Goal: Task Accomplishment & Management: Complete application form

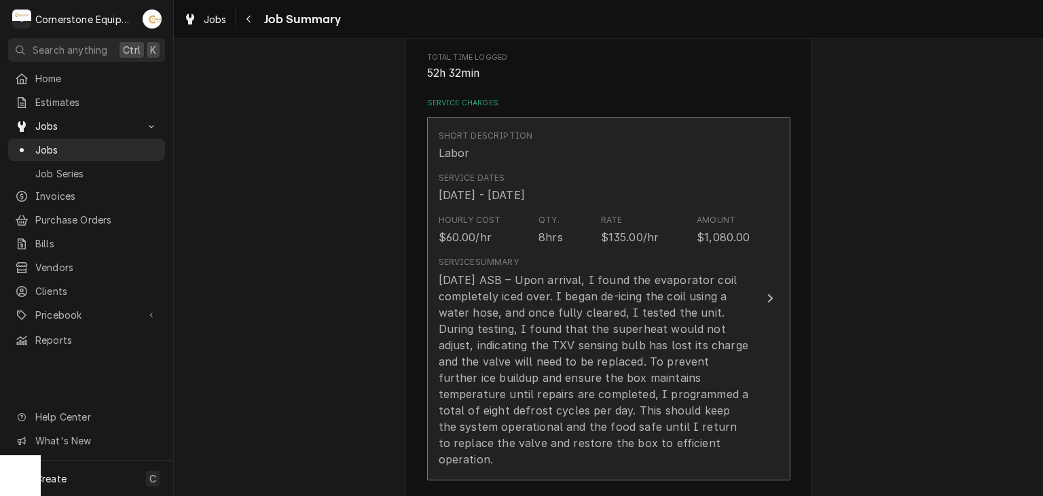
click at [568, 285] on div "7/1/25 ASB – Upon arrival, I found the evaporator coil completely iced over. I …" at bounding box center [595, 370] width 312 height 196
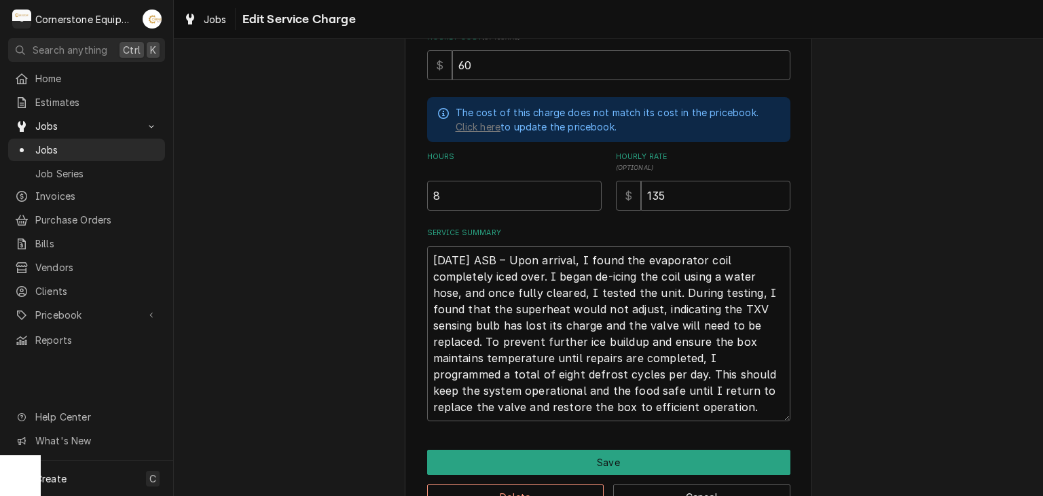
scroll to position [384, 0]
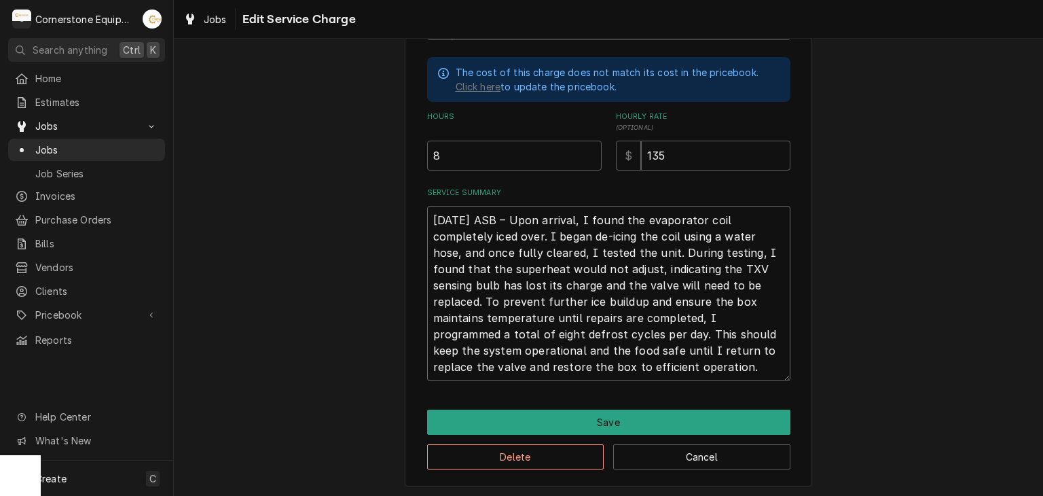
click at [574, 369] on textarea "7/1/25 ASB – Upon arrival, I found the evaporator coil completely iced over. I …" at bounding box center [608, 293] width 363 height 175
type textarea "x"
type textarea "7/1/25 ASB – Upon arrival, I found the evaporator coil completely iced over. I …"
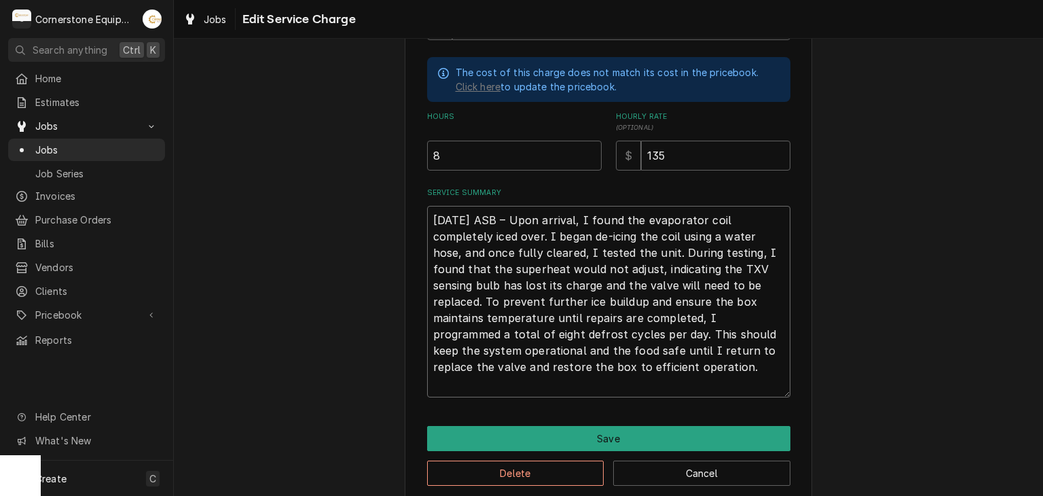
type textarea "x"
type textarea "7/1/25 ASB – Upon arrival, I found the evaporator coil completely iced over. I …"
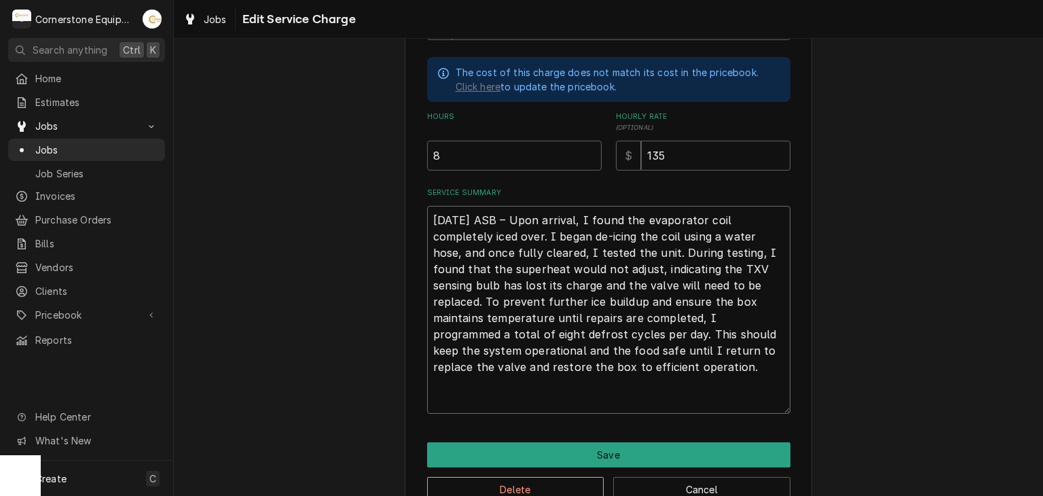
type textarea "x"
type textarea "7/1/25 ASB – Upon arrival, I found the evaporator coil completely iced over. I …"
type textarea "x"
type textarea "7/1/25 ASB – Upon arrival, I found the evaporator coil completely iced over. I …"
type textarea "x"
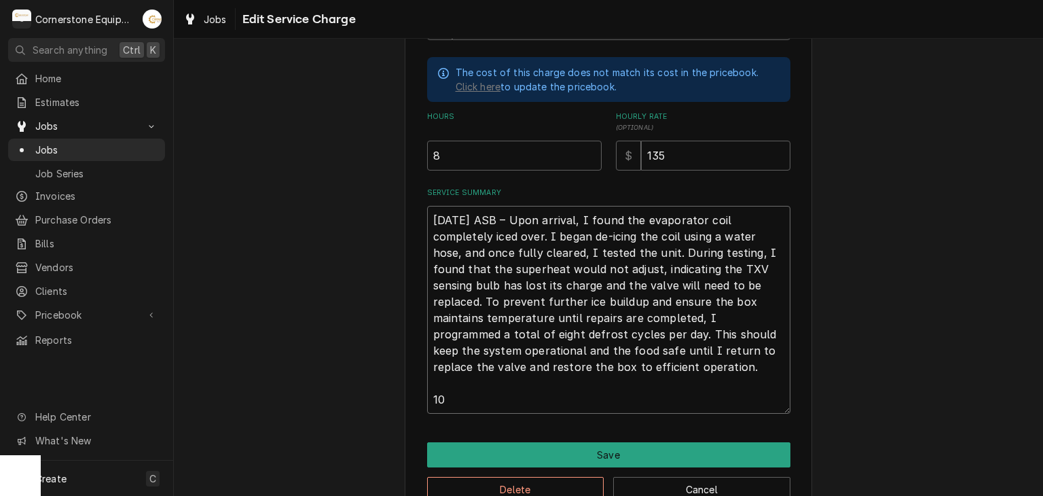
type textarea "7/1/25 ASB – Upon arrival, I found the evaporator coil completely iced over. I …"
type textarea "x"
type textarea "7/1/25 ASB – Upon arrival, I found the evaporator coil completely iced over. I …"
type textarea "x"
type textarea "7/1/25 ASB – Upon arrival, I found the evaporator coil completely iced over. I …"
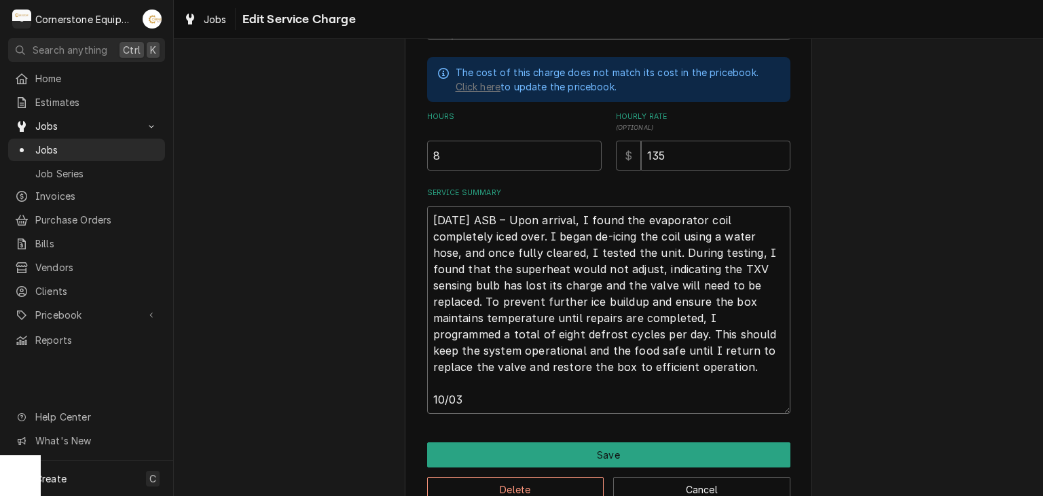
type textarea "x"
type textarea "7/1/25 ASB – Upon arrival, I found the evaporator coil completely iced over. I …"
type textarea "x"
type textarea "7/1/25 ASB – Upon arrival, I found the evaporator coil completely iced over. I …"
type textarea "x"
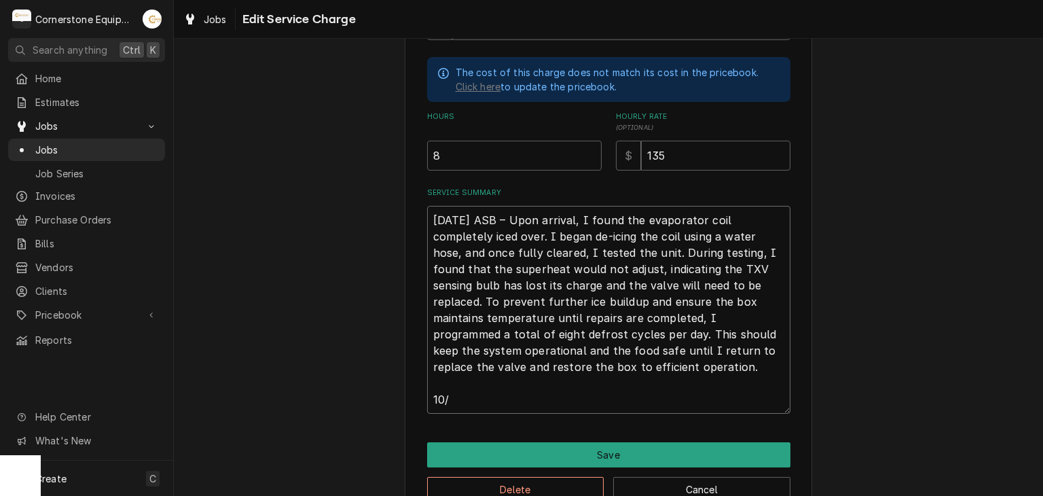
type textarea "7/1/25 ASB – Upon arrival, I found the evaporator coil completely iced over. I …"
type textarea "x"
type textarea "7/1/25 ASB – Upon arrival, I found the evaporator coil completely iced over. I …"
type textarea "x"
type textarea "7/1/25 ASB – Upon arrival, I found the evaporator coil completely iced over. I …"
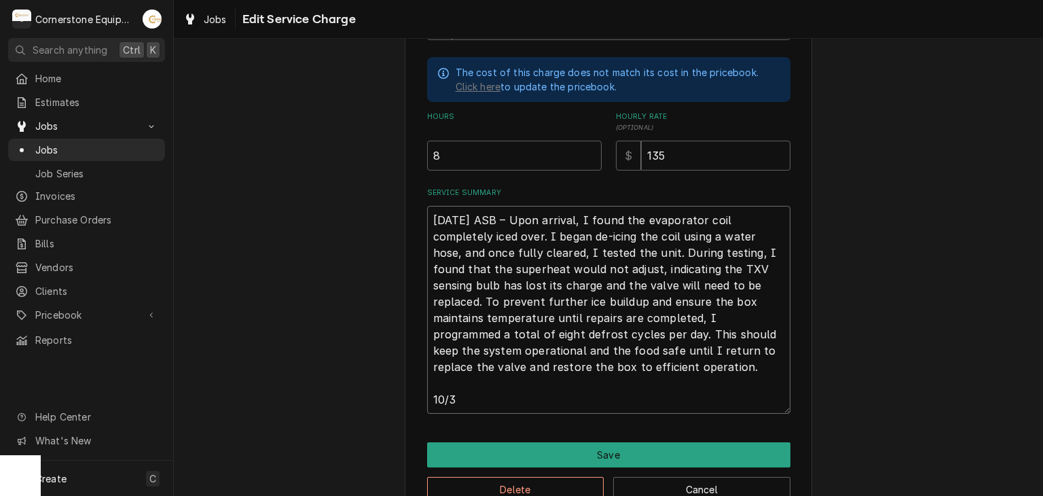
type textarea "x"
type textarea "7/1/25 ASB – Upon arrival, I found the evaporator coil completely iced over. I …"
type textarea "x"
type textarea "7/1/25 ASB – Upon arrival, I found the evaporator coil completely iced over. I …"
type textarea "x"
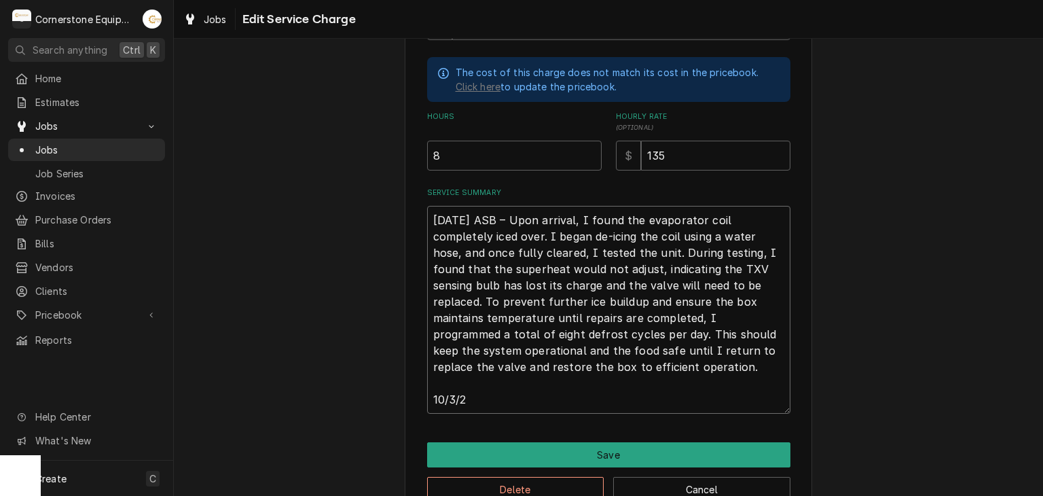
type textarea "7/1/25 ASB – Upon arrival, I found the evaporator coil completely iced over. I …"
type textarea "x"
type textarea "7/1/25 ASB – Upon arrival, I found the evaporator coil completely iced over. I …"
type textarea "x"
type textarea "7/1/25 ASB – Upon arrival, I found the evaporator coil completely iced over. I …"
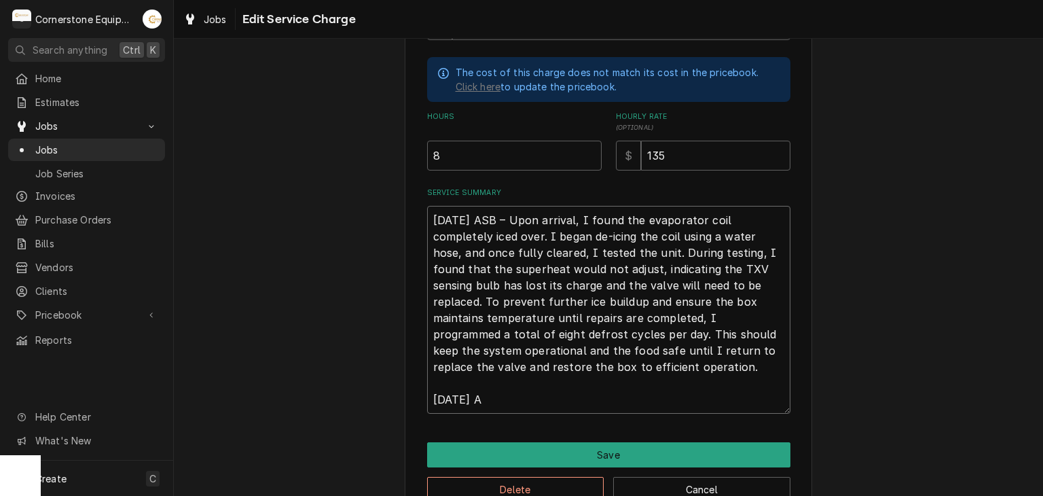
type textarea "x"
type textarea "7/1/25 ASB – Upon arrival, I found the evaporator coil completely iced over. I …"
type textarea "x"
type textarea "7/1/25 ASB – Upon arrival, I found the evaporator coil completely iced over. I …"
type textarea "x"
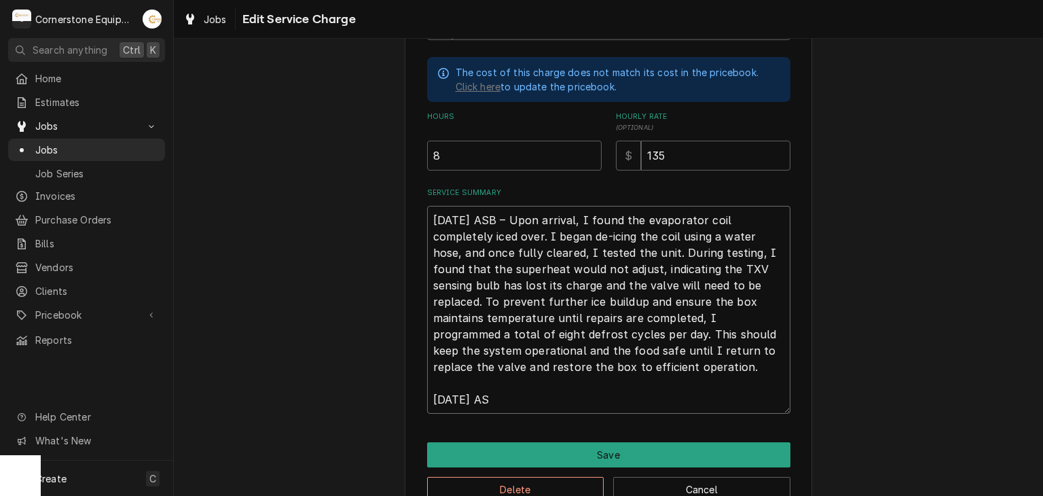
type textarea "7/1/25 ASB – Upon arrival, I found the evaporator coil completely iced over. I …"
type textarea "x"
type textarea "7/1/25 ASB – Upon arrival, I found the evaporator coil completely iced over. I …"
type textarea "x"
type textarea "7/1/25 ASB – Upon arrival, I found the evaporator coil completely iced over. I …"
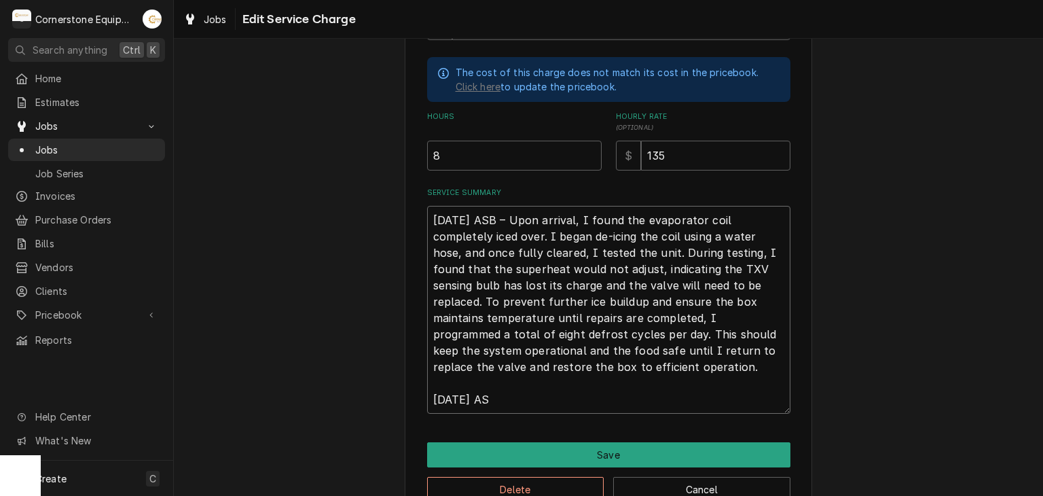
type textarea "x"
type textarea "7/1/25 ASB – Upon arrival, I found the evaporator coil completely iced over. I …"
type textarea "x"
type textarea "7/1/25 ASB – Upon arrival, I found the evaporator coil completely iced over. I …"
type textarea "x"
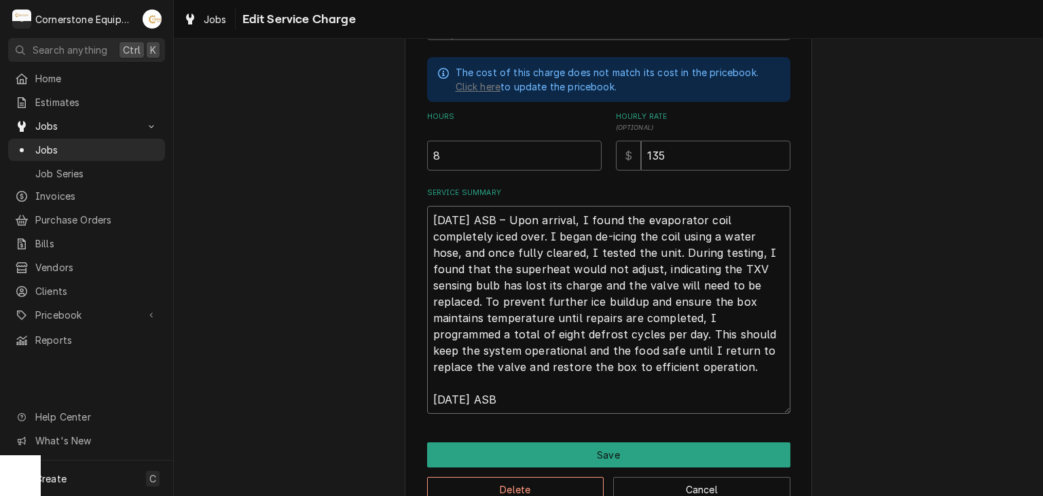
type textarea "7/1/25 ASB – Upon arrival, I found the evaporator coil completely iced over. I …"
type textarea "x"
paste textarea "Service Summary"
type textarea "7/1/25 ASB – Upon arrival, I found the evaporator coil completely iced over. I …"
click at [518, 395] on textarea "7/1/25 ASB – Upon arrival, I found the evaporator coil completely iced over. I …" at bounding box center [608, 310] width 363 height 208
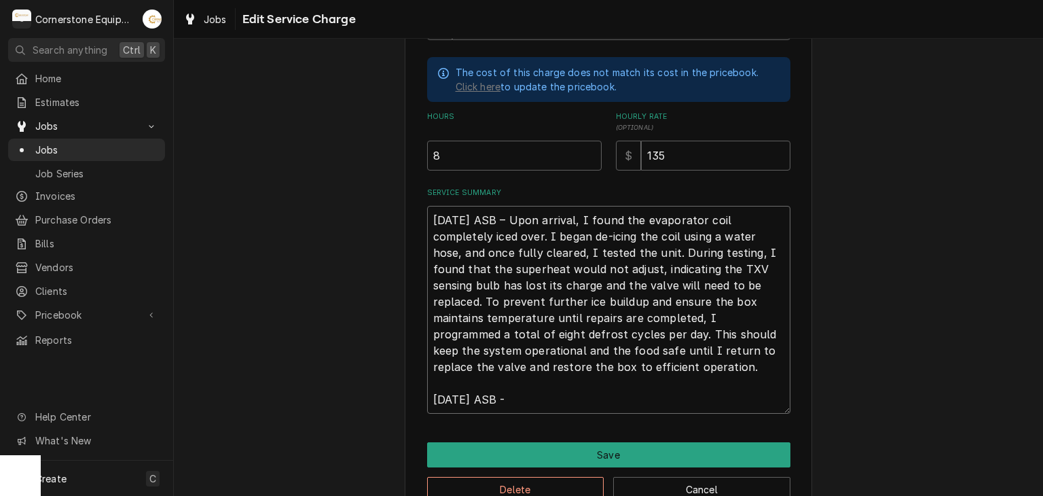
paste textarea "C"
click at [516, 397] on textarea "7/1/25 ASB – Upon arrival, I found the evaporator coil completely iced over. I …" at bounding box center [608, 310] width 363 height 208
type textarea "x"
type textarea "7/1/25 ASB – Upon arrival, I found the evaporator coil completely iced over. I …"
type textarea "x"
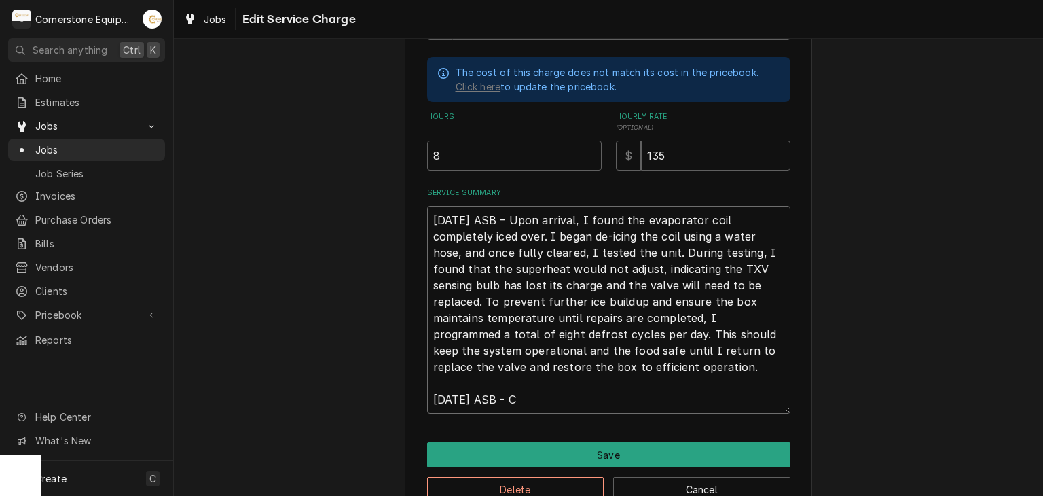
type textarea "7/1/25 ASB – Upon arrival, I found the evaporator coil completely iced over. I …"
drag, startPoint x: 513, startPoint y: 386, endPoint x: 513, endPoint y: 397, distance: 10.2
click at [513, 397] on textarea "7/1/25 ASB – Upon arrival, I found the evaporator coil completely iced over. I …" at bounding box center [608, 310] width 363 height 208
paste textarea "Returned to replace the TXV for the walk-in cooler. Recovered all R-404A refrig…"
type textarea "x"
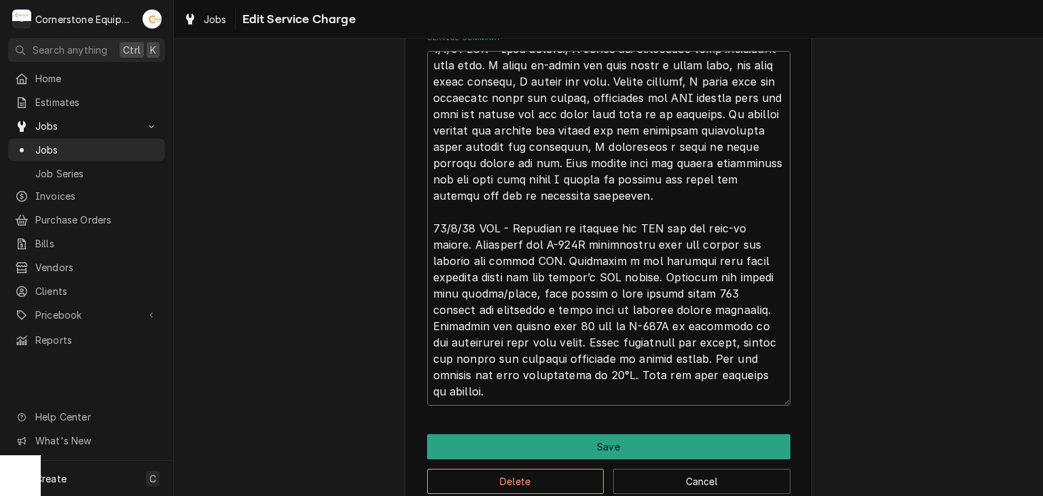
scroll to position [563, 0]
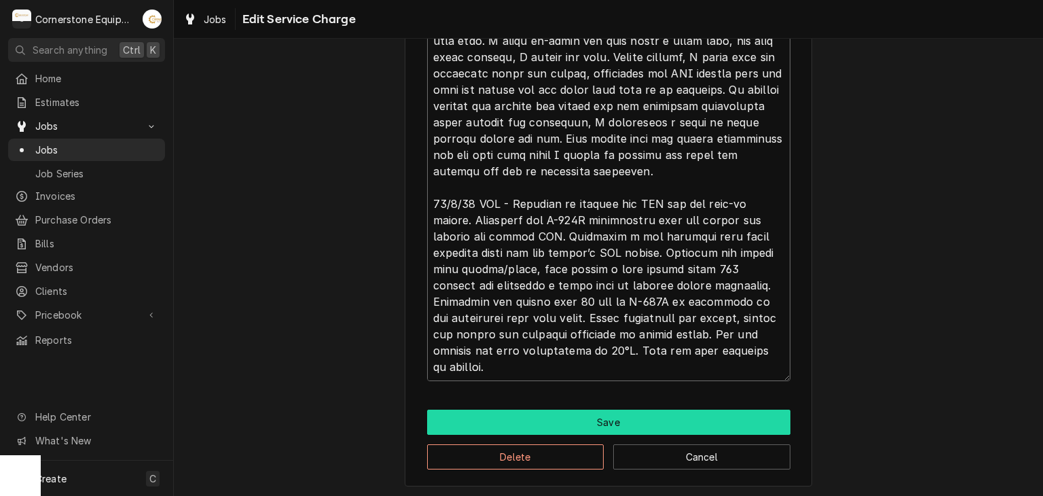
type textarea "7/1/25 ASB – Upon arrival, I found the evaporator coil completely iced over. I …"
click at [727, 414] on button "Save" at bounding box center [608, 422] width 363 height 25
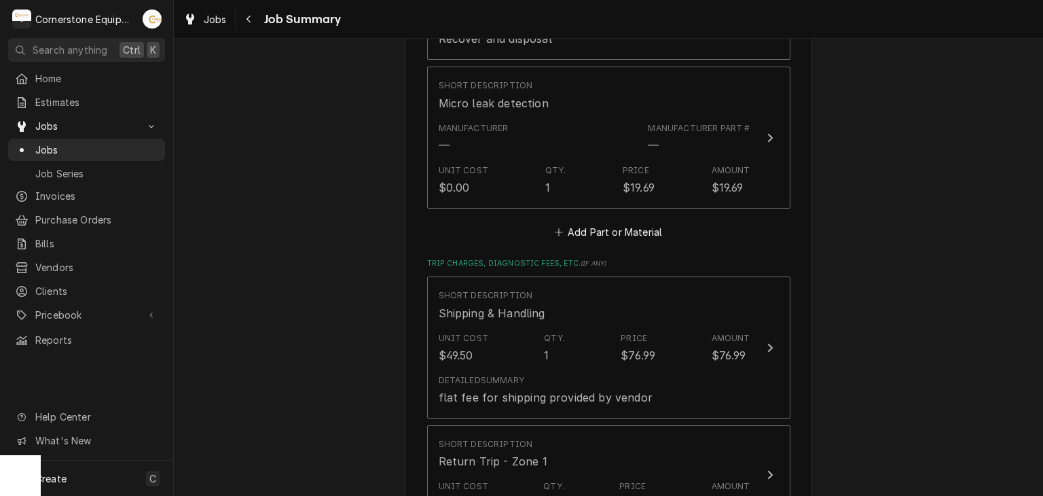
scroll to position [2427, 0]
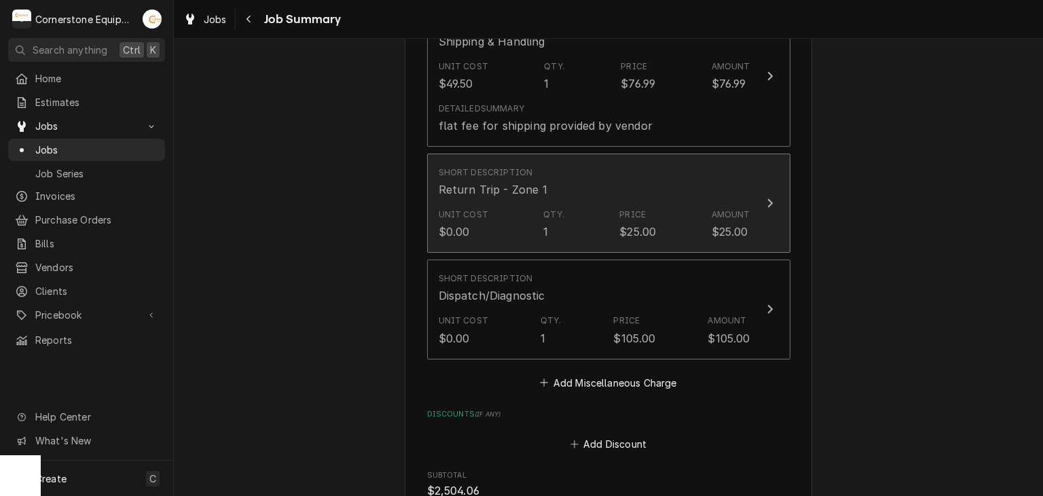
click at [649, 223] on div "$25.00" at bounding box center [637, 231] width 37 height 16
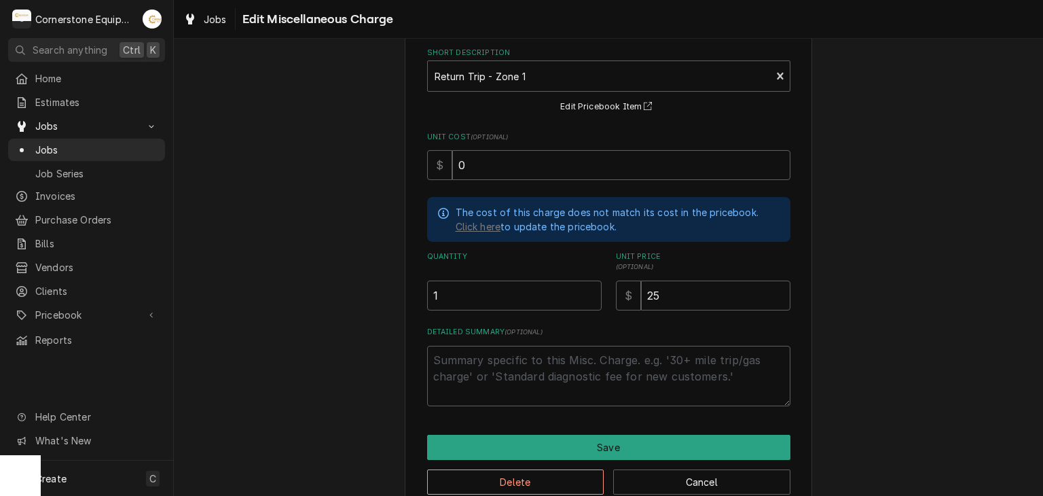
scroll to position [93, 0]
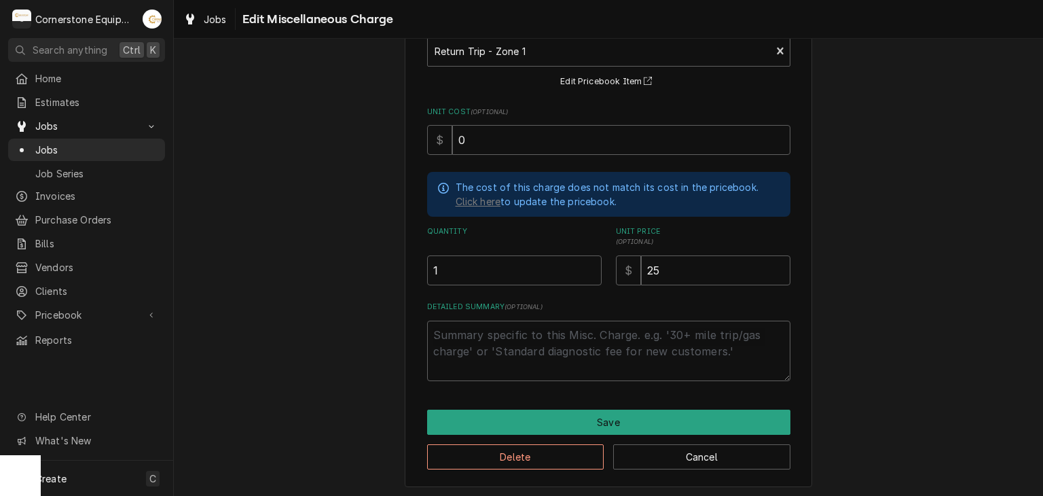
click at [554, 469] on div "Use the fields below to edit this miscellaneous charge Short Description Return…" at bounding box center [608, 229] width 407 height 515
click at [554, 460] on button "Delete" at bounding box center [515, 456] width 177 height 25
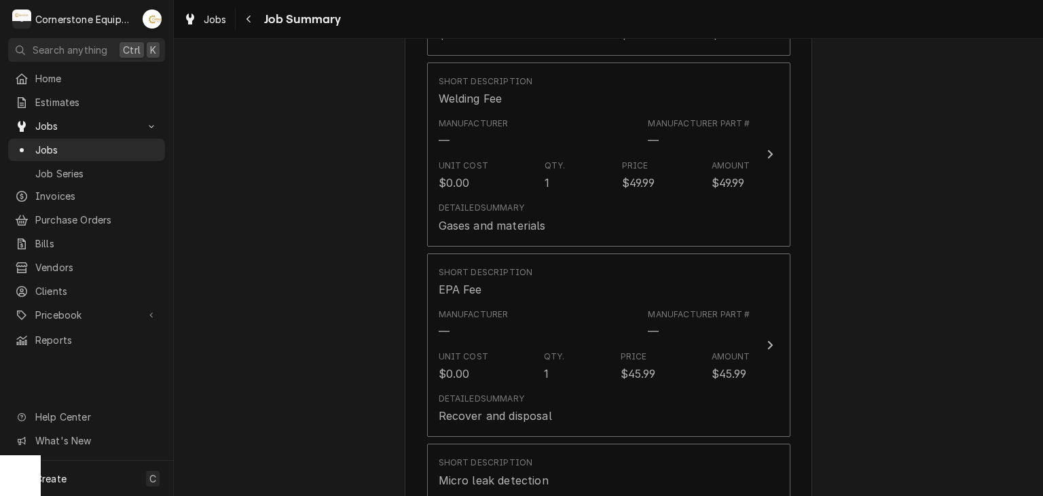
scroll to position [1778, 0]
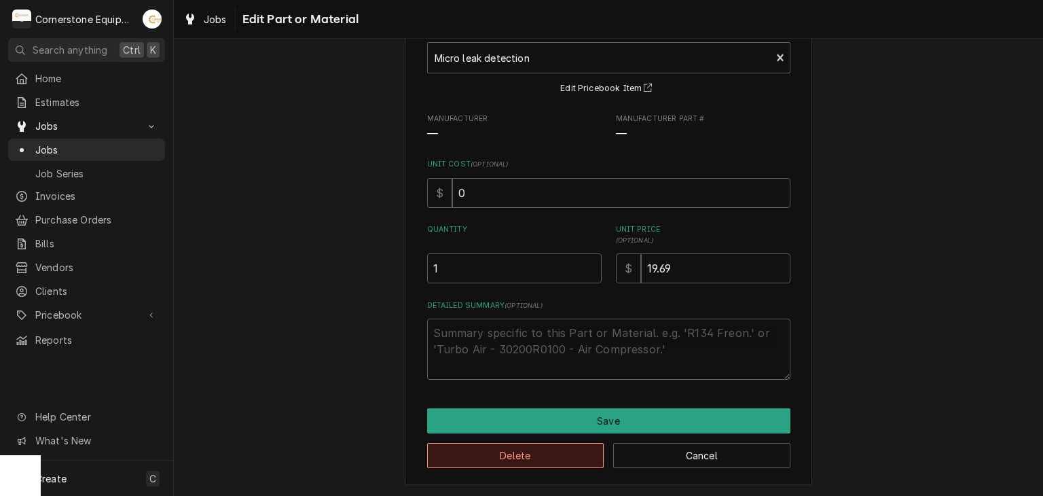
click at [513, 465] on button "Delete" at bounding box center [515, 455] width 177 height 25
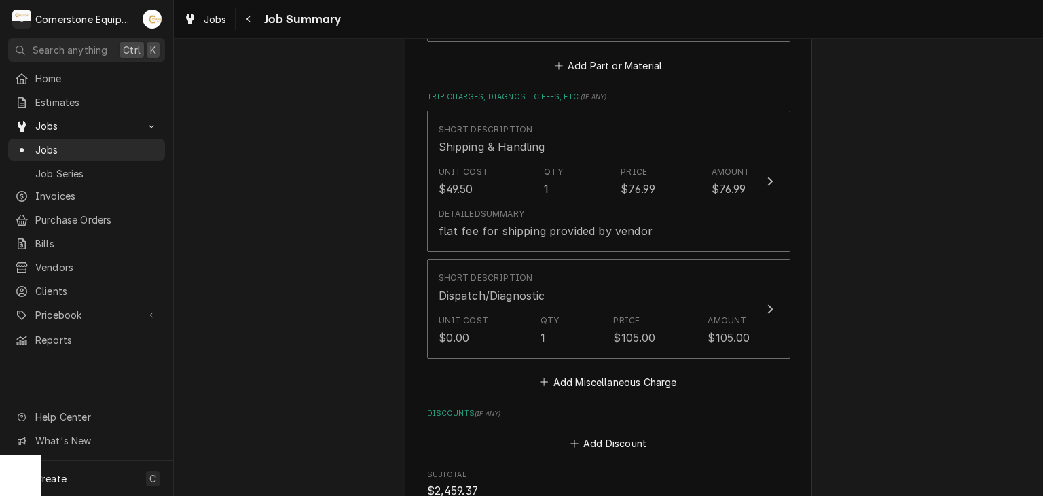
scroll to position [2445, 0]
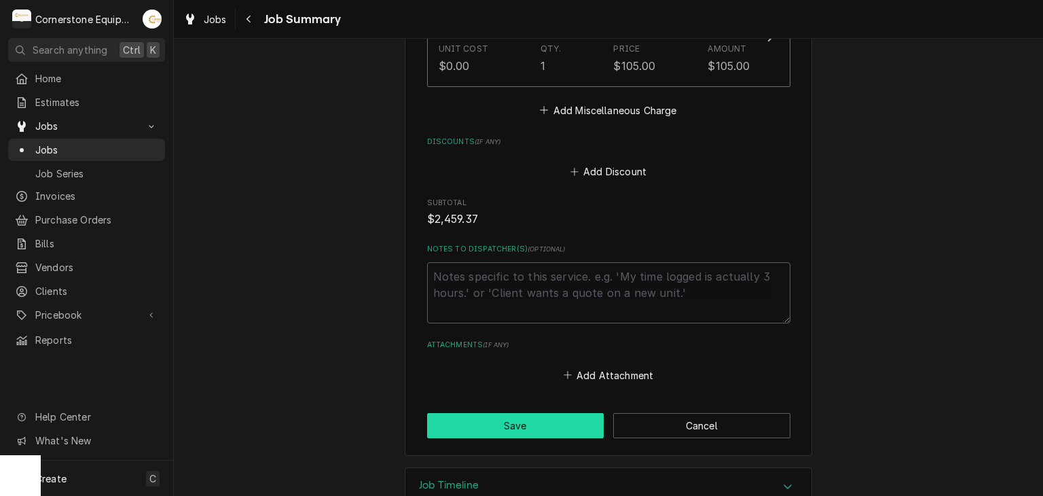
click at [511, 413] on button "Save" at bounding box center [515, 425] width 177 height 25
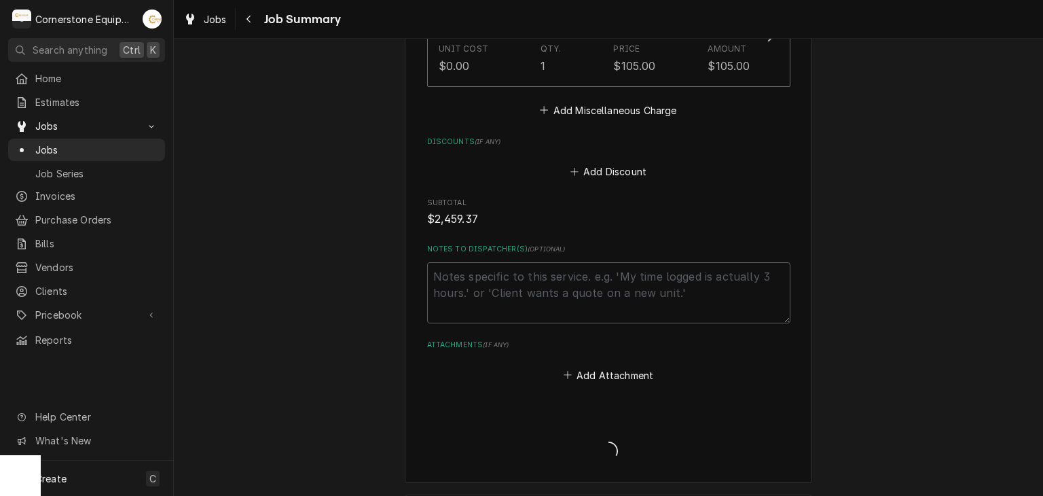
type textarea "x"
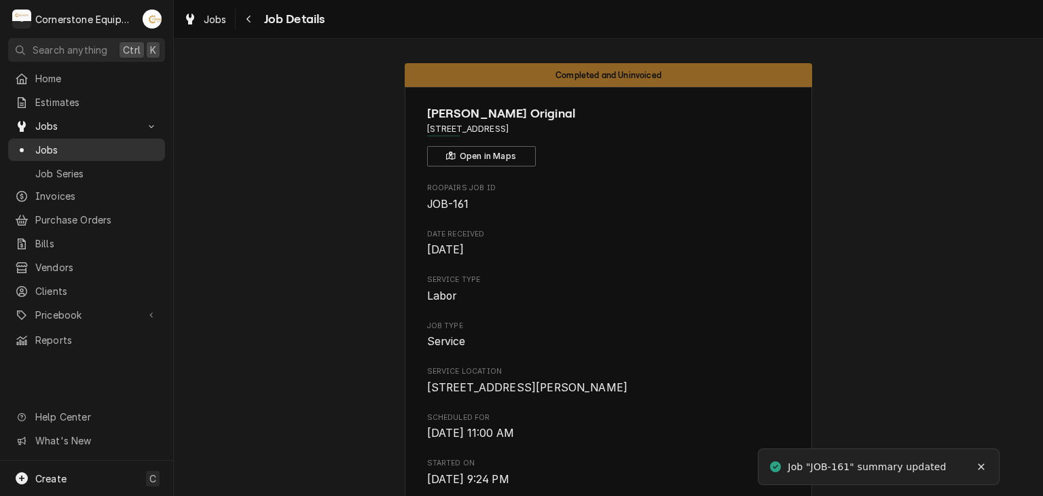
click at [115, 146] on span "Jobs" at bounding box center [96, 150] width 123 height 14
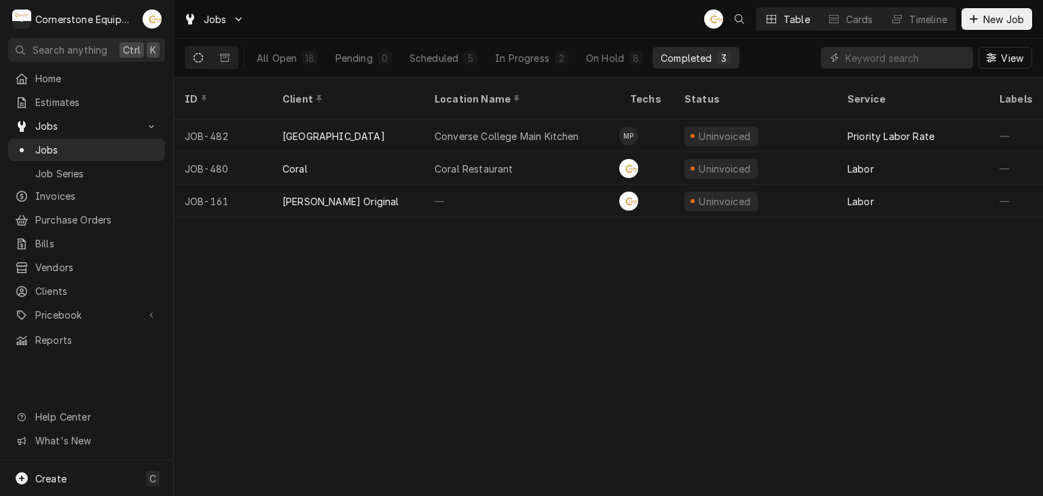
click at [621, 43] on div "All Open 18 Pending 0 Scheduled 5 In Progress 2 On Hold 8 Completed 3" at bounding box center [494, 58] width 491 height 38
click at [535, 52] on div "In Progress" at bounding box center [522, 58] width 54 height 14
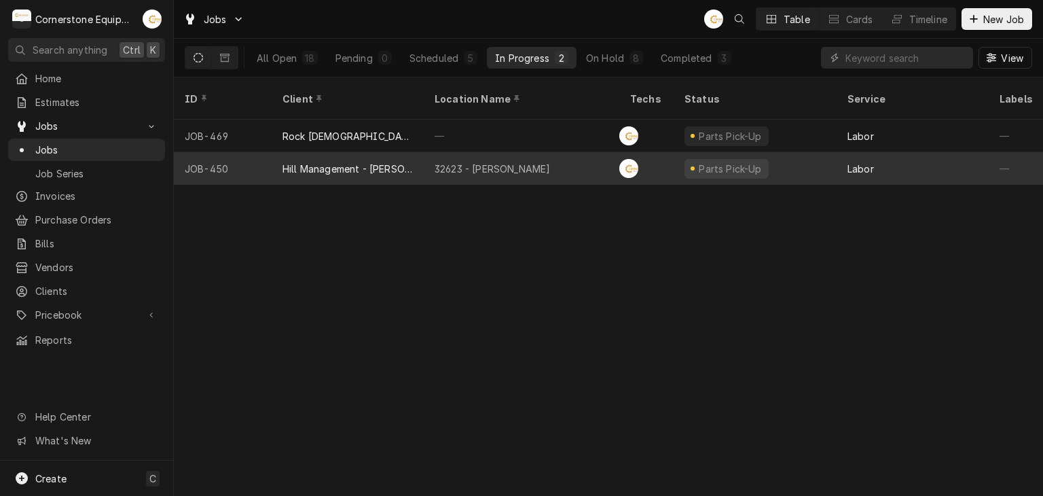
click at [538, 158] on div "32623 - Taylors" at bounding box center [522, 168] width 196 height 33
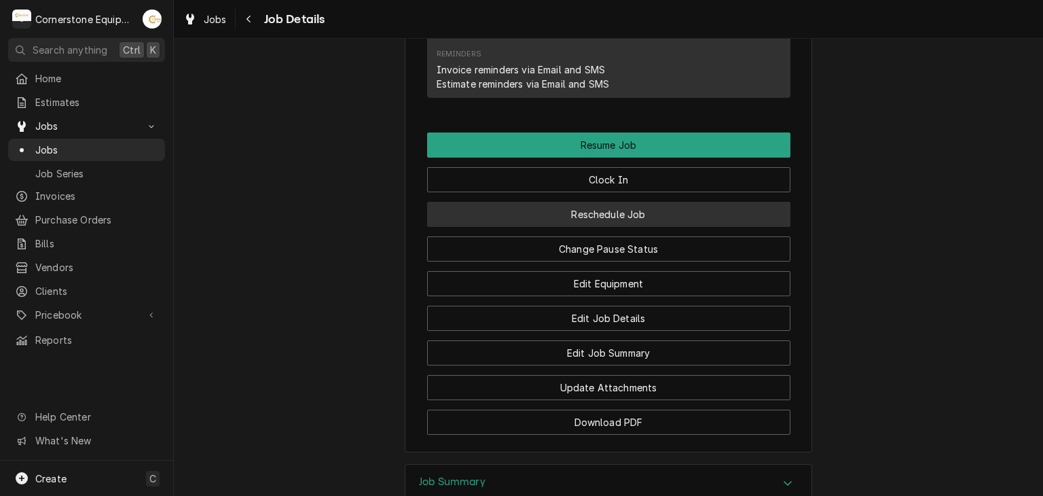
scroll to position [1239, 0]
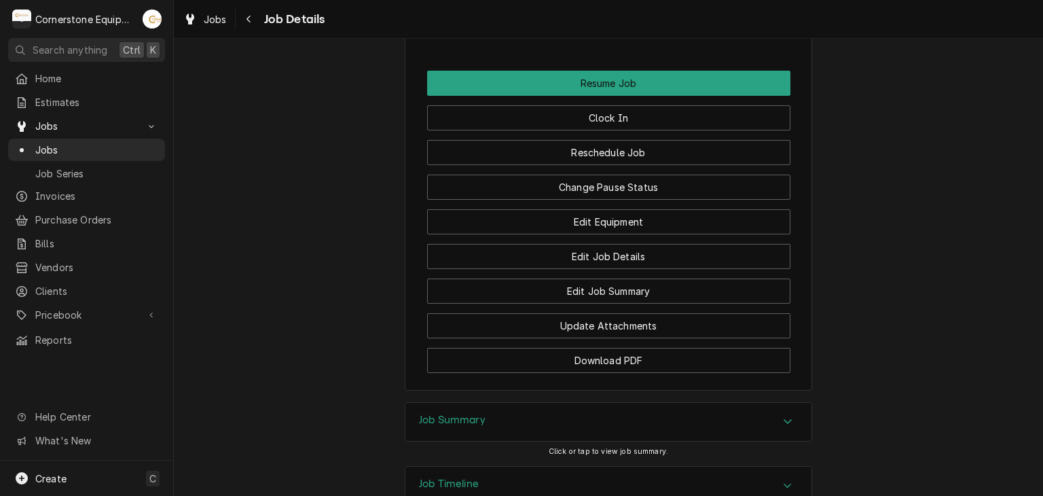
click at [524, 403] on div "Job Summary" at bounding box center [608, 422] width 406 height 38
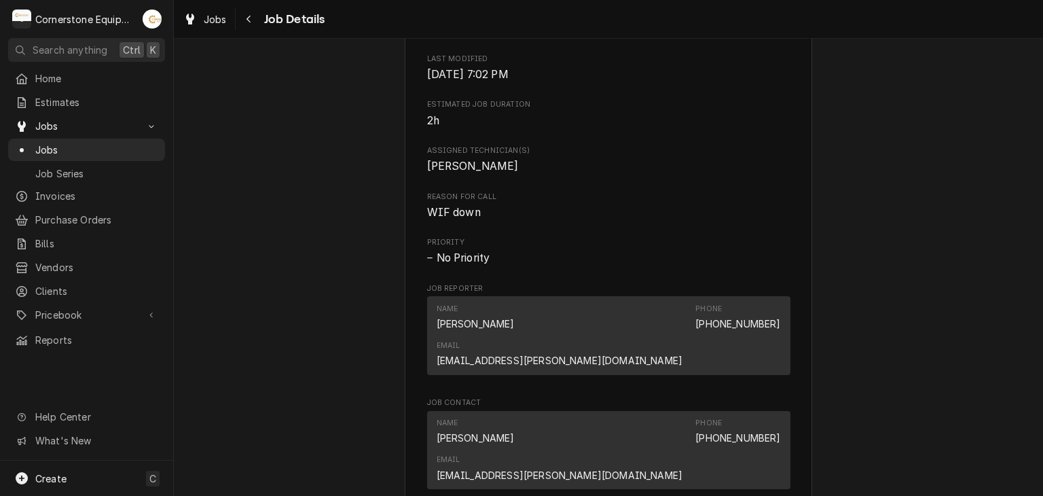
scroll to position [892, 0]
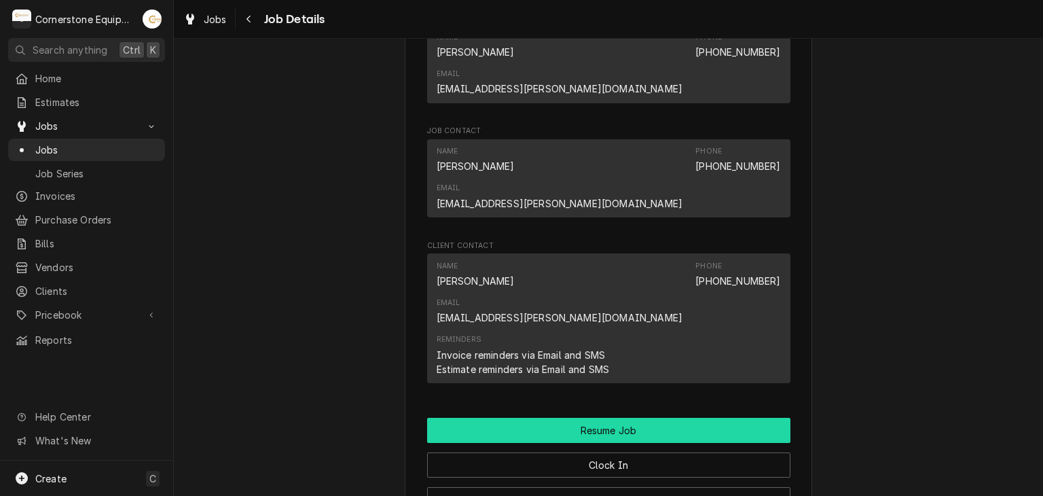
click at [519, 418] on button "Resume Job" at bounding box center [608, 430] width 363 height 25
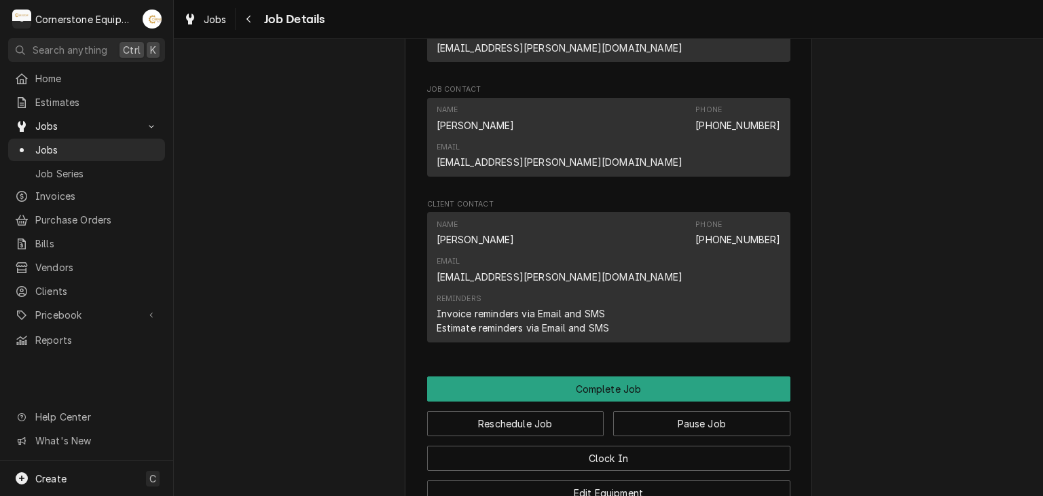
scroll to position [1097, 0]
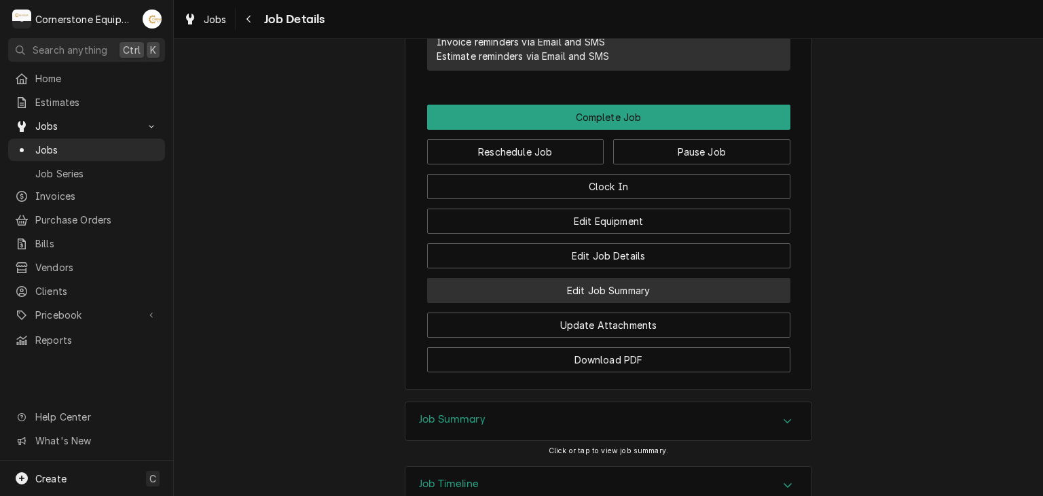
click at [565, 278] on button "Edit Job Summary" at bounding box center [608, 290] width 363 height 25
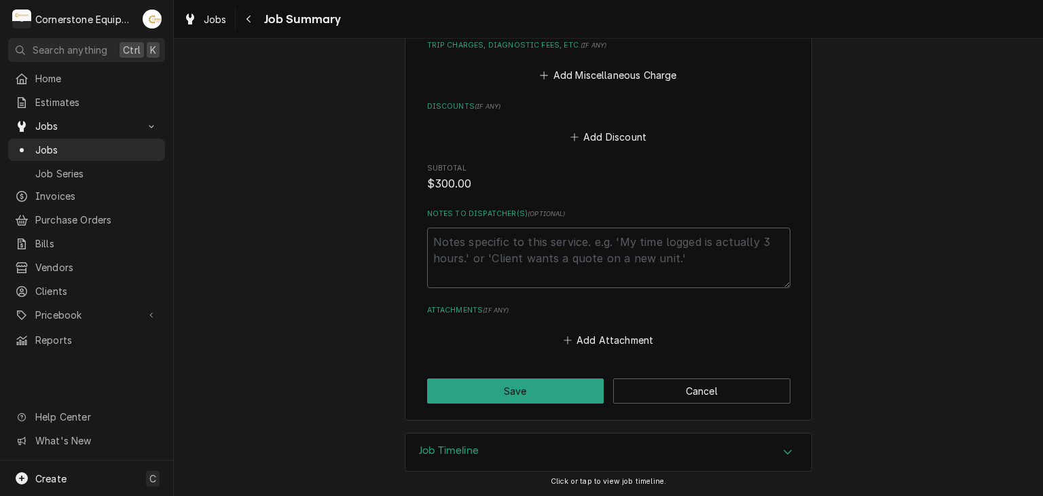
scroll to position [371, 0]
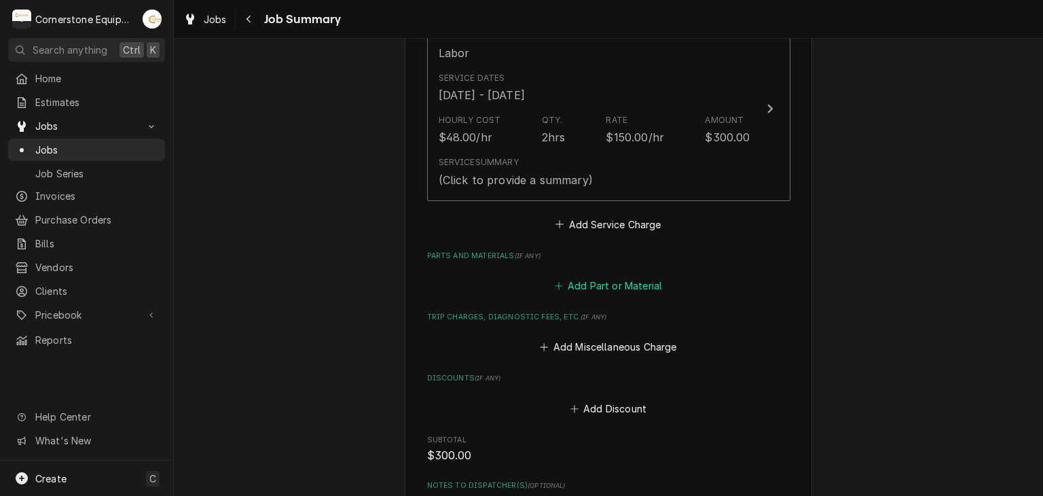
click at [592, 287] on button "Add Part or Material" at bounding box center [608, 285] width 112 height 19
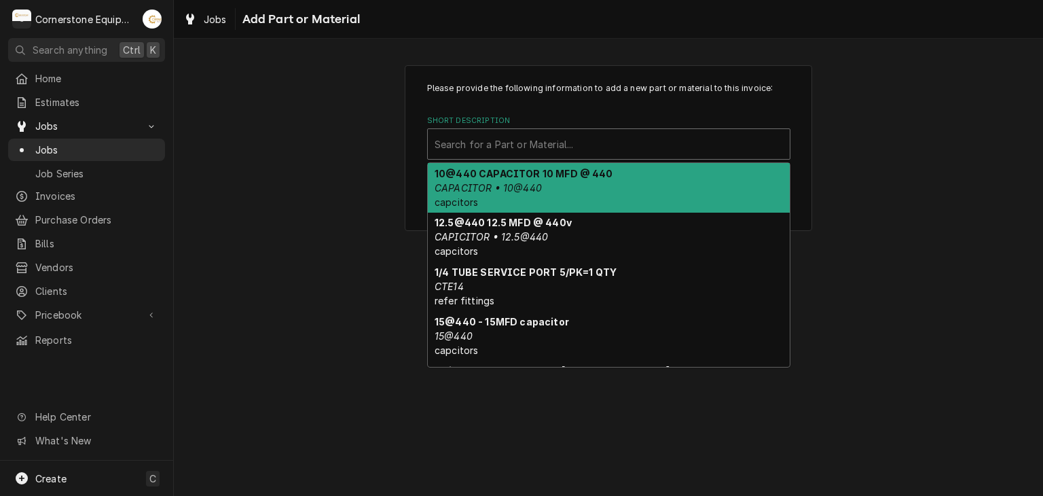
click at [556, 156] on div "Search for a Part or Material..." at bounding box center [609, 144] width 362 height 30
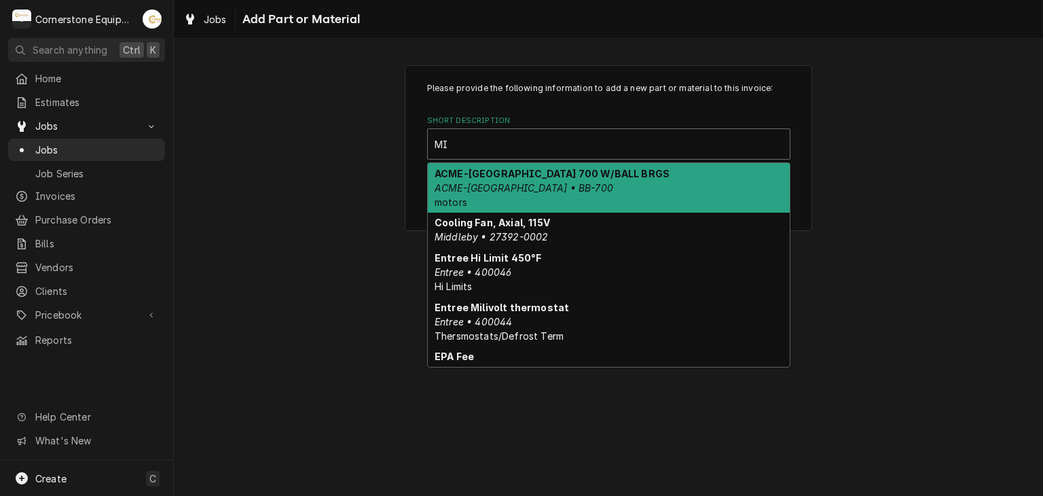
type input "M"
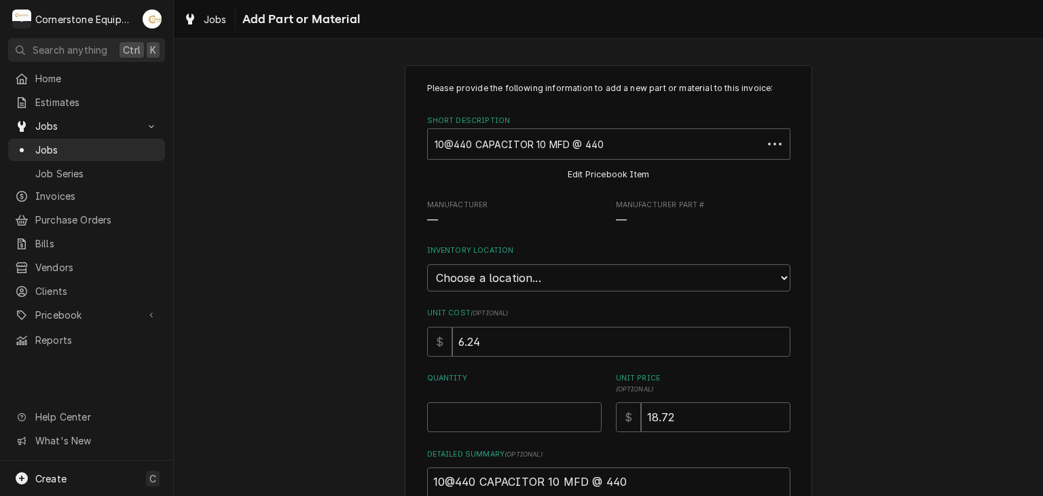
type textarea "x"
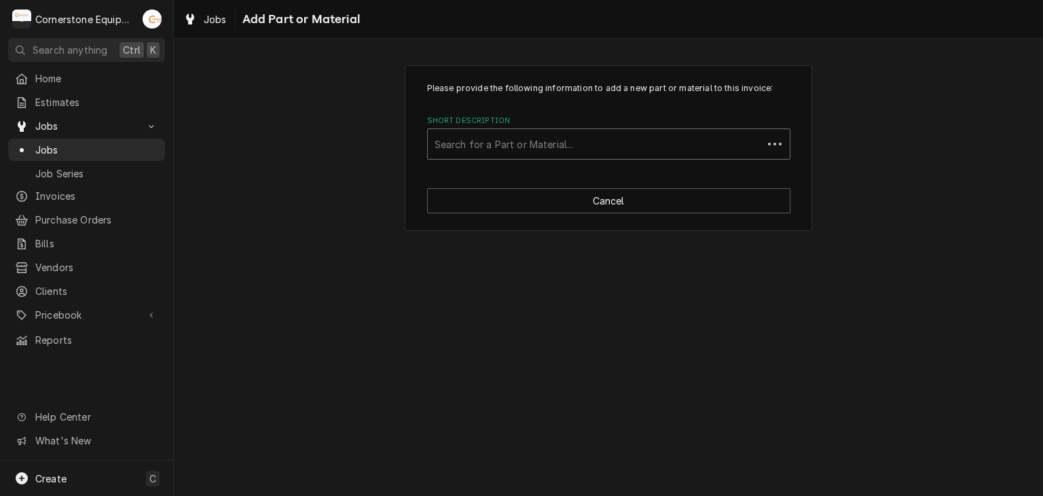
click at [721, 145] on div "Short Description" at bounding box center [595, 144] width 321 height 24
type input "misc"
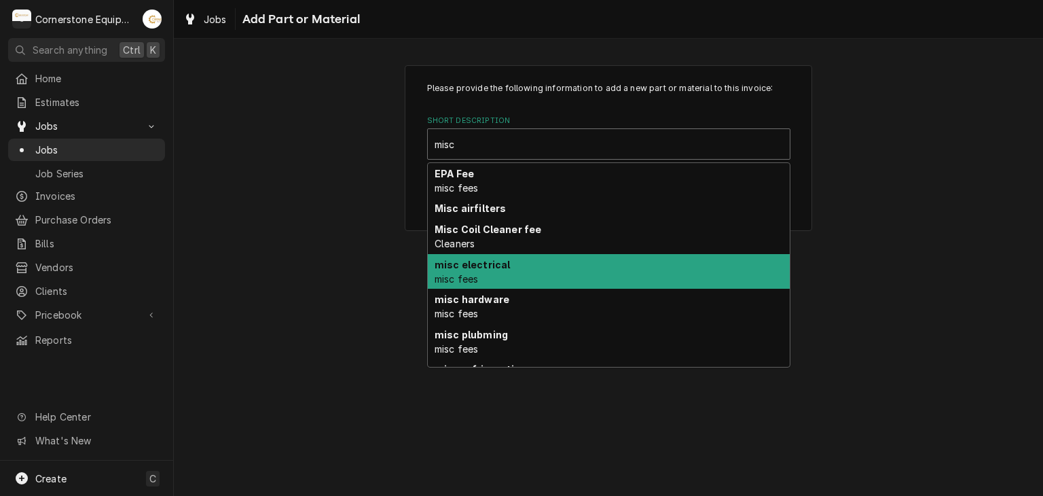
click at [600, 270] on div "misc electrical misc fees" at bounding box center [609, 271] width 362 height 35
type textarea "x"
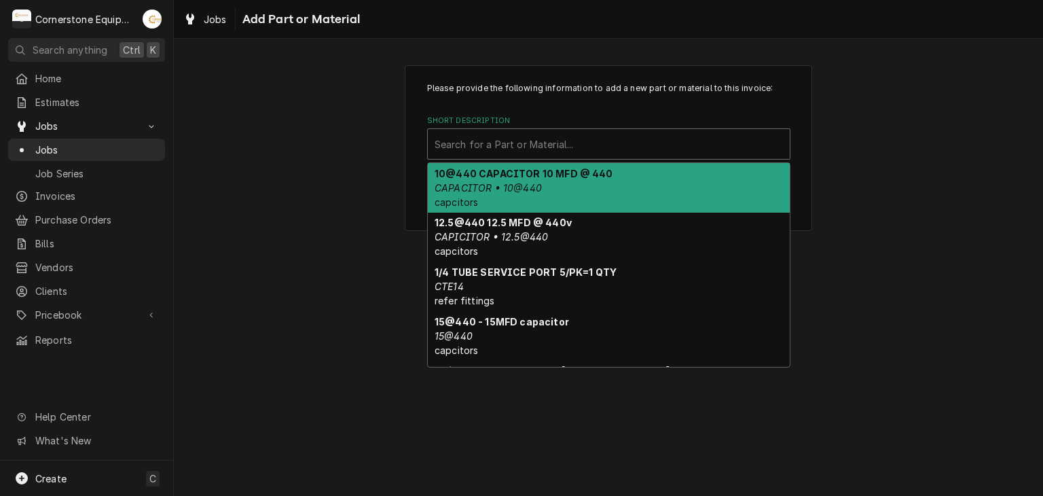
click at [601, 153] on div "Short Description" at bounding box center [609, 144] width 348 height 24
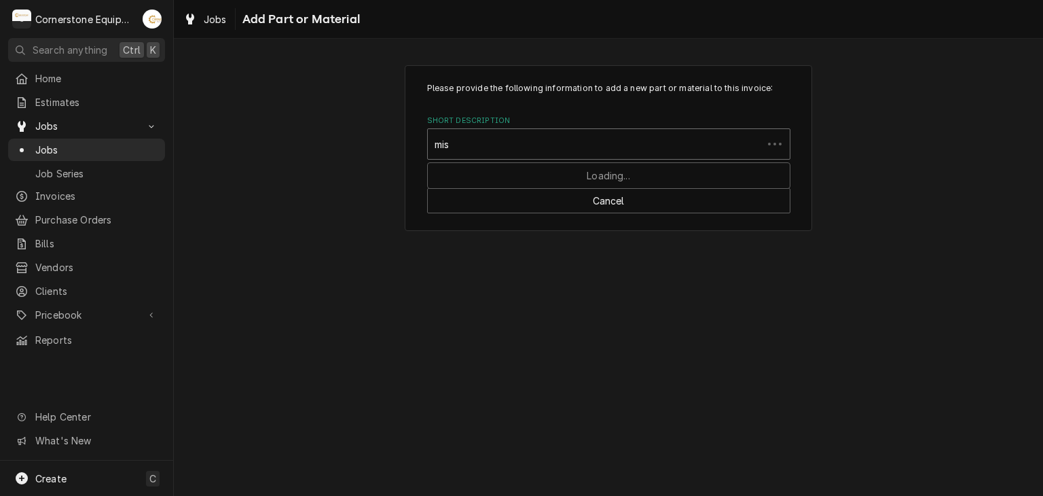
type input "misc"
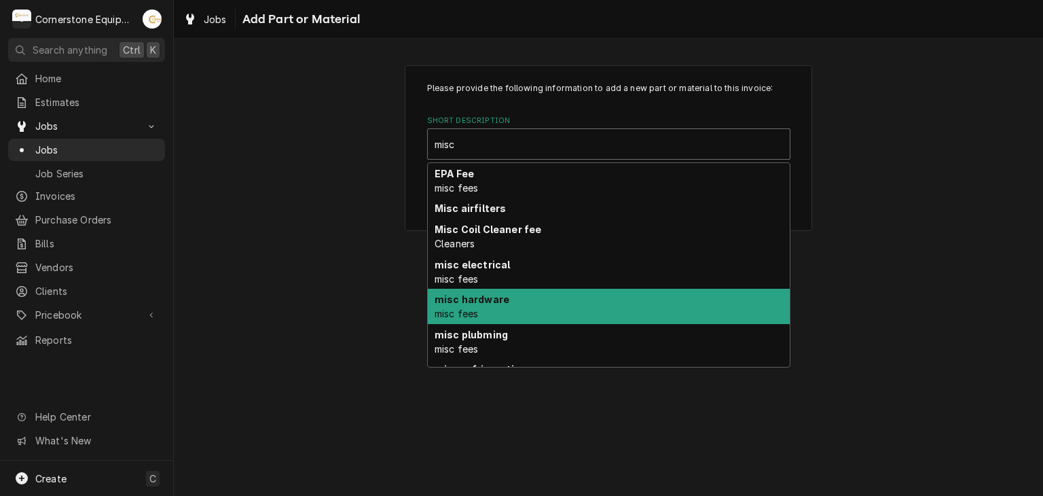
click at [532, 312] on div "misc hardware misc fees" at bounding box center [609, 306] width 362 height 35
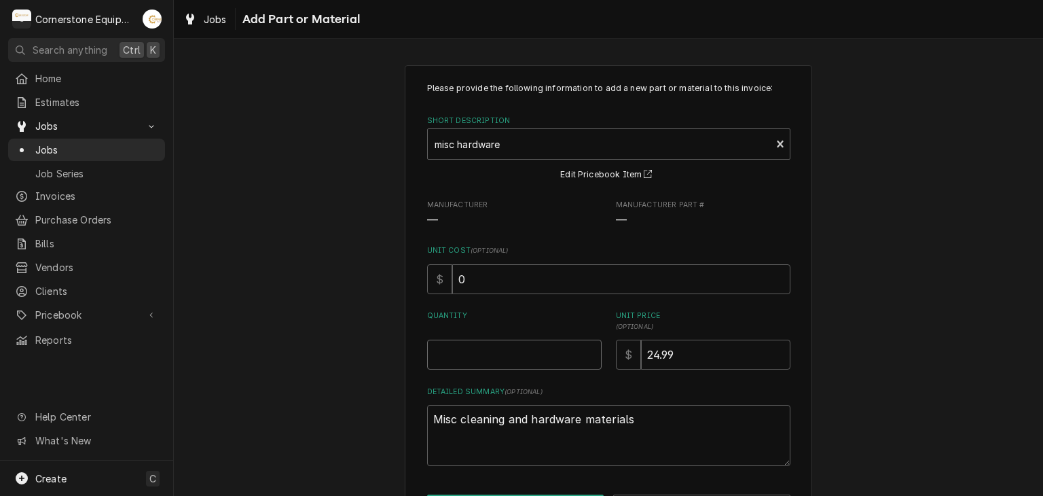
click at [507, 359] on input "Quantity" at bounding box center [514, 355] width 175 height 30
type textarea "x"
type input "1"
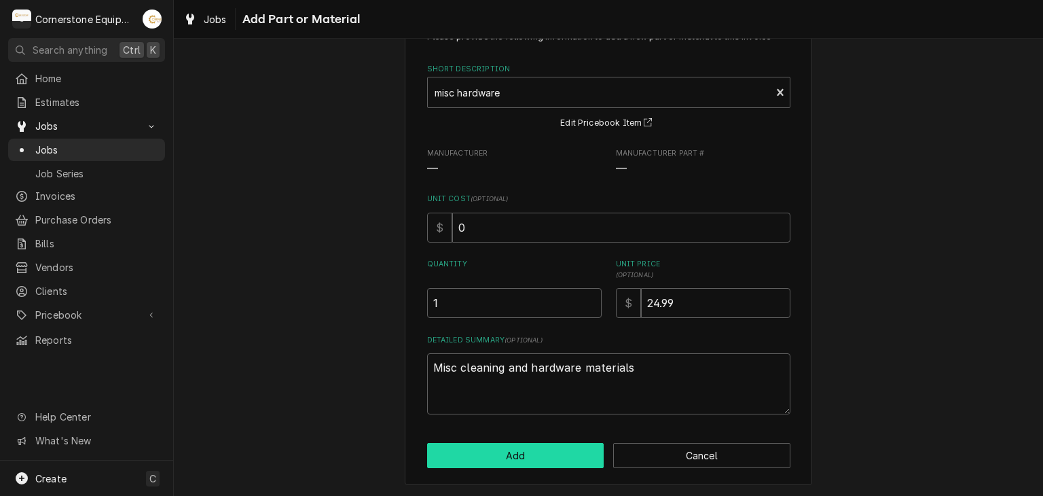
click at [507, 456] on button "Add" at bounding box center [515, 455] width 177 height 25
type textarea "x"
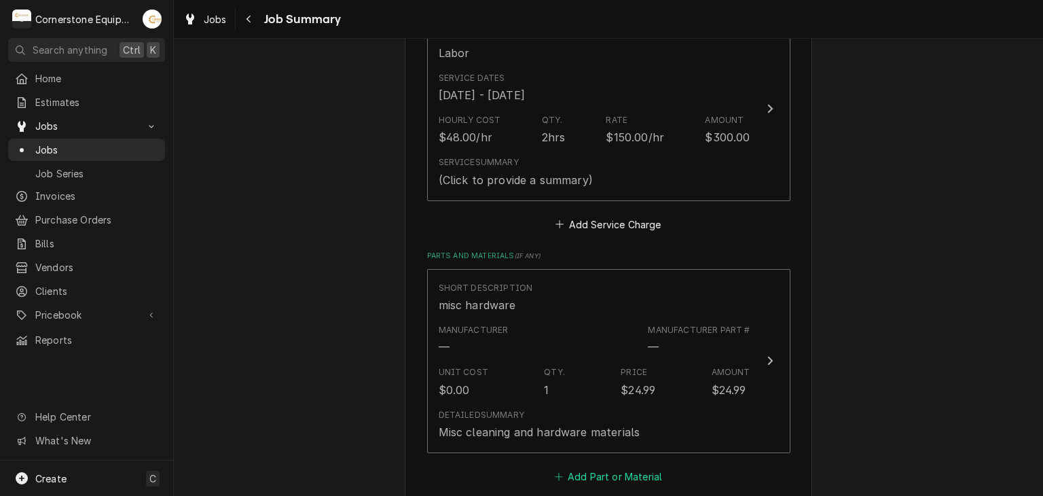
click at [616, 479] on button "Add Part or Material" at bounding box center [608, 476] width 112 height 19
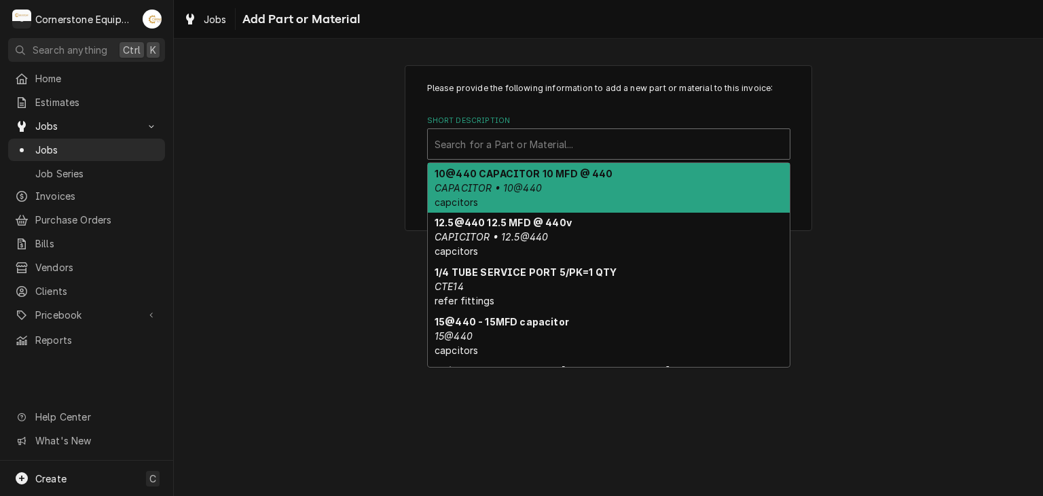
click at [527, 131] on div "Search for a Part or Material..." at bounding box center [609, 144] width 362 height 30
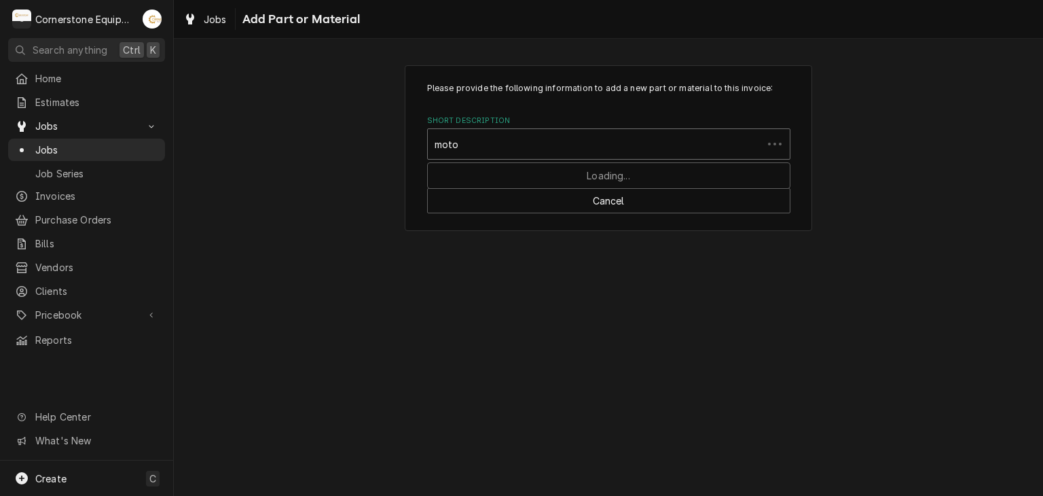
type input "motor"
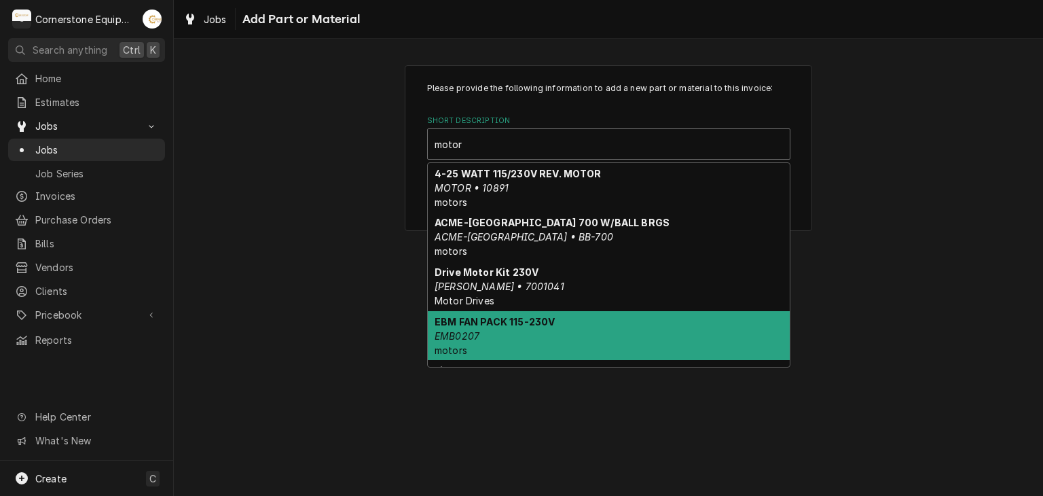
scroll to position [272, 0]
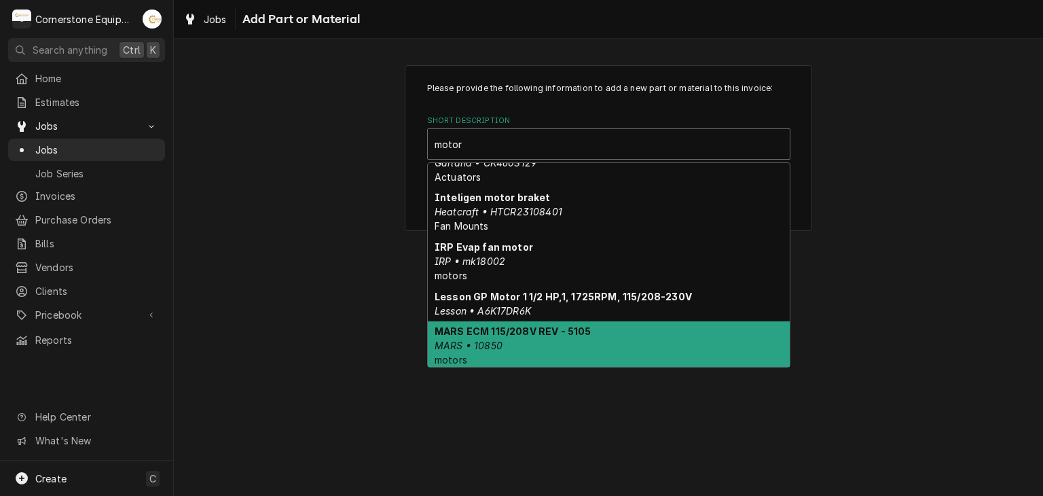
click at [509, 346] on div "MARS ECM 115/208V REV - 5105 MARS • 10850 motors" at bounding box center [609, 346] width 362 height 50
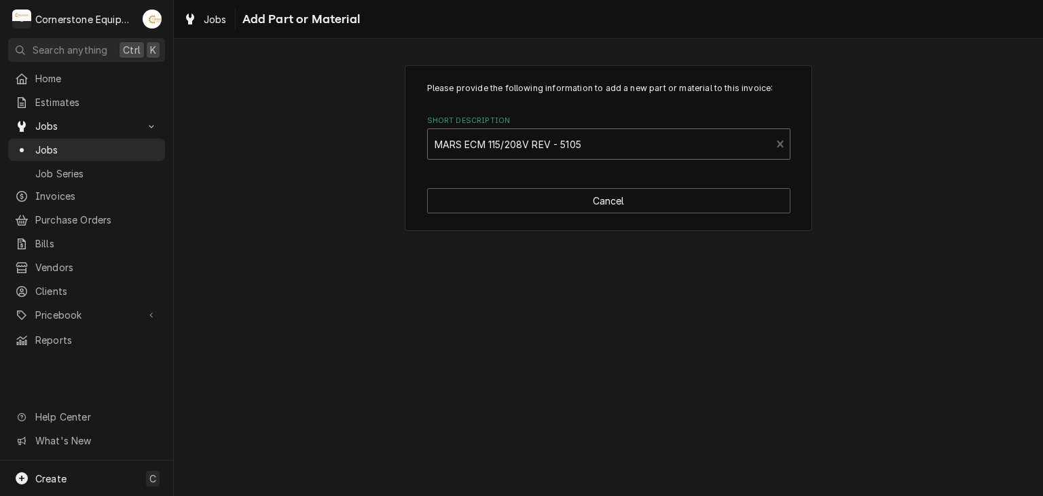
type textarea "x"
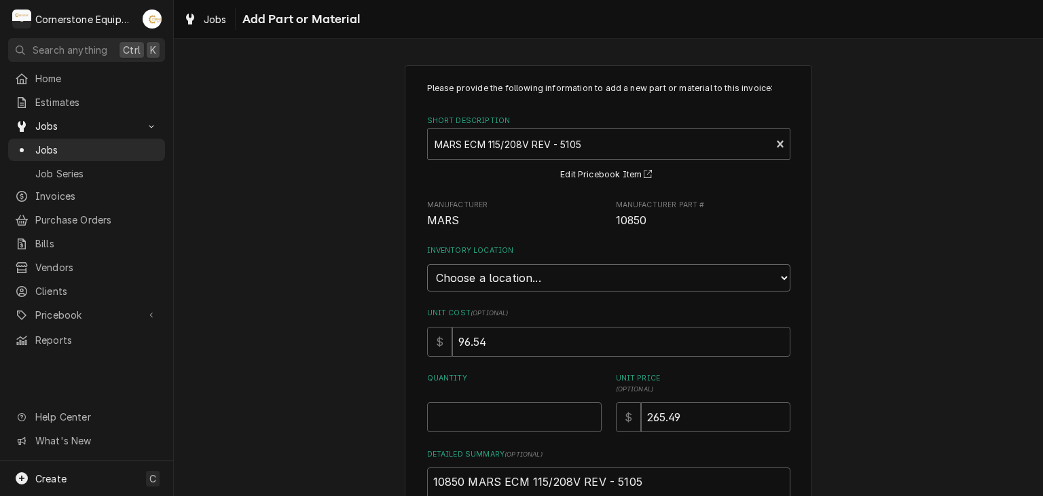
click at [494, 277] on select "Choose a location... Truck 101 Truck 102 Truck 103 Warehouse H" at bounding box center [608, 277] width 363 height 27
select select "2835"
click at [427, 264] on select "Choose a location... Truck 101 Truck 102 Truck 103 Warehouse H" at bounding box center [608, 277] width 363 height 27
drag, startPoint x: 481, startPoint y: 437, endPoint x: 480, endPoint y: 425, distance: 12.2
click at [480, 435] on div "Please provide the following information to add a new part or material to this …" at bounding box center [608, 305] width 363 height 446
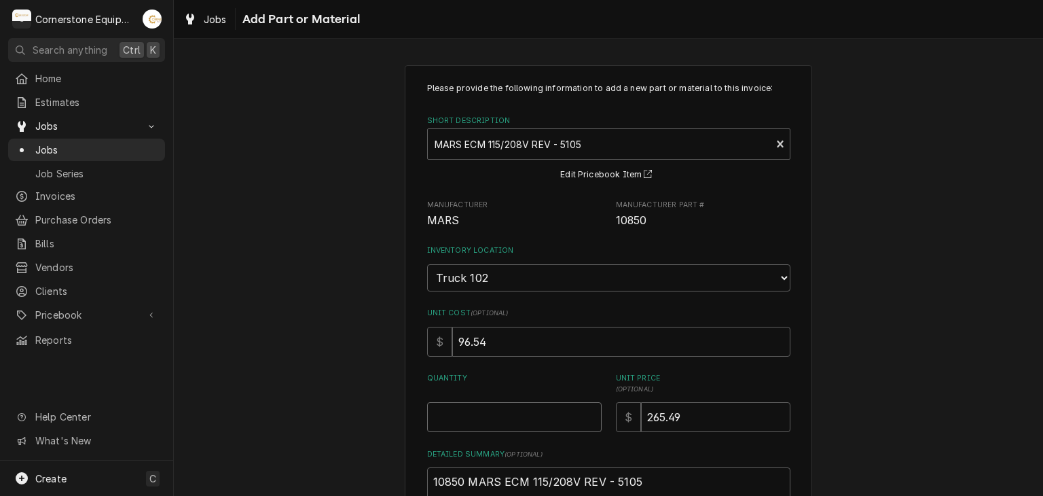
click at [480, 416] on input "Quantity" at bounding box center [514, 417] width 175 height 30
type textarea "x"
type input "1"
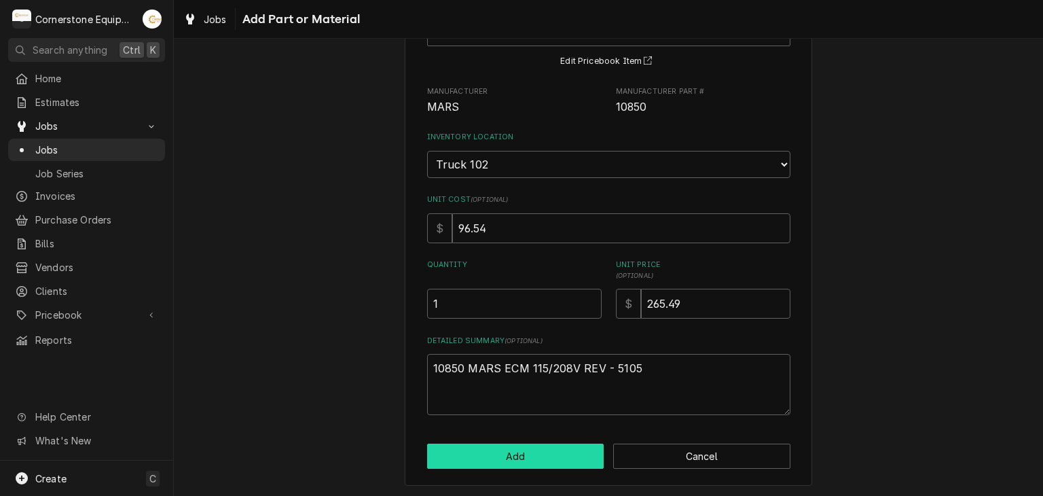
click at [482, 455] on button "Add" at bounding box center [515, 455] width 177 height 25
type textarea "x"
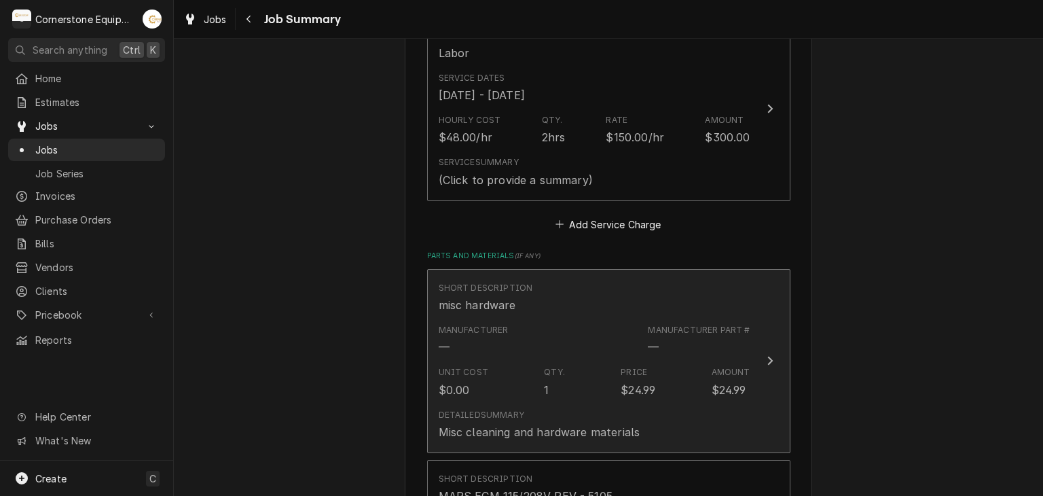
scroll to position [643, 0]
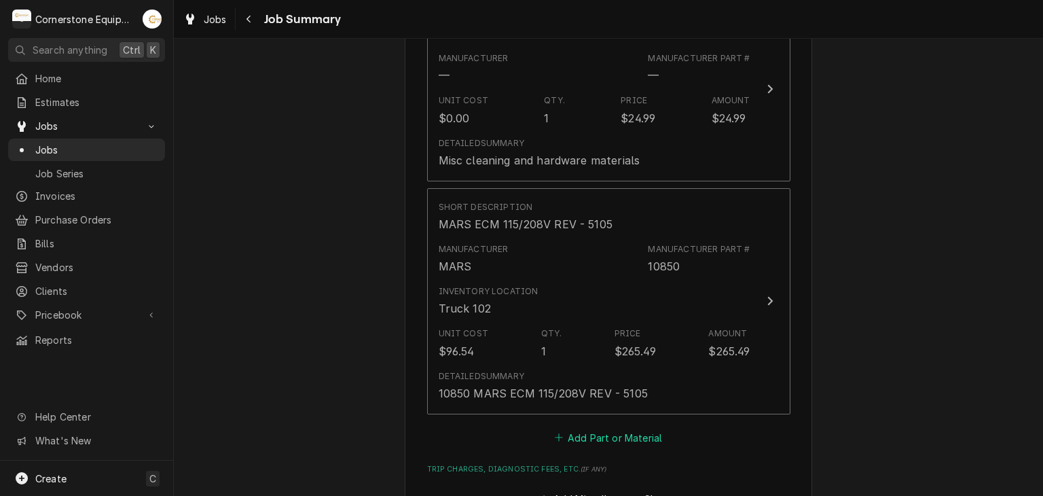
drag, startPoint x: 600, startPoint y: 433, endPoint x: 598, endPoint y: 425, distance: 7.7
click at [600, 432] on button "Add Part or Material" at bounding box center [608, 437] width 112 height 19
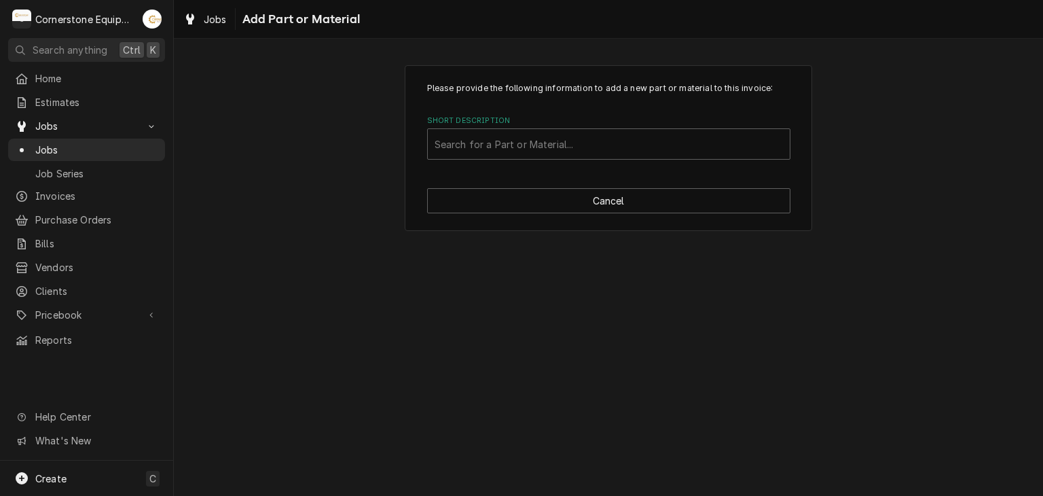
click at [555, 161] on div "Please provide the following information to add a new part or material to this …" at bounding box center [608, 148] width 407 height 166
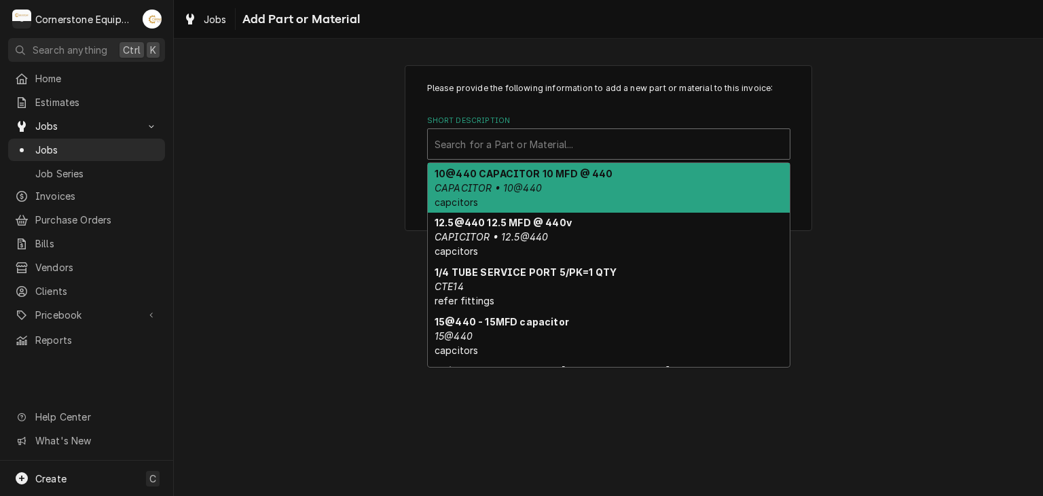
click at [551, 142] on div "Short Description" at bounding box center [609, 144] width 348 height 24
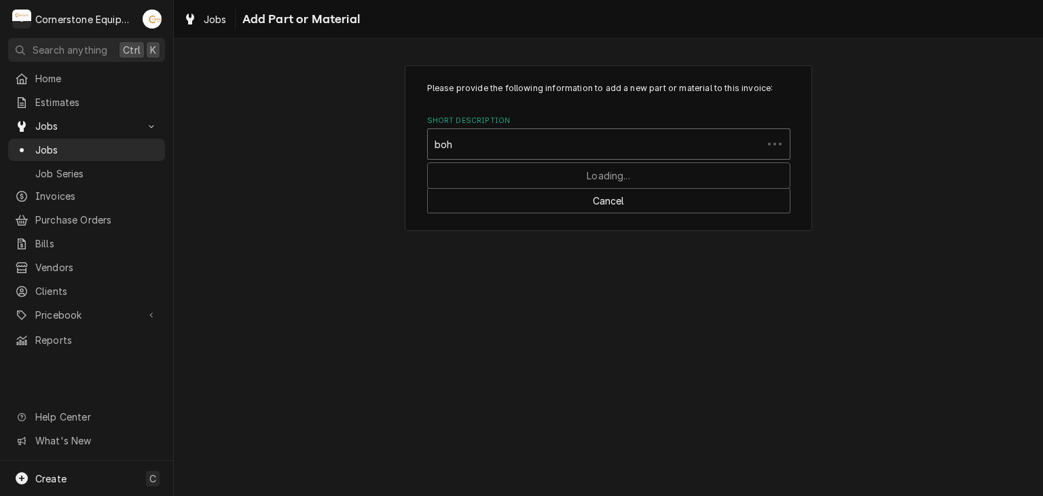
type input "bohn"
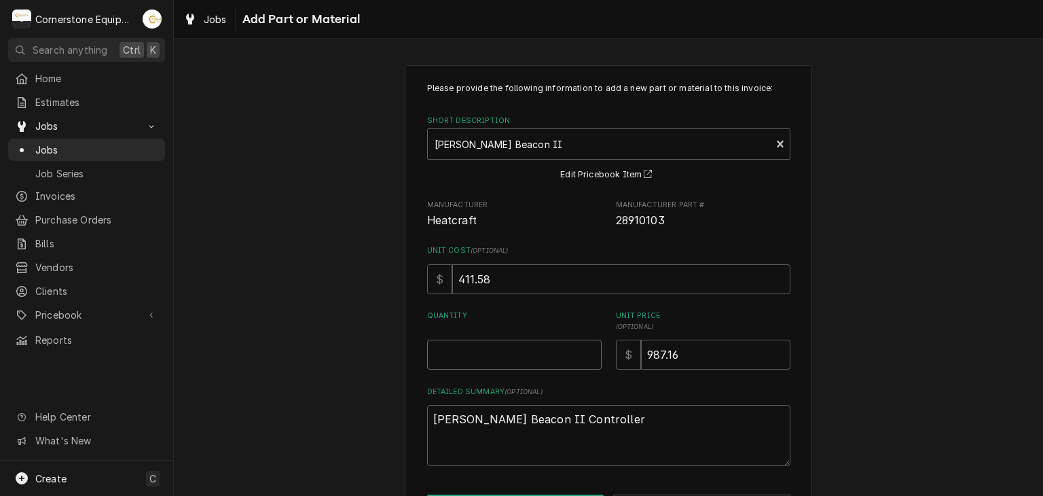
click at [532, 345] on input "Quantity" at bounding box center [514, 355] width 175 height 30
type textarea "x"
type input "1"
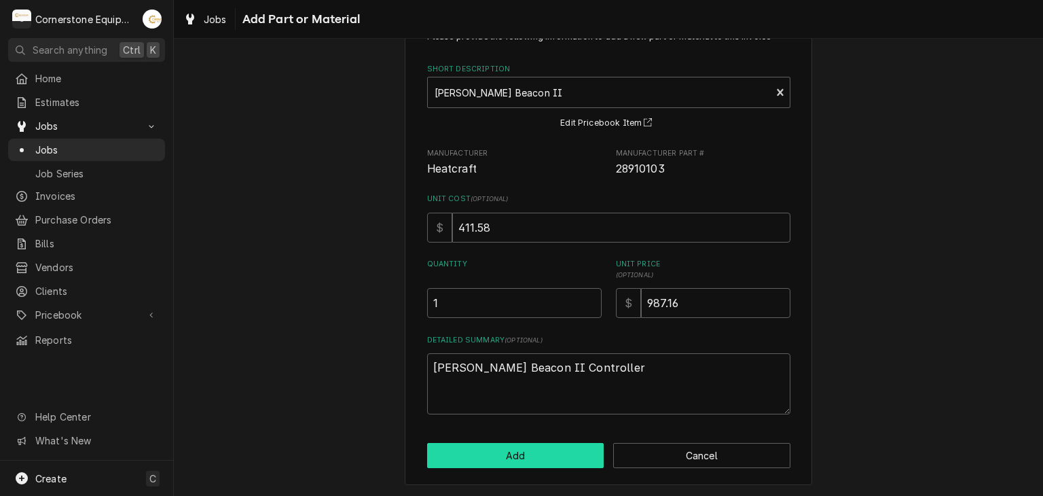
click at [540, 456] on button "Add" at bounding box center [515, 455] width 177 height 25
type textarea "x"
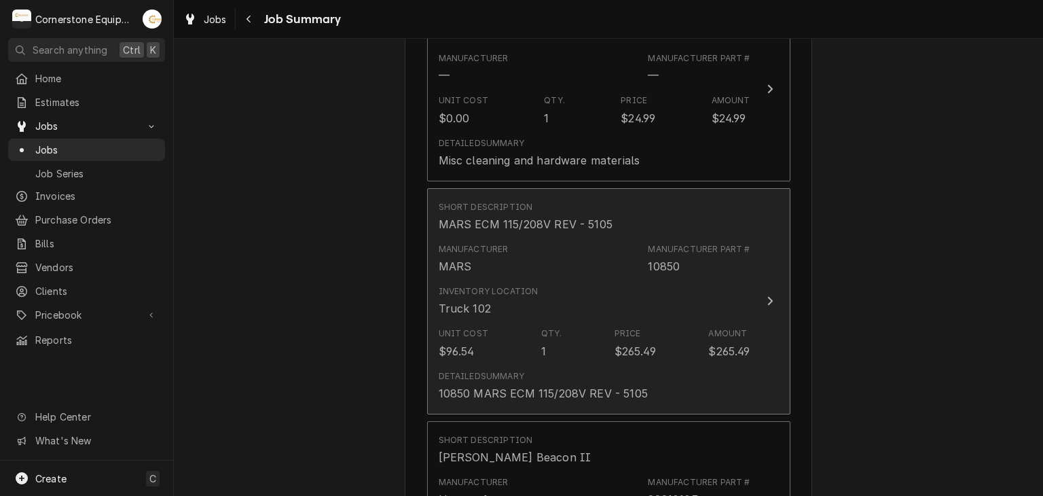
scroll to position [915, 0]
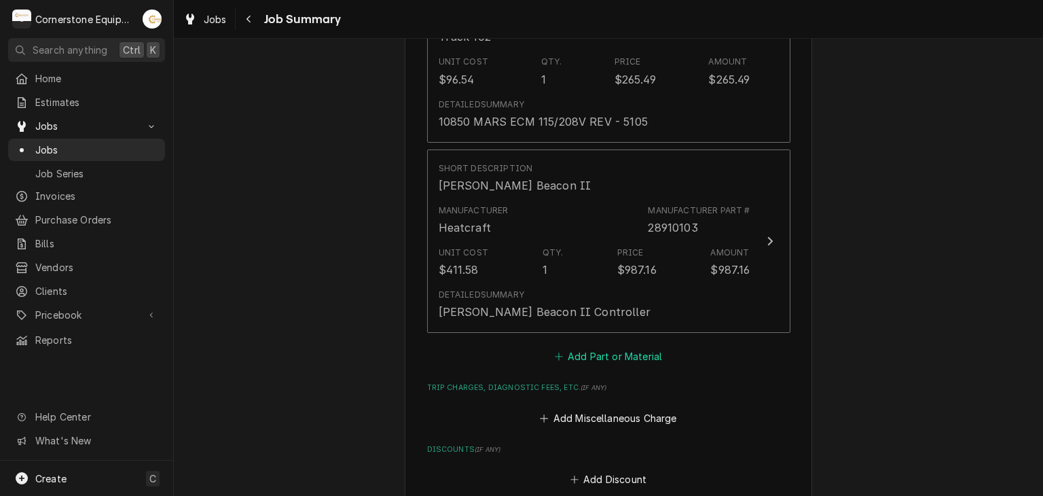
click at [570, 362] on button "Add Part or Material" at bounding box center [608, 356] width 112 height 19
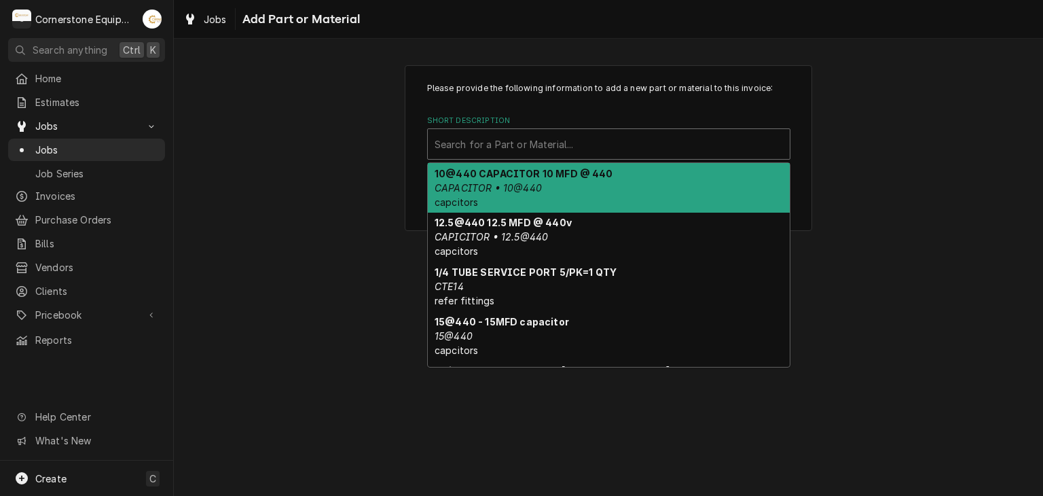
click at [518, 156] on div "Search for a Part or Material..." at bounding box center [609, 144] width 362 height 30
click at [683, 147] on div "Short Description" at bounding box center [609, 144] width 348 height 24
click at [364, 143] on div "Please provide the following information to add a new part or material to this …" at bounding box center [608, 147] width 869 height 189
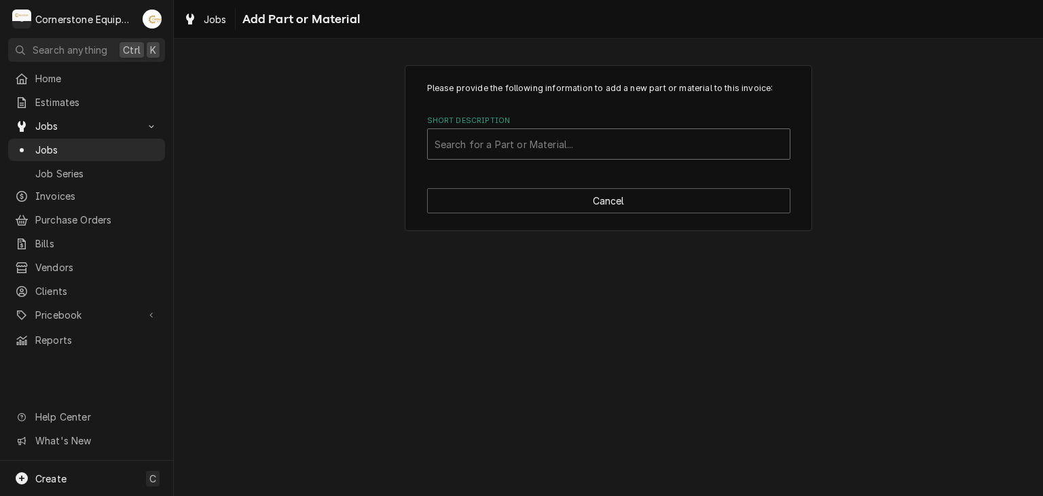
click at [577, 131] on div "Search for a Part or Material..." at bounding box center [609, 144] width 362 height 30
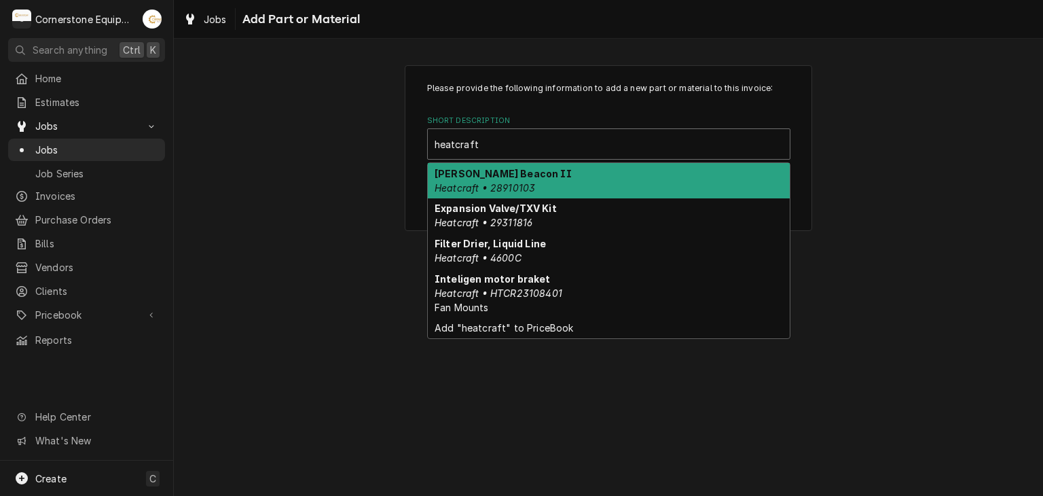
type input "heatcraft"
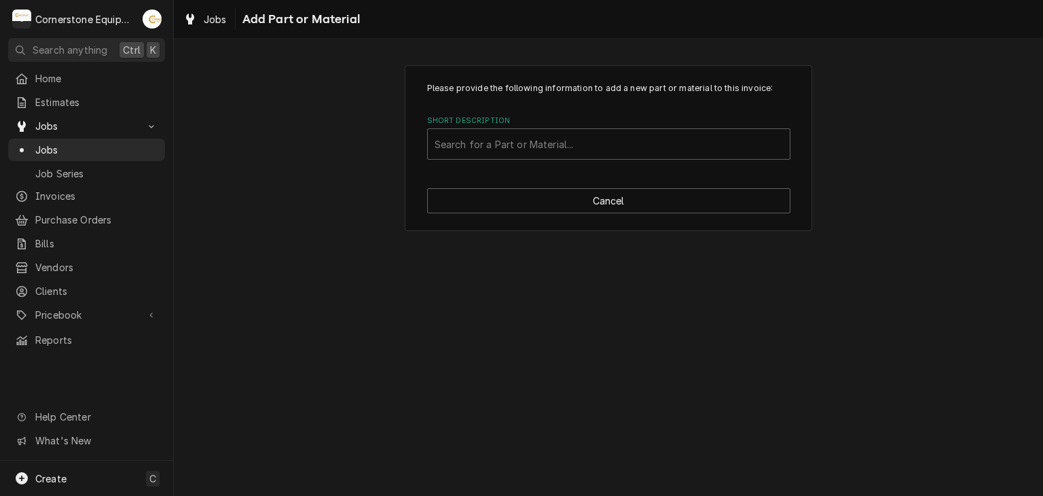
click at [384, 172] on div "Please provide the following information to add a new part or material to this …" at bounding box center [608, 147] width 869 height 189
click at [62, 314] on div "Pricebook" at bounding box center [86, 314] width 151 height 17
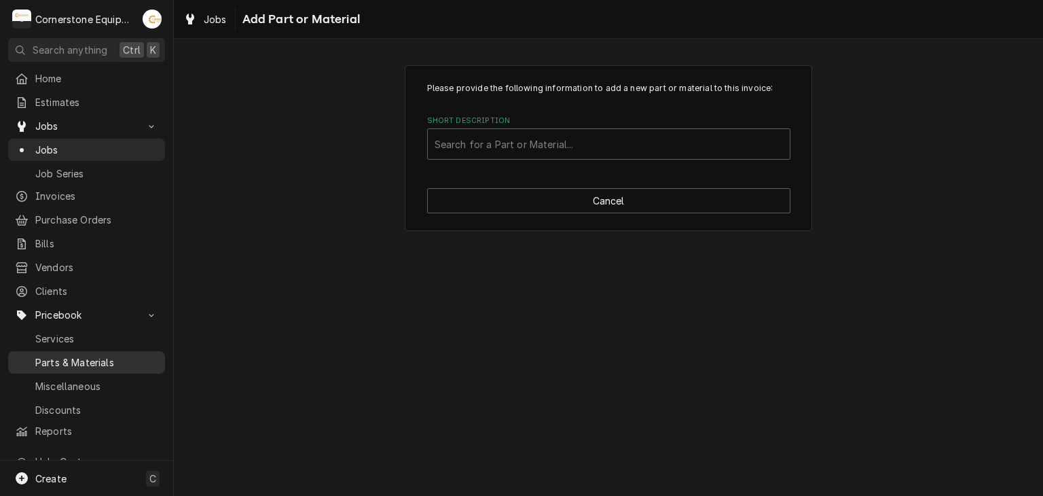
click at [84, 357] on span "Parts & Materials" at bounding box center [96, 362] width 123 height 14
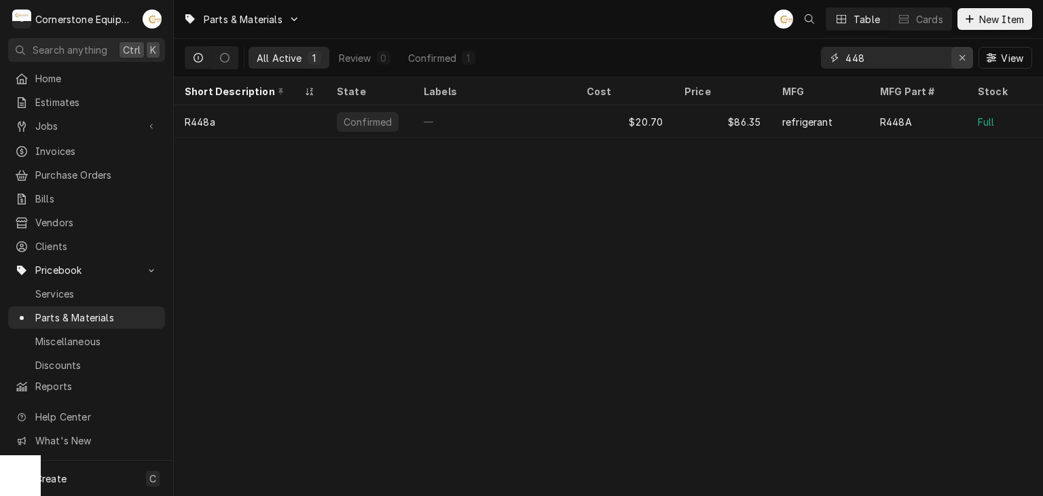
click at [956, 55] on div "Erase input" at bounding box center [963, 58] width 14 height 14
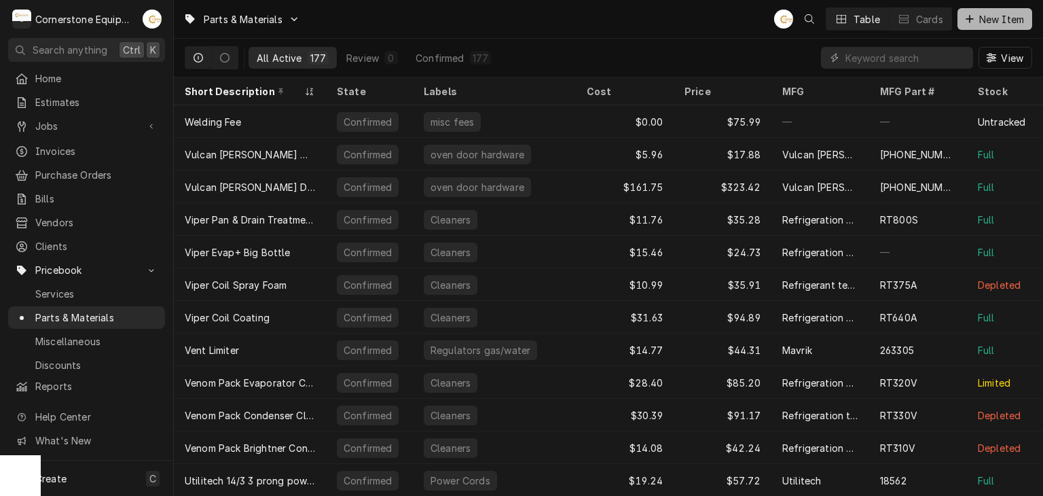
click at [981, 20] on span "New Item" at bounding box center [1002, 19] width 50 height 14
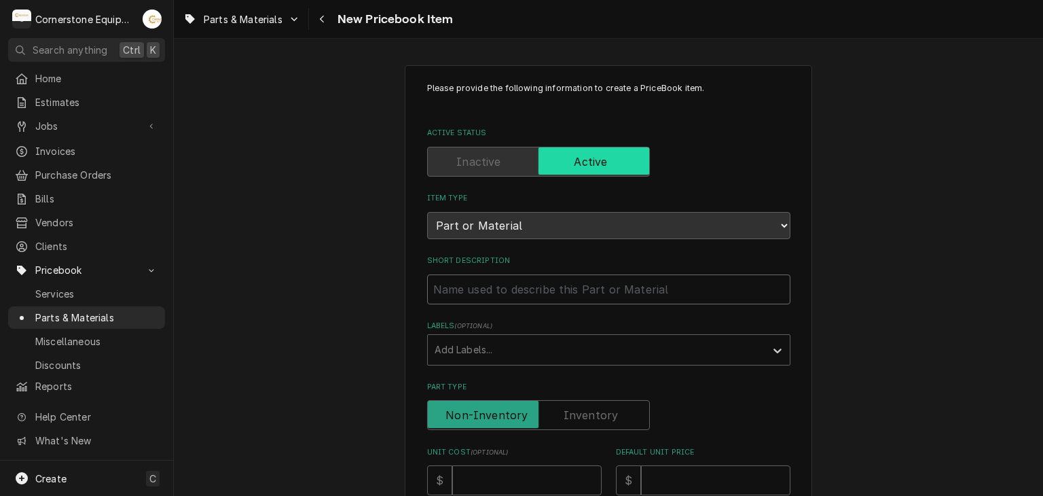
click at [528, 280] on input "Short Description" at bounding box center [608, 289] width 363 height 30
type textarea "x"
type input "H"
type textarea "x"
type input "He"
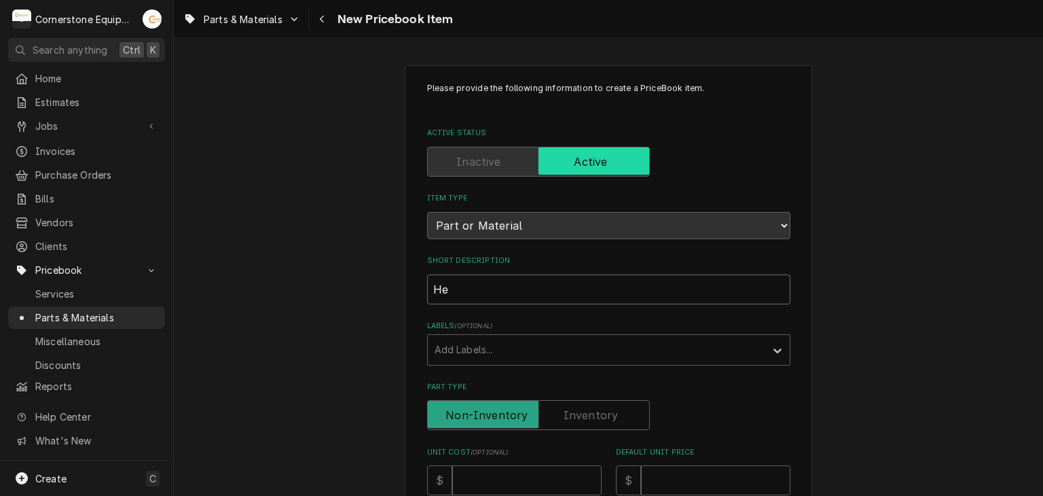
type textarea "x"
type input "Hea"
type textarea "x"
type input "Heat"
type textarea "x"
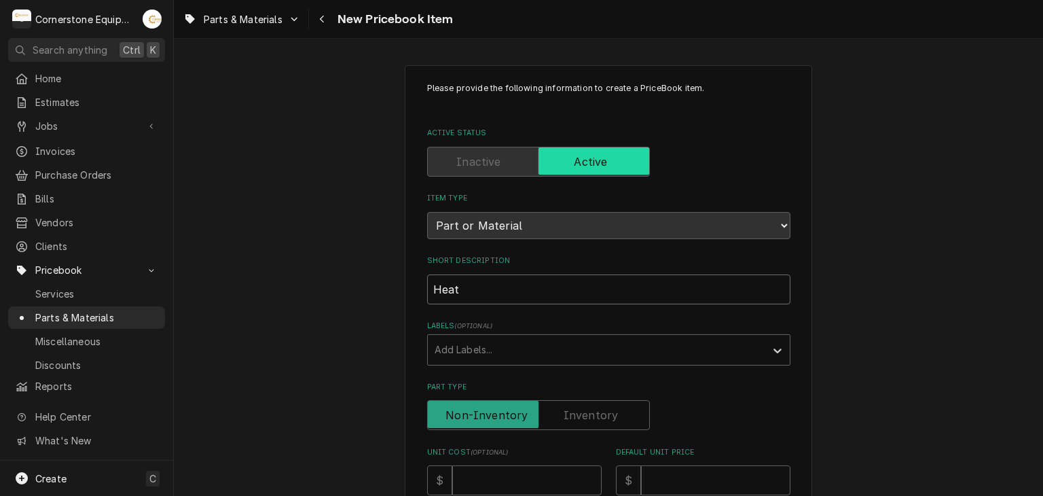
type input "Heatc"
type textarea "x"
type input "Heatcr"
type textarea "x"
type input "Heatcra"
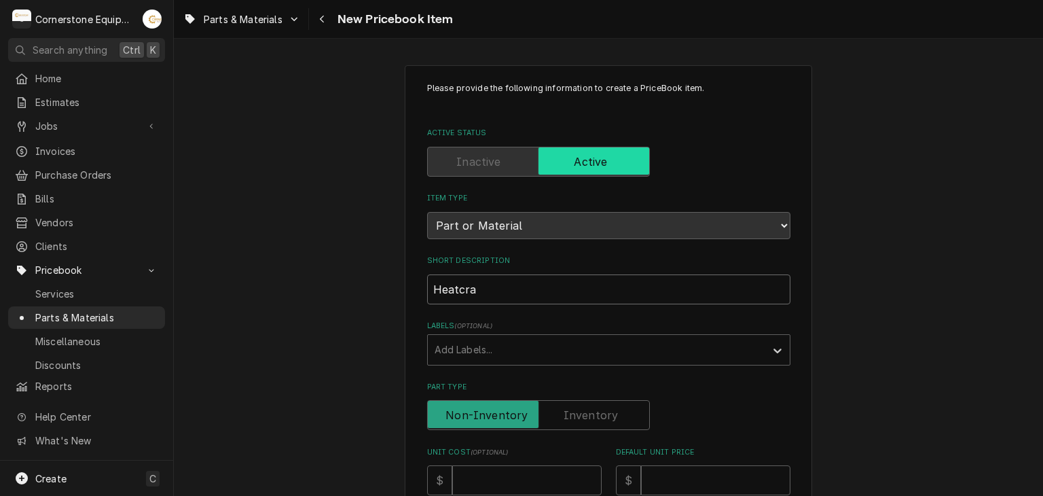
type textarea "x"
type input "Heatcraf"
type textarea "x"
type input "Heatcraft"
type textarea "x"
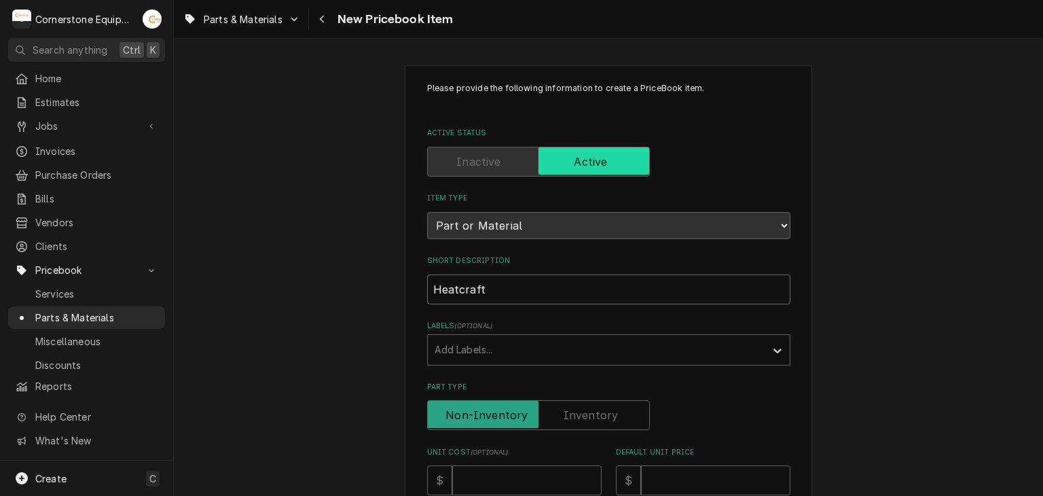
type input "Heatcraft"
type textarea "x"
type input "Heatcraft t"
type textarea "x"
type input "Heatcraft te"
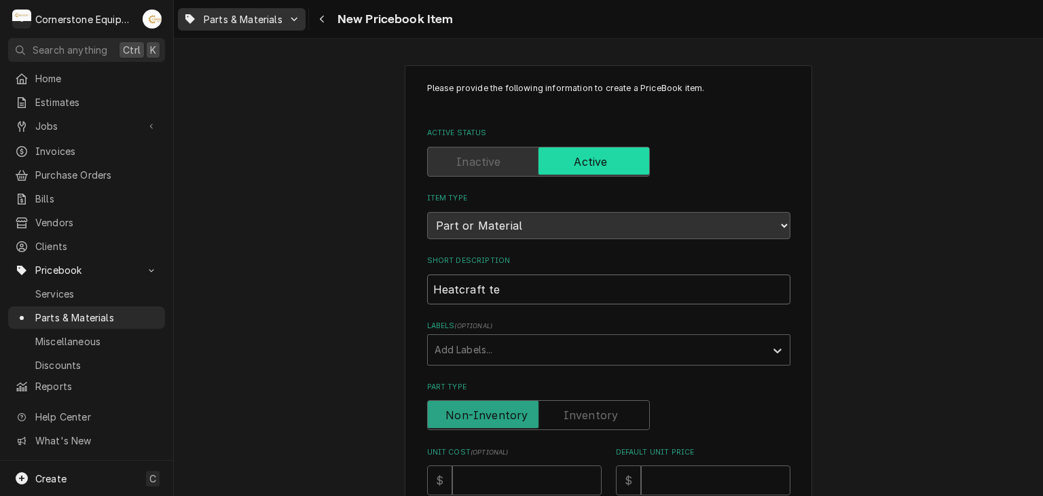
type textarea "x"
type input "Heatcraft tem"
type textarea "x"
type input "Heatcraft temp"
type textarea "x"
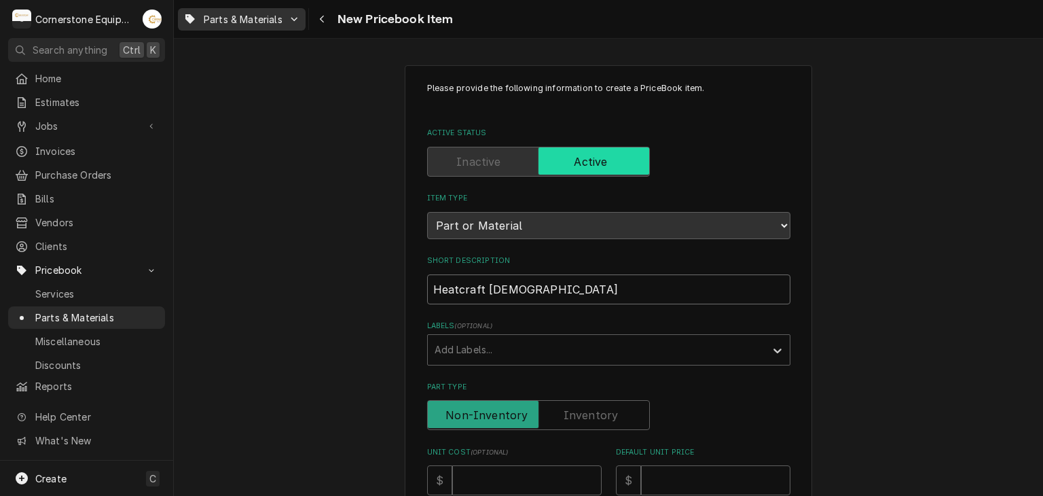
type input "Heatcraft tempe"
type textarea "x"
type input "Heatcraft temper"
type textarea "x"
type input "Heatcraft tempera"
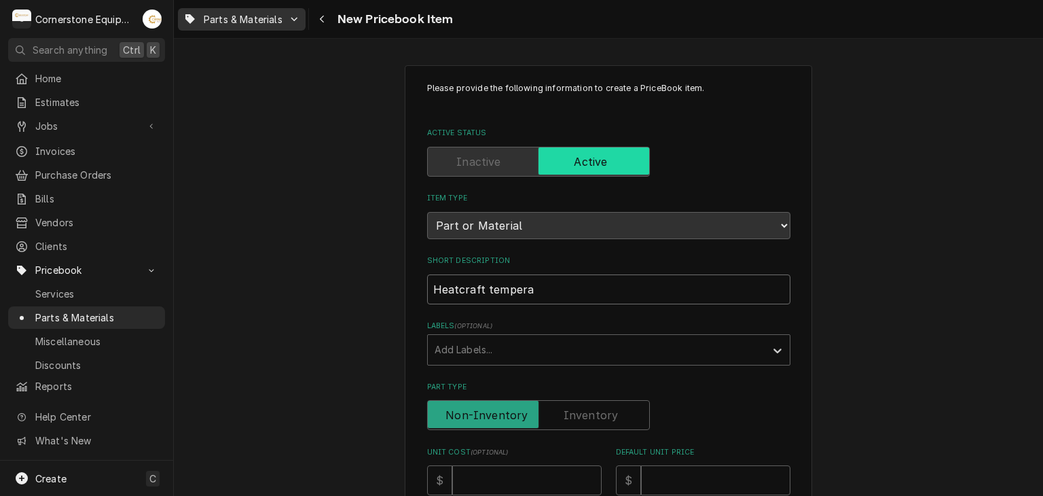
type textarea "x"
type input "Heatcraft temperat"
type textarea "x"
type input "Heatcraft temperatu"
type textarea "x"
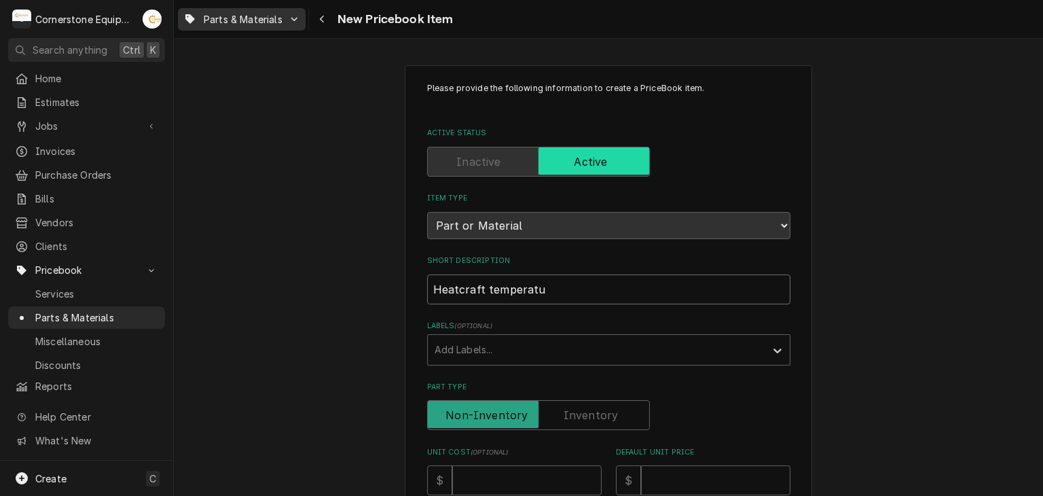
type input "Heatcraft temperatur"
type textarea "x"
type input "Heatcraft temperature"
type textarea "x"
type input "Heatcraft temperature"
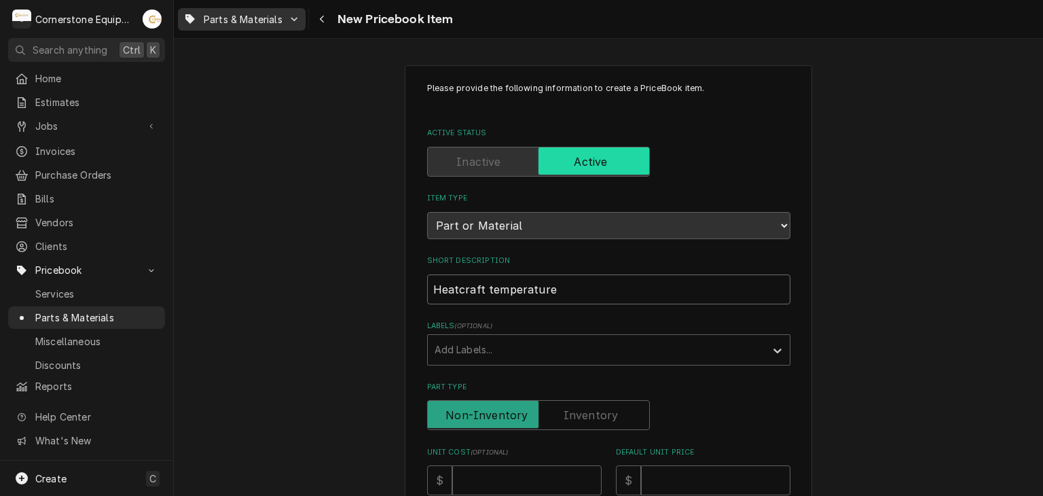
type textarea "x"
type input "Heatcraft temperature s"
type textarea "x"
type input "Heatcraft temperature se"
type textarea "x"
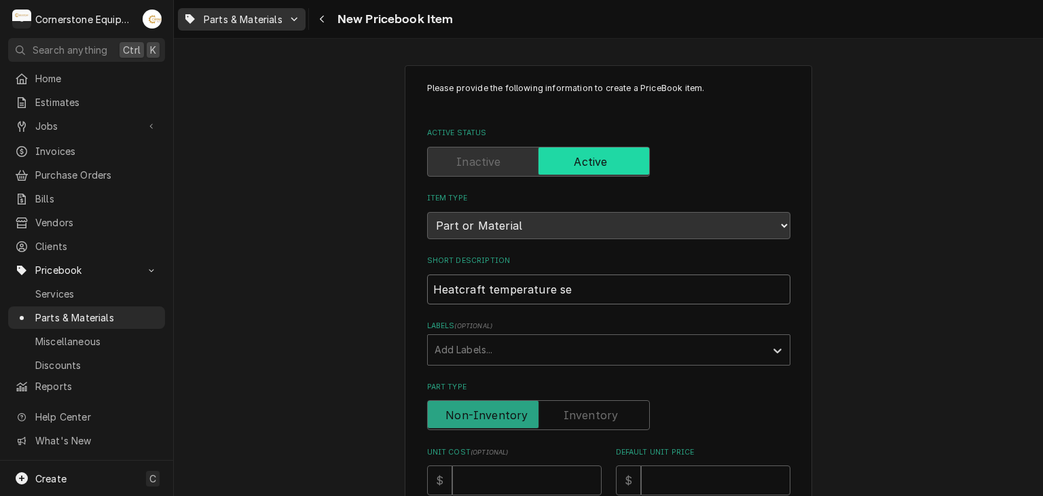
type input "Heatcraft temperature sen"
type textarea "x"
type input "Heatcraft temperature sens"
type textarea "x"
type input "Heatcraft temperature senso"
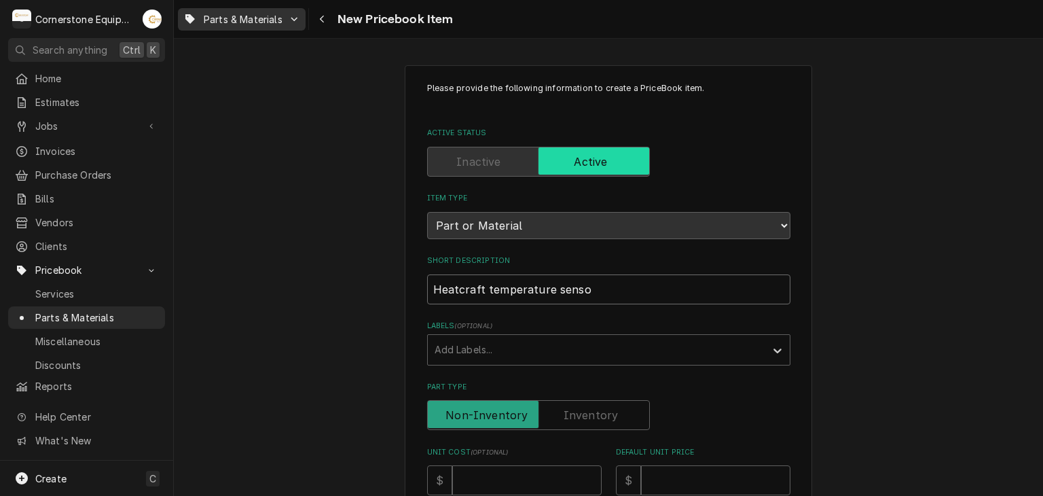
type textarea "x"
type input "Heatcraft temperature sensor"
type textarea "x"
type input "Heatcraft temperature sensor"
type textarea "x"
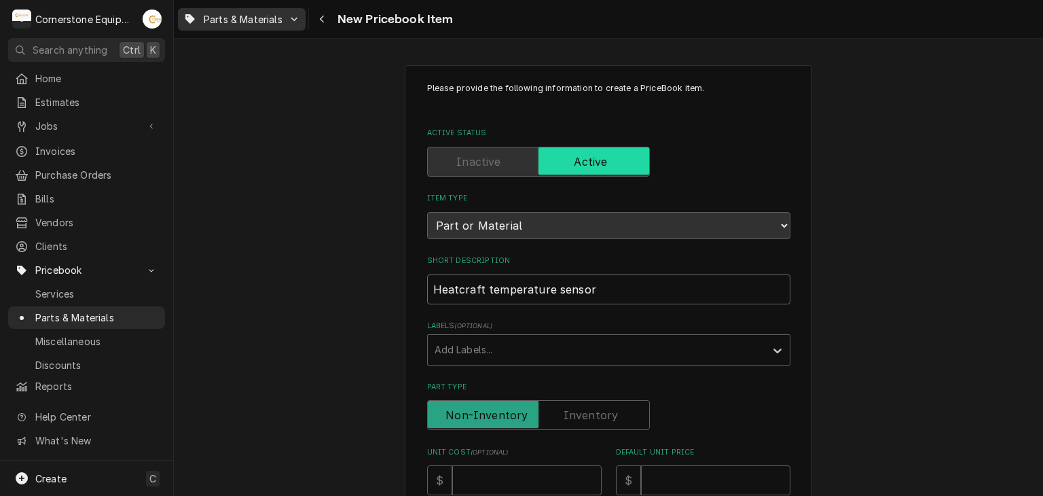
type input "Heatcraft temperature sensor k"
type textarea "x"
type input "Heatcraft temperature sensor ki"
type textarea "x"
type input "Heatcraft temperature sensor kit"
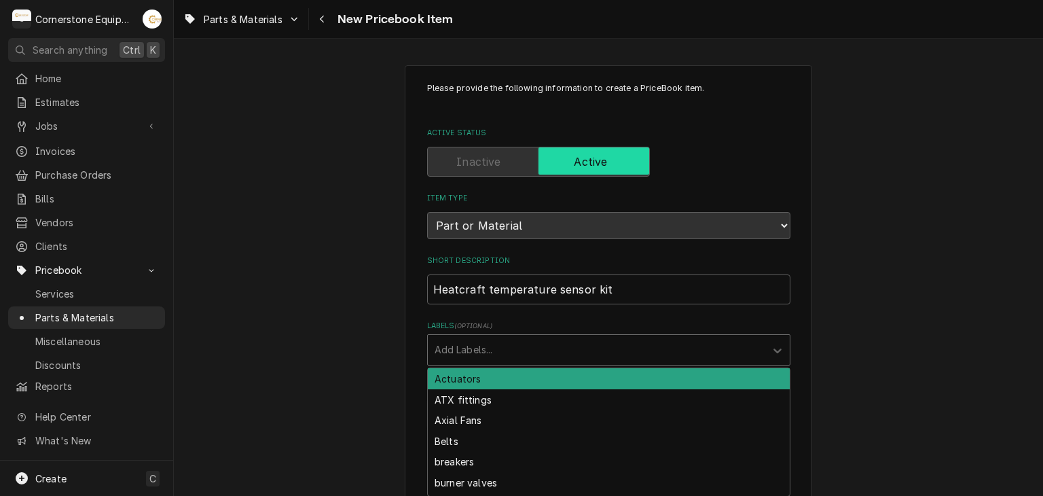
click at [534, 351] on div "Labels" at bounding box center [597, 350] width 324 height 24
type input "sens"
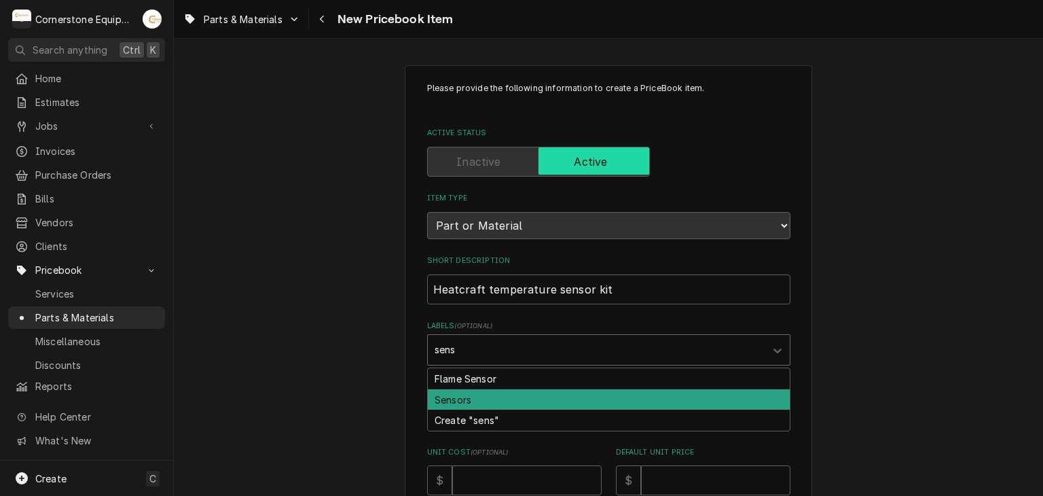
click at [505, 399] on div "Sensors" at bounding box center [609, 399] width 362 height 21
type textarea "x"
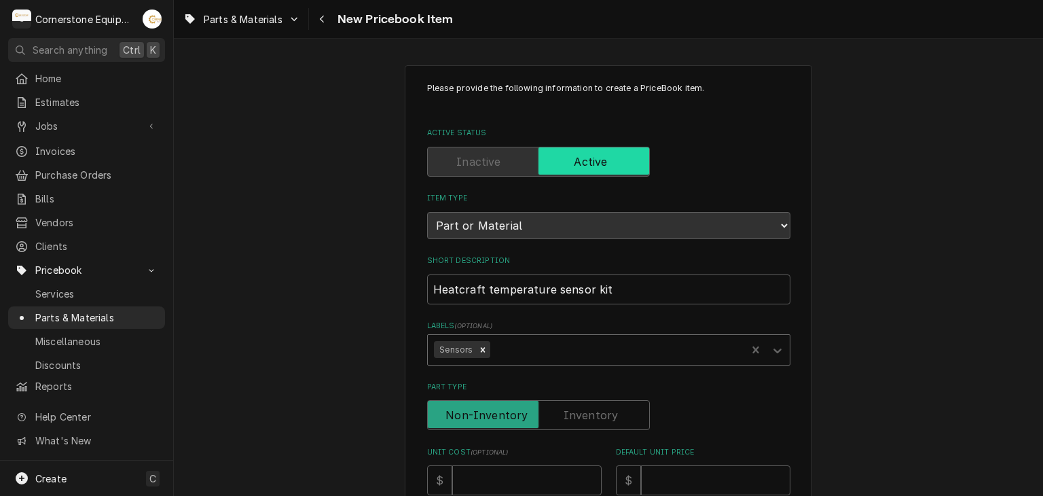
scroll to position [272, 0]
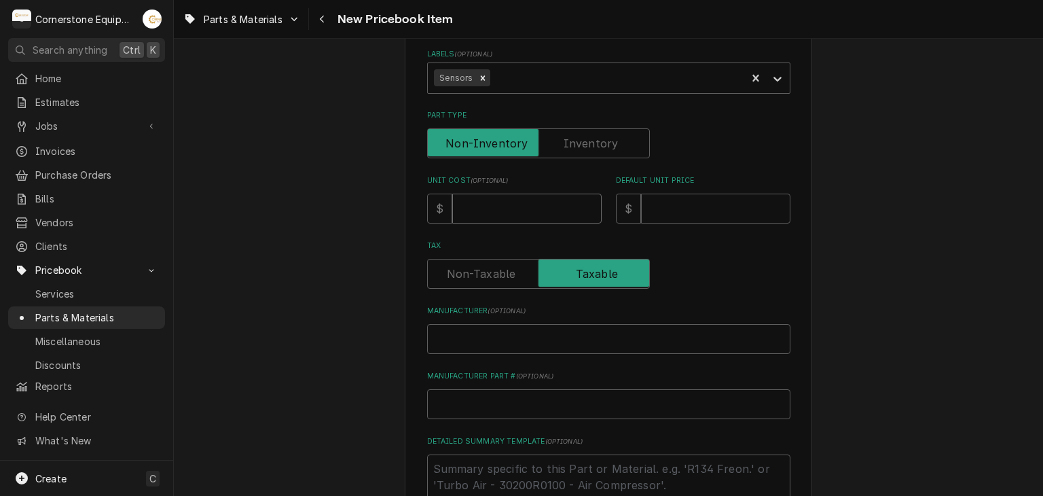
click at [499, 201] on input "Unit Cost ( optional )" at bounding box center [526, 209] width 149 height 30
click at [567, 331] on input "Manufacturer ( optional )" at bounding box center [608, 339] width 363 height 30
click at [516, 206] on input "Unit Cost ( optional )" at bounding box center [526, 209] width 149 height 30
type textarea "x"
type input "3"
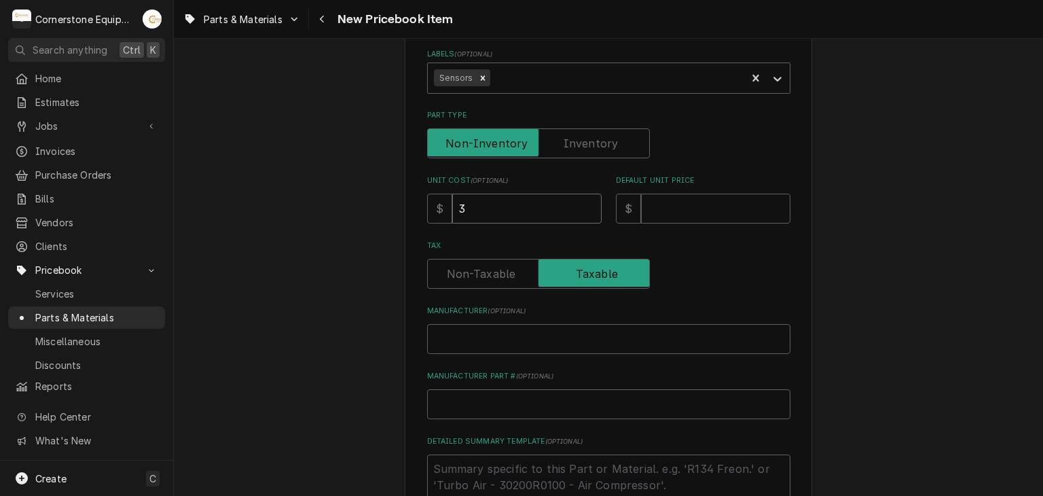
type textarea "x"
type input "35"
type textarea "x"
type input "35.4"
type textarea "x"
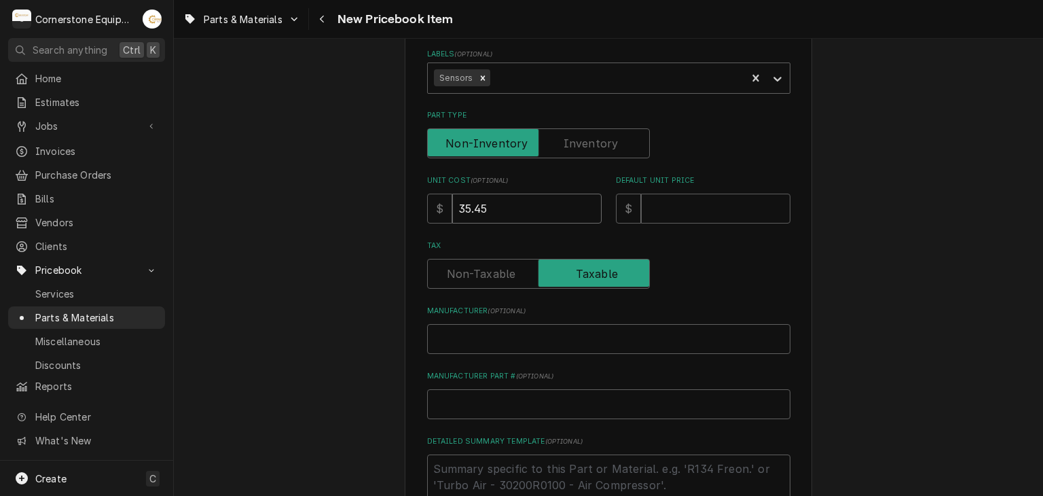
type input "35.45"
click at [649, 207] on input "Default Unit Price" at bounding box center [715, 209] width 149 height 30
type textarea "x"
type input "1"
type textarea "x"
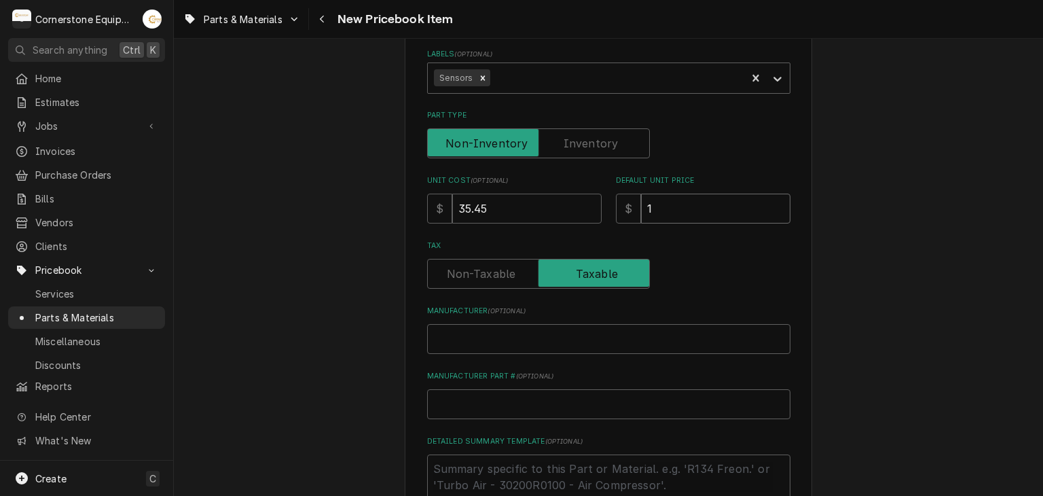
type input "10"
type textarea "x"
type input "106"
type textarea "x"
type input "106.3"
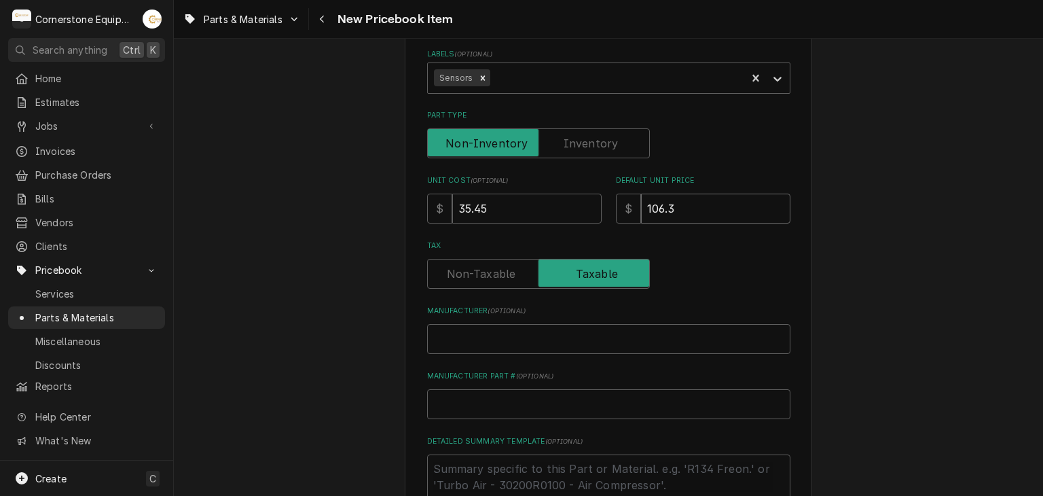
type textarea "x"
type input "106.35"
click at [473, 335] on input "Manufacturer ( optional )" at bounding box center [608, 339] width 363 height 30
type textarea "x"
type input "H"
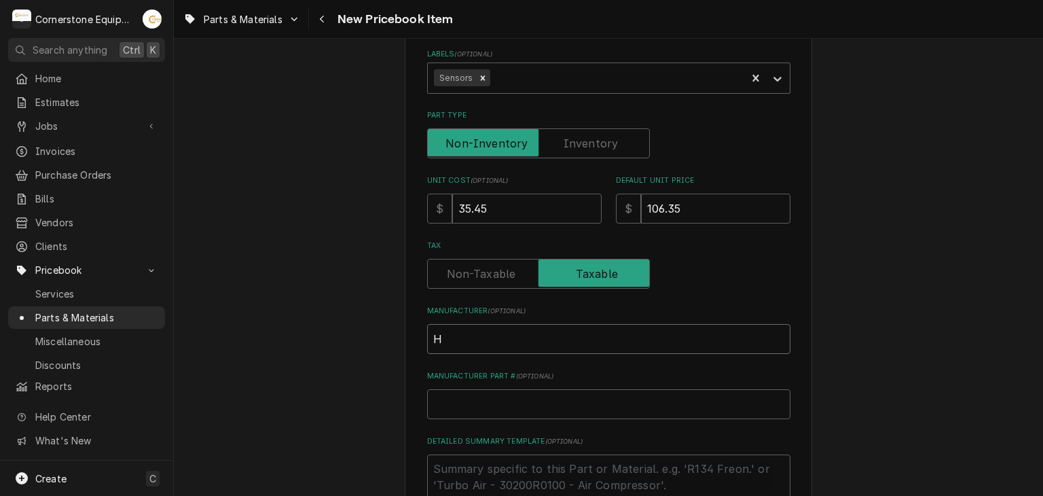
type textarea "x"
type input "He"
type textarea "x"
type input "Hea"
type textarea "x"
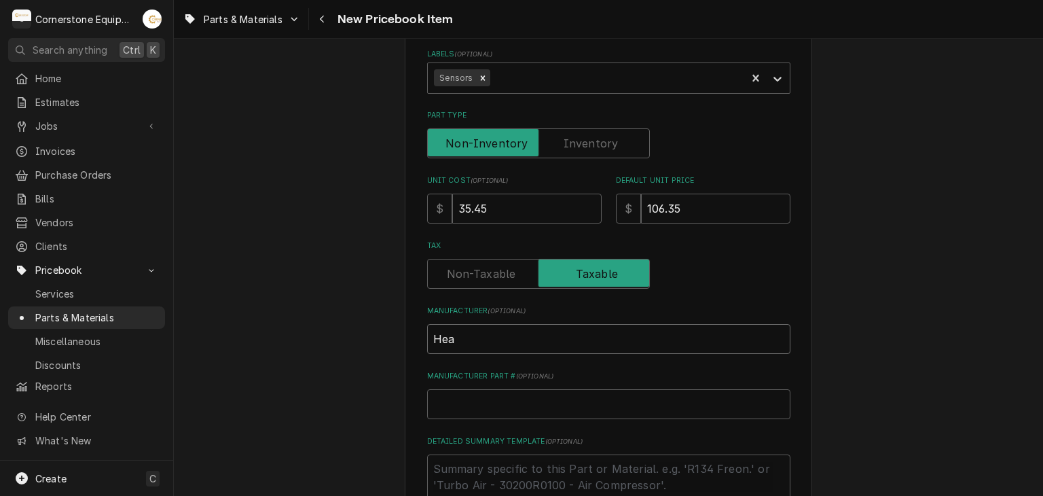
type input "Heat"
type textarea "x"
type input "Heatc"
type textarea "x"
type input "Heatcr"
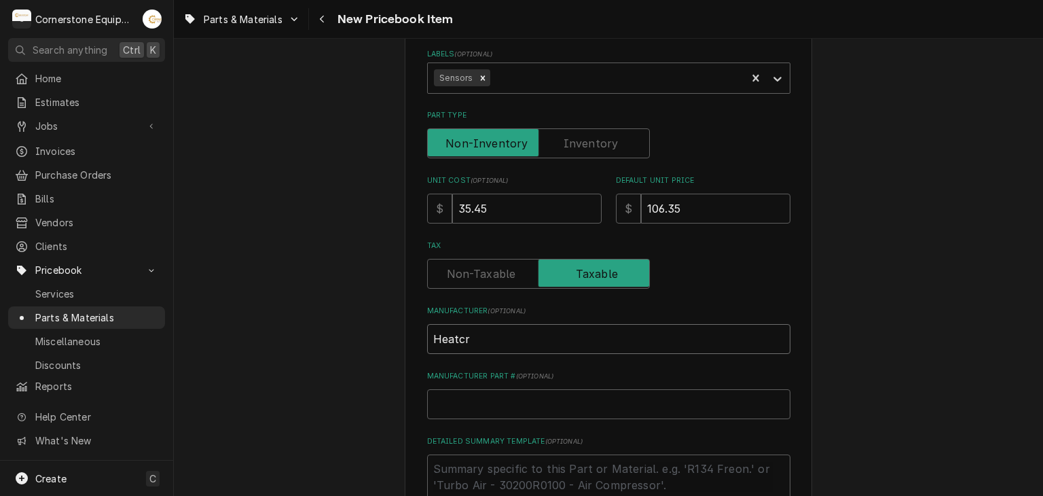
type textarea "x"
type input "Heatcra"
type textarea "x"
type input "Heatcraf"
type textarea "x"
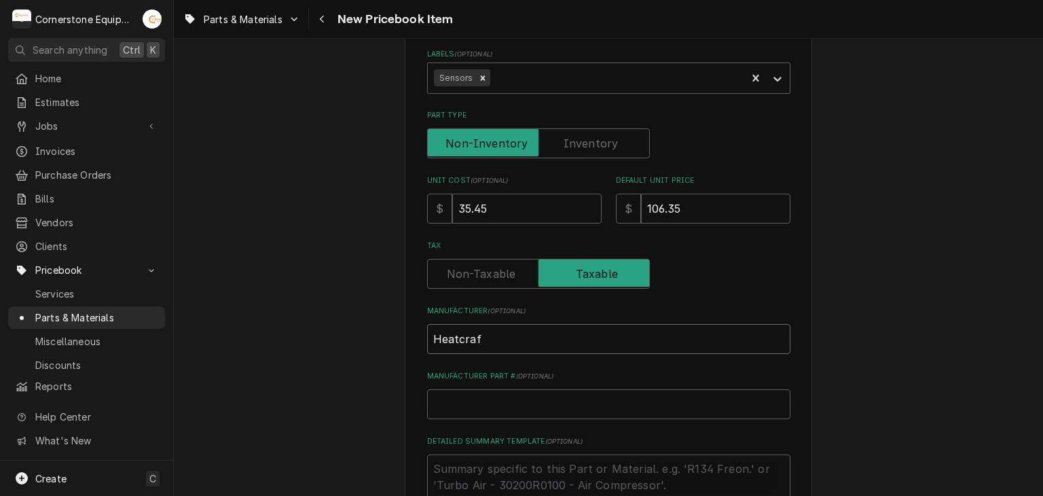
type input "Heatcraft"
type textarea "x"
type input "Heatcraft"
type textarea "x"
type input "Heatcraft q"
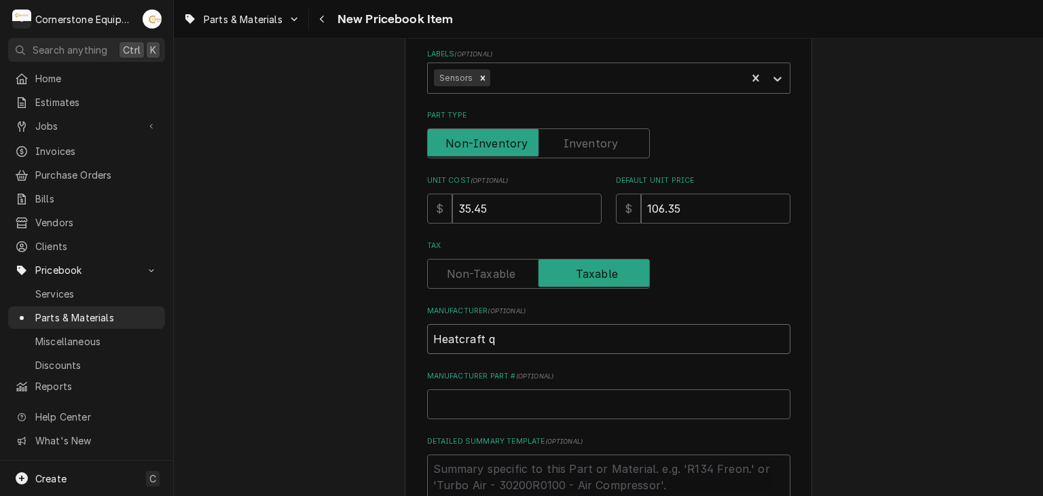
type textarea "x"
type input "Heatcraft"
paste input "89904903"
type textarea "x"
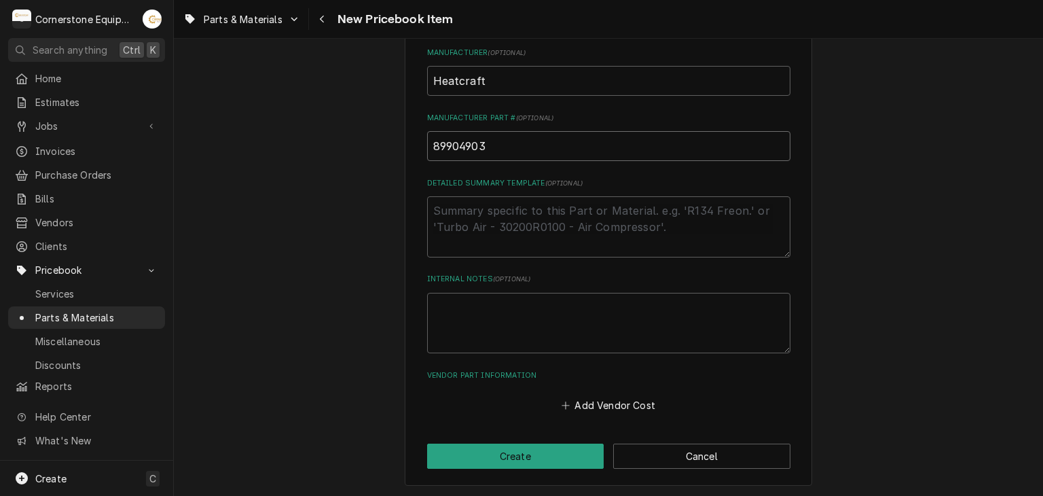
type input "89904903"
click at [477, 188] on div "Detailed Summary Template ( optional )" at bounding box center [608, 217] width 363 height 79
click at [481, 212] on textarea "Detailed Summary Template ( optional )" at bounding box center [608, 226] width 363 height 61
type textarea "w"
type textarea "x"
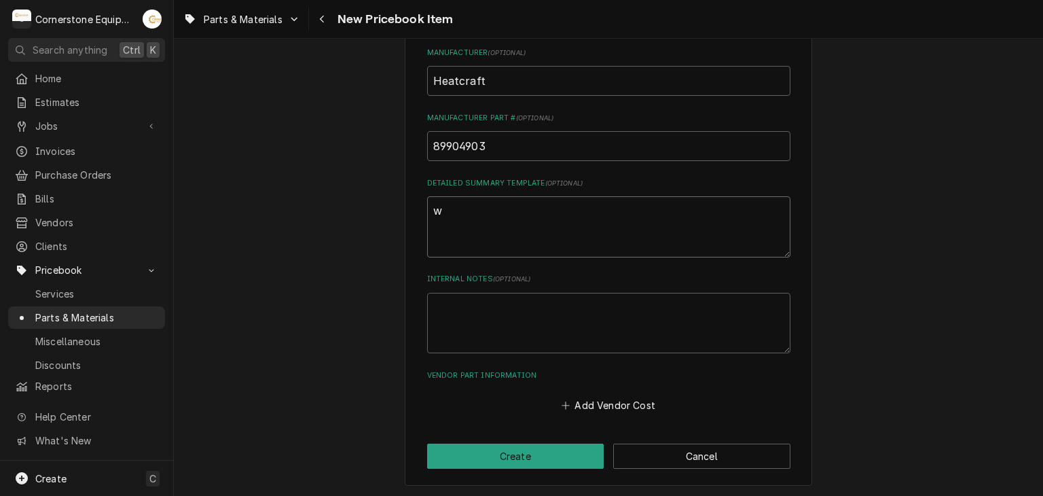
type textarea "wh"
type textarea "x"
type textarea "whi"
type textarea "x"
type textarea "whit"
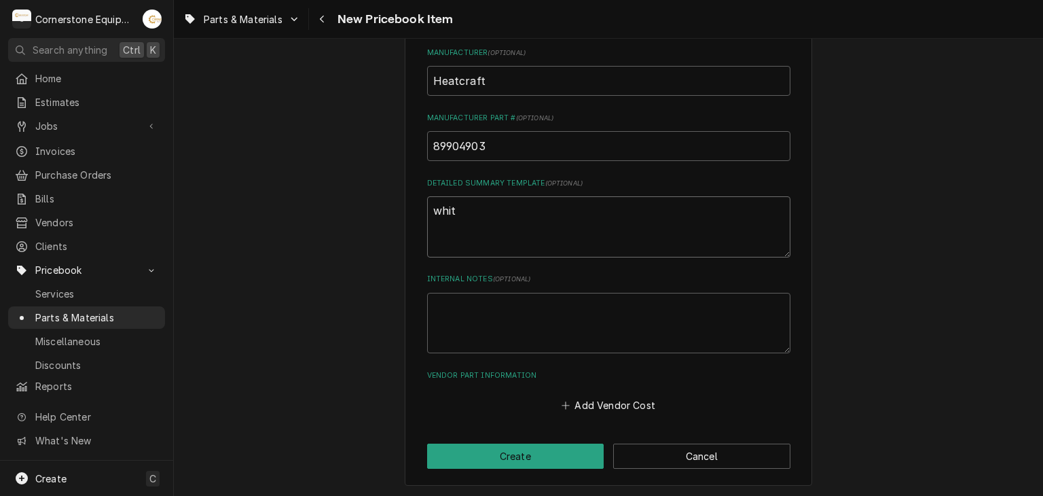
type textarea "x"
type textarea "whit"
type textarea "x"
type textarea "whit p"
type textarea "x"
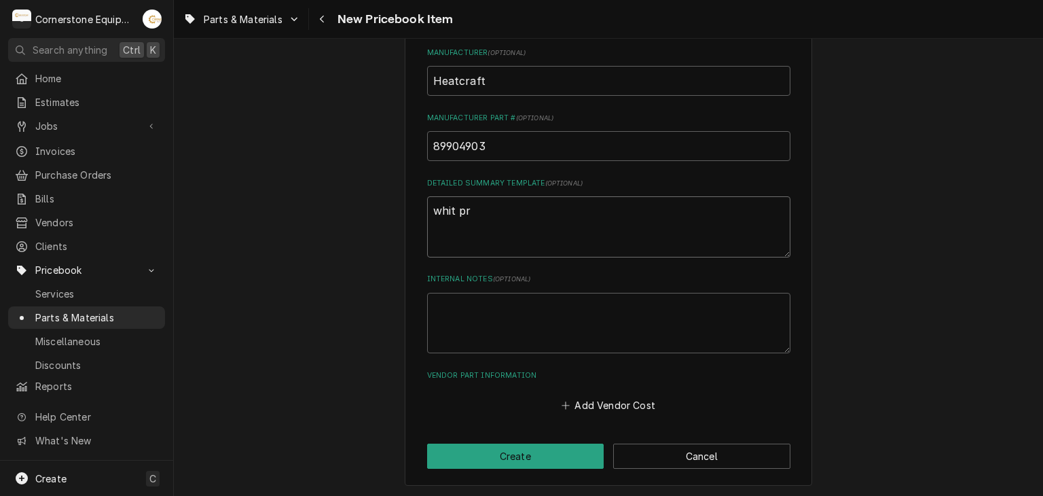
type textarea "whit pro"
type textarea "x"
type textarea "whit prop"
type textarea "x"
type textarea "whit pro"
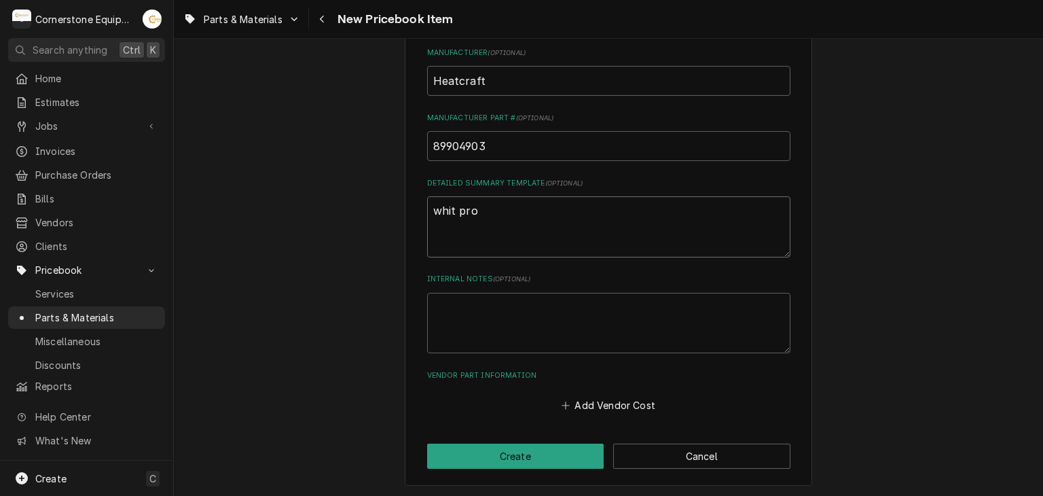
type textarea "x"
type textarea "whit prob"
type textarea "x"
type textarea "whit probe"
type textarea "x"
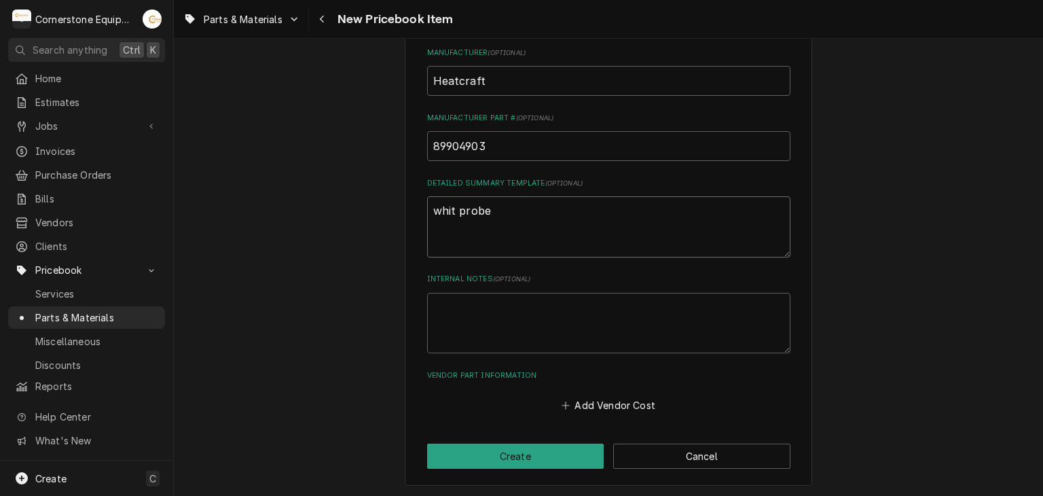
type textarea "whit probe"
type textarea "x"
type textarea "whit probe f"
type textarea "x"
type textarea "whit probe fo"
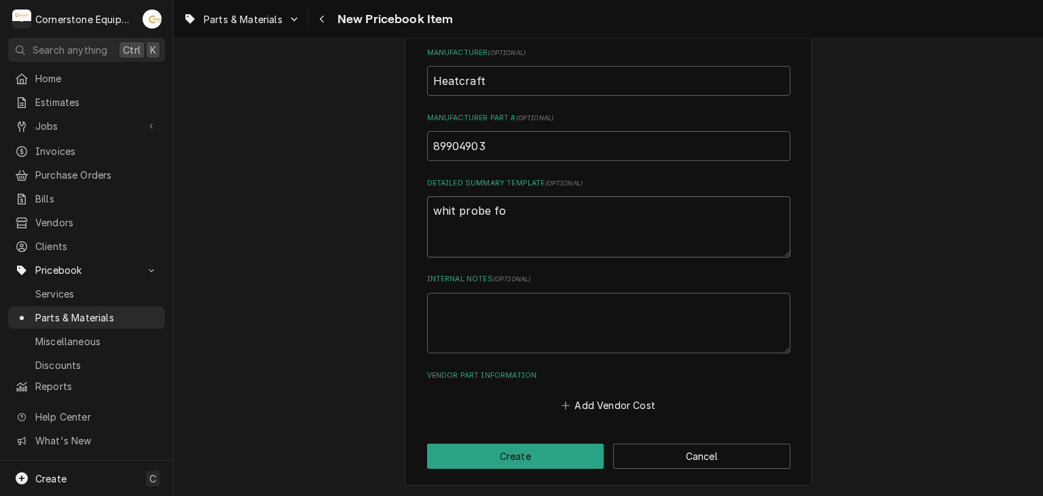
type textarea "x"
type textarea "whit probe for"
type textarea "x"
type textarea "whit probe for"
type textarea "x"
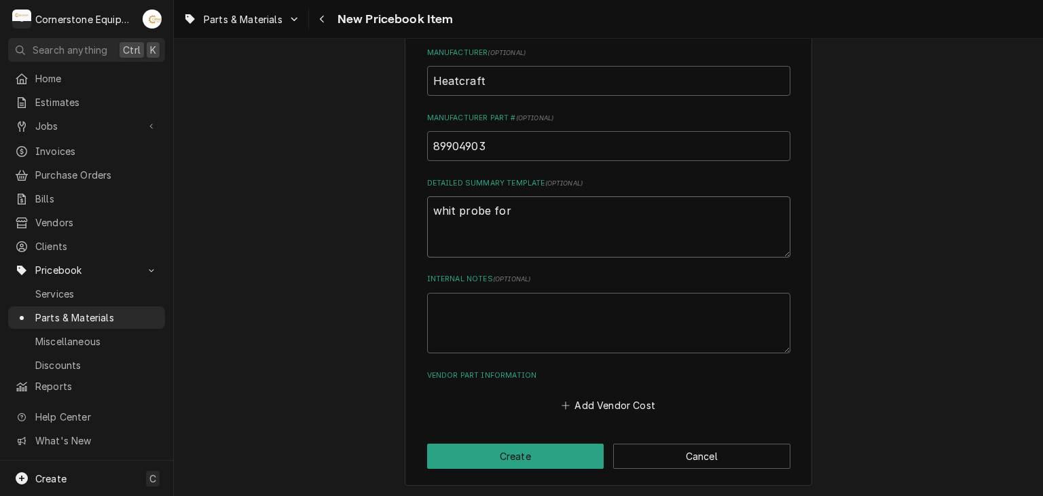
type textarea "whit probe for I"
type textarea "x"
type textarea "whit probe for In"
type textarea "x"
type textarea "whit probe for Int"
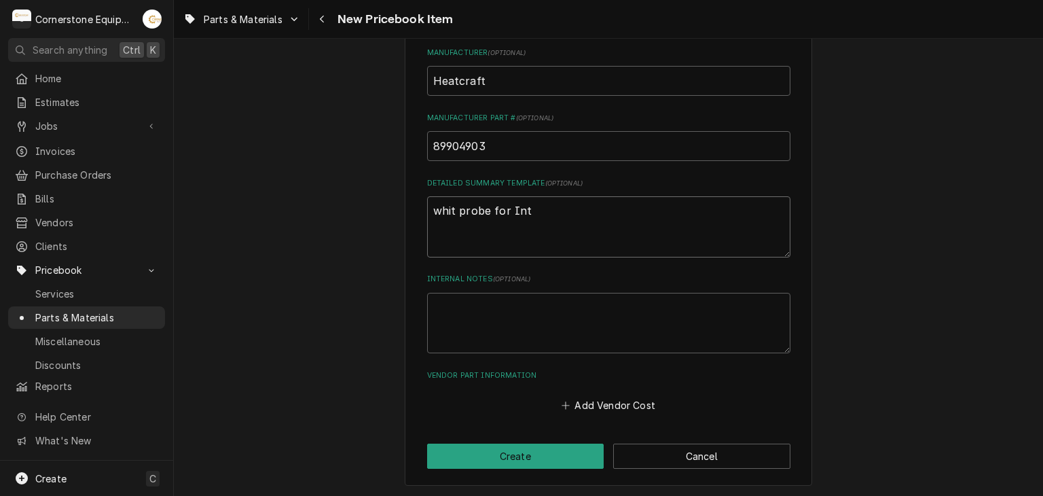
type textarea "x"
type textarea "whit probe for Inte"
type textarea "x"
type textarea "whit probe for Intel"
type textarea "x"
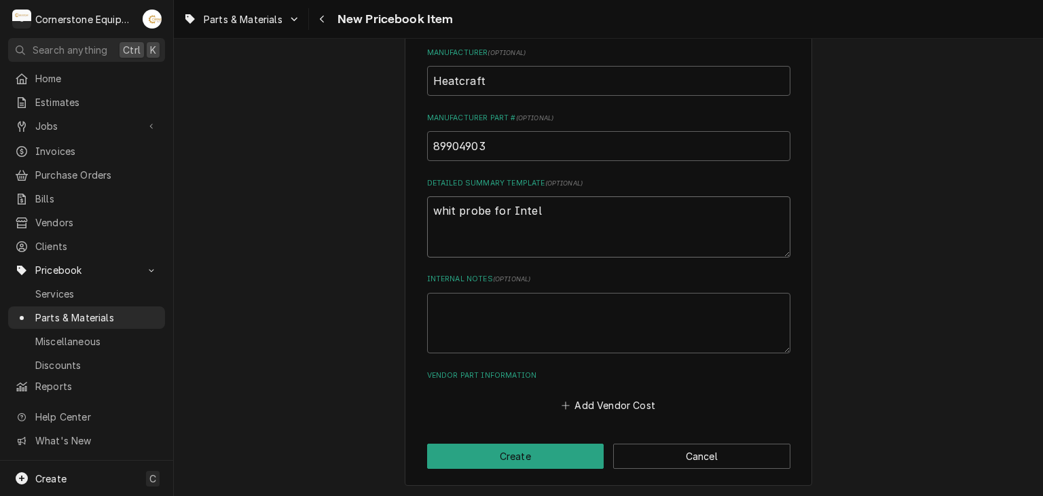
type textarea "whit probe for Intell"
type textarea "x"
type textarea "whit probe for Intelli"
type textarea "x"
type textarea "whit probe for Intellig"
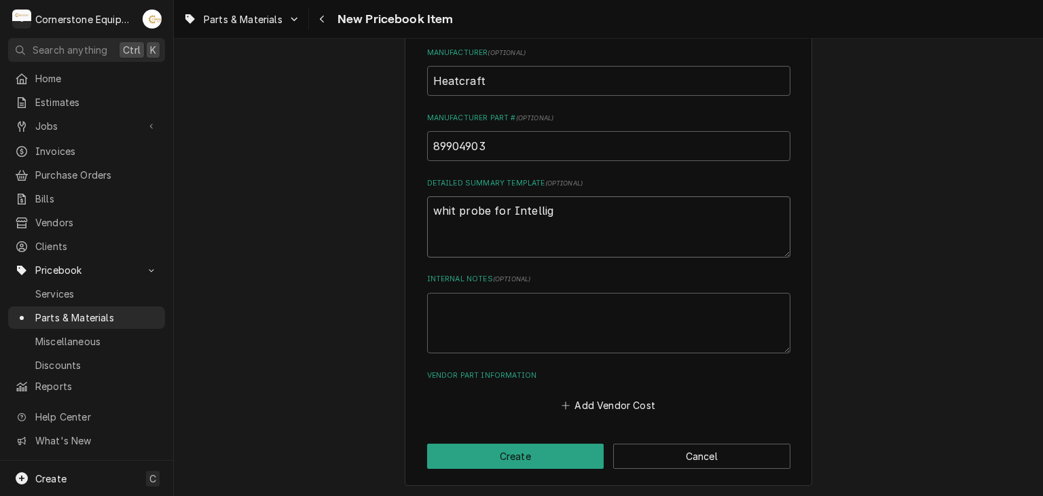
type textarea "x"
type textarea "whit probe for Intellige"
type textarea "x"
type textarea "whit probe for Intelligen"
type textarea "x"
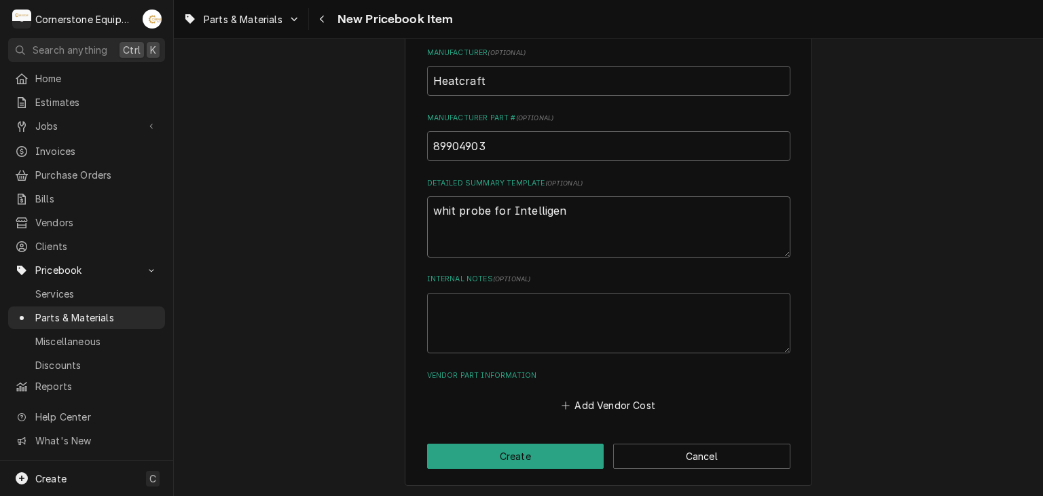
type textarea "whit probe for Intelligen"
type textarea "x"
type textarea "whit probe for Intelligen o"
type textarea "x"
type textarea "whit probe for Intelligen or"
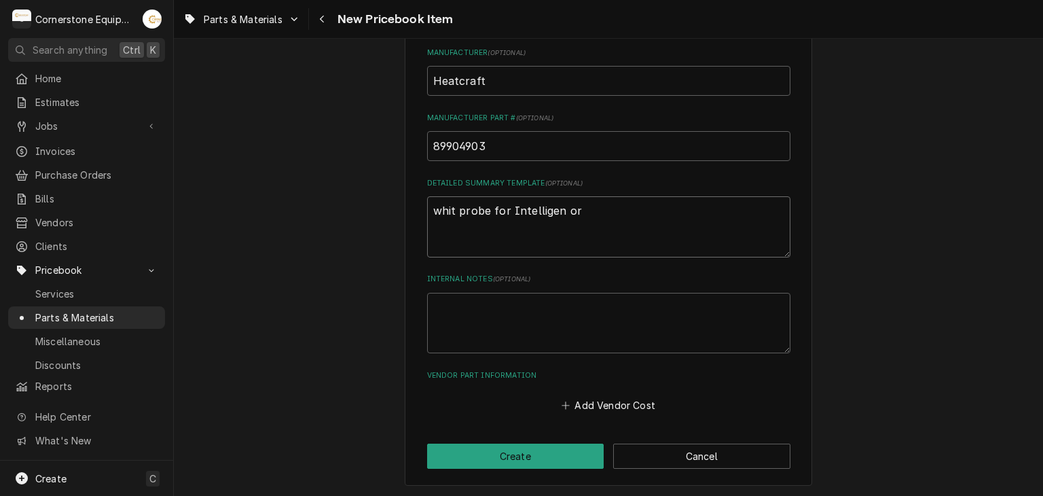
type textarea "x"
type textarea "whit probe for Intelligen or"
type textarea "x"
type textarea "whit probe for Intelligen or B"
type textarea "x"
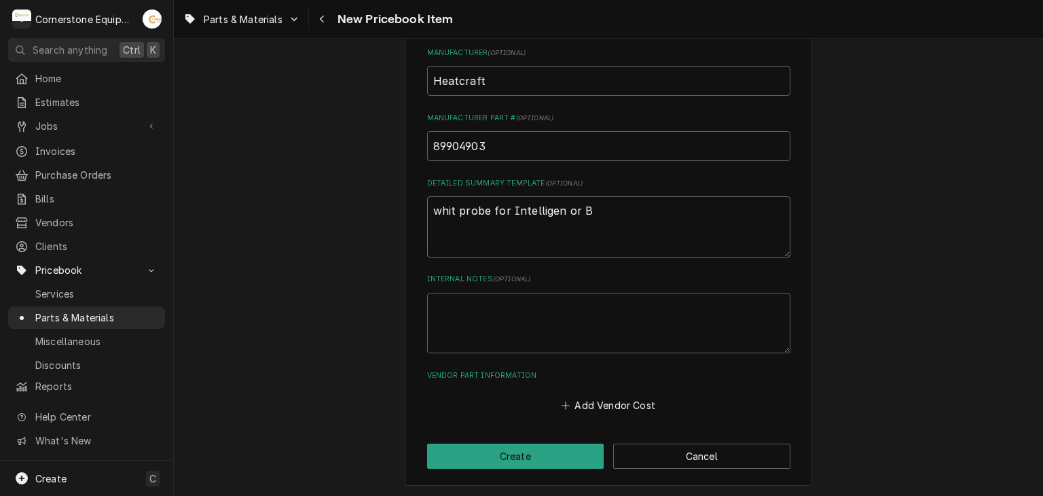
type textarea "whit probe for Intelligen or Bo"
type textarea "x"
type textarea "whit probe for Intelligen or Boh"
type textarea "x"
type textarea "whit probe for Intelligen or Bohn"
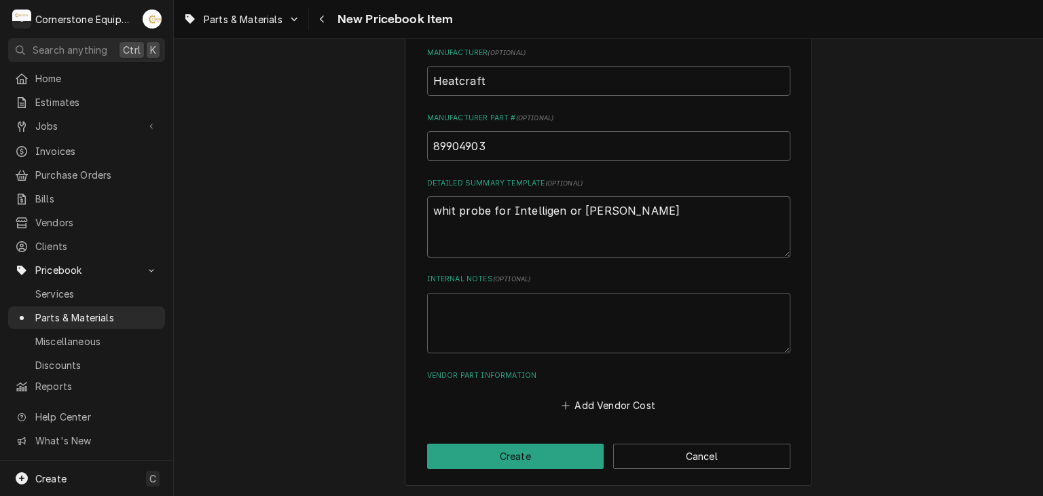
type textarea "x"
type textarea "whit probe for Intelligent or Bohn"
type textarea "x"
type textarea "whit probe for Intelligen or Bohn"
click at [571, 312] on textarea "Internal Notes ( optional )" at bounding box center [608, 323] width 363 height 61
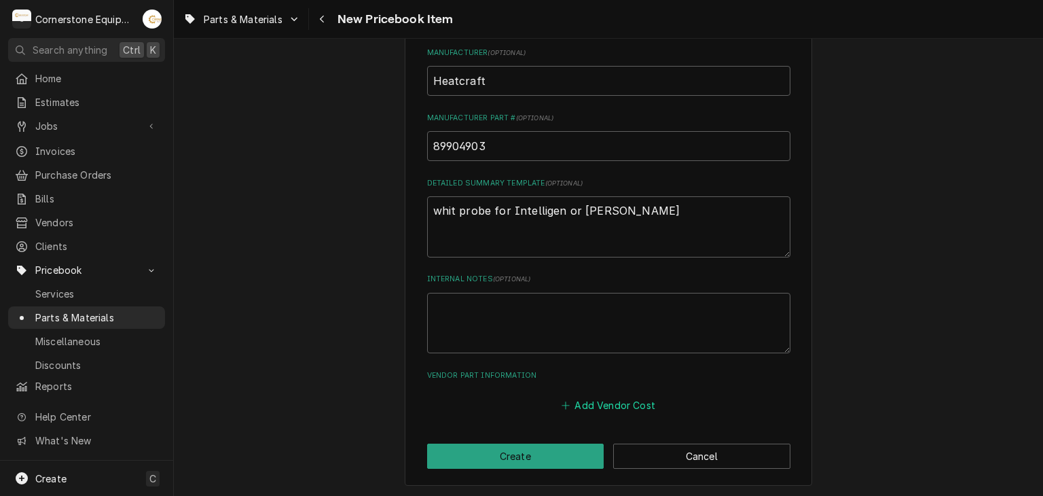
click at [587, 410] on button "Add Vendor Cost" at bounding box center [609, 405] width 98 height 19
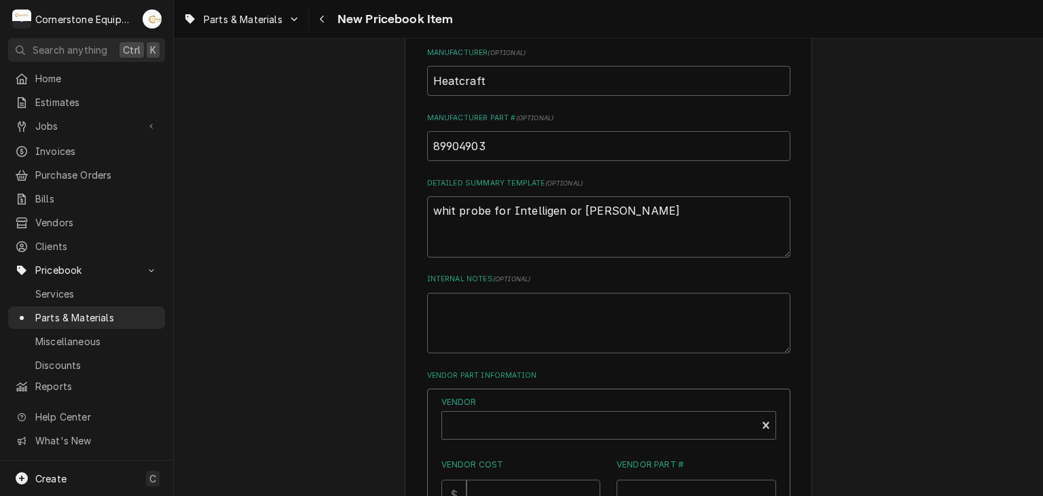
click at [581, 402] on label "Vendor" at bounding box center [608, 402] width 335 height 12
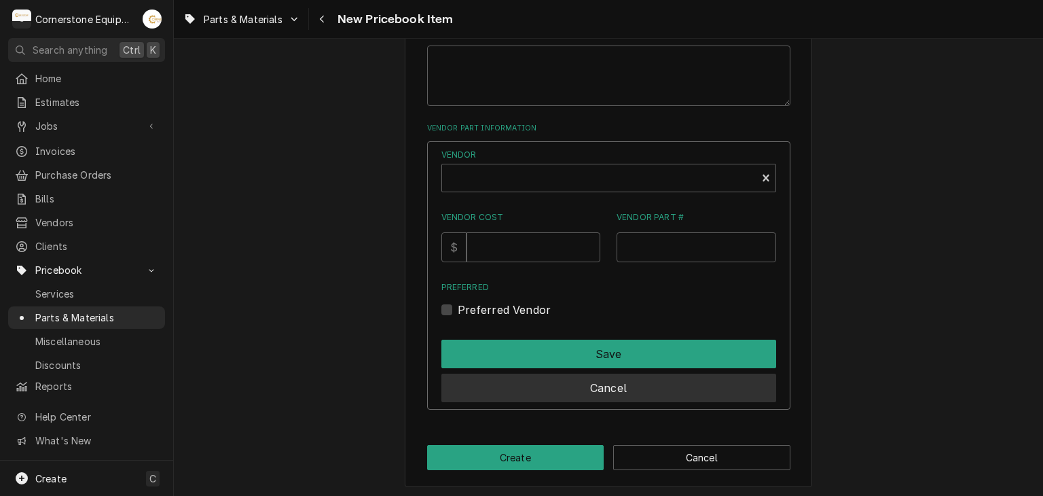
click at [600, 384] on button "Cancel" at bounding box center [608, 388] width 335 height 29
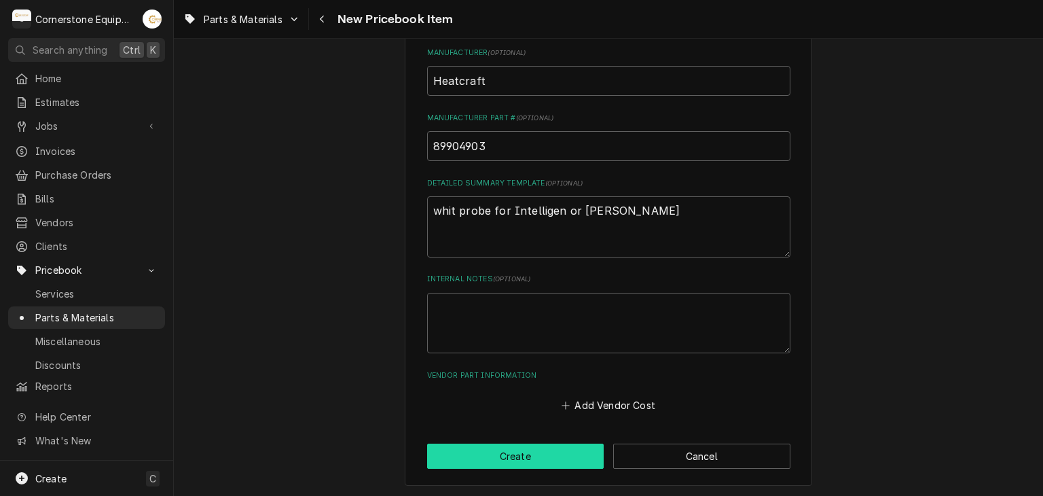
click at [560, 443] on button "Create" at bounding box center [515, 455] width 177 height 25
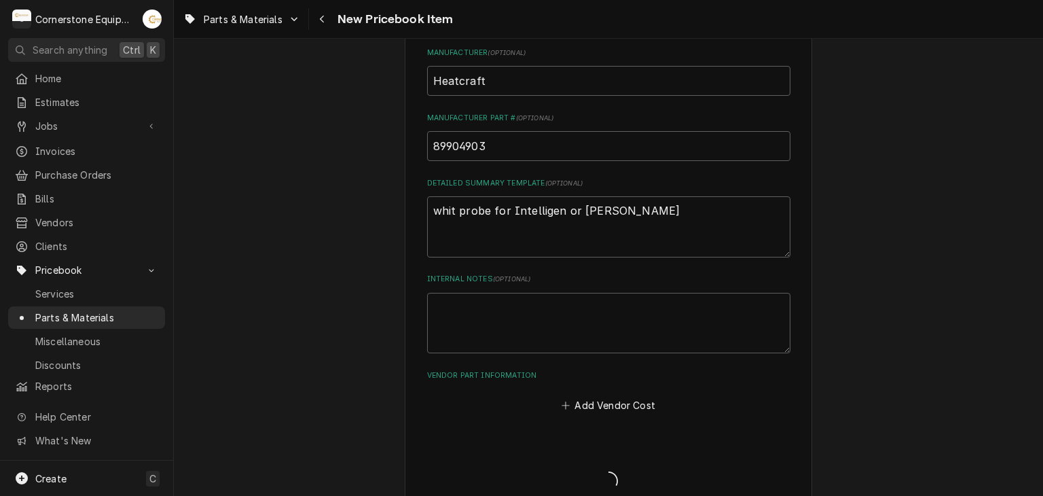
type textarea "x"
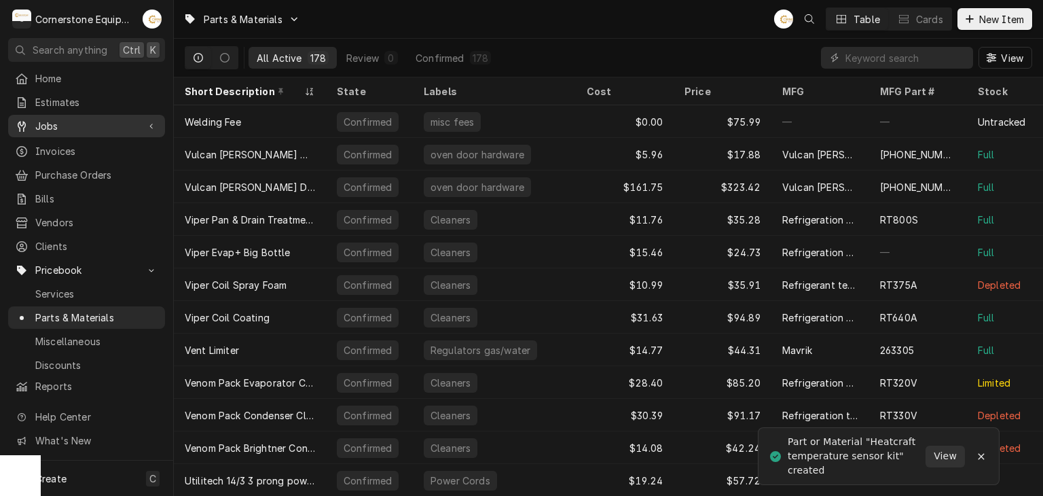
click at [149, 120] on div "Dynamic Content Wrapper" at bounding box center [152, 127] width 14 height 14
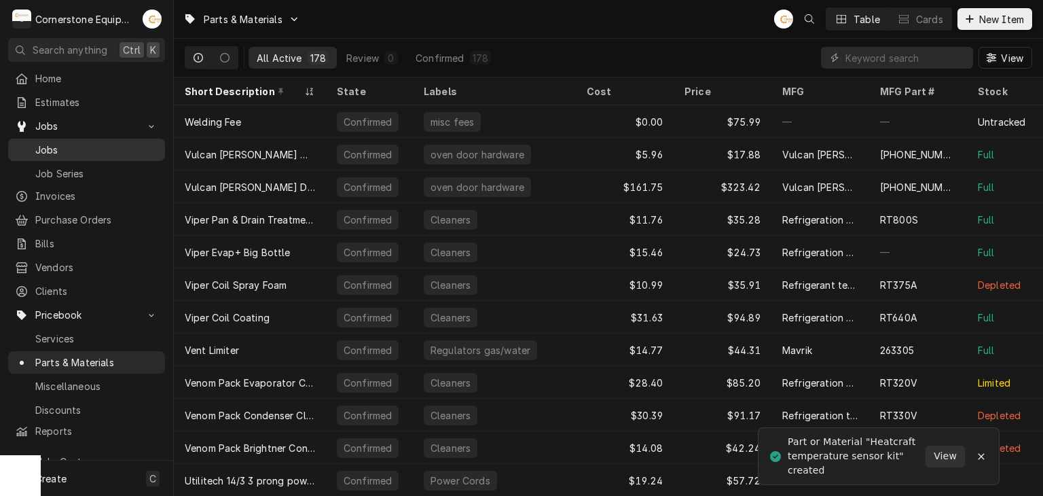
click at [133, 143] on span "Jobs" at bounding box center [96, 150] width 123 height 14
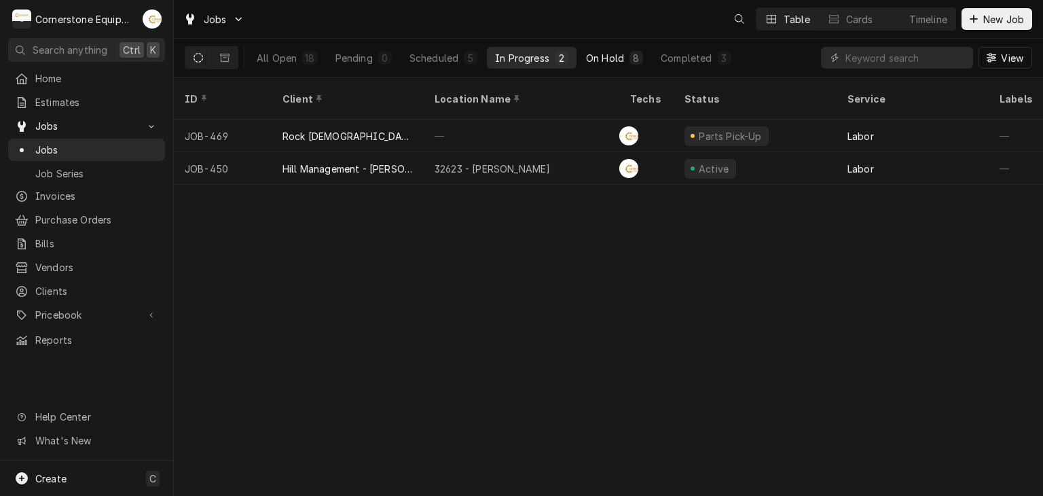
click at [593, 55] on div "On Hold" at bounding box center [605, 58] width 38 height 14
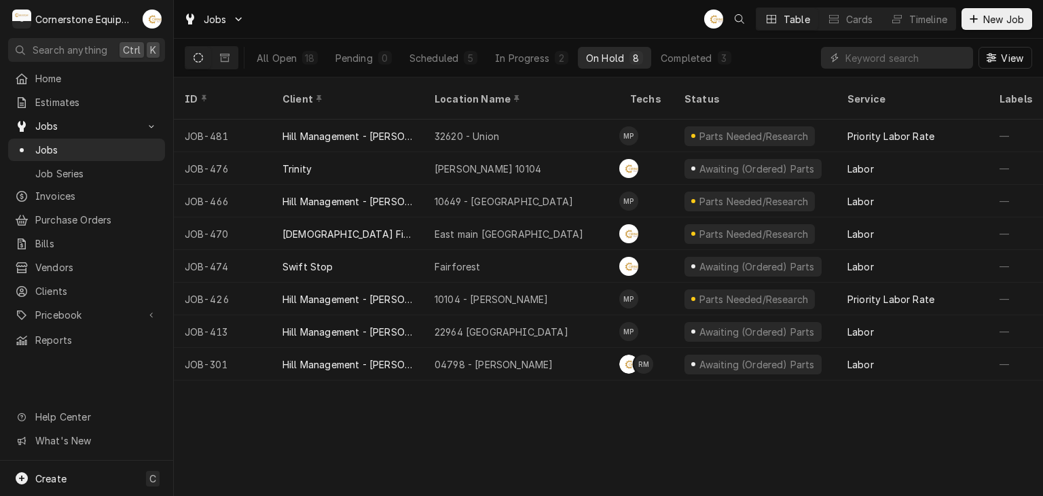
click at [681, 46] on div "All Open 18 Pending 0 Scheduled 5 In Progress 2 On Hold 8 Completed 3" at bounding box center [494, 58] width 491 height 38
click at [681, 56] on div "Completed" at bounding box center [686, 58] width 51 height 14
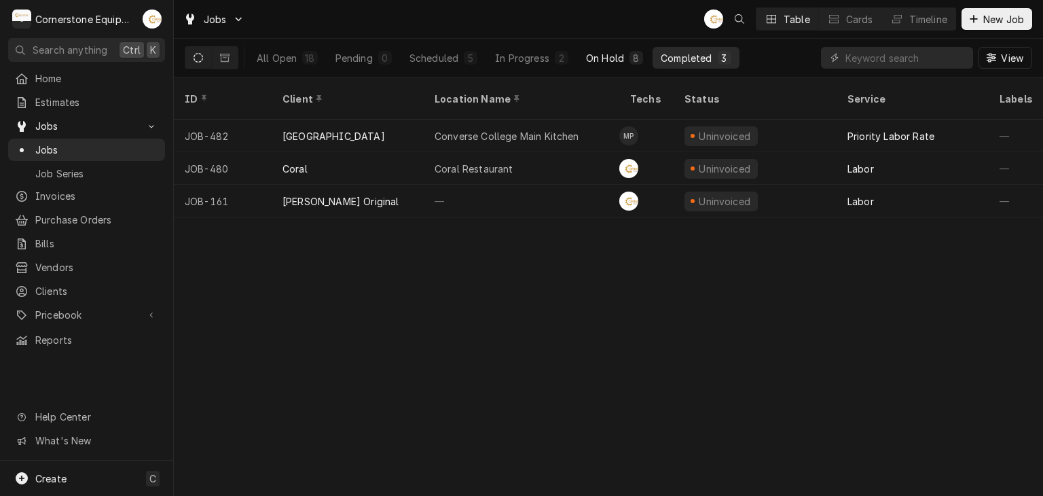
click at [626, 63] on button "On Hold 8" at bounding box center [614, 58] width 73 height 22
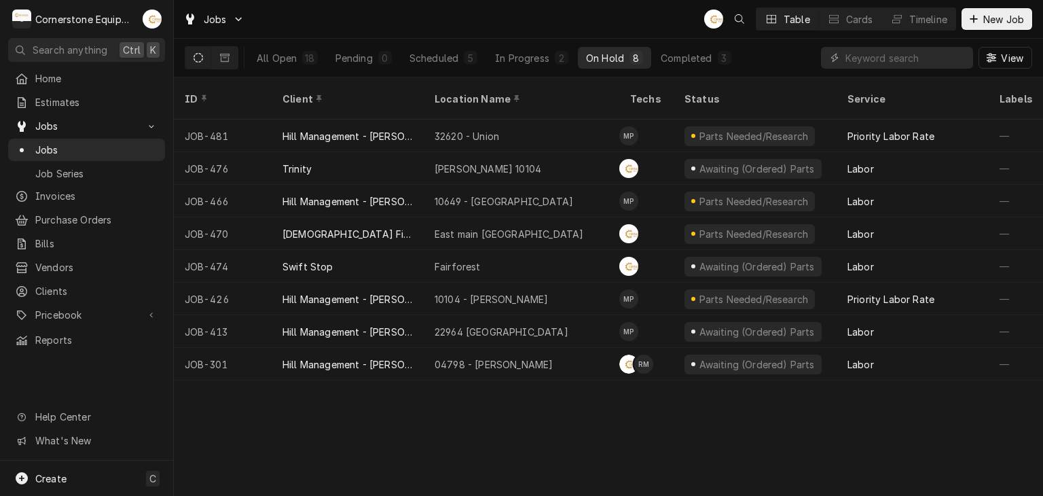
click at [603, 58] on div "On Hold" at bounding box center [605, 58] width 38 height 14
click at [537, 55] on div "In Progress" at bounding box center [522, 58] width 54 height 14
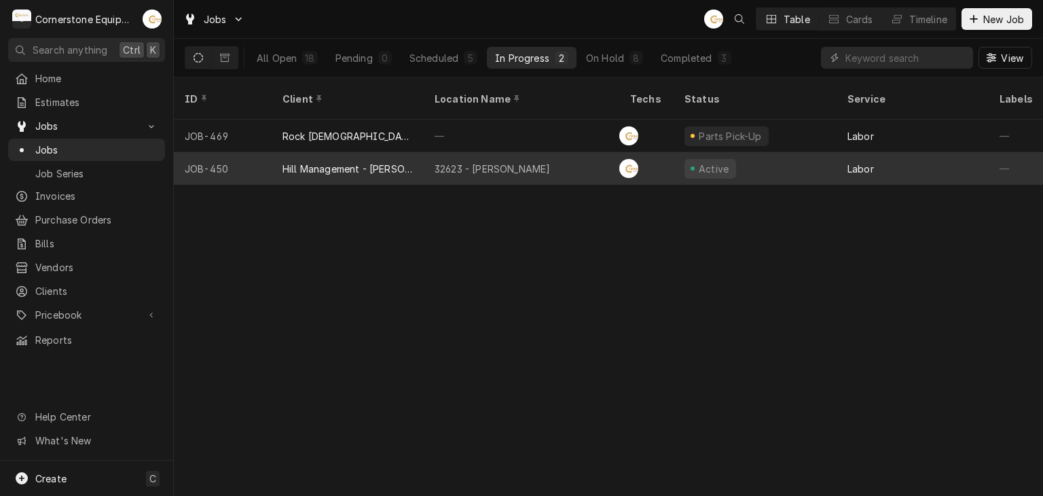
click at [349, 162] on div "Hill Management - [PERSON_NAME]" at bounding box center [348, 169] width 130 height 14
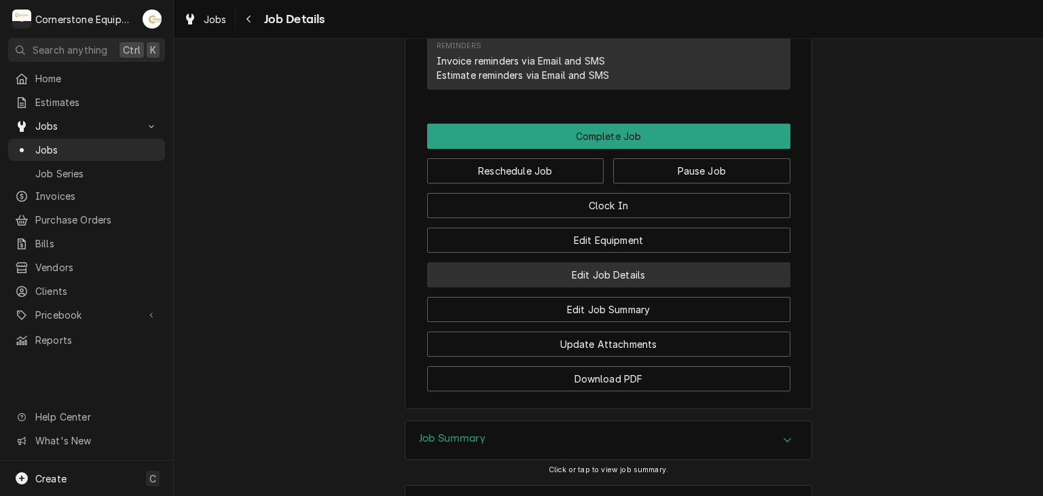
scroll to position [1087, 0]
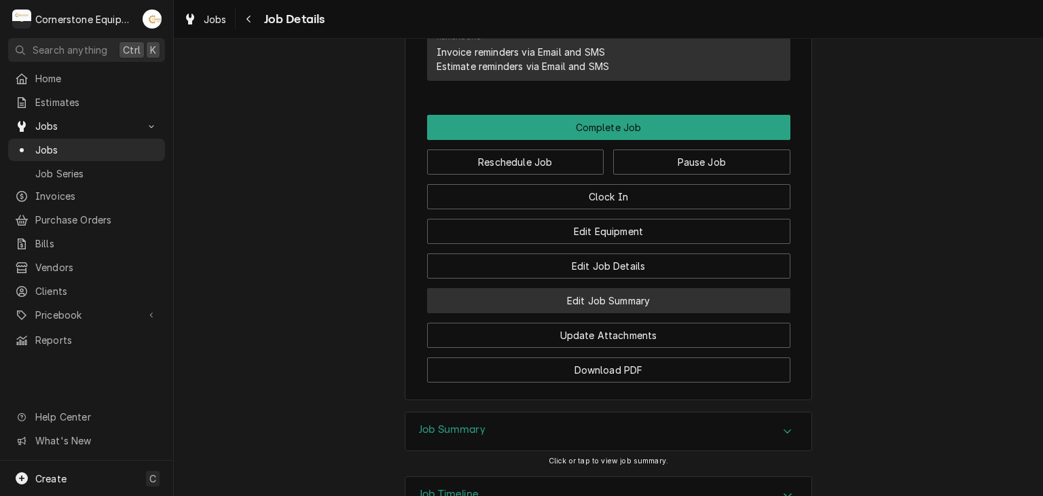
click at [566, 288] on button "Edit Job Summary" at bounding box center [608, 300] width 363 height 25
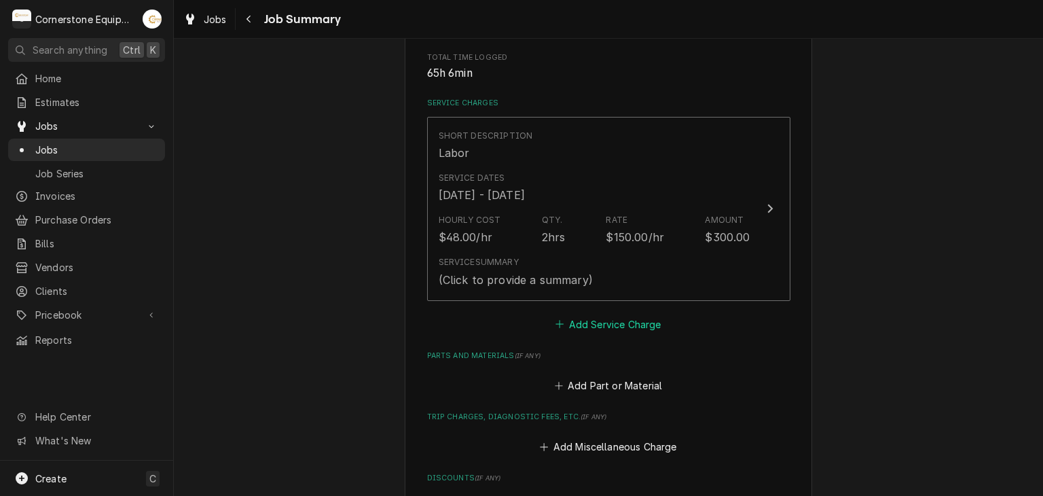
scroll to position [543, 0]
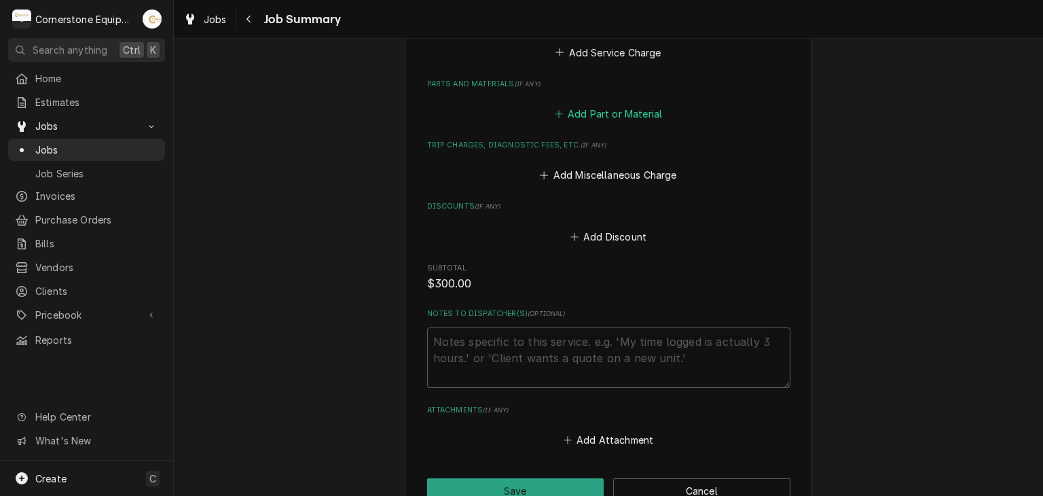
click at [579, 111] on button "Add Part or Material" at bounding box center [608, 114] width 112 height 19
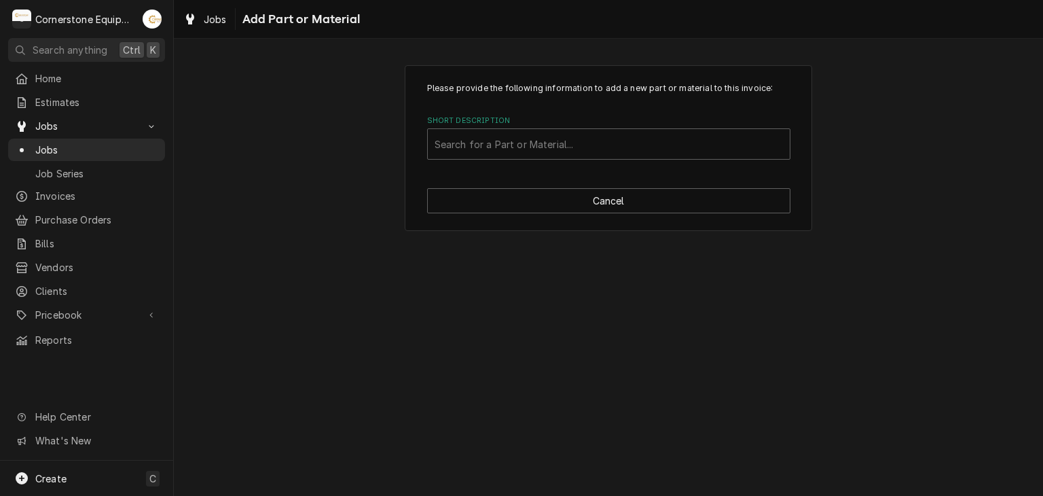
click at [549, 128] on div "Short Description Search for a Part or Material..." at bounding box center [608, 137] width 363 height 44
click at [549, 134] on div "Short Description" at bounding box center [609, 144] width 348 height 24
type input "heat"
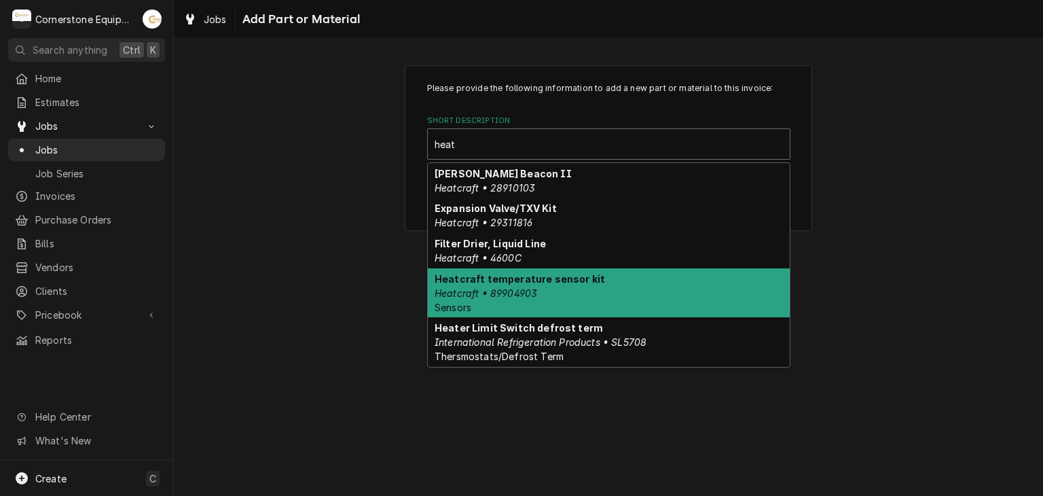
click at [521, 298] on div "Heatcraft temperature sensor kit Heatcraft • 89904903 Sensors" at bounding box center [609, 293] width 362 height 50
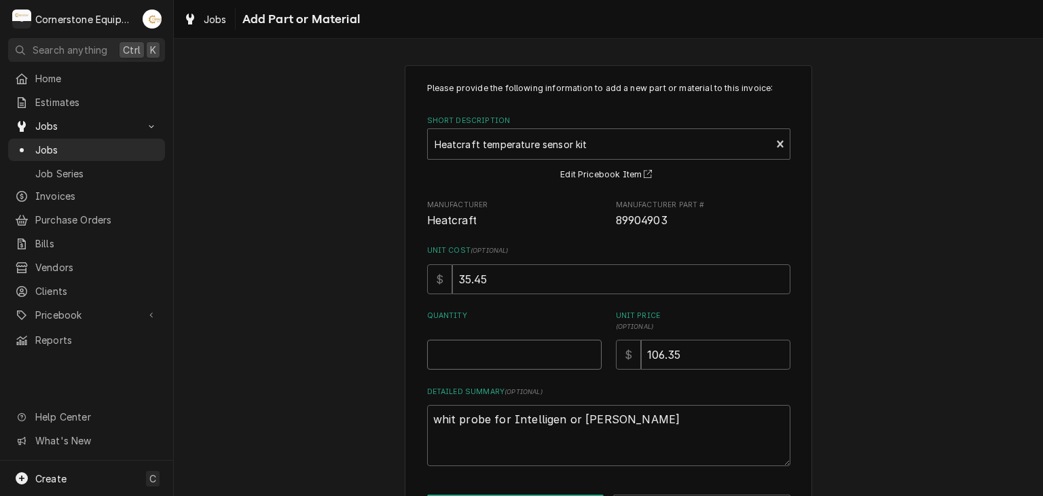
click at [511, 342] on input "Quantity" at bounding box center [514, 355] width 175 height 30
type textarea "x"
type input "1"
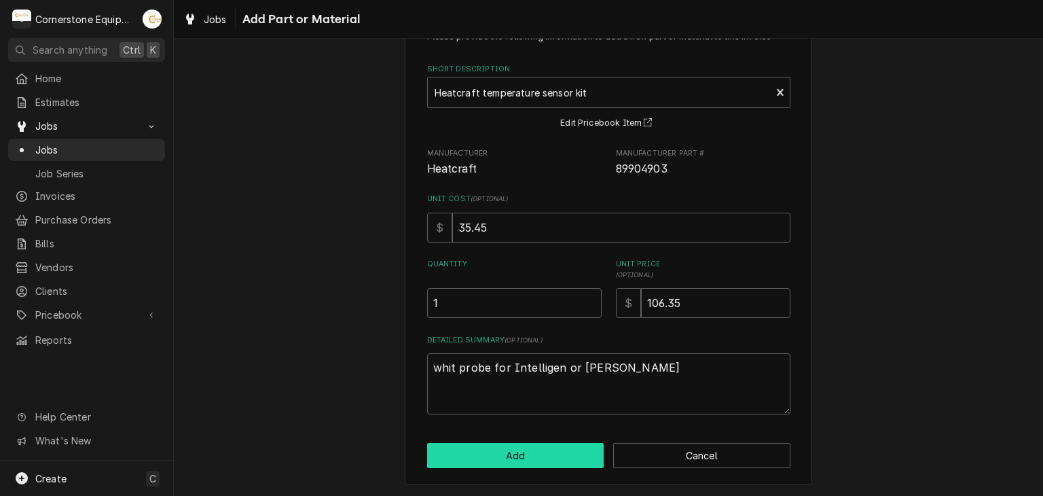
click at [494, 444] on button "Add" at bounding box center [515, 455] width 177 height 25
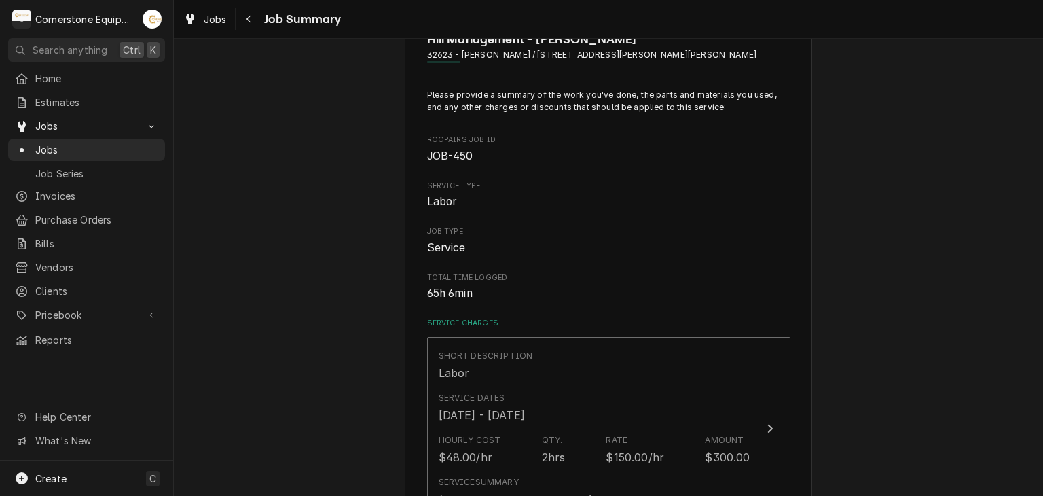
scroll to position [543, 0]
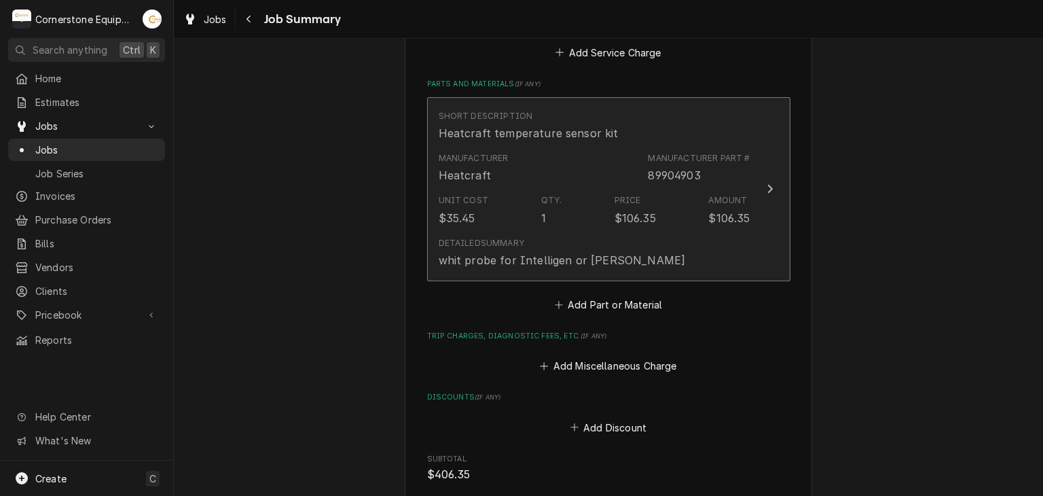
click at [543, 242] on div "Detailed Summary whit probe for Intelligen or Bohn" at bounding box center [562, 252] width 247 height 31
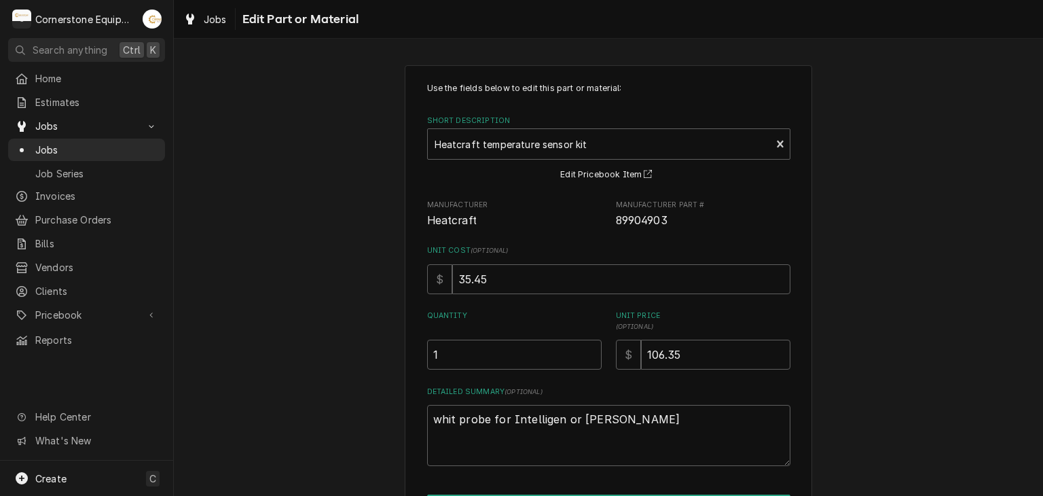
click at [456, 335] on div "Quantity 1" at bounding box center [514, 339] width 175 height 59
click at [460, 350] on input "1" at bounding box center [514, 355] width 175 height 30
type textarea "x"
type input "2"
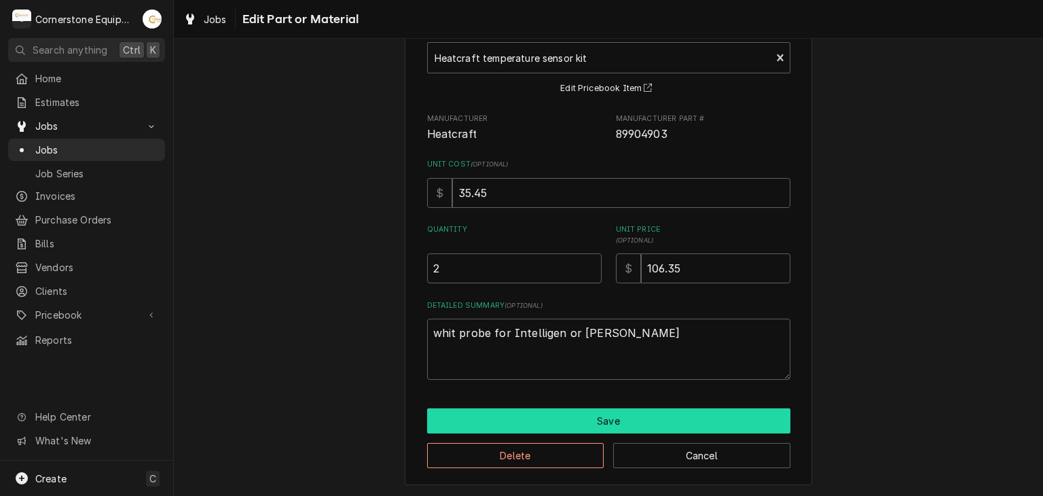
click at [478, 412] on button "Save" at bounding box center [608, 420] width 363 height 25
type textarea "x"
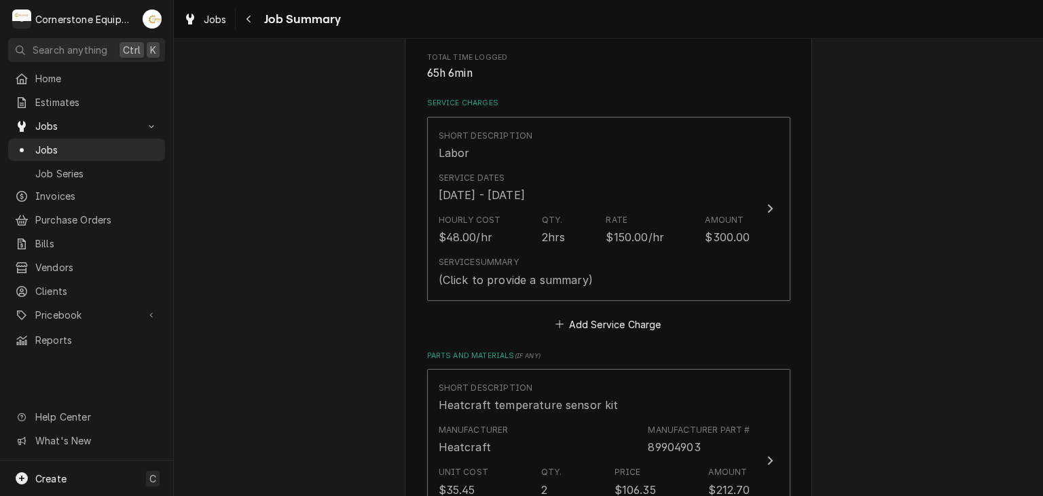
scroll to position [543, 0]
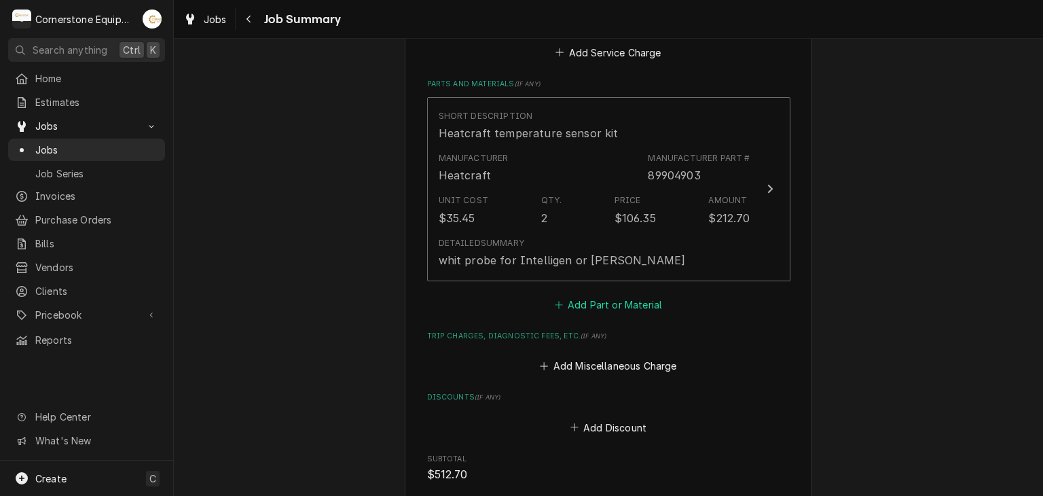
click at [598, 307] on button "Add Part or Material" at bounding box center [608, 304] width 112 height 19
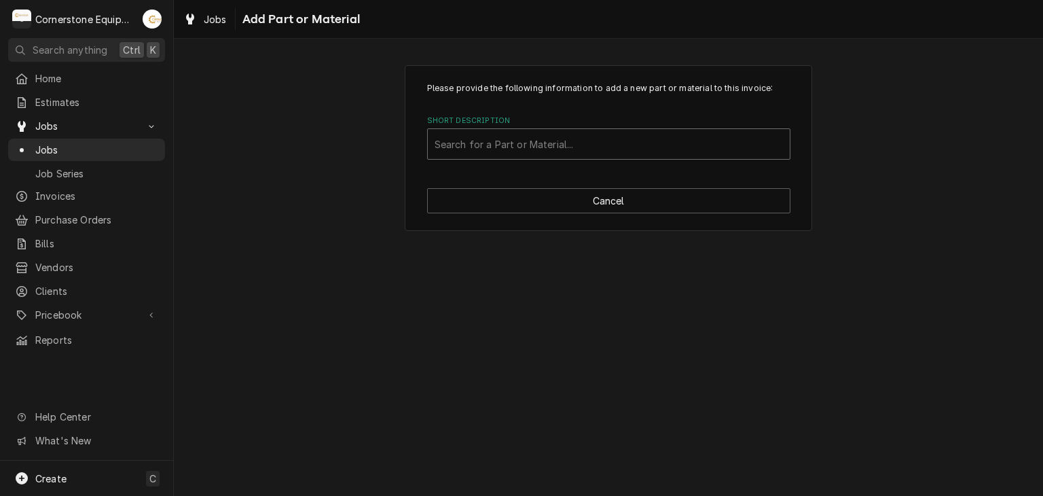
click at [566, 134] on div "Short Description" at bounding box center [609, 144] width 348 height 24
type input "heatcr"
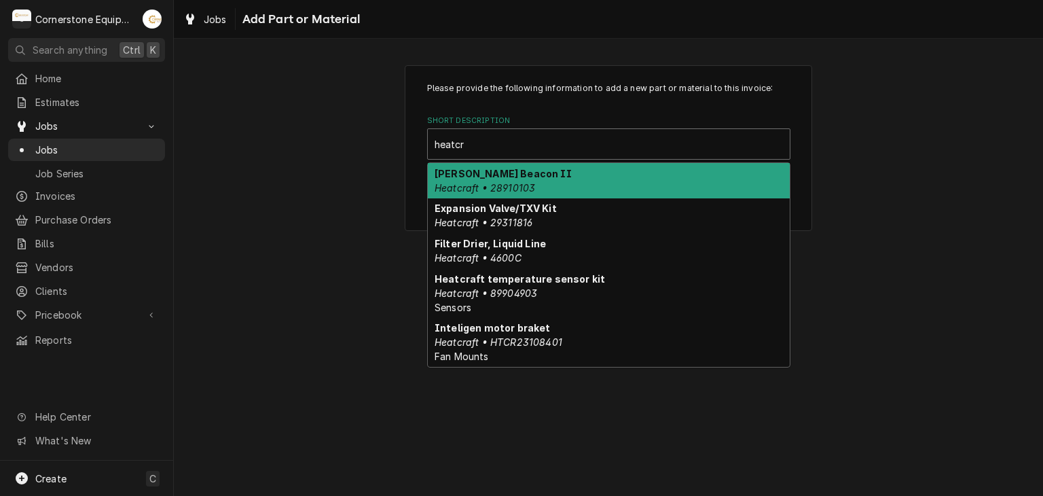
click at [528, 183] on em "Heatcraft • 28910103" at bounding box center [485, 188] width 101 height 12
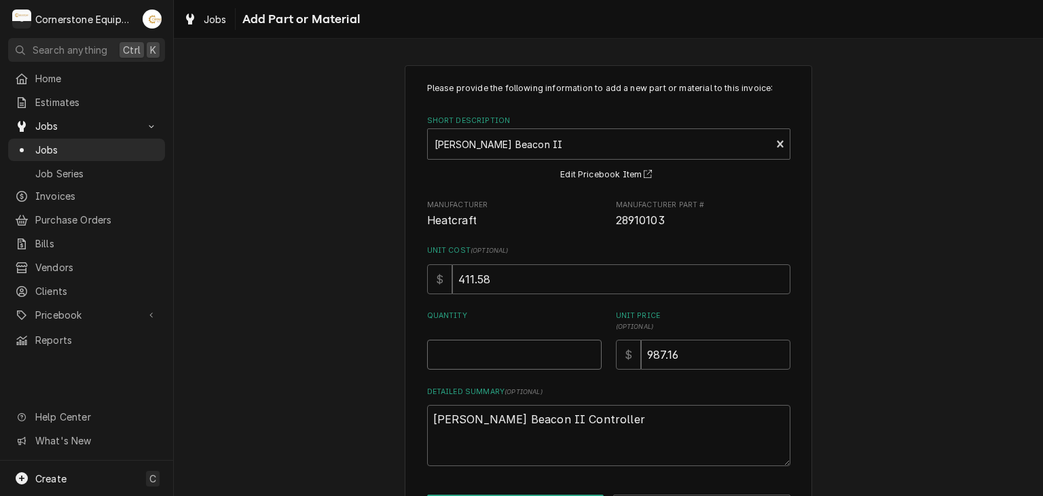
click at [526, 359] on input "Quantity" at bounding box center [514, 355] width 175 height 30
type textarea "x"
type input "1"
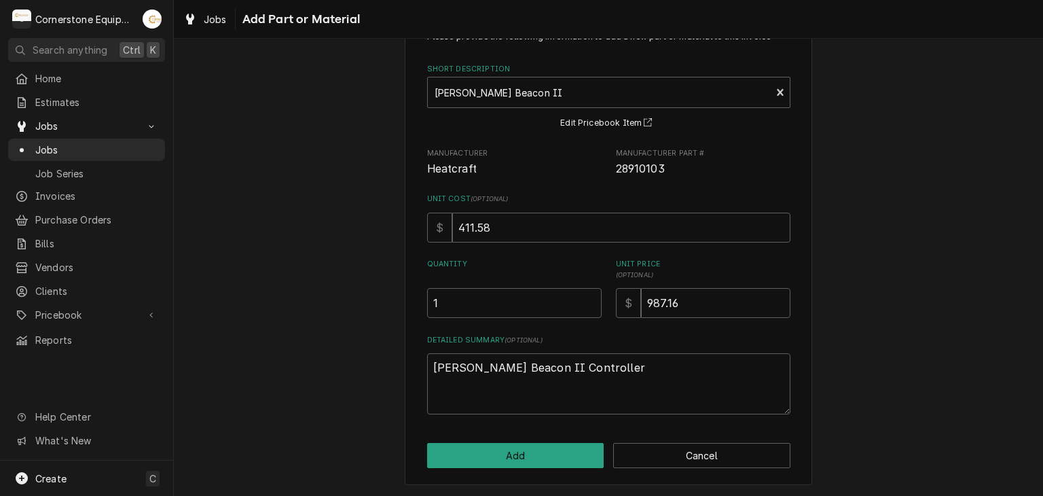
click at [530, 476] on div "Please provide the following information to add a new part or material to this …" at bounding box center [608, 250] width 407 height 472
click at [528, 450] on button "Add" at bounding box center [515, 455] width 177 height 25
type textarea "x"
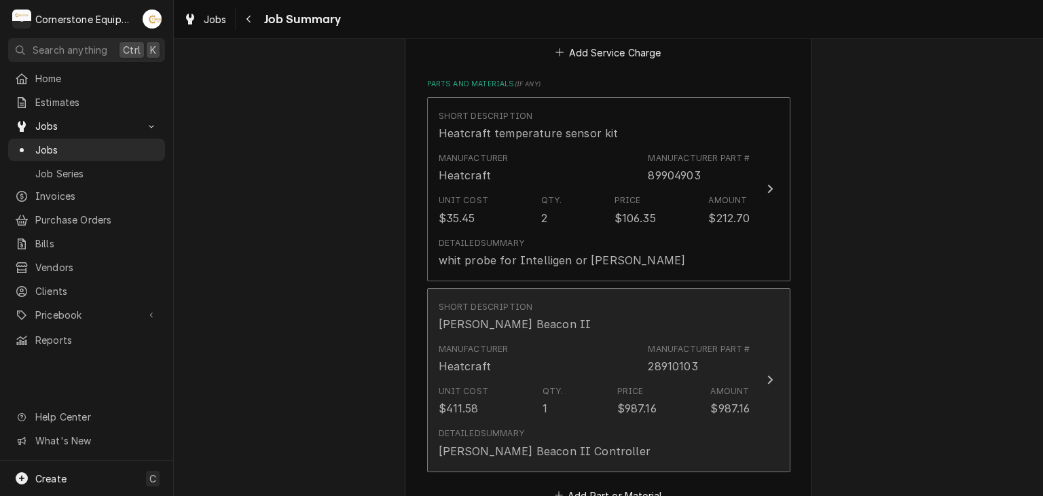
scroll to position [815, 0]
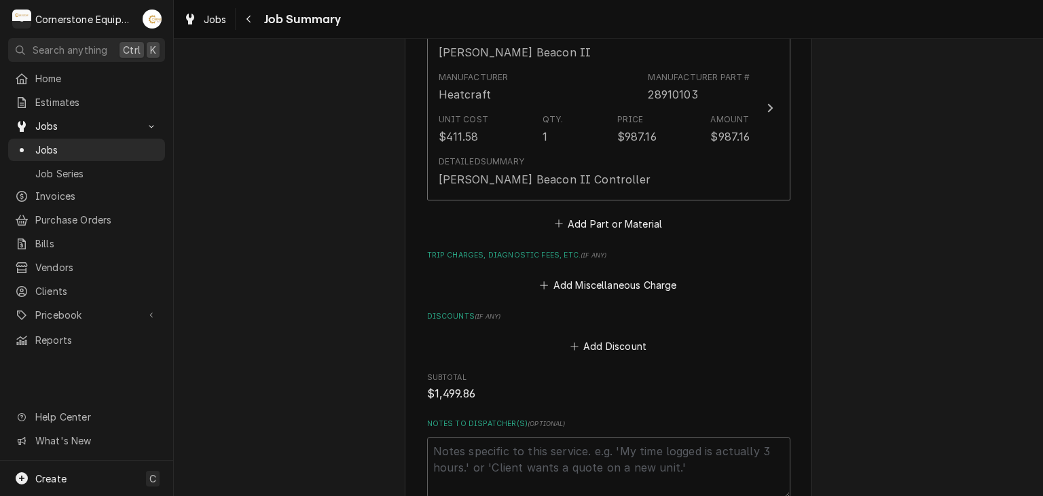
click at [603, 224] on button "Add Part or Material" at bounding box center [608, 223] width 112 height 19
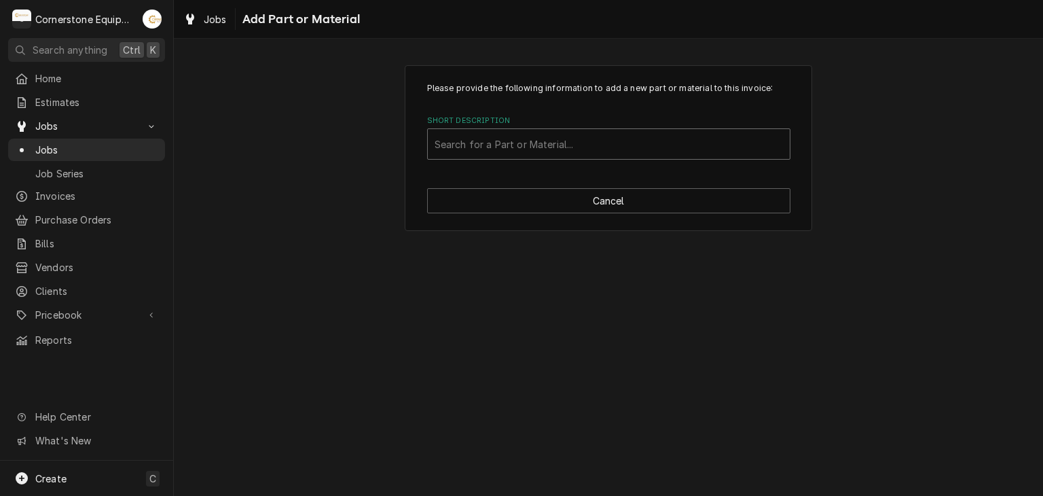
click at [594, 151] on div "Short Description" at bounding box center [609, 144] width 348 height 24
type input "108"
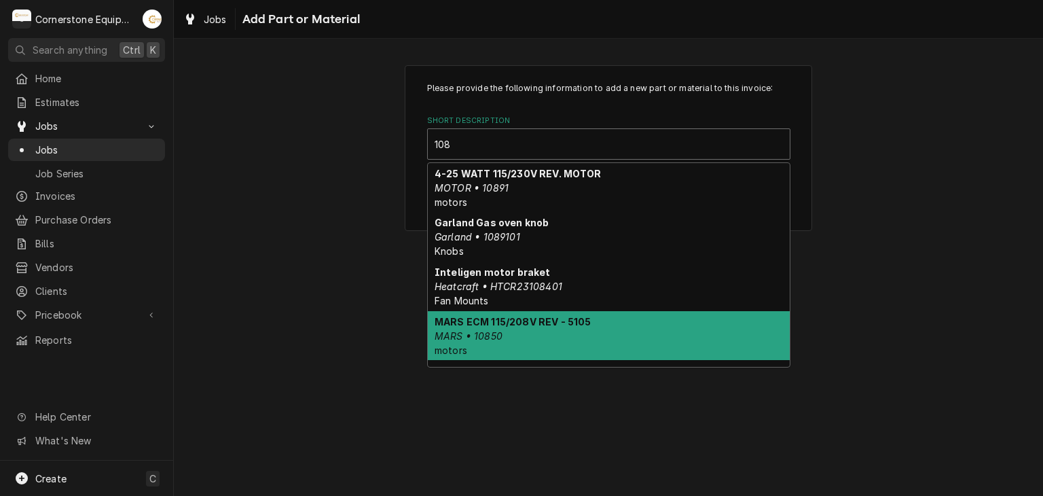
click at [545, 331] on div "MARS ECM 115/208V REV - 5105 MARS • 10850 motors" at bounding box center [609, 336] width 362 height 50
type textarea "x"
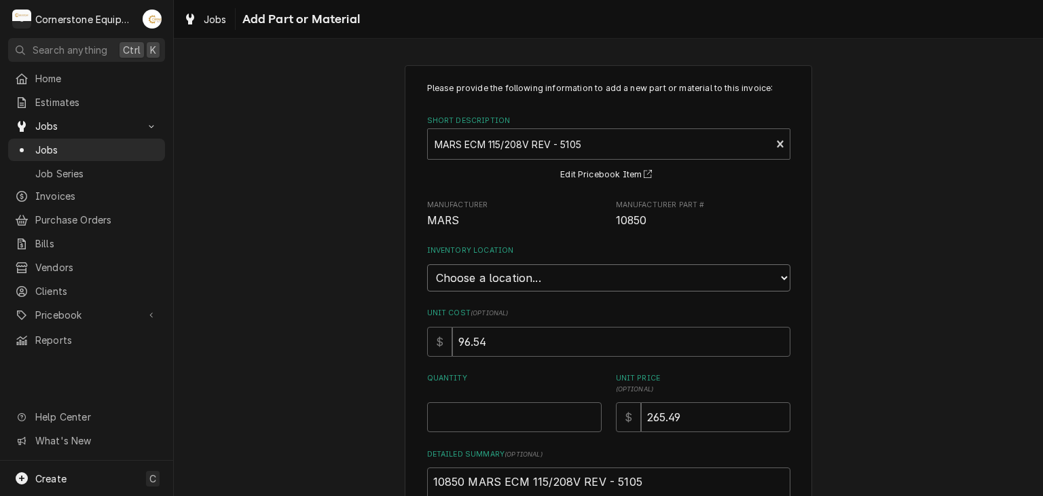
click at [509, 284] on select "Choose a location... Truck 101 Truck 102 Truck 103 Warehouse H" at bounding box center [608, 277] width 363 height 27
select select "2835"
click at [427, 264] on select "Choose a location... Truck 101 Truck 102 Truck 103 Warehouse H" at bounding box center [608, 277] width 363 height 27
drag, startPoint x: 554, startPoint y: 453, endPoint x: 547, endPoint y: 424, distance: 29.2
click at [550, 443] on div "Please provide the following information to add a new part or material to this …" at bounding box center [608, 305] width 363 height 446
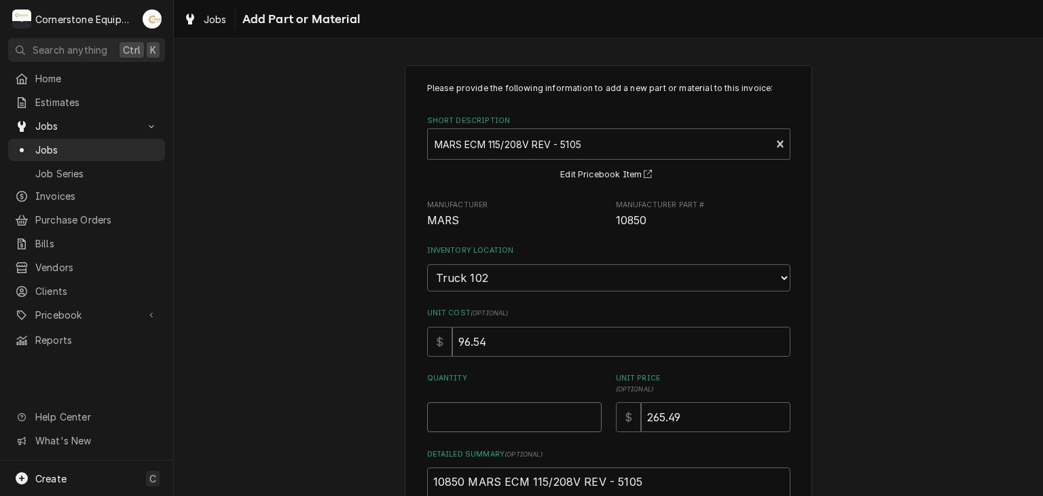
click at [547, 416] on input "Quantity" at bounding box center [514, 417] width 175 height 30
type textarea "x"
type input "1"
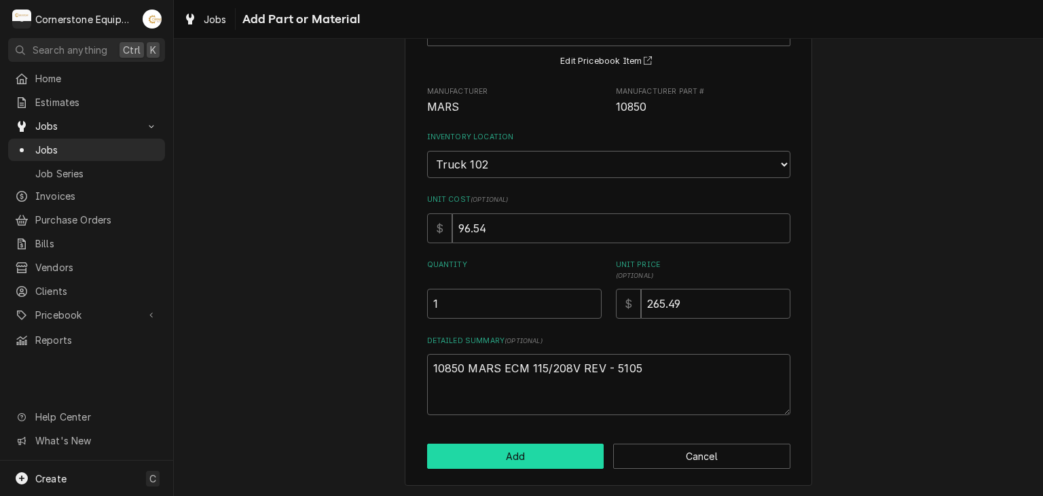
click at [537, 463] on button "Add" at bounding box center [515, 455] width 177 height 25
type textarea "x"
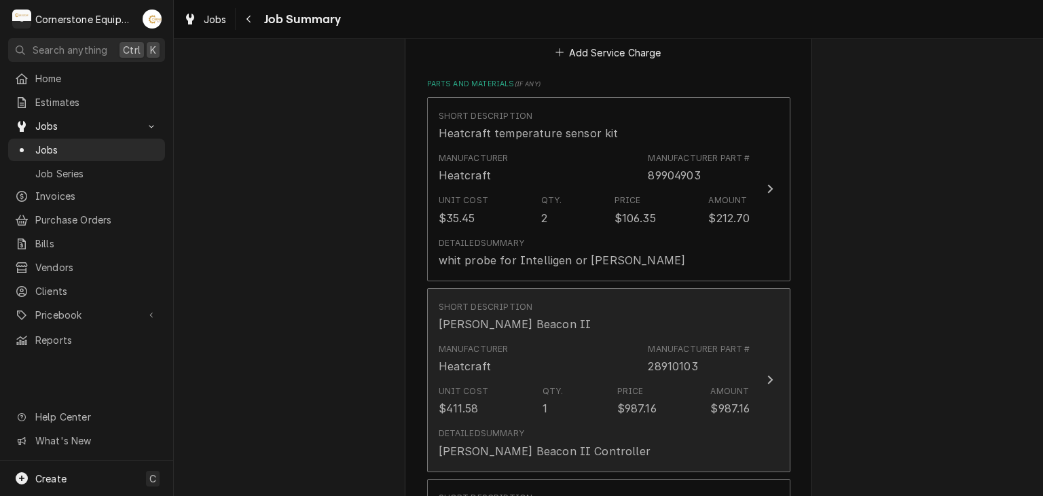
scroll to position [1087, 0]
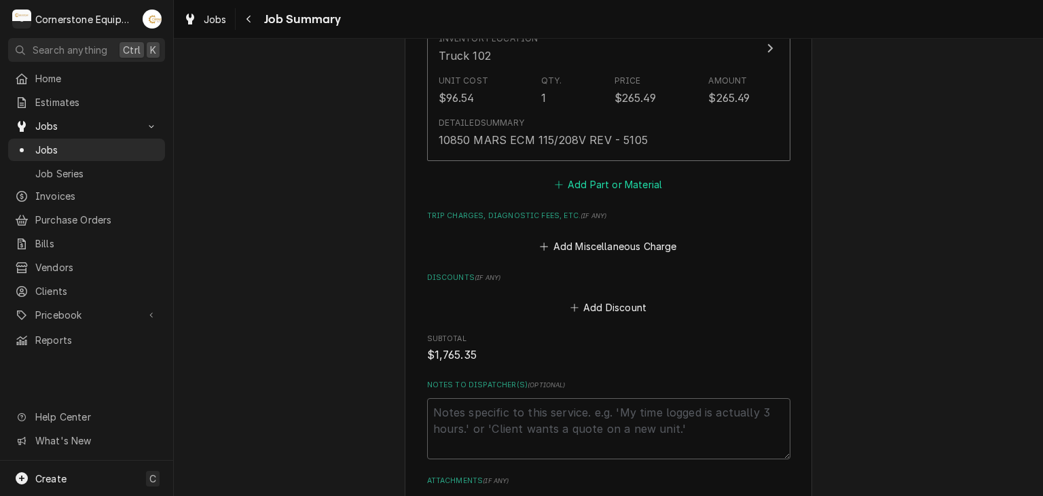
click at [636, 188] on button "Add Part or Material" at bounding box center [608, 184] width 112 height 19
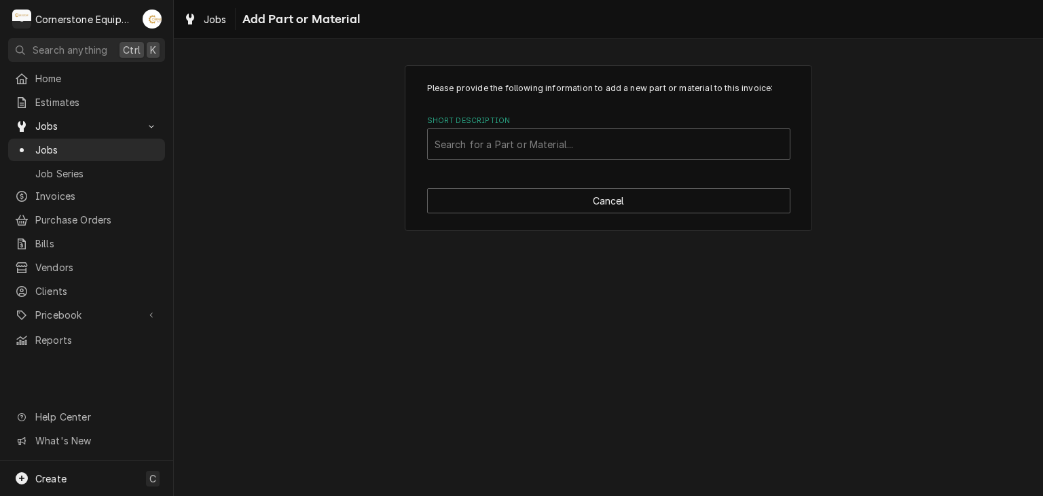
click at [576, 126] on label "Short Description" at bounding box center [608, 120] width 363 height 11
click at [576, 142] on div "Short Description" at bounding box center [609, 144] width 348 height 24
type input "heavy"
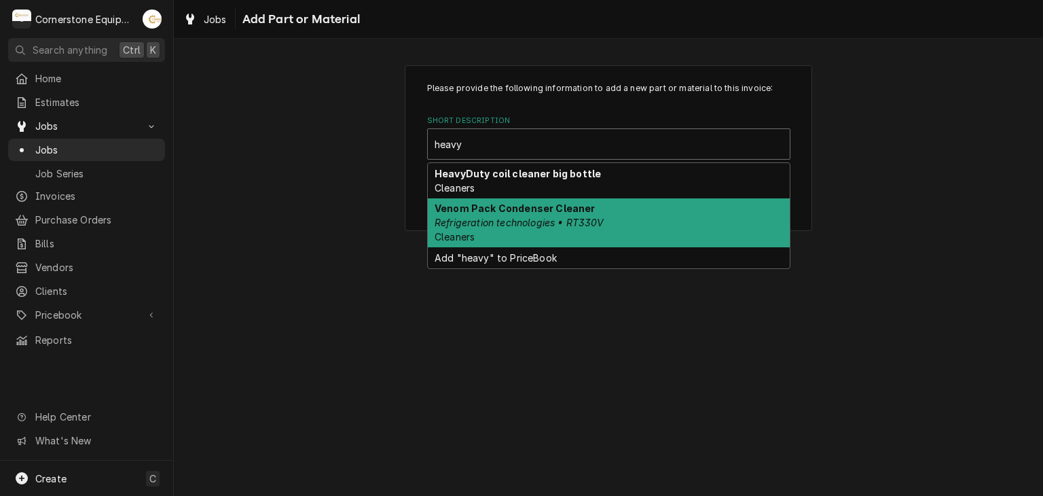
click at [573, 213] on strong "Venom Pack Condenser Cleaner" at bounding box center [515, 208] width 160 height 12
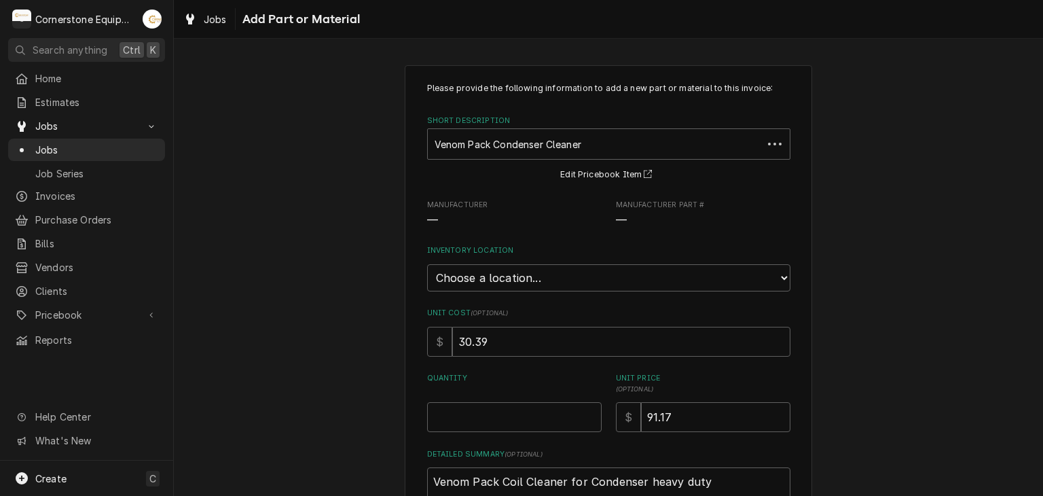
type textarea "x"
click at [550, 261] on div "Inventory Location Choose a location... Truck 101 Truck 102 Truck 103 Warehouse…" at bounding box center [608, 268] width 363 height 46
click at [547, 287] on select "Choose a location... Truck 101 Truck 102 Truck 103 Warehouse H" at bounding box center [608, 277] width 363 height 27
select select "2835"
click at [427, 264] on select "Choose a location... Truck 101 Truck 102 Truck 103 Warehouse H" at bounding box center [608, 277] width 363 height 27
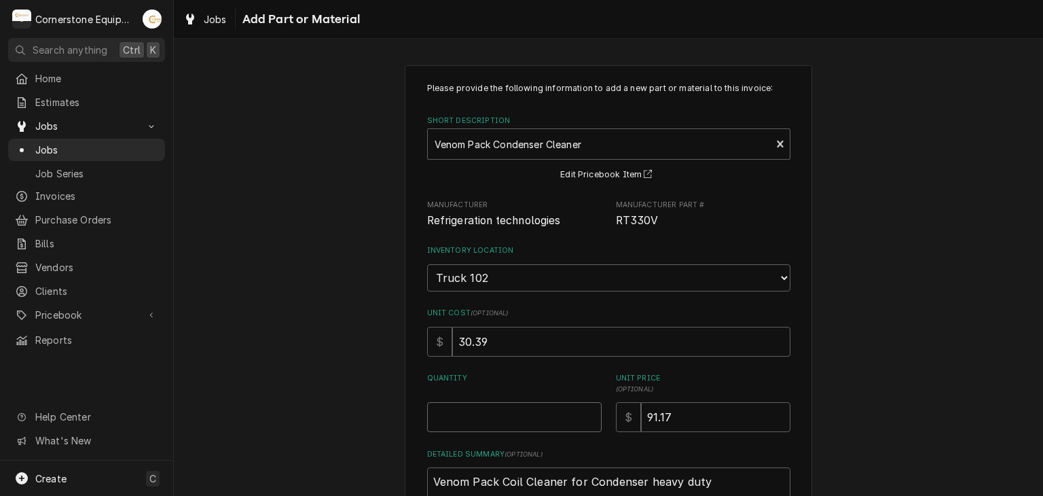
click at [509, 410] on input "Quantity" at bounding box center [514, 417] width 175 height 30
type textarea "x"
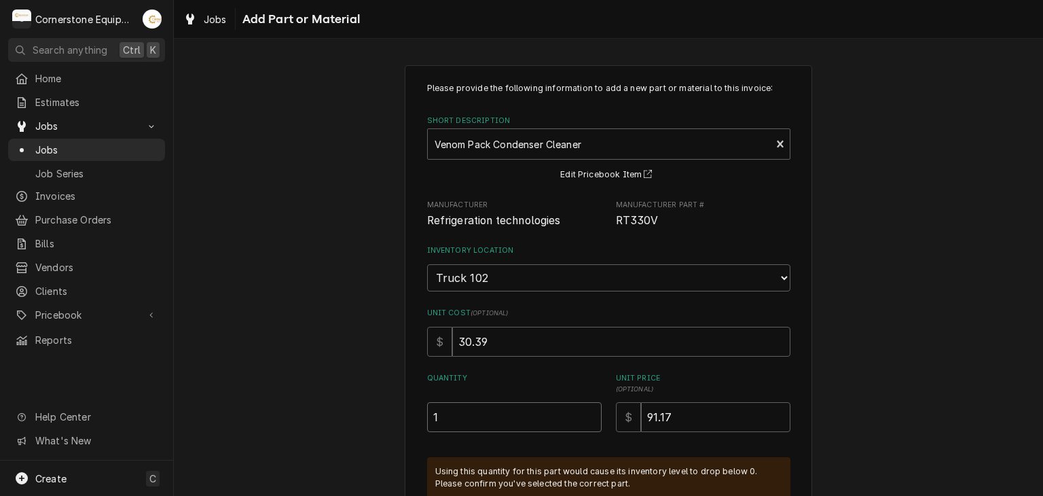
type input "1"
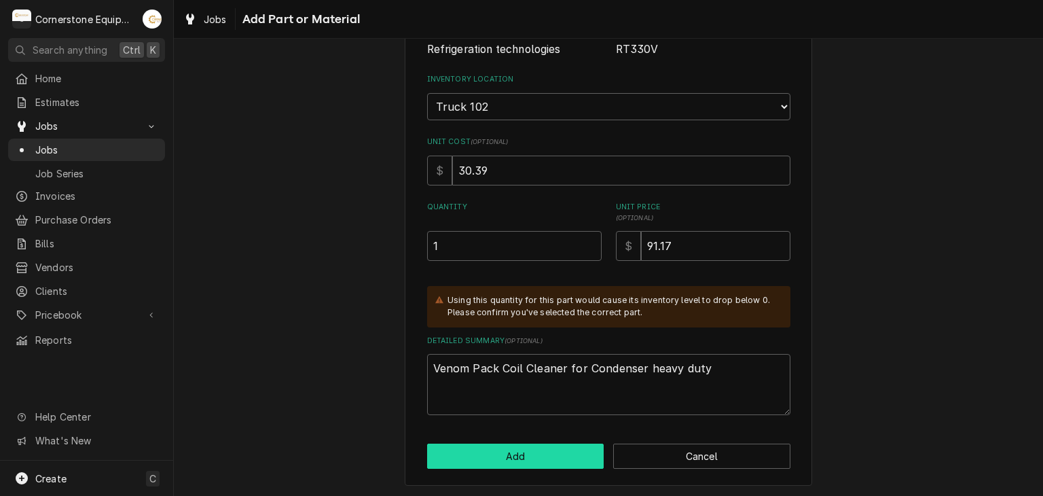
click at [530, 456] on button "Add" at bounding box center [515, 455] width 177 height 25
type textarea "x"
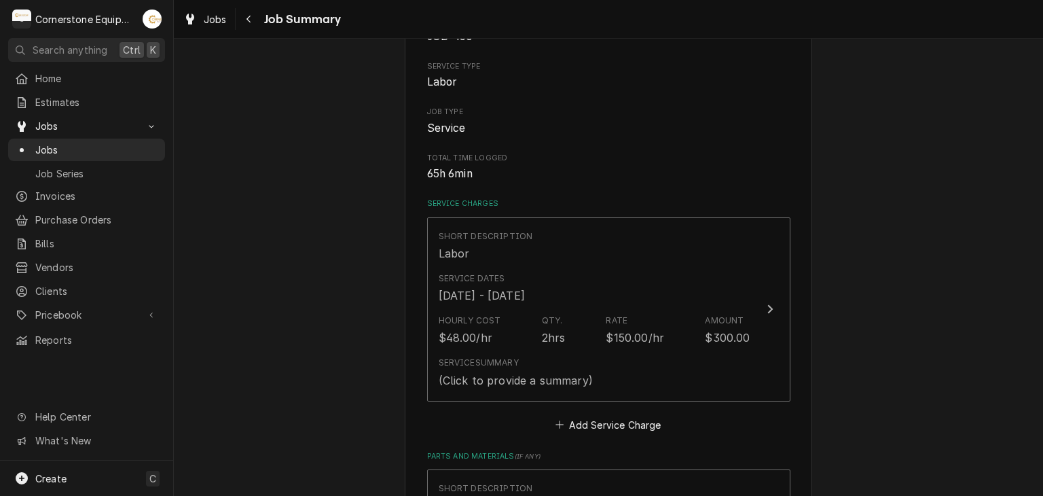
scroll to position [1087, 0]
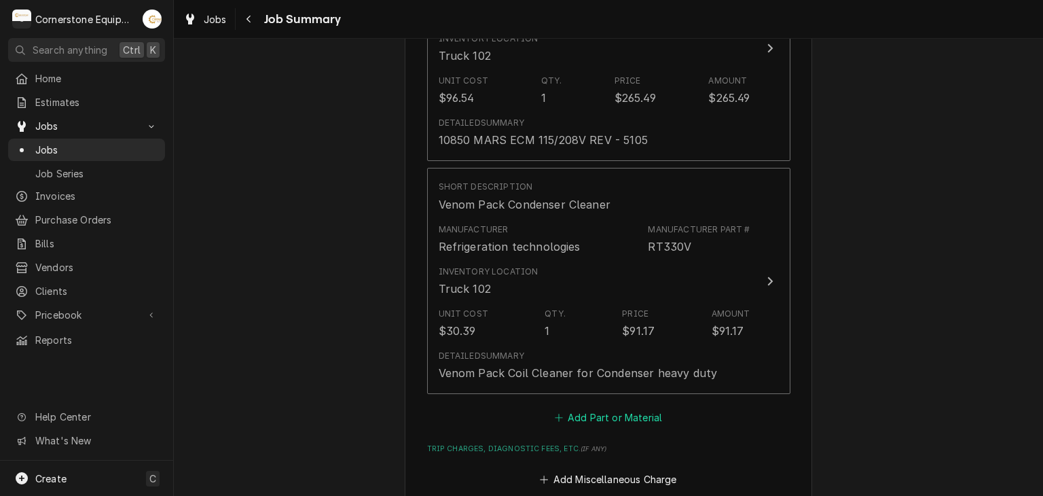
click at [576, 414] on button "Add Part or Material" at bounding box center [608, 417] width 112 height 19
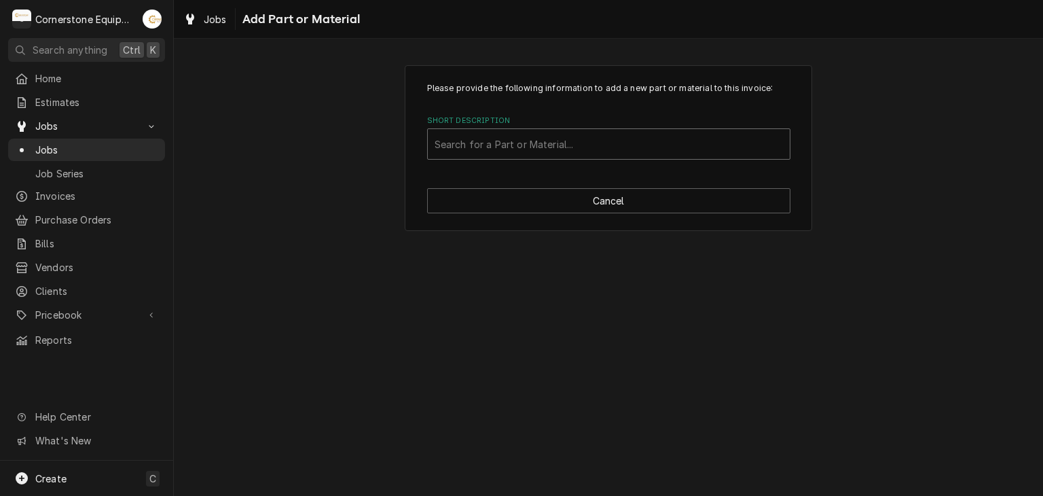
click at [508, 147] on div "Short Description" at bounding box center [609, 144] width 348 height 24
type input "misc"
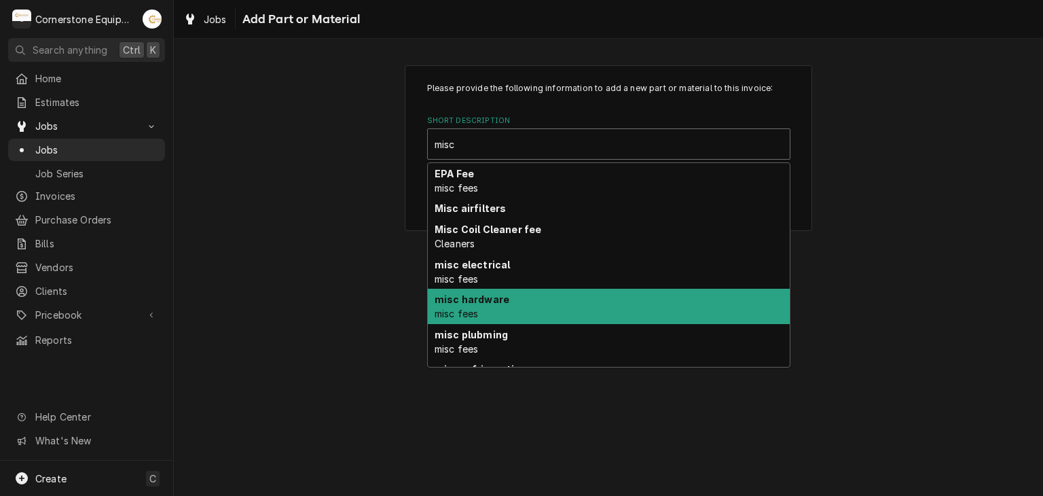
click at [524, 290] on div "misc hardware misc fees" at bounding box center [609, 306] width 362 height 35
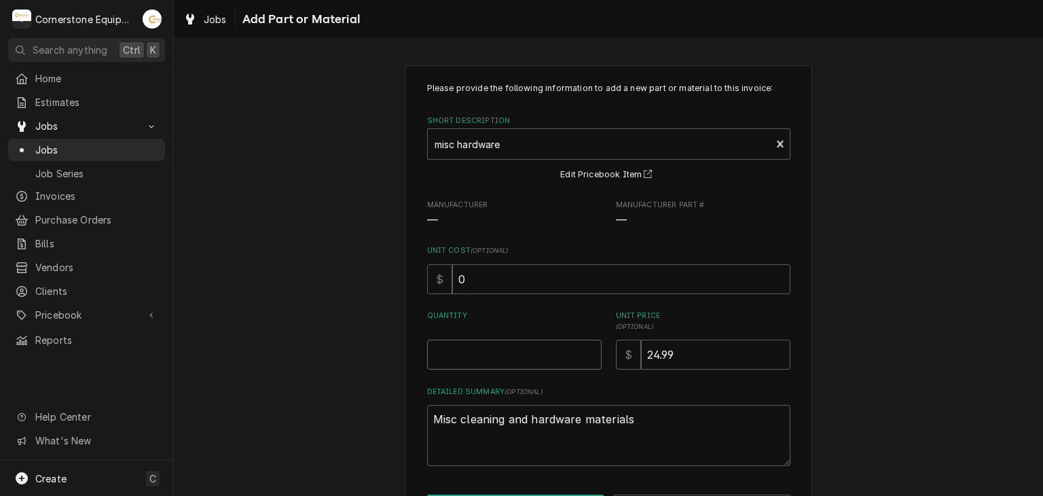
click at [503, 367] on input "Quantity" at bounding box center [514, 355] width 175 height 30
type textarea "x"
type input "1"
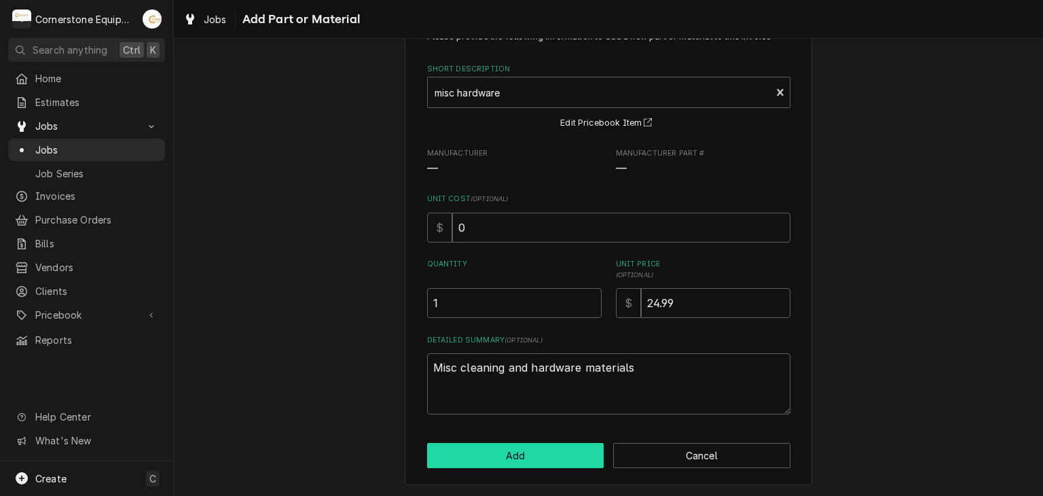
click at [508, 461] on button "Add" at bounding box center [515, 455] width 177 height 25
type textarea "x"
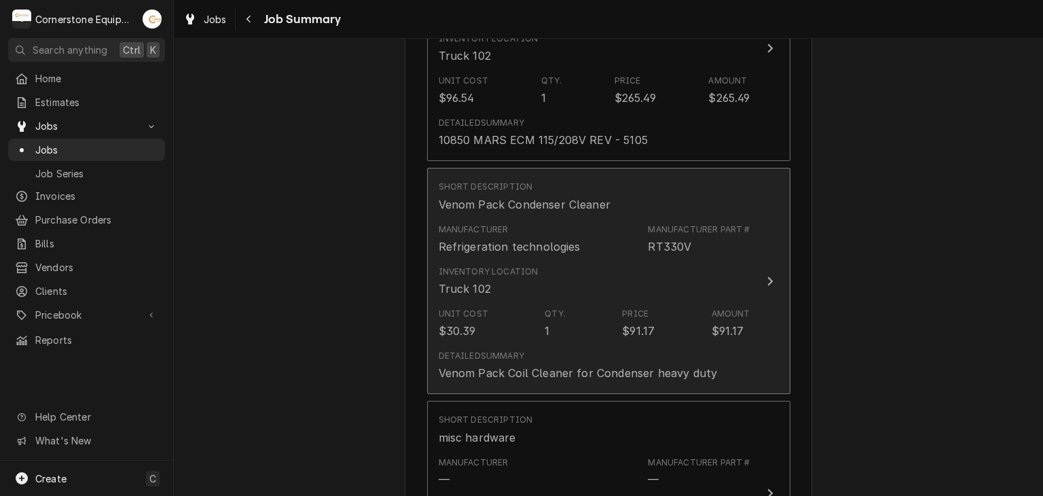
scroll to position [1358, 0]
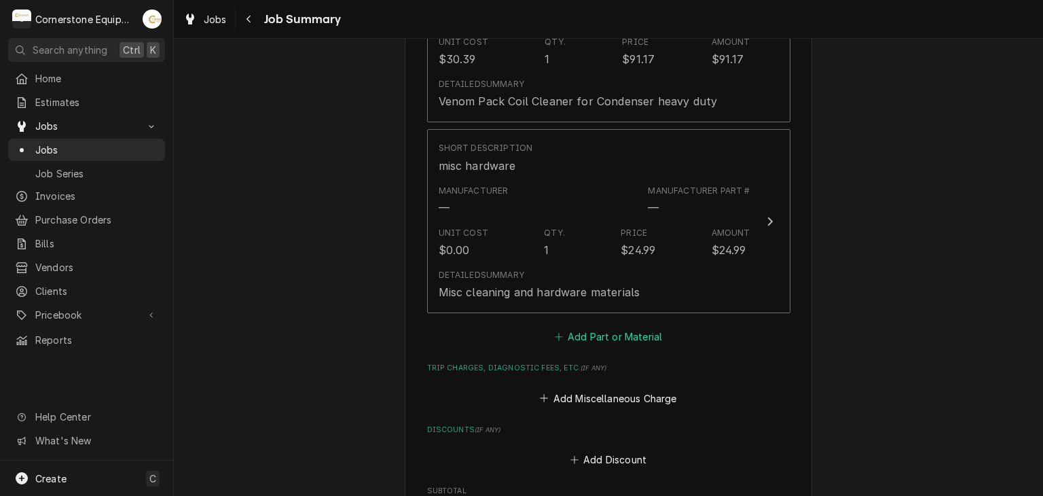
click at [557, 329] on button "Add Part or Material" at bounding box center [608, 336] width 112 height 19
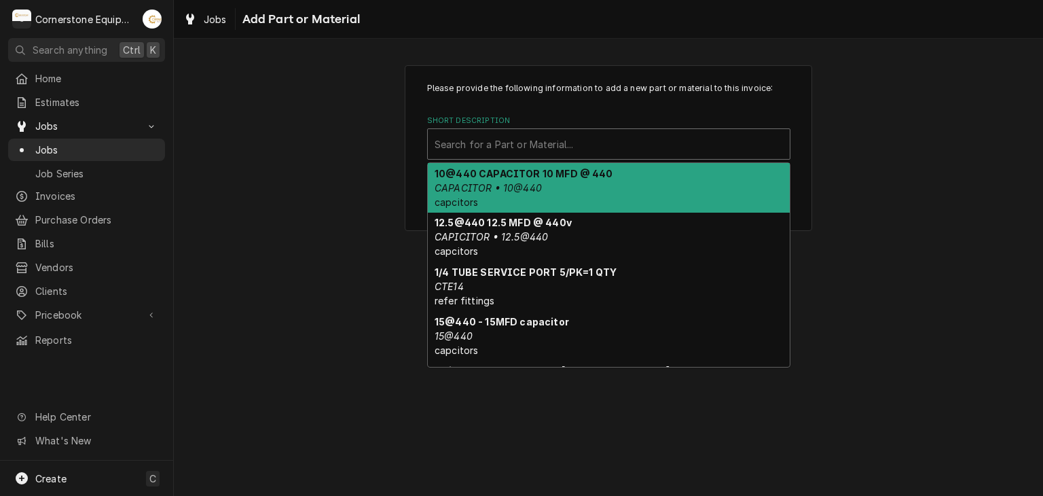
click at [519, 141] on div "Short Description" at bounding box center [609, 144] width 348 height 24
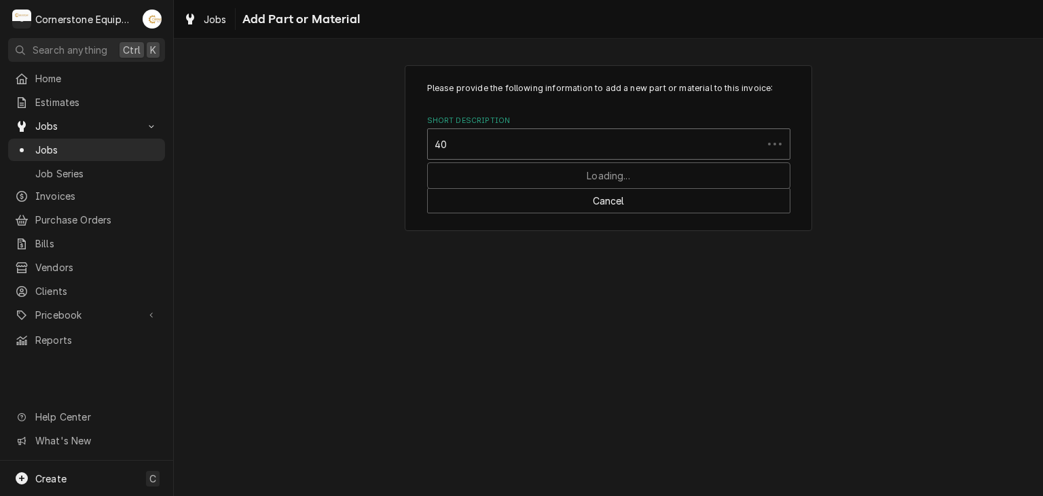
type input "404"
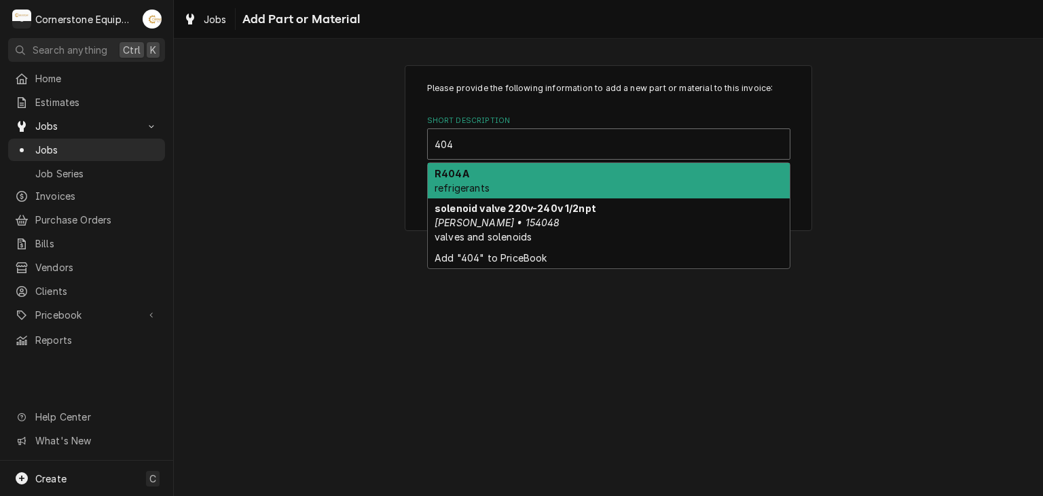
click at [507, 183] on div "R404A refrigerants" at bounding box center [609, 180] width 362 height 35
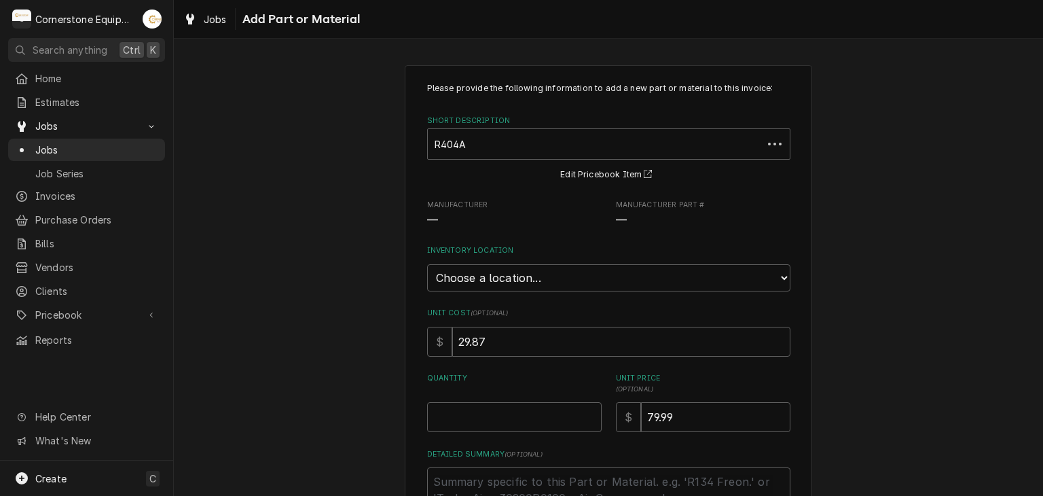
type textarea "x"
click at [494, 282] on select "Choose a location... Truck 101 Truck 102 Truck 103 Warehouse H" at bounding box center [608, 277] width 363 height 27
select select "160"
click at [427, 264] on select "Choose a location... Truck 101 Truck 102 Truck 103 Warehouse H" at bounding box center [608, 277] width 363 height 27
click at [536, 419] on input "Quantity" at bounding box center [514, 417] width 175 height 30
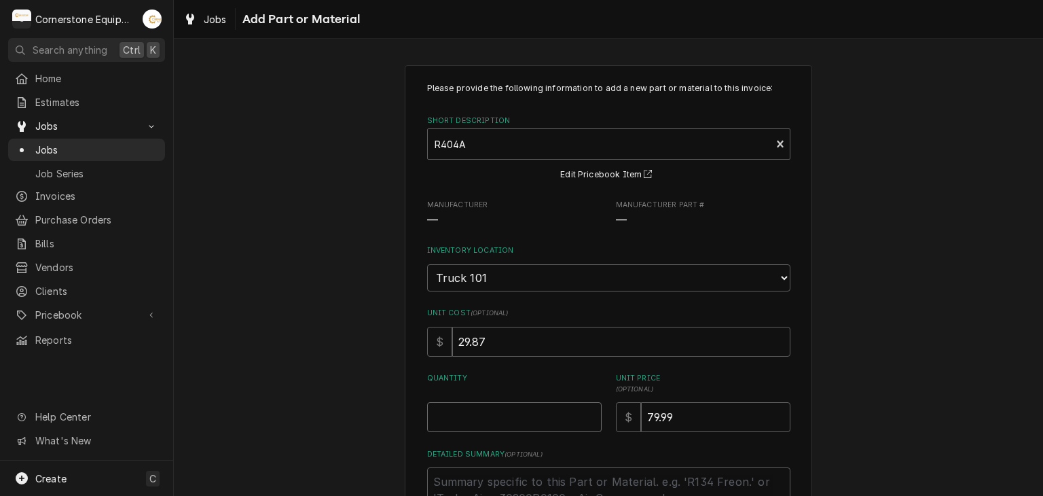
type textarea "x"
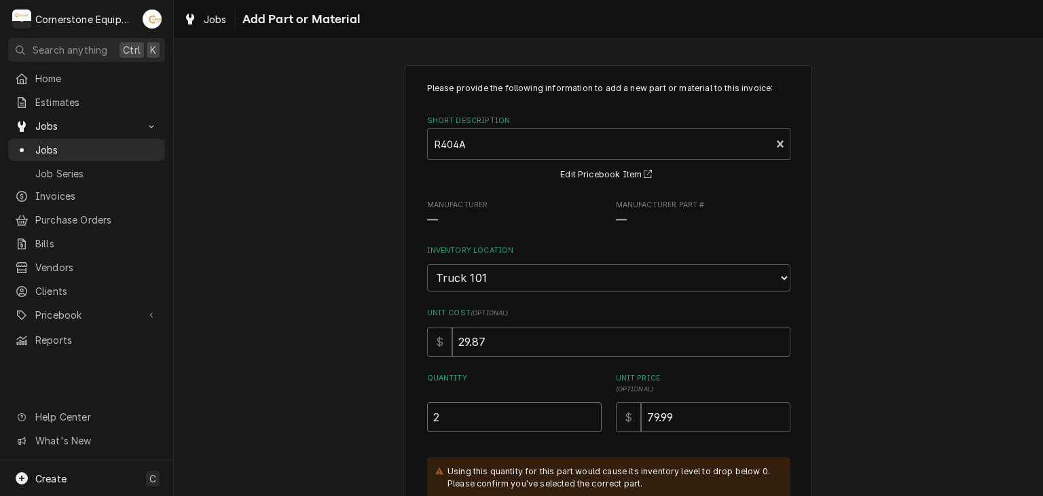
type input "2"
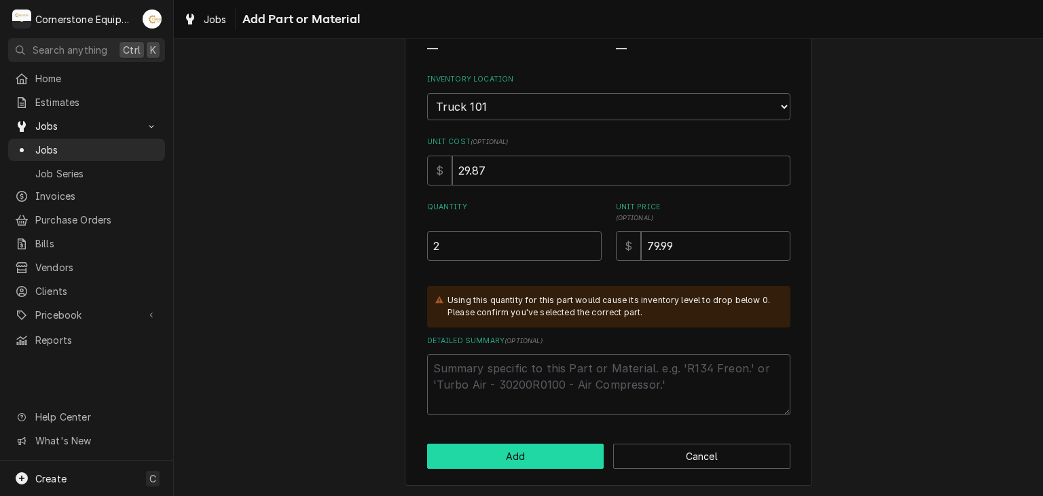
click at [493, 452] on button "Add" at bounding box center [515, 455] width 177 height 25
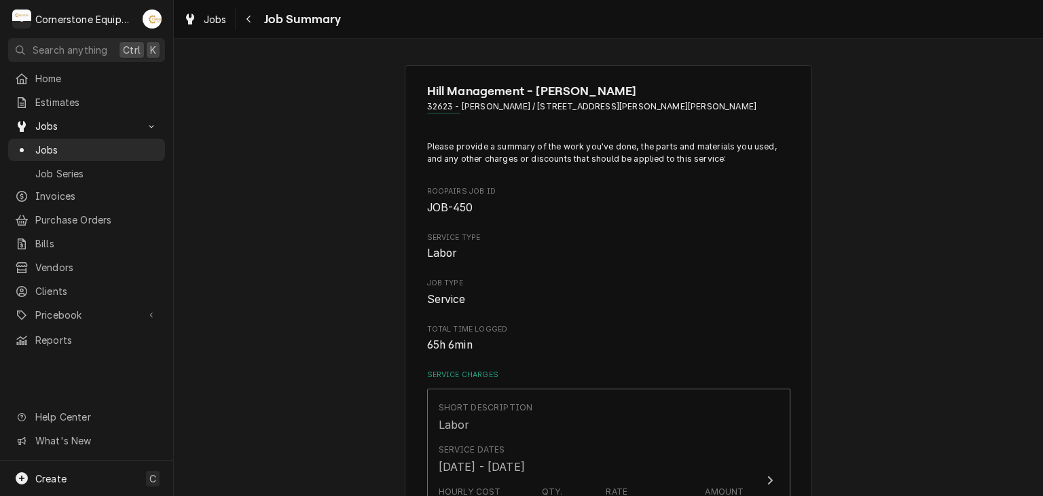
scroll to position [272, 0]
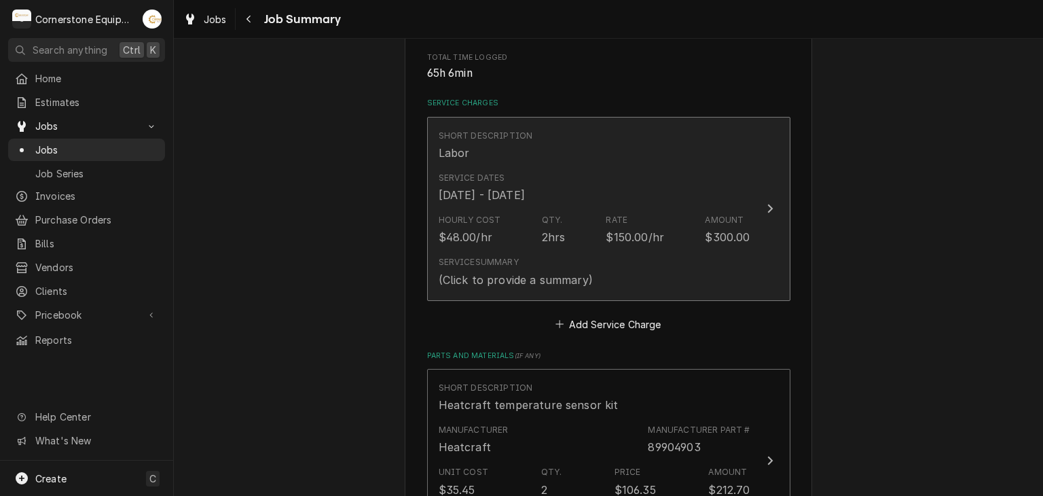
click at [490, 238] on div "Hourly Cost $48.00/hr" at bounding box center [470, 229] width 62 height 31
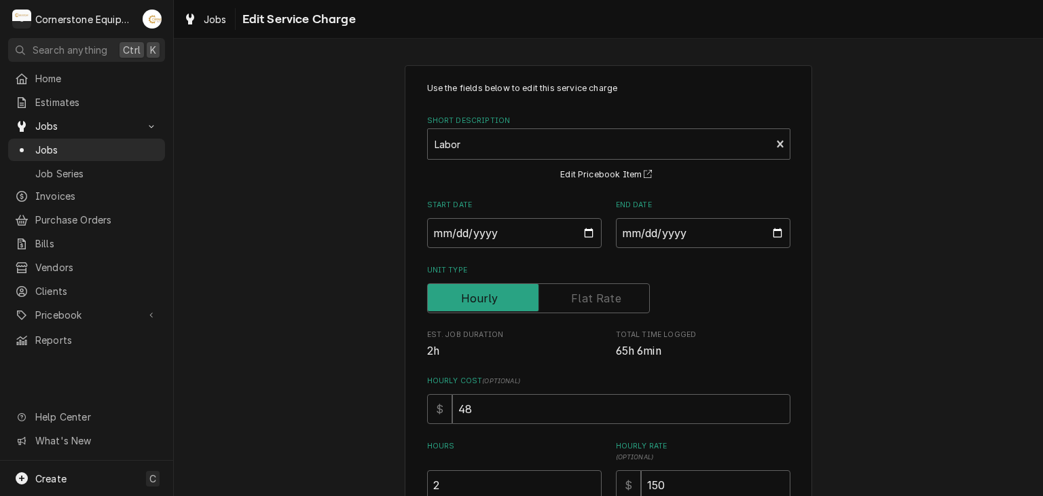
scroll to position [270, 0]
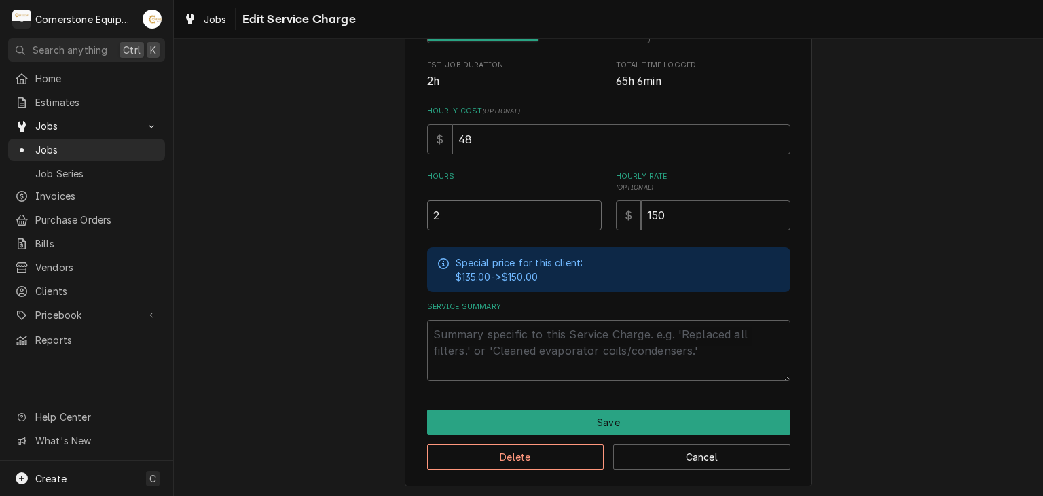
click at [475, 228] on input "2" at bounding box center [514, 215] width 175 height 30
type textarea "x"
type input "6"
click at [494, 322] on textarea "Service Summary" at bounding box center [608, 350] width 363 height 61
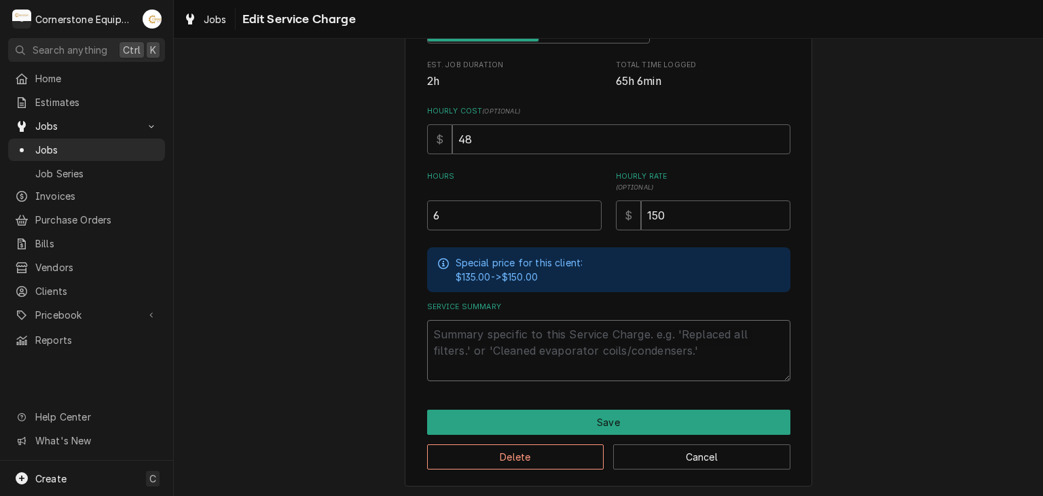
type textarea "x"
type textarea "a"
type textarea "x"
type textarea "af"
type textarea "x"
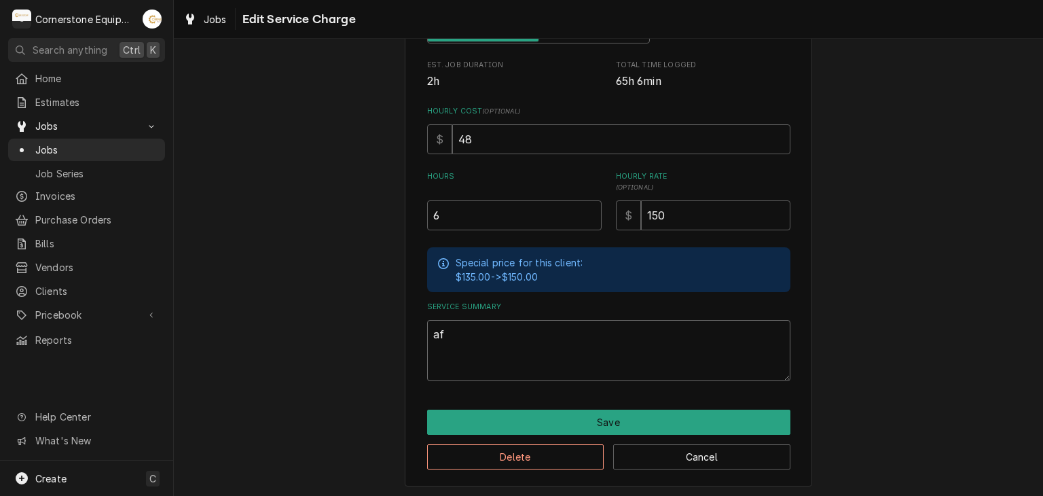
type textarea "aft"
type textarea "x"
type textarea "afte"
type textarea "x"
type textarea "after"
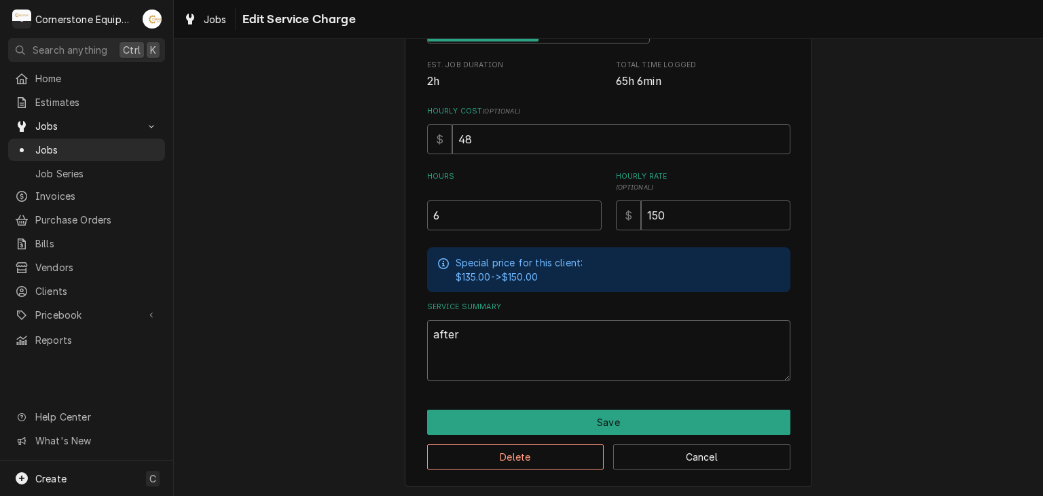
type textarea "x"
type textarea "after"
type textarea "x"
type textarea "after m"
type textarea "x"
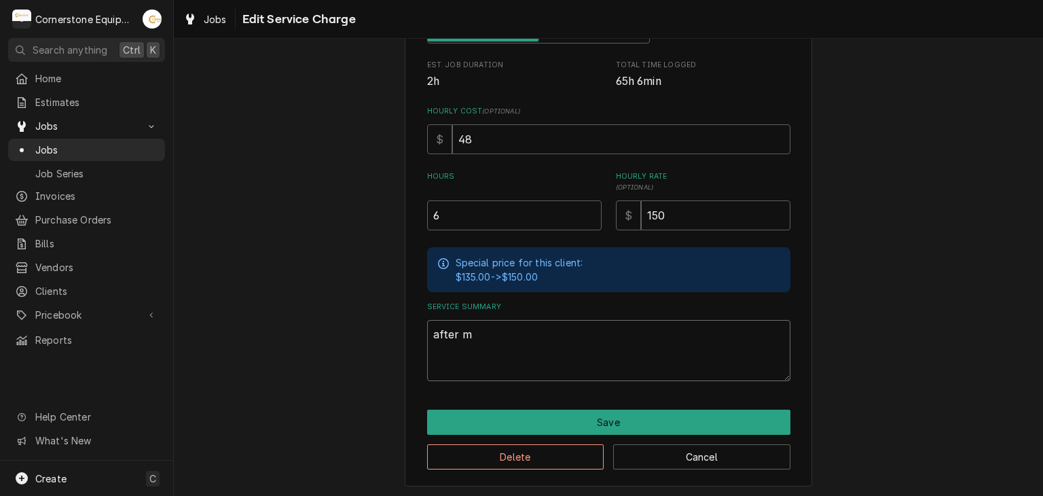
type textarea "after mu"
type textarea "x"
type textarea "after mul"
type textarea "x"
type textarea "after mult"
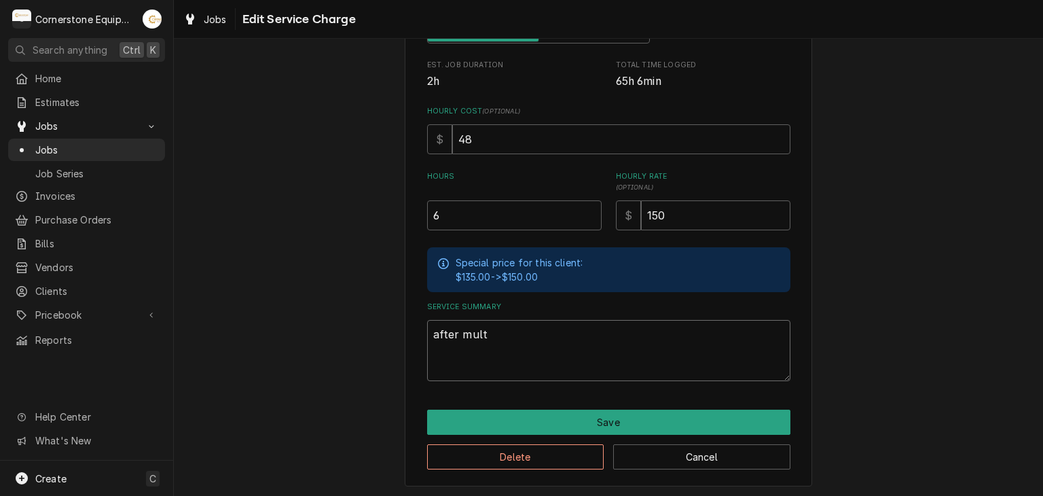
type textarea "x"
type textarea "after multi"
type textarea "x"
type textarea "after mult"
type textarea "x"
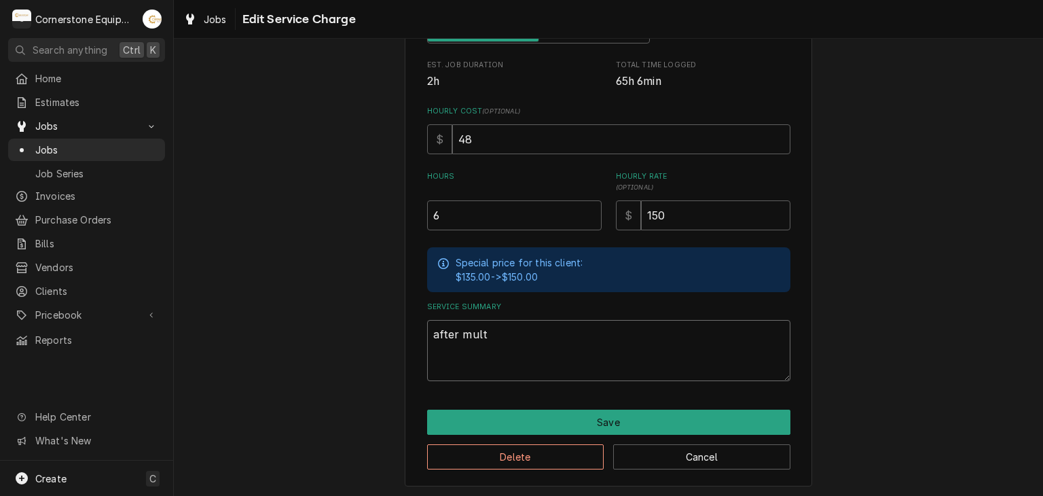
type textarea "after mul"
type textarea "x"
type textarea "after muli"
type textarea "x"
type textarea "after mulil"
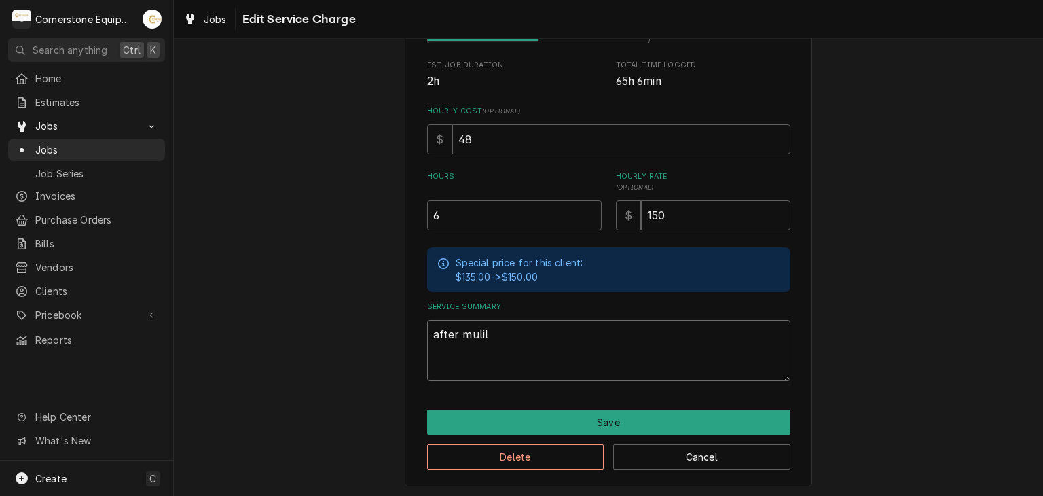
type textarea "x"
type textarea "after muli"
type textarea "x"
type textarea "after mulit"
type textarea "x"
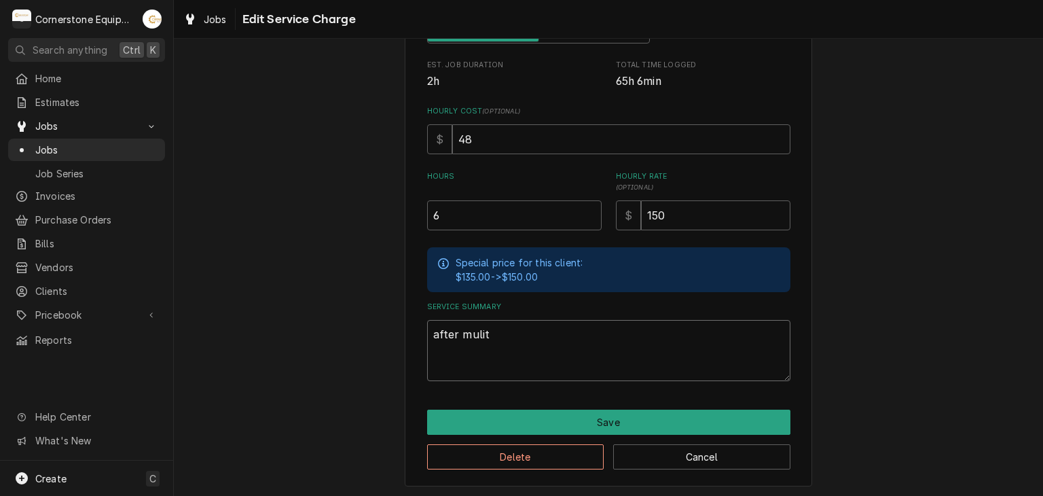
type textarea "after muli"
type textarea "x"
type textarea "after mul"
click at [499, 338] on textarea "after mul" at bounding box center [608, 350] width 363 height 61
drag, startPoint x: 499, startPoint y: 338, endPoint x: 365, endPoint y: 305, distance: 138.5
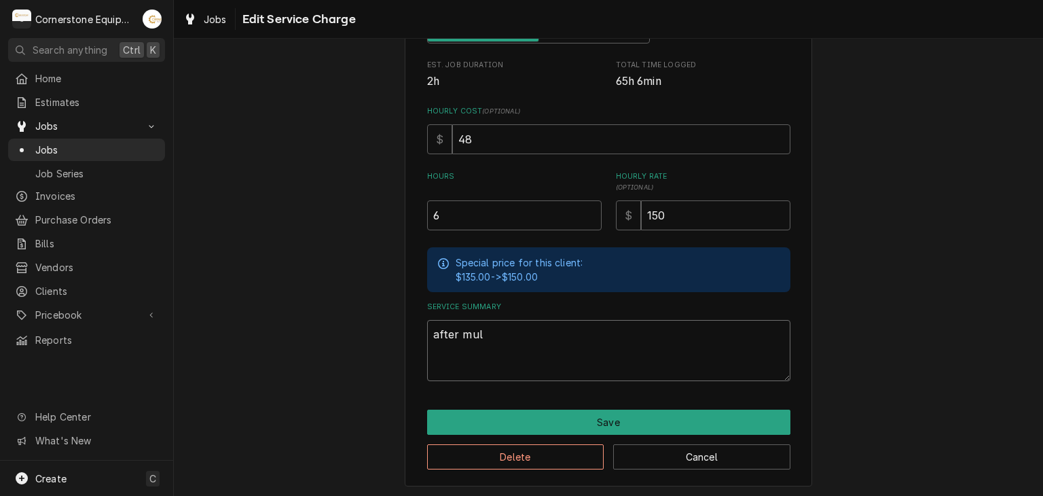
click at [366, 306] on div "Use the fields below to edit this service charge Short Description Labor Edit P…" at bounding box center [608, 140] width 869 height 715
paste textarea "Upon arrival, found that the control board was stuck at an 80°F defrost termina…"
type textarea "x"
type textarea "Upon arrival, found that the control board was stuck at an 80°F defrost termina…"
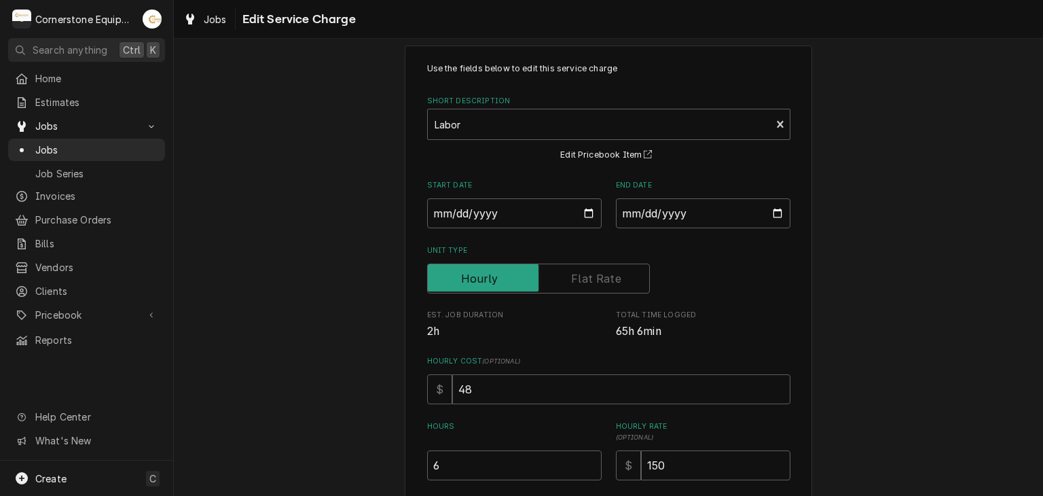
scroll to position [291, 0]
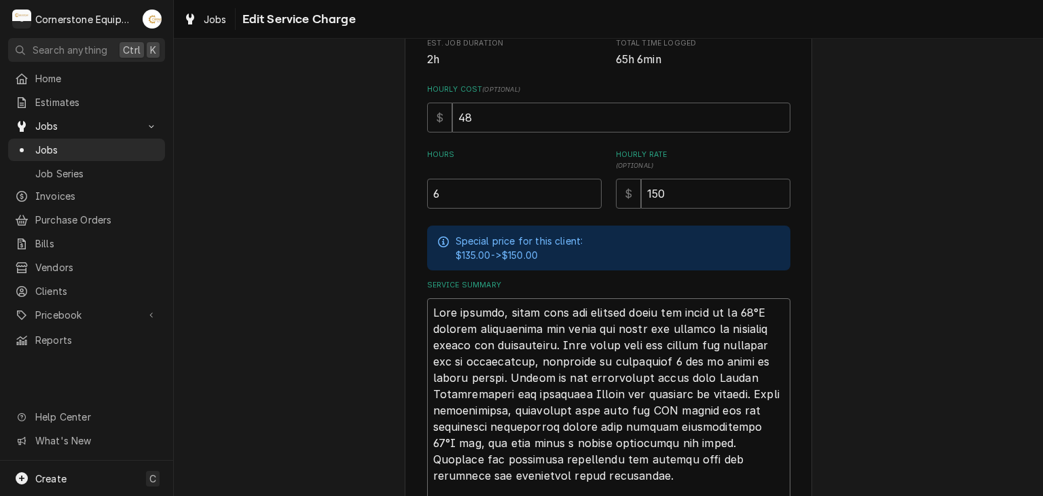
click at [431, 303] on textarea "Service Summary" at bounding box center [608, 475] width 363 height 355
type textarea "x"
type textarea "AUpon arrival, found that the control board was stuck at an 80°F defrost termin…"
type textarea "x"
type textarea "ASUpon arrival, found that the control board was stuck at an 80°F defrost termi…"
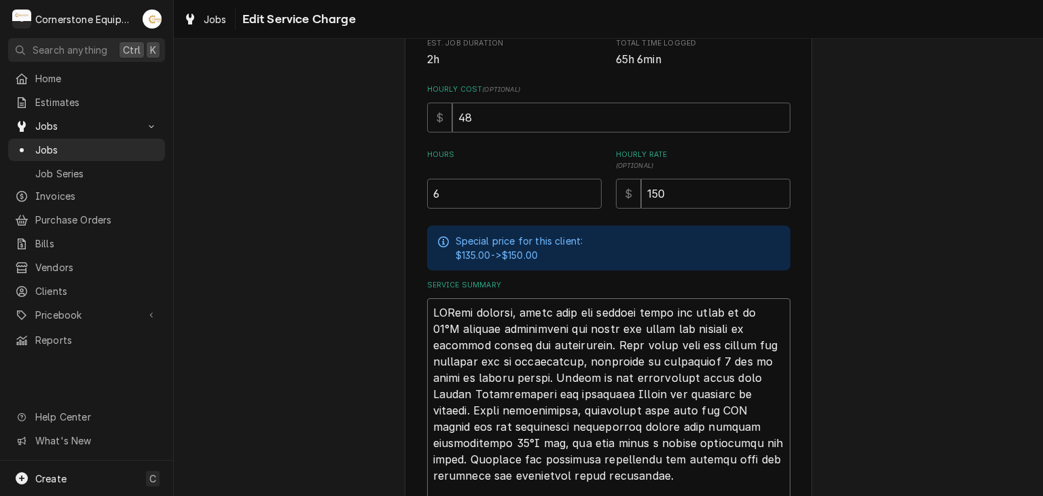
type textarea "x"
type textarea "ASBUpon arrival, found that the control board was stuck at an 80°F defrost term…"
type textarea "x"
type textarea "ASB Upon arrival, found that the control board was stuck at an 80°F defrost ter…"
type textarea "x"
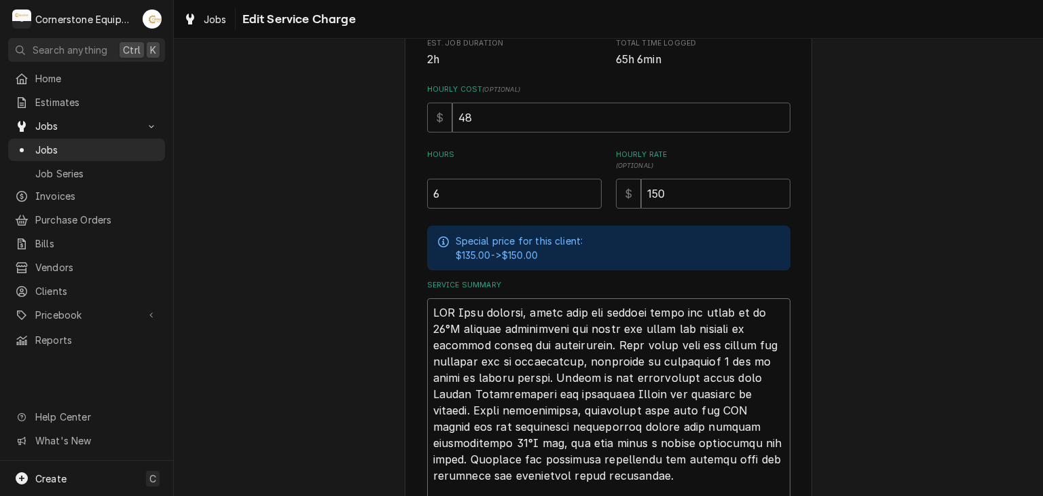
type textarea "ASB -Upon arrival, found that the control board was stuck at an 80°F defrost te…"
type textarea "x"
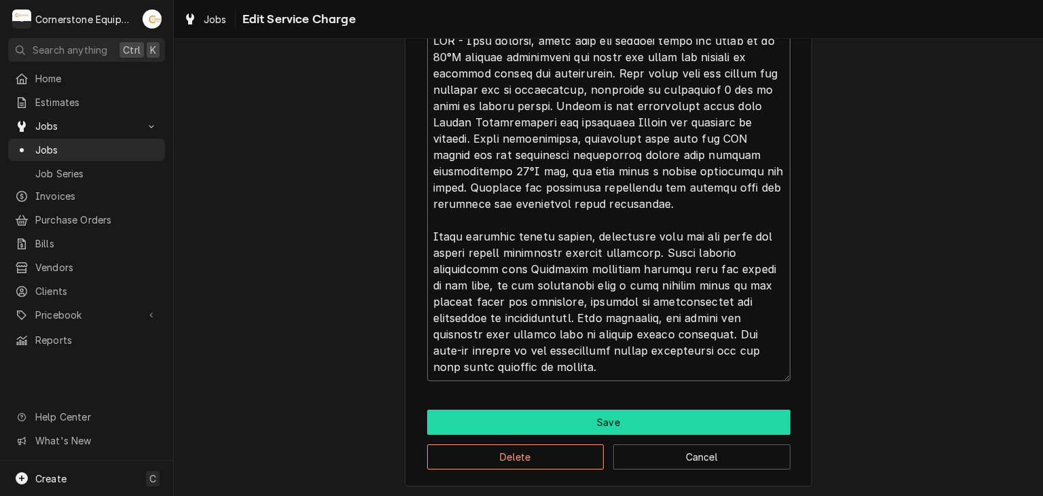
type textarea "ASB - Upon arrival, found that the control board was stuck at an 80°F defrost t…"
click at [540, 429] on button "Save" at bounding box center [608, 422] width 363 height 25
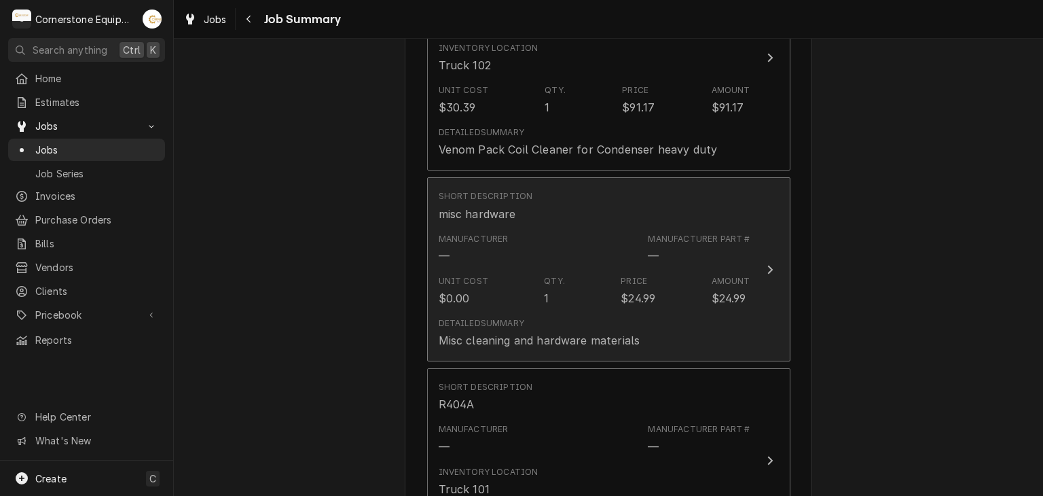
scroll to position [1413, 0]
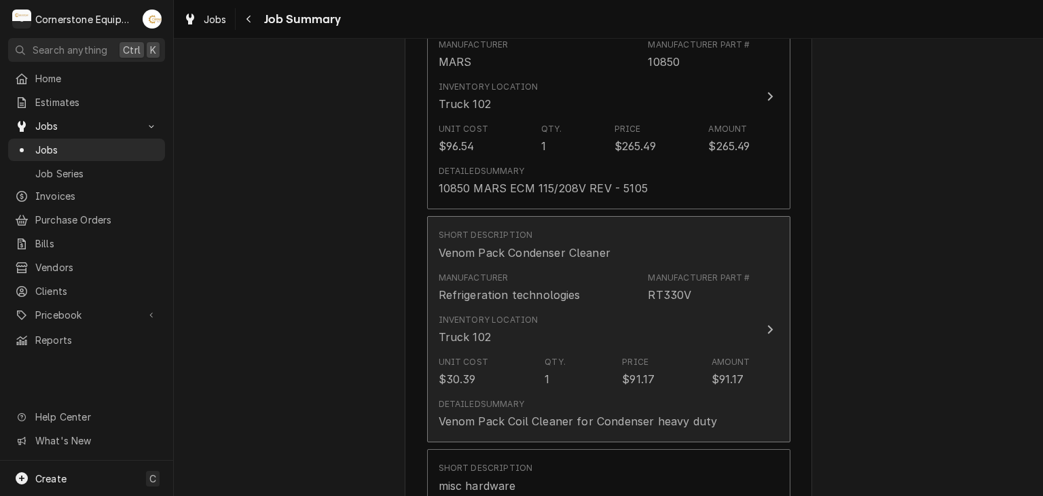
click at [665, 287] on div "RT330V" at bounding box center [669, 295] width 43 height 16
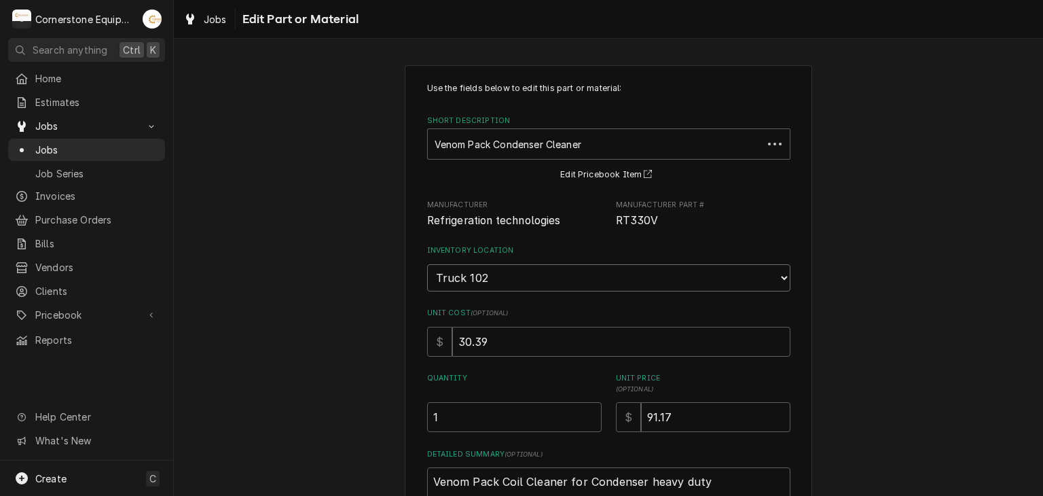
click at [717, 279] on select "Choose a location... Truck 101 Truck 102 Truck 103 Warehouse H" at bounding box center [608, 277] width 363 height 27
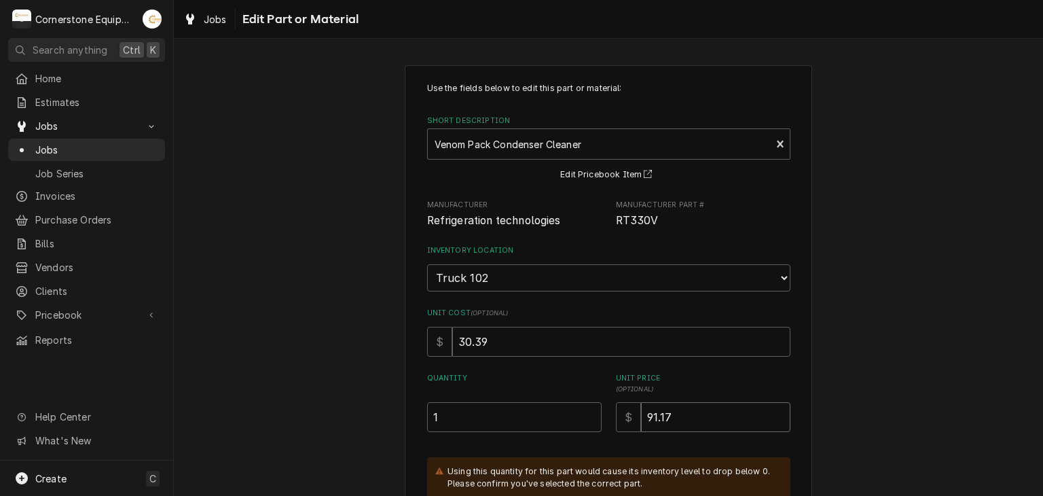
drag, startPoint x: 854, startPoint y: 403, endPoint x: 824, endPoint y: 393, distance: 31.4
click at [851, 403] on div "Use the fields below to edit this part or material: Short Description Venom Pac…" at bounding box center [608, 378] width 869 height 651
click at [675, 416] on input "91.17" at bounding box center [715, 417] width 149 height 30
type textarea "x"
type input "91.1"
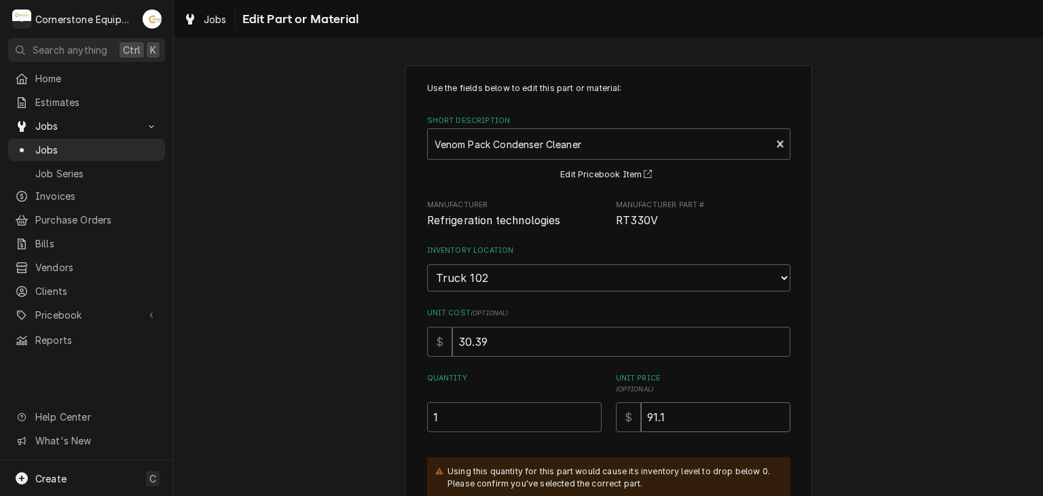
type textarea "x"
type input "91"
type textarea "x"
type input "9"
type textarea "x"
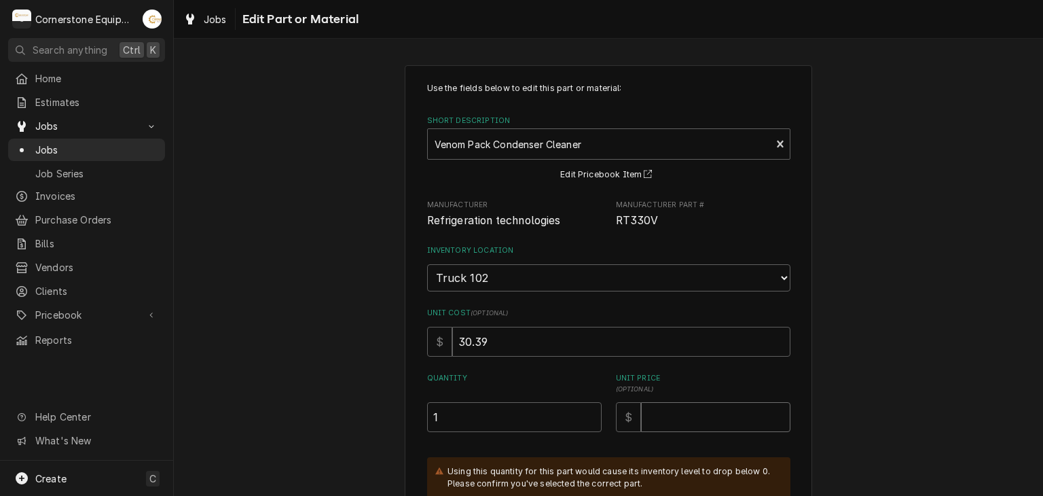
type textarea "x"
type input "1"
type textarea "x"
type input "10"
type textarea "x"
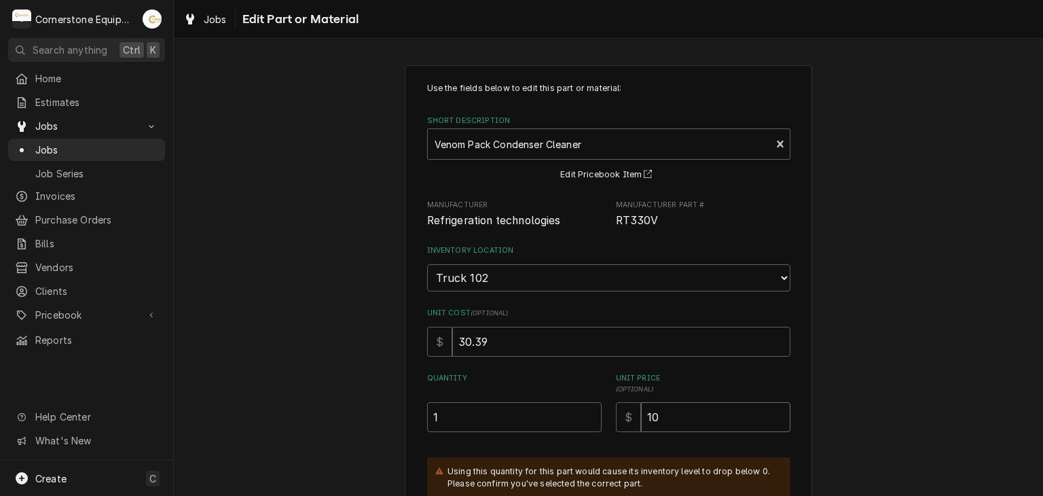
type input "109"
type textarea "x"
type input "109.4"
type textarea "x"
type input "109.40"
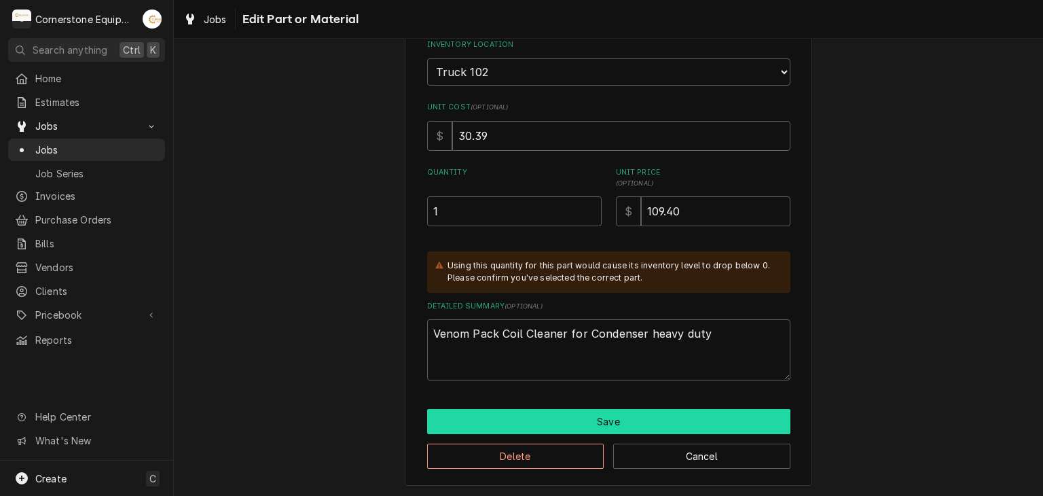
click at [630, 426] on button "Save" at bounding box center [608, 421] width 363 height 25
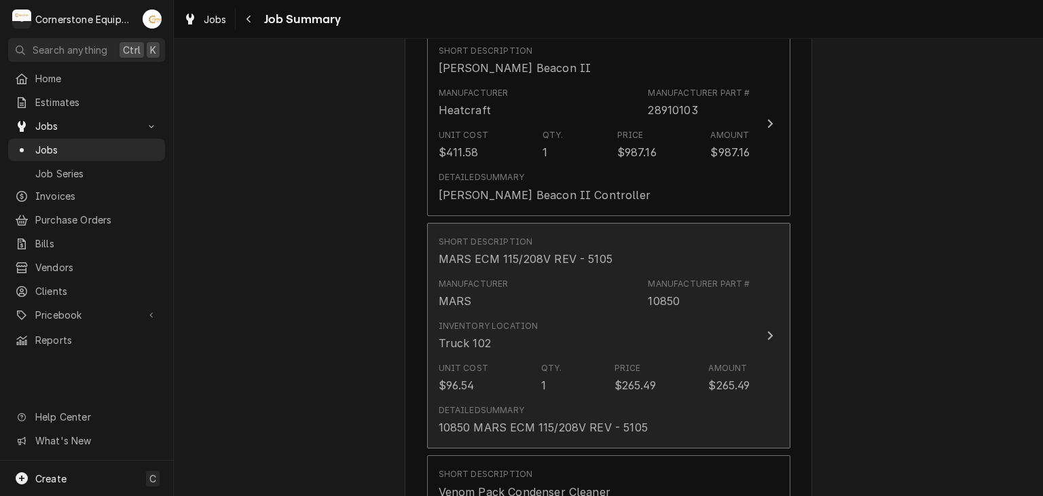
click at [659, 357] on div "Unit Cost $96.54 Qty. 1 Price $265.49 Amount $265.49" at bounding box center [595, 378] width 312 height 42
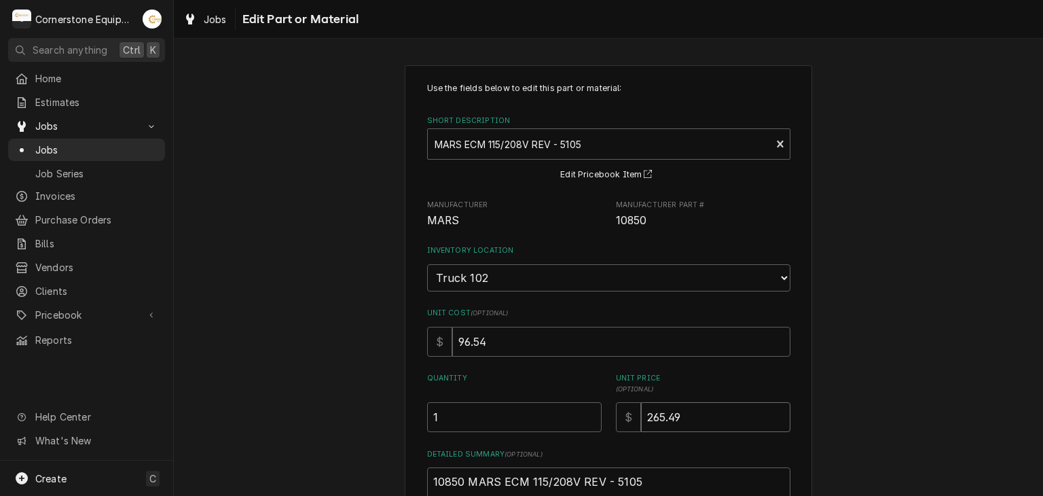
drag, startPoint x: 685, startPoint y: 416, endPoint x: 626, endPoint y: 399, distance: 61.5
click at [626, 402] on div "$ 265.49" at bounding box center [703, 417] width 175 height 30
type textarea "x"
type input "3"
type textarea "x"
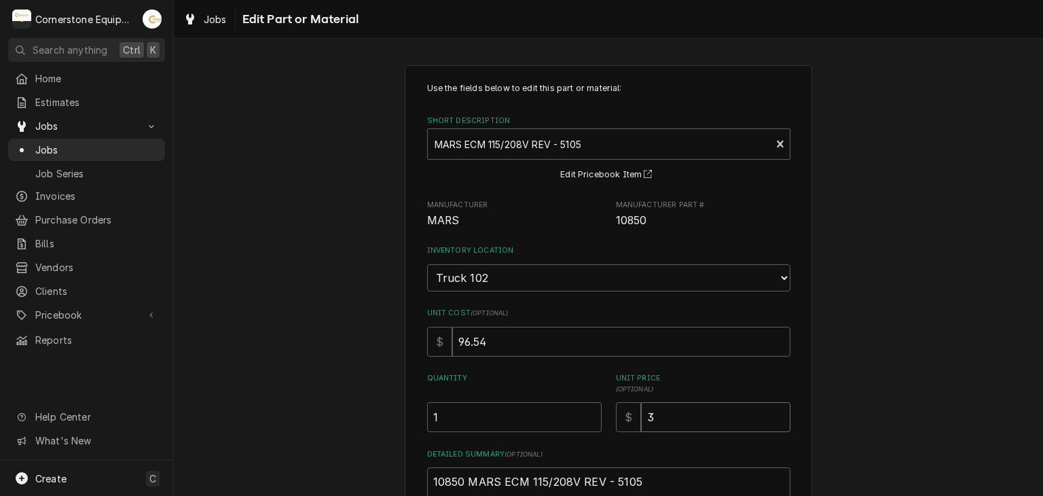
type input "31"
type textarea "x"
type input "318"
type textarea "x"
type input "318.5"
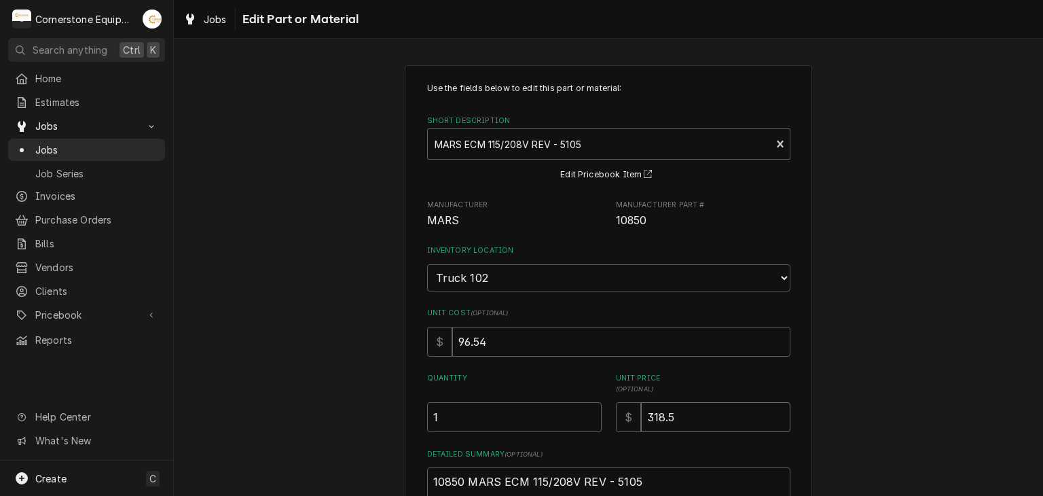
type textarea "x"
type input "318.58"
click at [938, 408] on div "Use the fields below to edit this part or material: Short Description MARS ECM …" at bounding box center [608, 349] width 869 height 593
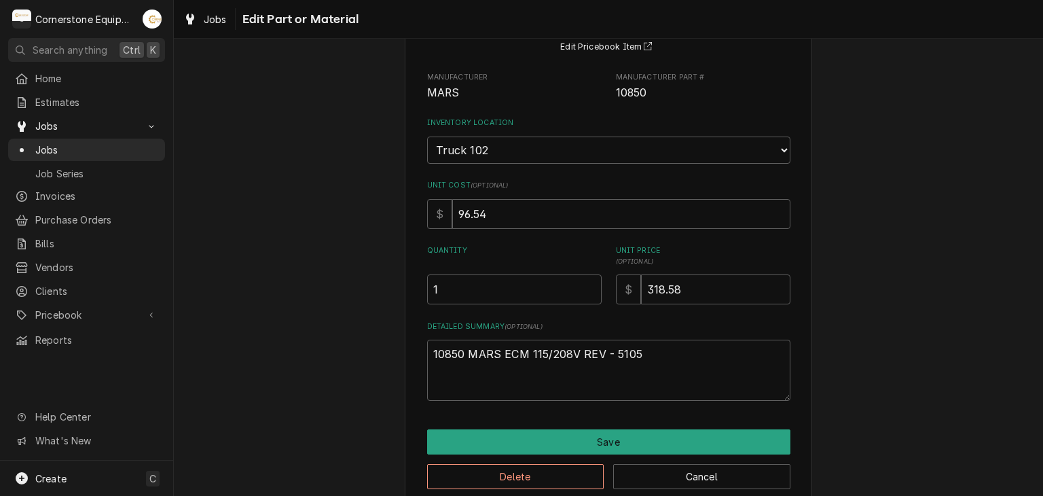
scroll to position [147, 0]
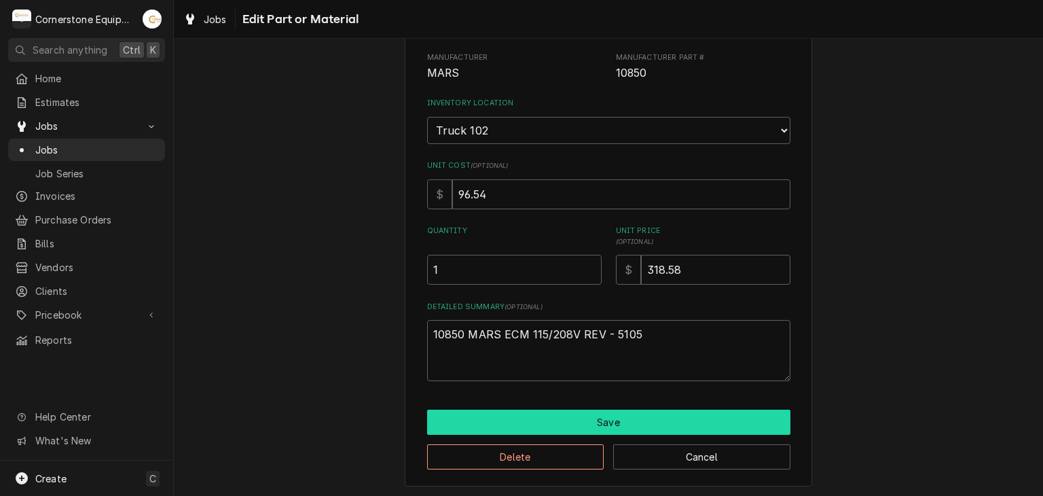
click at [698, 414] on button "Save" at bounding box center [608, 422] width 363 height 25
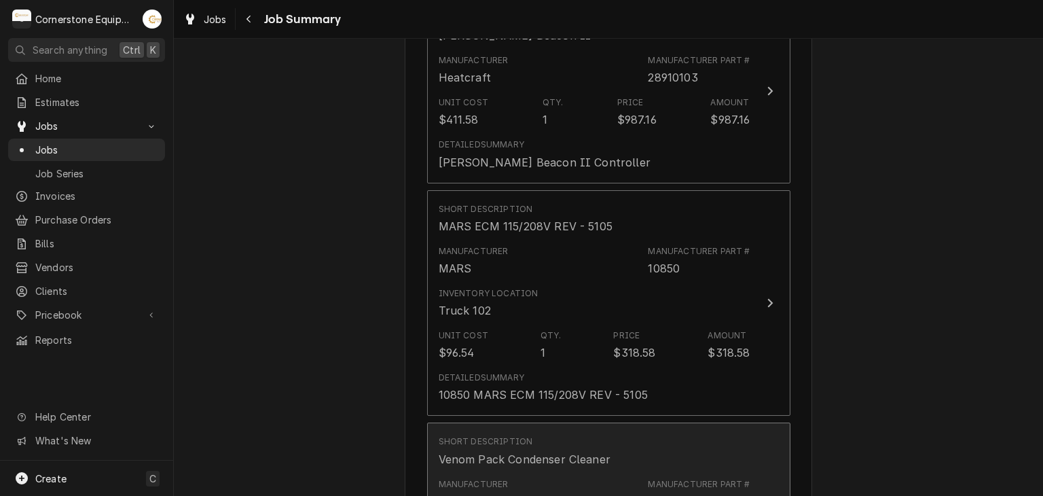
scroll to position [935, 0]
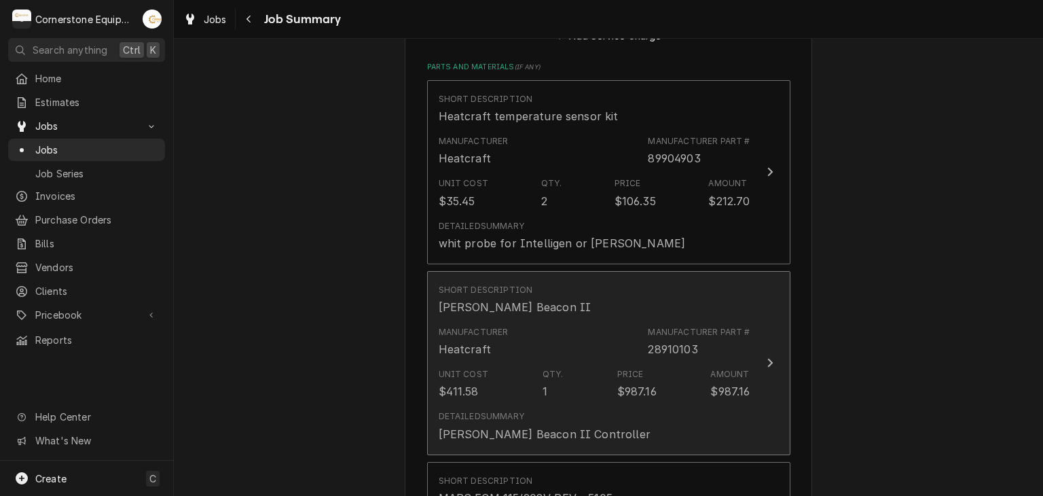
click at [712, 384] on div "Unit Cost $411.58 Qty. 1 Price $987.16 Amount $987.16" at bounding box center [595, 384] width 312 height 42
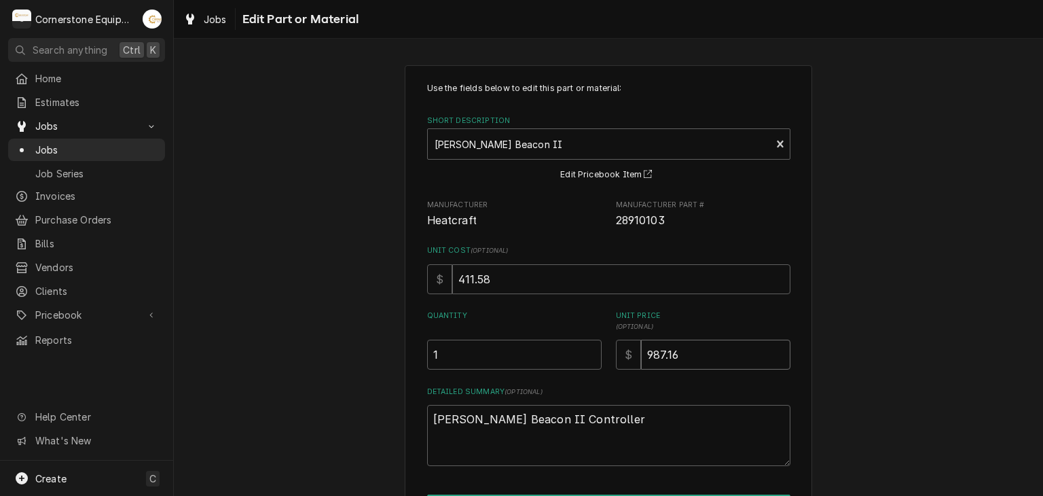
click at [717, 359] on input "987.16" at bounding box center [715, 355] width 149 height 30
type textarea "x"
type input "987.1"
type textarea "x"
type input "987"
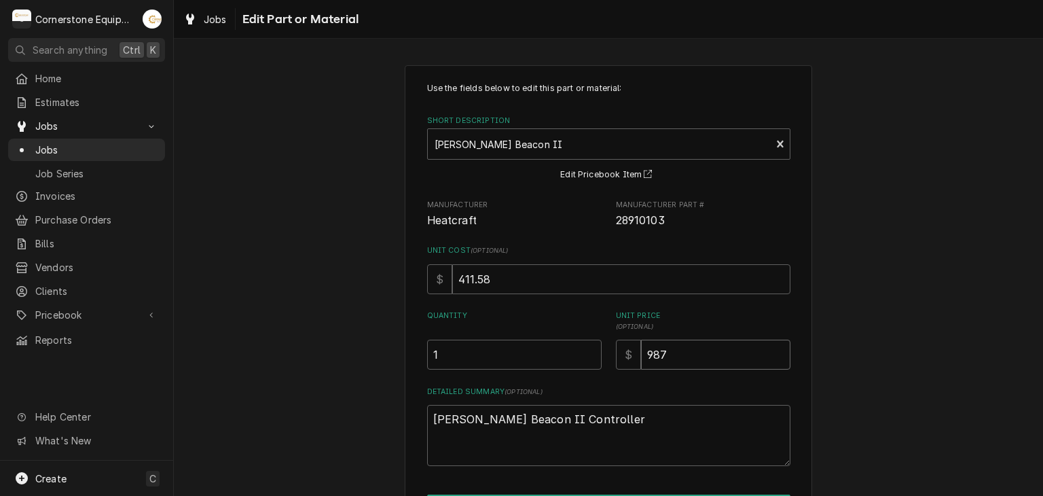
type textarea "x"
type input "98"
type textarea "x"
type input "9"
type textarea "x"
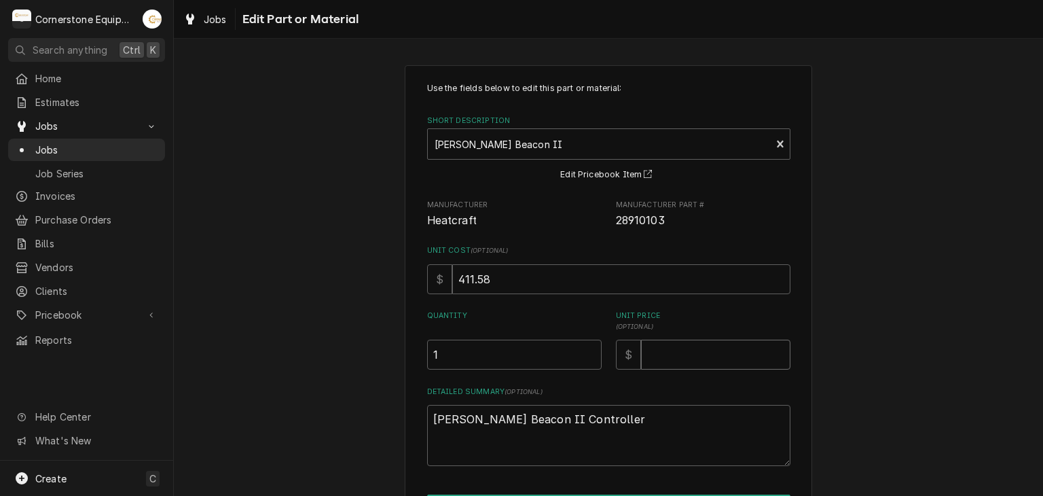
type textarea "x"
type input "1"
type textarea "x"
type input "11"
type textarea "x"
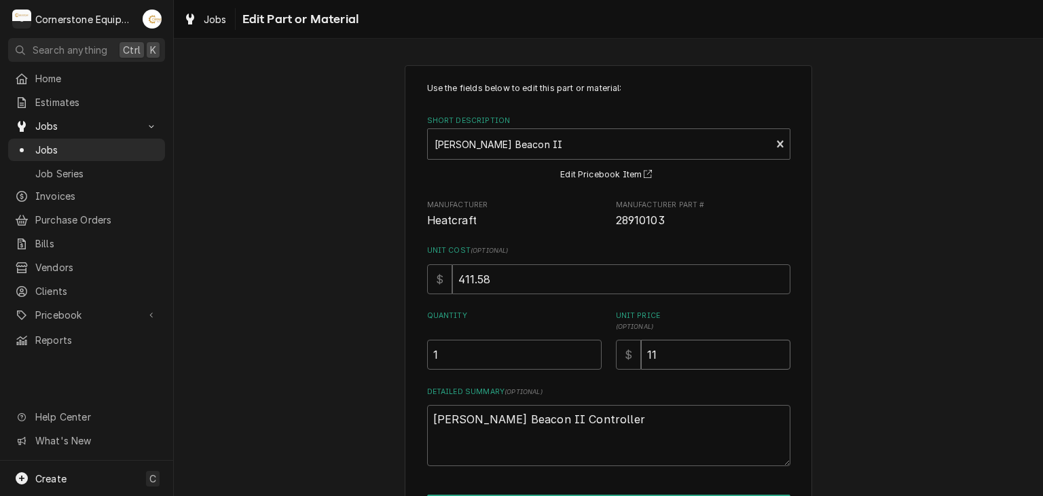
type input "118"
type textarea "x"
type input "1184"
type textarea "x"
type input "1184.5"
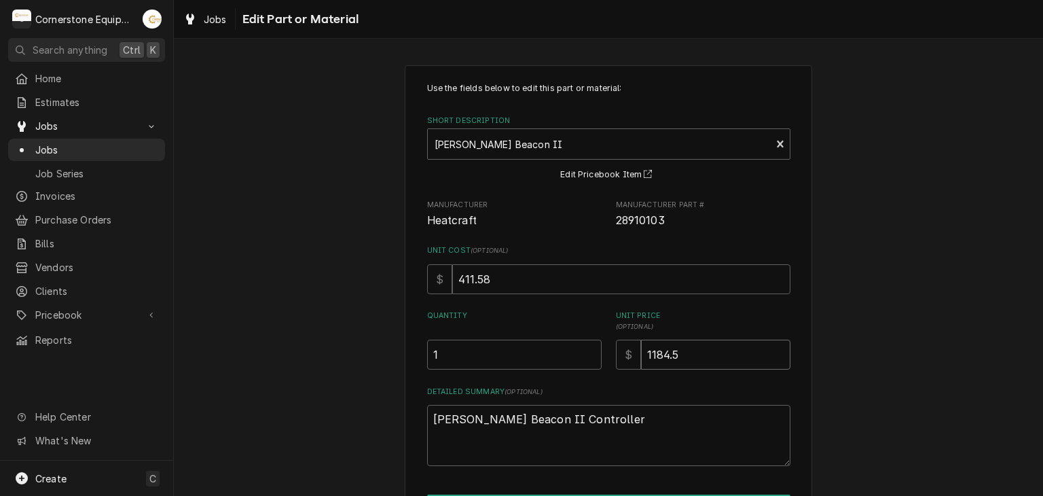
type textarea "x"
type input "1184.59"
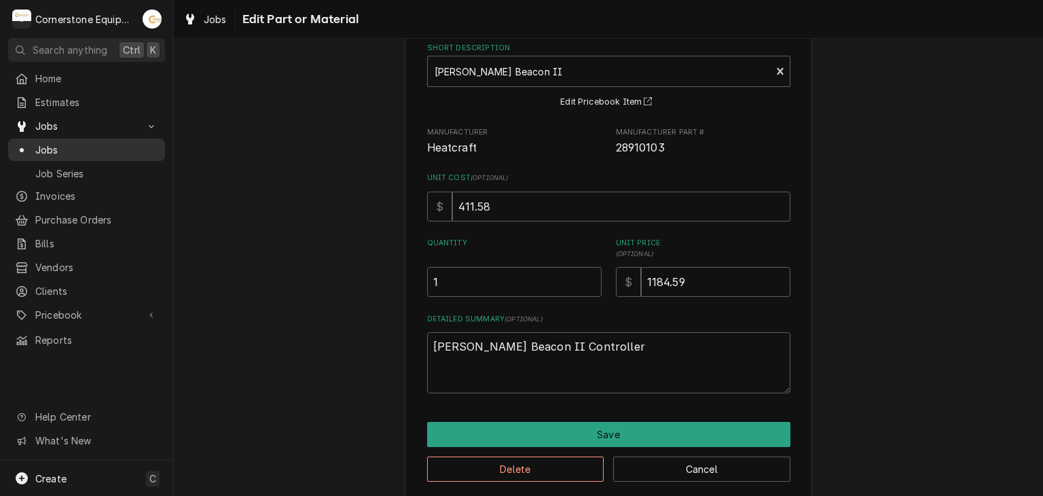
scroll to position [86, 0]
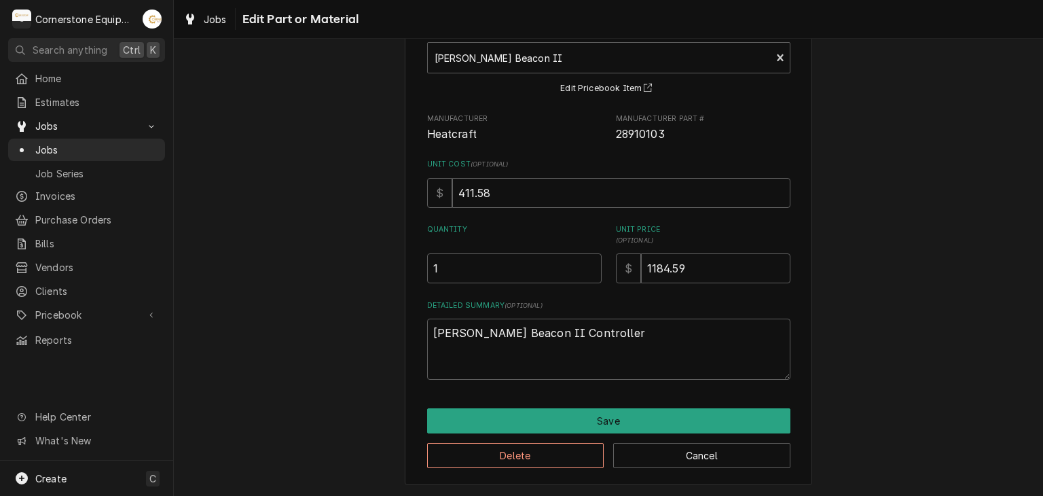
click at [678, 406] on div "Use the fields below to edit this part or material: Short Description Bohn Beac…" at bounding box center [608, 232] width 407 height 507
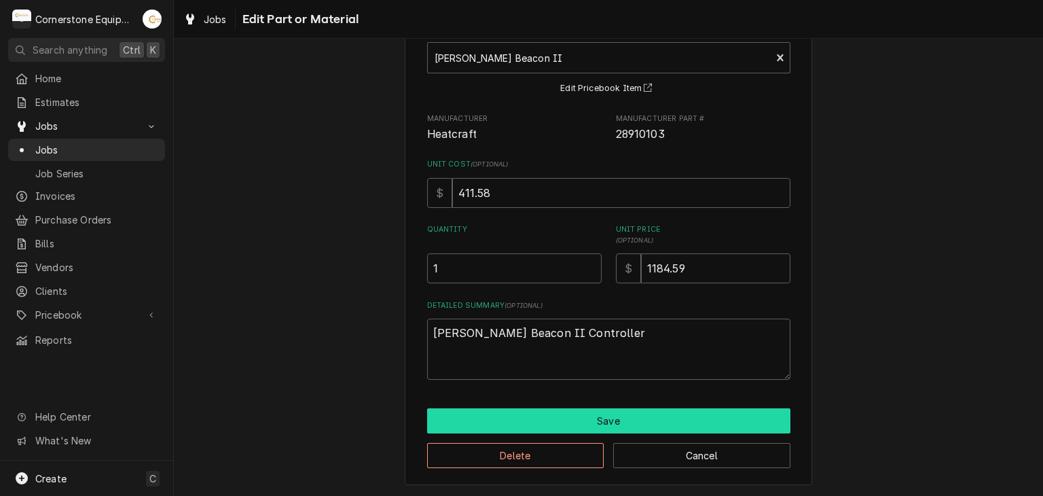
click at [676, 410] on button "Save" at bounding box center [608, 420] width 363 height 25
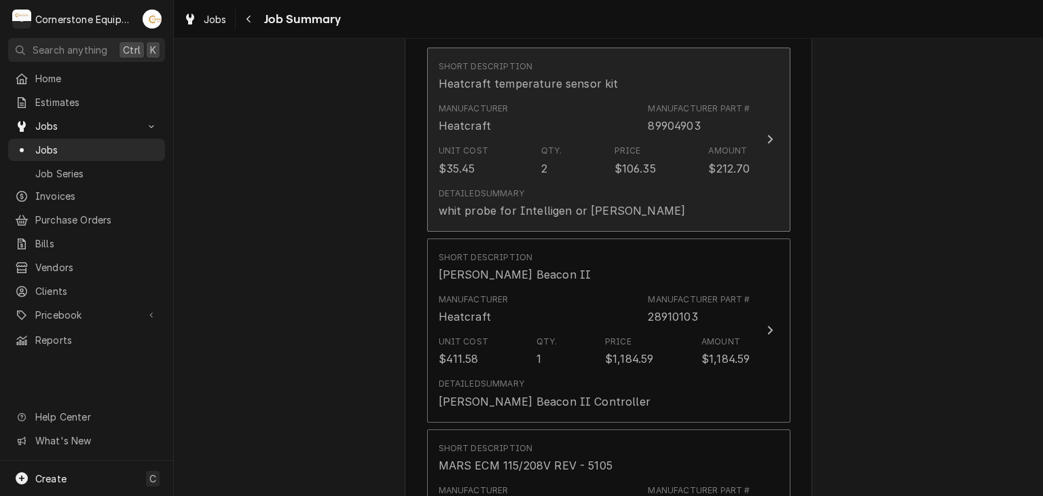
click at [744, 182] on div "Detailed Summary whit probe for Intelligen or Bohn" at bounding box center [595, 203] width 312 height 42
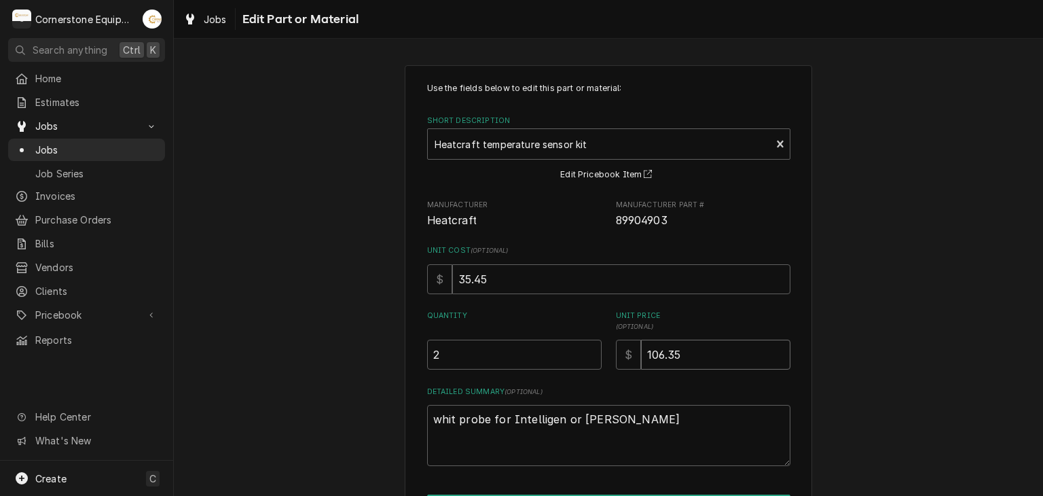
click at [675, 359] on input "106.35" at bounding box center [715, 355] width 149 height 30
type textarea "x"
type input "106.3"
type textarea "x"
type input "106"
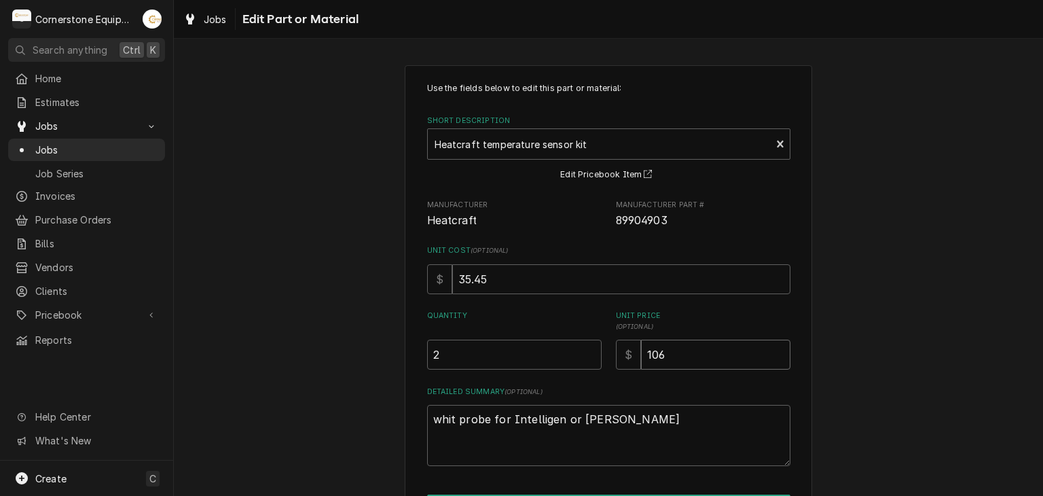
type textarea "x"
type input "10"
type textarea "x"
type input "1"
type textarea "x"
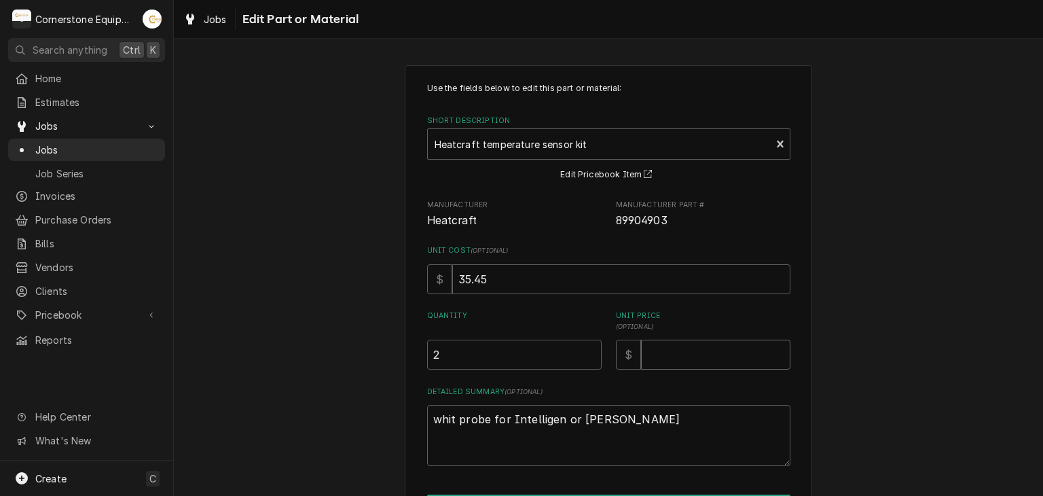
click at [922, 359] on div "Use the fields below to edit this part or material: Short Description Heatcraft…" at bounding box center [608, 318] width 869 height 530
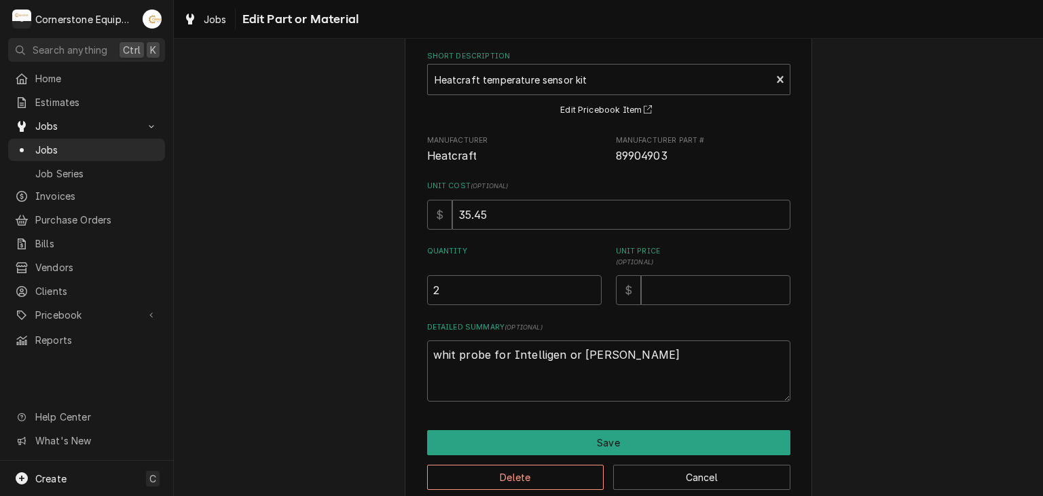
scroll to position [86, 0]
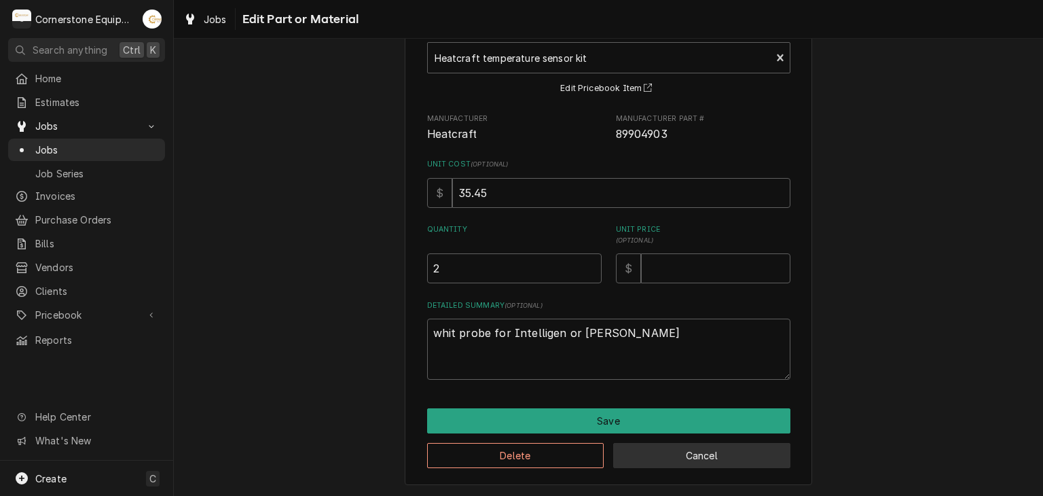
click at [662, 461] on button "Cancel" at bounding box center [701, 455] width 177 height 25
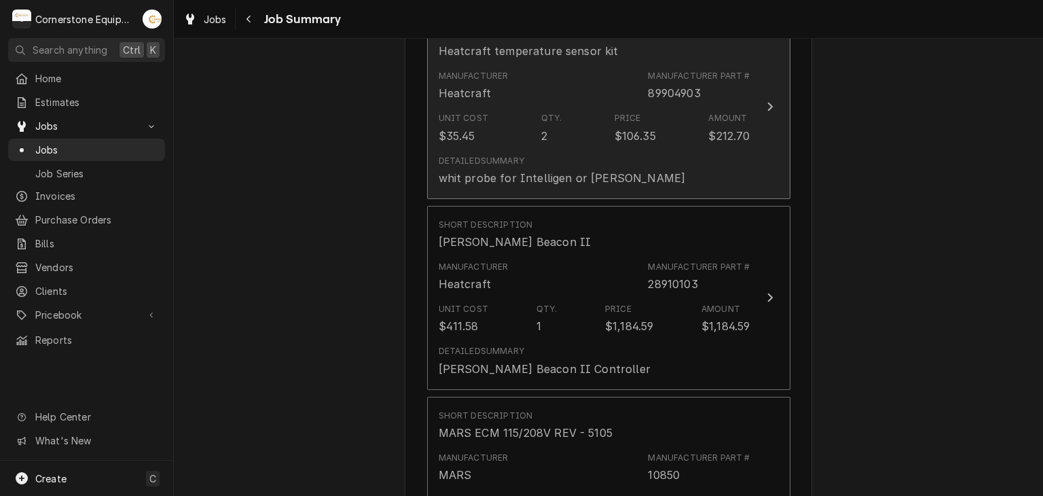
click at [706, 158] on div "Detailed Summary whit probe for Intelligen or Bohn" at bounding box center [595, 170] width 312 height 42
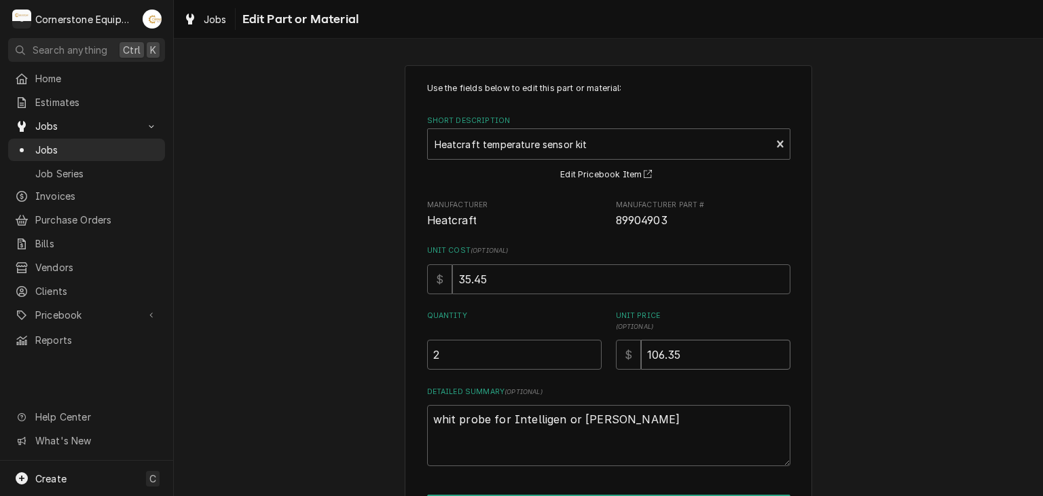
click at [687, 343] on input "106.35" at bounding box center [715, 355] width 149 height 30
type textarea "x"
type input "106.3"
type textarea "x"
type input "106"
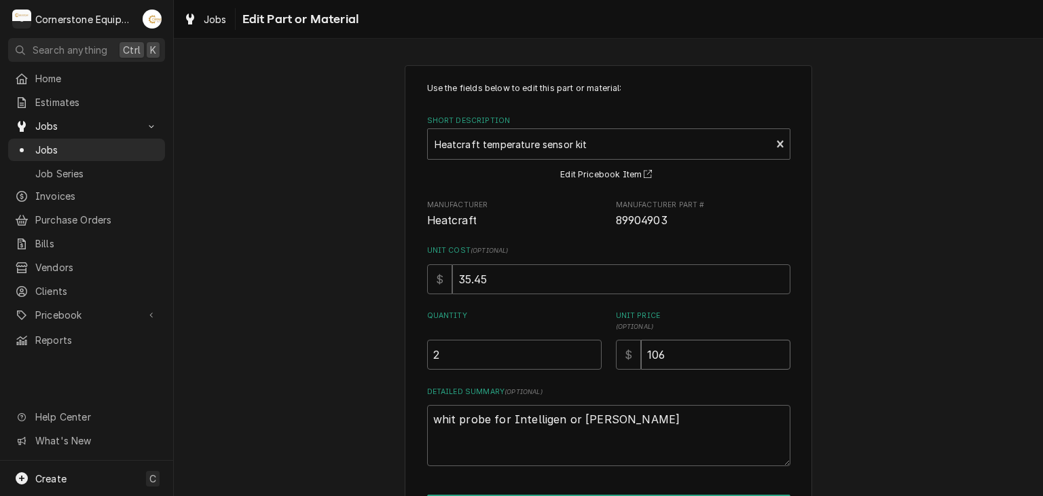
type textarea "x"
type input "10"
type textarea "x"
type input "1"
type textarea "x"
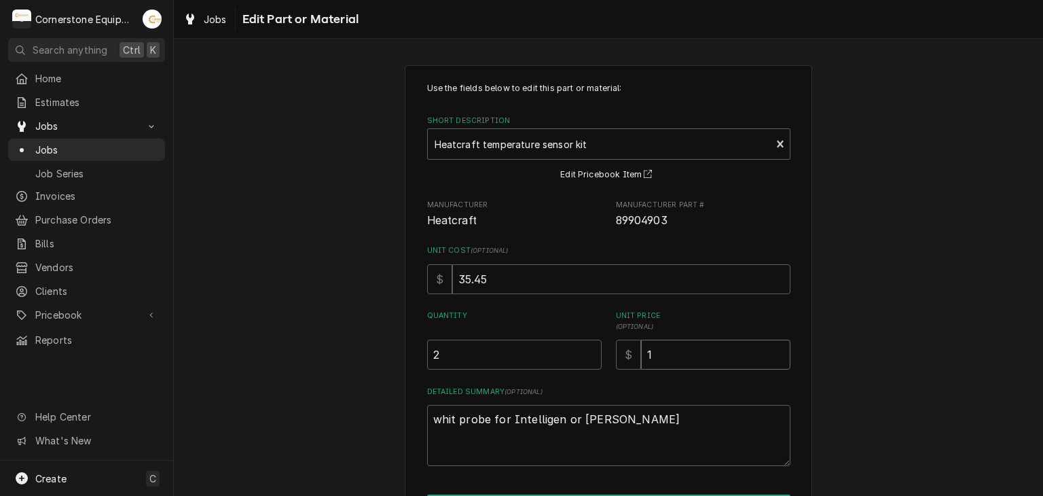
type input "12"
type textarea "x"
type input "127"
type textarea "x"
type input "127.6"
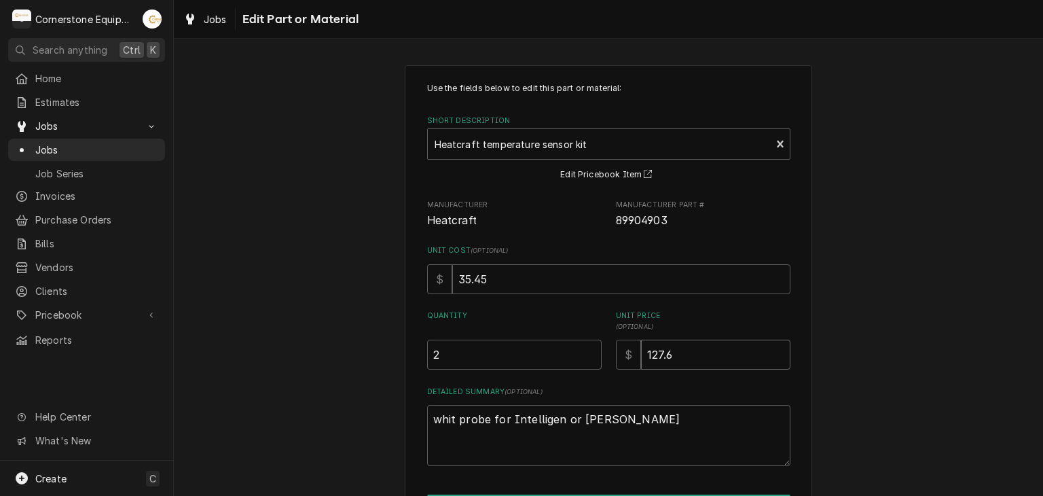
type textarea "x"
type input "127.62"
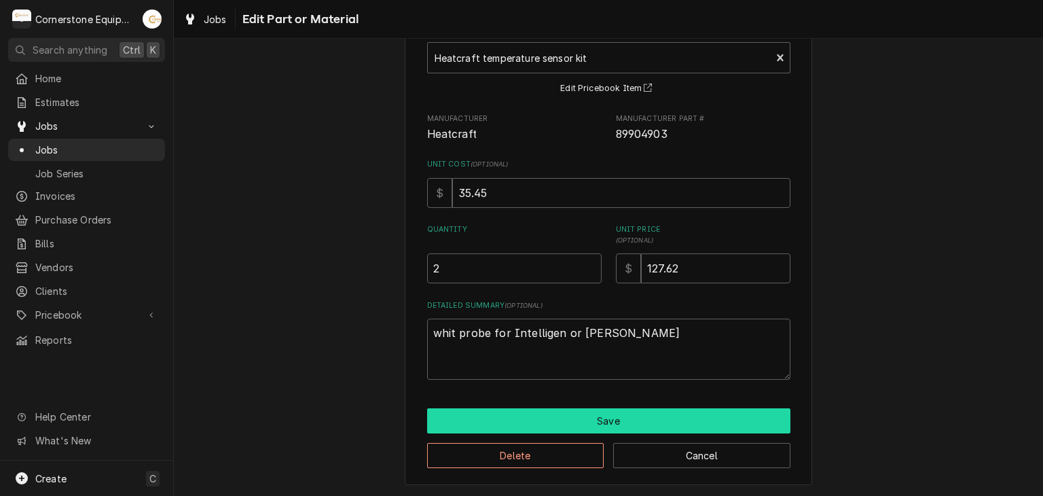
click at [611, 420] on button "Save" at bounding box center [608, 420] width 363 height 25
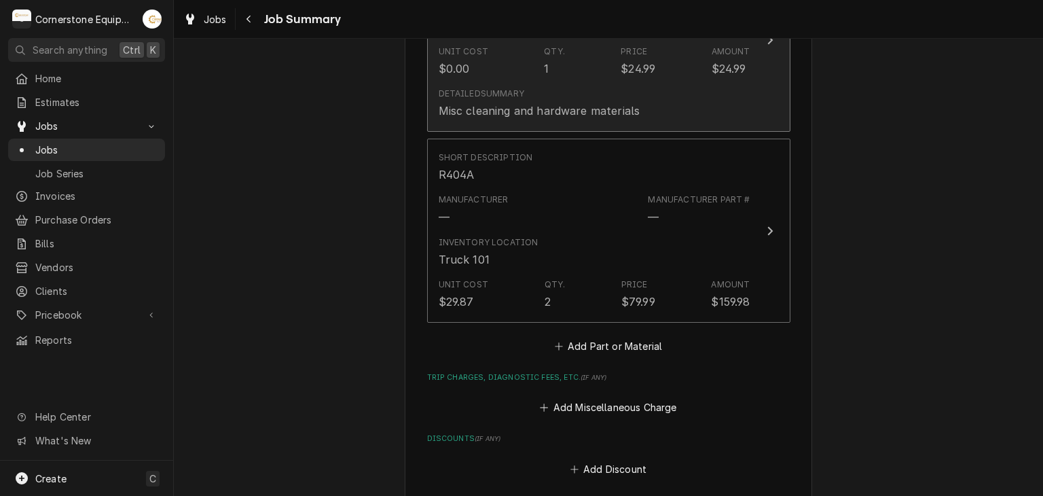
scroll to position [2228, 0]
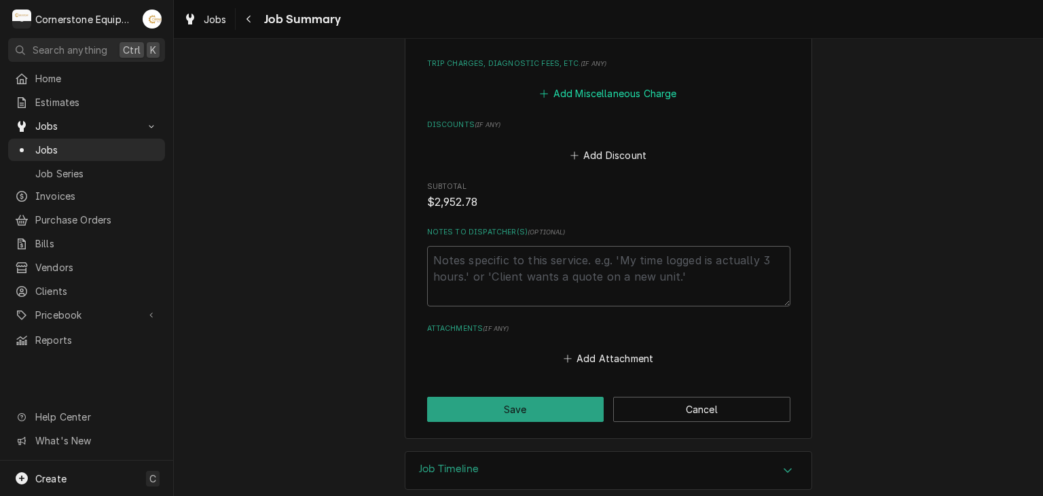
click at [624, 84] on button "Add Miscellaneous Charge" at bounding box center [608, 93] width 141 height 19
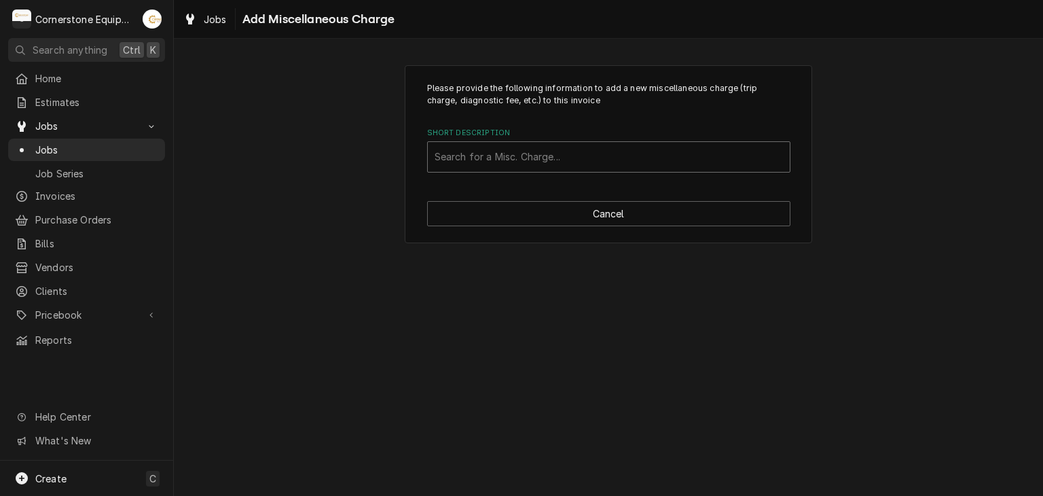
click at [611, 149] on div "Short Description" at bounding box center [609, 157] width 348 height 24
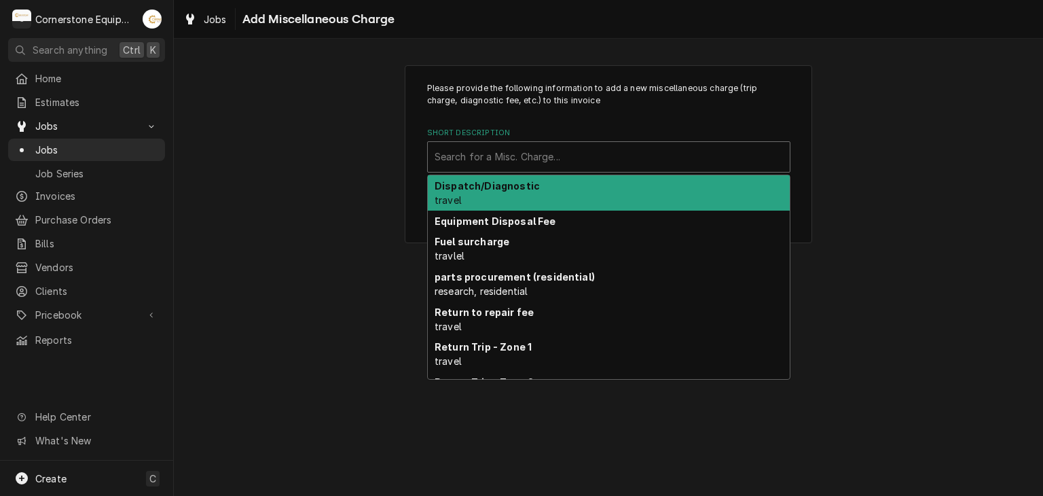
click at [585, 191] on div "Dispatch/Diagnostic travel" at bounding box center [609, 192] width 362 height 35
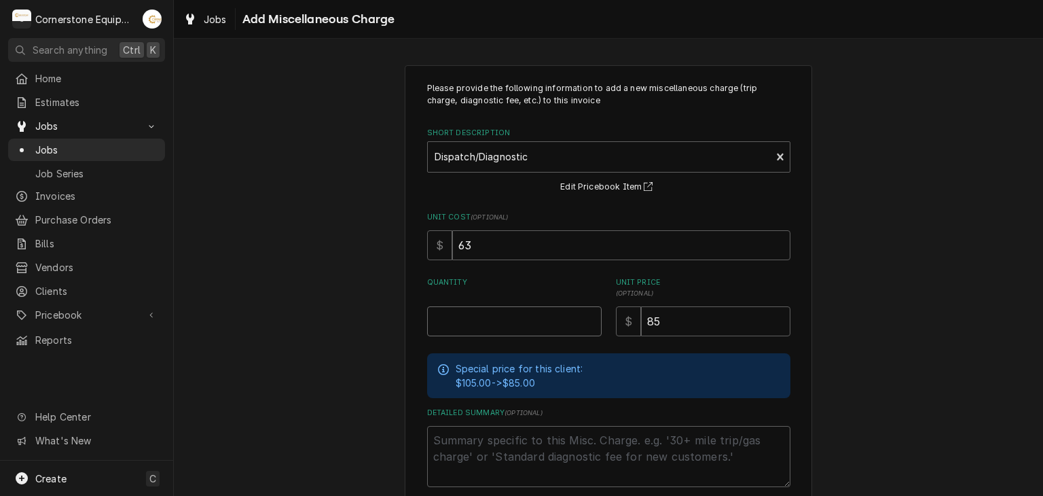
click at [551, 306] on input "Quantity" at bounding box center [514, 321] width 175 height 30
type textarea "x"
type input "1"
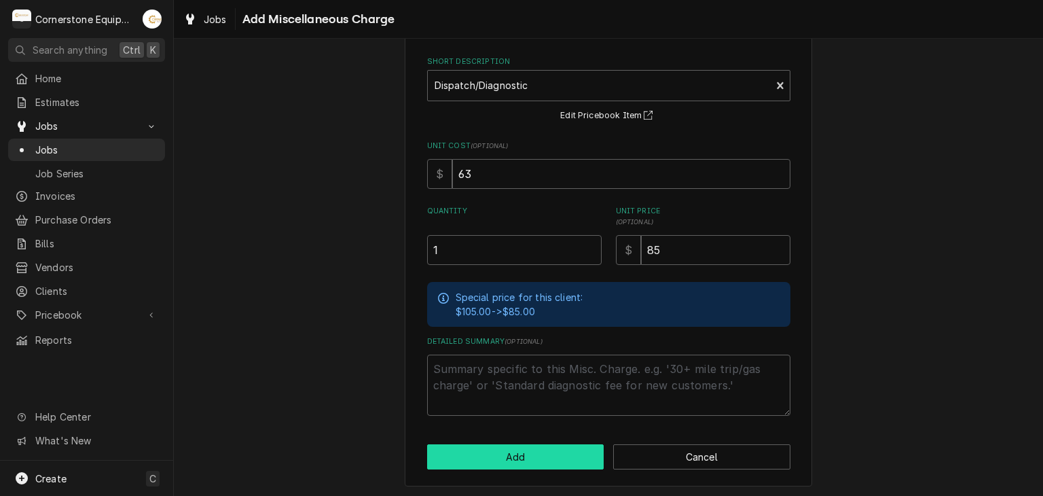
click at [550, 449] on button "Add" at bounding box center [515, 456] width 177 height 25
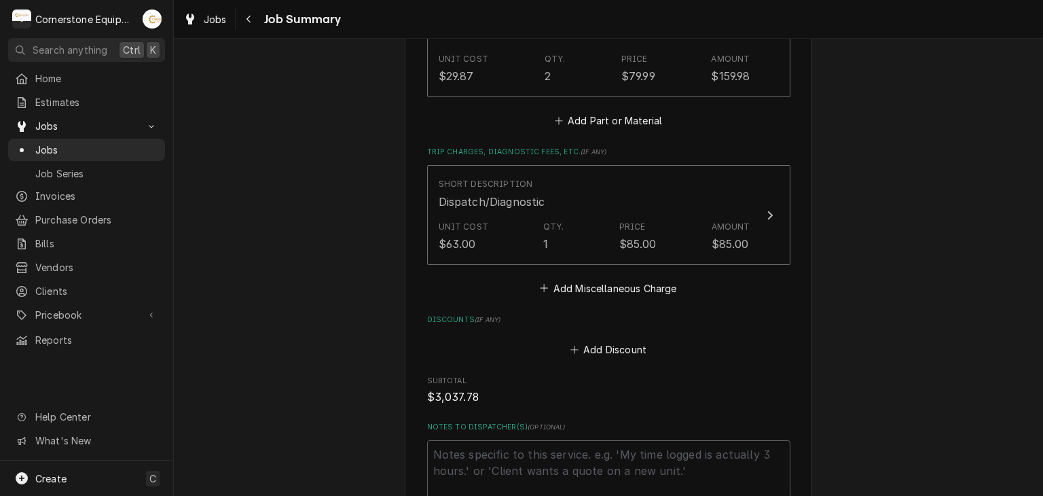
scroll to position [2334, 0]
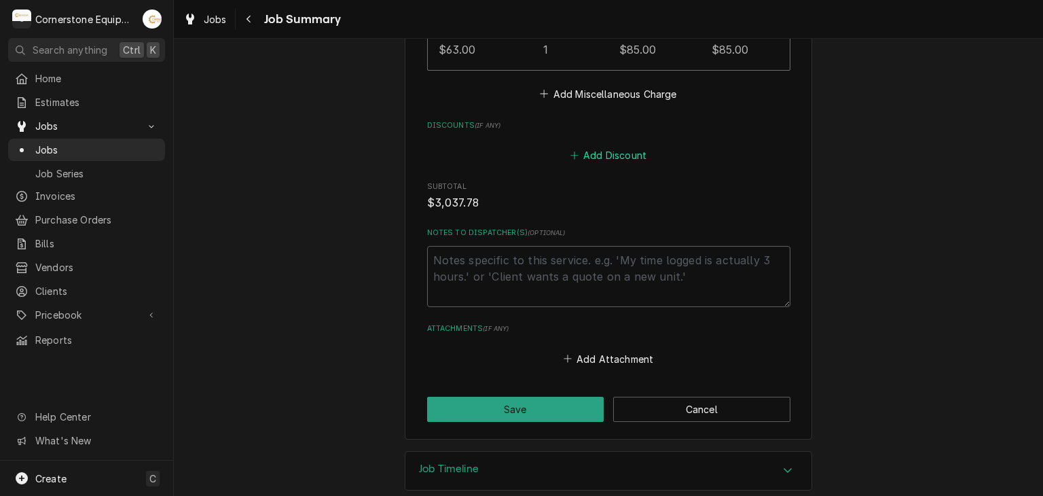
click at [622, 146] on button "Add Discount" at bounding box center [608, 155] width 81 height 19
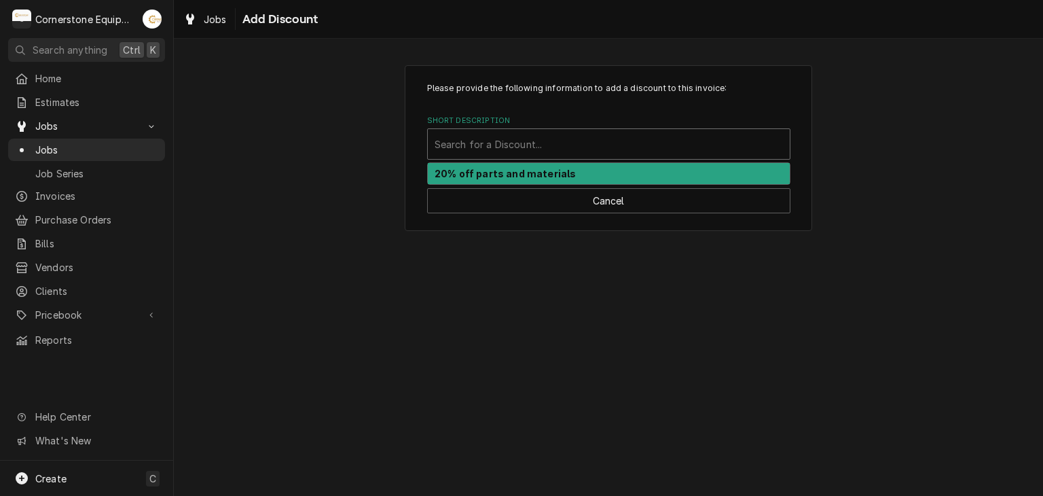
click at [604, 157] on div "Search for a Discount..." at bounding box center [609, 144] width 362 height 30
click at [600, 172] on div "20% off parts and materials" at bounding box center [609, 173] width 362 height 21
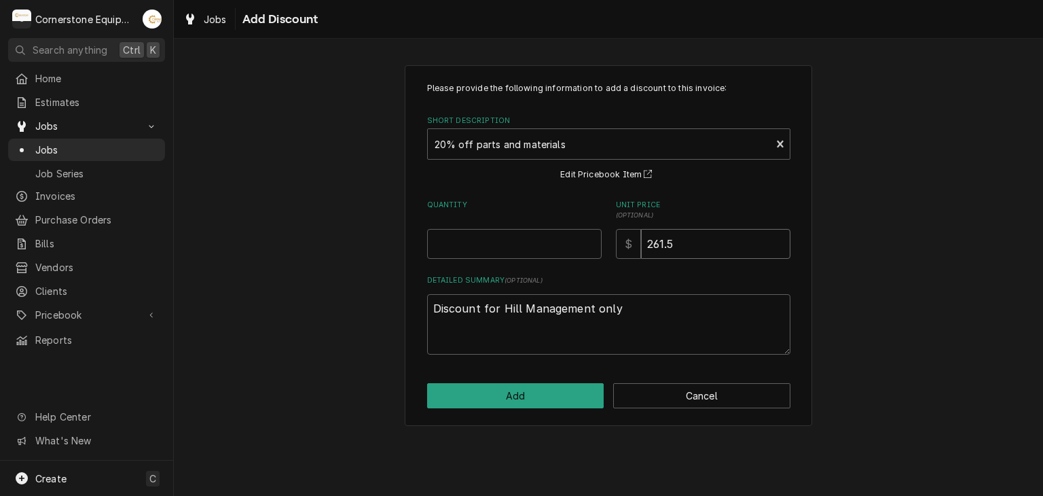
click at [691, 247] on input "261.5" at bounding box center [715, 244] width 149 height 30
type textarea "x"
type input "261"
type textarea "x"
type input "26"
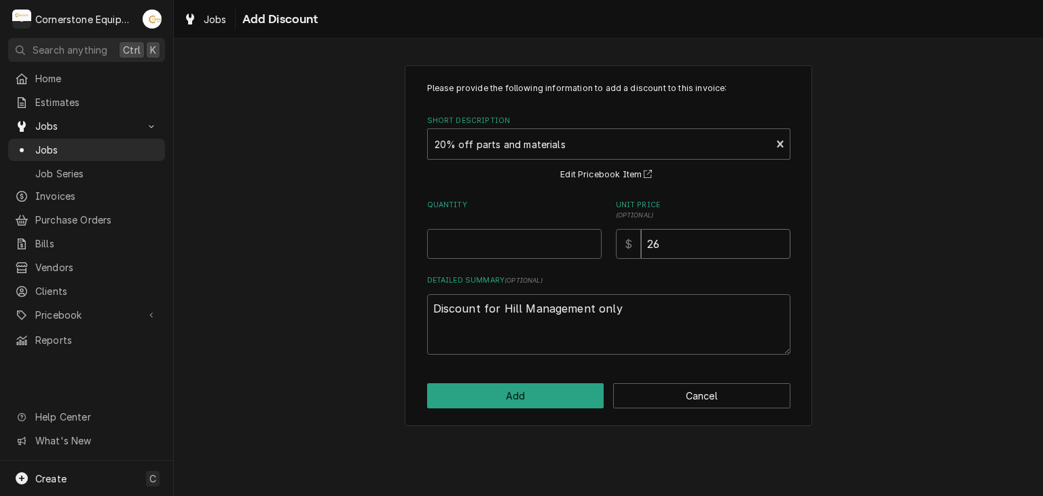
type textarea "x"
type input "2"
type textarea "x"
type input "0"
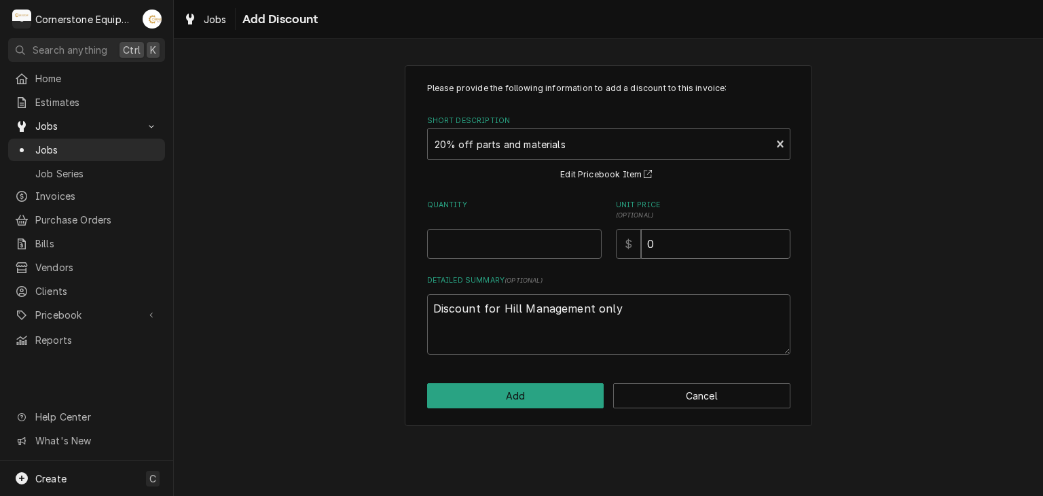
type textarea "x"
type input "4"
type textarea "x"
type input "40"
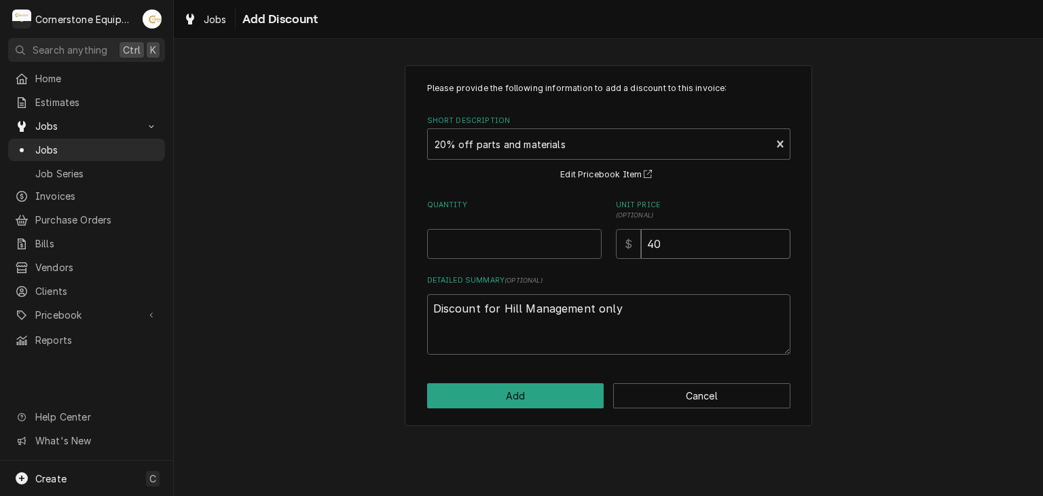
type textarea "x"
type input "405"
type textarea "x"
type input "405.5"
type textarea "x"
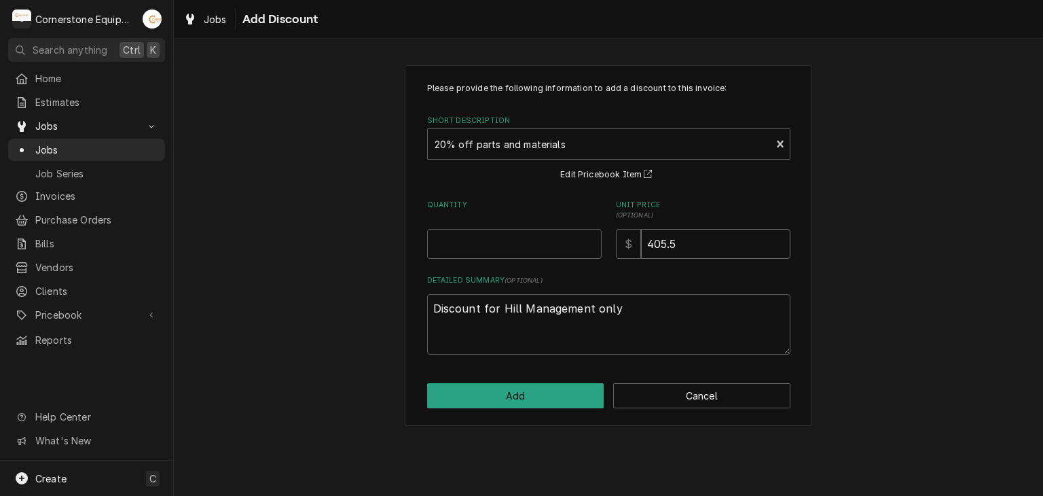
type input "405.56"
type textarea "x"
type input "405.5"
type textarea "x"
type input "405.55"
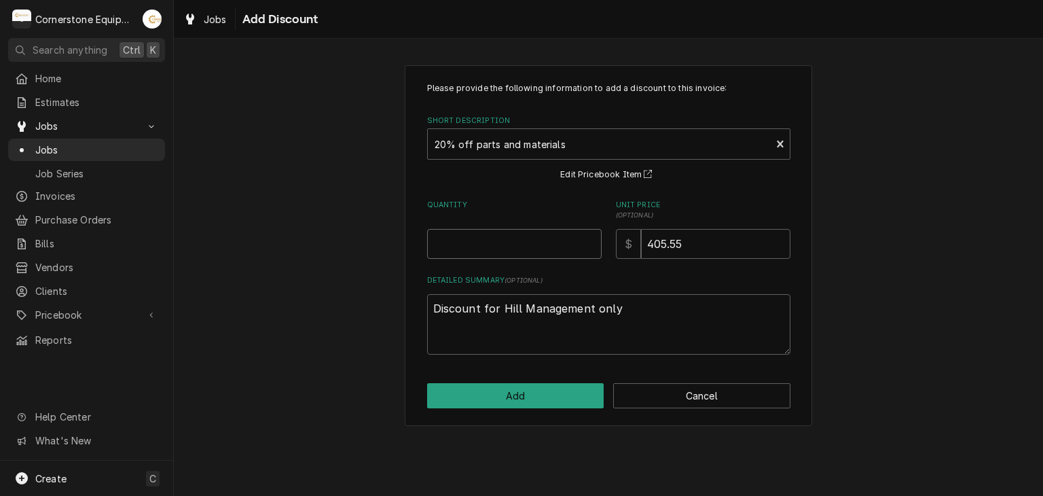
click at [454, 238] on input "Quantity" at bounding box center [514, 244] width 175 height 30
type textarea "x"
click at [486, 389] on button "Add" at bounding box center [515, 395] width 177 height 25
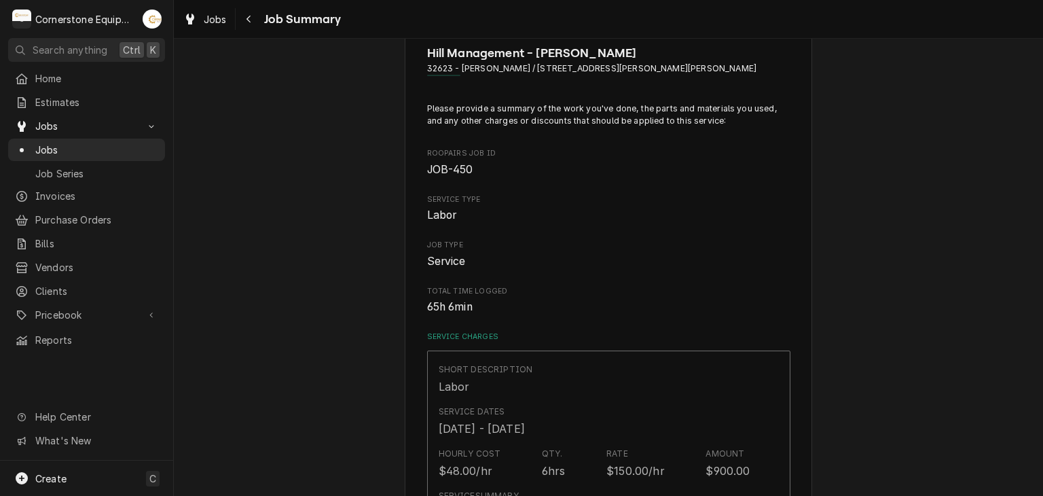
scroll to position [310, 0]
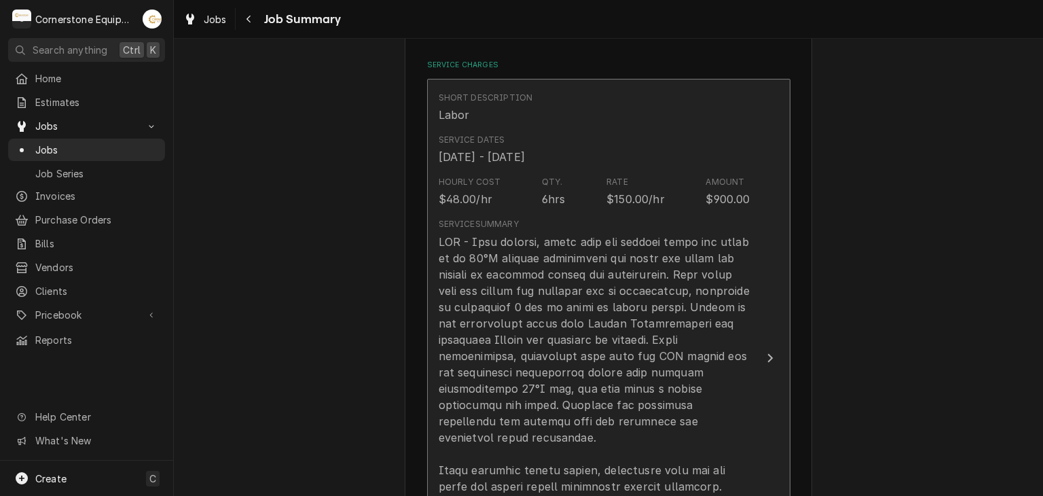
click at [575, 352] on div "Update Line Item" at bounding box center [595, 429] width 312 height 391
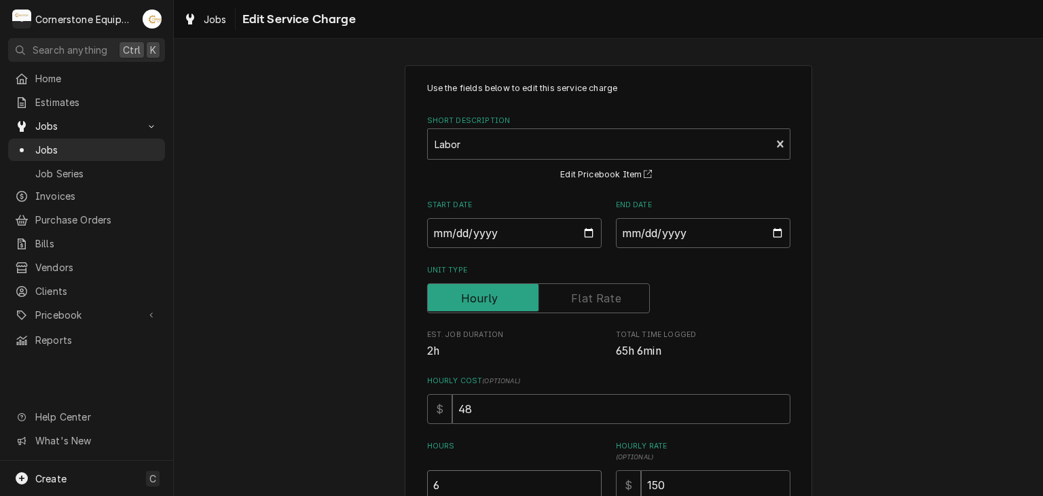
click at [451, 475] on input "6" at bounding box center [514, 485] width 175 height 30
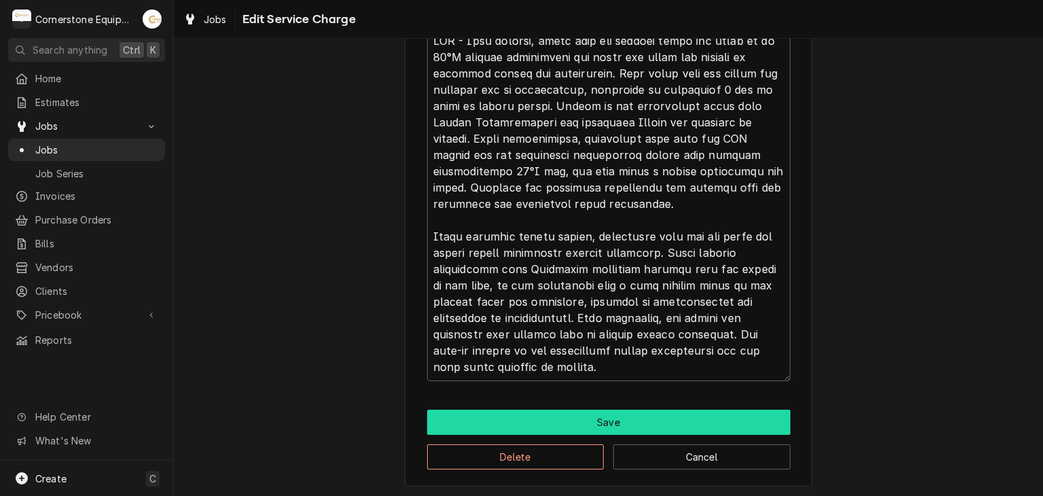
click at [596, 415] on button "Save" at bounding box center [608, 422] width 363 height 25
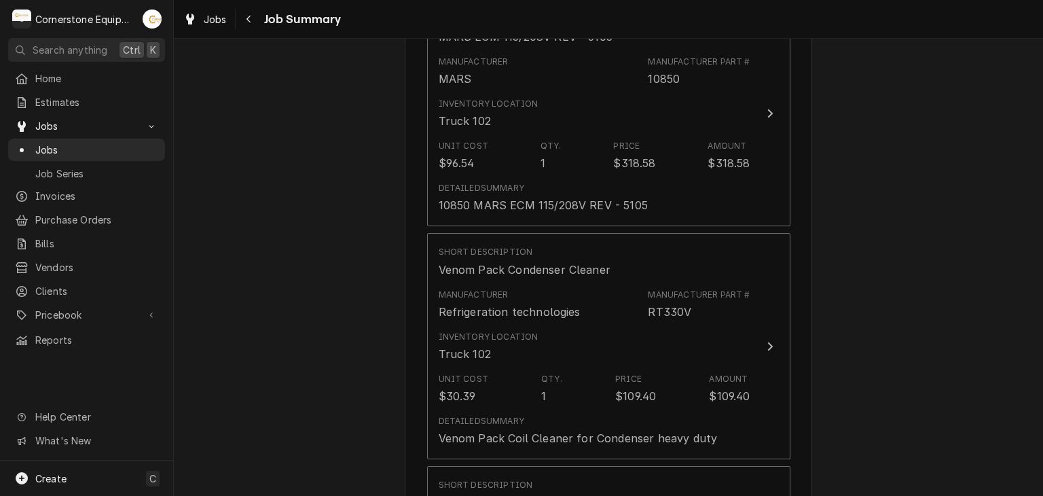
scroll to position [2483, 0]
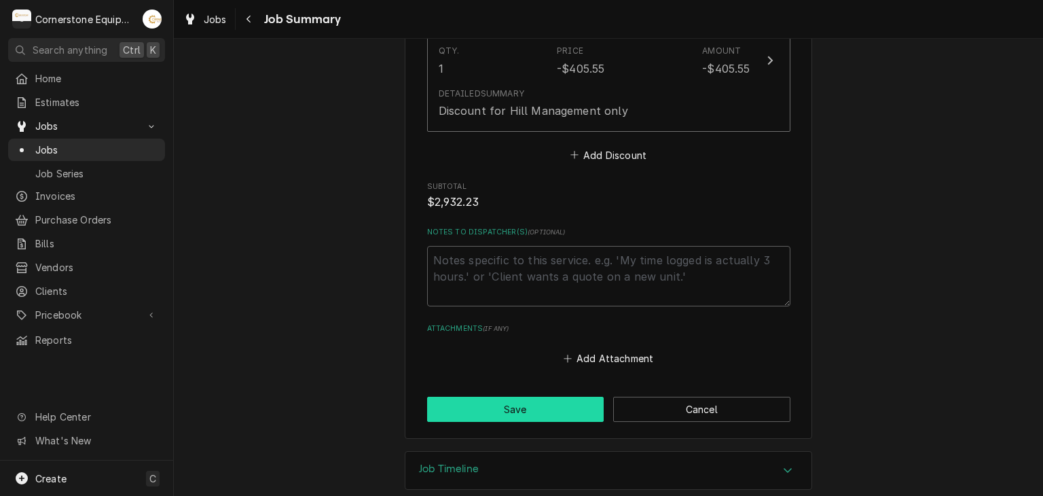
click at [573, 397] on button "Save" at bounding box center [515, 409] width 177 height 25
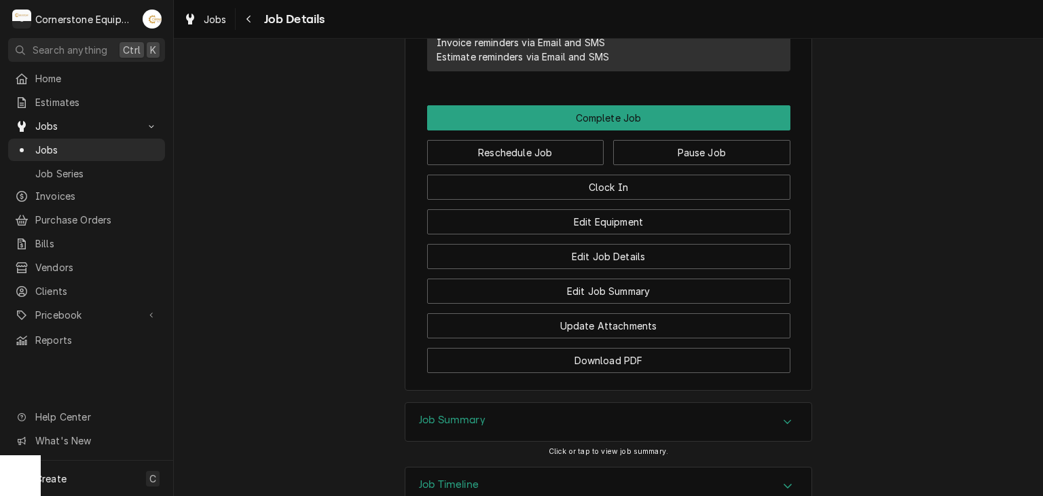
scroll to position [989, 0]
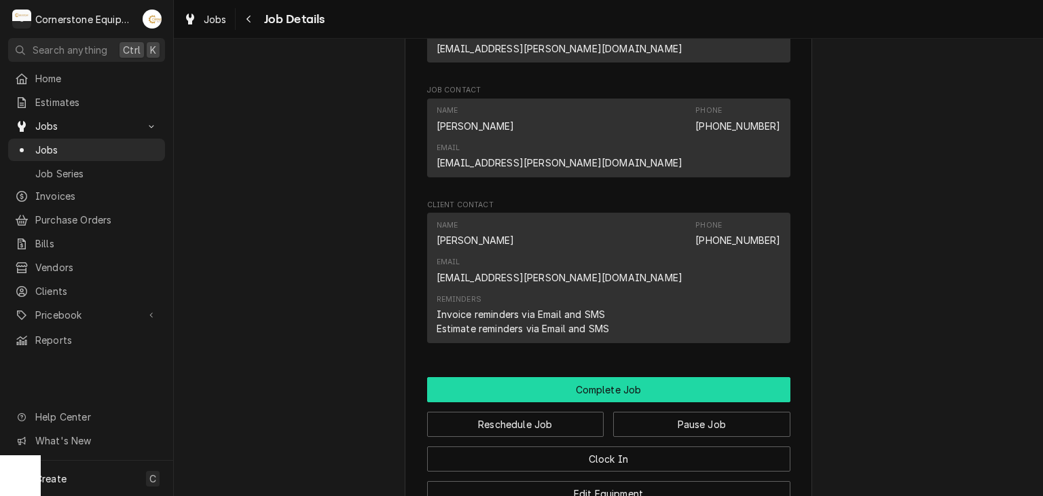
click at [687, 377] on button "Complete Job" at bounding box center [608, 389] width 363 height 25
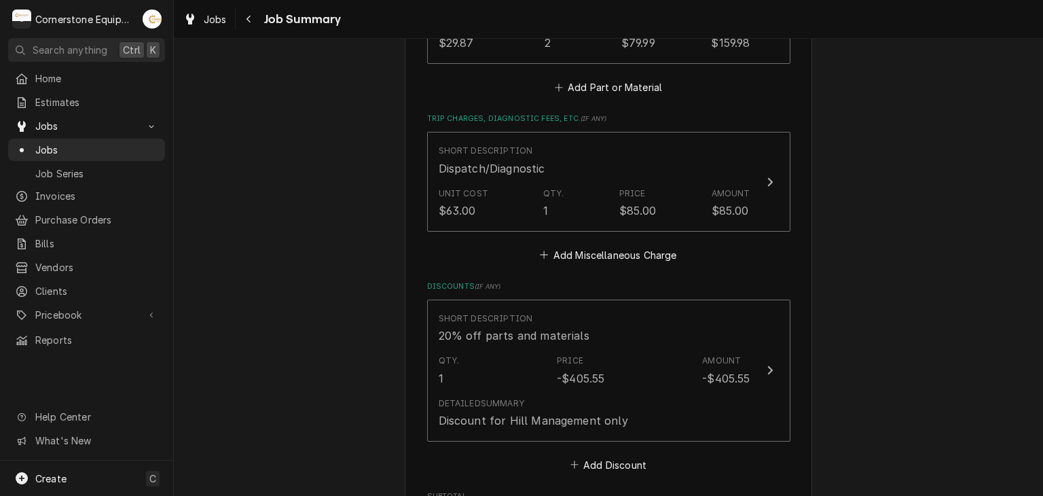
scroll to position [2483, 0]
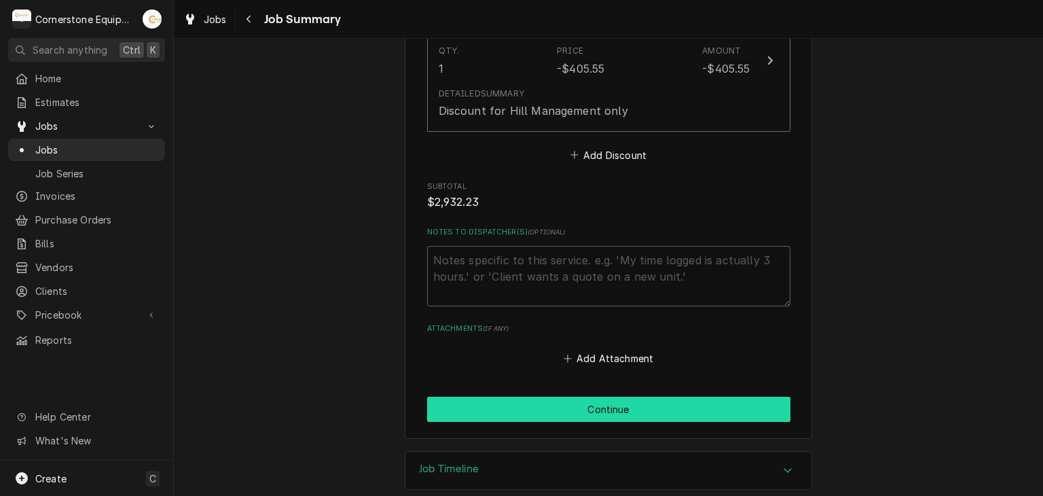
click at [580, 399] on button "Continue" at bounding box center [608, 409] width 363 height 25
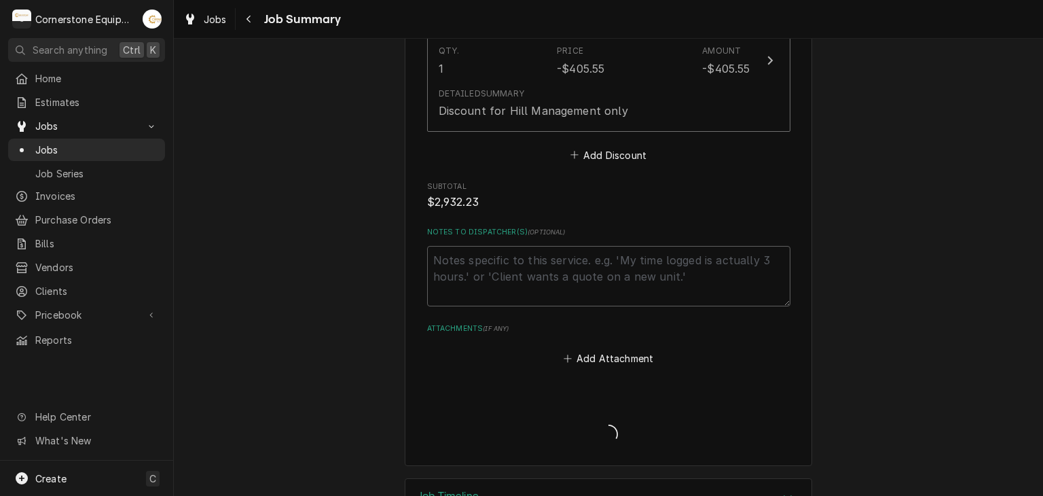
type textarea "x"
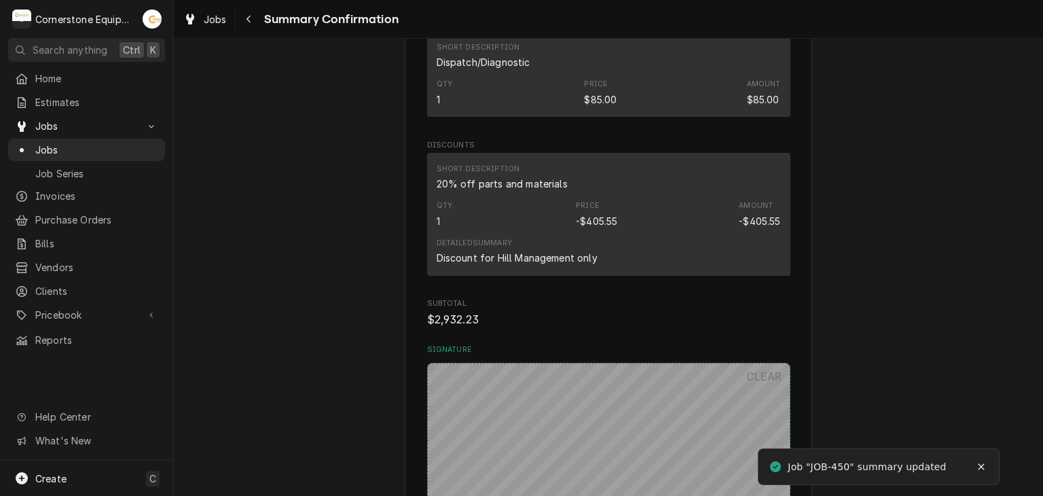
scroll to position [2173, 0]
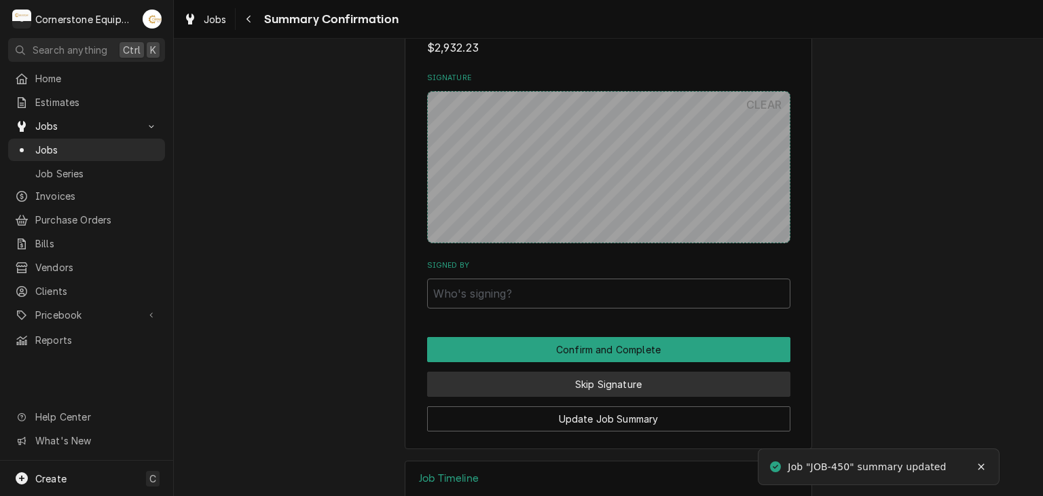
click at [580, 392] on button "Skip Signature" at bounding box center [608, 383] width 363 height 25
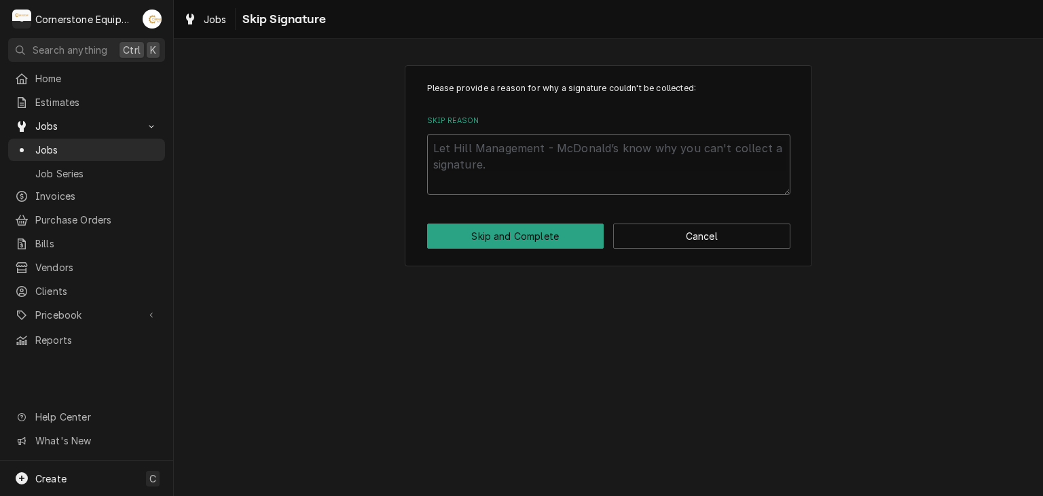
click at [518, 183] on textarea "Skip Reason" at bounding box center [608, 164] width 363 height 61
type textarea "x"
type textarea "a"
type textarea "x"
type textarea "aS"
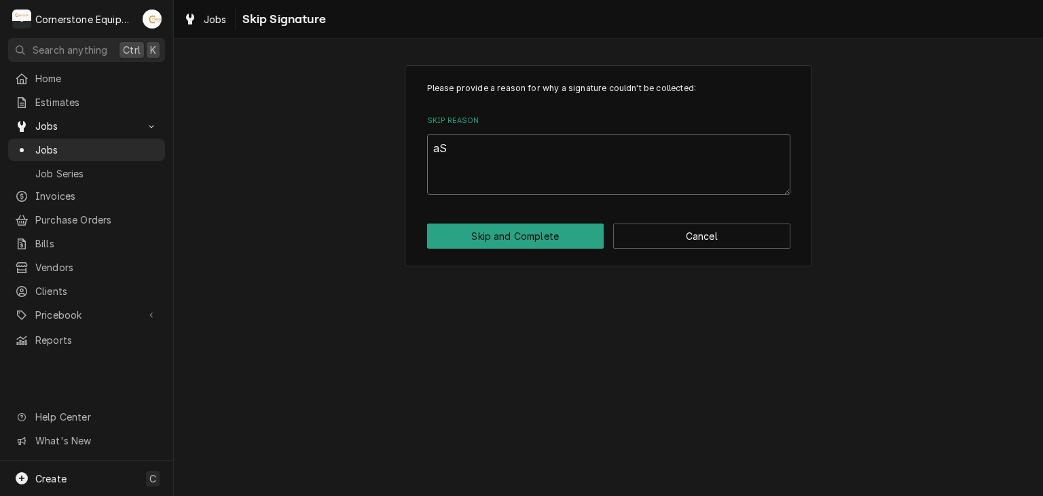
type textarea "x"
type textarea "aSH"
type textarea "x"
type textarea "aSHT"
type textarea "x"
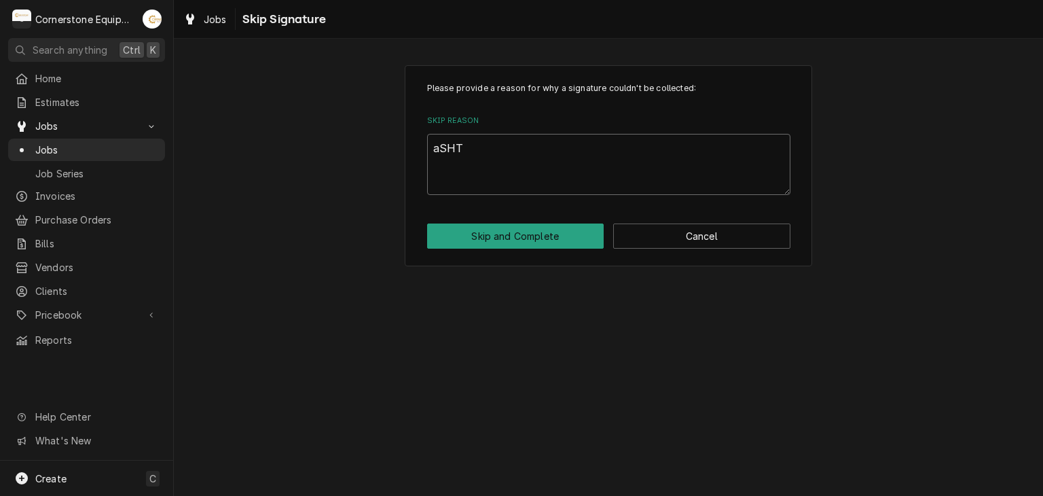
type textarea "aSHTO"
type textarea "x"
type textarea "aSHTON"
type textarea "x"
type textarea "aSHTON"
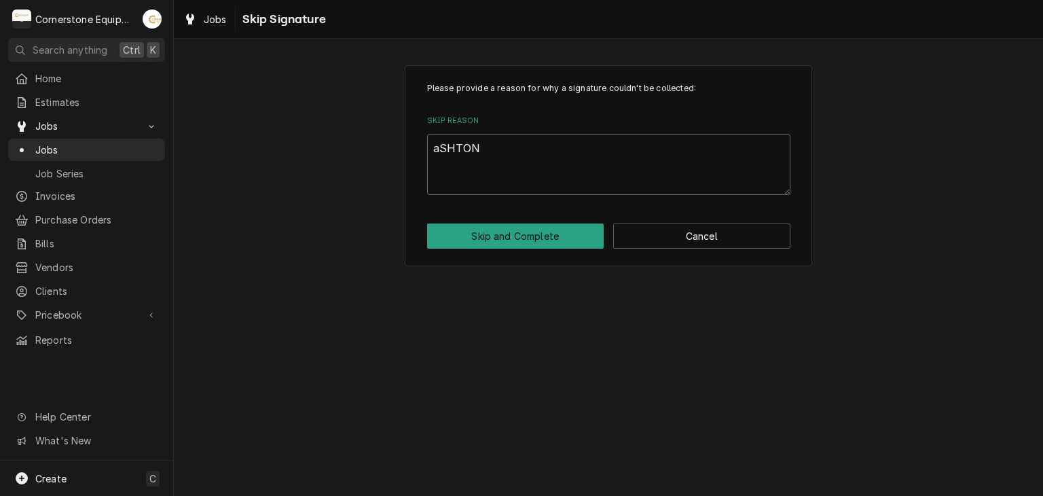
type textarea "x"
type textarea "aSHTON"
type textarea "x"
type textarea "aSHTO"
type textarea "x"
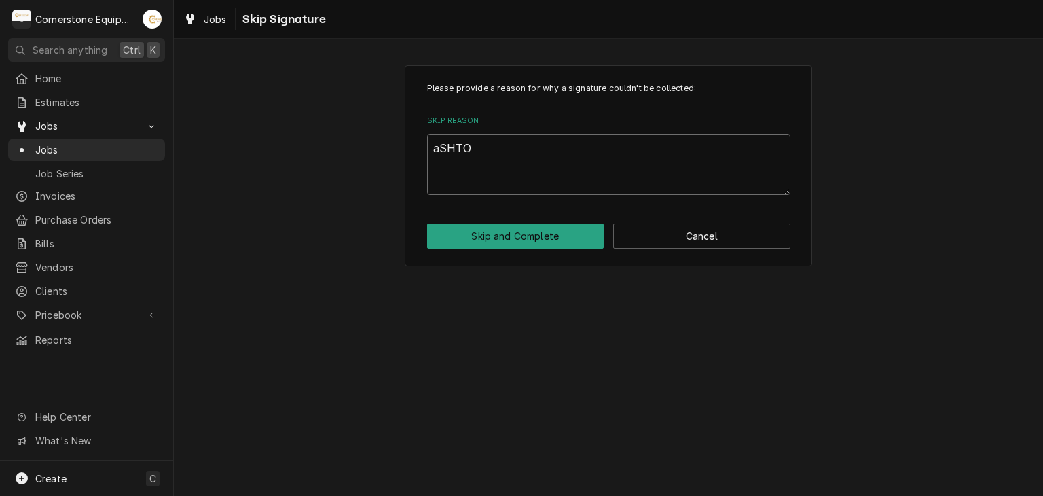
type textarea "aSHT"
type textarea "x"
type textarea "aSH"
type textarea "x"
type textarea "aS"
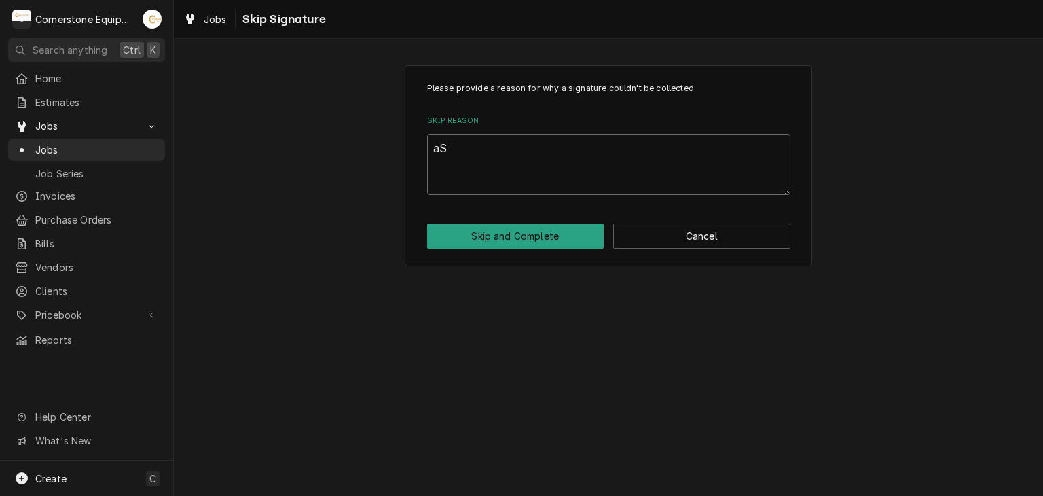
type textarea "x"
type textarea "a"
type textarea "x"
type textarea "A"
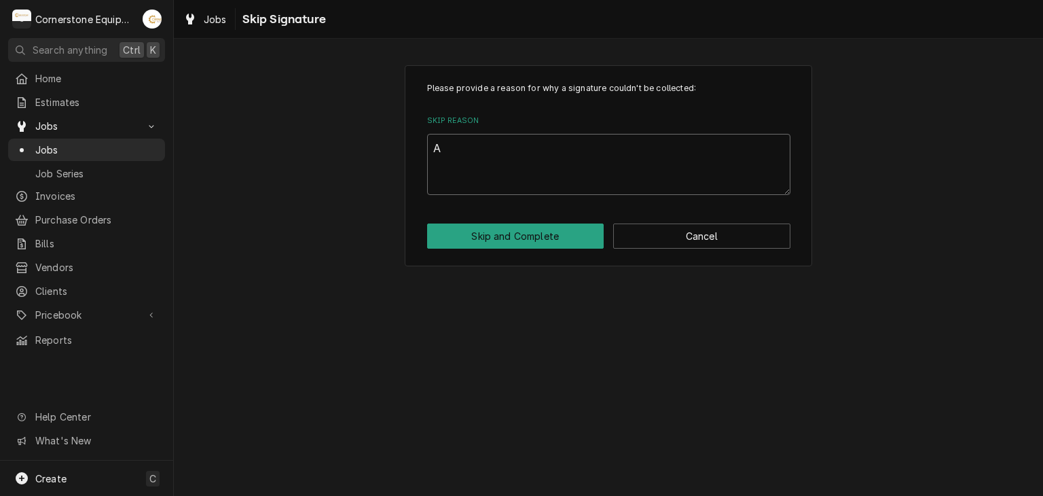
type textarea "x"
type textarea "As"
type textarea "x"
type textarea "Ash"
type textarea "x"
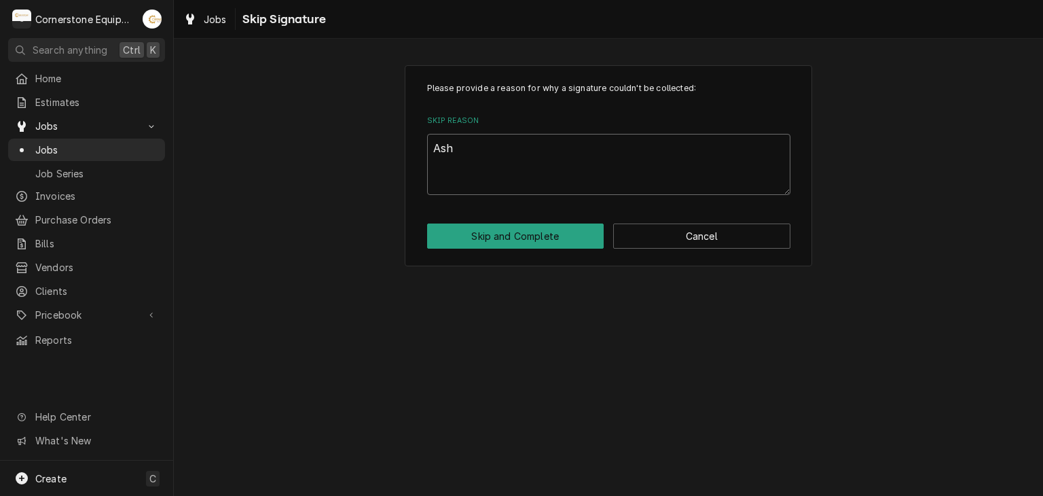
type textarea "Asht"
type textarea "x"
type textarea "Ashto"
type textarea "x"
type textarea "Ashton"
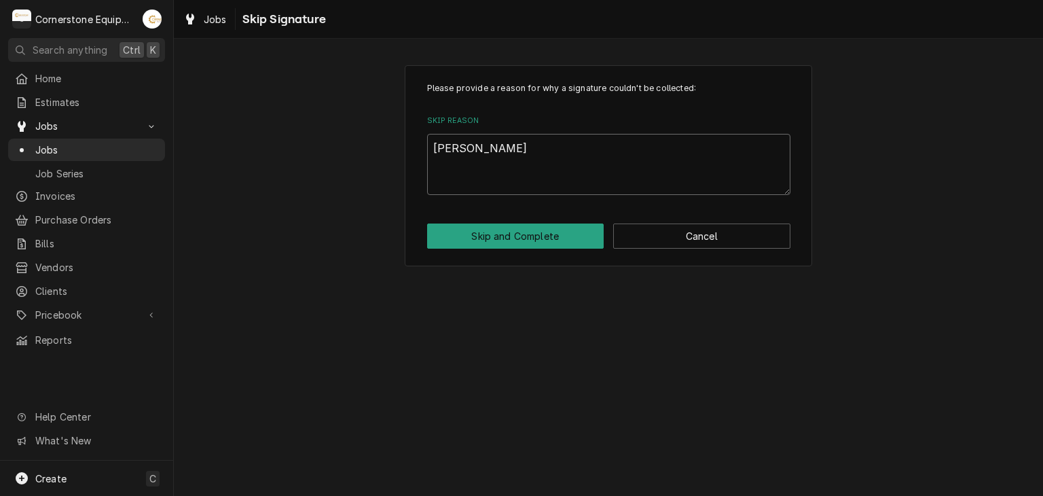
type textarea "x"
type textarea "Ashton"
type textarea "x"
type textarea "Ashton A"
type textarea "x"
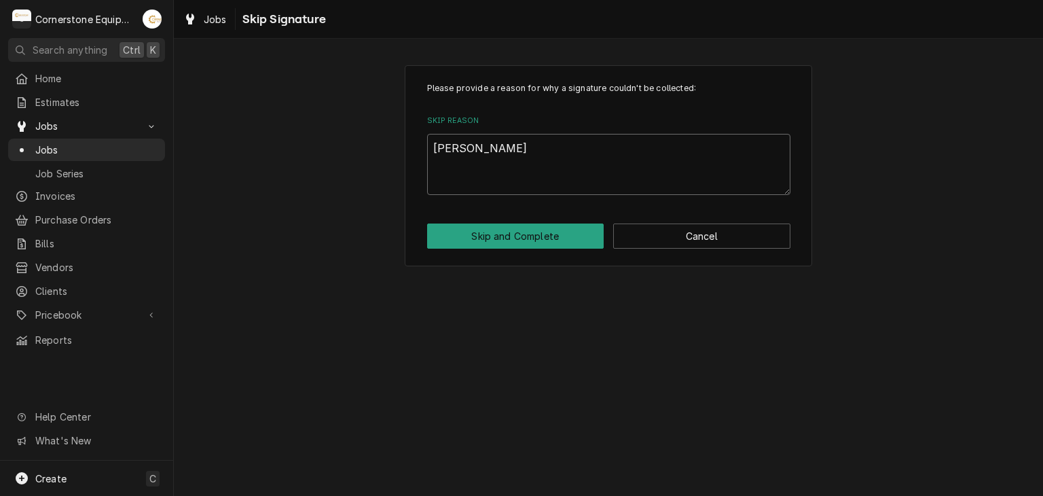
type textarea "Ashton Ap"
type textarea "x"
type textarea "Ashton App"
type textarea "x"
type textarea "Ashton Appr"
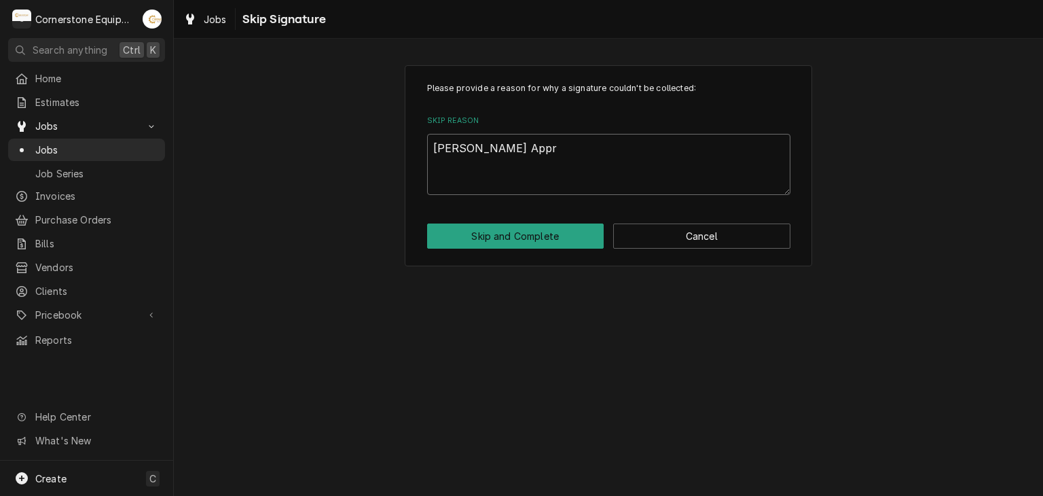
type textarea "x"
type textarea "Ashton Appro"
type textarea "x"
type textarea "Ashton Approv"
type textarea "x"
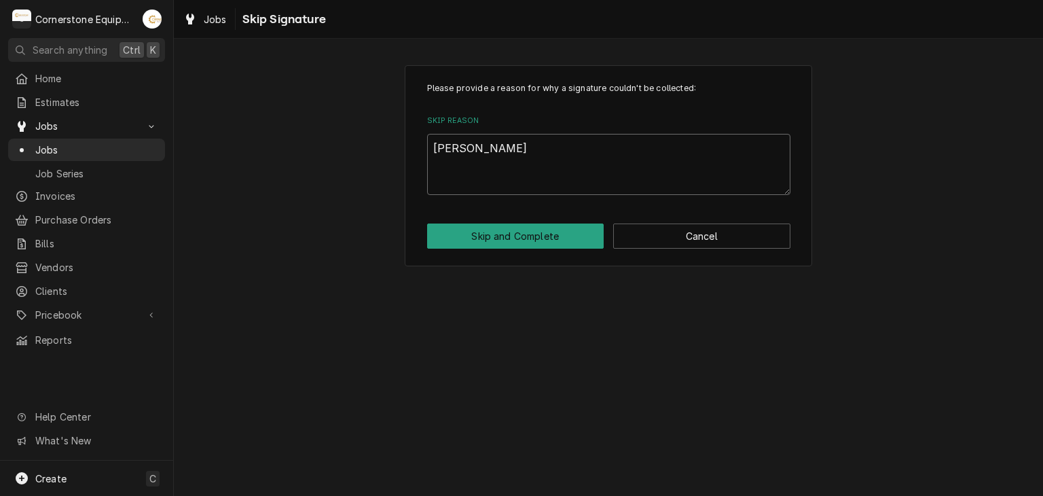
type textarea "Ashton Approve"
type textarea "x"
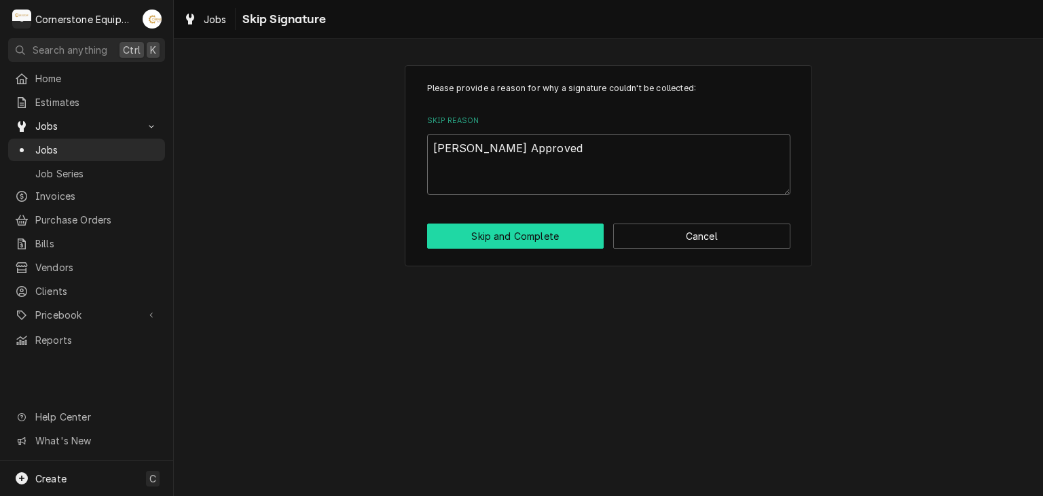
type textarea "Ashton Approved"
click at [512, 236] on button "Skip and Complete" at bounding box center [515, 235] width 177 height 25
type textarea "x"
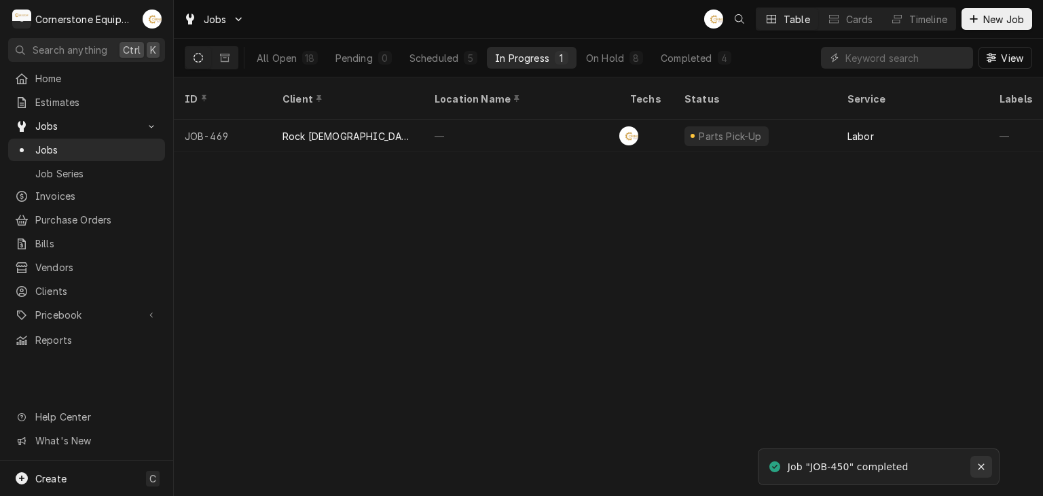
click at [975, 473] on button "Notifications alt+T" at bounding box center [982, 467] width 22 height 22
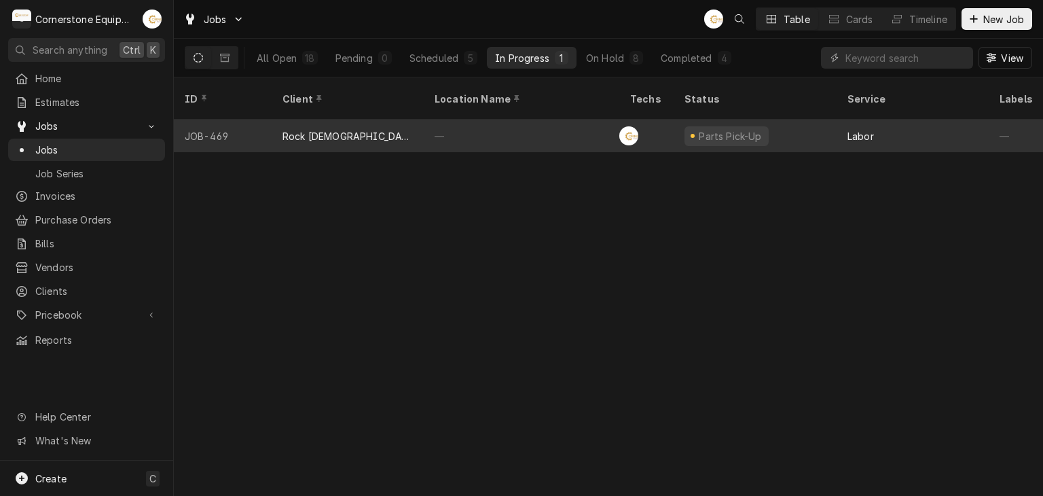
click at [583, 124] on div "—" at bounding box center [522, 136] width 196 height 33
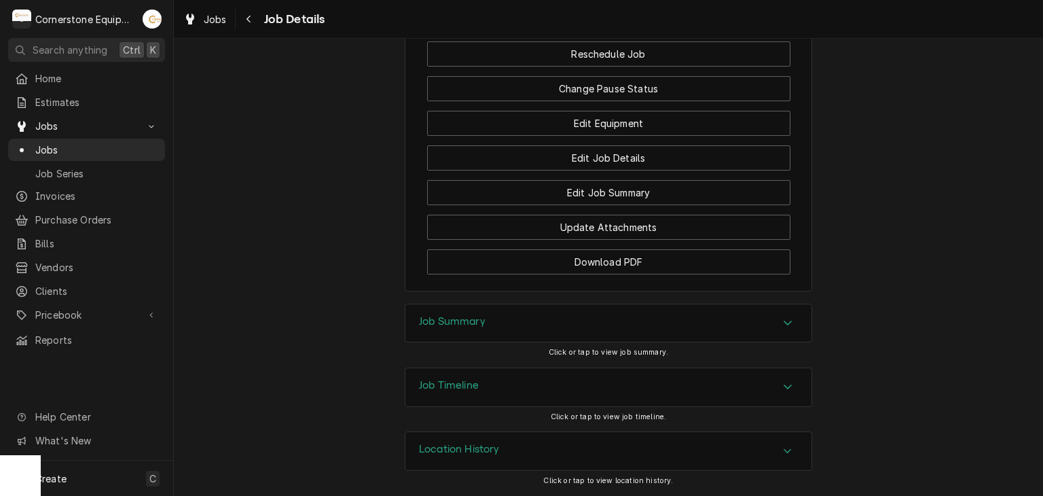
scroll to position [997, 0]
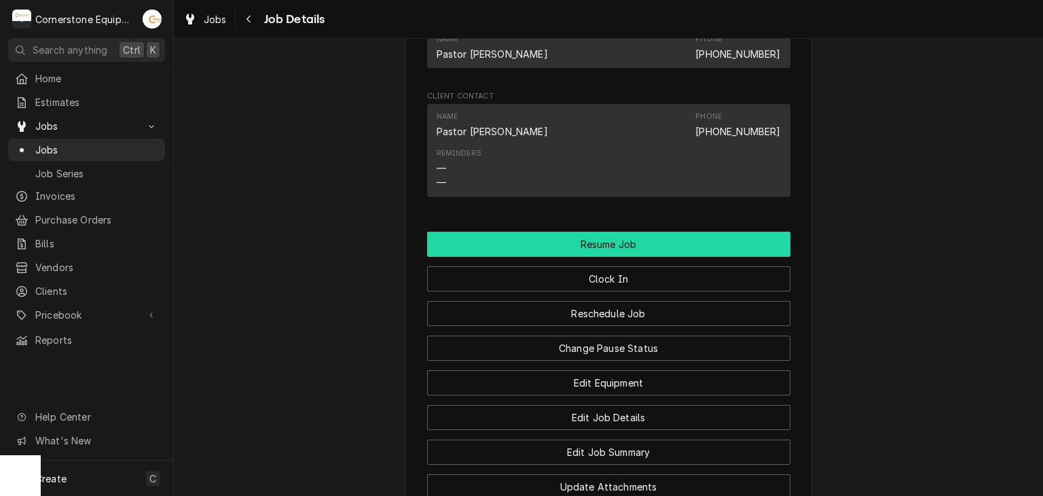
click at [566, 257] on button "Resume Job" at bounding box center [608, 244] width 363 height 25
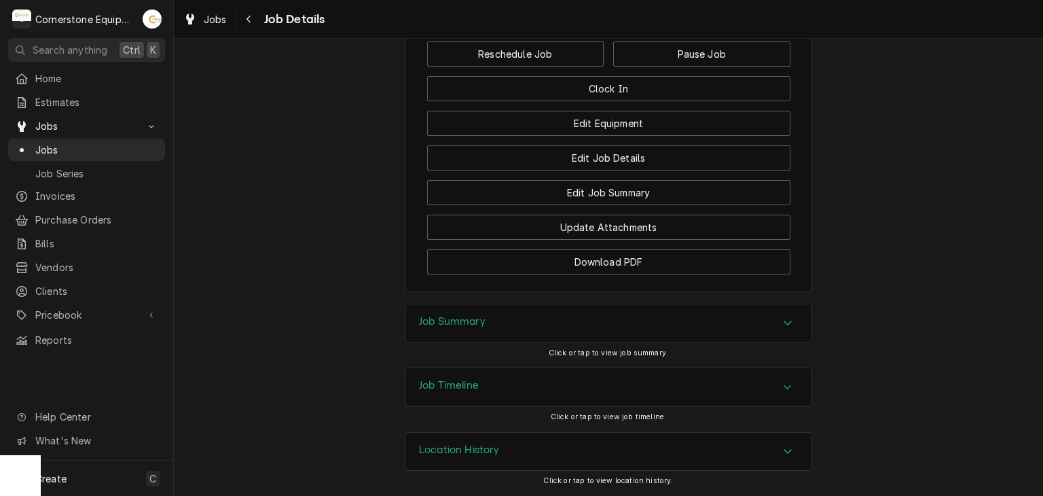
scroll to position [855, 0]
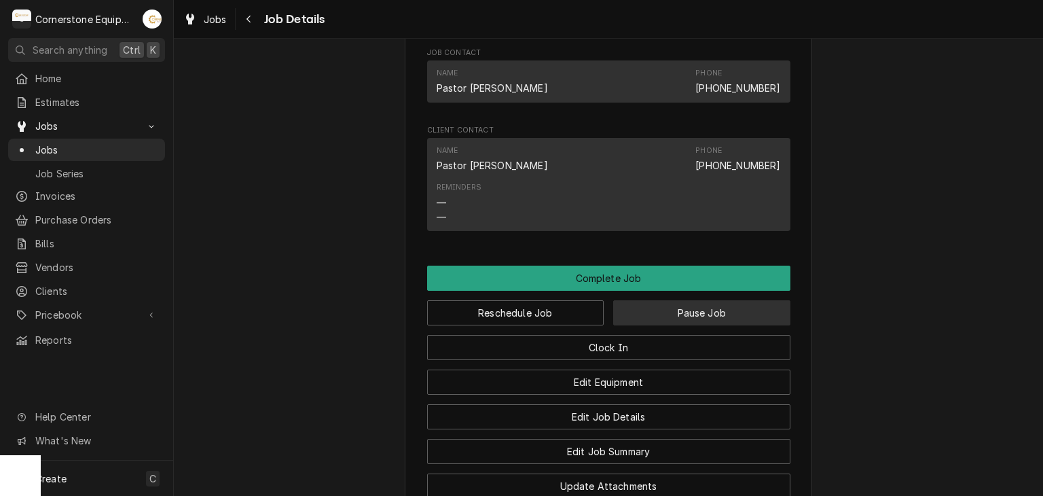
click at [656, 325] on button "Pause Job" at bounding box center [701, 312] width 177 height 25
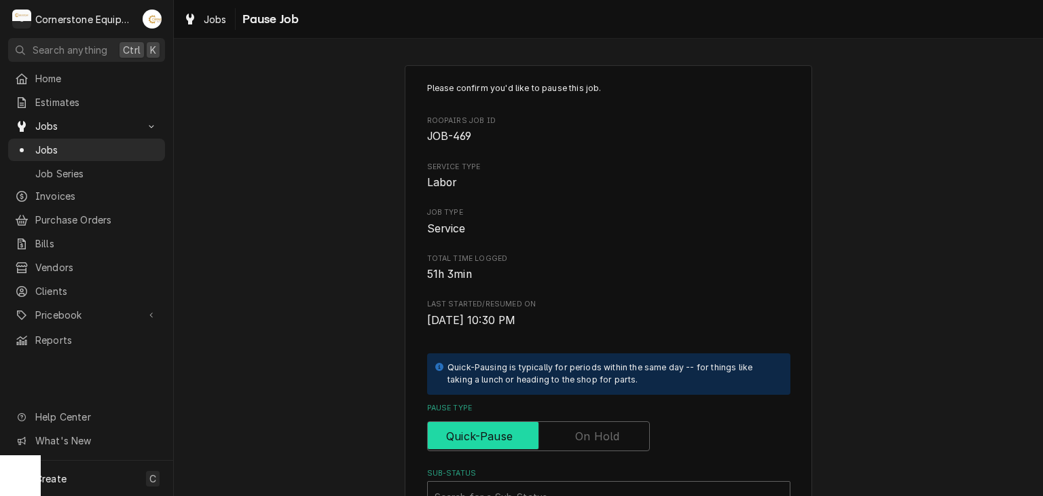
click at [617, 430] on input "Pause Type" at bounding box center [538, 436] width 211 height 30
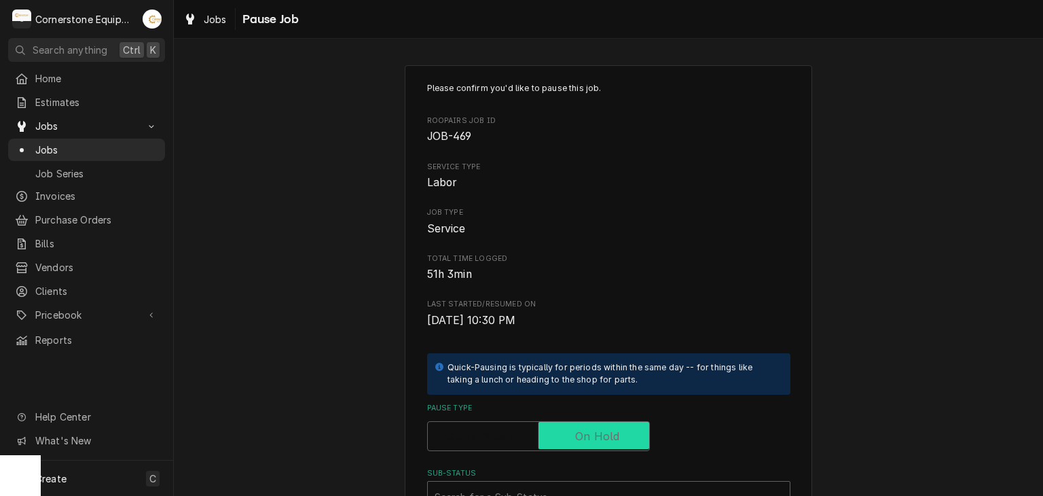
checkbox input "true"
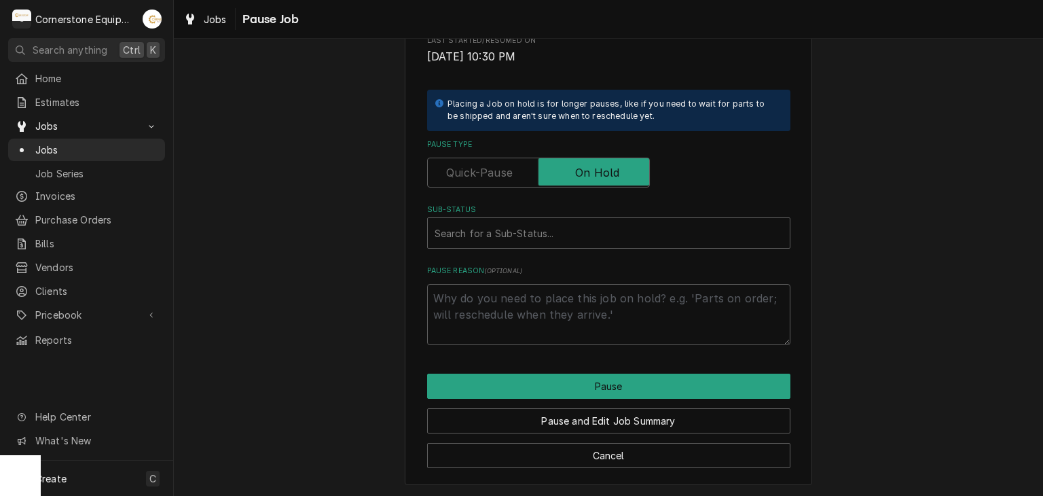
click at [562, 208] on label "Sub-Status" at bounding box center [608, 209] width 363 height 11
click at [568, 234] on div "Sub-Status" at bounding box center [609, 233] width 348 height 24
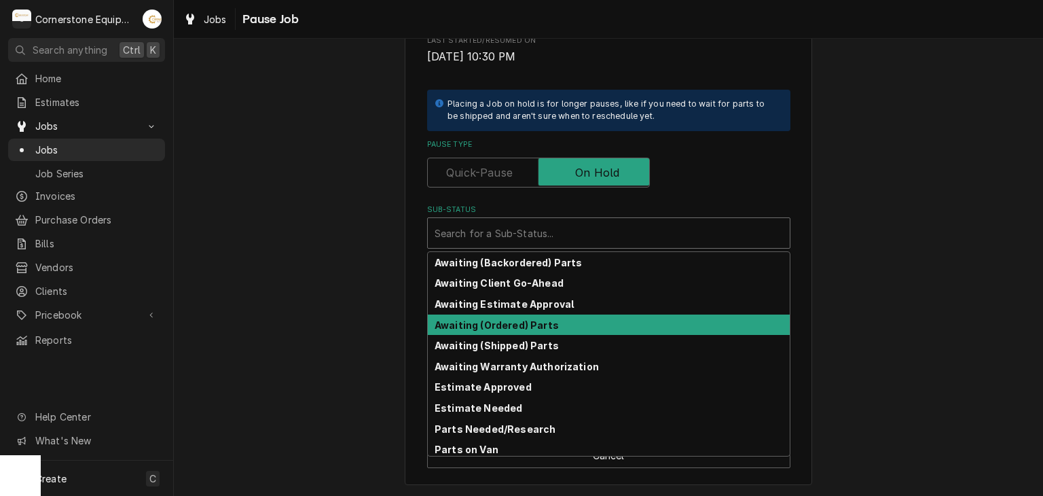
click at [572, 324] on div "Awaiting (Ordered) Parts" at bounding box center [609, 324] width 362 height 21
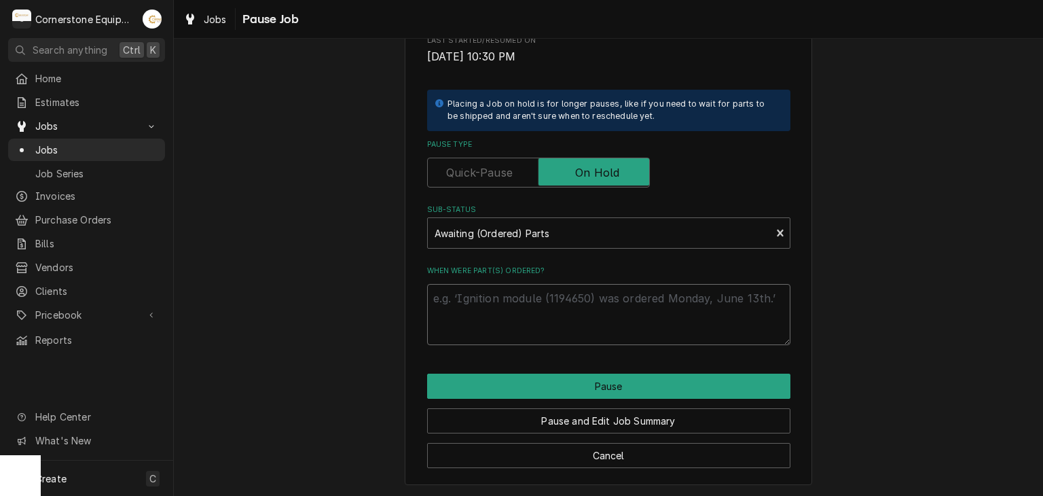
click at [571, 325] on textarea "When were part(s) ordered?" at bounding box center [608, 314] width 363 height 61
type textarea "x"
type textarea "n"
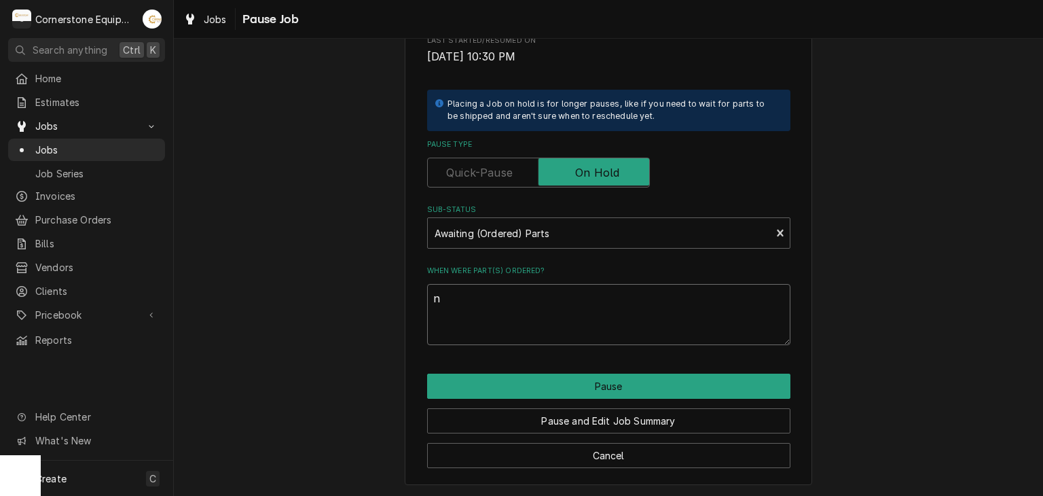
type textarea "x"
type textarea "ne"
type textarea "x"
type textarea "nee"
type textarea "x"
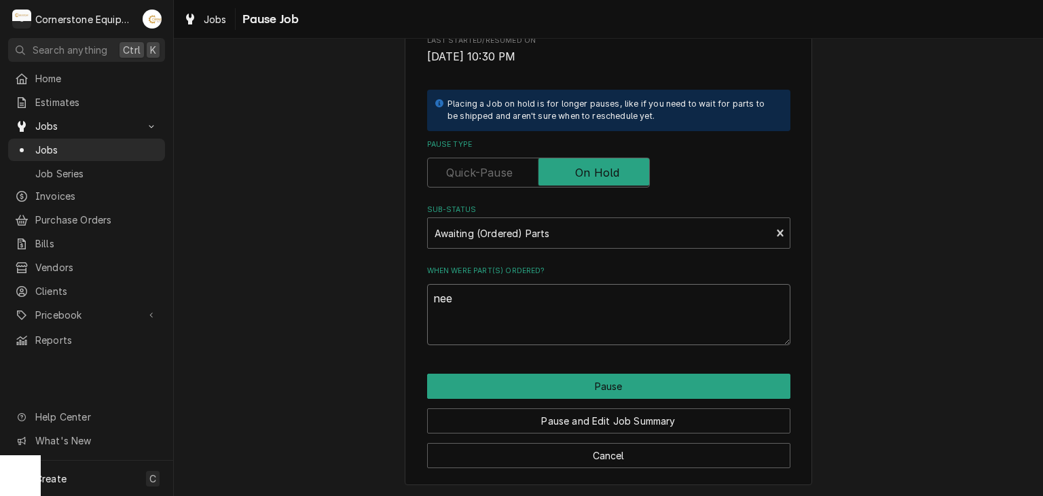
type textarea "need"
type textarea "x"
type textarea "need"
type textarea "x"
type textarea "need t"
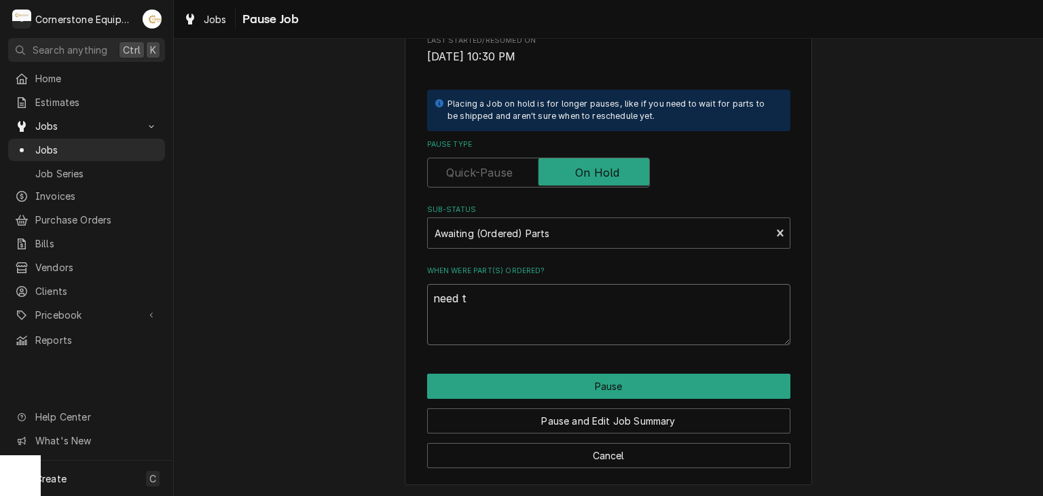
type textarea "x"
type textarea "need to"
type textarea "x"
type textarea "need to"
type textarea "x"
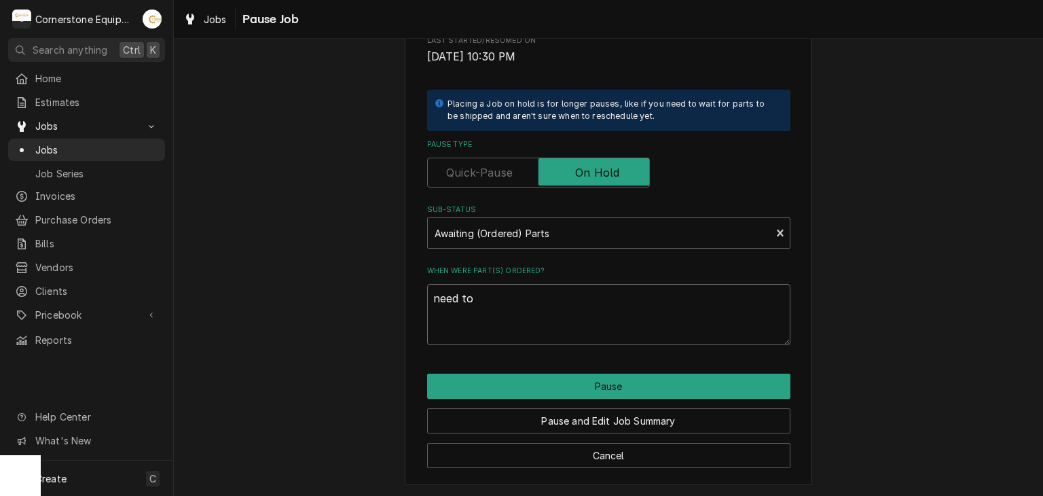
type textarea "need to r"
type textarea "x"
type textarea "need to rep"
type textarea "x"
type textarea "need to repl"
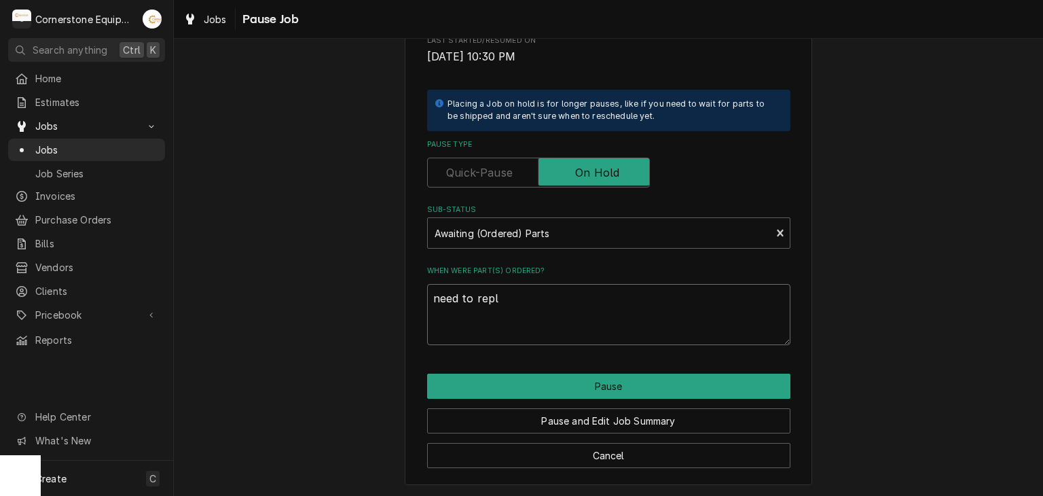
type textarea "x"
type textarea "need to repla"
type textarea "x"
type textarea "need to replac"
type textarea "x"
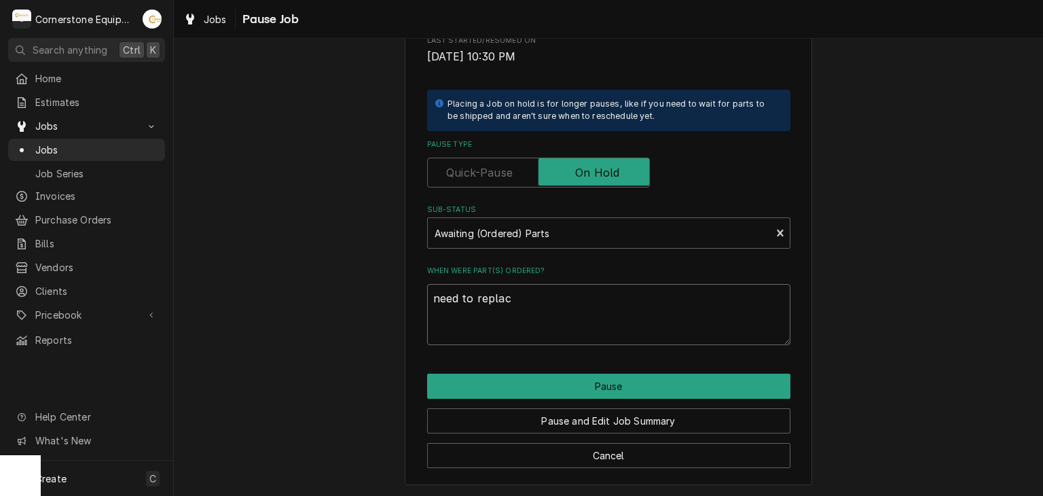
type textarea "need to replace"
type textarea "x"
type textarea "need to replace"
type textarea "x"
type textarea "need to replace c"
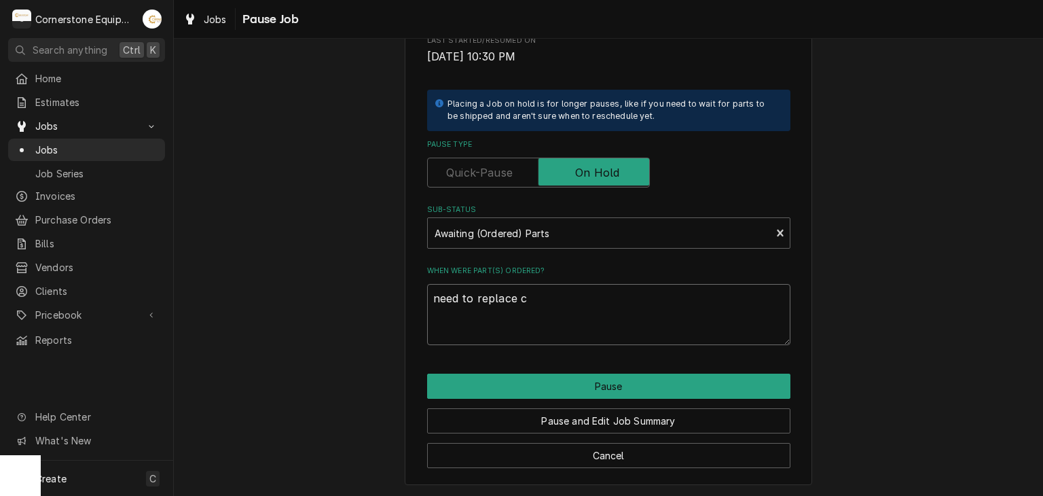
type textarea "x"
type textarea "need to replace co"
type textarea "x"
type textarea "need to replace con"
type textarea "x"
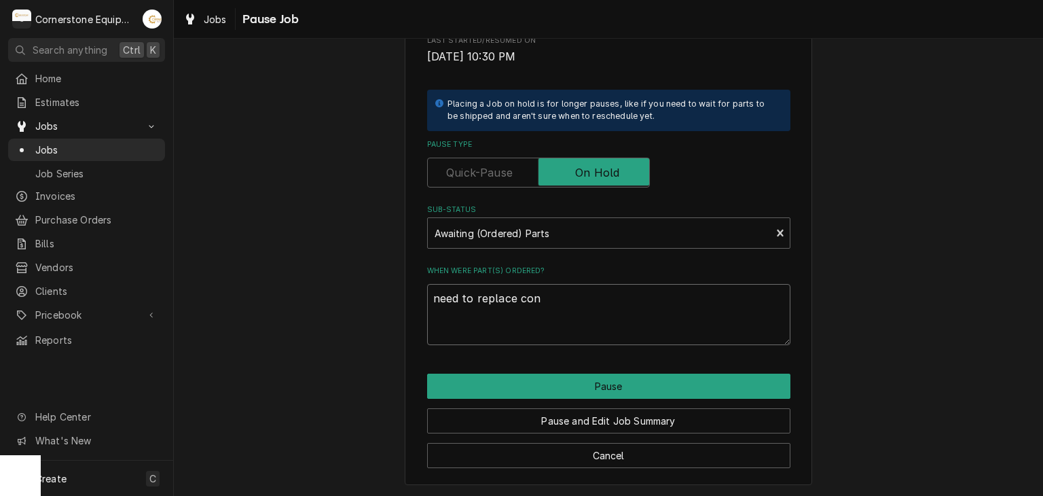
type textarea "need to replace cont"
type textarea "x"
type textarea "need to replace conta"
type textarea "x"
type textarea "need to replace contac"
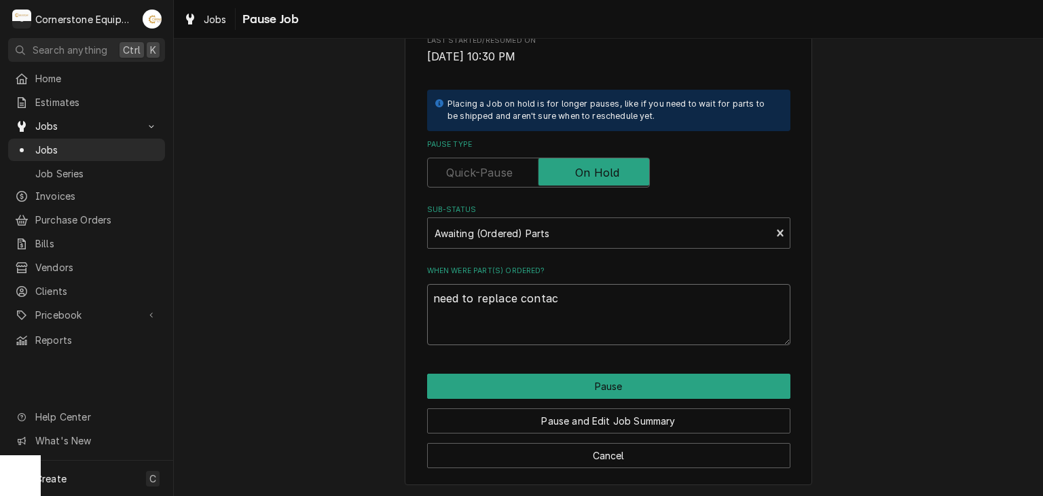
type textarea "x"
type textarea "need to replace contact"
type textarea "x"
type textarea "need to replace contacto"
type textarea "x"
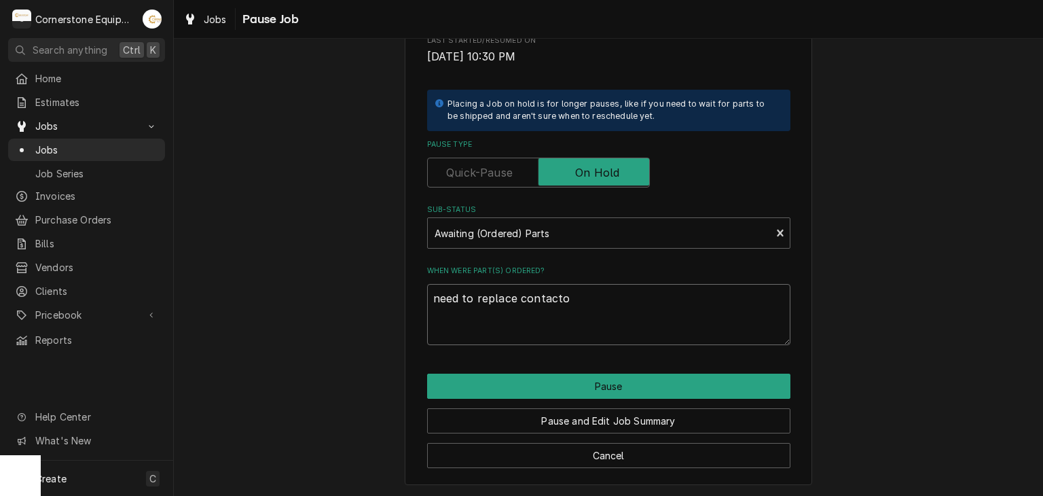
type textarea "need to replace contactor"
type textarea "x"
type textarea "need to replace contactor"
type textarea "x"
type textarea "need to replace contactor a"
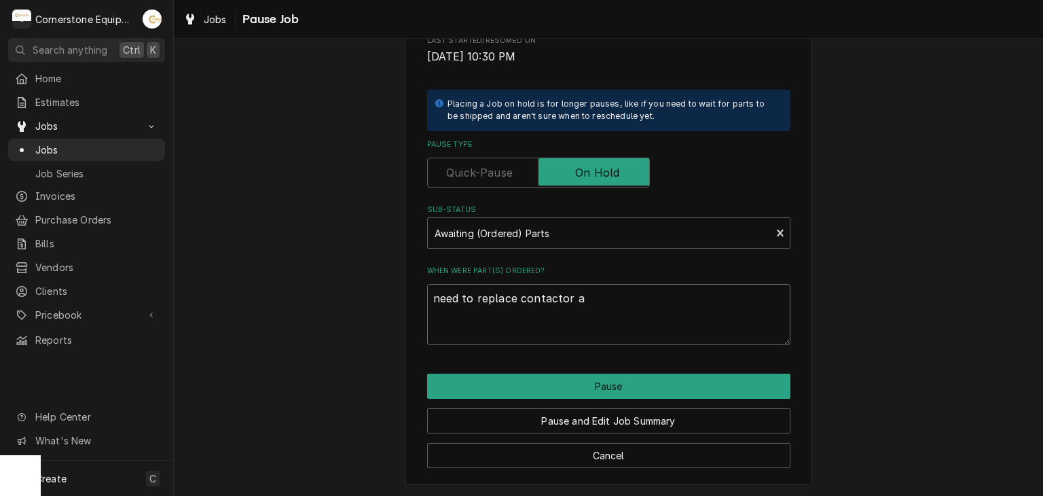
type textarea "x"
type textarea "need to replace contactor"
type textarea "x"
type textarea "need to replace contactor"
type textarea "x"
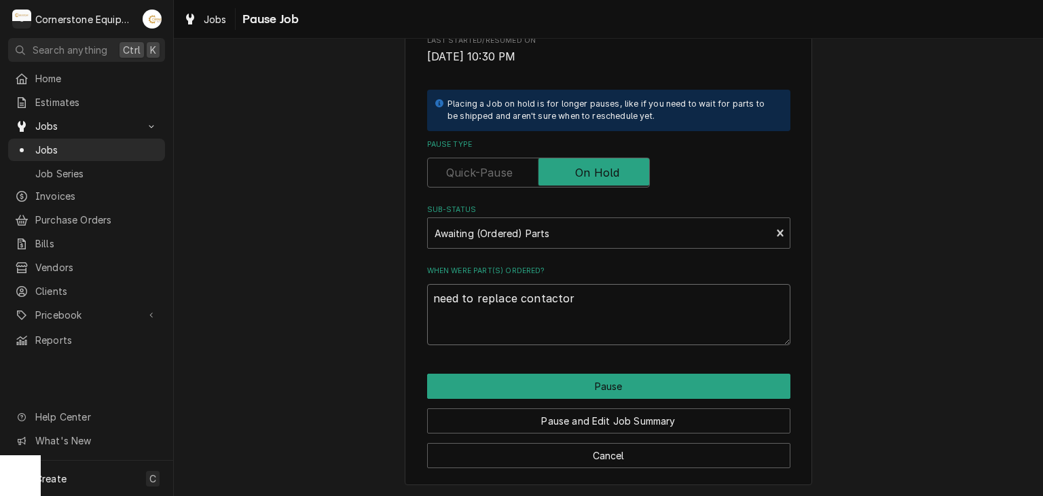
type textarea "need to replace contactor,"
type textarea "x"
type textarea "need to replace contactor,"
type textarea "x"
type textarea "need to replace contactor, w"
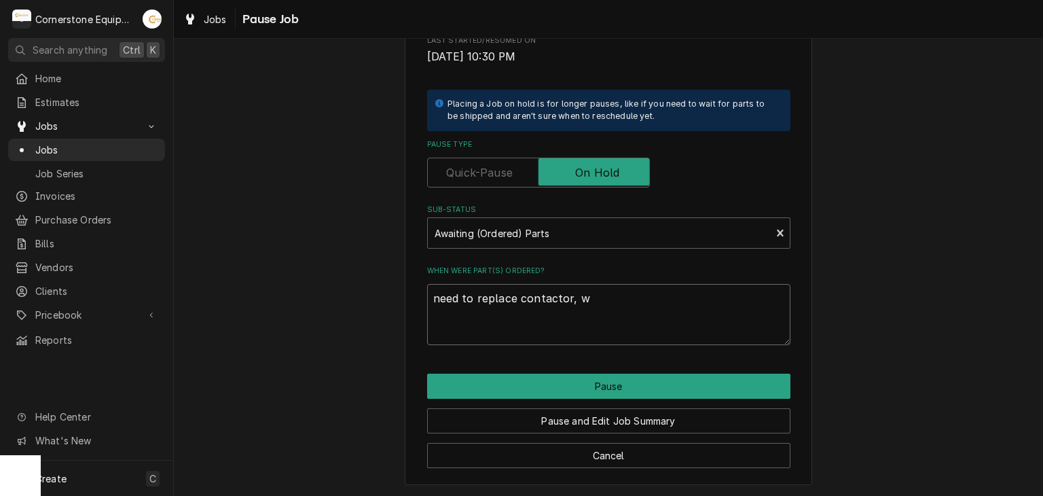
type textarea "x"
type textarea "need to replace contactor, wi"
type textarea "x"
type textarea "need to replace contactor, wir"
type textarea "x"
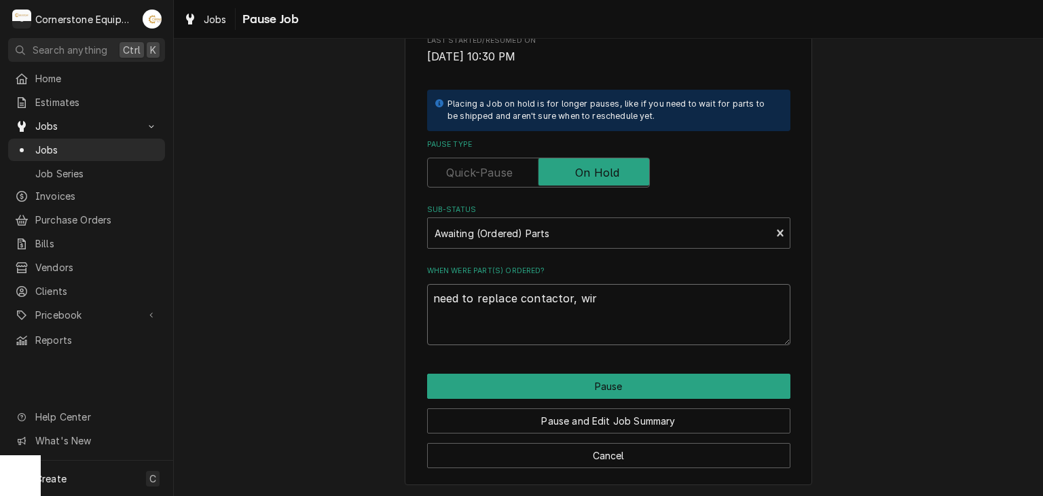
type textarea "need to replace contactor, wire"
type textarea "x"
type textarea "need to replace contactor, wire"
type textarea "x"
type textarea "need to replace contactor, wire a"
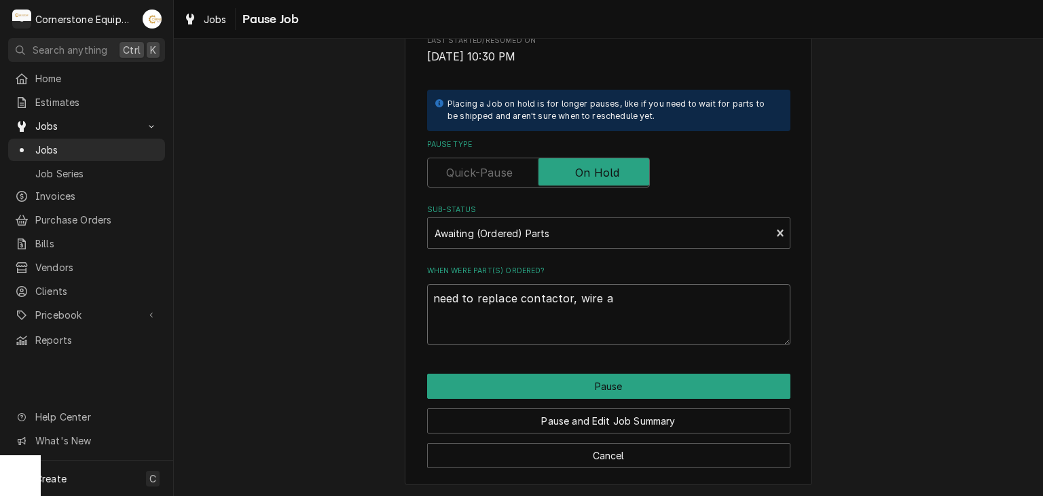
type textarea "x"
type textarea "need to replace contactor, wire an"
type textarea "x"
type textarea "need to replace contactor, wire and"
type textarea "x"
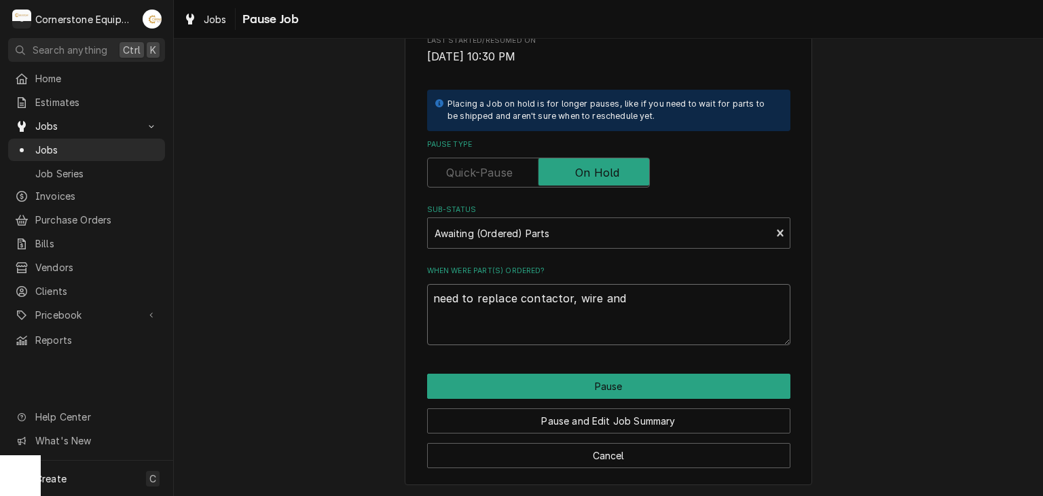
type textarea "need to replace contactor, wire and"
type textarea "x"
type textarea "need to replace contactor, wire and f"
type textarea "x"
type textarea "need to replace contactor, wire and fu"
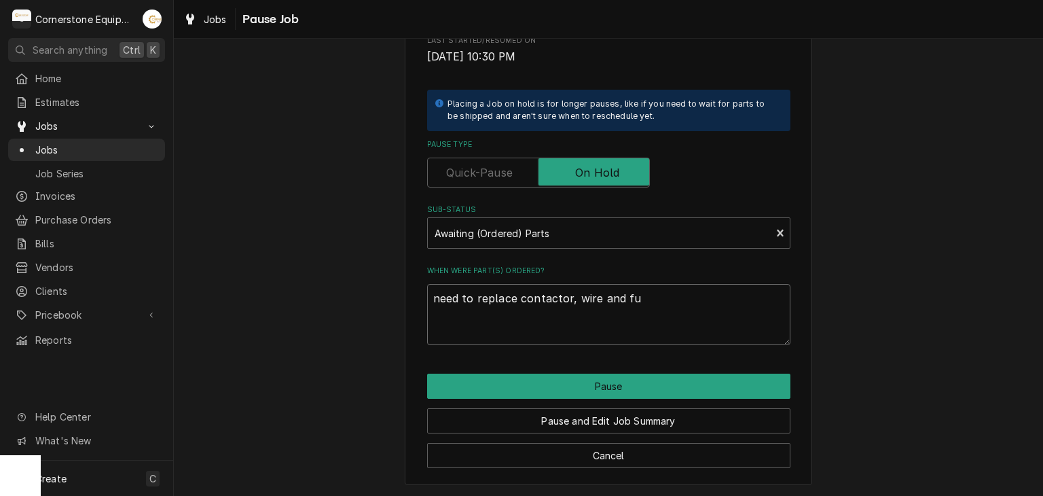
type textarea "x"
type textarea "need to replace contactor, wire and fus"
type textarea "x"
type textarea "need to replace contactor, wire and fuss"
type textarea "x"
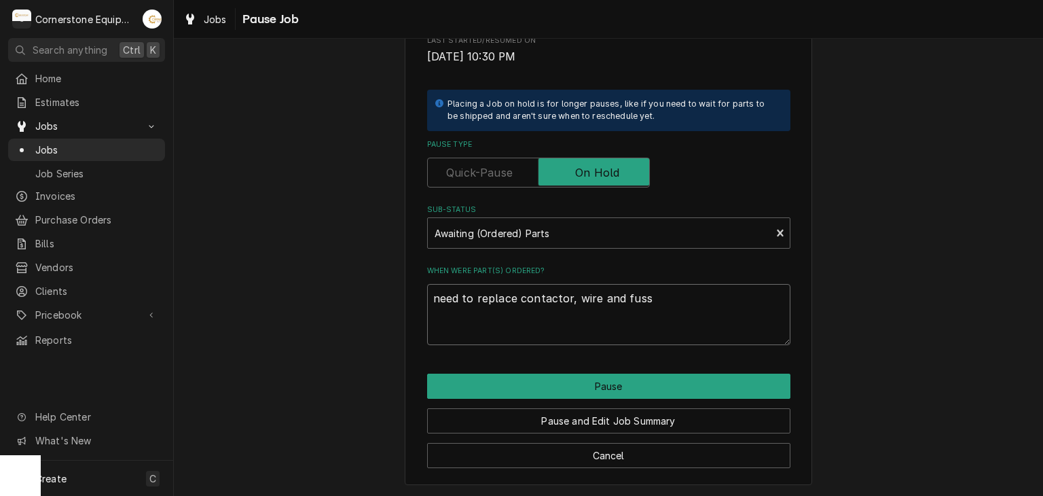
type textarea "need to replace contactor, wire and fus"
type textarea "x"
type textarea "need to replace contactor, wire and fuse"
type textarea "x"
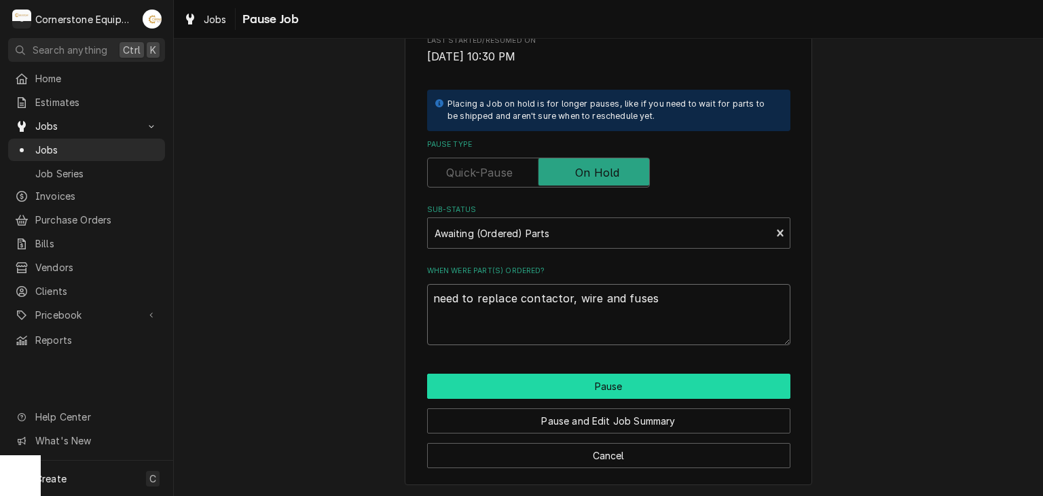
type textarea "need to replace contactor, wire and fuses"
click at [585, 388] on button "Pause" at bounding box center [608, 386] width 363 height 25
type textarea "x"
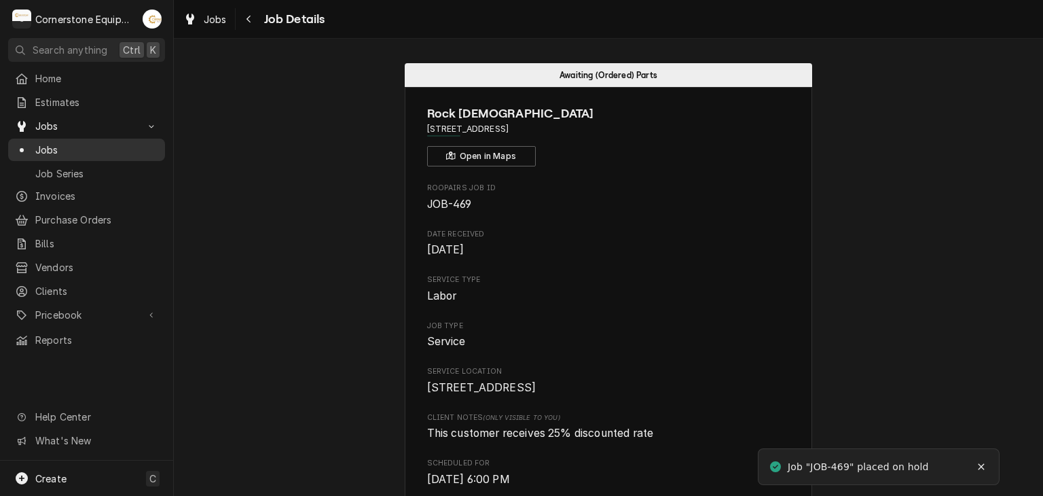
click at [145, 147] on span "Jobs" at bounding box center [96, 150] width 123 height 14
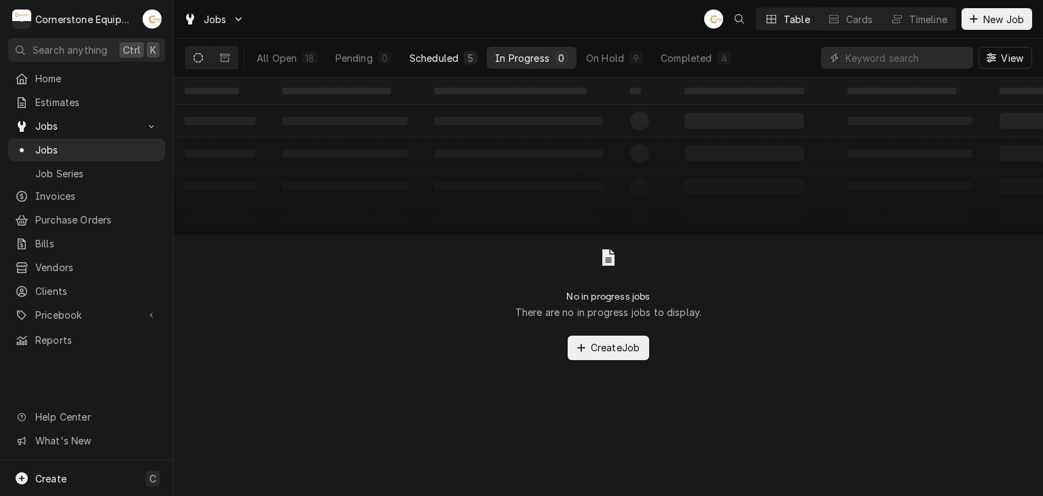
click at [469, 53] on div "5" at bounding box center [471, 58] width 8 height 14
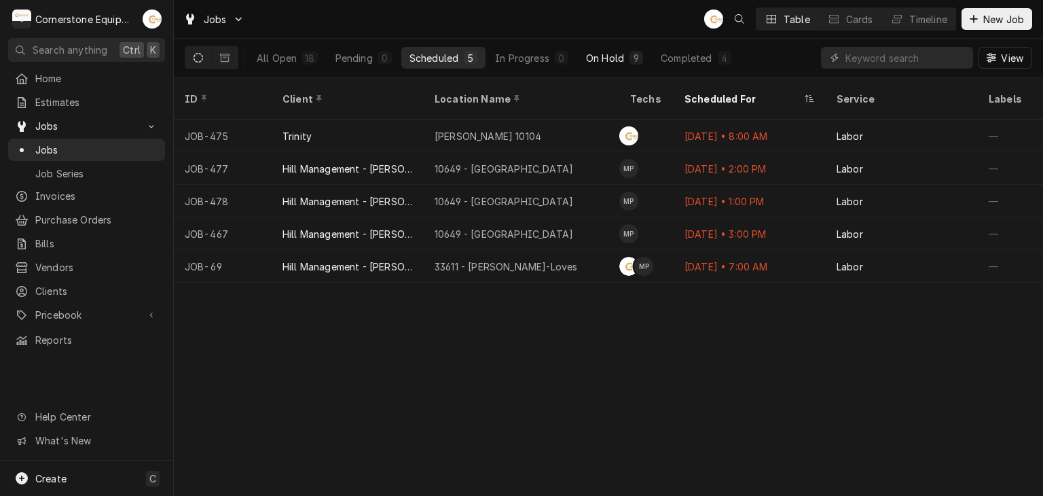
drag, startPoint x: 598, startPoint y: 38, endPoint x: 600, endPoint y: 66, distance: 28.0
click at [600, 66] on div "All Open 18 Pending 0 Scheduled 5 In Progress 0 On Hold 9 Completed 4" at bounding box center [494, 58] width 491 height 38
click at [600, 66] on button "On Hold 9" at bounding box center [614, 58] width 73 height 22
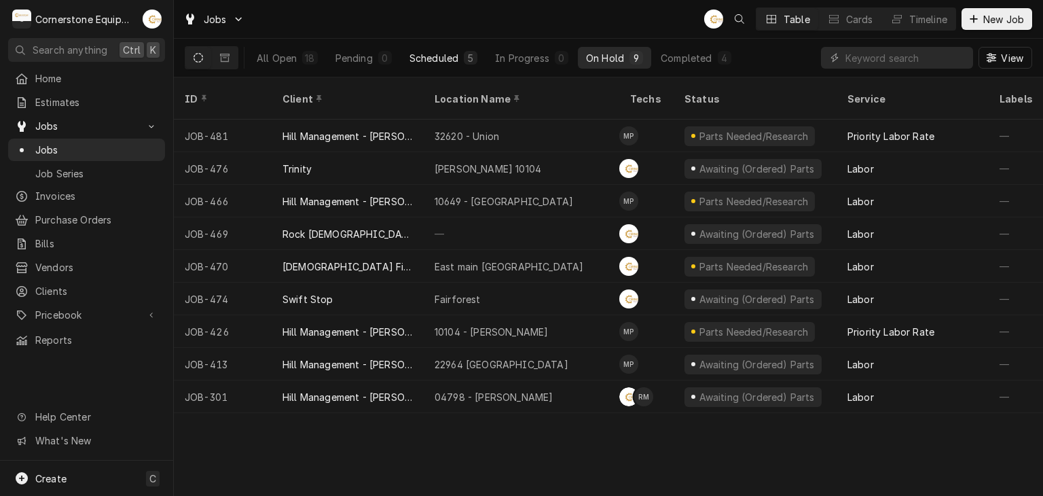
click at [424, 53] on div "Scheduled" at bounding box center [434, 58] width 49 height 14
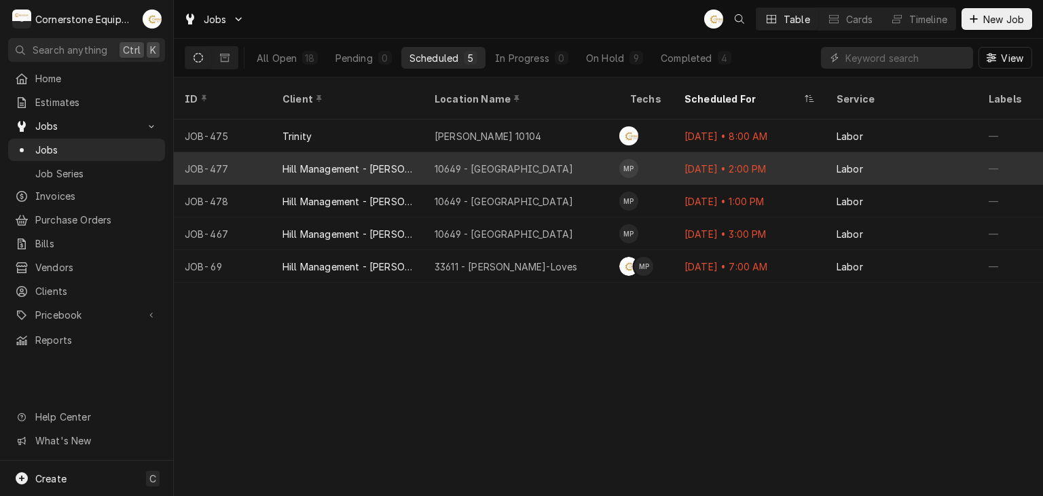
click at [558, 158] on div "10649 - Downtown Clinton" at bounding box center [522, 168] width 196 height 33
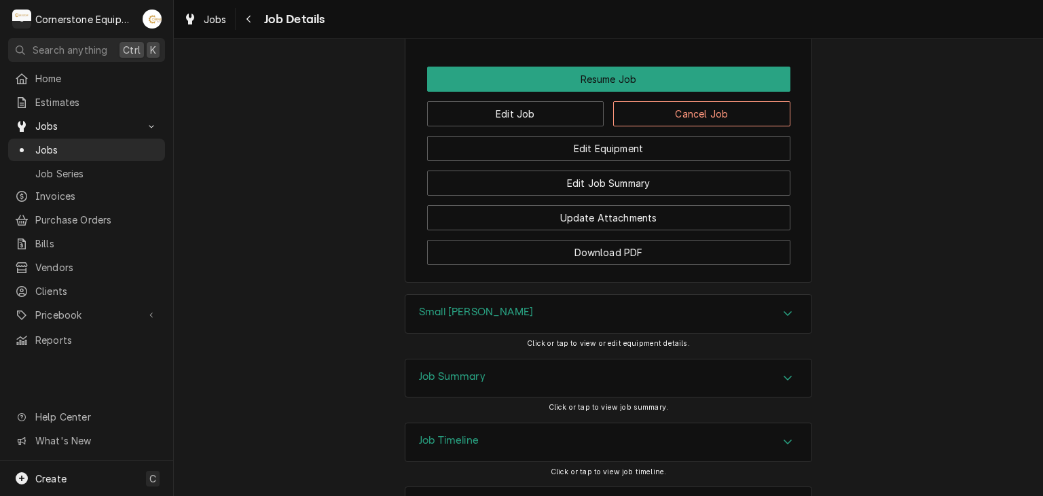
scroll to position [1468, 0]
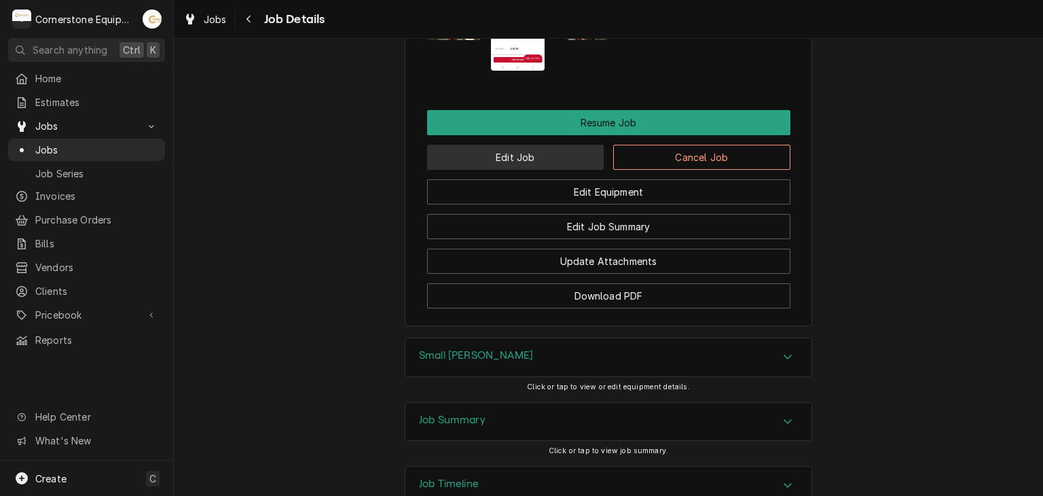
click at [568, 145] on button "Edit Job" at bounding box center [515, 157] width 177 height 25
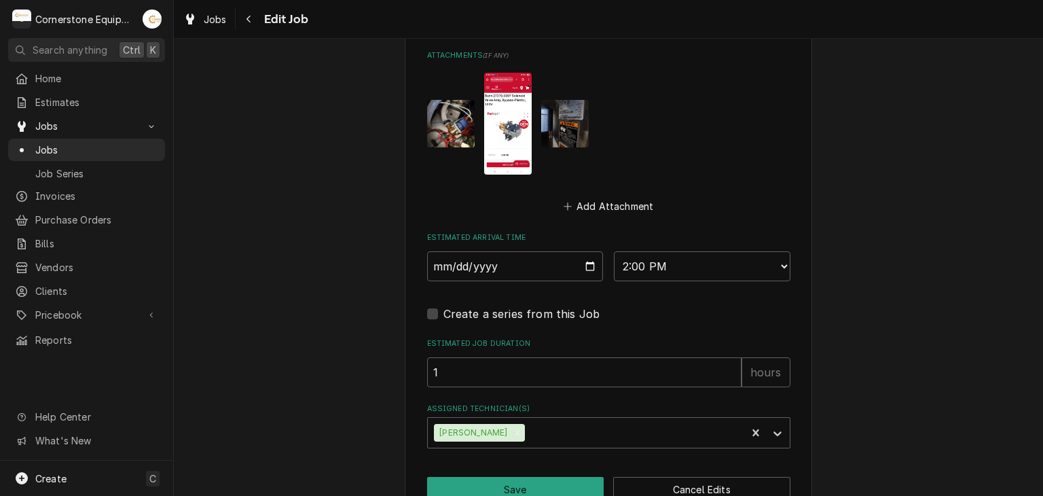
scroll to position [1117, 0]
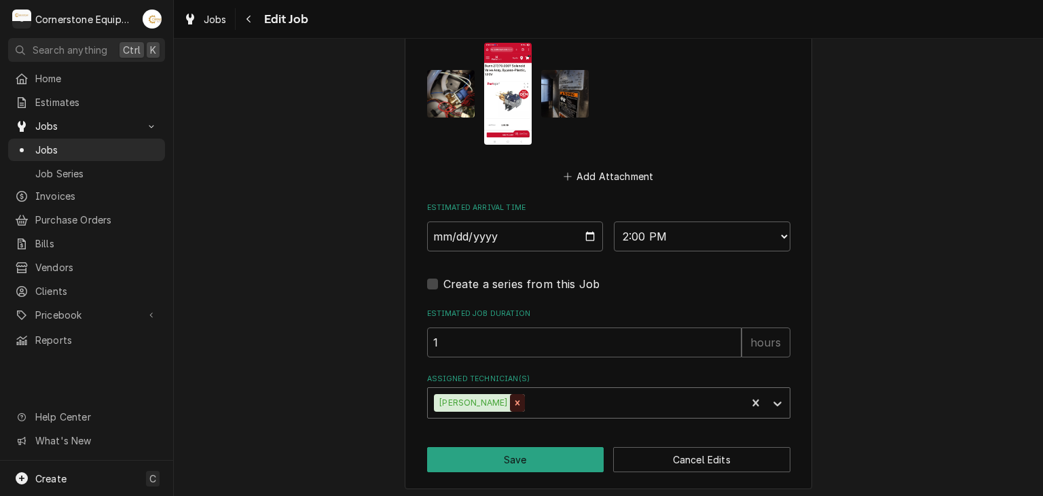
click at [522, 399] on icon "Remove Matthew Pennington" at bounding box center [518, 403] width 10 height 10
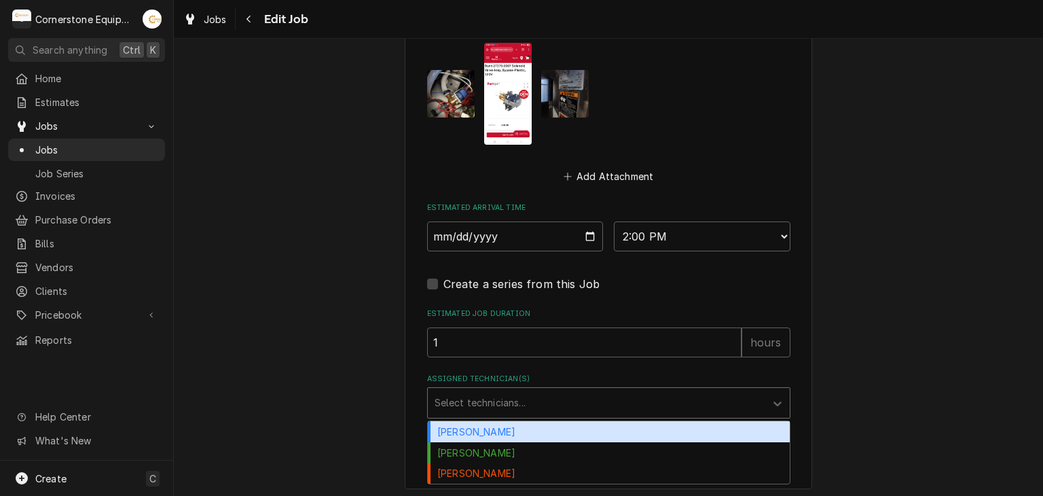
click at [529, 399] on div "Assigned Technician(s)" at bounding box center [597, 403] width 324 height 24
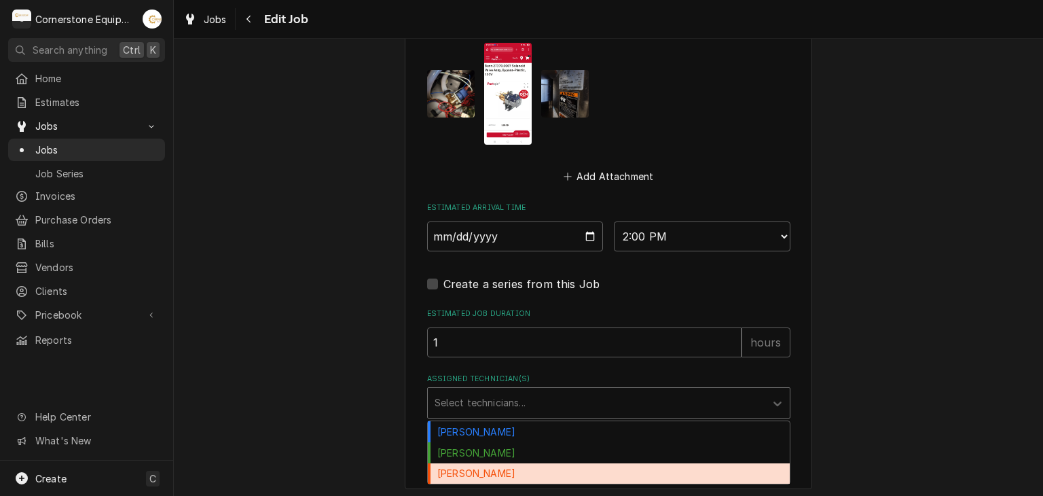
click at [524, 463] on div "[PERSON_NAME]" at bounding box center [609, 473] width 362 height 21
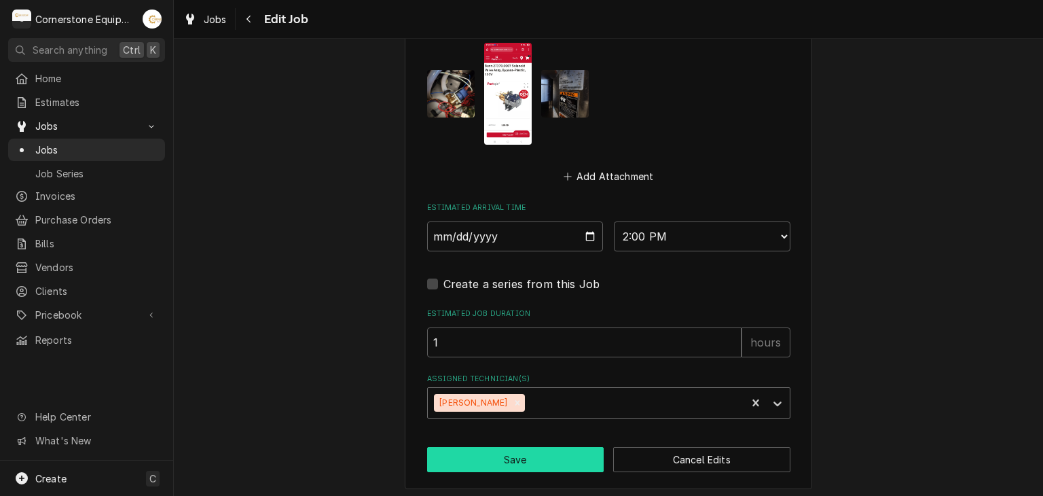
click at [541, 447] on button "Save" at bounding box center [515, 459] width 177 height 25
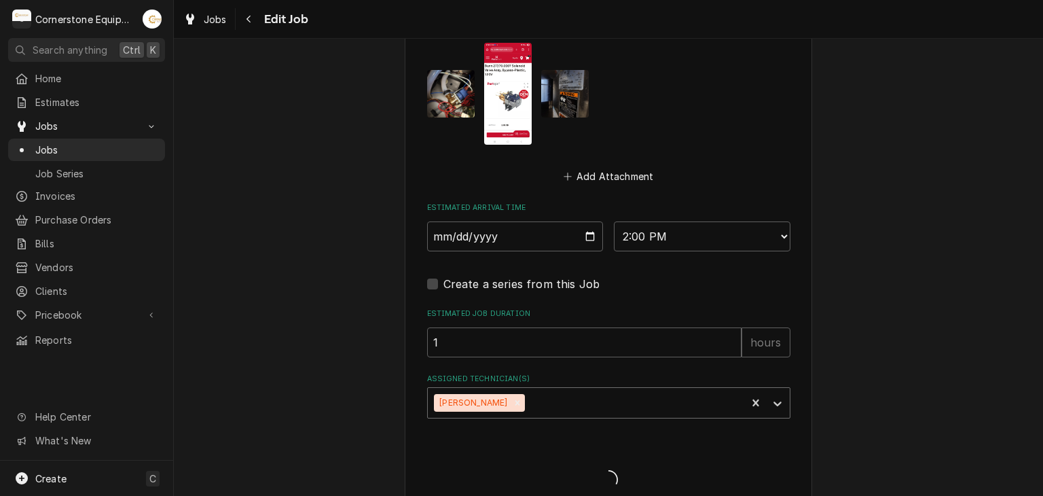
type textarea "x"
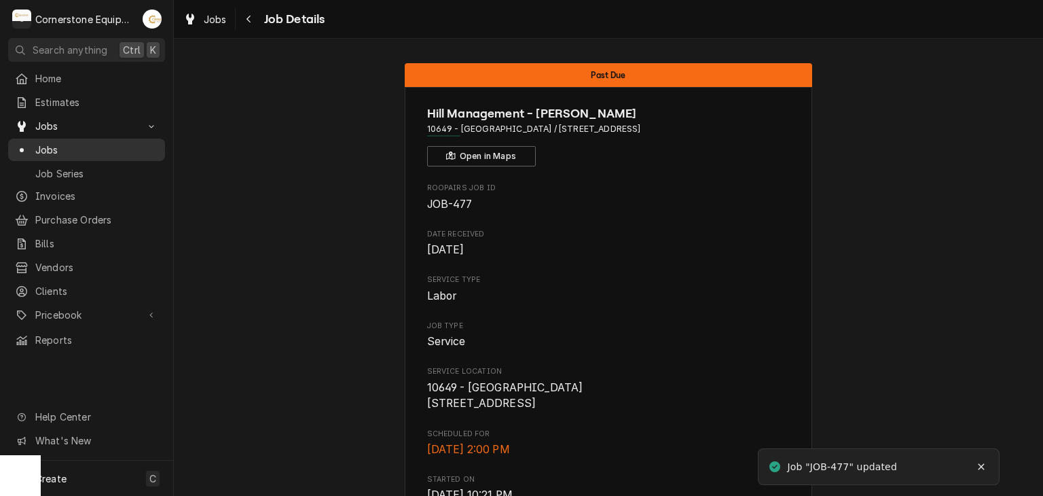
click at [139, 143] on span "Jobs" at bounding box center [96, 150] width 123 height 14
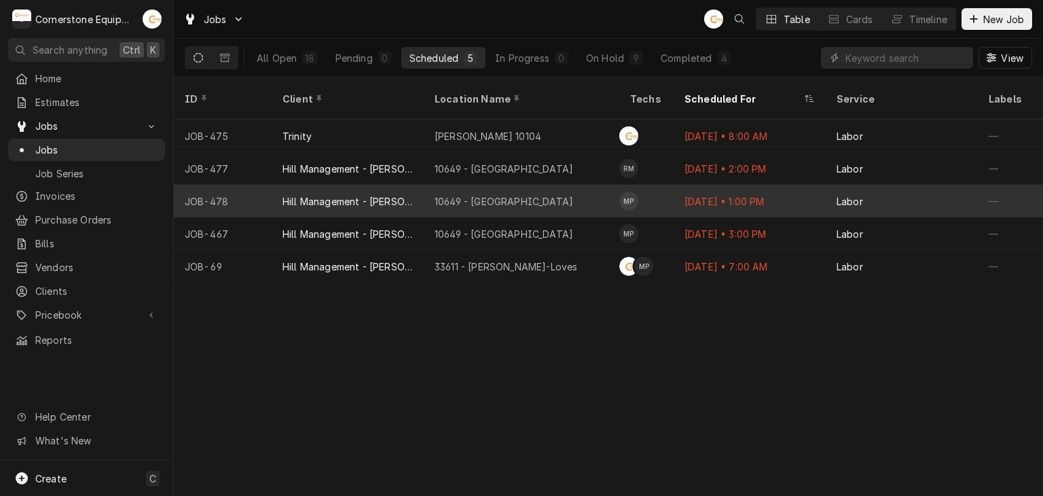
click at [577, 197] on div "10649 - [GEOGRAPHIC_DATA]" at bounding box center [522, 201] width 196 height 33
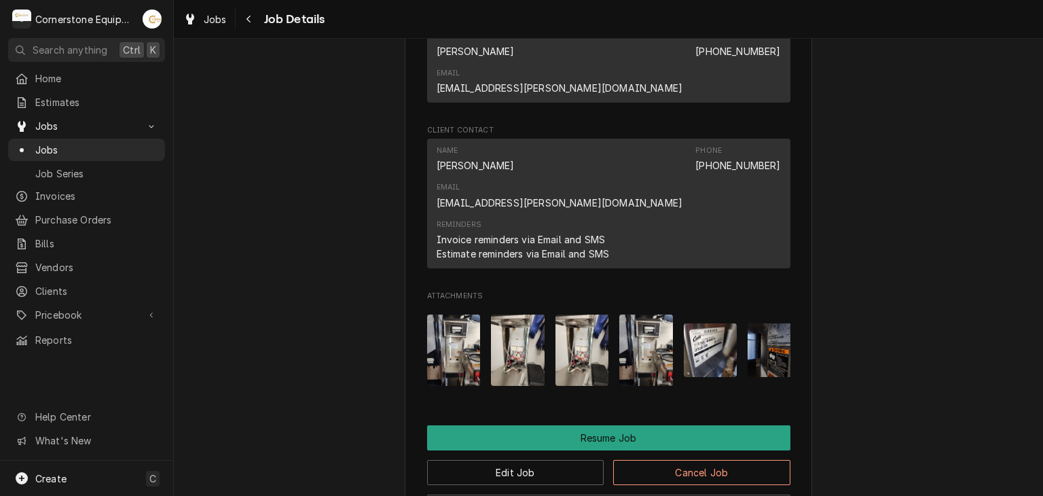
scroll to position [1179, 0]
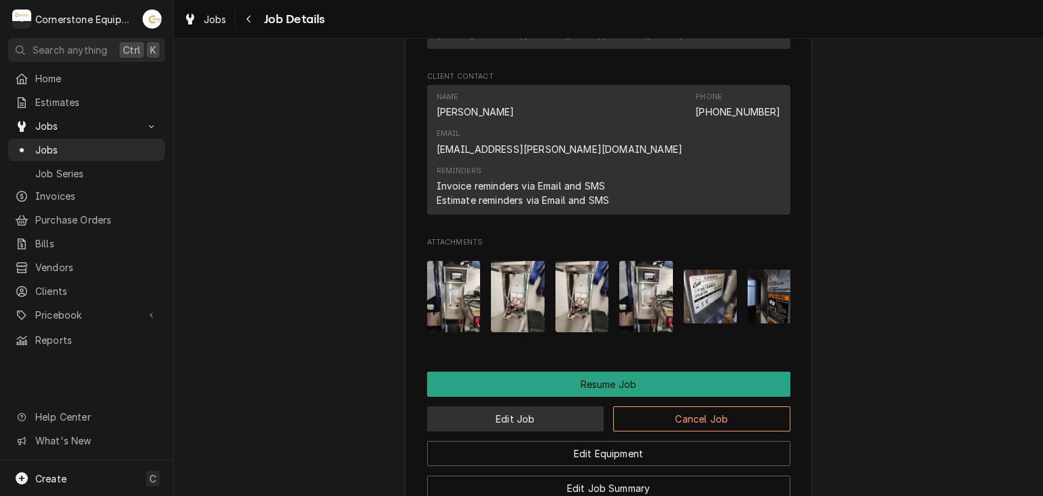
click at [500, 406] on button "Edit Job" at bounding box center [515, 418] width 177 height 25
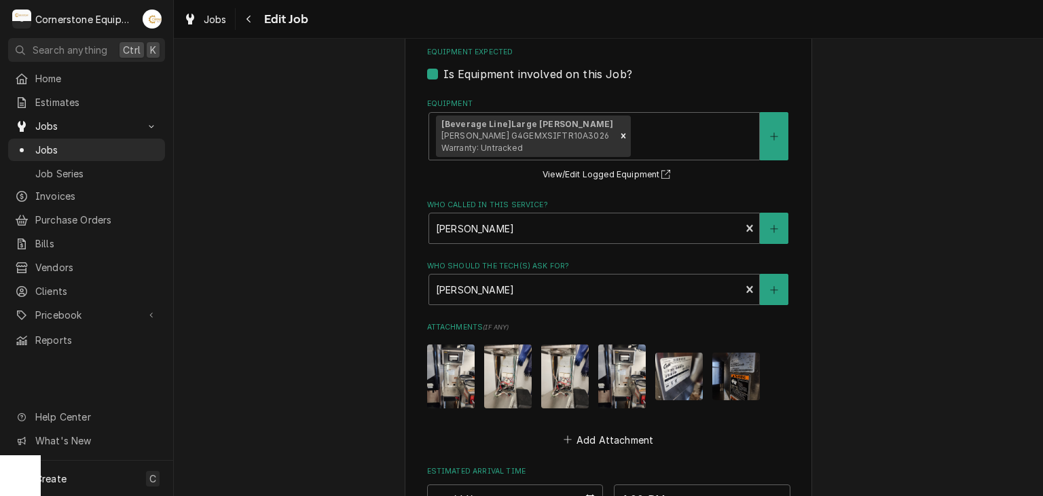
scroll to position [1078, 0]
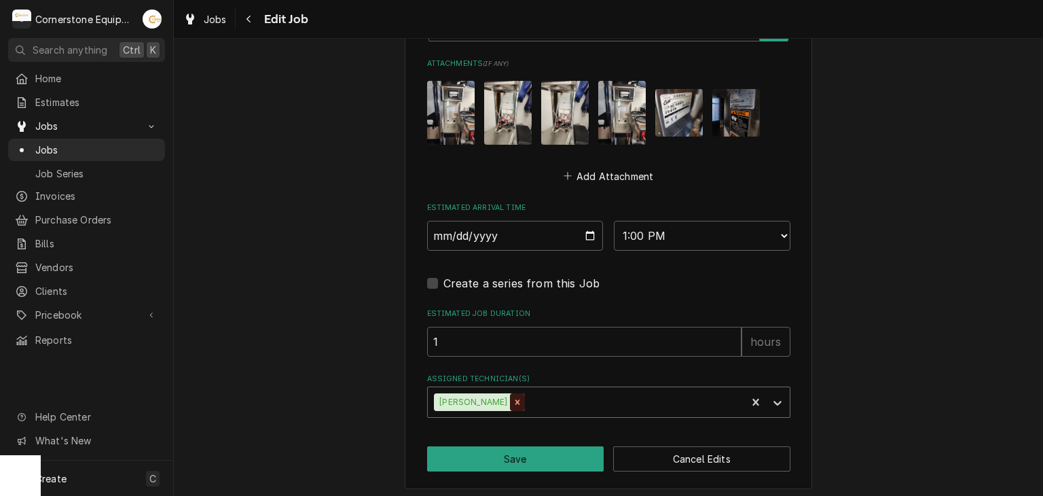
click at [521, 400] on icon "Remove Matthew Pennington" at bounding box center [518, 402] width 10 height 10
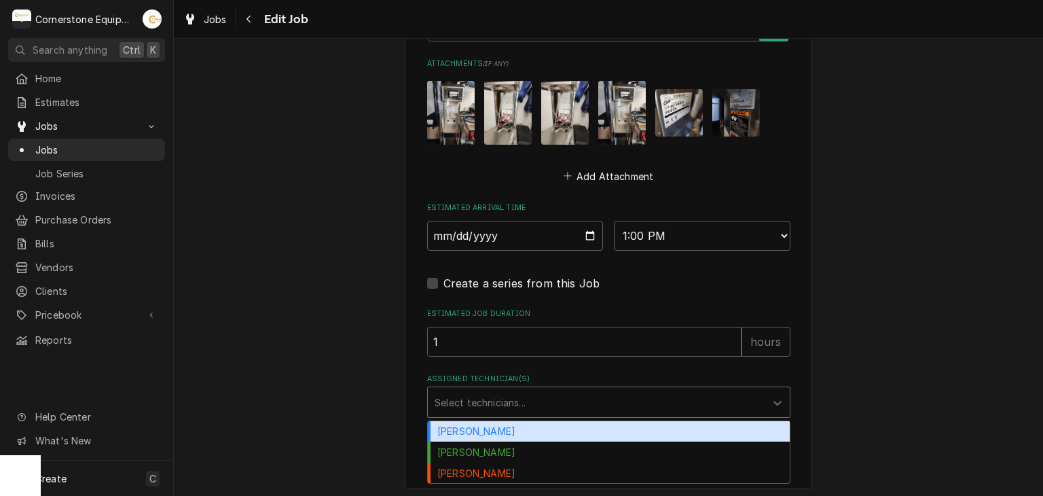
click at [521, 400] on div "Assigned Technician(s)" at bounding box center [597, 402] width 324 height 24
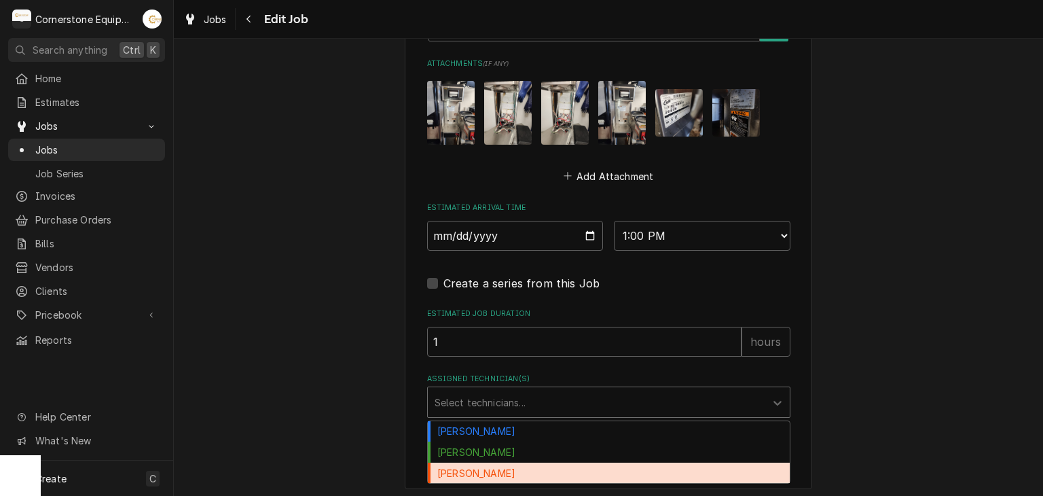
click at [513, 464] on div "[PERSON_NAME]" at bounding box center [609, 473] width 362 height 21
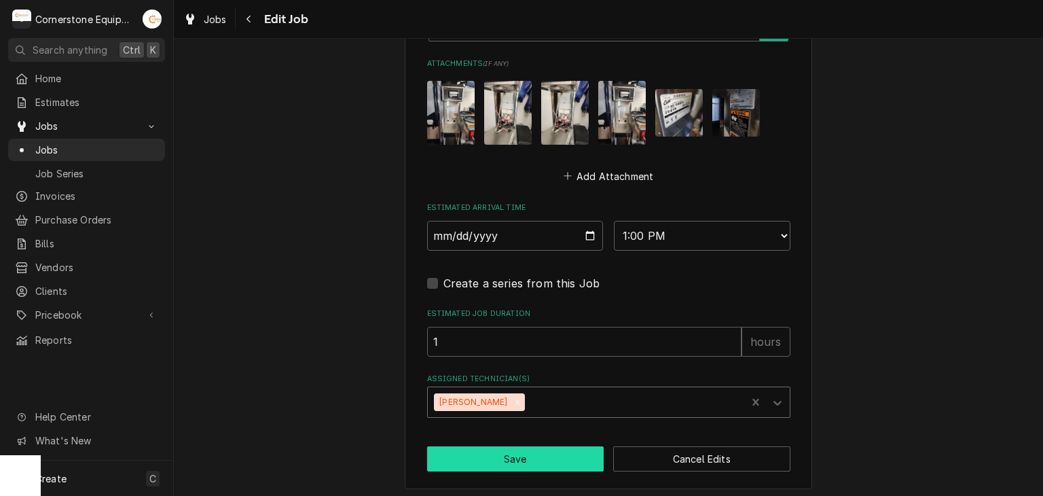
click at [513, 464] on button "Save" at bounding box center [515, 458] width 177 height 25
type textarea "x"
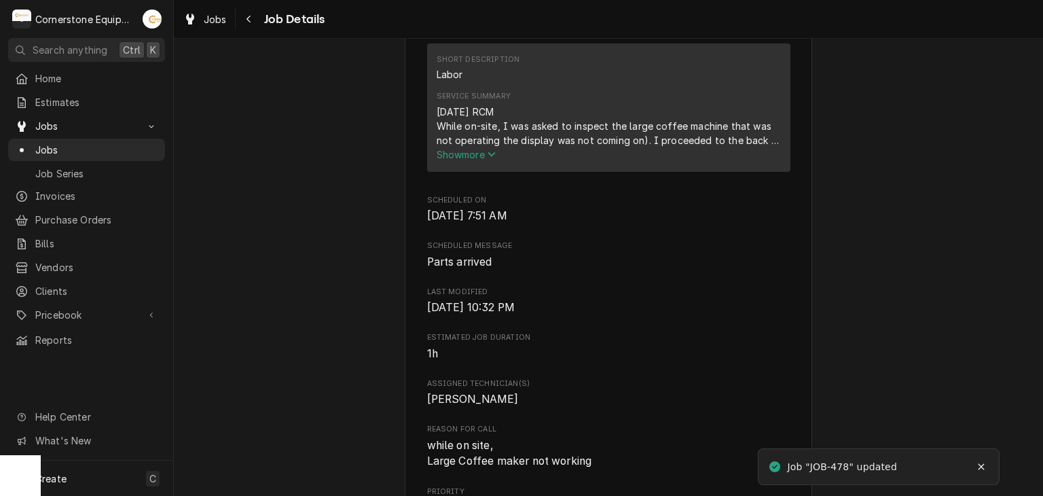
scroll to position [1087, 0]
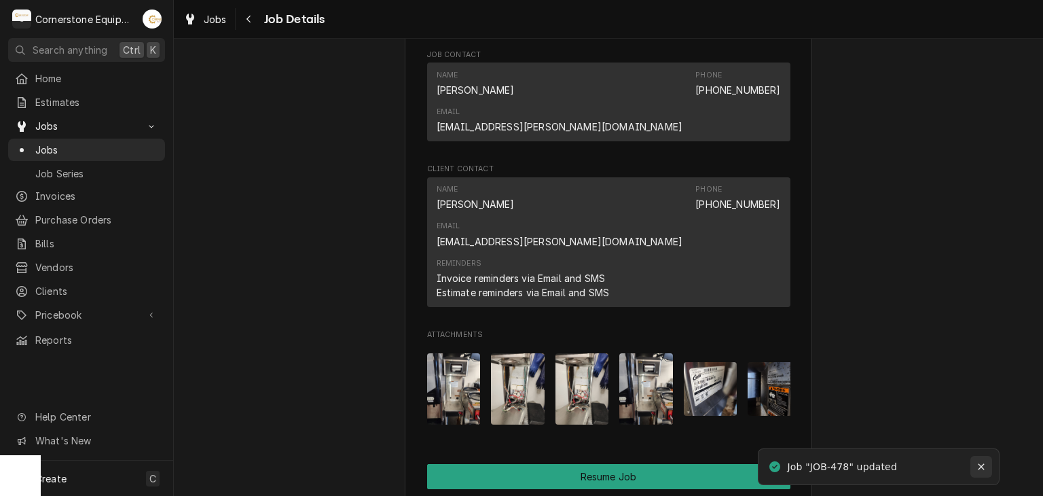
click at [983, 471] on div "Notifications alt+T" at bounding box center [982, 467] width 14 height 14
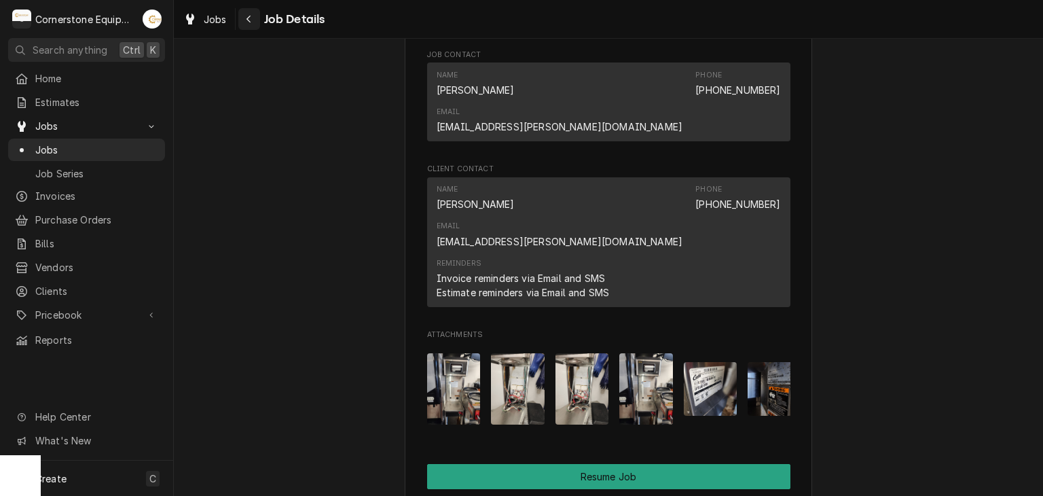
click at [249, 19] on icon "Navigate back" at bounding box center [249, 19] width 6 height 10
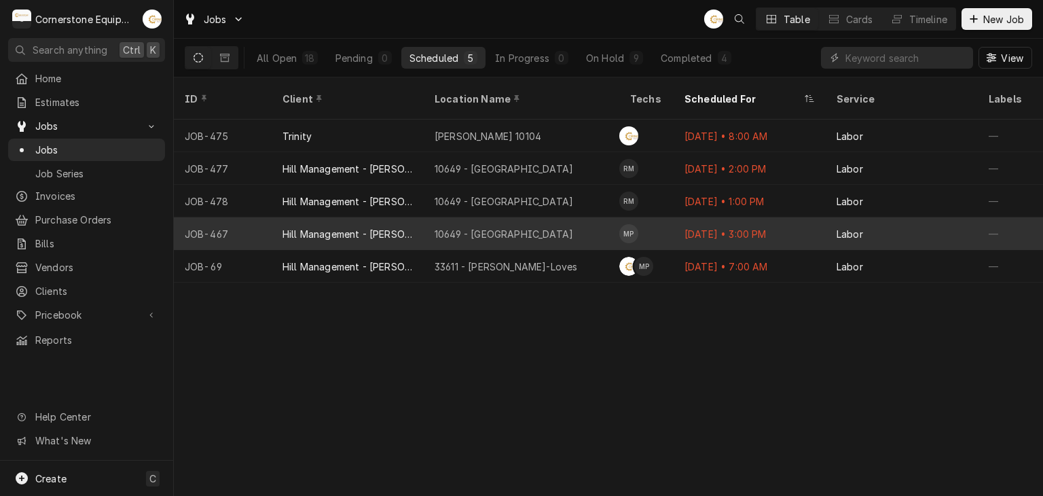
click at [551, 227] on div "10649 - [GEOGRAPHIC_DATA]" at bounding box center [504, 234] width 139 height 14
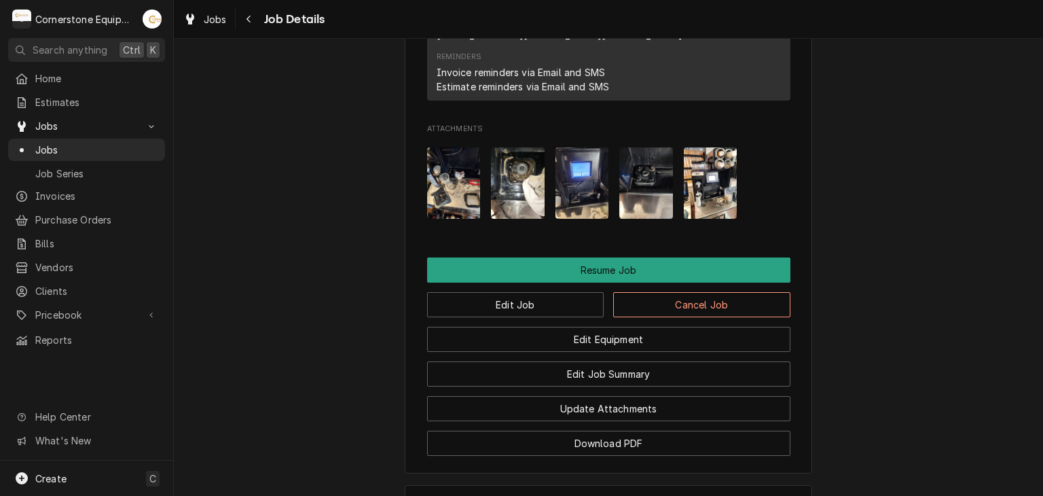
scroll to position [1452, 0]
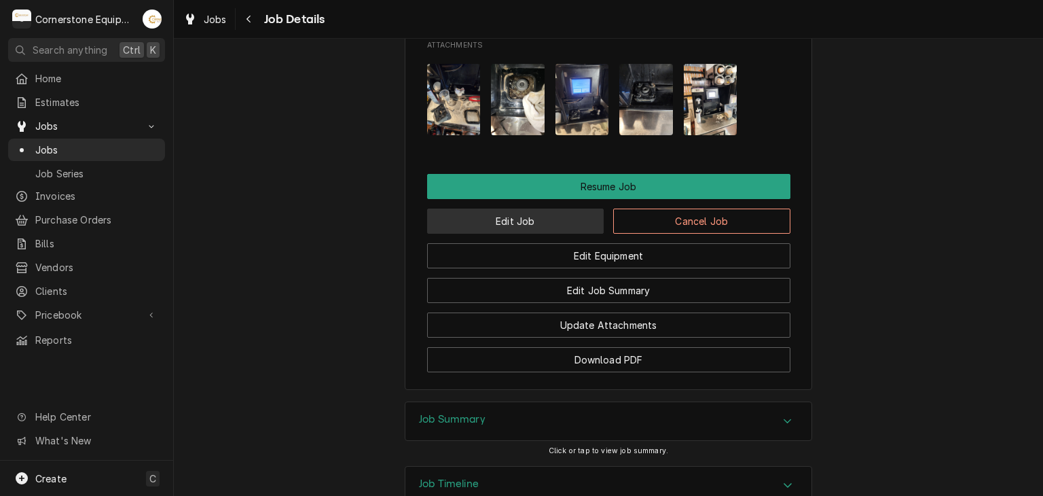
click at [505, 209] on button "Edit Job" at bounding box center [515, 221] width 177 height 25
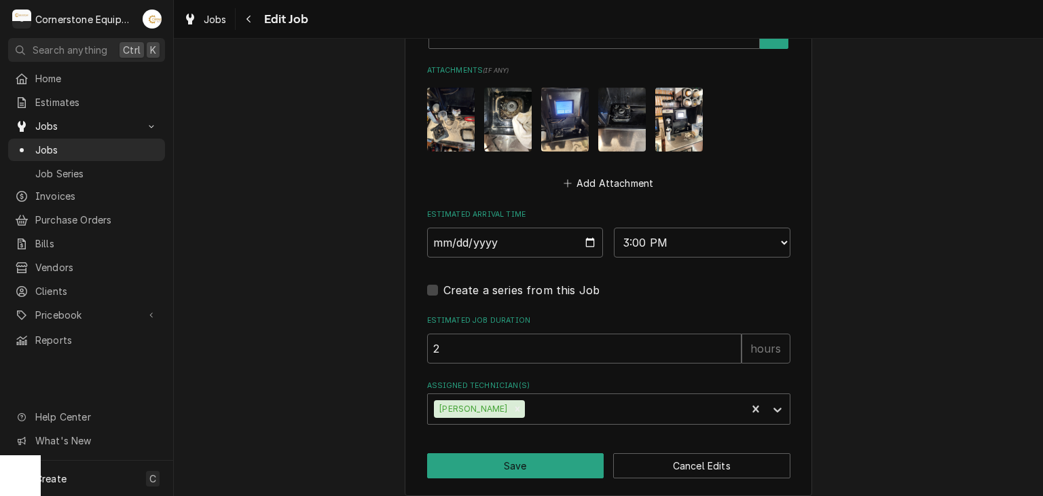
scroll to position [1108, 0]
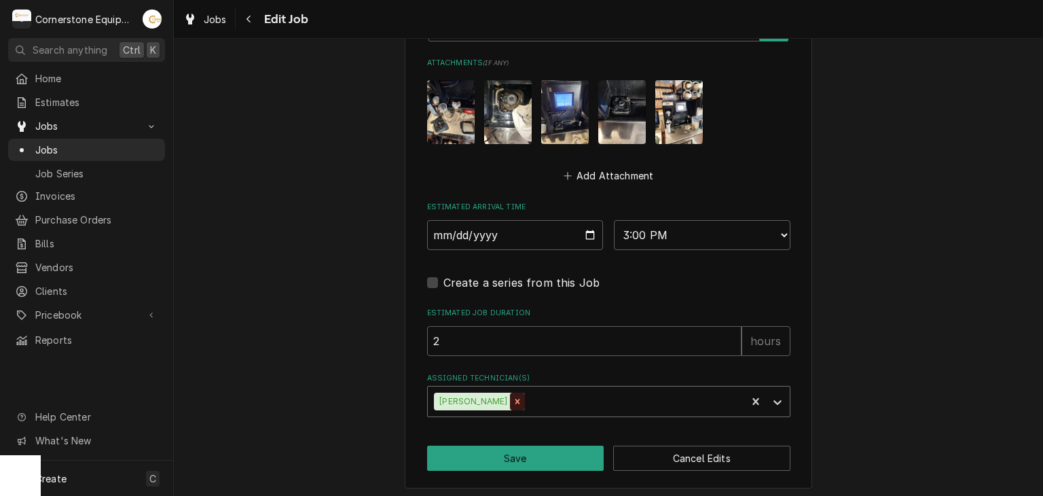
click at [522, 397] on icon "Remove Matthew Pennington" at bounding box center [518, 402] width 10 height 10
click at [527, 396] on div "Assigned Technician(s)" at bounding box center [597, 401] width 324 height 24
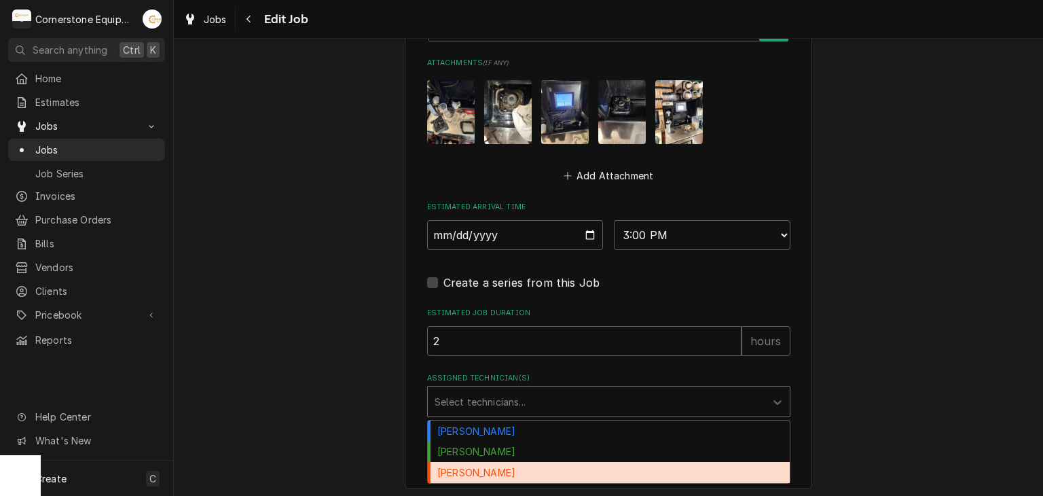
click at [511, 463] on div "[PERSON_NAME]" at bounding box center [609, 472] width 362 height 21
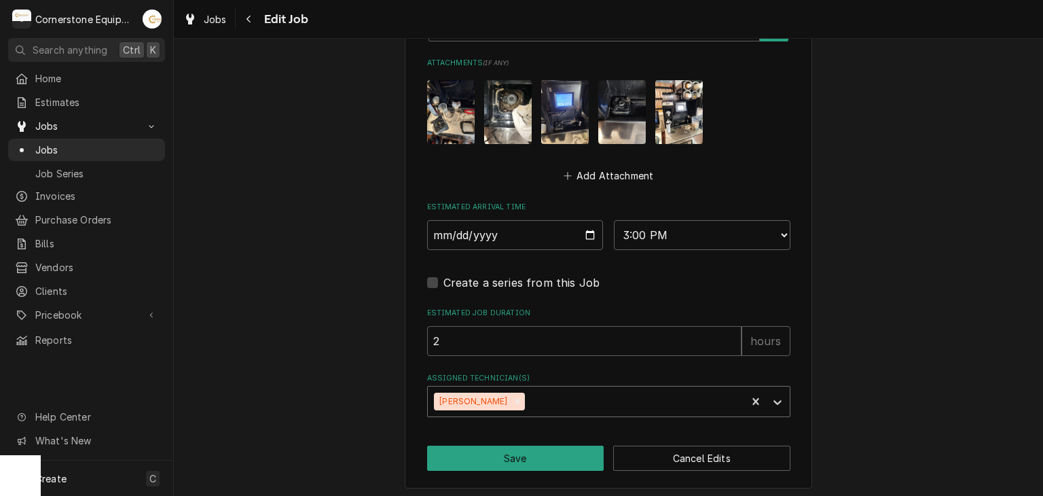
click at [539, 457] on button "Save" at bounding box center [515, 458] width 177 height 25
type textarea "x"
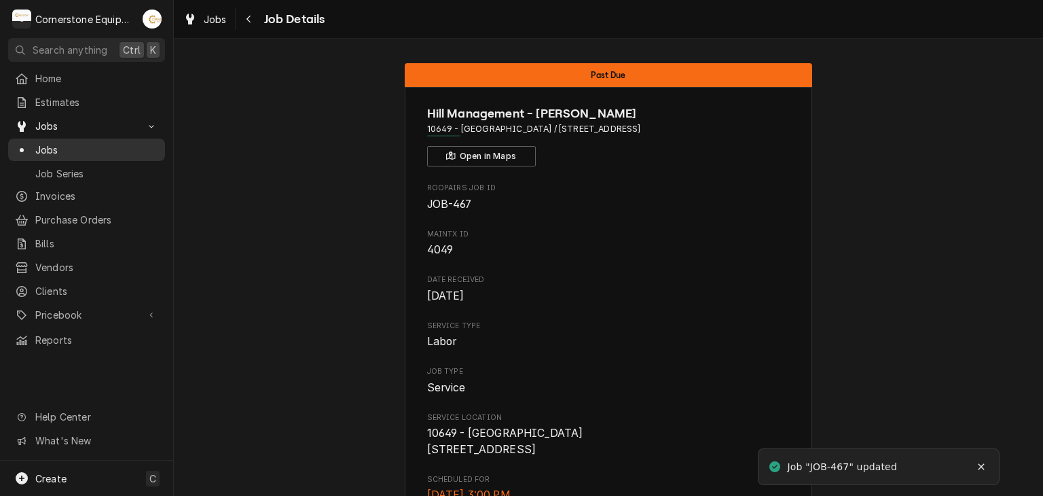
click at [146, 149] on span "Jobs" at bounding box center [96, 150] width 123 height 14
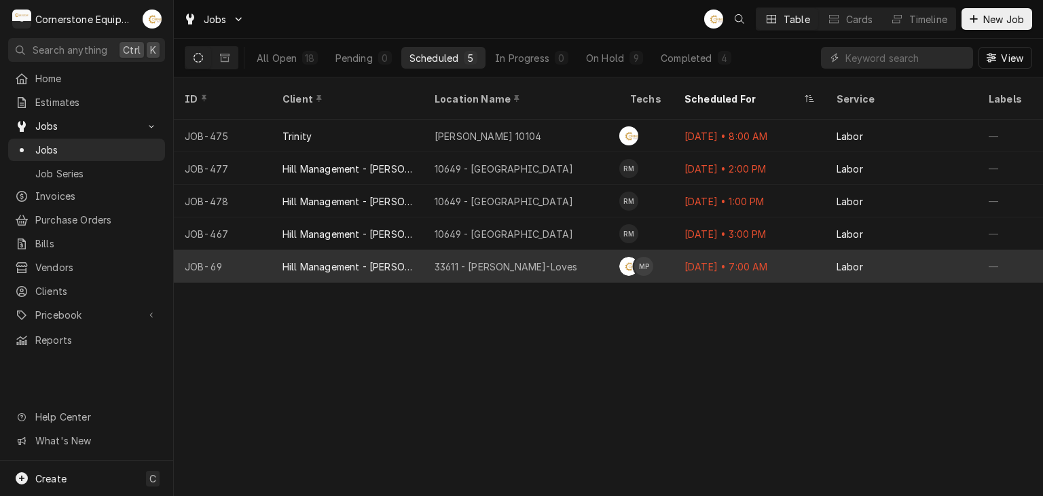
click at [689, 250] on div "[DATE] • 7:00 AM" at bounding box center [750, 266] width 152 height 33
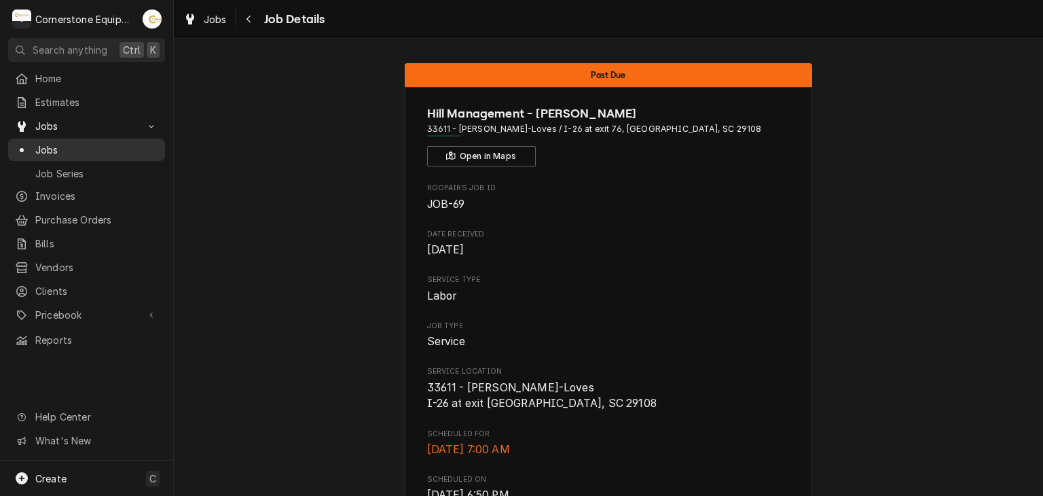
click at [146, 151] on span "Jobs" at bounding box center [96, 150] width 123 height 14
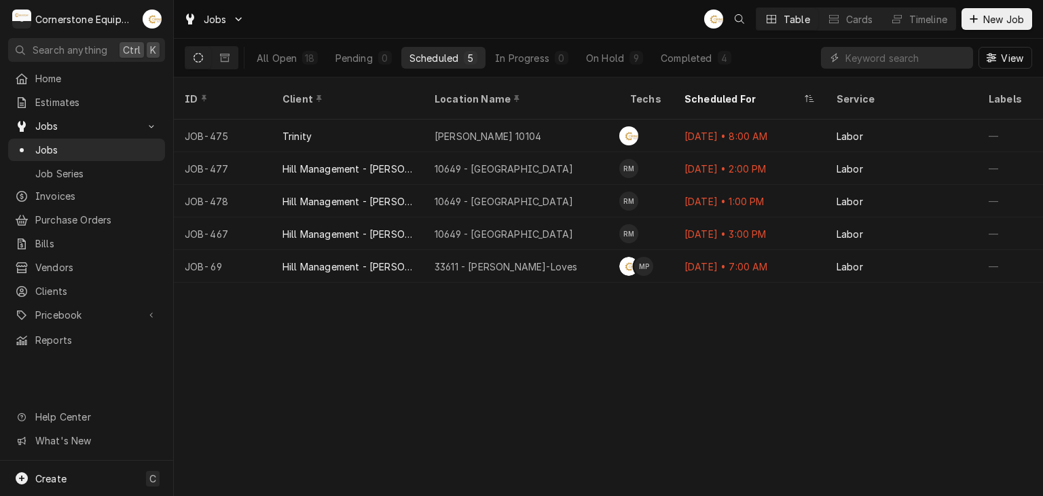
click at [1004, 32] on div "Jobs AB Table Cards Timeline New Job" at bounding box center [608, 19] width 869 height 38
click at [1002, 24] on span "New Job" at bounding box center [1004, 19] width 46 height 14
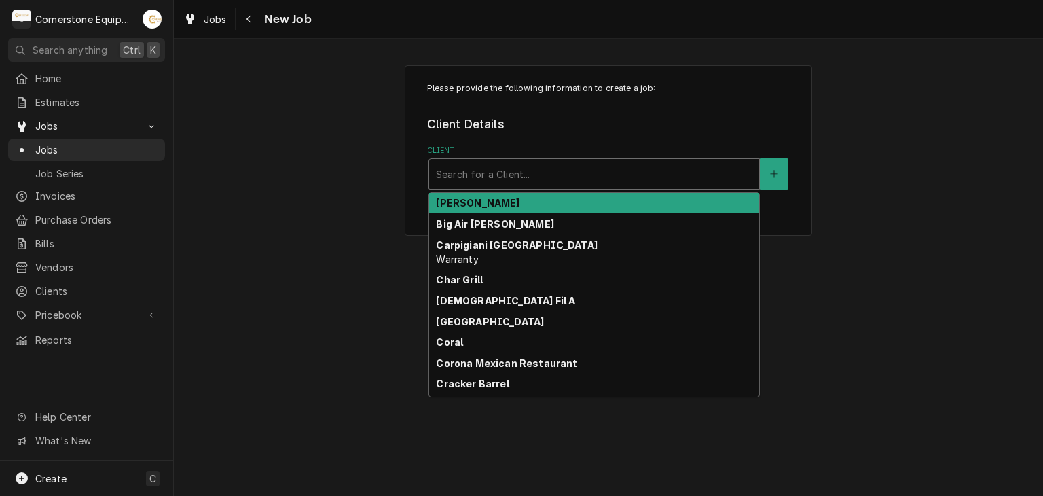
click at [573, 173] on div "Client" at bounding box center [594, 174] width 316 height 24
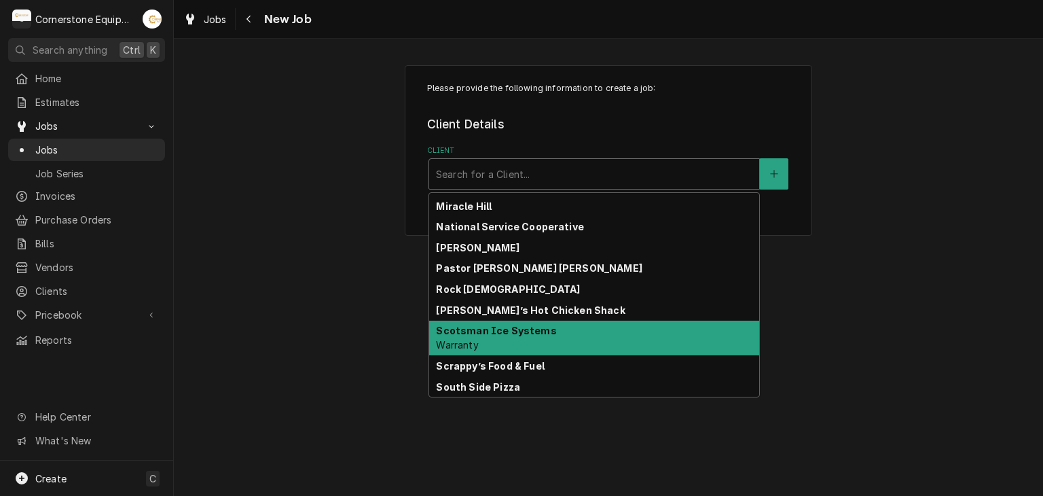
scroll to position [191, 0]
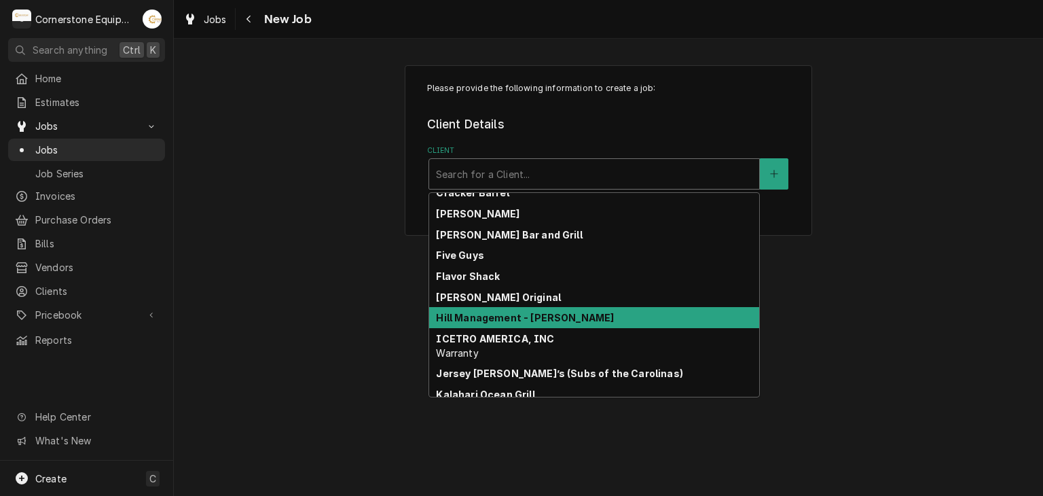
click at [506, 316] on strong "Hill Management - [PERSON_NAME]" at bounding box center [525, 318] width 178 height 12
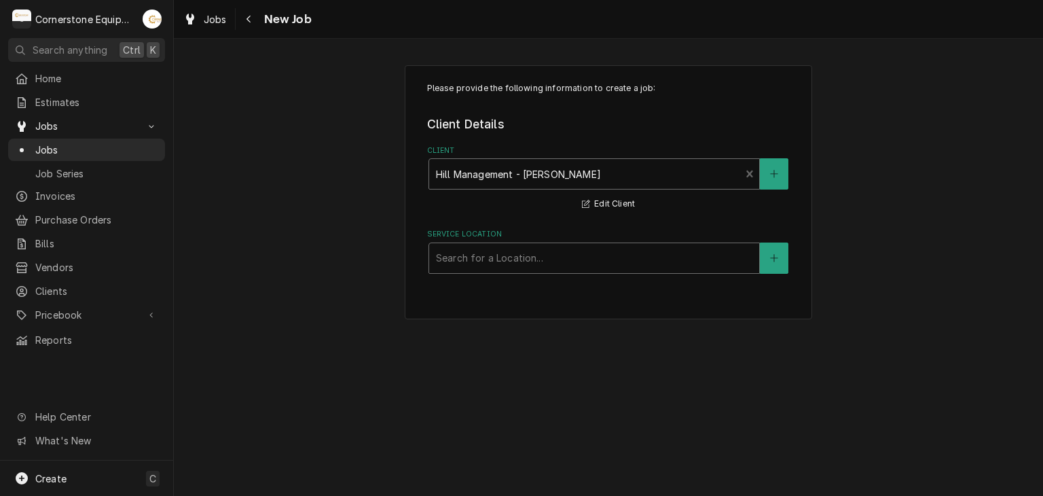
click at [522, 259] on div "Service Location" at bounding box center [594, 258] width 316 height 24
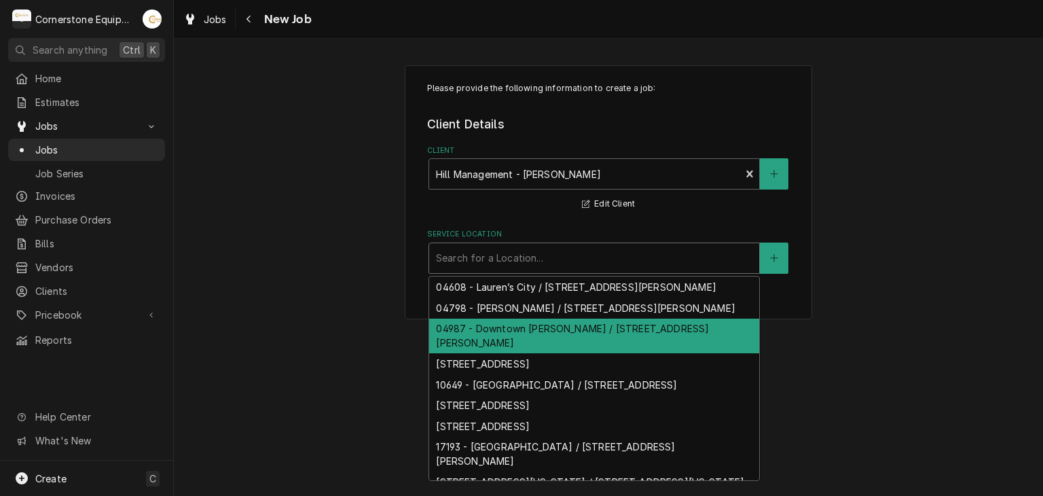
click at [512, 337] on div "04987 - Downtown [PERSON_NAME] / [STREET_ADDRESS][PERSON_NAME]" at bounding box center [594, 336] width 330 height 35
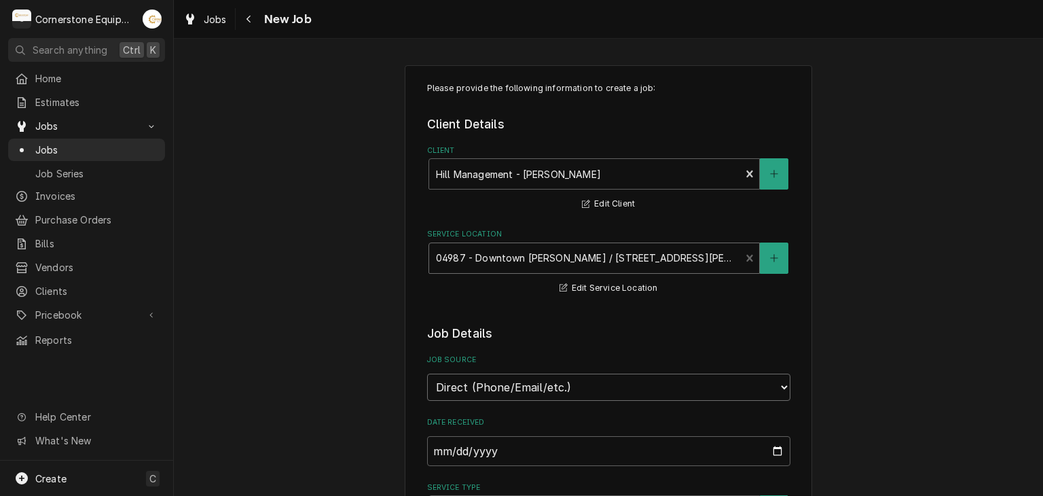
click at [515, 381] on select "Direct (Phone/Email/etc.) Other" at bounding box center [608, 387] width 363 height 27
click at [515, 361] on label "Job Source" at bounding box center [608, 360] width 363 height 11
click at [515, 374] on select "Direct (Phone/Email/etc.) Other" at bounding box center [608, 387] width 363 height 27
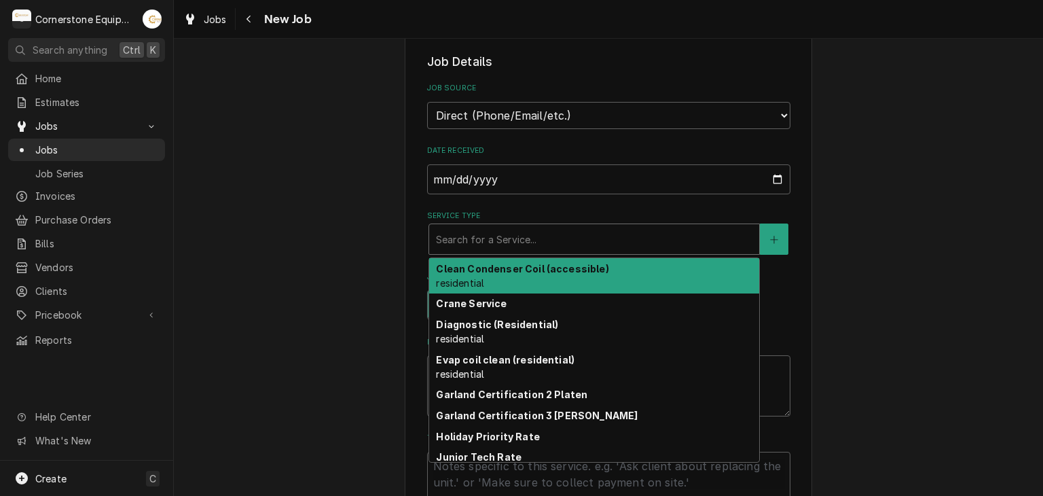
click at [532, 229] on div "Service Type" at bounding box center [594, 239] width 316 height 24
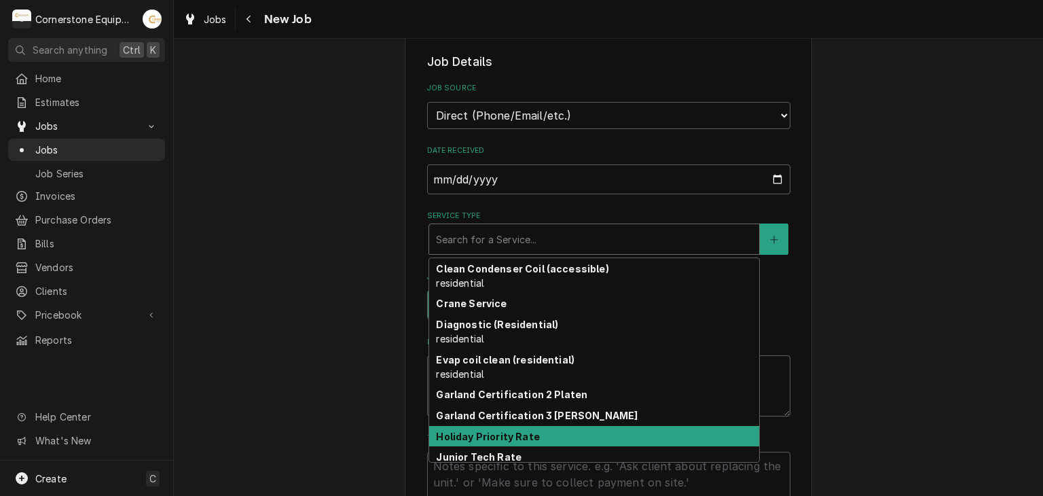
scroll to position [61, 0]
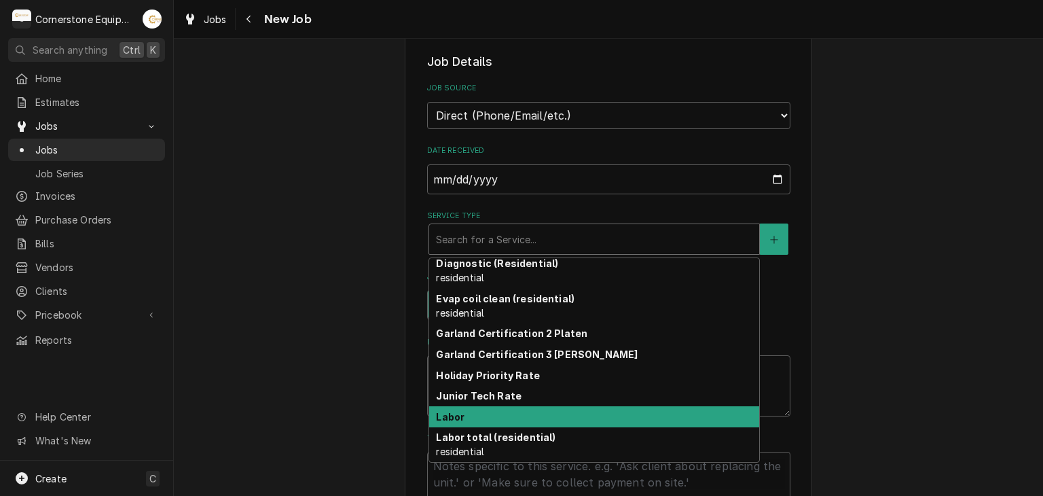
click at [507, 407] on div "Labor" at bounding box center [594, 416] width 330 height 21
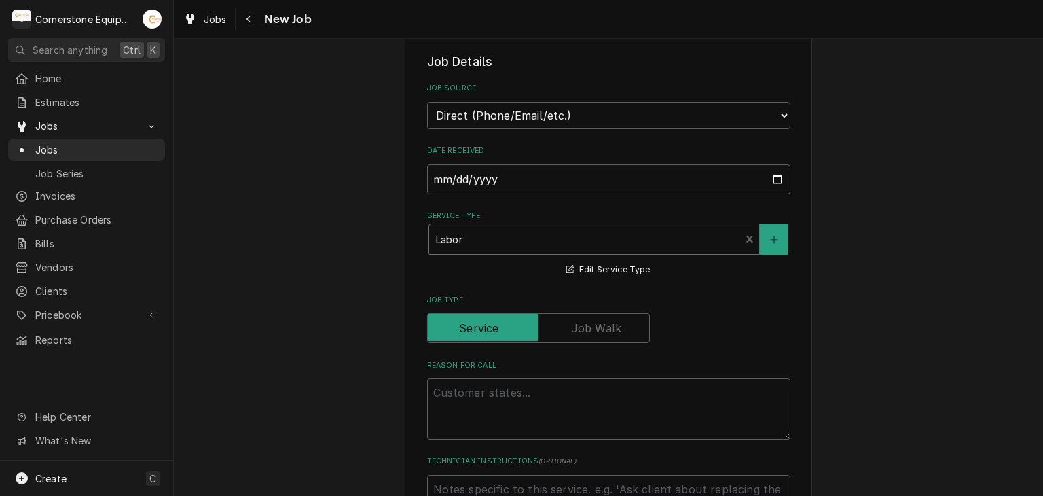
scroll to position [543, 0]
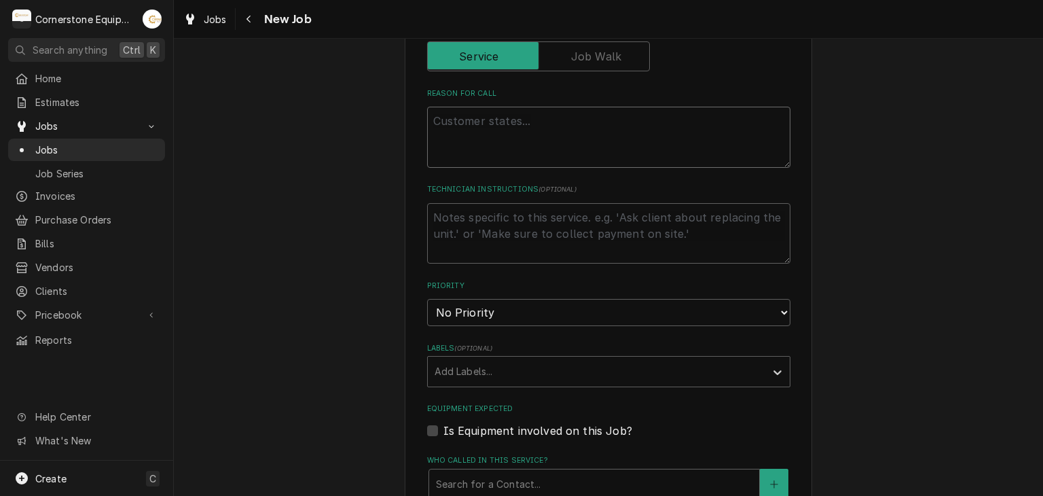
click at [512, 131] on textarea "Reason For Call" at bounding box center [608, 137] width 363 height 61
type textarea "x"
type textarea "M"
type textarea "x"
type textarea "Mu"
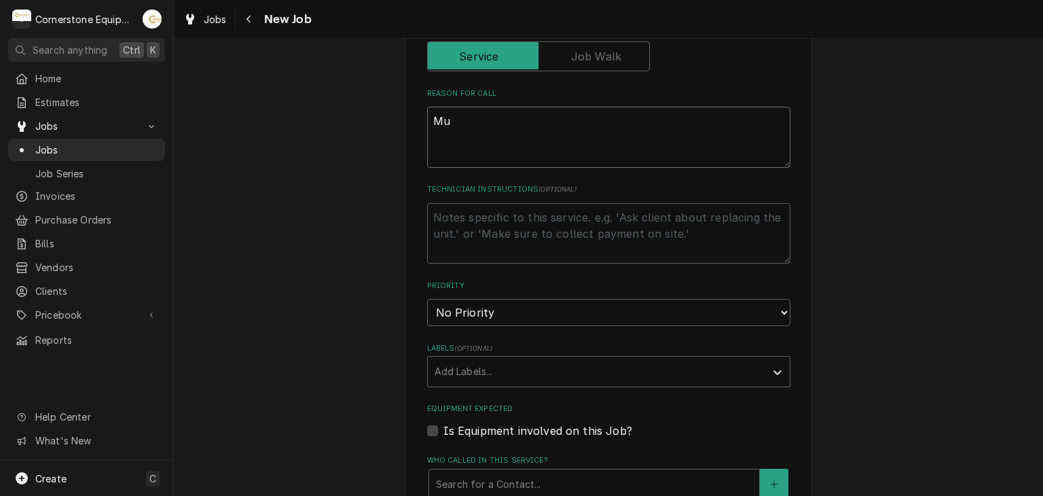
type textarea "x"
type textarea "Mul"
type textarea "x"
type textarea "Mult"
type textarea "x"
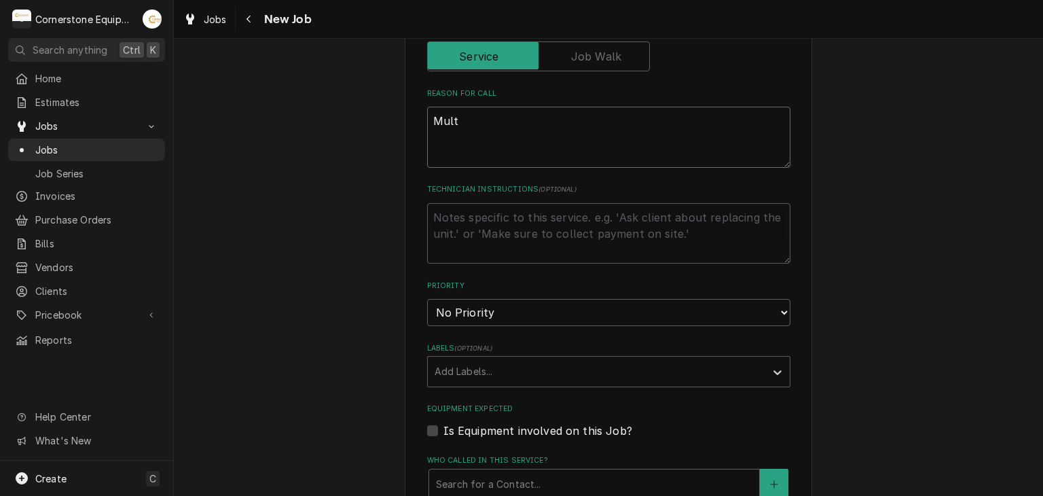
type textarea "Multi"
type textarea "x"
type textarea "Multip"
type textarea "x"
type textarea "Multipl"
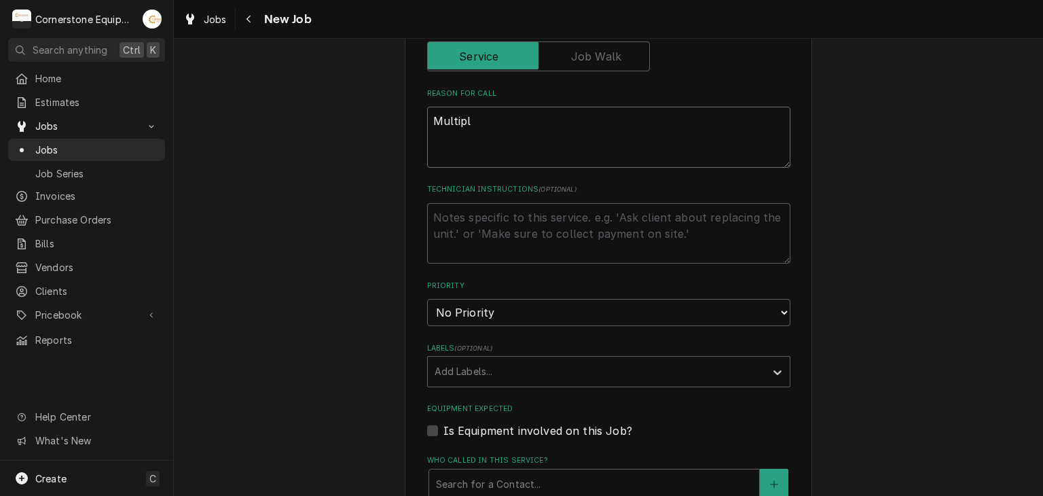
type textarea "x"
type textarea "Multiple"
type textarea "x"
type textarea "Multiplex"
type textarea "x"
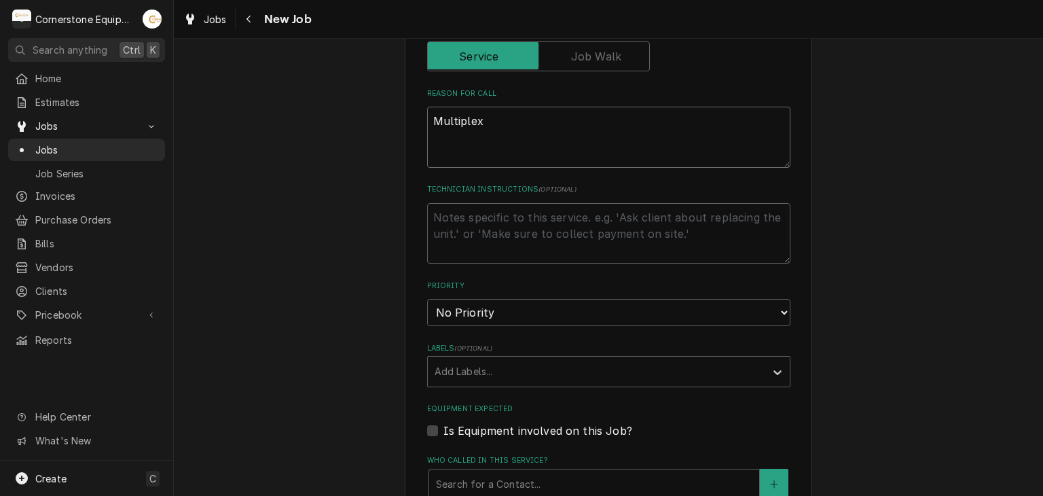
type textarea "Multiplex"
type textarea "x"
type textarea "Multiplex F"
type textarea "x"
type textarea "Multiplex Fr"
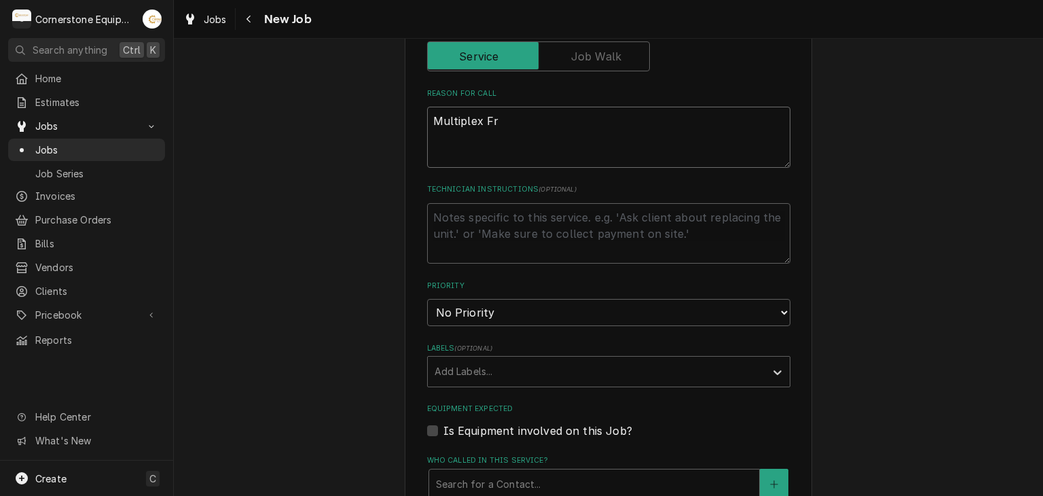
type textarea "x"
type textarea "Multiplex Frp"
type textarea "x"
type textarea "Multiplex Frpa"
type textarea "x"
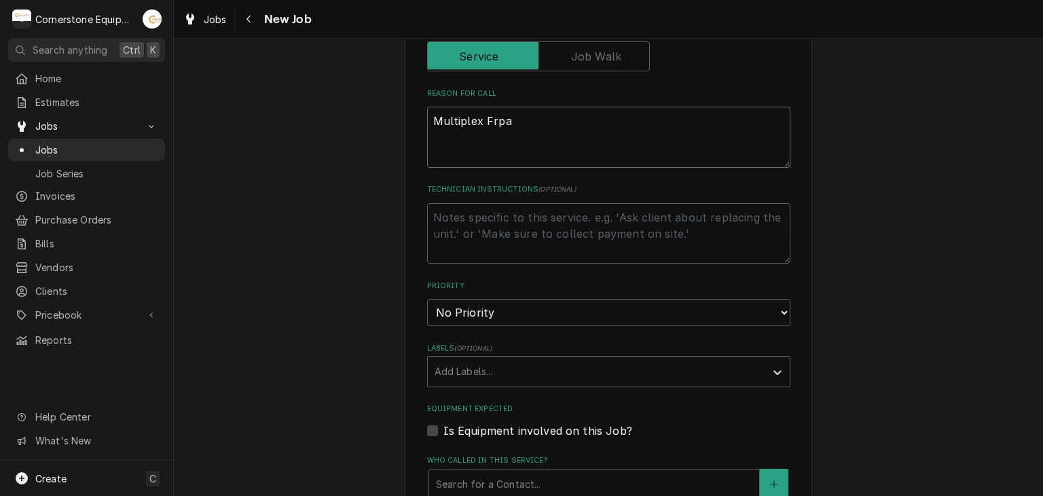
type textarea "Multiplex Frp"
type textarea "x"
type textarea "Multiplex Fr"
type textarea "x"
type textarea "Multiplex Fra"
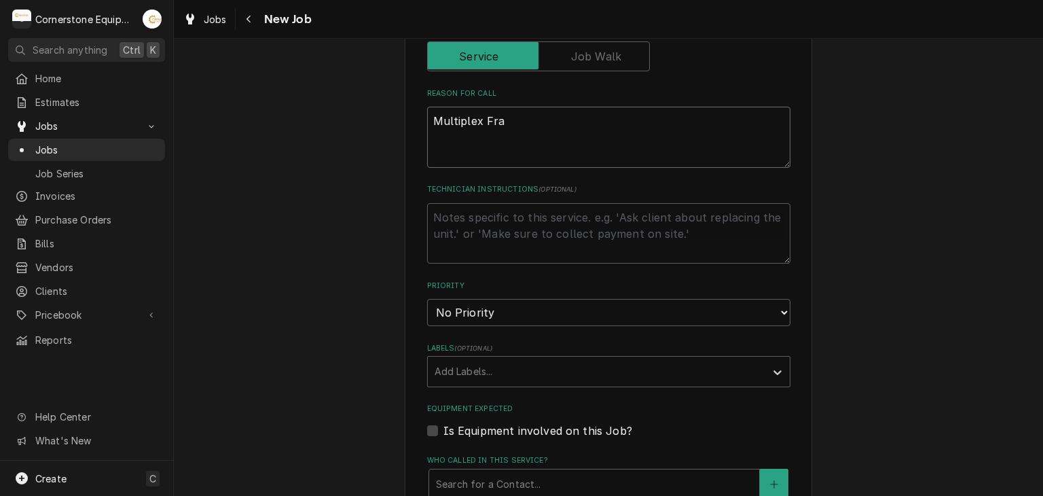
type textarea "x"
type textarea "Multiplex Frap"
type textarea "x"
type textarea "Multiplex Frapp"
type textarea "x"
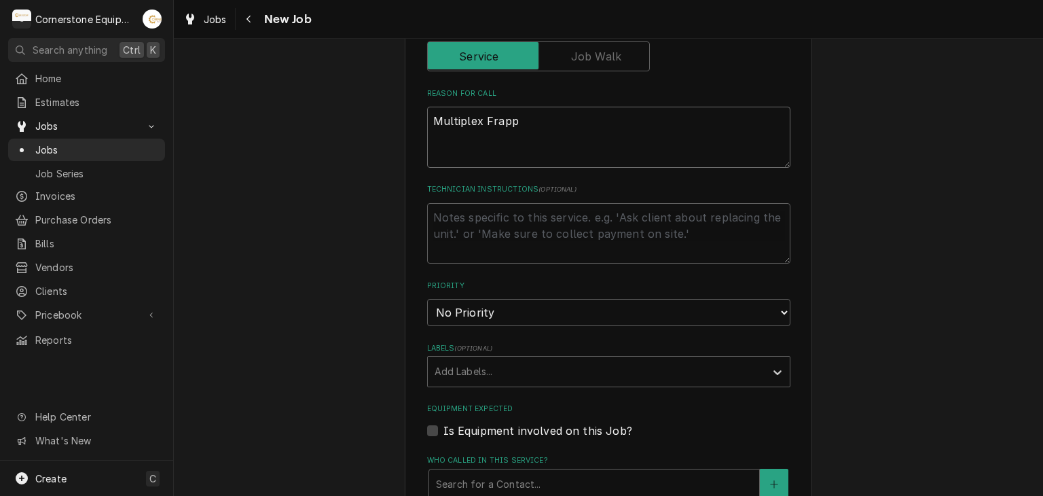
type textarea "Multiplex Frappe"
type textarea "x"
type textarea "Multiplex Frappe"
type textarea "x"
type textarea "Multiplex Frappe t"
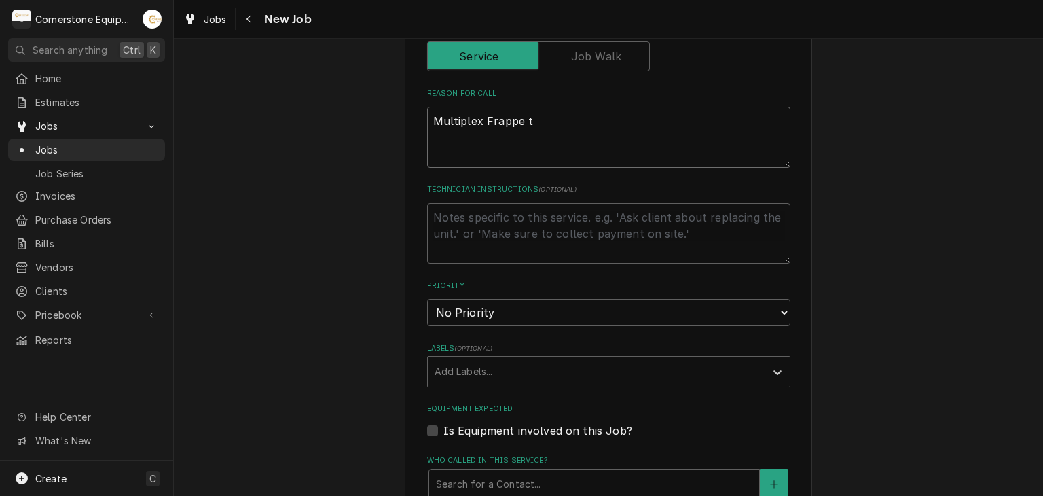
type textarea "x"
type textarea "Multiplex Frappe tun"
type textarea "x"
type textarea "Multiplex Frappe tune"
type textarea "x"
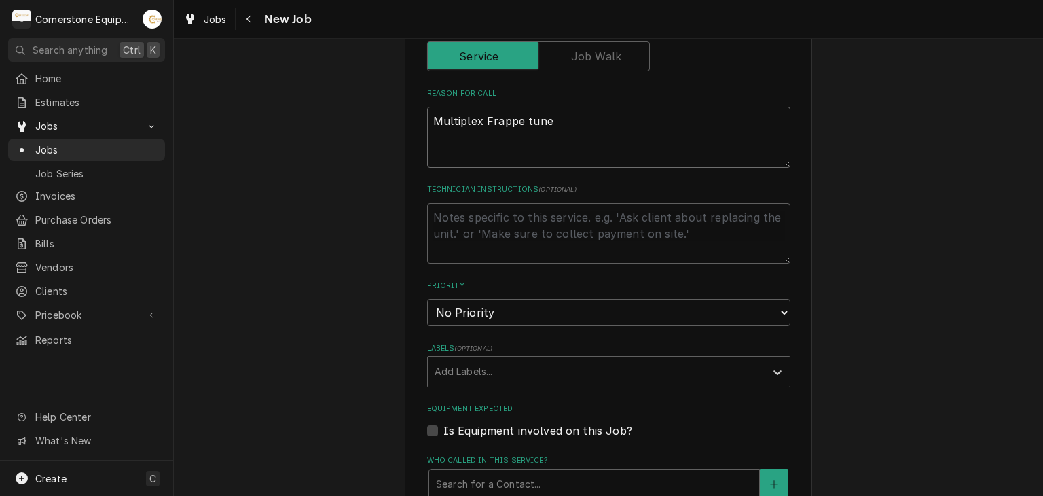
type textarea "Multiplex Frappe tune"
type textarea "x"
type textarea "Multiplex Frappe tune u"
type textarea "x"
type textarea "Multiplex Frappe tune up"
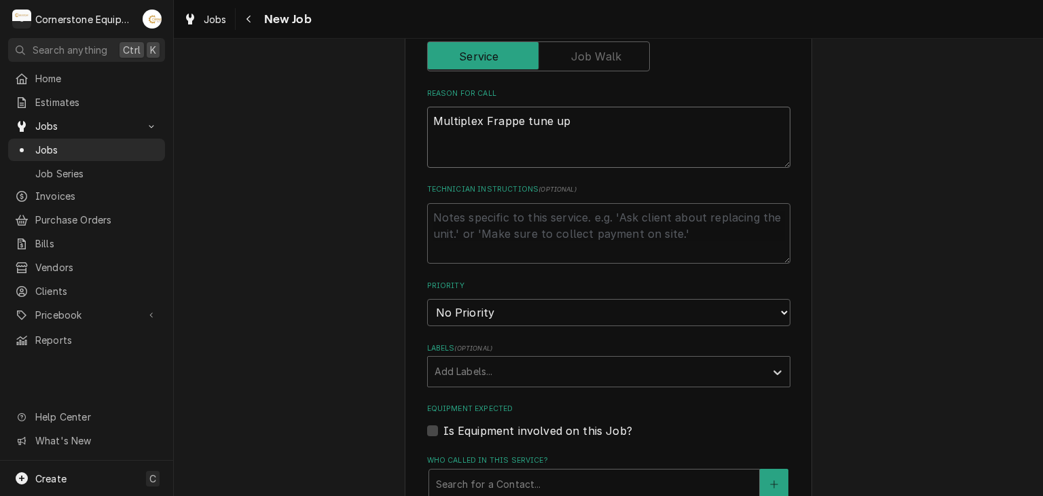
type textarea "x"
type textarea "Multiplex Frappe tune up"
drag, startPoint x: 505, startPoint y: 304, endPoint x: 500, endPoint y: 319, distance: 15.9
click at [505, 304] on select "No Priority Urgent High Medium Low" at bounding box center [608, 312] width 363 height 27
select select "2"
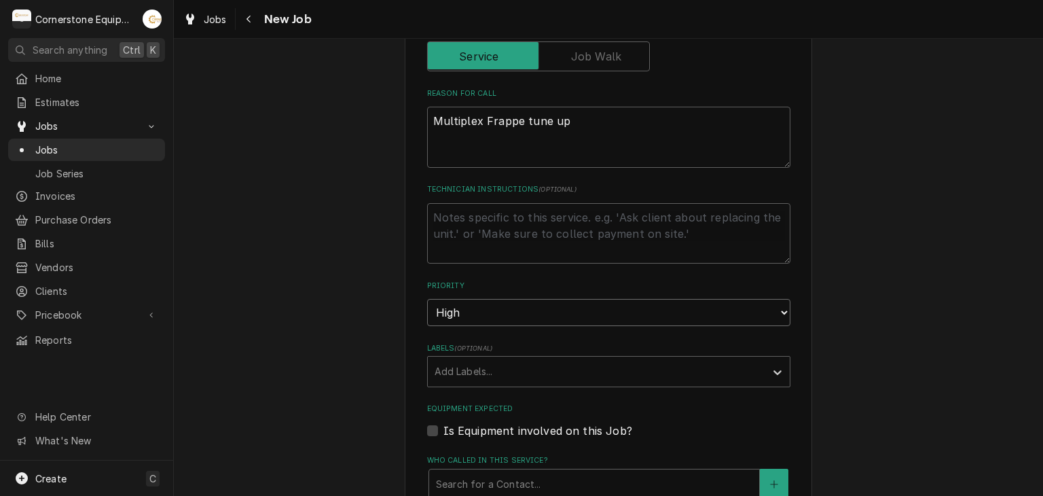
click at [427, 299] on select "No Priority Urgent High Medium Low" at bounding box center [608, 312] width 363 height 27
click at [472, 236] on textarea "Technician Instructions ( optional )" at bounding box center [608, 233] width 363 height 61
type textarea "x"
type textarea "r"
type textarea "x"
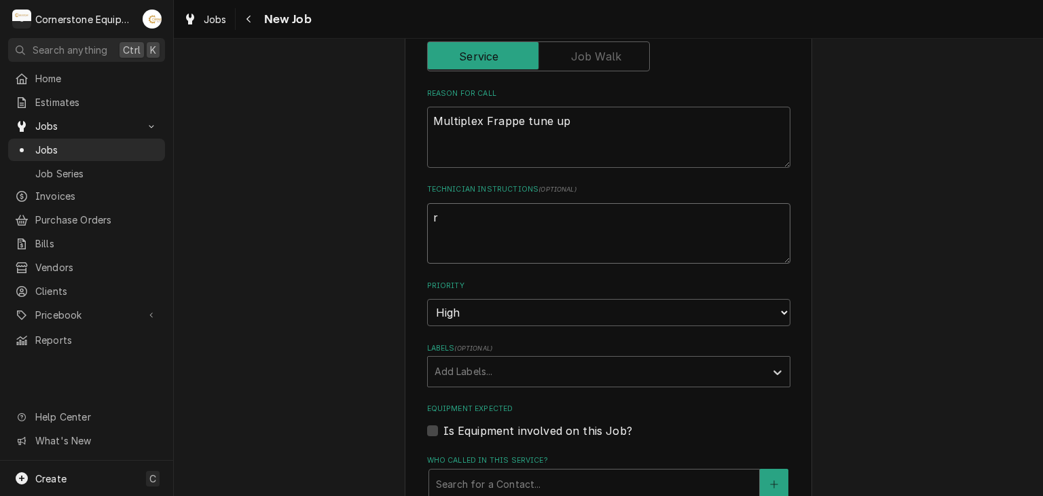
type textarea "re"
type textarea "x"
type textarea "rec"
type textarea "x"
type textarea "rec"
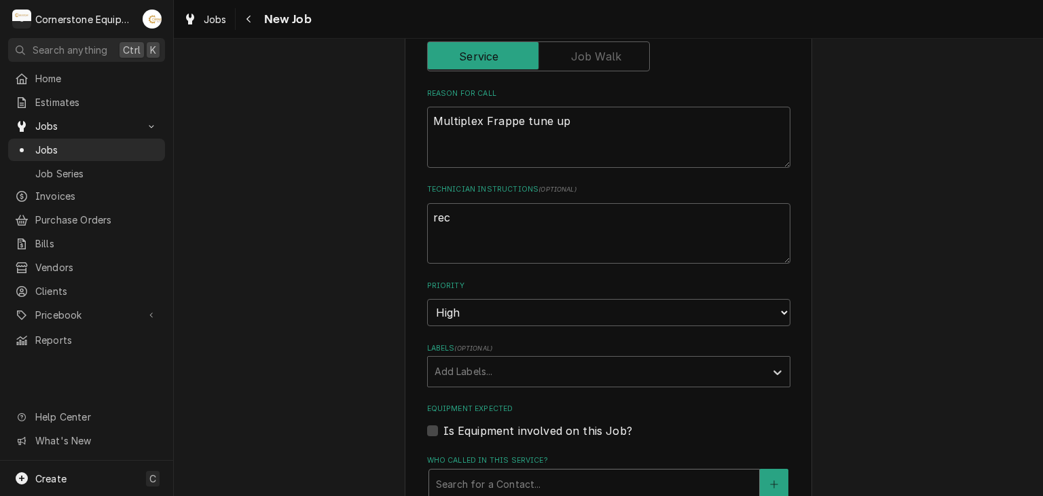
click at [497, 490] on div "Who called in this service?" at bounding box center [594, 484] width 316 height 24
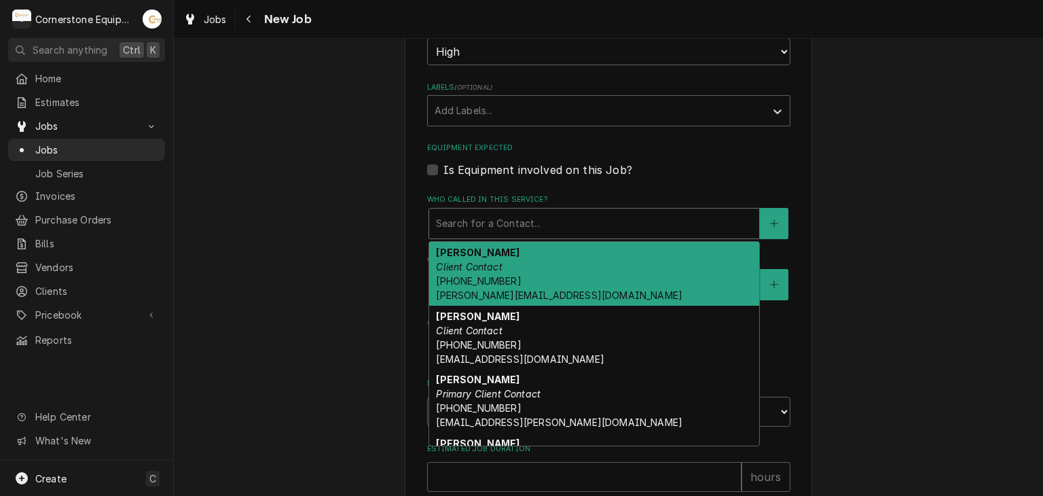
scroll to position [815, 0]
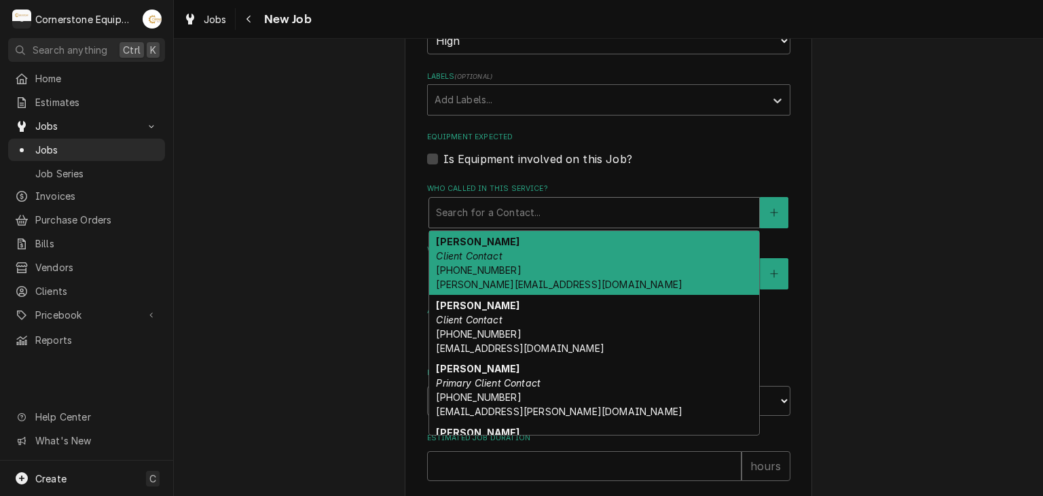
click at [484, 158] on label "Is Equipment involved on this Job?" at bounding box center [537, 159] width 189 height 16
click at [484, 158] on input "Equipment Expected" at bounding box center [624, 166] width 363 height 30
checkbox input "true"
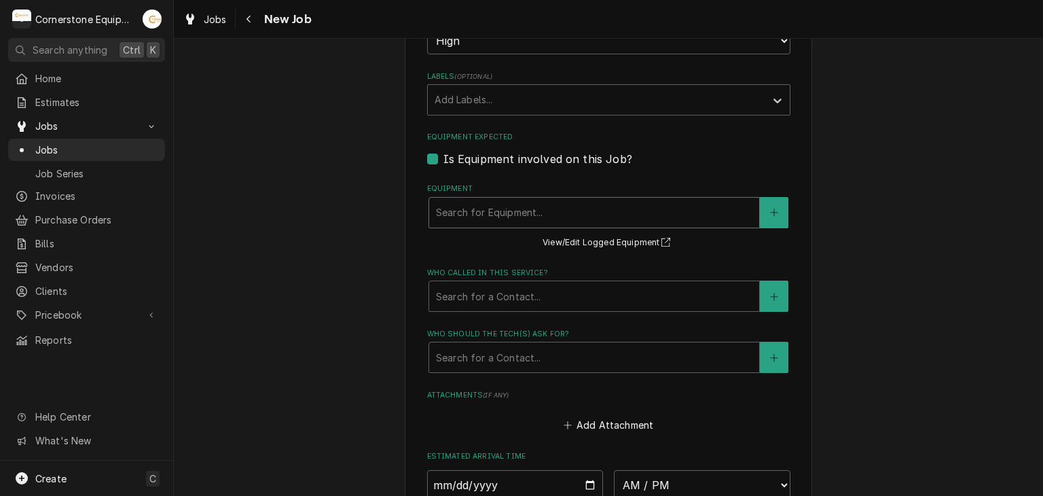
click at [487, 202] on div "Equipment" at bounding box center [594, 212] width 316 height 24
type textarea "x"
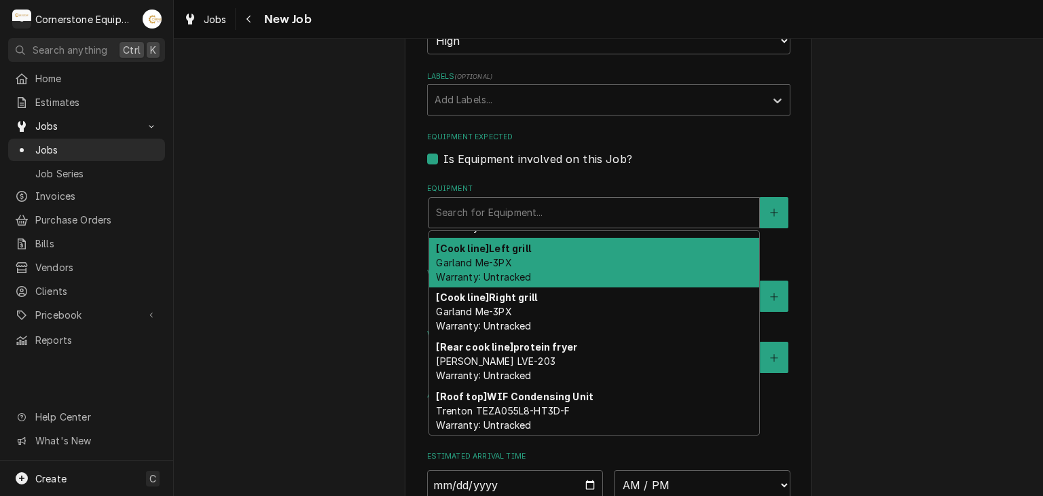
scroll to position [0, 0]
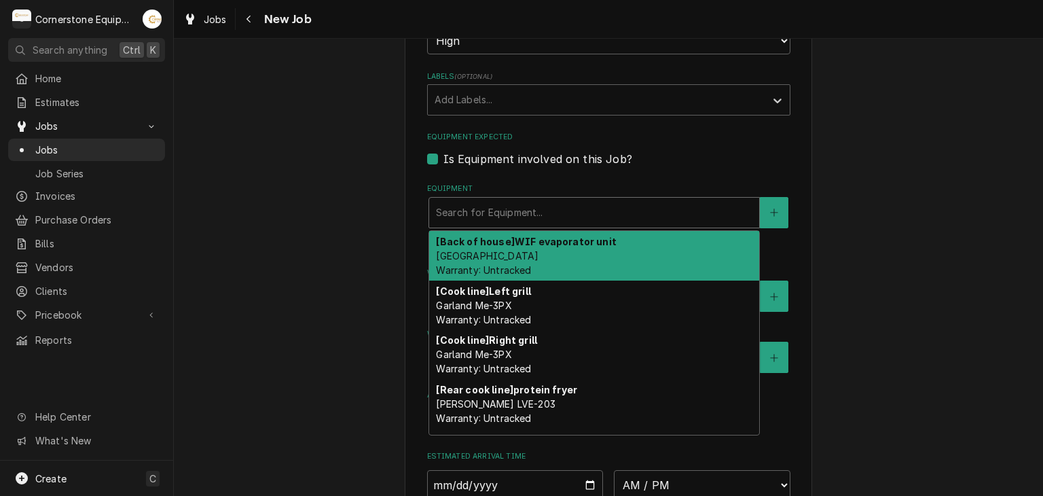
click at [482, 175] on fieldset "Job Details Job Source Direct (Phone/Email/etc.) Other Date Received 2025-10-05…" at bounding box center [608, 68] width 363 height 1116
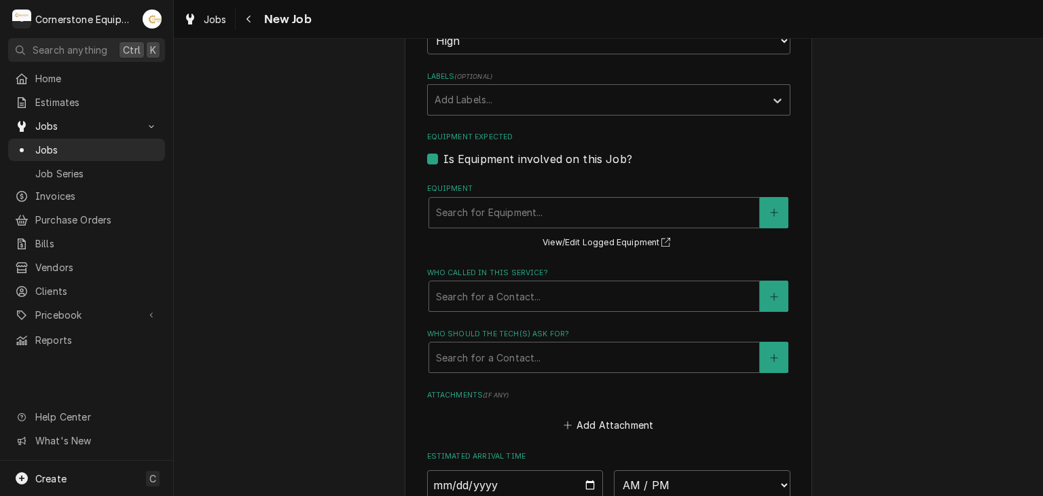
click at [484, 163] on label "Is Equipment involved on this Job?" at bounding box center [537, 159] width 189 height 16
click at [484, 163] on input "Equipment Expected" at bounding box center [624, 166] width 363 height 30
checkbox input "false"
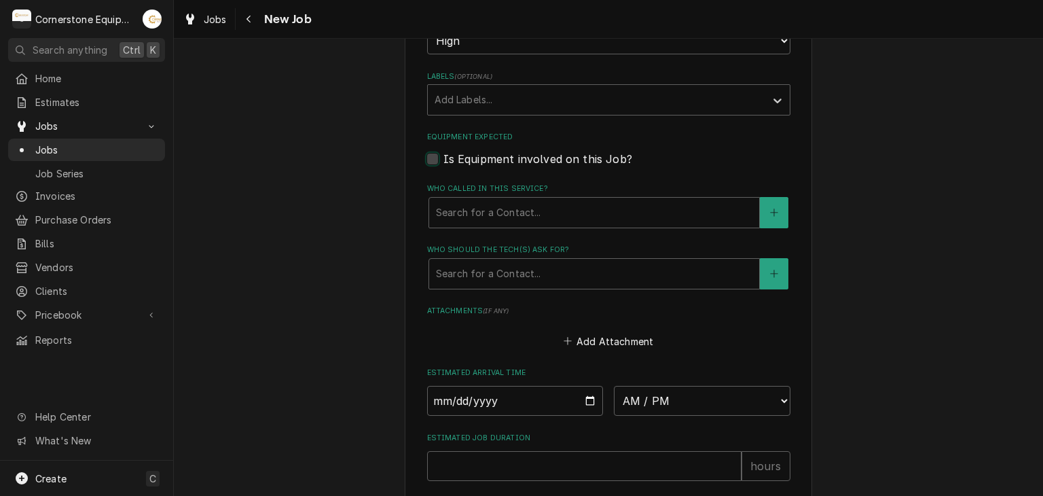
scroll to position [543, 0]
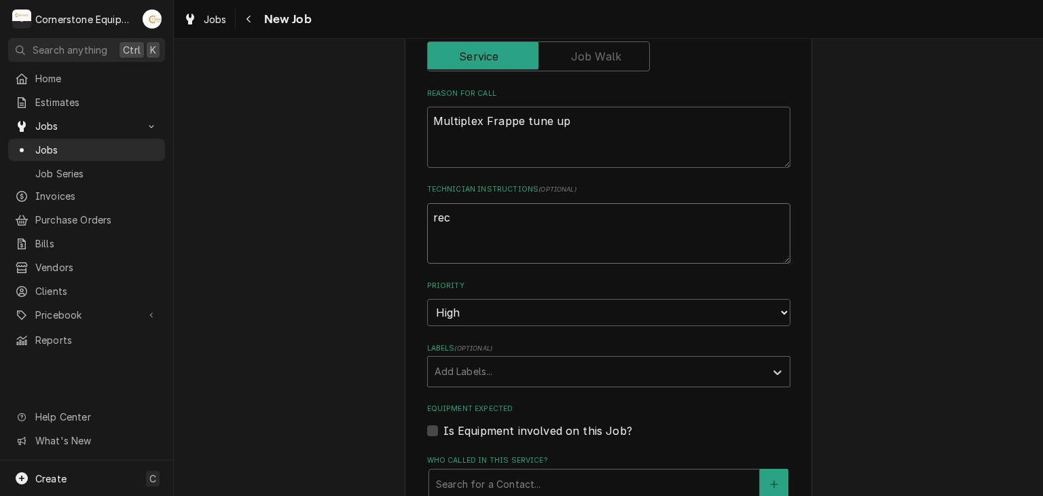
click at [491, 244] on textarea "rec" at bounding box center [608, 233] width 363 height 61
type textarea "x"
type textarea "reco"
type textarea "x"
type textarea "recor"
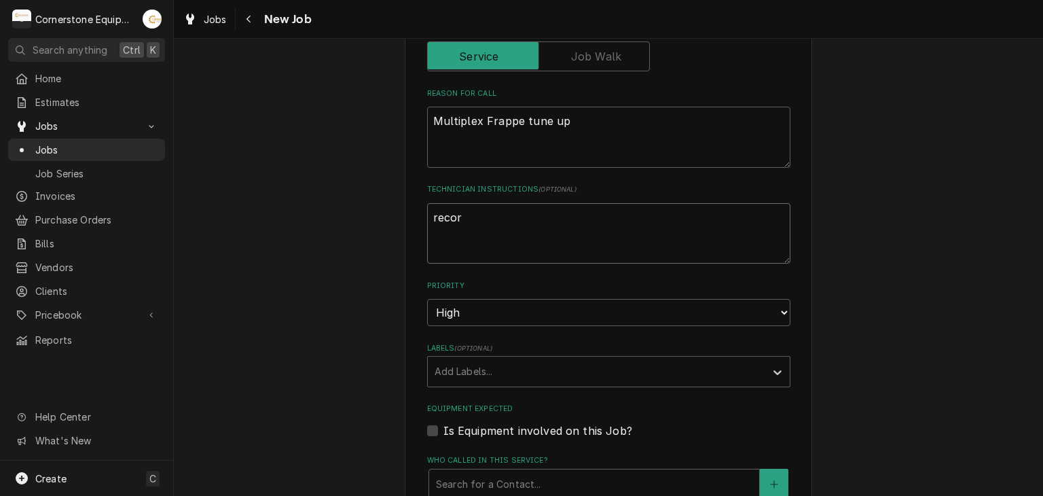
type textarea "x"
type textarea "record"
type textarea "x"
type textarea "record"
type textarea "x"
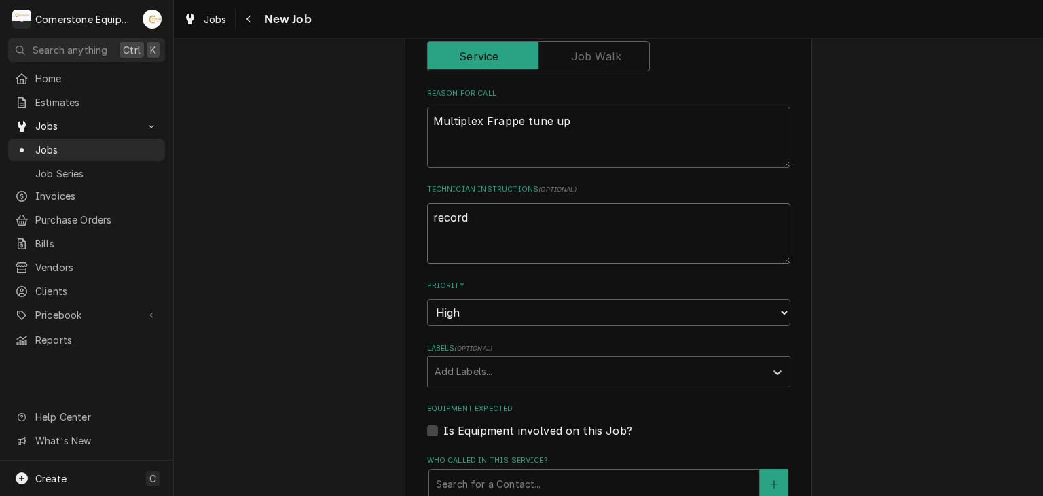
type textarea "record e"
type textarea "x"
type textarea "record eq"
type textarea "x"
type textarea "record eqio"
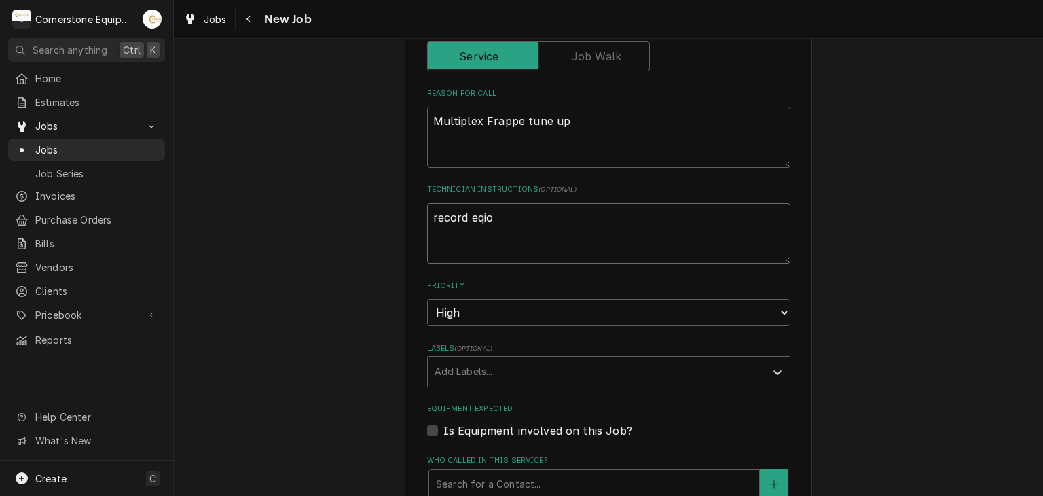
type textarea "x"
type textarea "record eqi"
type textarea "x"
type textarea "record eqip"
type textarea "x"
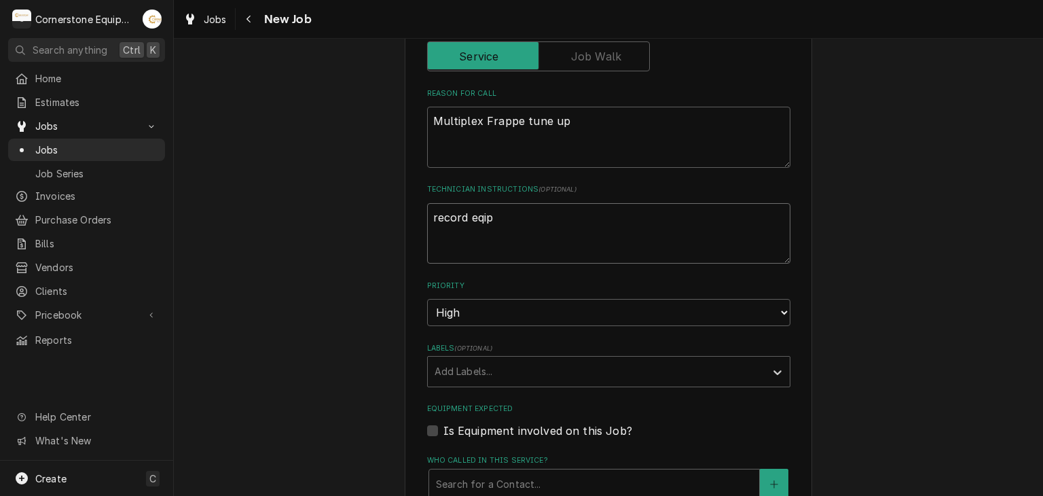
type textarea "record eqipm"
type textarea "x"
type textarea "record eqipme"
type textarea "x"
type textarea "record eqipmen"
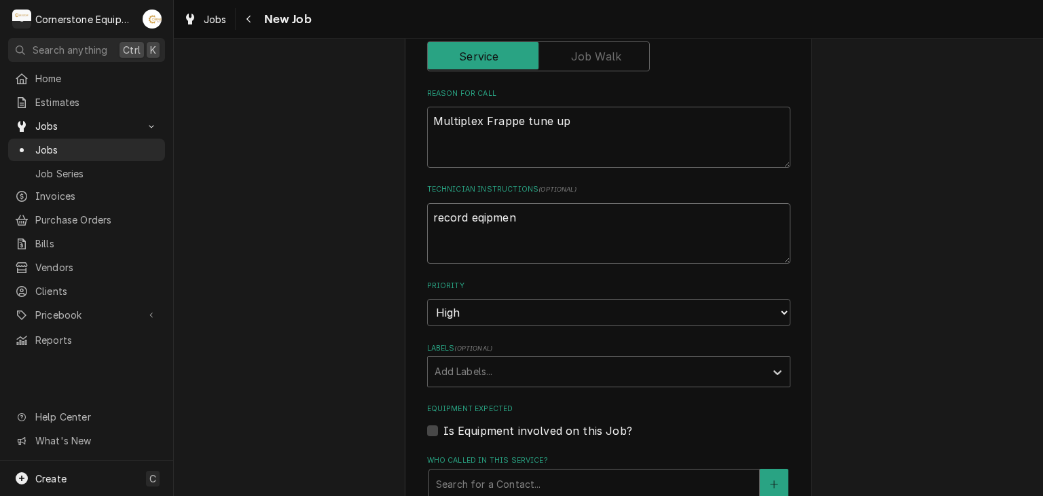
type textarea "x"
type textarea "record eqipment"
type textarea "x"
type textarea "record eqipment"
type textarea "x"
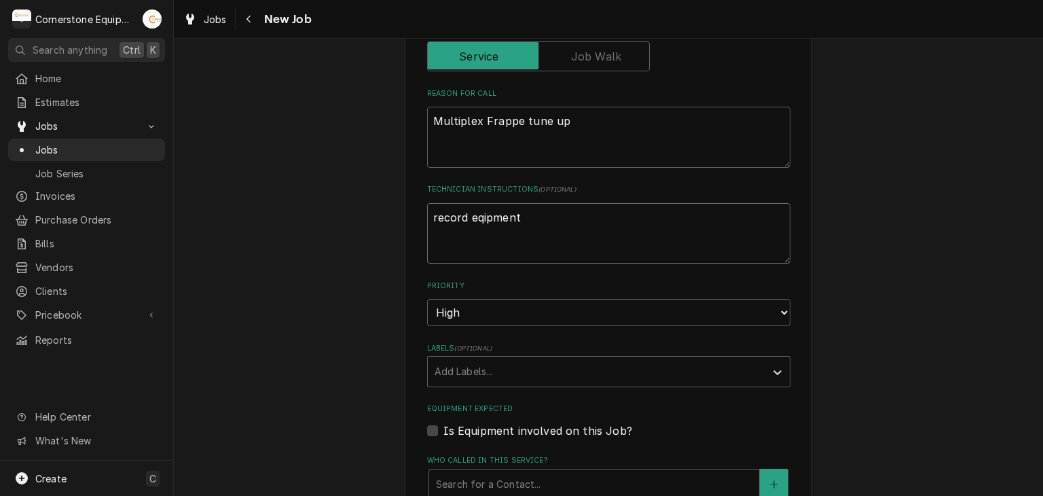
type textarea "record eqipment d"
type textarea "x"
type textarea "record eqipment da"
type textarea "x"
type textarea "record eqipment dat"
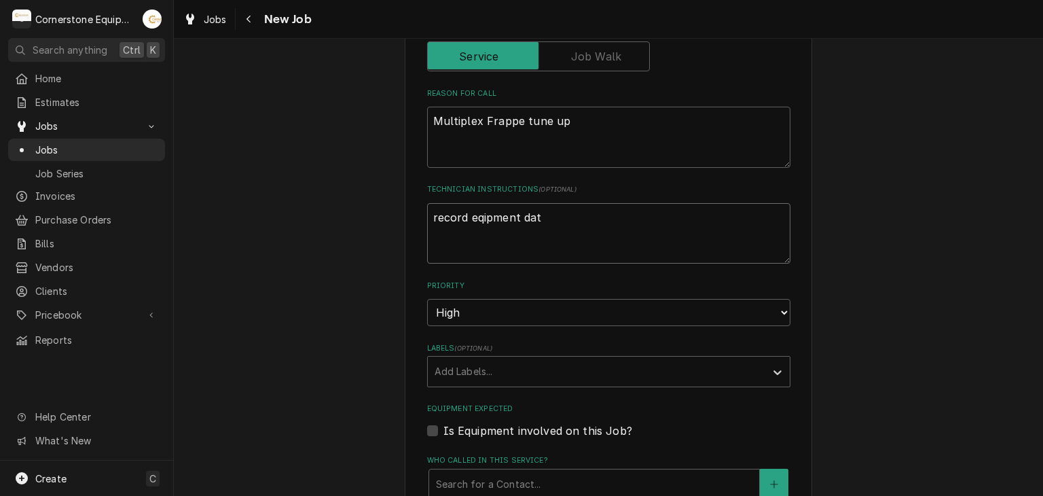
type textarea "x"
type textarea "record eqipment data"
type textarea "x"
type textarea "record equipment data"
type textarea "x"
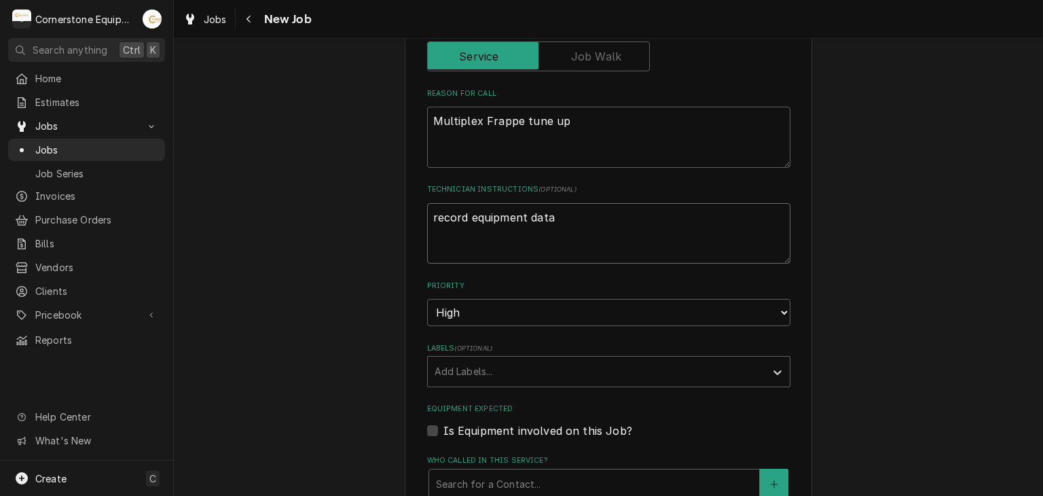
scroll to position [815, 0]
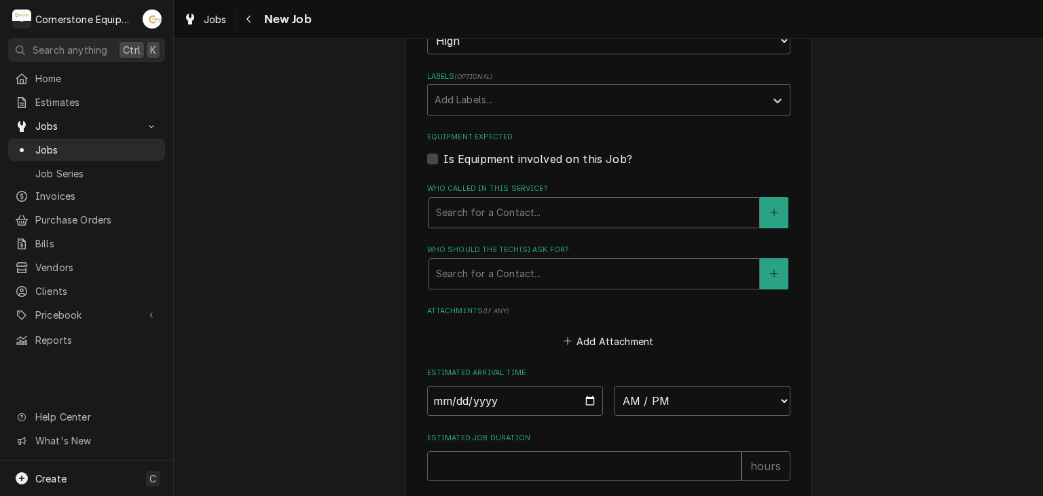
type textarea "record equipment data"
click at [513, 202] on div "Who called in this service?" at bounding box center [594, 212] width 316 height 24
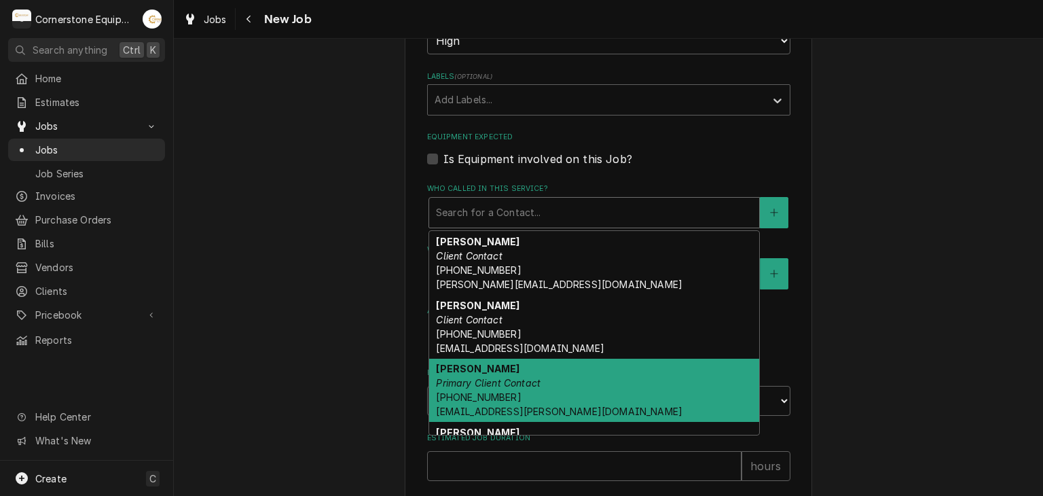
click at [486, 378] on em "Primary Client Contact" at bounding box center [488, 383] width 105 height 12
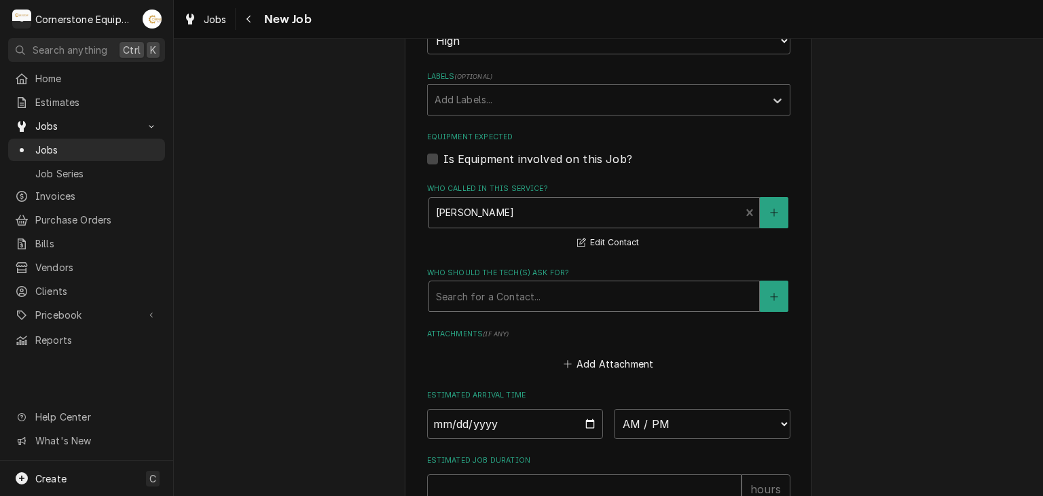
click at [492, 294] on div "Who should the tech(s) ask for?" at bounding box center [594, 296] width 316 height 24
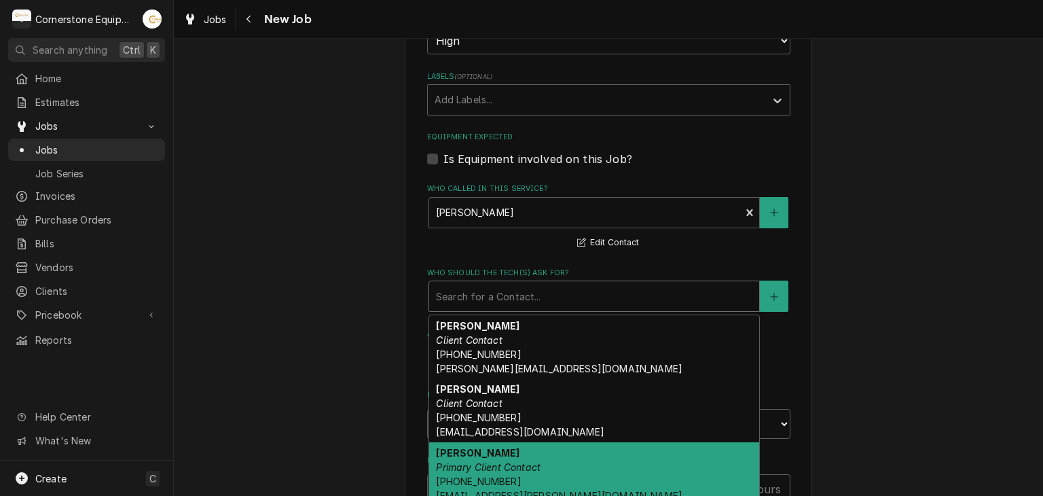
click at [481, 456] on div "Ashton Vazquez Primary Client Contact (346) 249-1763 ashton.vazquez@us.stores.m…" at bounding box center [594, 474] width 330 height 64
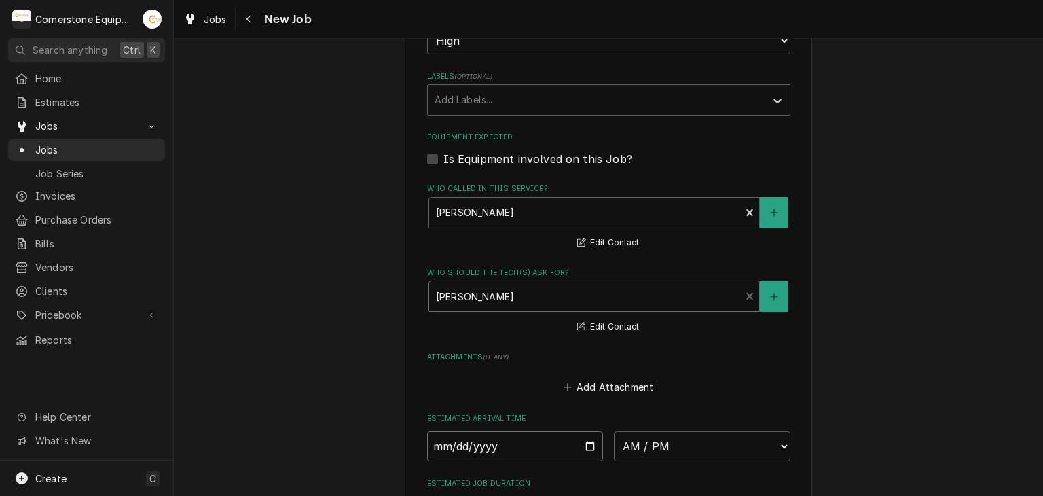
click at [587, 449] on input "Date" at bounding box center [515, 446] width 177 height 30
type textarea "x"
type input "2025-10-06"
type textarea "x"
click at [673, 438] on select "AM / PM 6:00 AM 6:15 AM 6:30 AM 6:45 AM 7:00 AM 7:15 AM 7:30 AM 7:45 AM 8:00 AM…" at bounding box center [702, 446] width 177 height 30
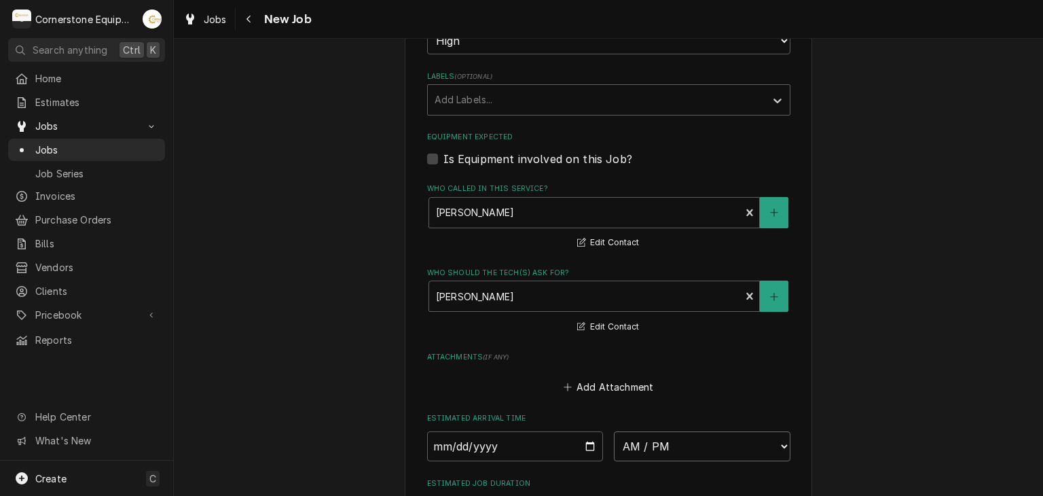
select select "09:00:00"
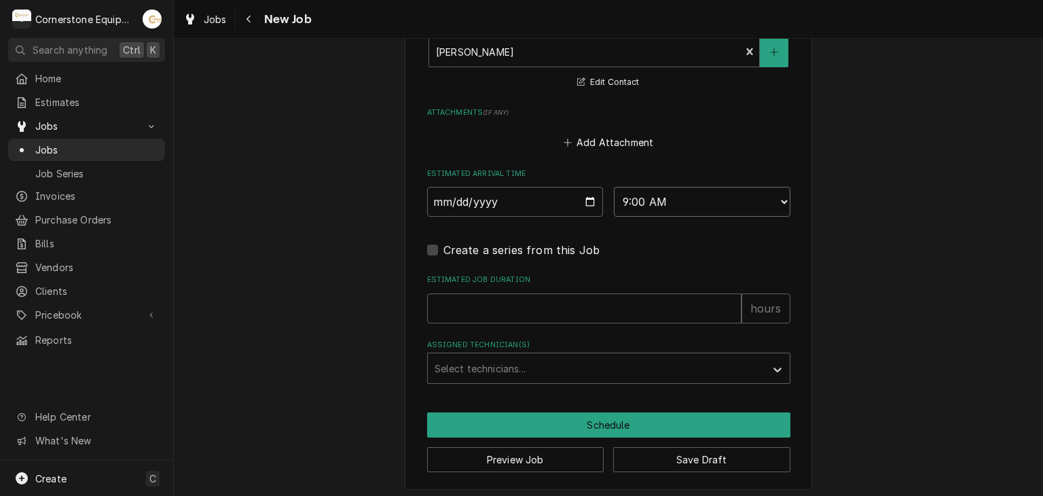
scroll to position [1060, 0]
click at [523, 302] on input "Estimated Job Duration" at bounding box center [584, 308] width 314 height 30
type textarea "x"
type input "6"
type textarea "x"
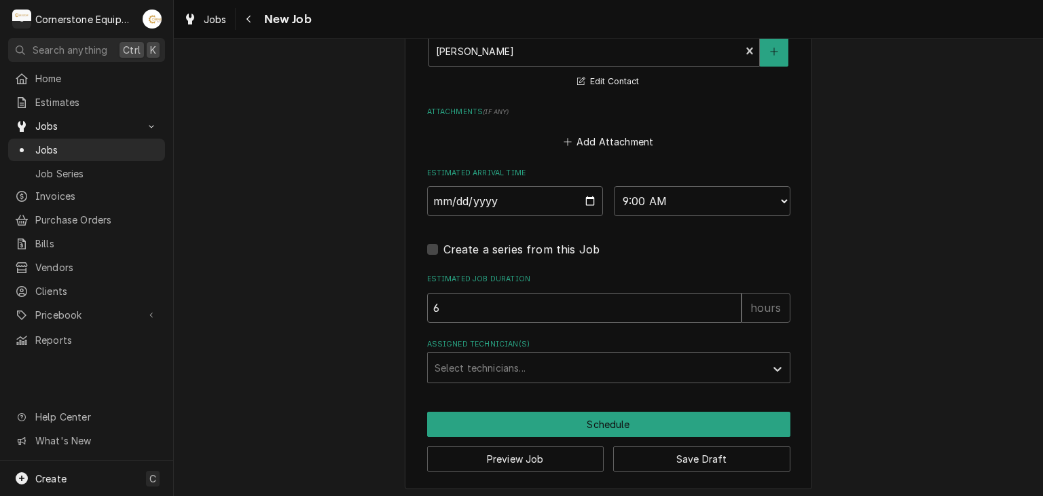
type input "6"
click at [501, 360] on div "Assigned Technician(s)" at bounding box center [597, 367] width 324 height 24
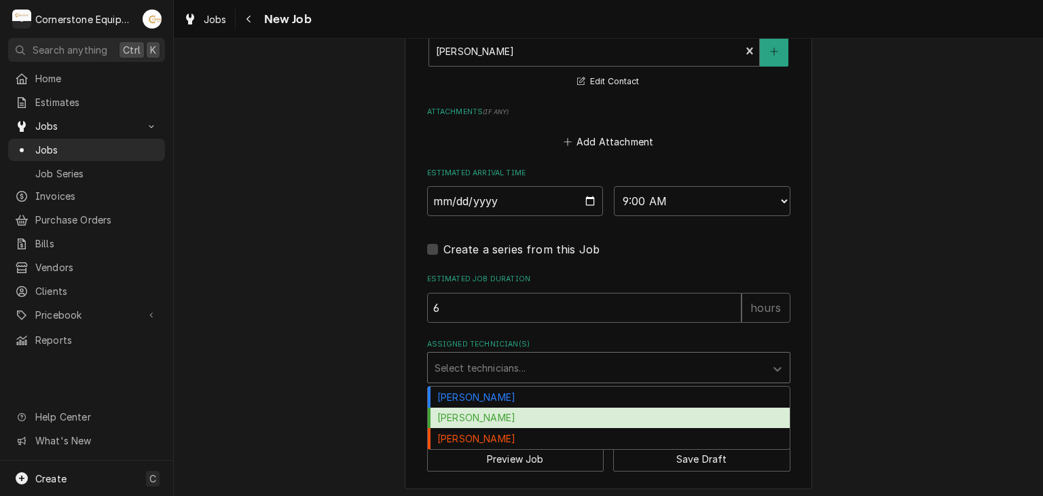
click at [477, 414] on div "Matthew Pennington" at bounding box center [609, 417] width 362 height 21
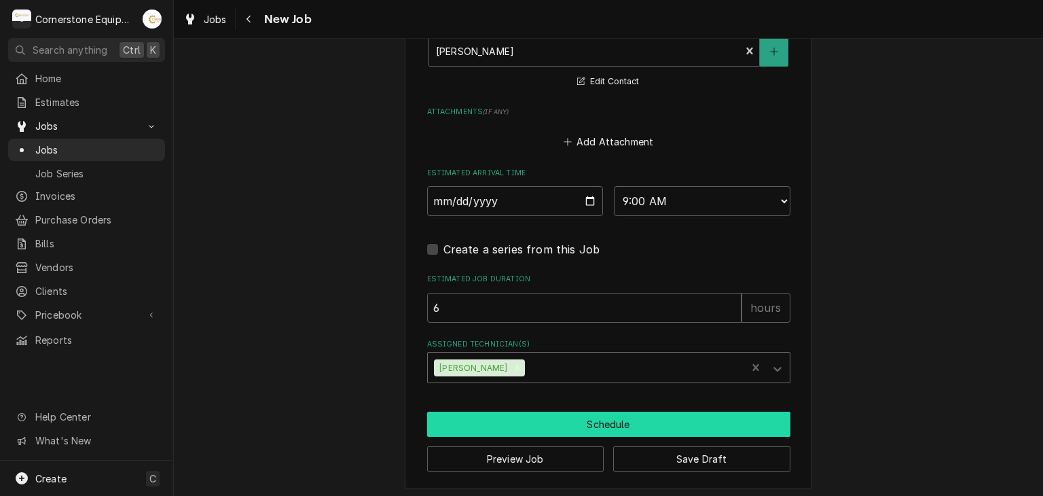
click at [479, 423] on button "Schedule" at bounding box center [608, 424] width 363 height 25
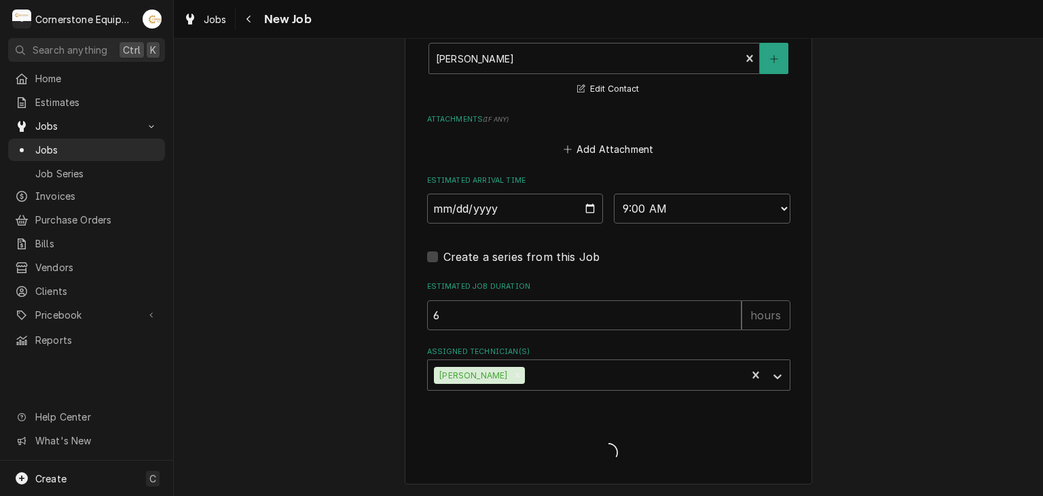
scroll to position [1049, 0]
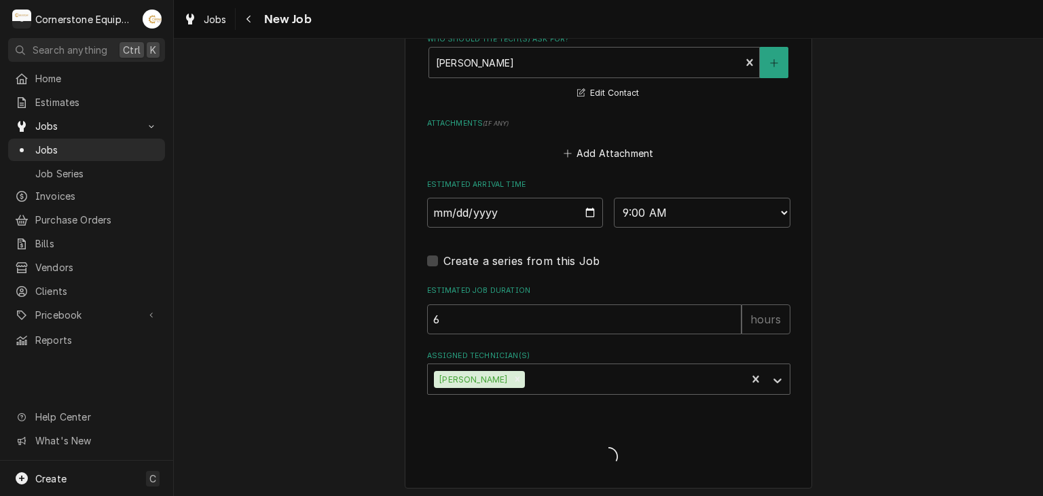
type textarea "x"
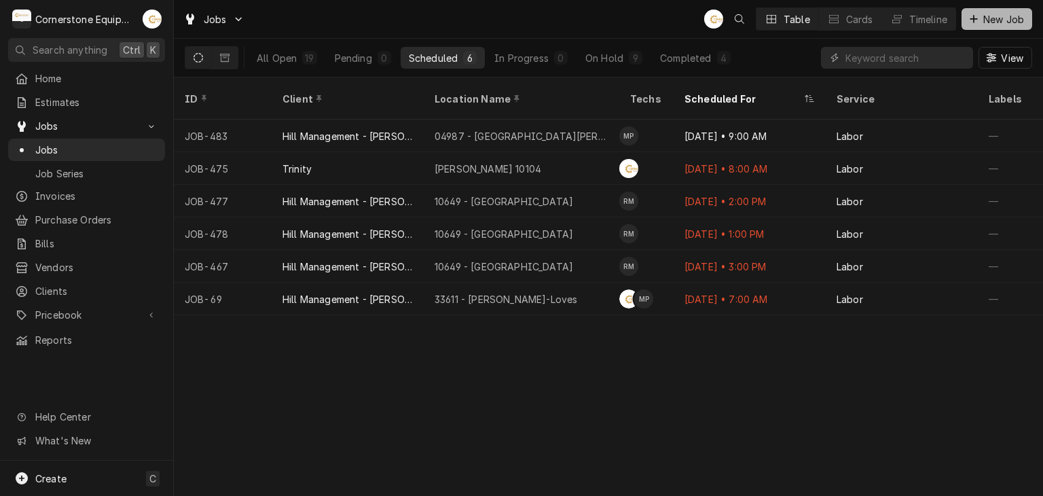
click at [987, 14] on span "New Job" at bounding box center [1004, 19] width 46 height 14
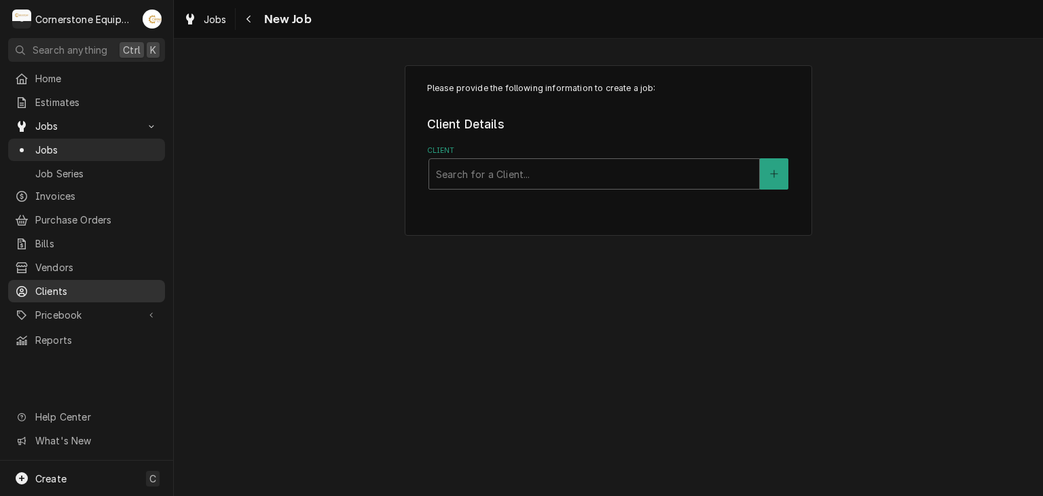
click at [71, 284] on span "Clients" at bounding box center [96, 291] width 123 height 14
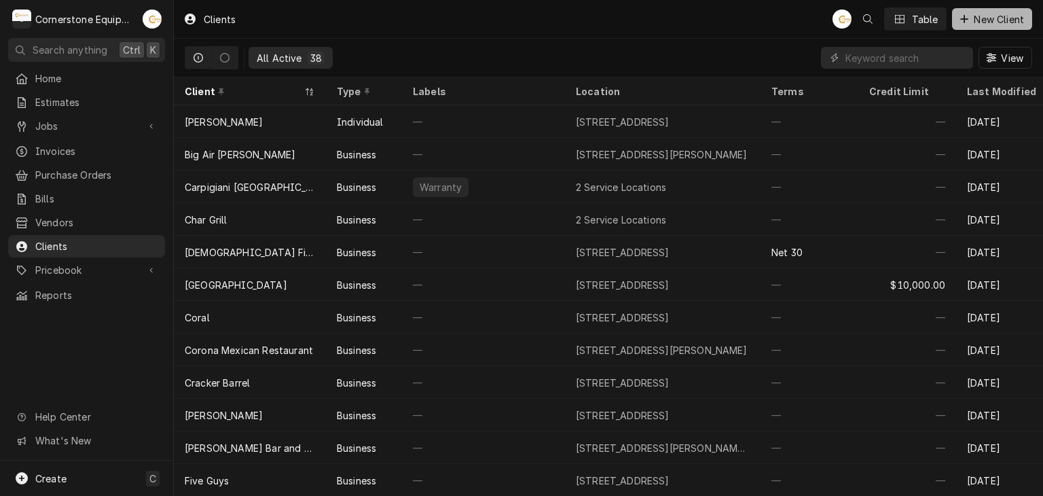
click at [985, 24] on span "New Client" at bounding box center [999, 19] width 56 height 14
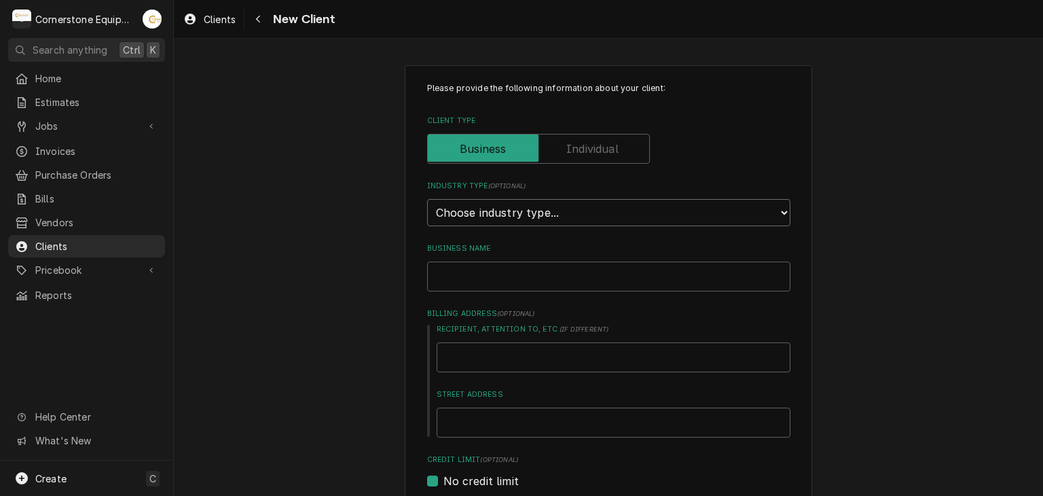
drag, startPoint x: 509, startPoint y: 213, endPoint x: 507, endPoint y: 221, distance: 8.3
click at [508, 213] on select "Choose industry type... Residential Commercial Industrial Government" at bounding box center [608, 212] width 363 height 27
select select "3"
click at [427, 199] on select "Choose industry type... Residential Commercial Industrial Government" at bounding box center [608, 212] width 363 height 27
click at [482, 272] on input "Business Name" at bounding box center [608, 276] width 363 height 30
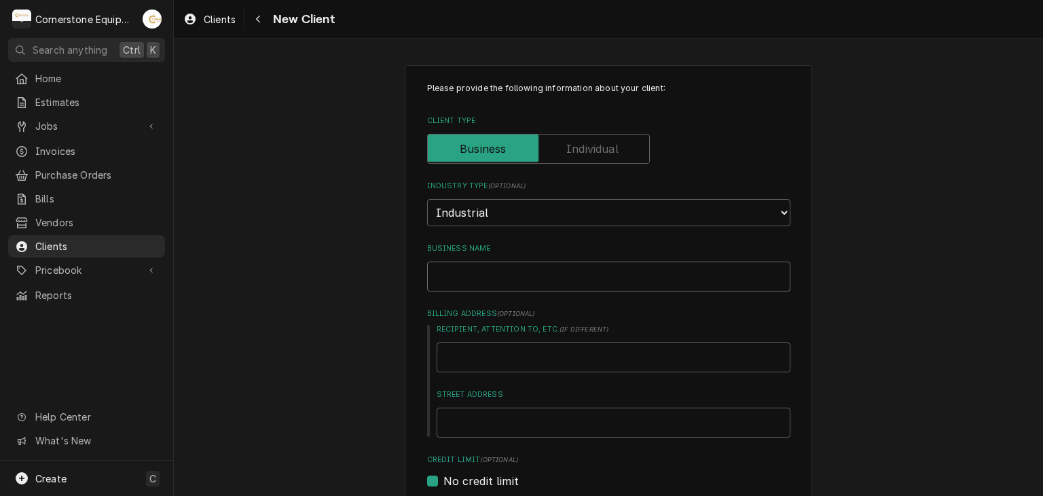
click at [468, 275] on input "Business Name" at bounding box center [608, 276] width 363 height 30
type textarea "x"
type input "T"
type textarea "x"
type input "Th"
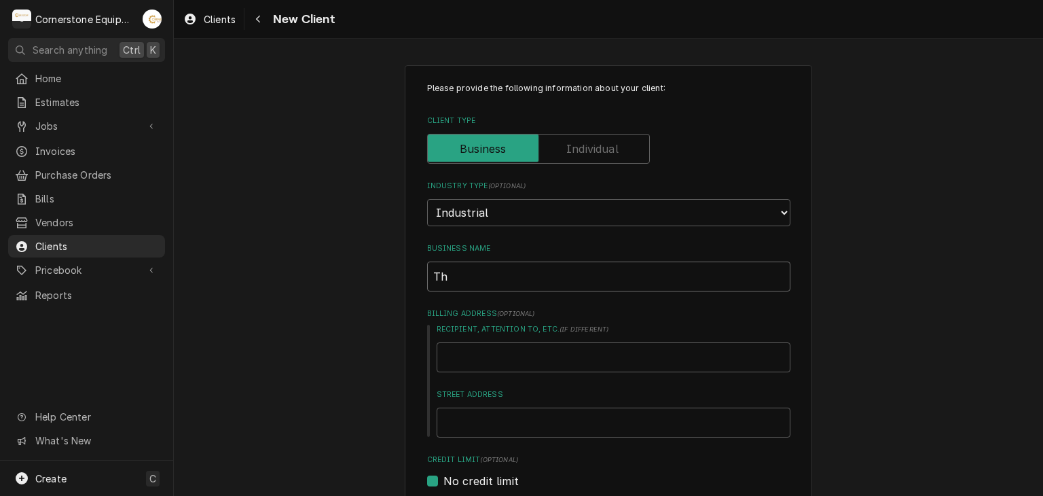
type textarea "x"
type input "The"
type textarea "x"
type input "Ther"
type textarea "x"
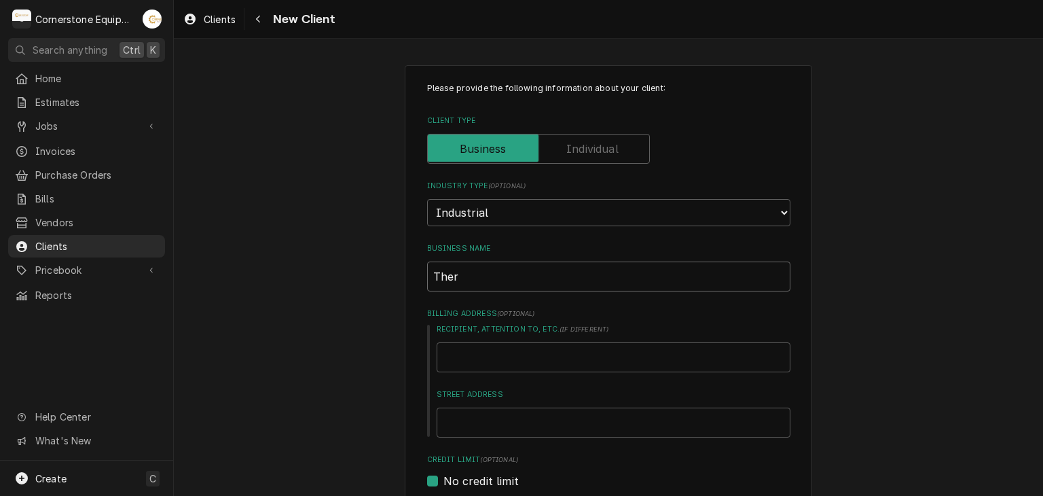
type input "Therm"
type textarea "x"
type input "Thermo"
type textarea "x"
type input "Therm"
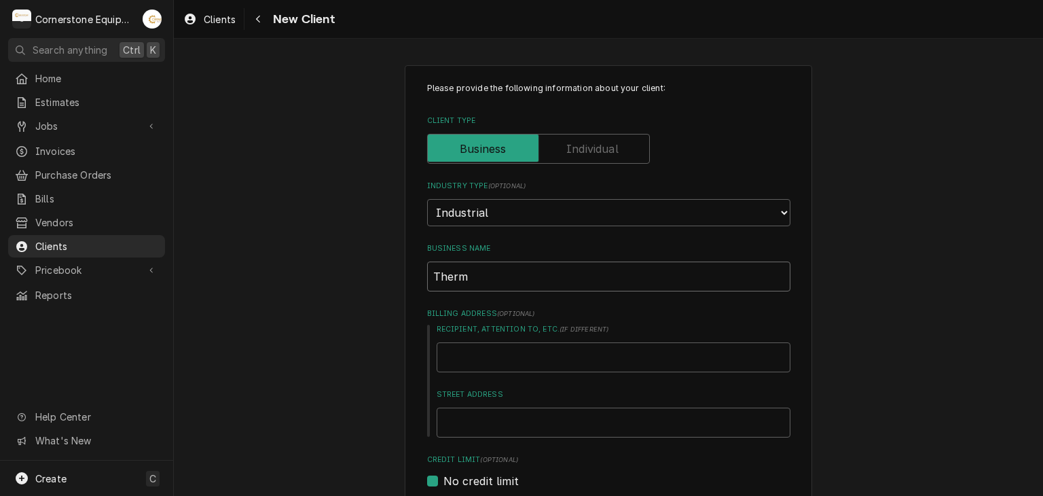
type textarea "x"
type input "Ther"
type textarea "x"
type input "The"
type textarea "x"
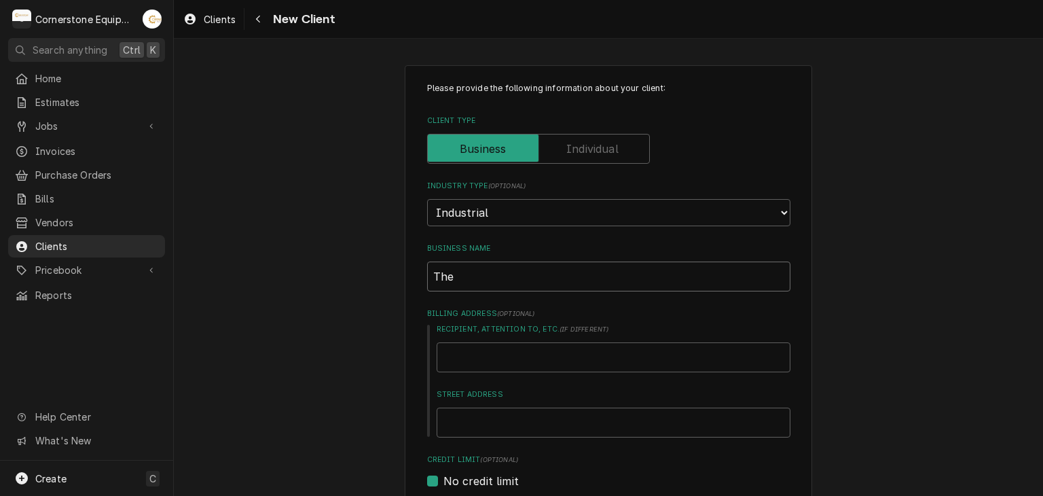
type input "Th"
type textarea "x"
type input "T"
type textarea "x"
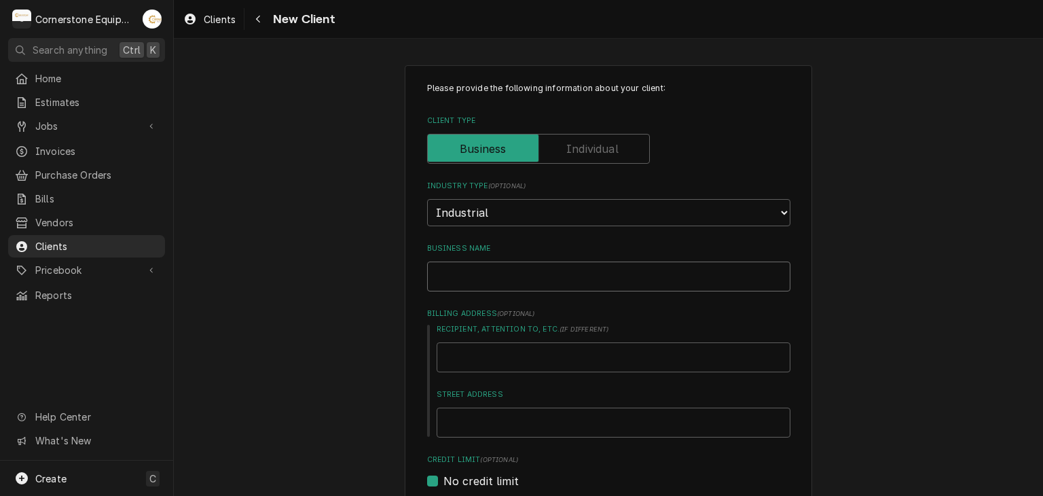
type input "N"
type textarea "x"
type input "T"
type textarea "x"
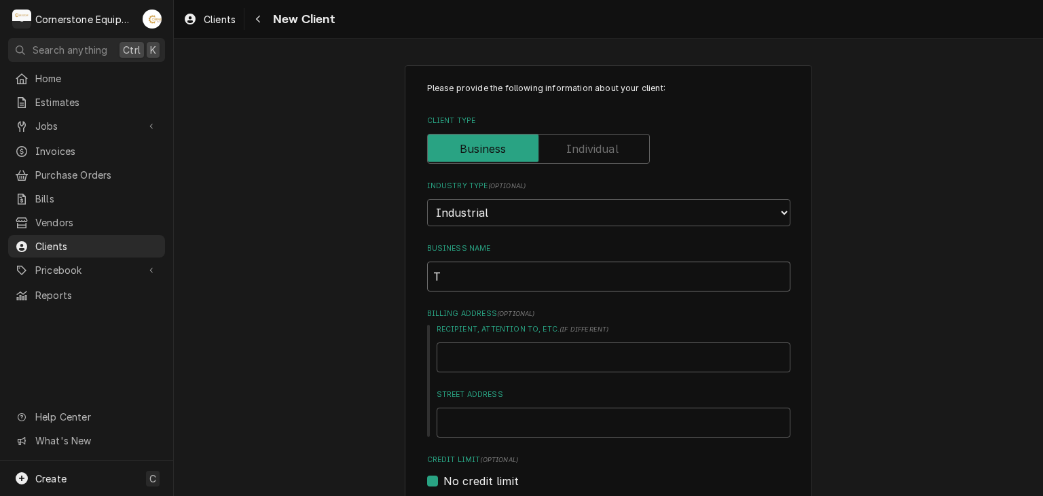
type input "Tr"
type textarea "x"
type input "Tru"
type textarea "x"
type input "Truc"
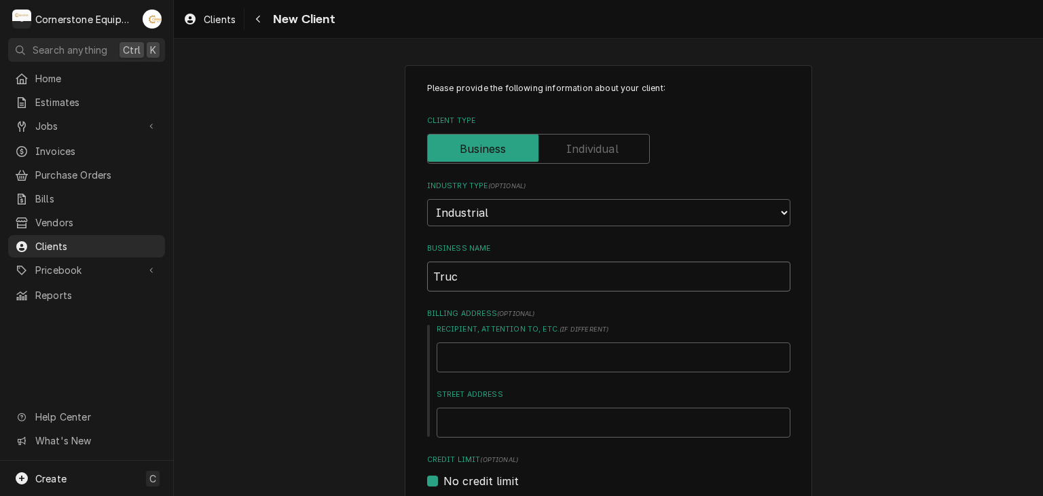
type textarea "x"
type input "Truck"
type textarea "x"
type input "Trucki"
type textarea "x"
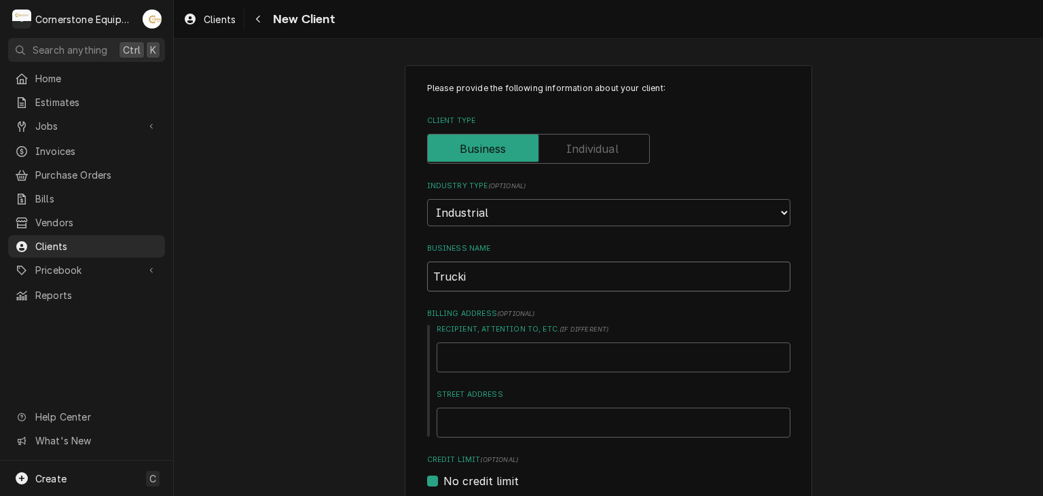
type input "Truckin"
type textarea "x"
type input "Trucking"
type textarea "x"
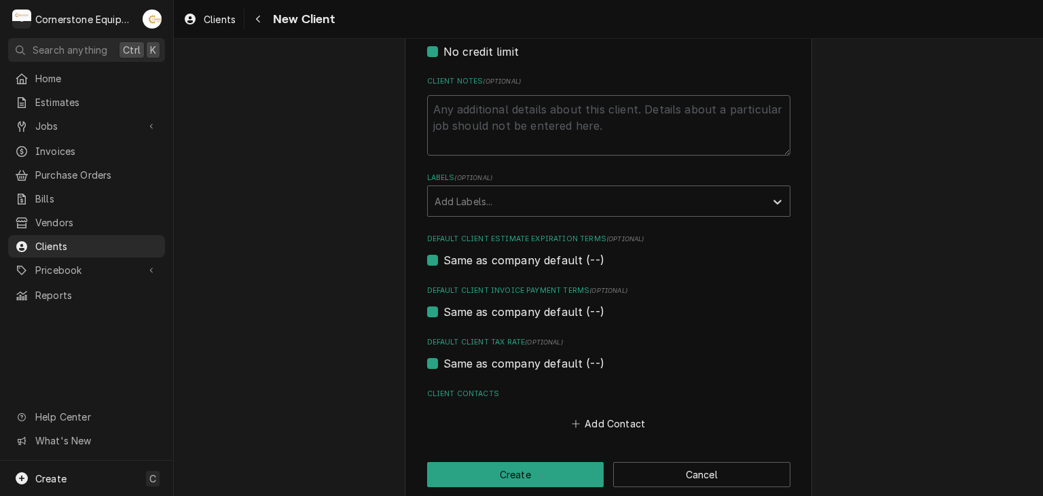
scroll to position [448, 0]
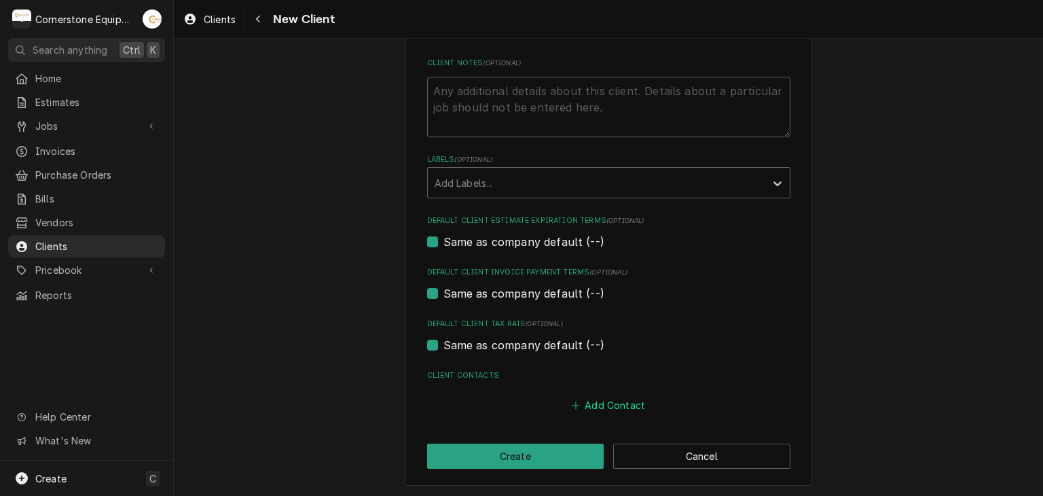
type input "Trucking"
click at [611, 407] on button "Add Contact" at bounding box center [608, 405] width 78 height 19
type textarea "x"
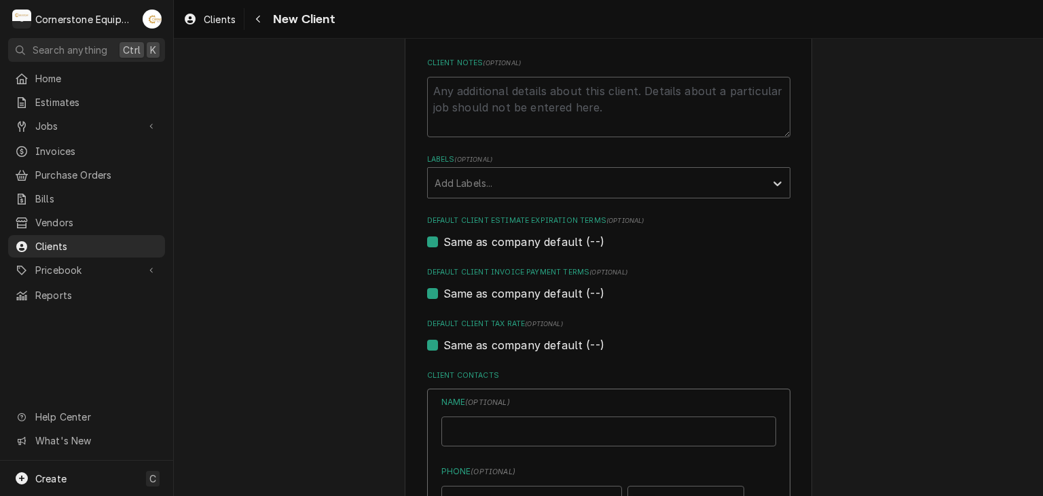
scroll to position [719, 0]
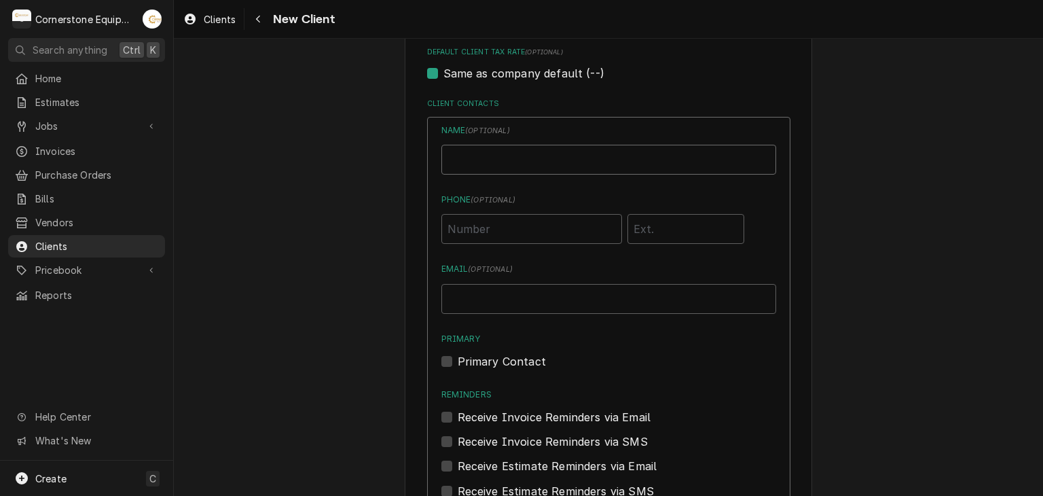
click at [498, 164] on input "Business Name" at bounding box center [608, 160] width 335 height 30
click at [474, 231] on input "Phone ( optional )" at bounding box center [531, 229] width 181 height 30
type input "[PHONE_NUMBER]"
click at [506, 355] on label "Primary Contact" at bounding box center [502, 361] width 88 height 16
click at [506, 355] on input "Primary" at bounding box center [625, 368] width 335 height 30
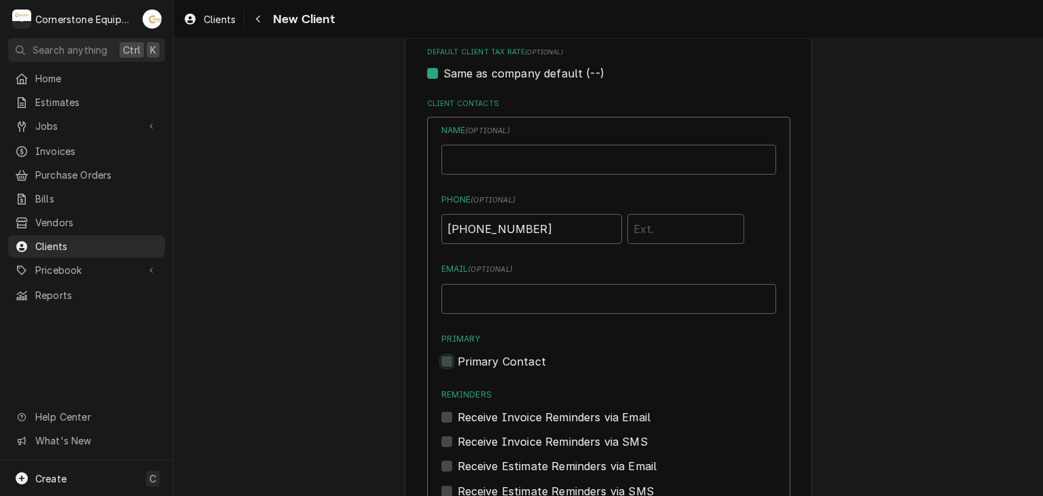
checkbox input "true"
click at [579, 430] on div "Receive Invoice Reminders via SMS" at bounding box center [608, 437] width 335 height 24
click at [577, 433] on label "Receive Invoice Reminders via SMS" at bounding box center [553, 441] width 190 height 16
click at [577, 433] on input "Contact Edit Form" at bounding box center [625, 448] width 335 height 30
checkbox input "true"
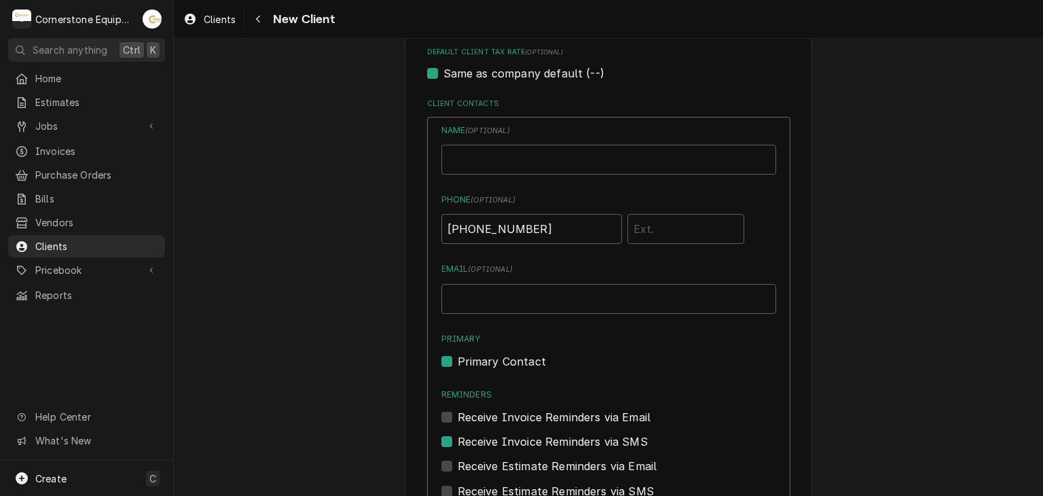
click at [583, 483] on label "Receive Estimate Reminders via SMS" at bounding box center [556, 491] width 196 height 16
click at [583, 483] on input "Contact Edit Form" at bounding box center [625, 498] width 335 height 30
checkbox input "true"
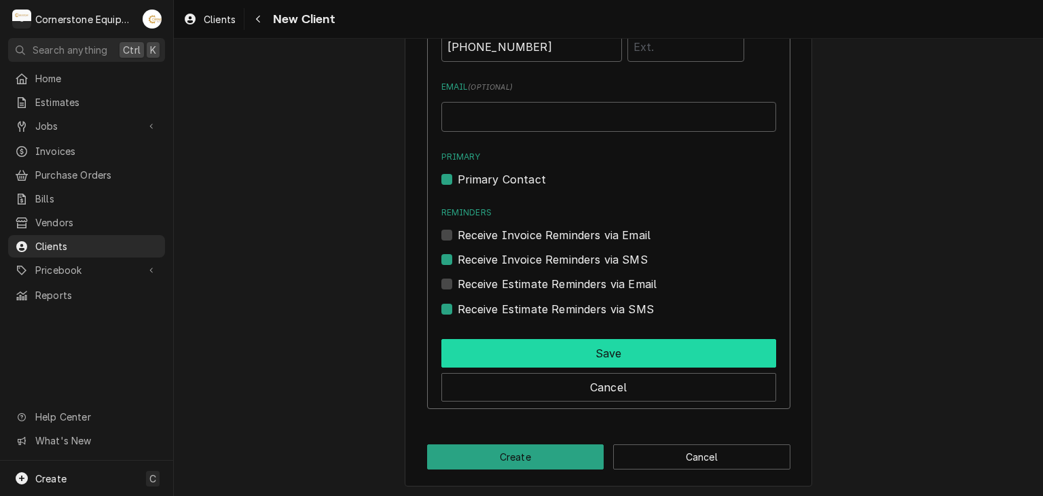
click at [587, 348] on button "Save" at bounding box center [608, 353] width 335 height 29
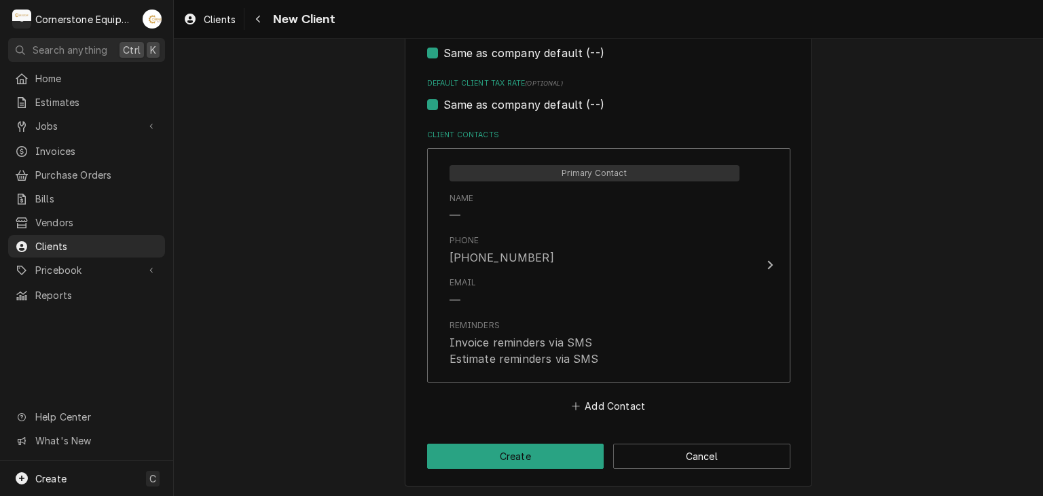
scroll to position [145, 0]
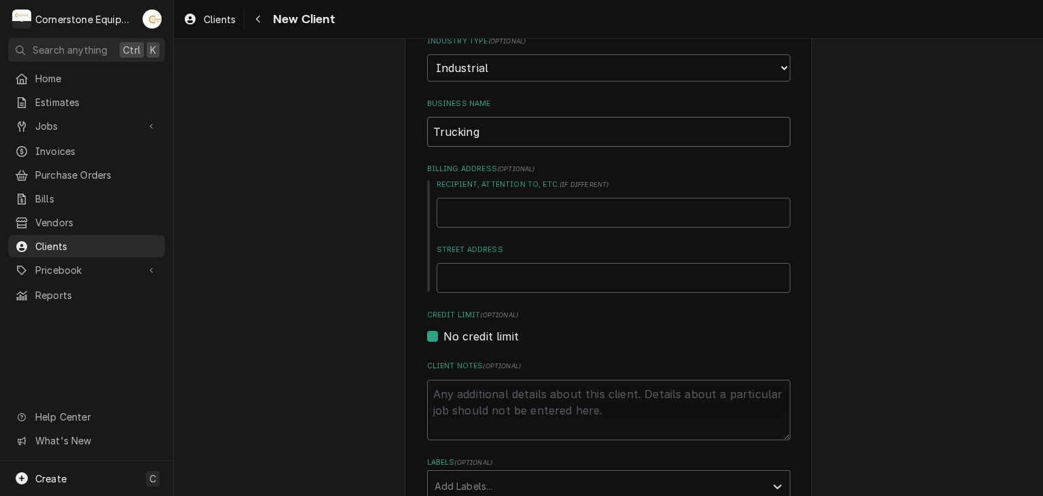
click at [508, 134] on input "Trucking" at bounding box center [608, 132] width 363 height 30
type textarea "x"
type input "Trucking"
type textarea "x"
type input "Truckin"
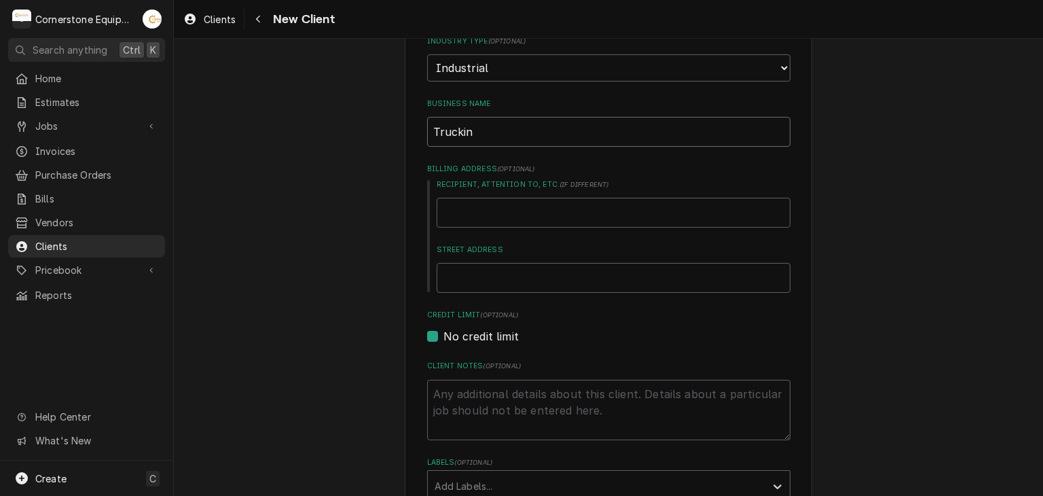
type textarea "x"
type input "Trucki"
type textarea "x"
type input "Truck"
type textarea "x"
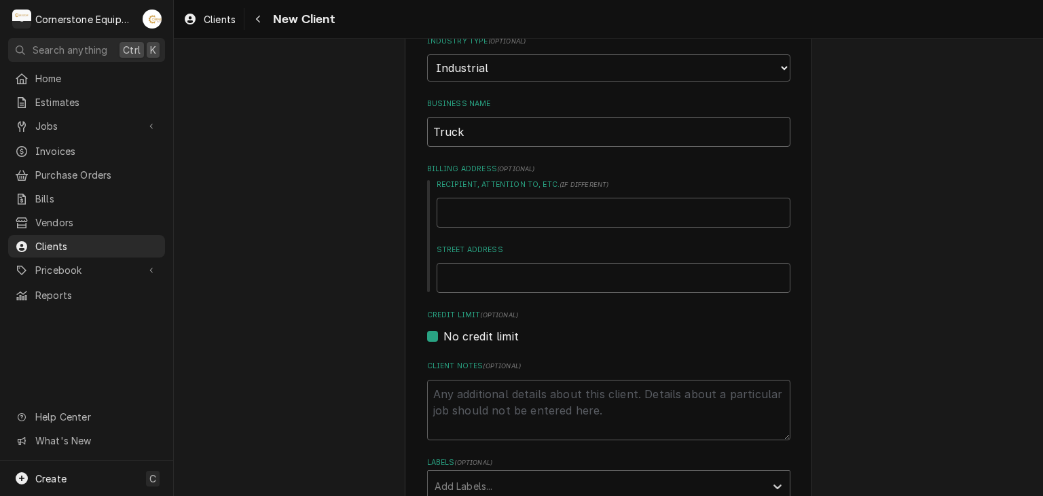
type input "Truc"
type textarea "x"
type input "Tru"
type textarea "x"
type input "Tr"
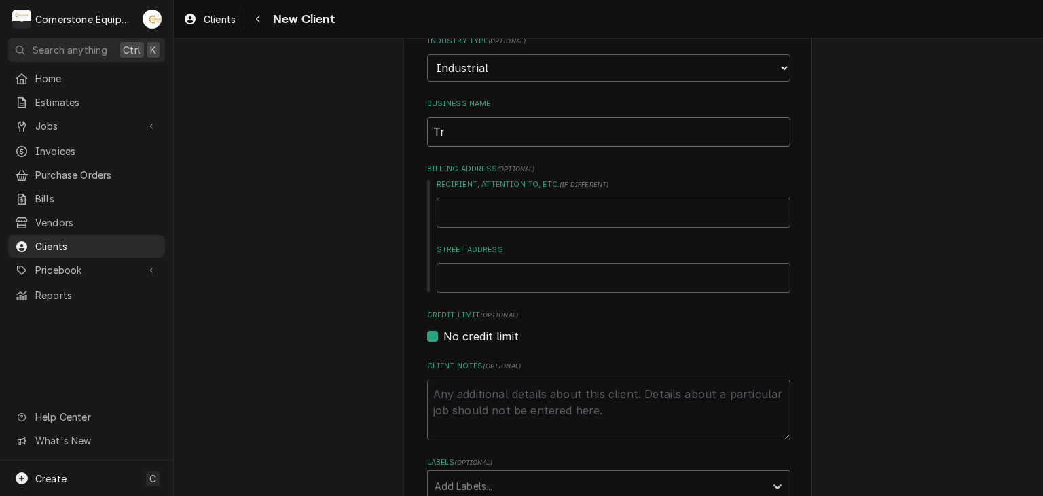
type textarea "x"
type input "T"
type textarea "x"
type input "R"
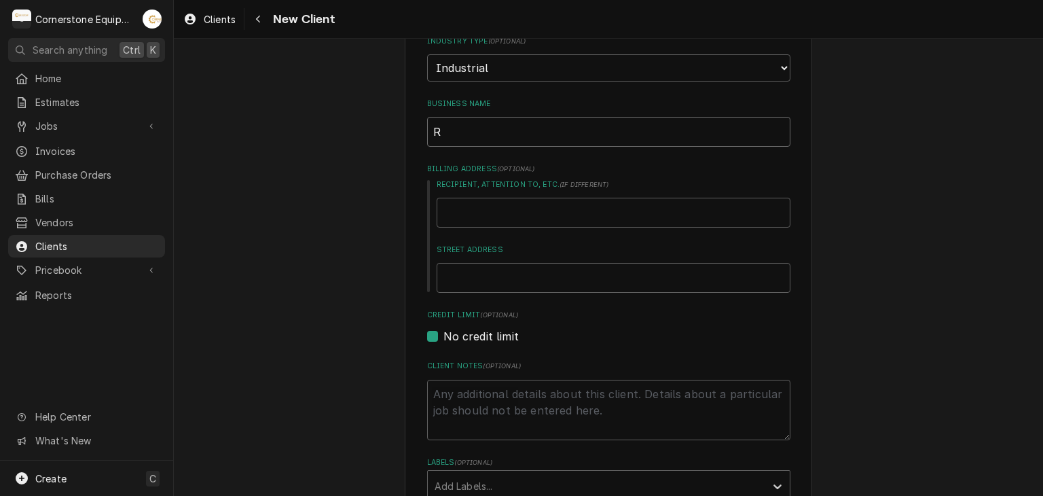
type textarea "x"
type input "Re"
type textarea "x"
type input "Ree"
type textarea "x"
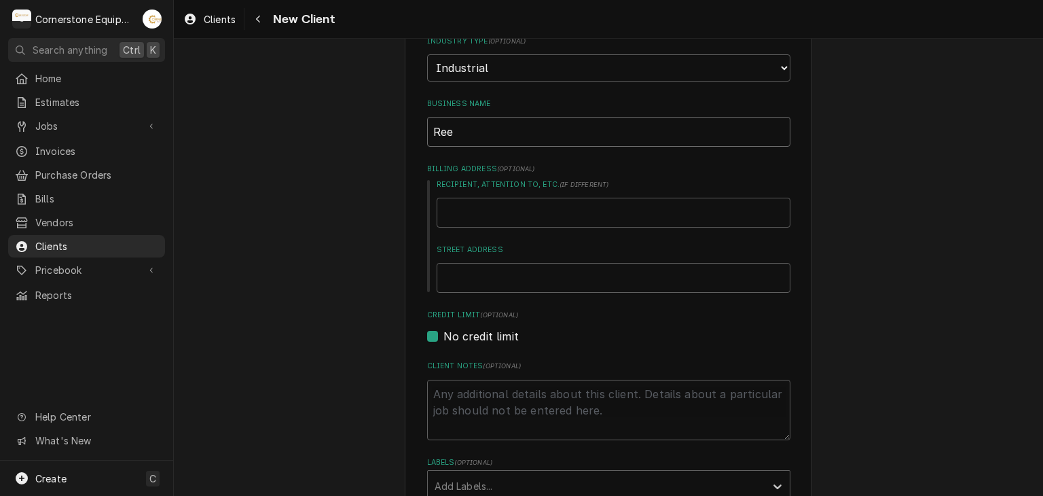
type input "Reef"
type textarea "x"
type input "Reefe"
type textarea "x"
type input "Reefer"
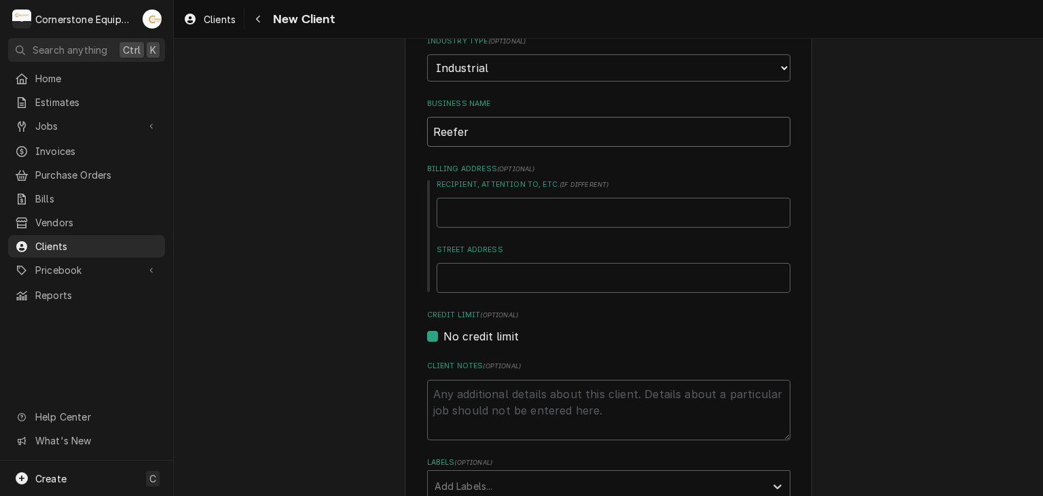
type textarea "x"
type input "Reefer"
type textarea "x"
type input "Reefer T"
type textarea "x"
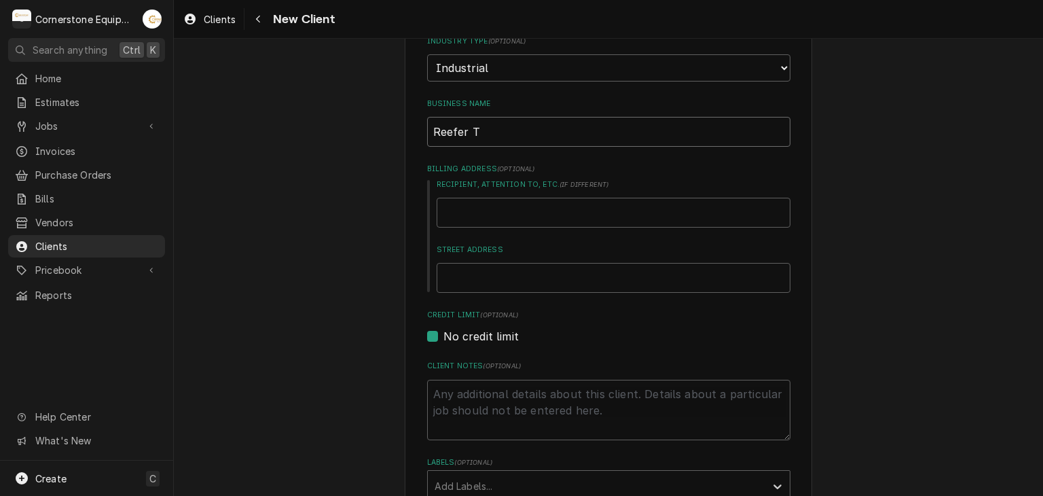
type input "Reefer Te"
type textarea "x"
type input "Reefer T"
type textarea "x"
type input "Reefer Tr"
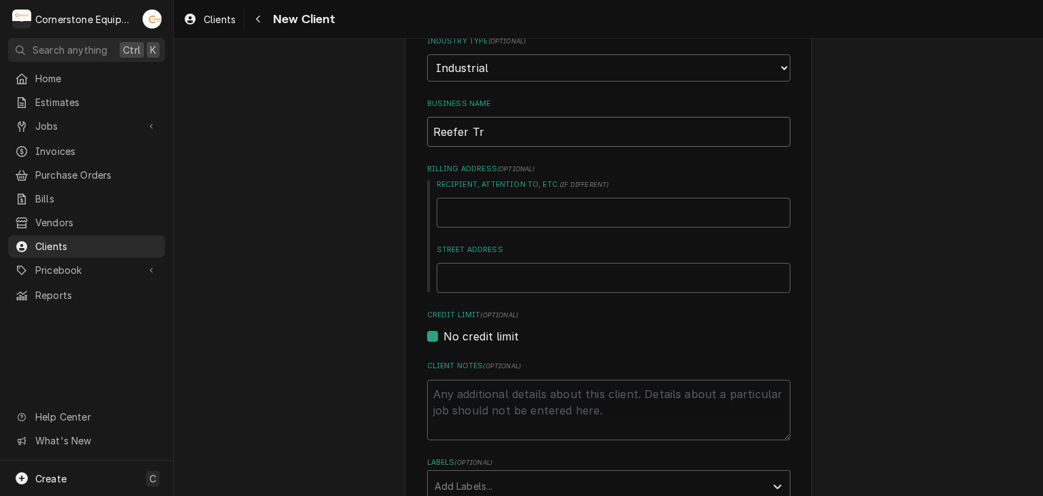
type textarea "x"
type input "Reefer Tra"
type textarea "x"
type input "Reefer Trao"
type textarea "x"
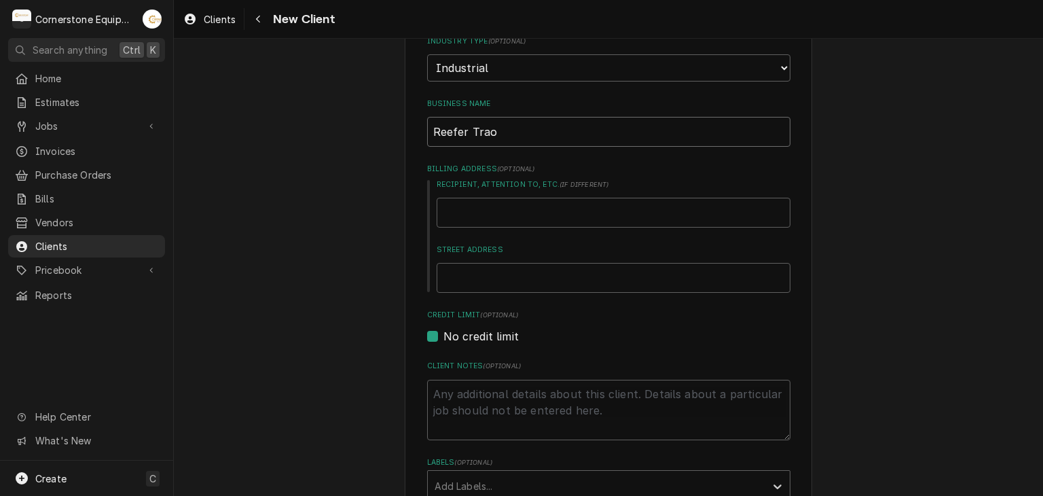
type input "Reefer Tra"
type textarea "x"
type input "Reefer Trai"
type textarea "x"
type input "Reefer Trai;"
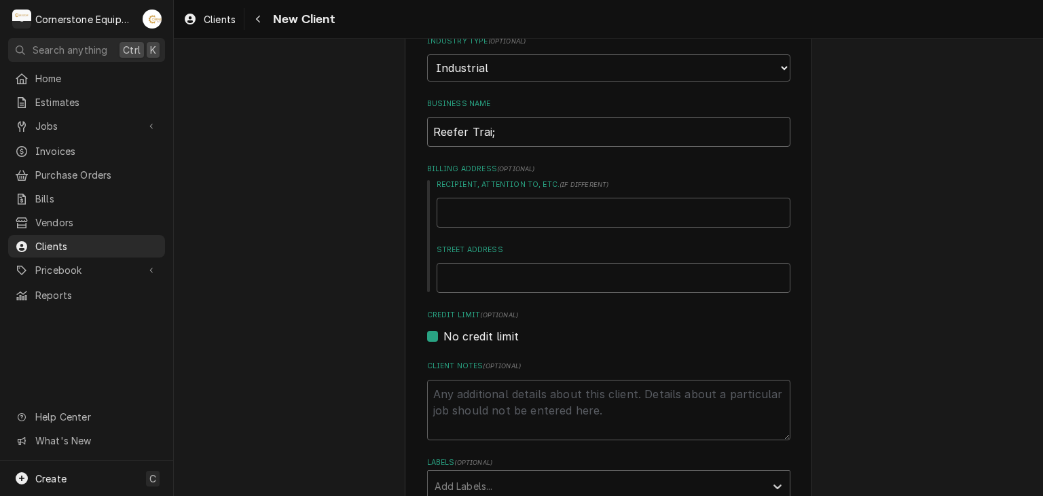
type textarea "x"
type input "Reefer Trai"
type textarea "x"
type input "Reefer Trail"
type textarea "x"
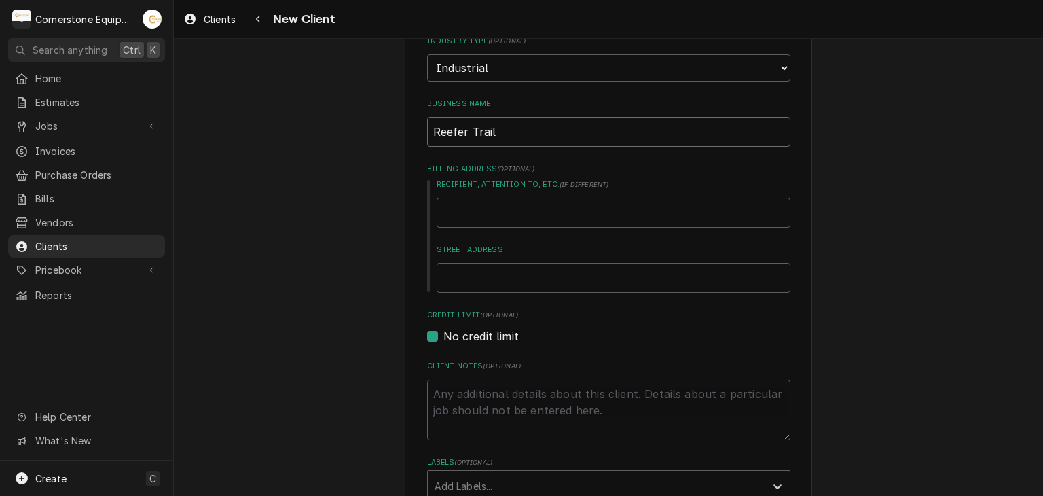
type input "Reefer Traile"
type textarea "x"
type input "Reefer Trailer"
type textarea "x"
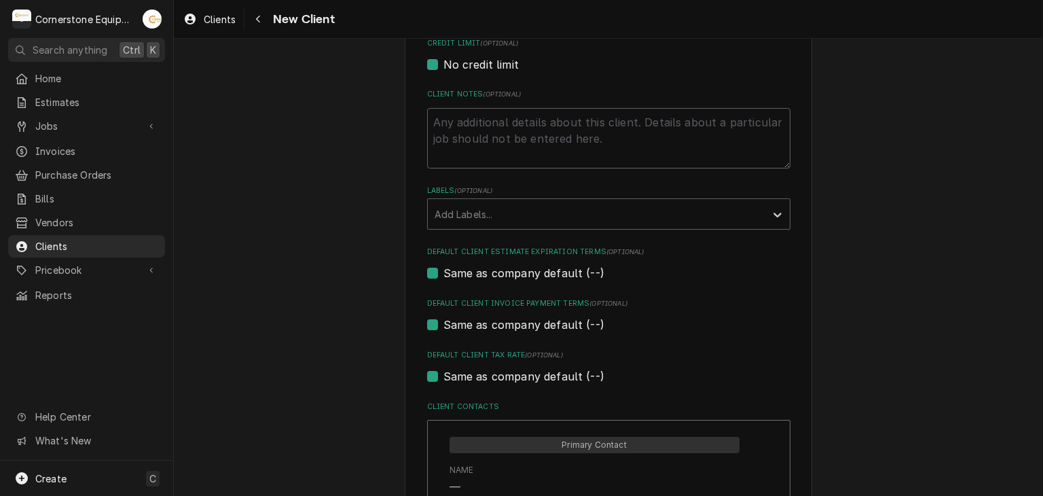
scroll to position [688, 0]
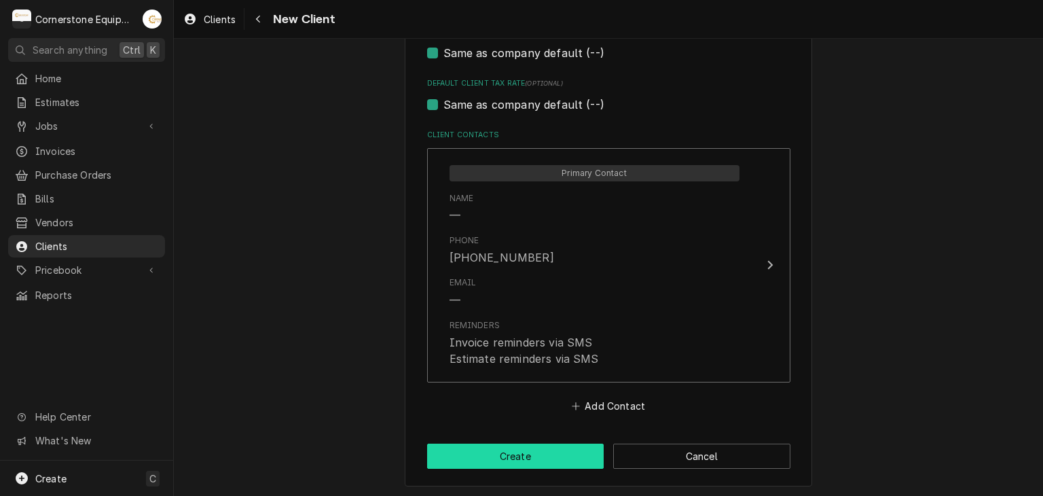
type input "Reefer Trailer"
click at [484, 447] on button "Create" at bounding box center [515, 455] width 177 height 25
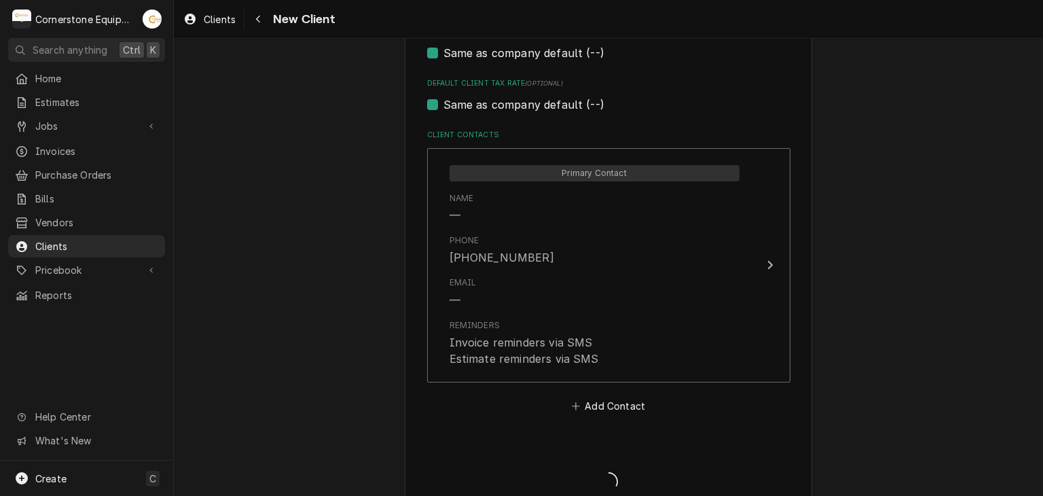
type textarea "x"
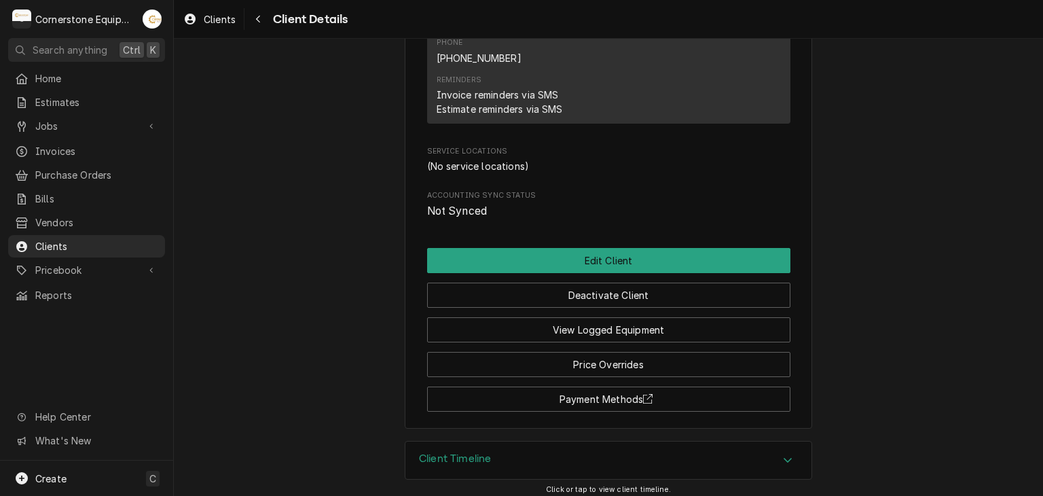
scroll to position [496, 0]
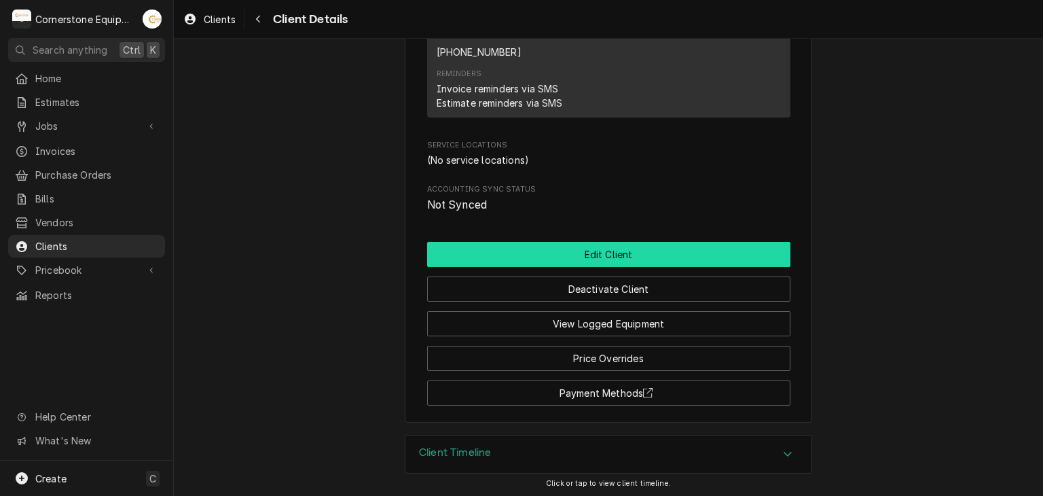
click at [723, 250] on button "Edit Client" at bounding box center [608, 254] width 363 height 25
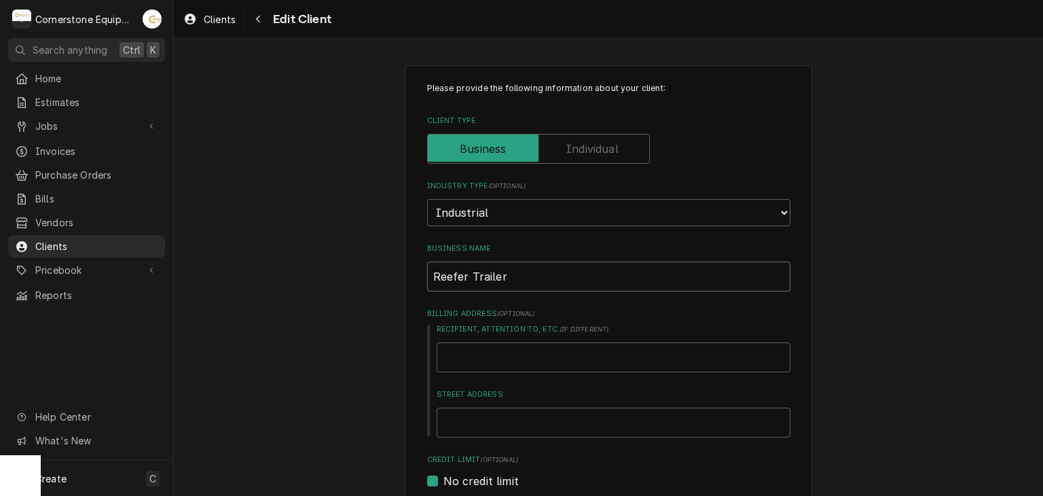
click at [439, 272] on input "Reefer Trailer" at bounding box center [608, 276] width 363 height 30
type textarea "x"
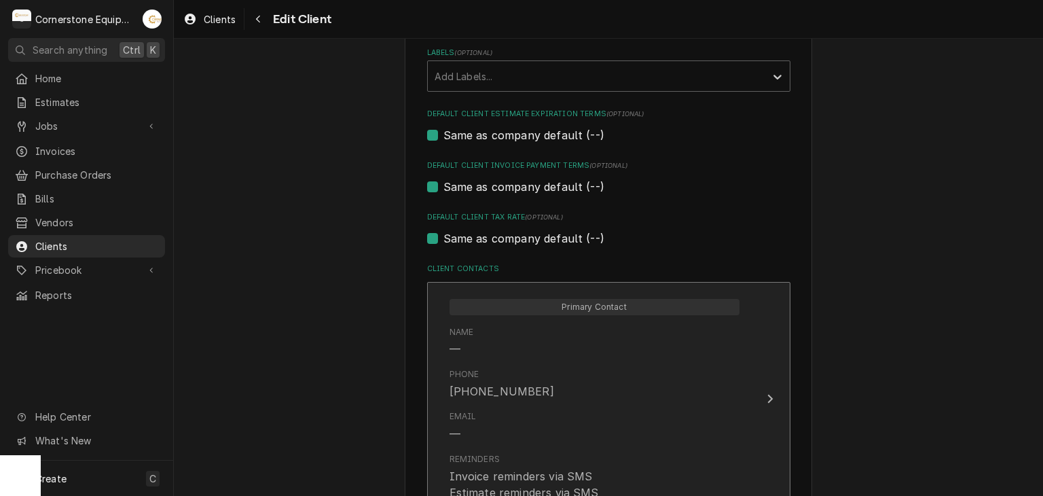
scroll to position [750, 0]
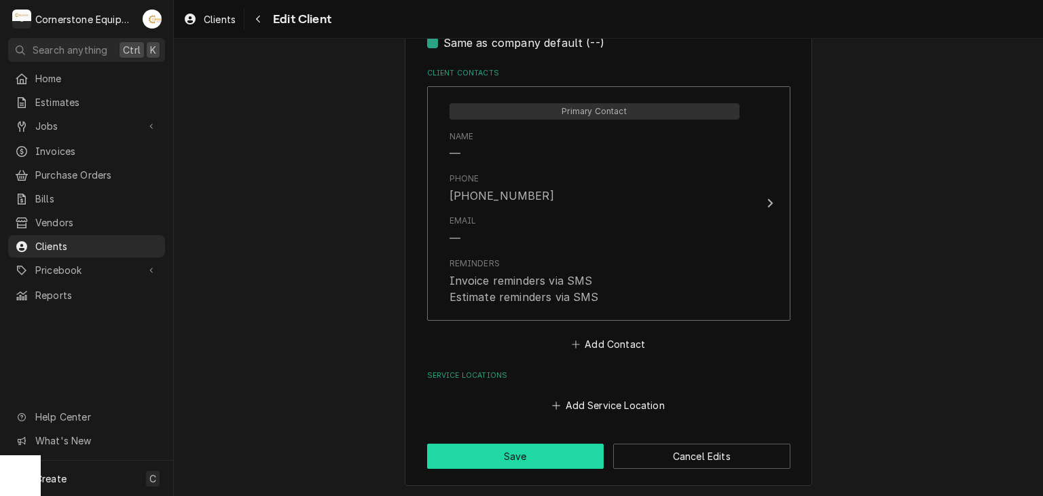
type input "Refer Trailer"
click at [511, 454] on button "Save" at bounding box center [515, 455] width 177 height 25
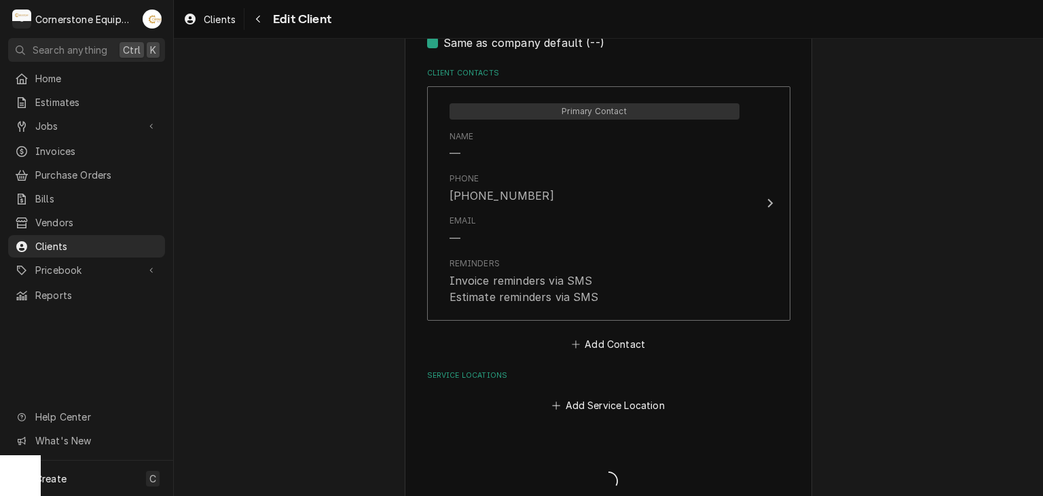
type textarea "x"
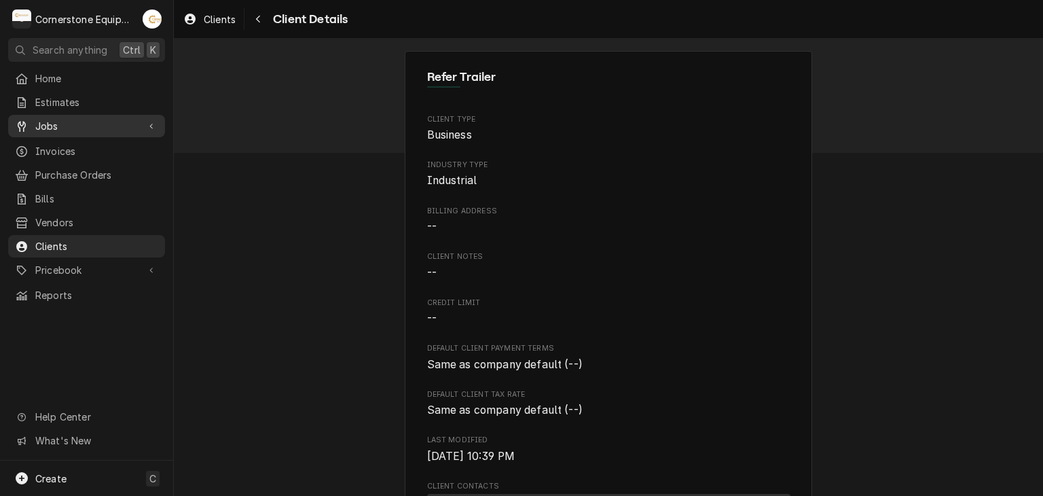
click at [130, 119] on span "Jobs" at bounding box center [86, 126] width 103 height 14
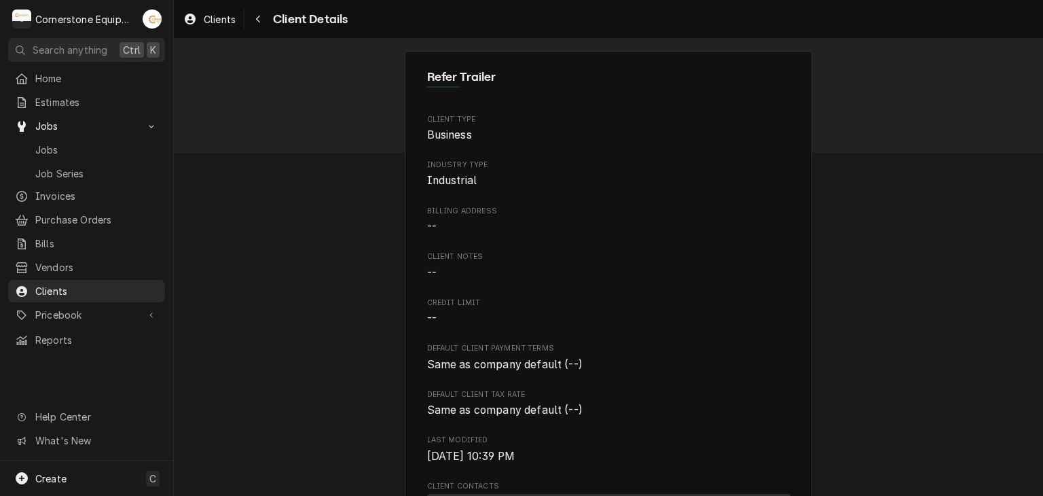
click at [120, 134] on div "Jobs Jobs Job Series" at bounding box center [86, 149] width 157 height 69
click at [120, 143] on span "Jobs" at bounding box center [96, 150] width 123 height 14
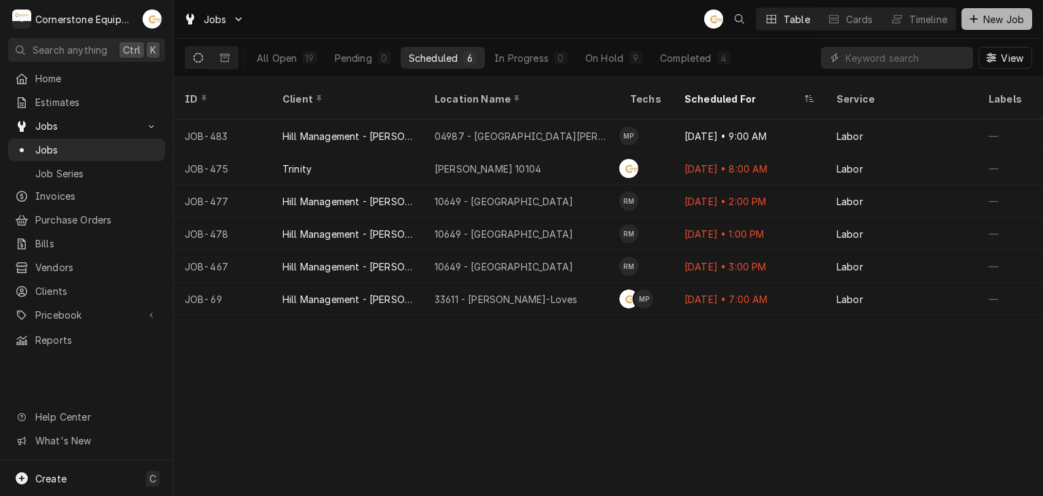
click at [995, 15] on span "New Job" at bounding box center [1004, 19] width 46 height 14
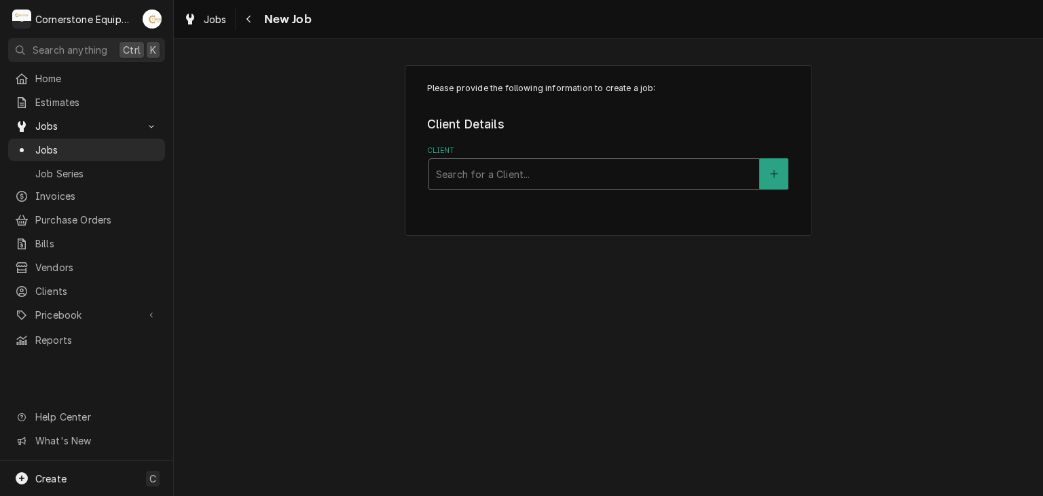
click at [488, 185] on div "Search for a Client..." at bounding box center [594, 174] width 330 height 30
type input "tr"
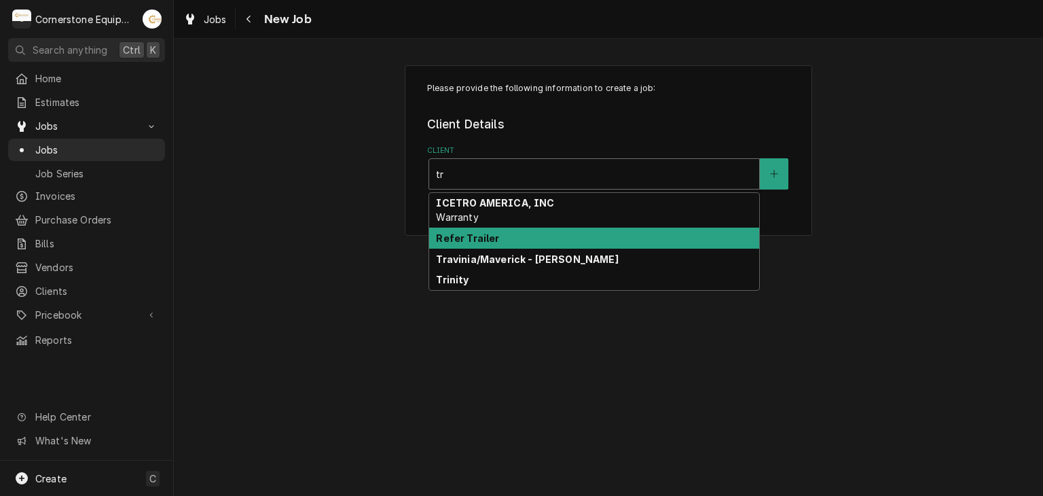
click at [503, 230] on div "Refer Trailer" at bounding box center [594, 238] width 330 height 21
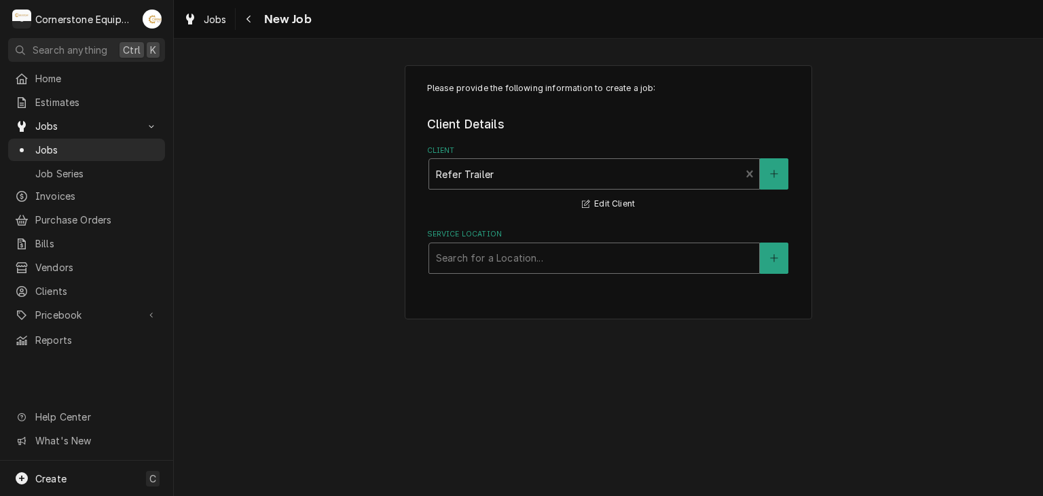
click at [508, 243] on div "Search for a Location..." at bounding box center [594, 258] width 330 height 30
click at [510, 264] on div "Service Location" at bounding box center [594, 258] width 316 height 24
click at [510, 255] on div "Service Location" at bounding box center [594, 258] width 316 height 24
click at [518, 280] on div "No Locations Found. Click "+" to add one." at bounding box center [594, 295] width 330 height 39
click at [532, 293] on div "No Locations Found. Click "+" to add one." at bounding box center [594, 295] width 330 height 39
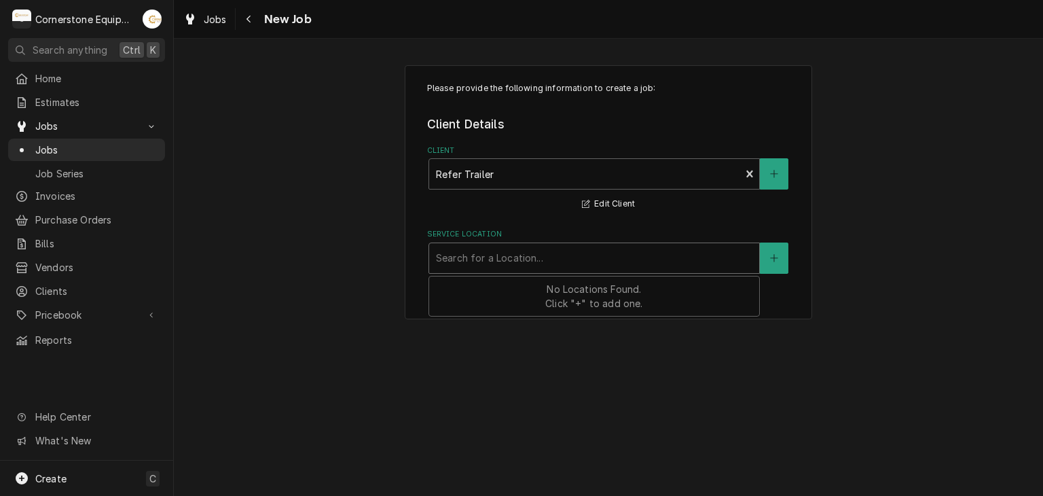
click at [486, 251] on div "Service Location" at bounding box center [594, 258] width 316 height 24
click at [125, 143] on span "Jobs" at bounding box center [96, 150] width 123 height 14
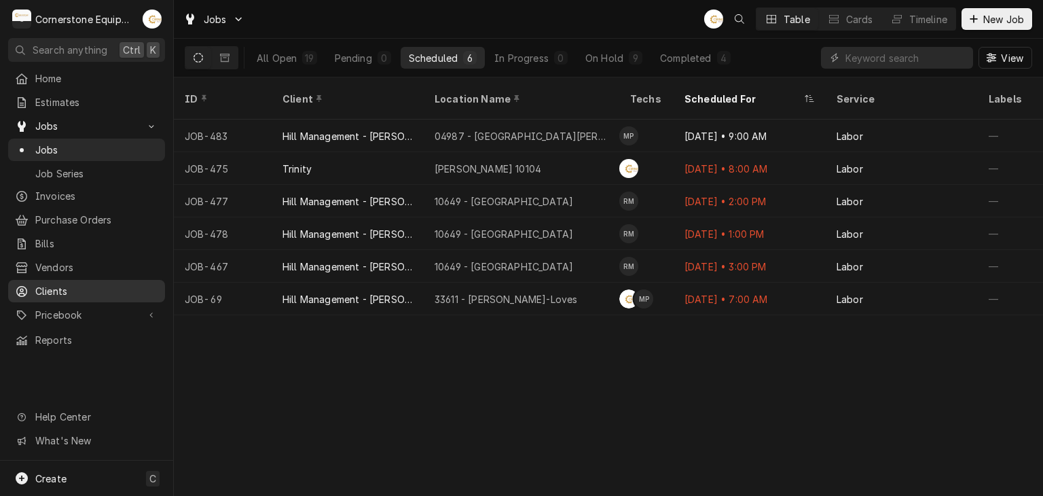
click at [109, 290] on span "Clients" at bounding box center [96, 291] width 123 height 14
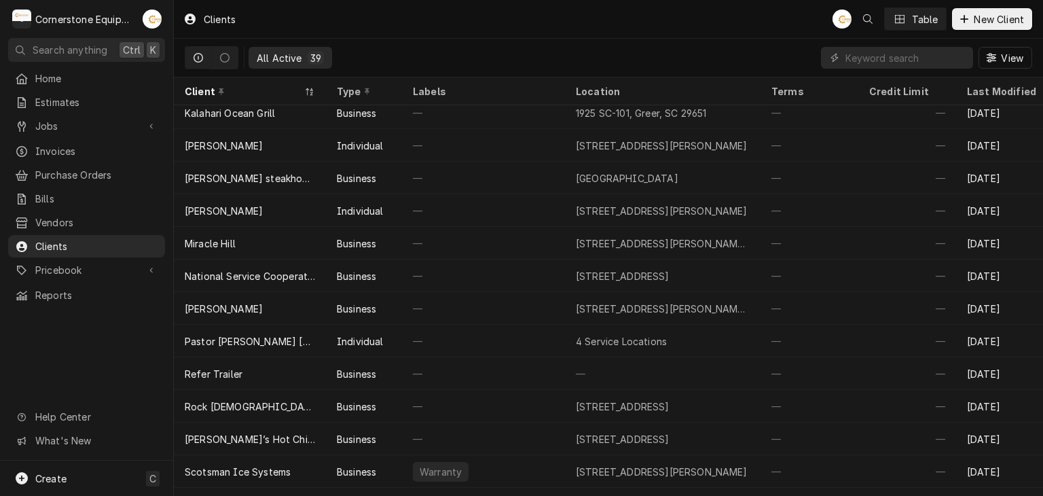
scroll to position [628, 0]
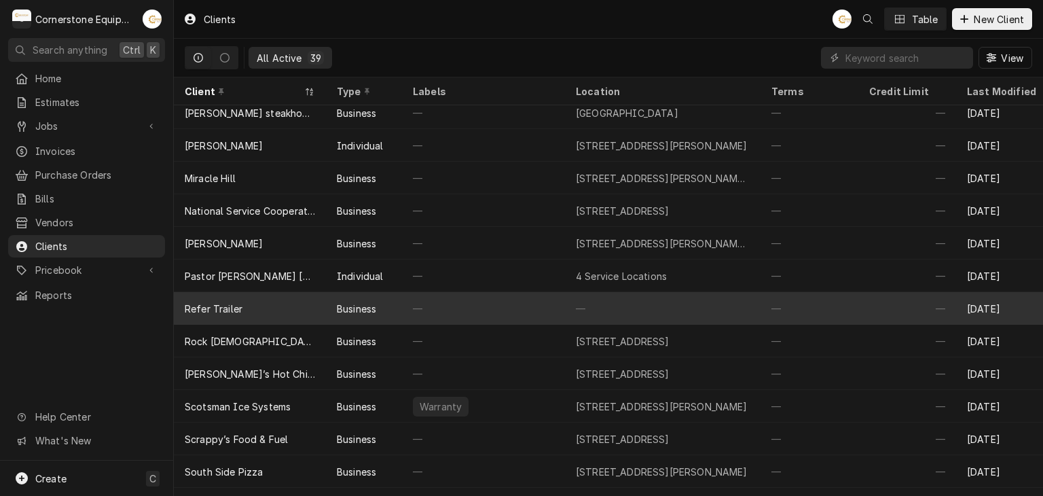
click at [252, 319] on div "Refer Trailer" at bounding box center [250, 308] width 152 height 33
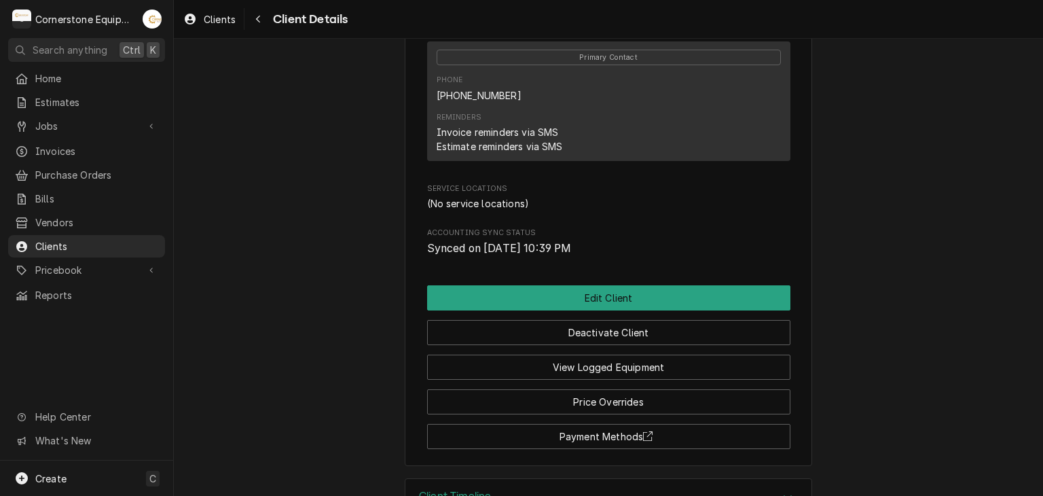
scroll to position [496, 0]
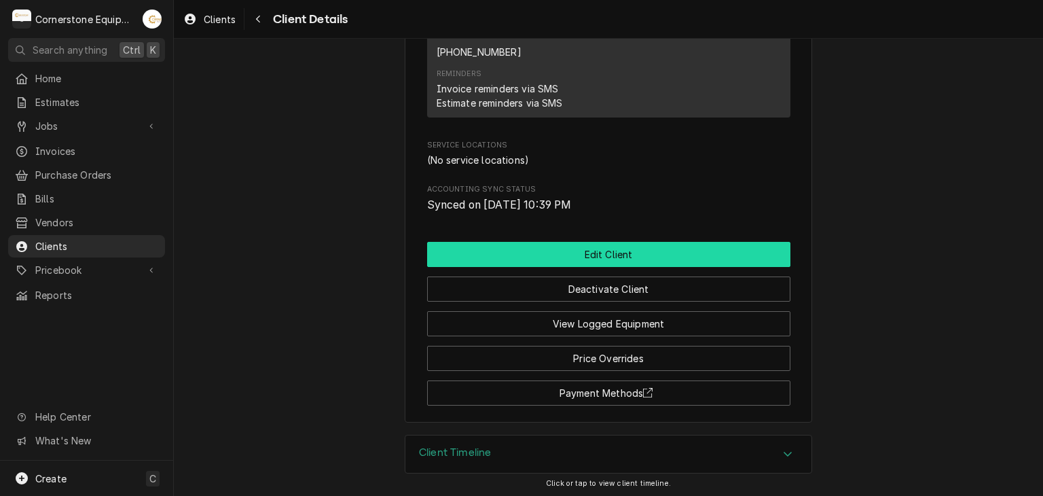
click at [554, 261] on button "Edit Client" at bounding box center [608, 254] width 363 height 25
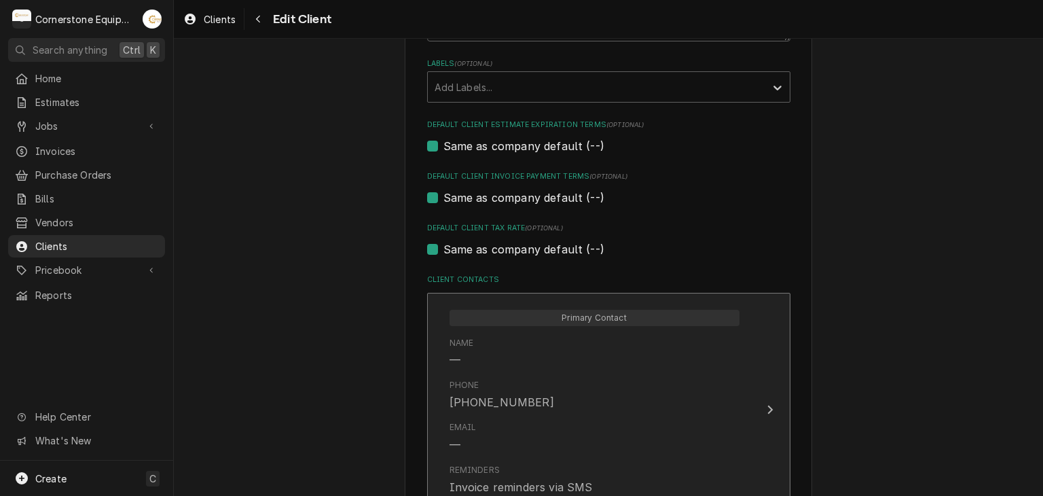
scroll to position [750, 0]
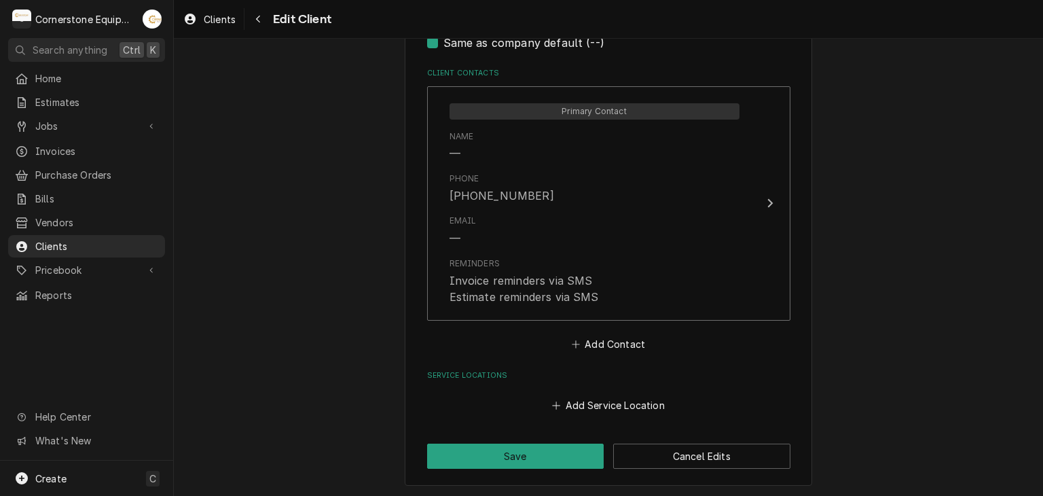
click at [565, 391] on div "Add Service Location" at bounding box center [608, 401] width 363 height 26
click at [565, 397] on button "Add Service Location" at bounding box center [608, 405] width 117 height 19
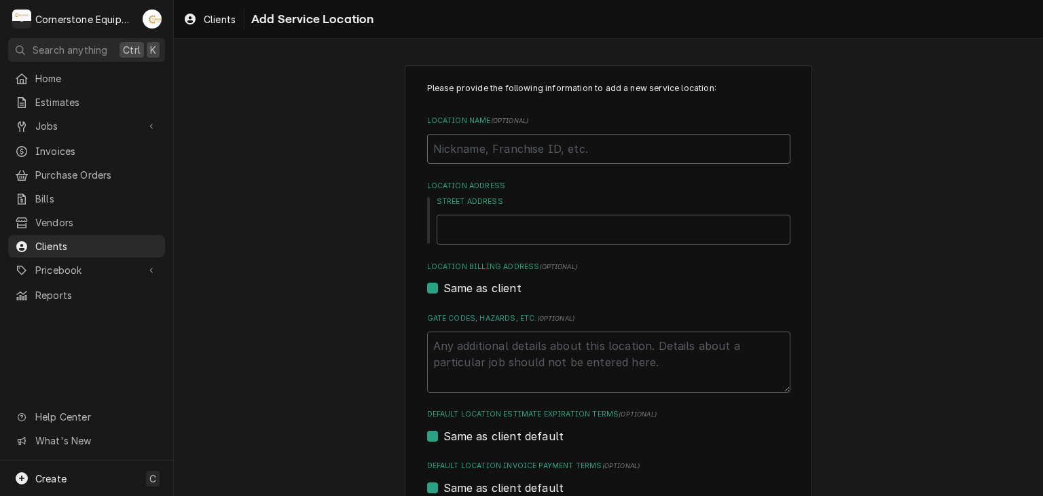
click at [479, 151] on input "Location Name ( optional )" at bounding box center [608, 149] width 363 height 30
type textarea "x"
type input "ga"
type textarea "x"
type input "gaf"
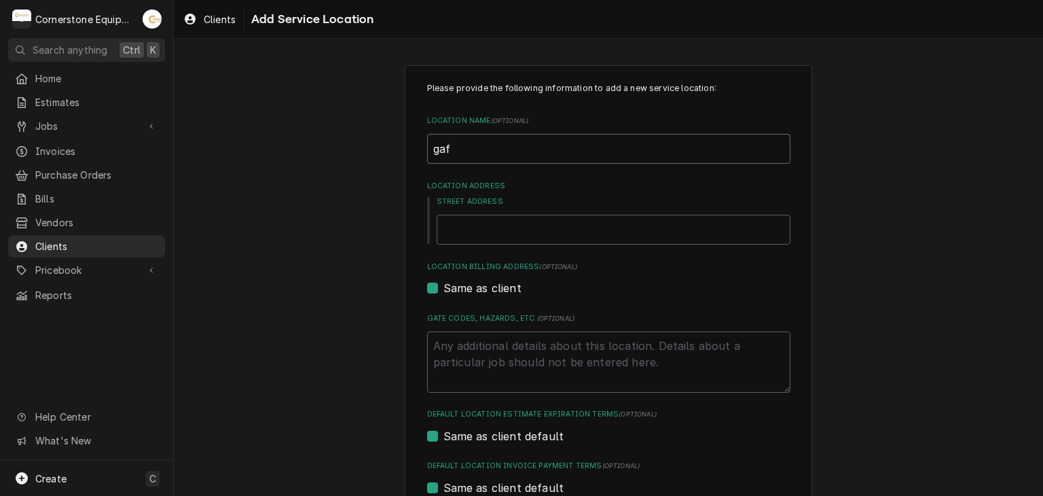
type textarea "x"
type input "gaff"
type textarea "x"
type input "gaffn"
type textarea "x"
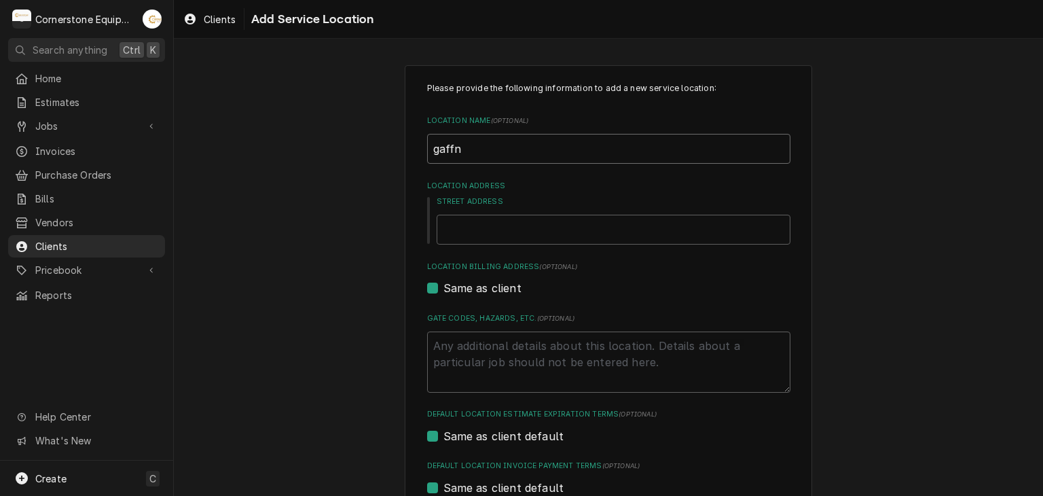
type input "gaffne"
type textarea "x"
type input "gaffney"
click at [488, 226] on input "Street Address" at bounding box center [614, 230] width 354 height 30
click at [427, 147] on input "gaffney" at bounding box center [608, 149] width 363 height 30
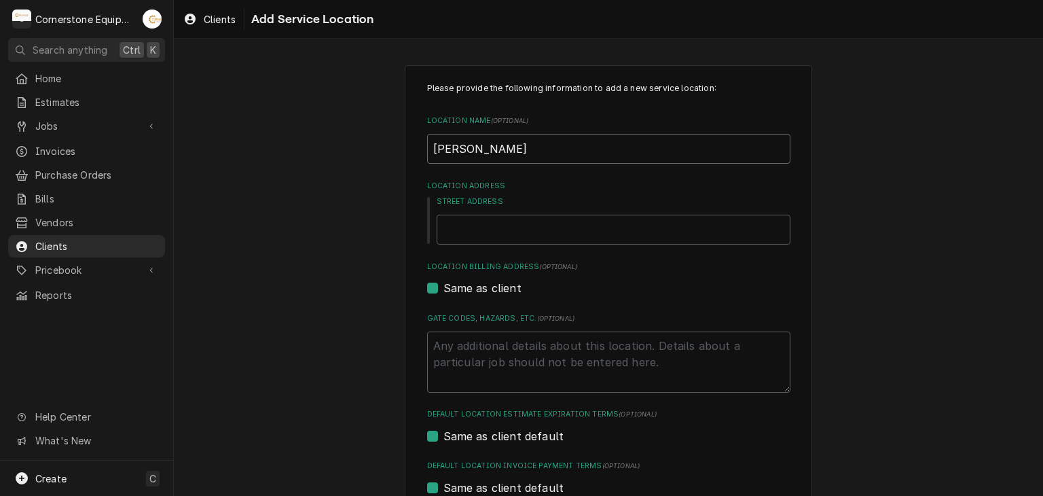
click at [441, 150] on input "gaffney" at bounding box center [608, 149] width 363 height 30
click at [432, 147] on input "gaffney" at bounding box center [608, 149] width 363 height 30
type textarea "x"
type input "affney"
type textarea "x"
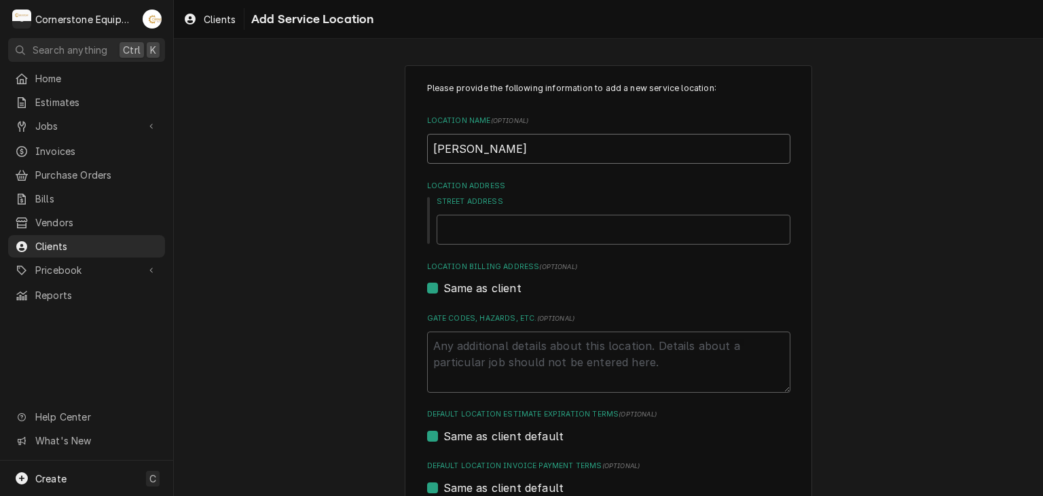
type input "Gaffney"
click at [503, 215] on input "Street Address" at bounding box center [614, 230] width 354 height 30
type input "357 Beaver Dam Road"
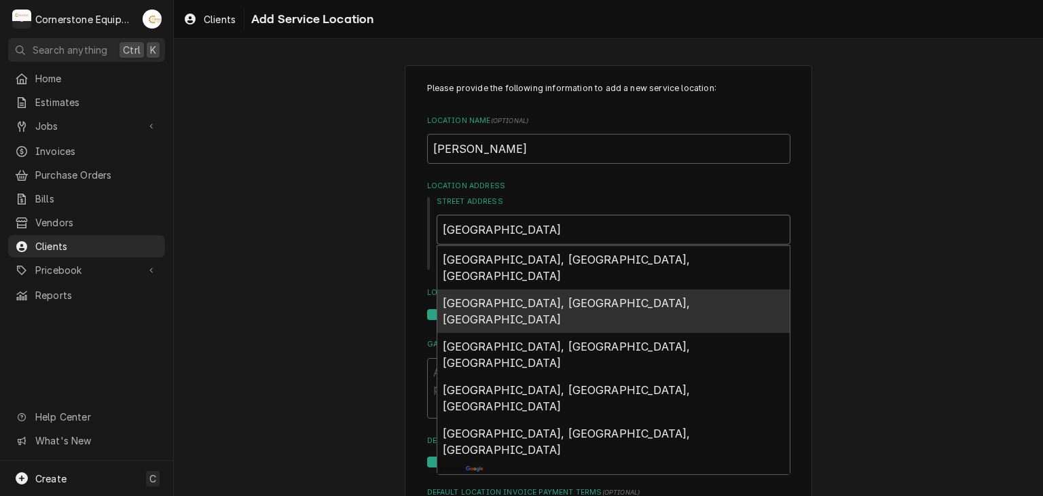
scroll to position [221, 0]
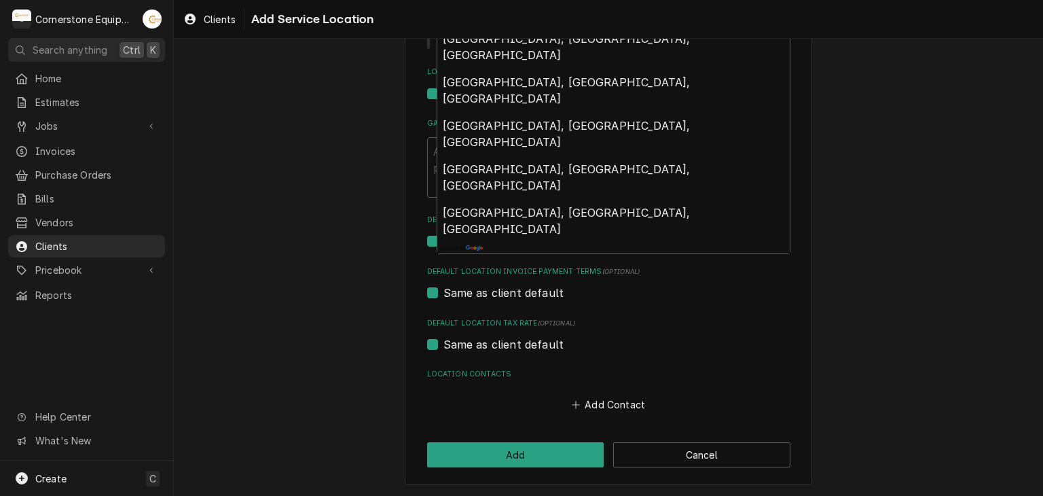
click at [365, 203] on div "Please provide the following information to add a new service location: Locatio…" at bounding box center [608, 164] width 869 height 664
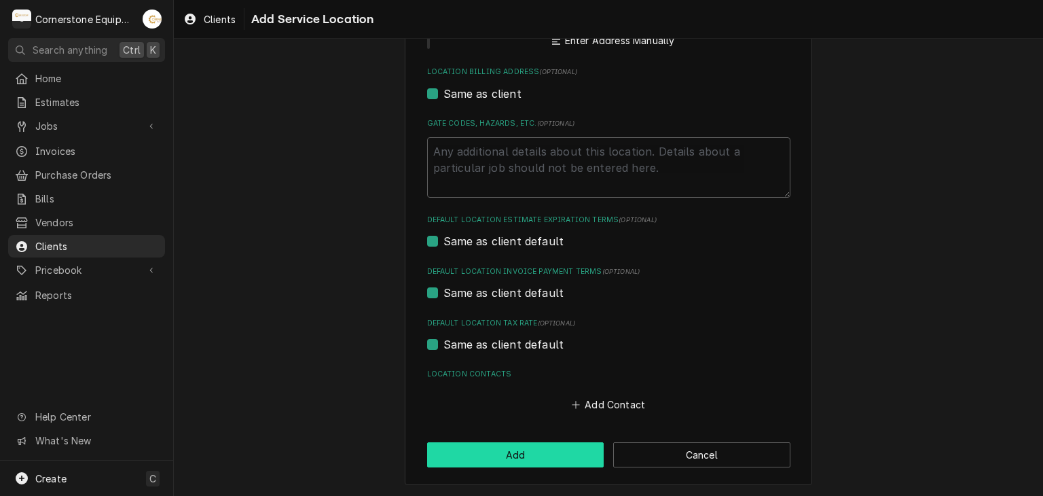
click at [500, 457] on button "Add" at bounding box center [515, 454] width 177 height 25
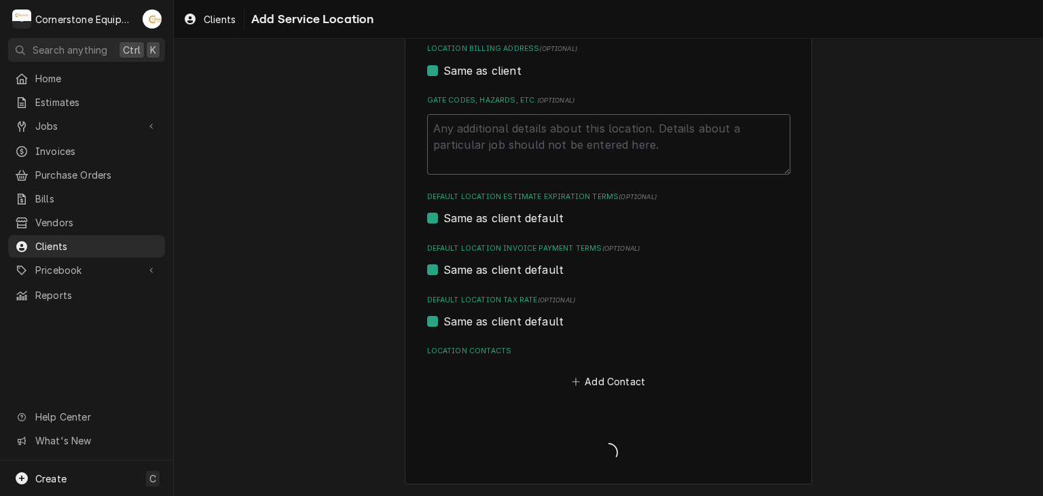
type textarea "x"
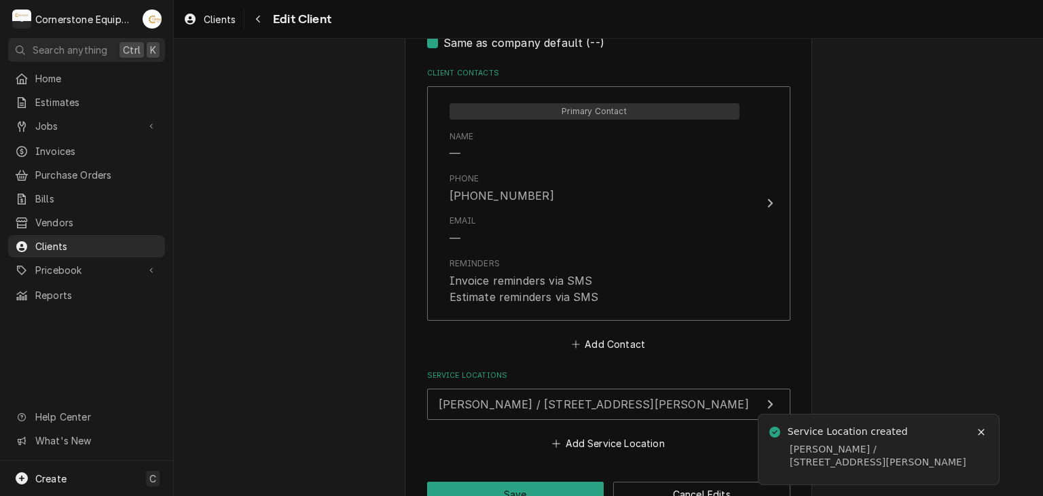
scroll to position [733, 0]
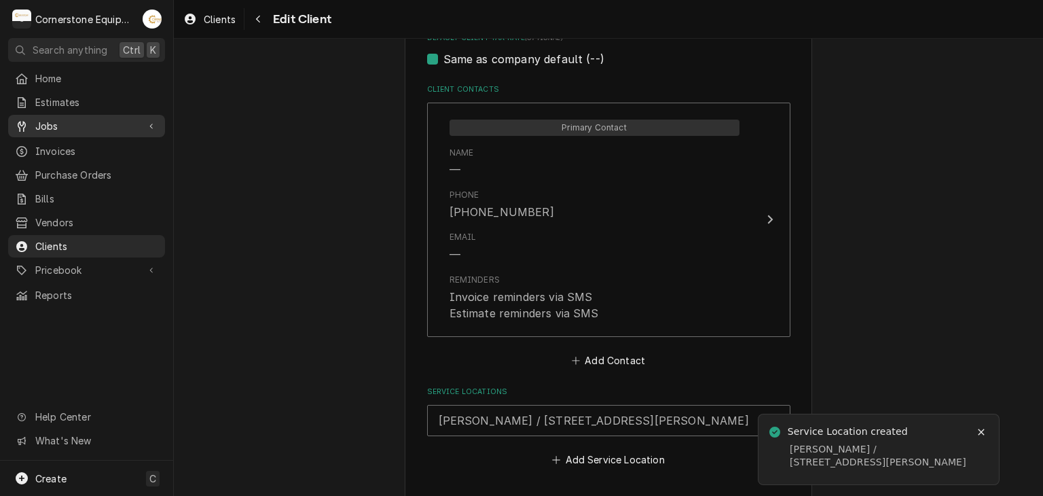
click at [149, 120] on div "Dynamic Content Wrapper" at bounding box center [152, 127] width 14 height 14
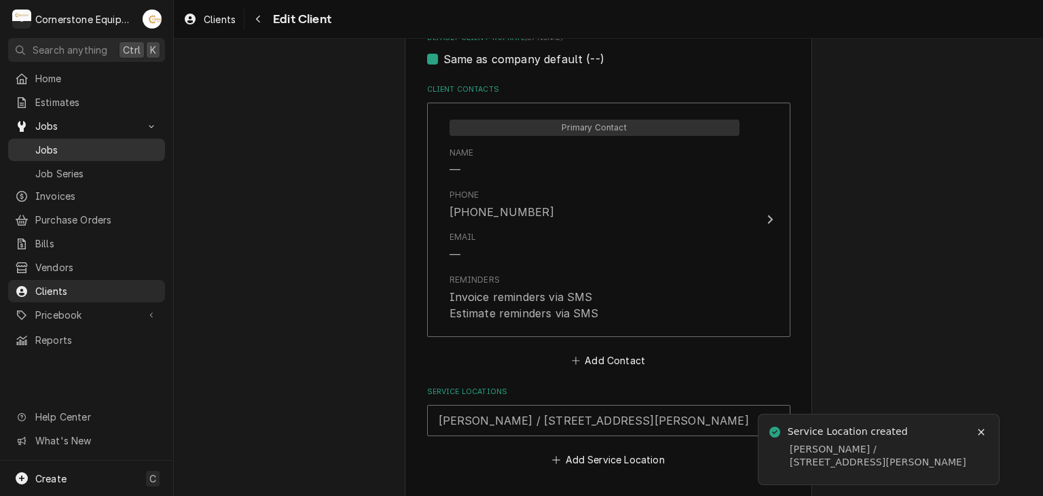
click at [125, 144] on span "Jobs" at bounding box center [96, 150] width 123 height 14
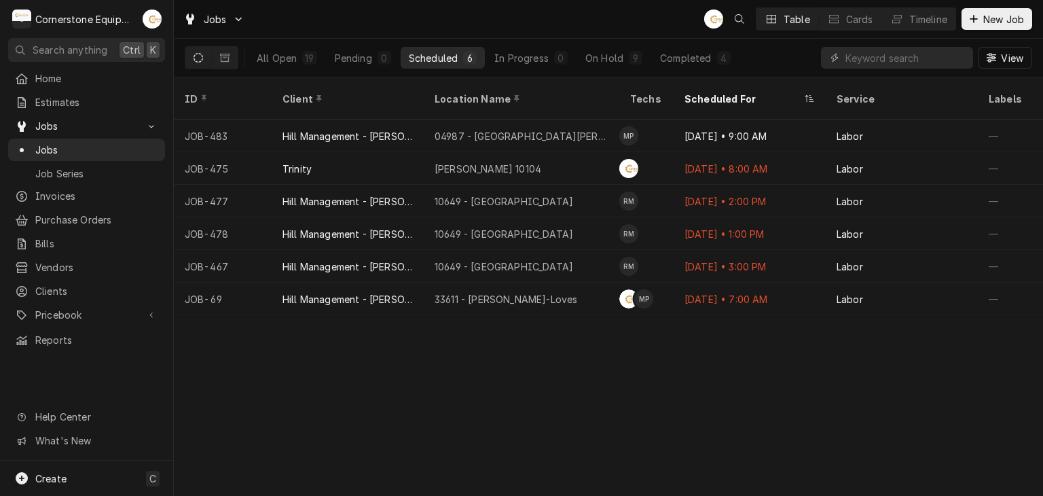
click at [986, 35] on div "Jobs AB Table Cards Timeline New Job" at bounding box center [608, 19] width 869 height 38
click at [985, 17] on span "New Job" at bounding box center [1004, 19] width 46 height 14
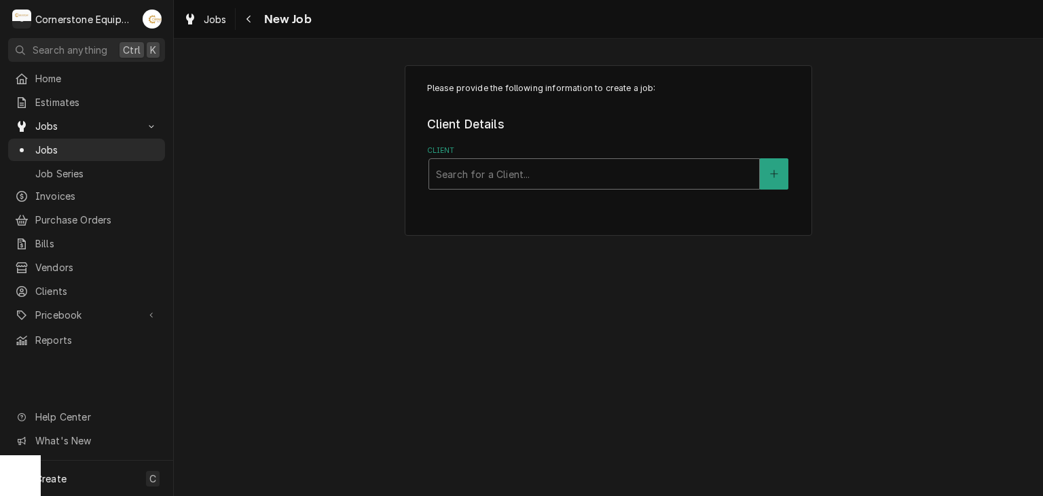
click at [690, 172] on div "Client" at bounding box center [594, 174] width 316 height 24
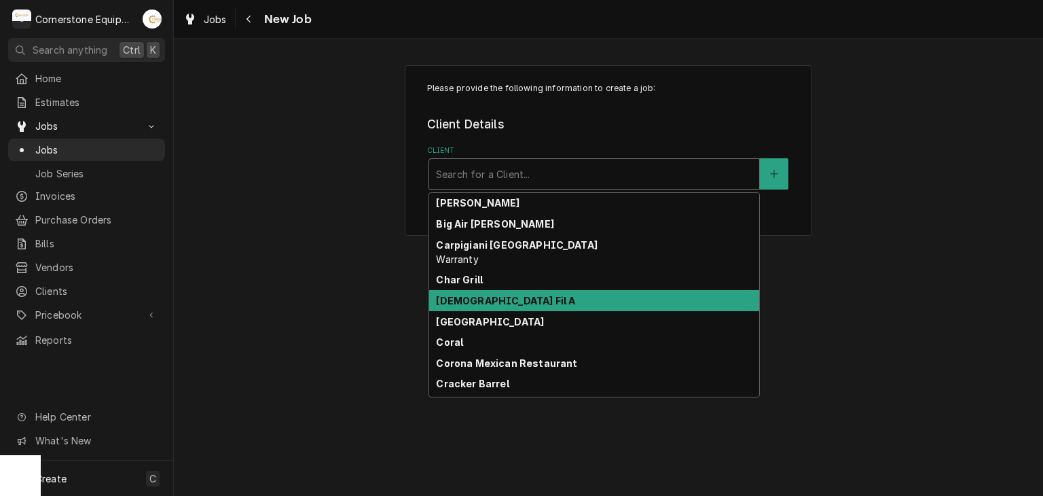
type input "h"
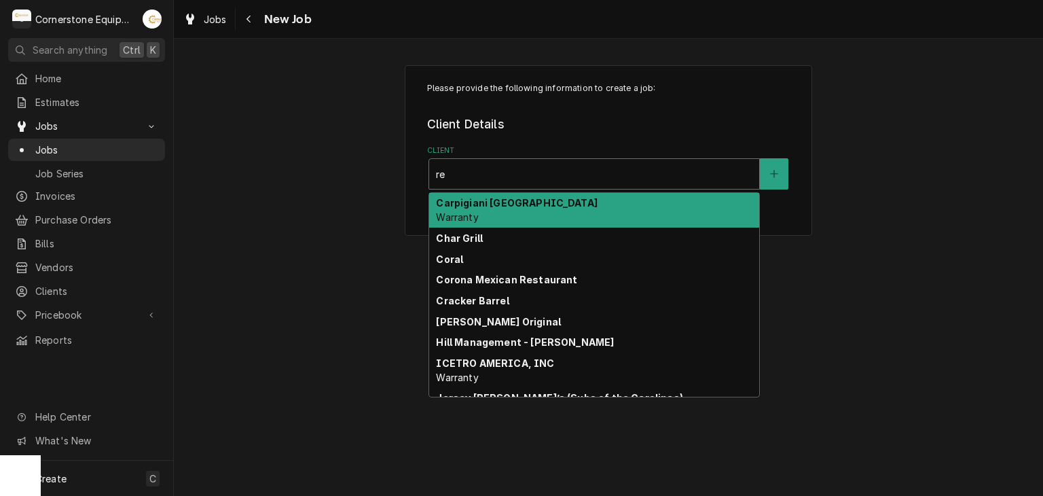
type input "ref"
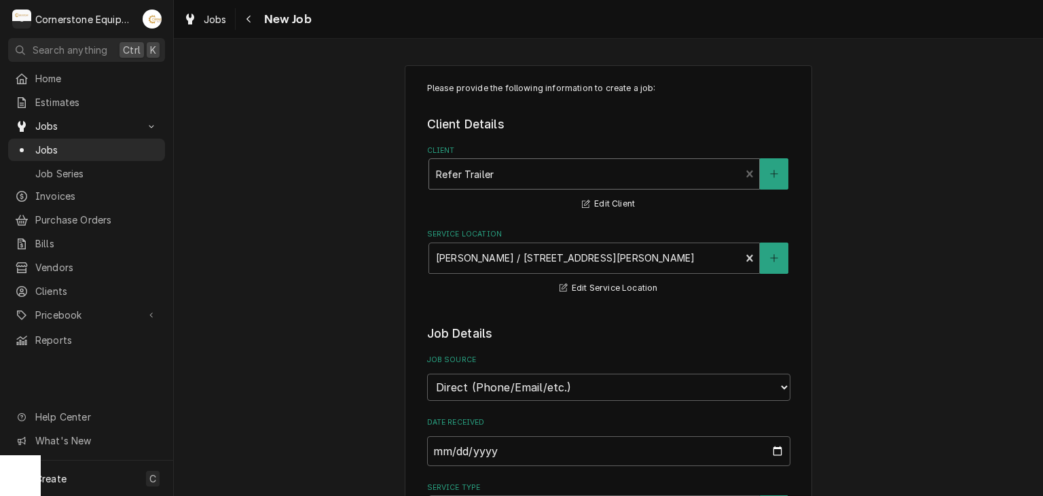
scroll to position [272, 0]
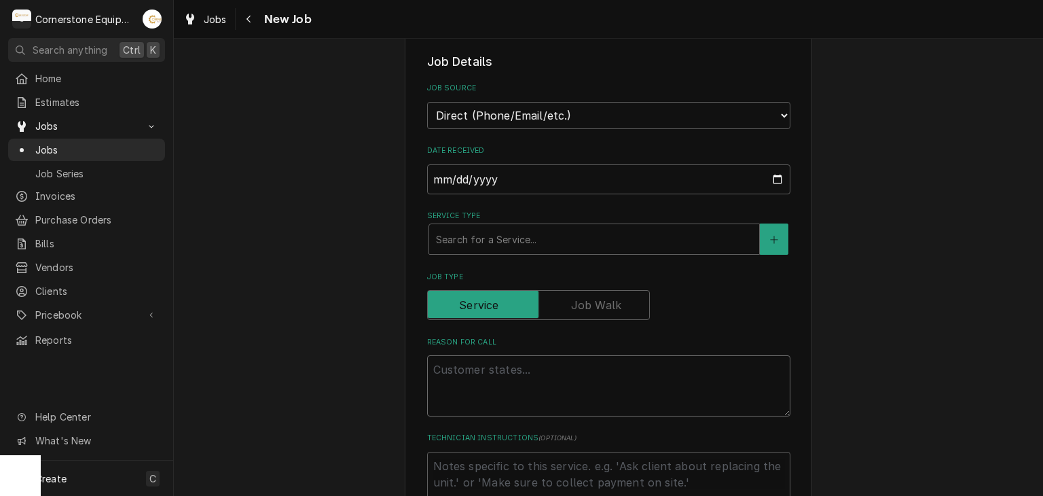
click at [570, 382] on textarea "Reason For Call" at bounding box center [608, 385] width 363 height 61
type textarea "x"
type textarea "T"
type textarea "x"
type textarea "Th"
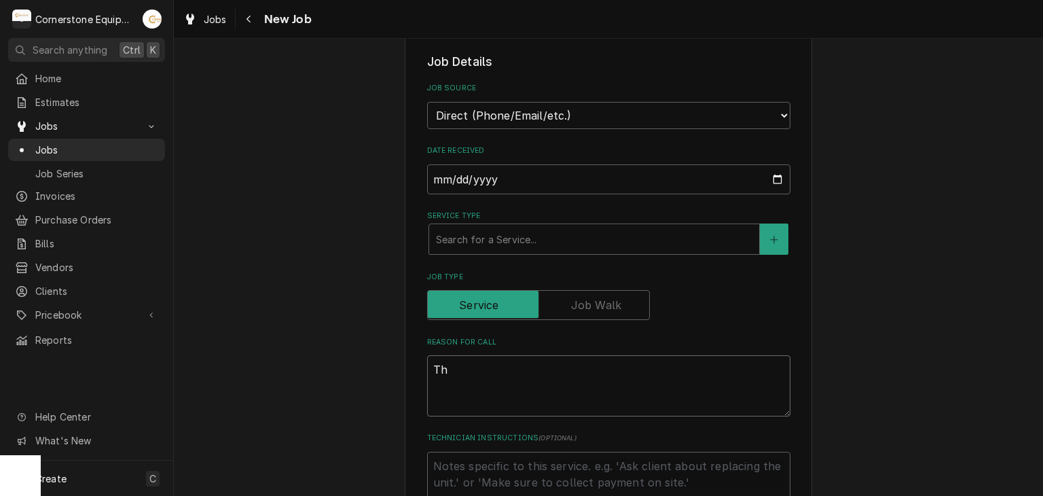
type textarea "x"
type textarea "Thr"
type textarea "x"
type textarea "Th"
type textarea "x"
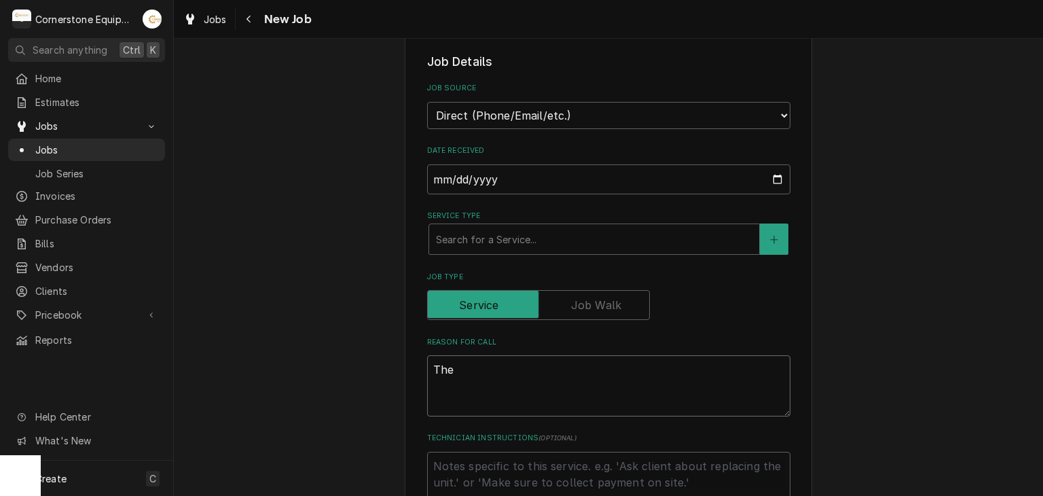
type textarea "Ther"
type textarea "x"
type textarea "Therm"
type textarea "x"
type textarea "Thermo"
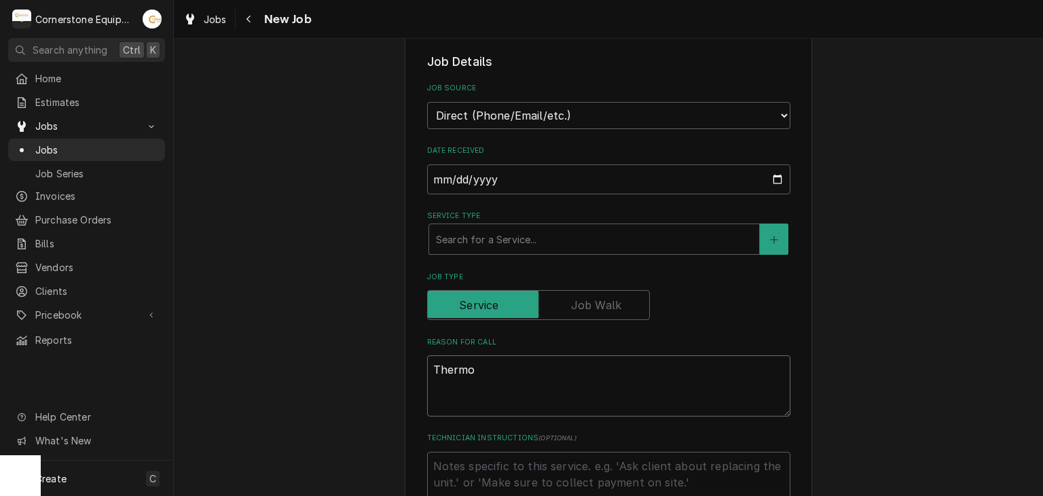
type textarea "x"
type textarea "Thermo"
type textarea "x"
type textarea "Thermo K"
type textarea "x"
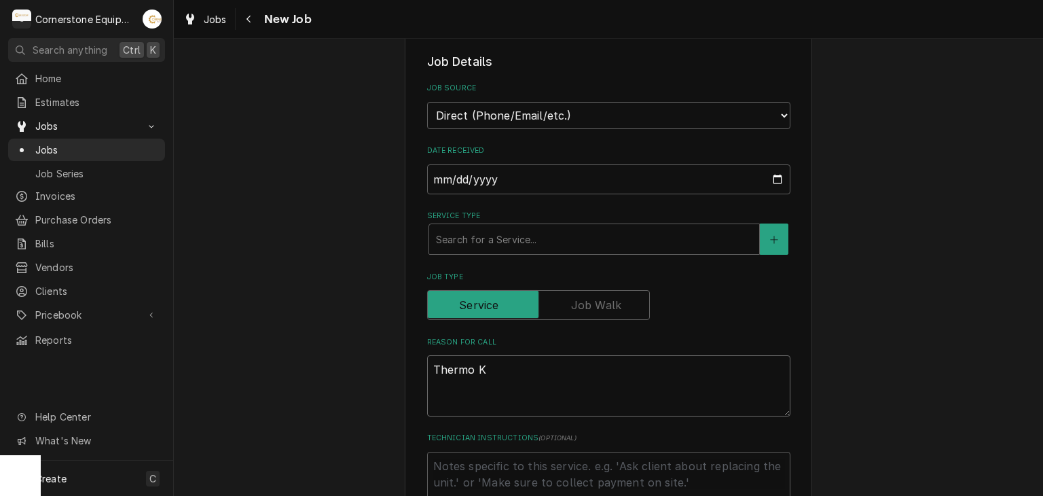
type textarea "Thermo Ki"
type textarea "x"
type textarea "Thermo Kin"
type textarea "x"
type textarea "Thermo King"
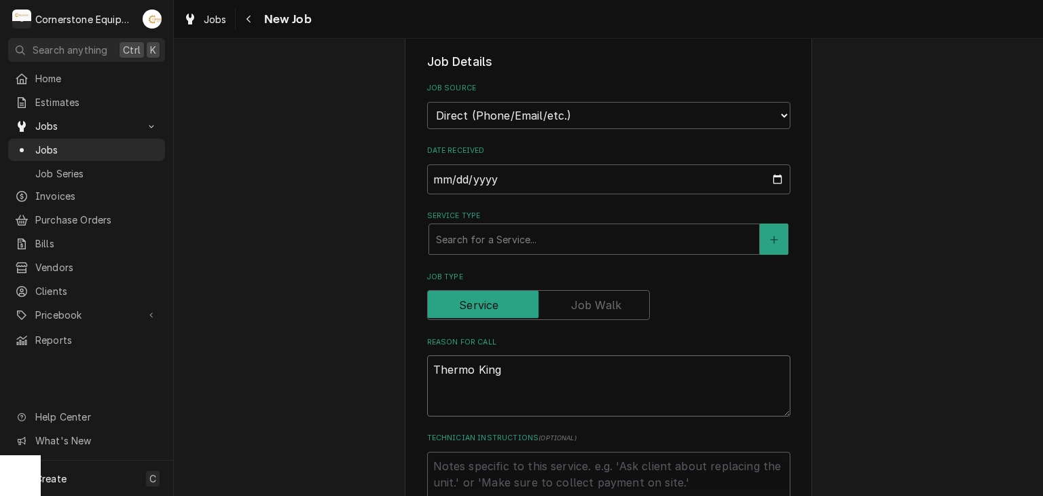
type textarea "x"
type textarea "Thermo King"
type textarea "x"
type textarea "Thermo King n"
type textarea "x"
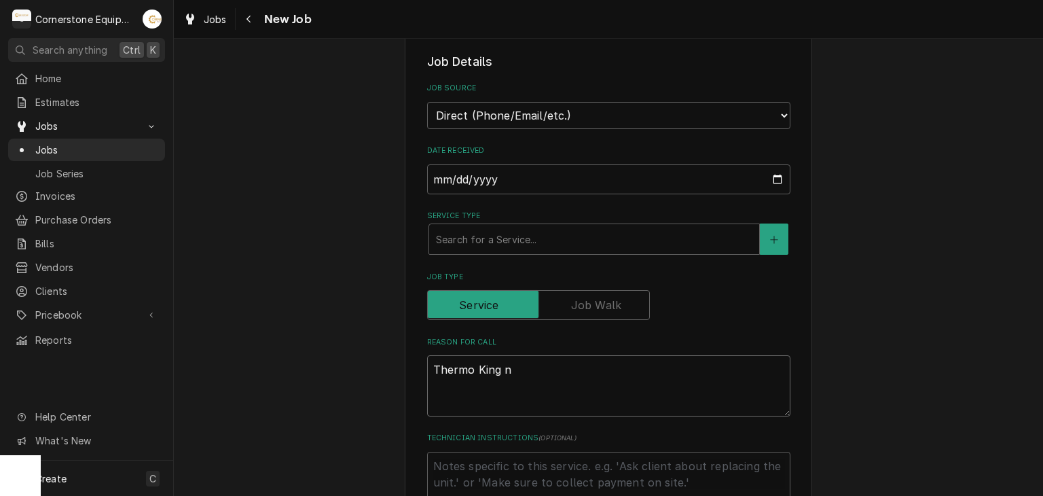
type textarea "Thermo King"
type textarea "x"
type textarea "Thermo King un"
type textarea "x"
type textarea "Thermo King uno"
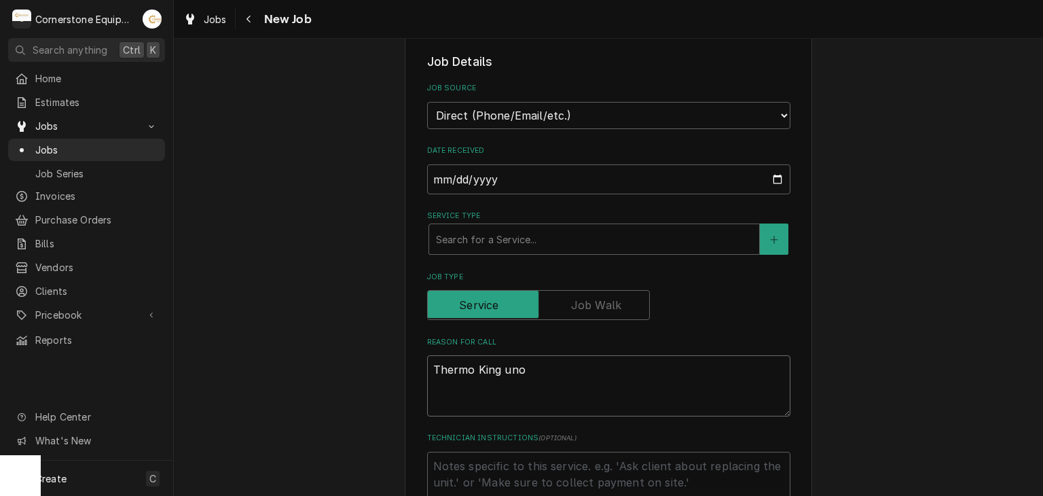
type textarea "x"
type textarea "Thermo King unoi"
type textarea "x"
type textarea "Thermo King unoit"
type textarea "x"
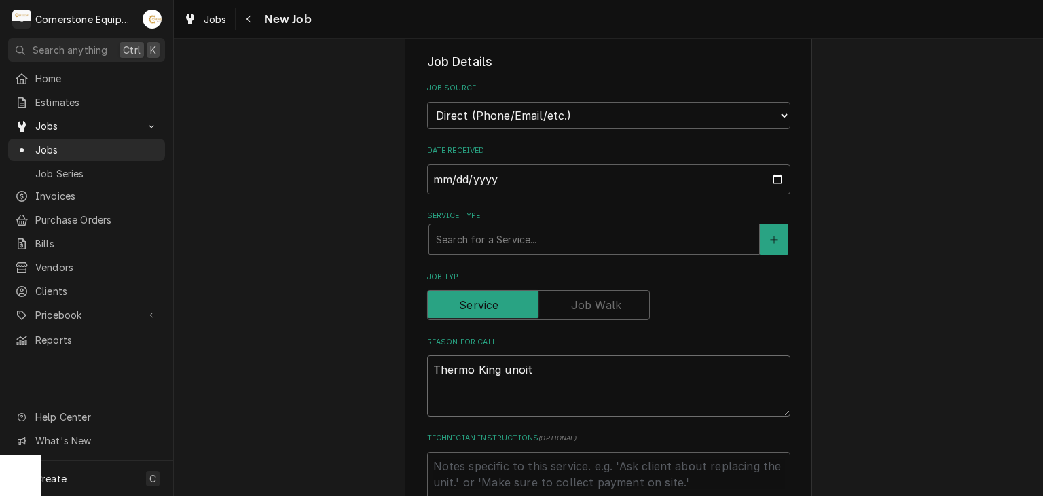
type textarea "Thermo King unoit"
type textarea "x"
type textarea "Thermo King unoit"
type textarea "x"
type textarea "Thermo King unoi"
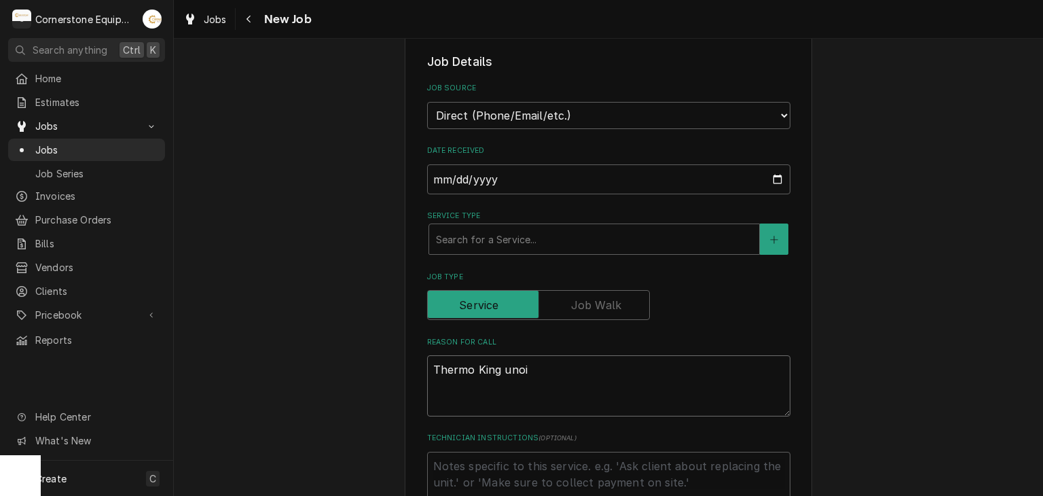
type textarea "x"
type textarea "Thermo King uno"
type textarea "x"
type textarea "Thermo King un"
type textarea "x"
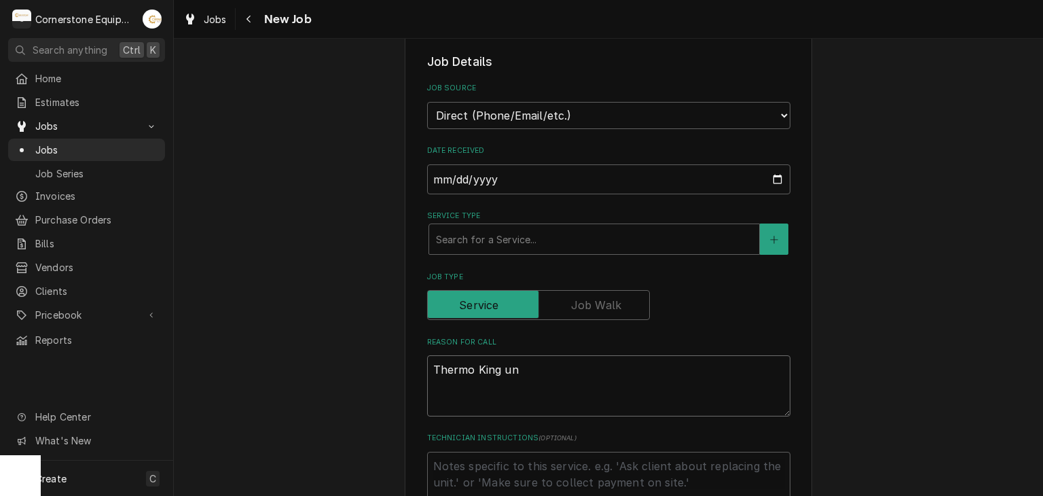
type textarea "Thermo King uni"
type textarea "x"
type textarea "Thermo King unit"
type textarea "x"
type textarea "Thermo King unit"
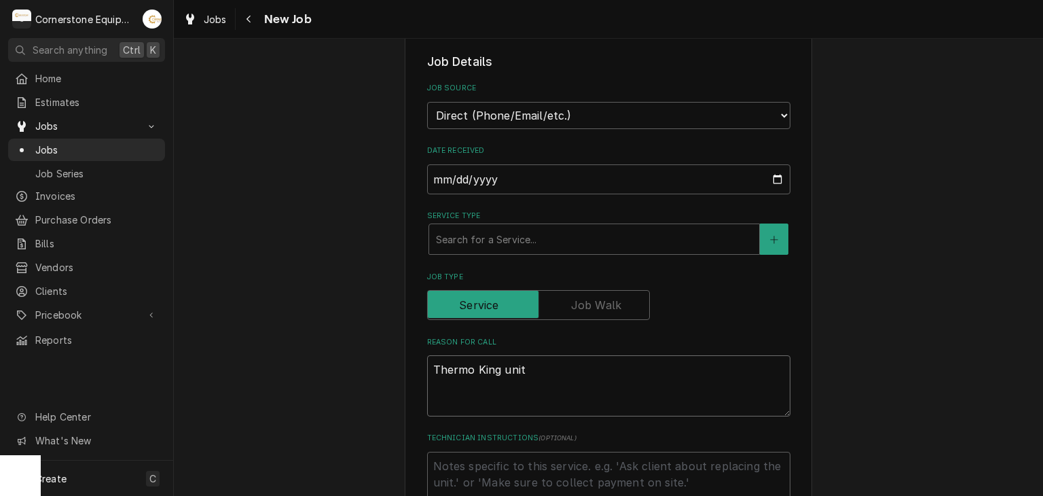
type textarea "x"
type textarea "Thermo King unit l"
type textarea "x"
type textarea "Thermo King unit le"
type textarea "x"
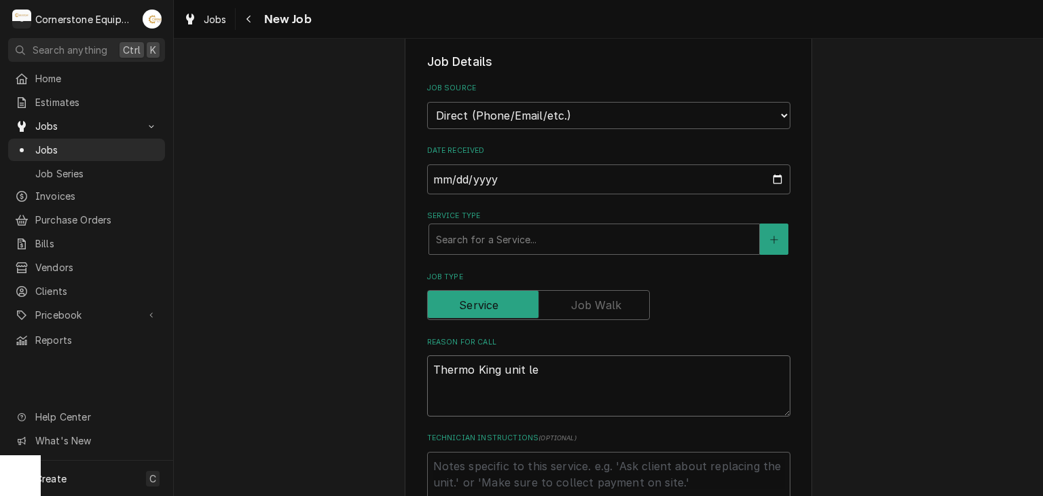
type textarea "Thermo King unit lea"
type textarea "x"
type textarea "Thermo King unit leak"
type textarea "x"
type textarea "Thermo King unit leaki"
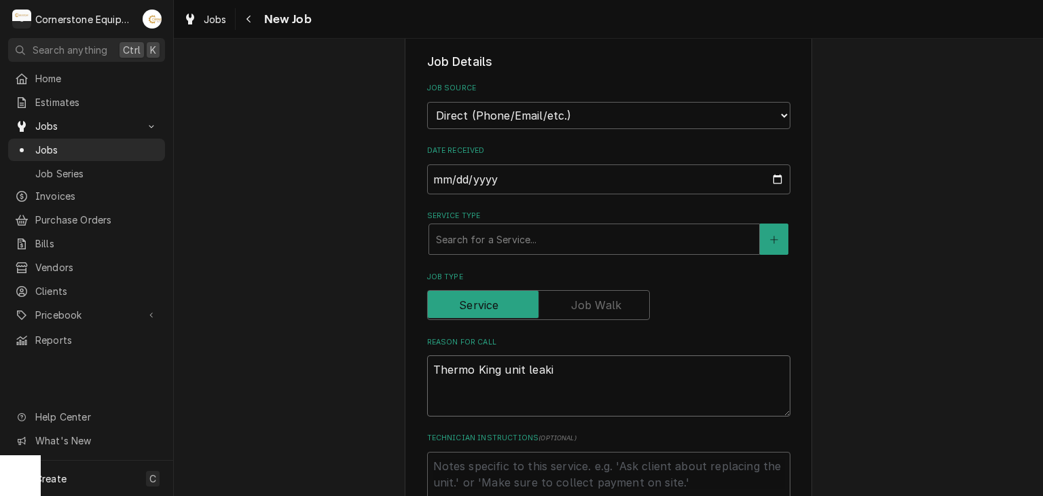
type textarea "x"
type textarea "Thermo King unit leakin"
type textarea "x"
type textarea "Thermo King unit leaking"
type textarea "x"
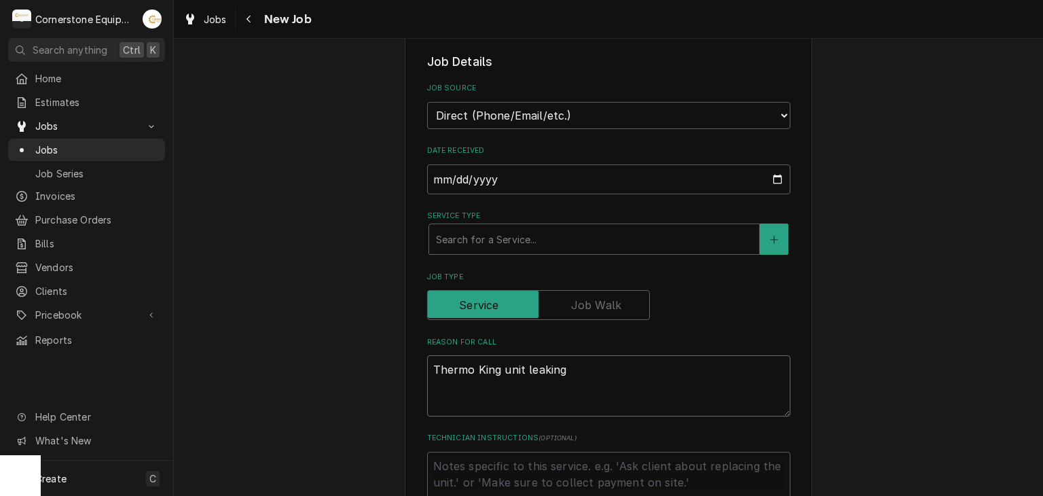
type textarea "Thermo King unit leaking"
type textarea "x"
type textarea "Thermo King unit leaking r"
type textarea "x"
type textarea "Thermo King unit leaking re"
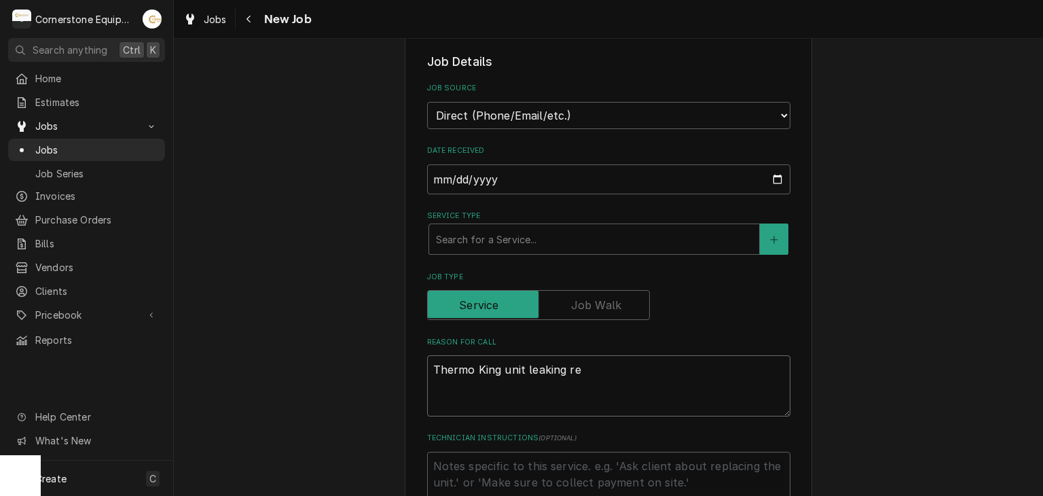
type textarea "x"
type textarea "Thermo King unit leaking ref"
type textarea "x"
type textarea "Thermo King unit leaking refr"
type textarea "x"
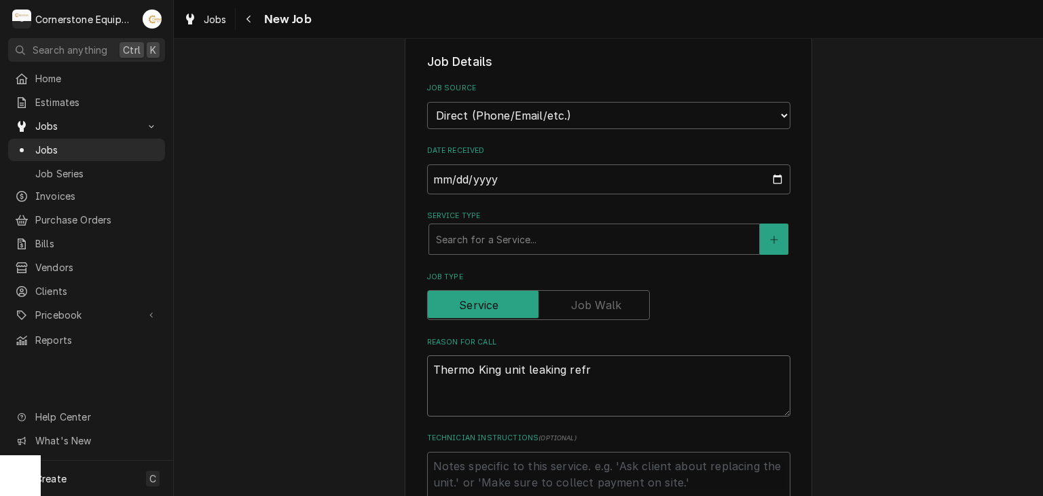
type textarea "Thermo King unit leaking refri"
type textarea "x"
type textarea "Thermo King unit leaking refrig"
type textarea "x"
type textarea "Thermo King unit leaking refrige"
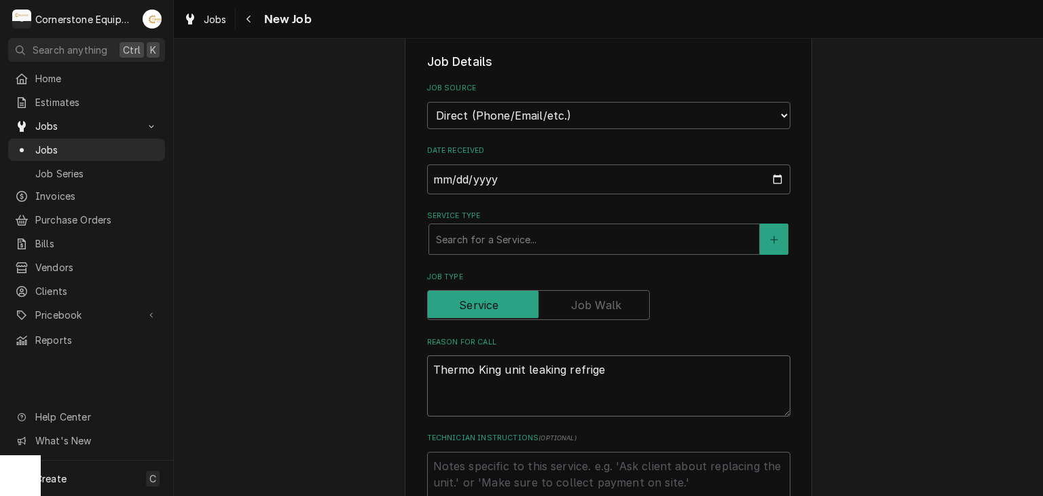
type textarea "x"
type textarea "Thermo King unit leaking refriger"
type textarea "x"
type textarea "Thermo King unit leaking refrigera"
type textarea "x"
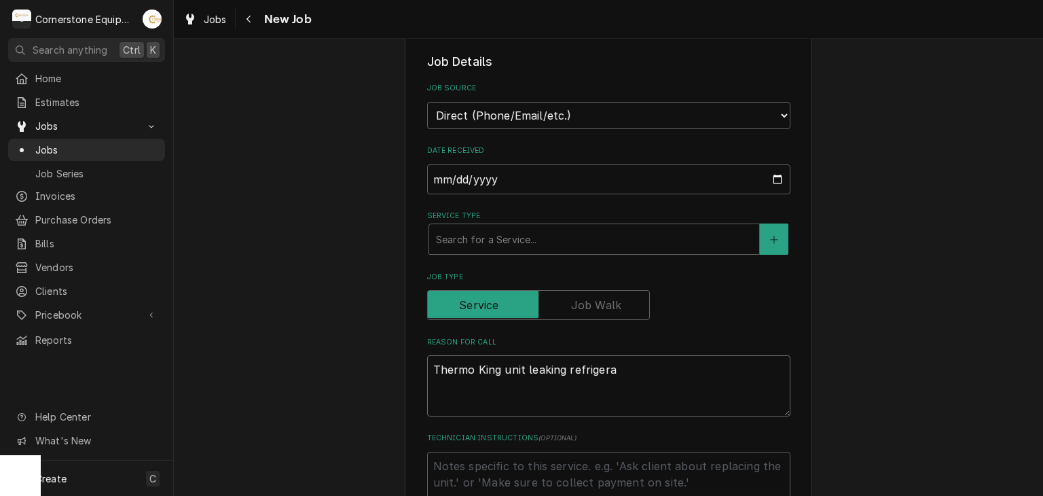
type textarea "Thermo King unit leaking refrigeran"
type textarea "x"
type textarea "Thermo King unit leaking refrigerant"
type textarea "x"
type textarea "Thermo King unit leaking refrigerant"
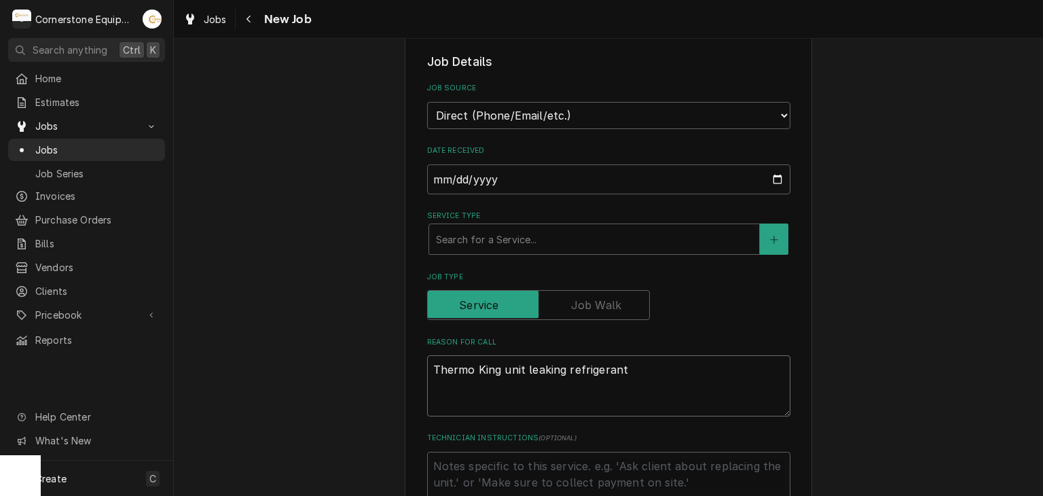
type textarea "x"
type textarea "Thermo King unit leaking refrigerant a"
type textarea "x"
type textarea "Thermo King unit leaking refrigerant an"
type textarea "x"
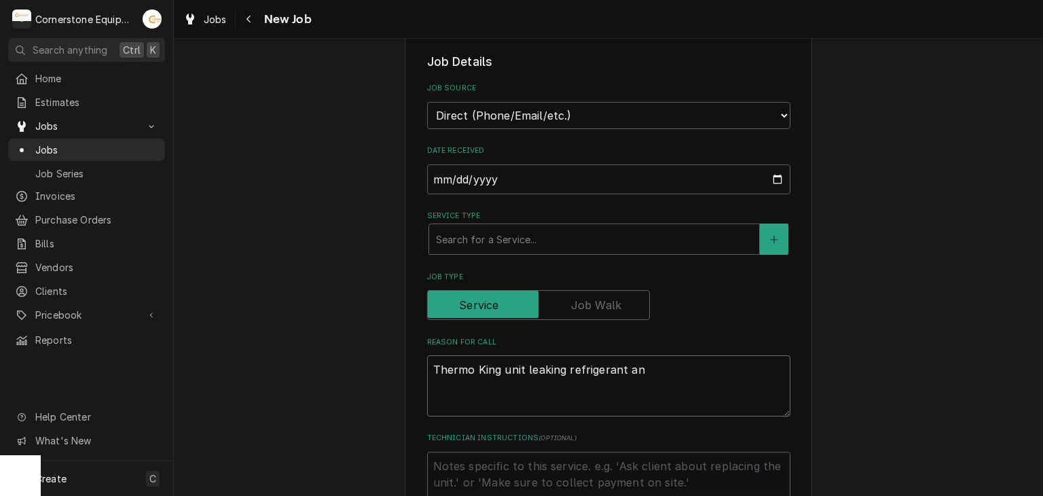
type textarea "Thermo King unit leaking refrigerant and"
type textarea "x"
type textarea "Thermo King unit leaking refrigerant and"
type textarea "x"
type textarea "Thermo King unit leaking refrigerant and n"
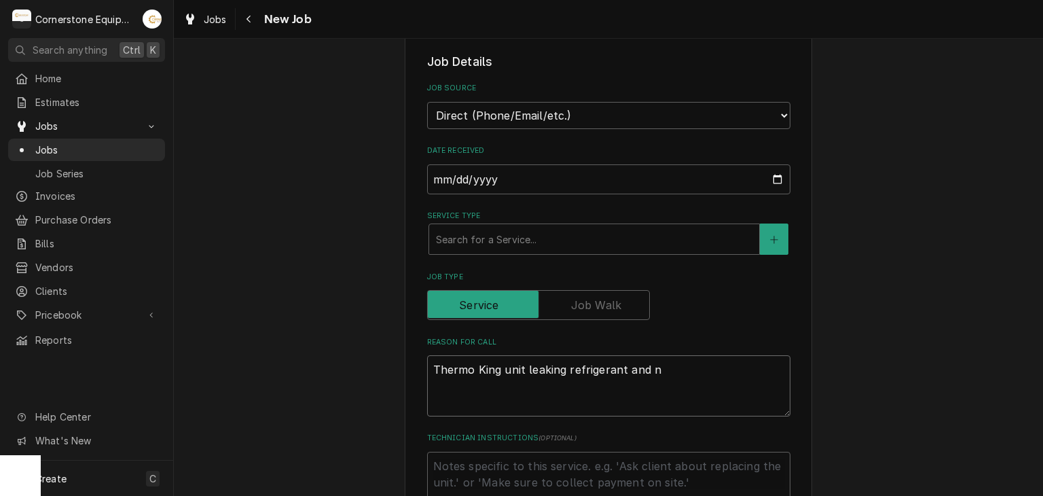
type textarea "x"
type textarea "Thermo King unit leaking refrigerant and ne"
type textarea "x"
type textarea "Thermo King unit leaking refrigerant and nee"
type textarea "x"
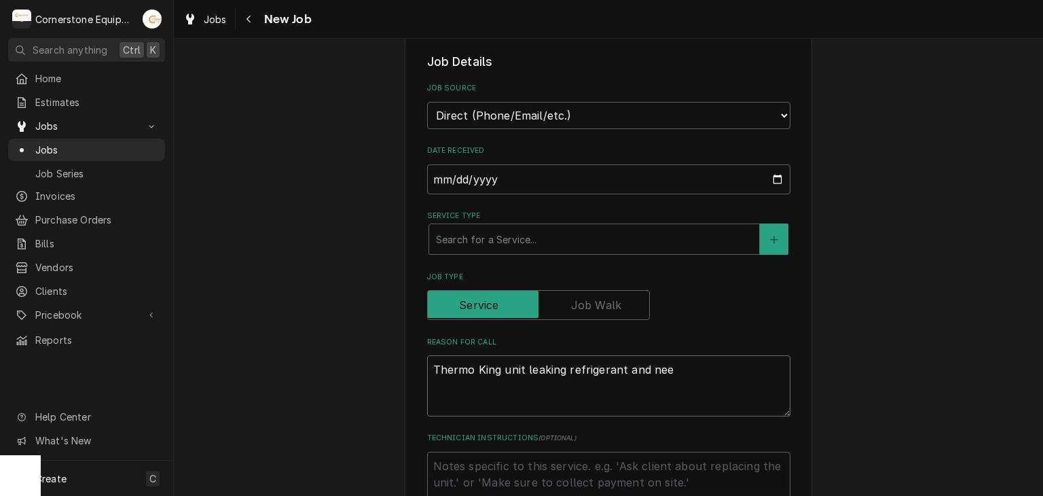
type textarea "Thermo King unit leaking refrigerant and need"
type textarea "x"
type textarea "Thermo King unit leaking refrigerant and needs"
type textarea "x"
type textarea "Thermo King unit leaking refrigerant and needs"
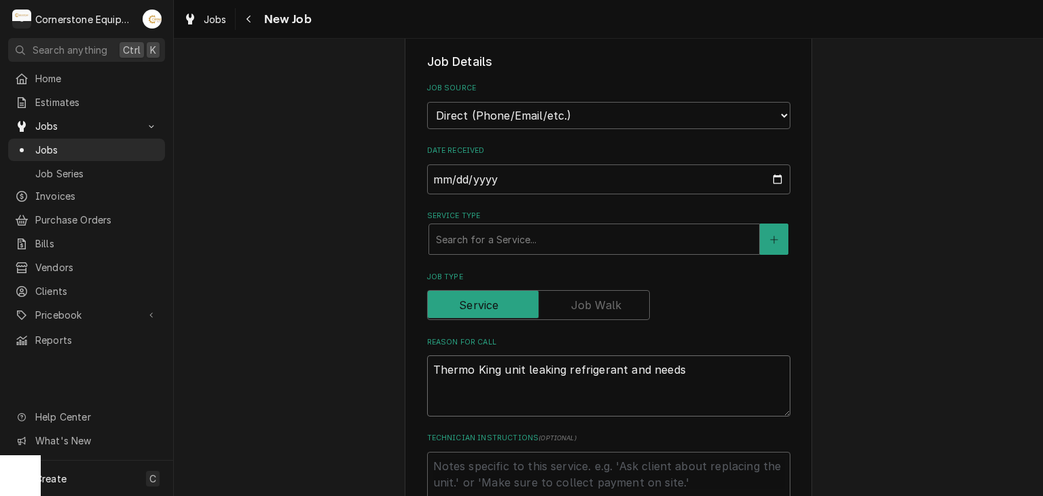
type textarea "x"
type textarea "Thermo King unit leaking refrigerant and needs r"
type textarea "x"
type textarea "Thermo King unit leaking refrigerant and needs re"
type textarea "x"
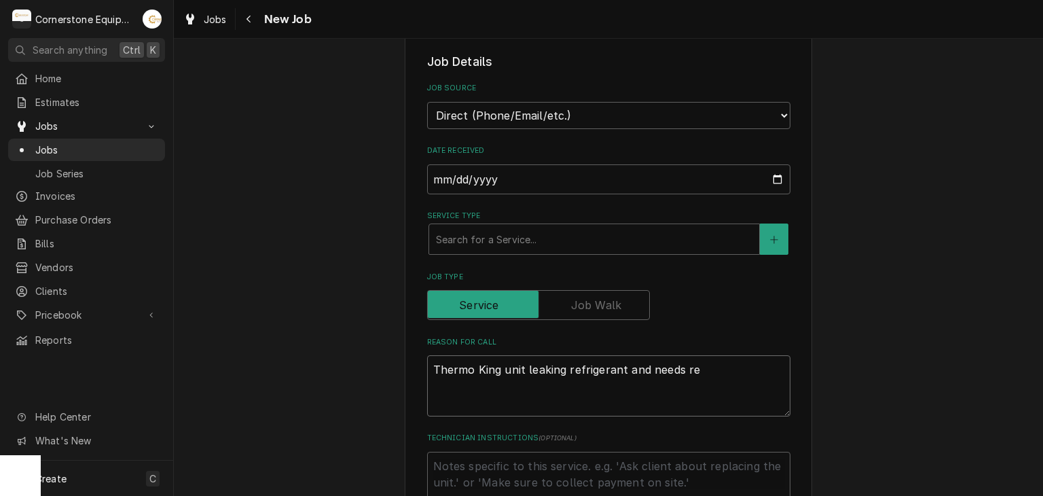
type textarea "Thermo King unit leaking refrigerant and needs rep"
type textarea "x"
type textarea "Thermo King unit leaking refrigerant and needs repa"
type textarea "x"
type textarea "Thermo King unit leaking refrigerant and needs repai"
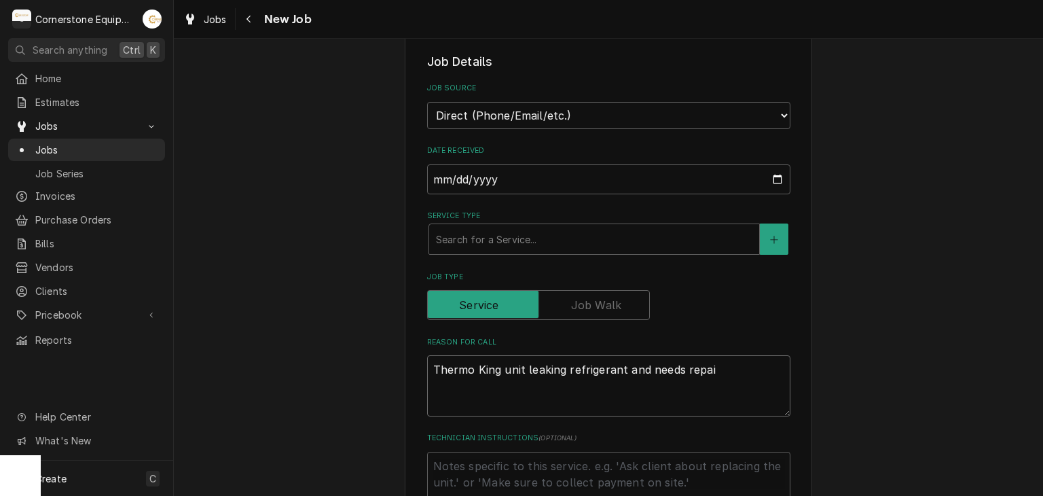
type textarea "x"
type textarea "Thermo King unit leaking refrigerant and needs repair"
type textarea "x"
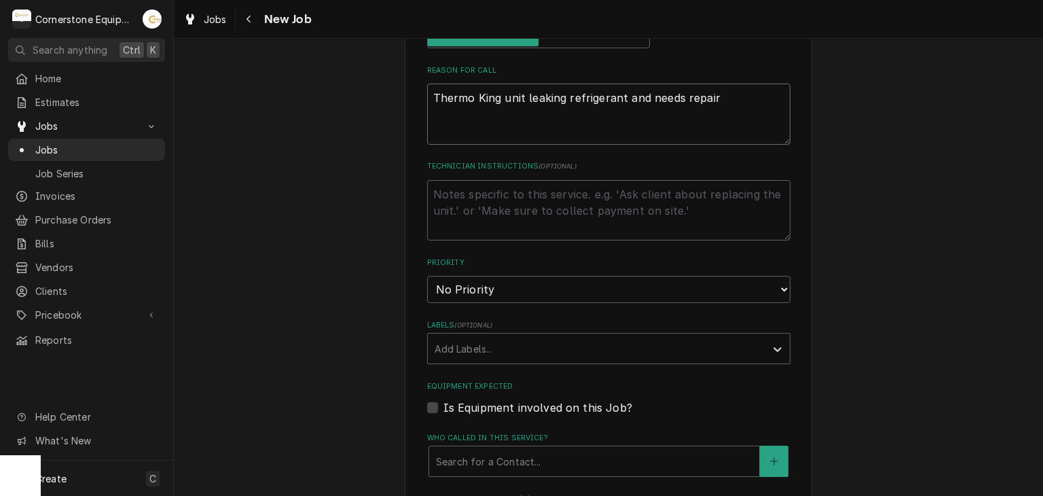
type textarea "Thermo King unit leaking refrigerant and needs repair"
click at [533, 297] on select "No Priority Urgent High Medium Low" at bounding box center [608, 289] width 363 height 27
select select "1"
click at [427, 276] on select "No Priority Urgent High Medium Low" at bounding box center [608, 289] width 363 height 27
type textarea "x"
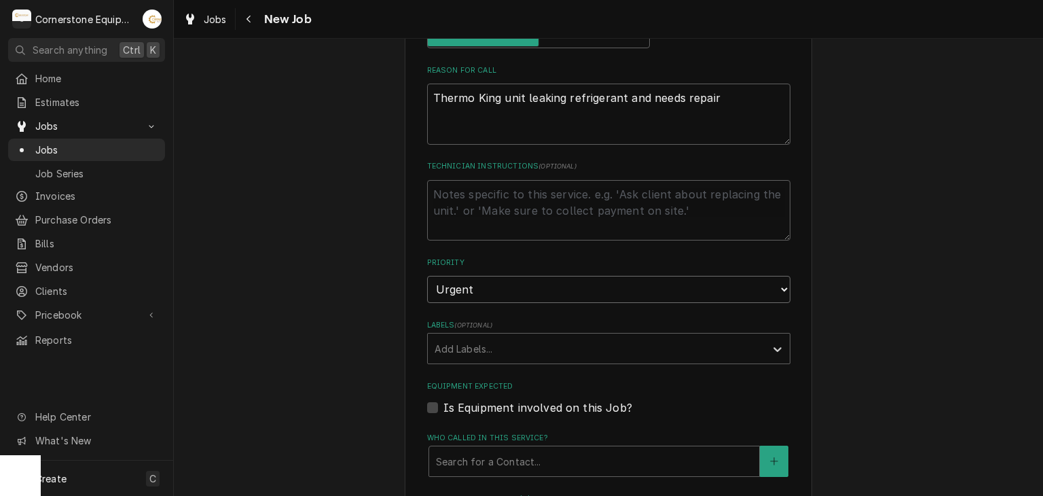
drag, startPoint x: 508, startPoint y: 274, endPoint x: 493, endPoint y: 299, distance: 28.7
click at [508, 276] on select "No Priority Urgent High Medium Low" at bounding box center [608, 289] width 363 height 27
select select "2"
click at [427, 276] on select "No Priority Urgent High Medium Low" at bounding box center [608, 289] width 363 height 27
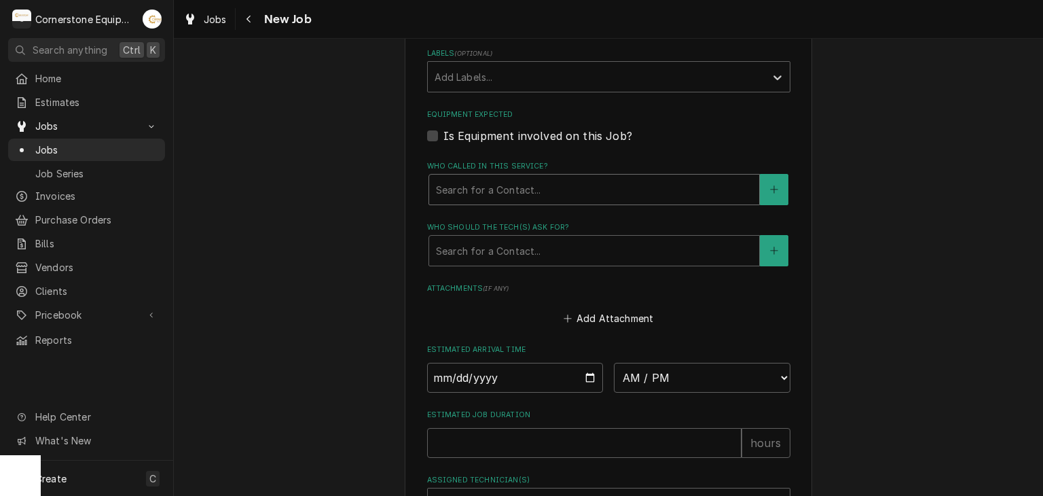
click at [493, 183] on div "Who called in this service?" at bounding box center [594, 189] width 316 height 24
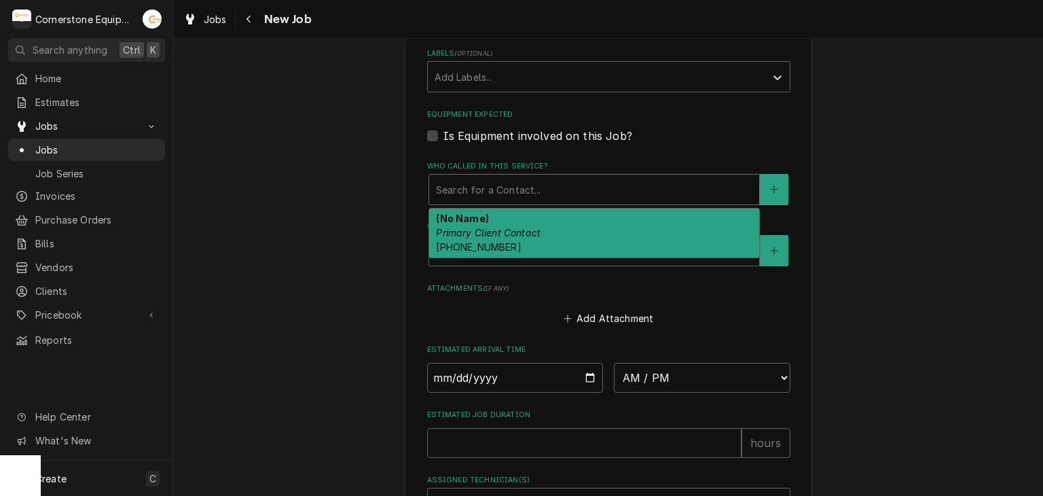
click at [490, 232] on em "Primary Client Contact" at bounding box center [488, 233] width 105 height 12
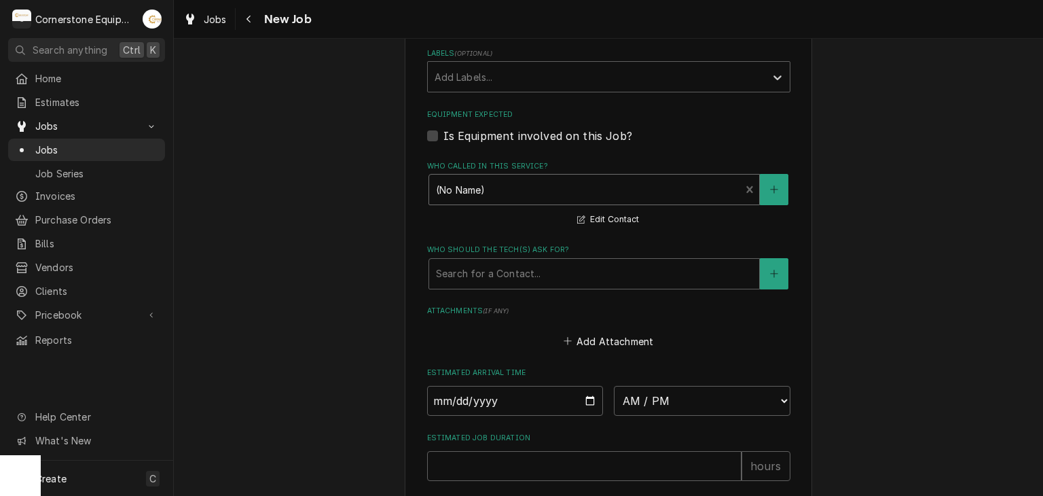
click at [489, 244] on label "Who should the tech(s) ask for?" at bounding box center [608, 249] width 363 height 11
click at [486, 264] on div "Who should the tech(s) ask for?" at bounding box center [594, 273] width 316 height 24
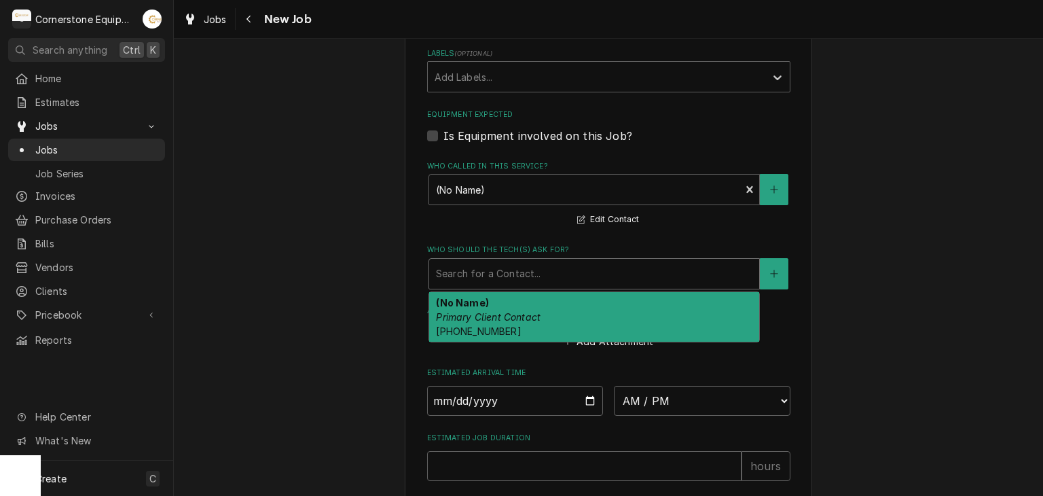
click at [496, 325] on span "[PHONE_NUMBER]" at bounding box center [478, 331] width 85 height 12
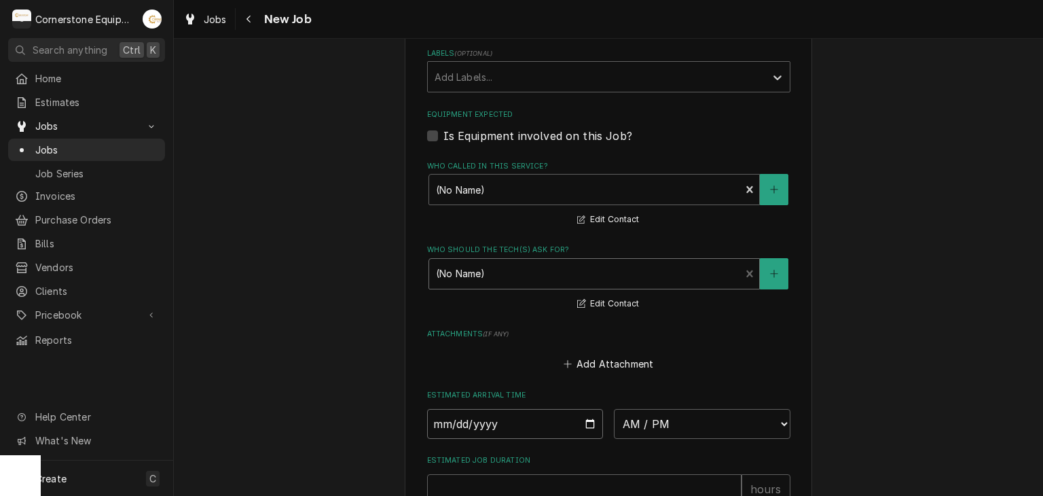
click at [581, 418] on input "Date" at bounding box center [515, 424] width 177 height 30
type textarea "x"
type input "[DATE]"
type textarea "x"
click at [671, 414] on select "AM / PM 6:00 AM 6:15 AM 6:30 AM 6:45 AM 7:00 AM 7:15 AM 7:30 AM 7:45 AM 8:00 AM…" at bounding box center [702, 424] width 177 height 30
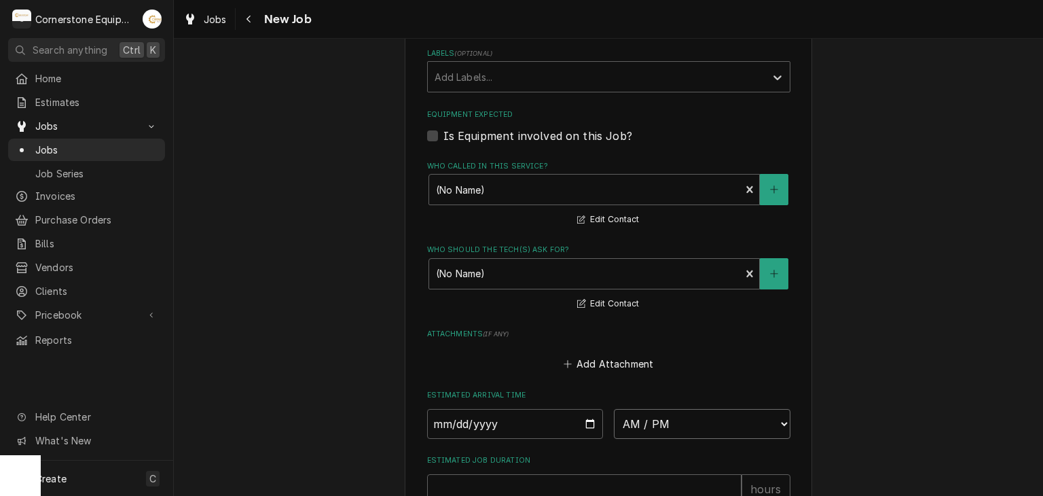
select select "08:30:00"
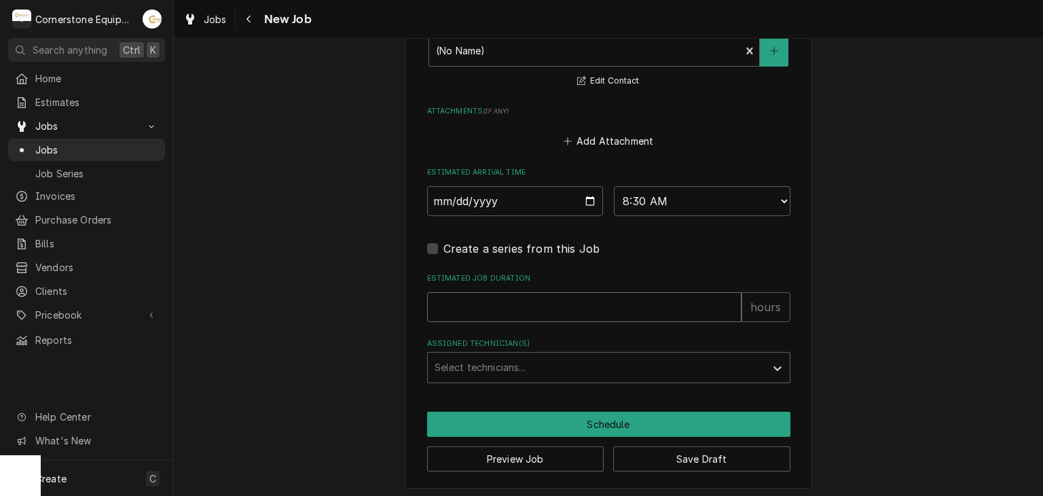
click at [542, 310] on input "Estimated Job Duration" at bounding box center [584, 307] width 314 height 30
type textarea "x"
type input "5"
type textarea "x"
type input "5"
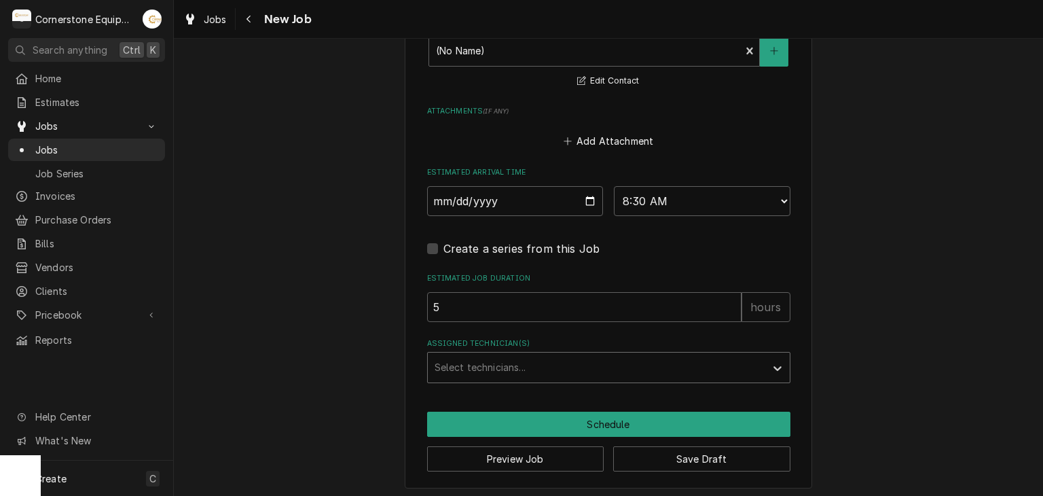
click at [575, 355] on div "Assigned Technician(s)" at bounding box center [597, 367] width 324 height 24
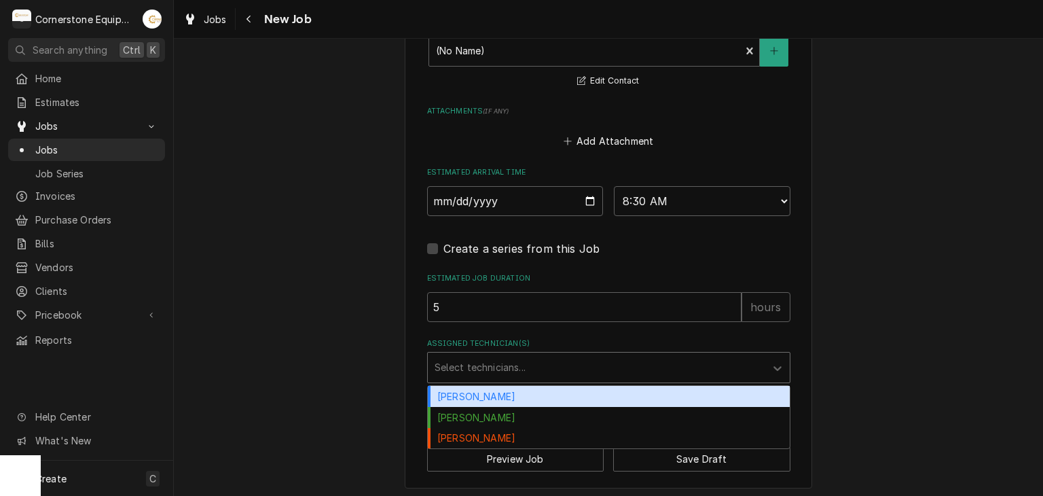
click at [538, 386] on div "[PERSON_NAME]" at bounding box center [609, 396] width 362 height 21
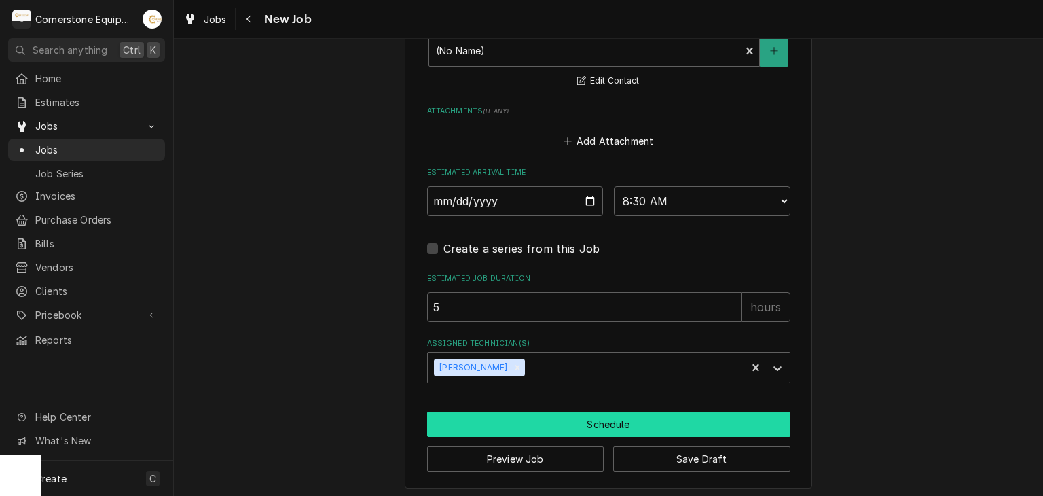
click at [568, 422] on button "Schedule" at bounding box center [608, 424] width 363 height 25
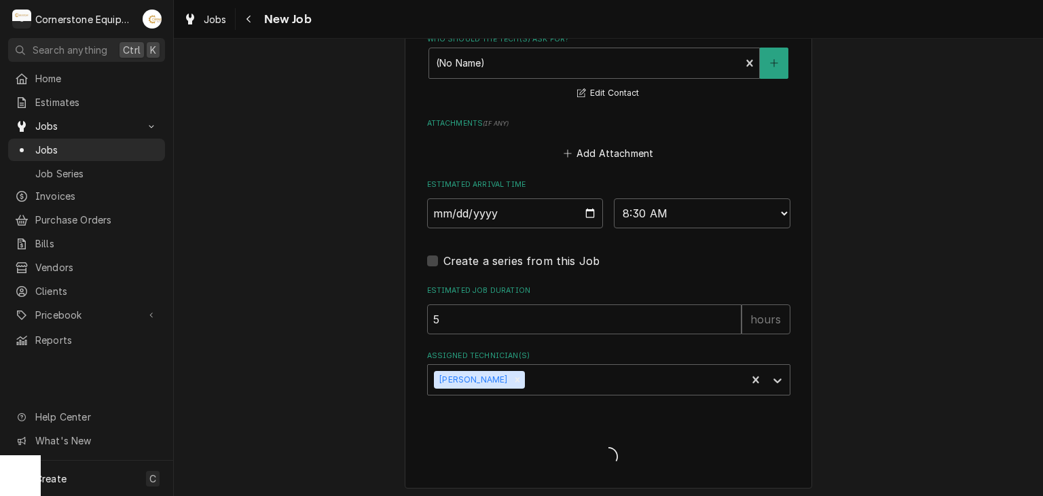
scroll to position [441, 0]
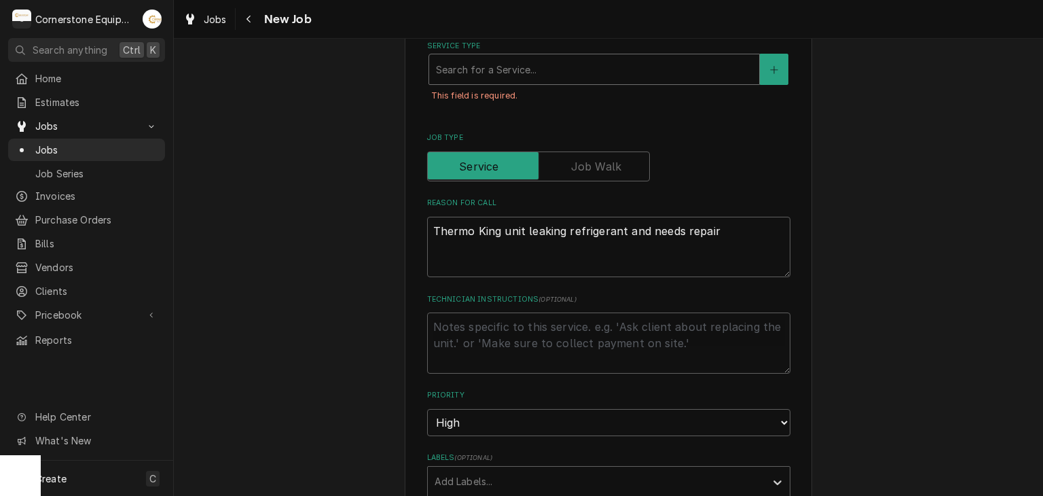
click at [570, 59] on div "Service Type" at bounding box center [594, 69] width 316 height 24
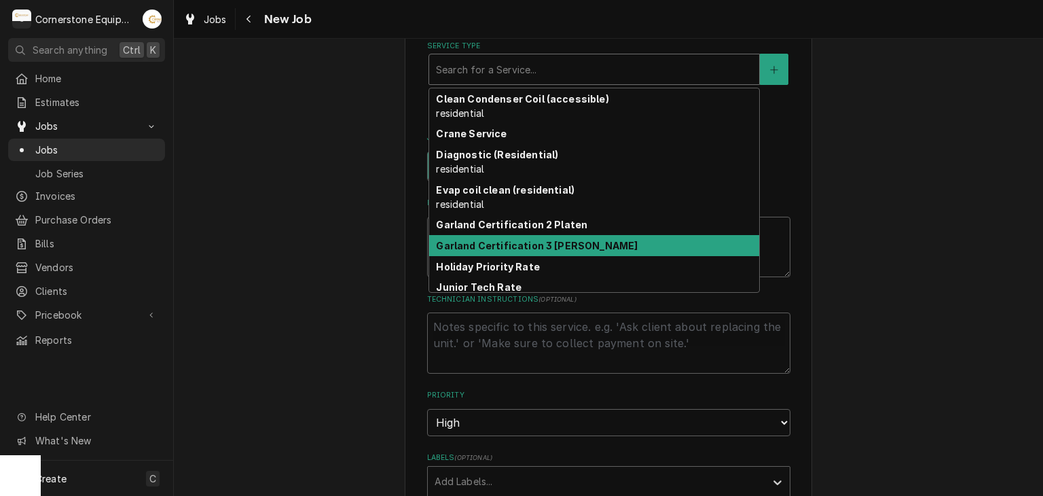
scroll to position [61, 0]
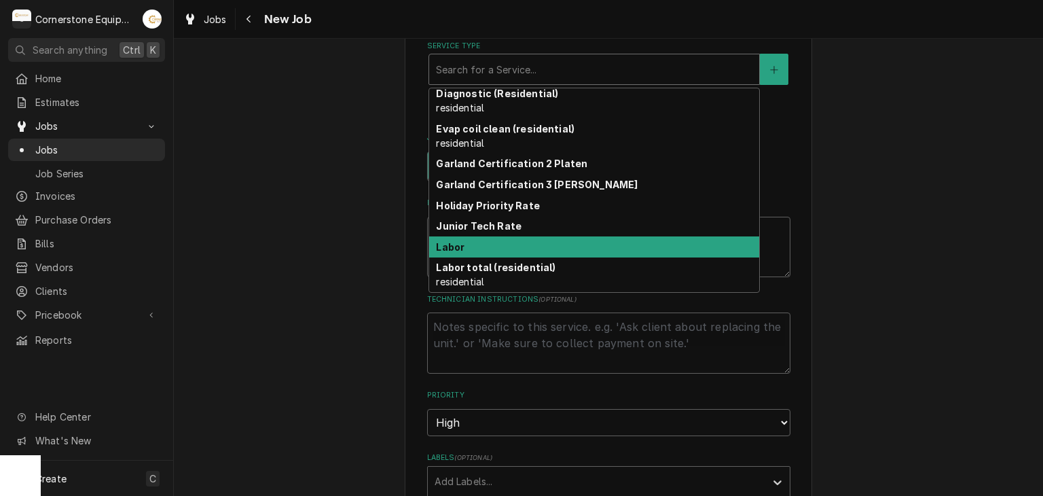
click at [505, 247] on div "Labor" at bounding box center [594, 246] width 330 height 21
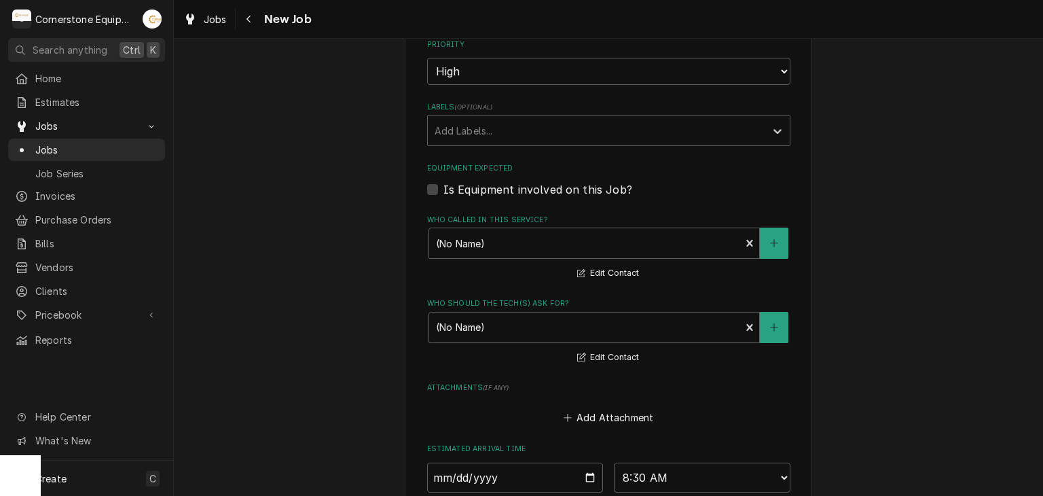
scroll to position [1091, 0]
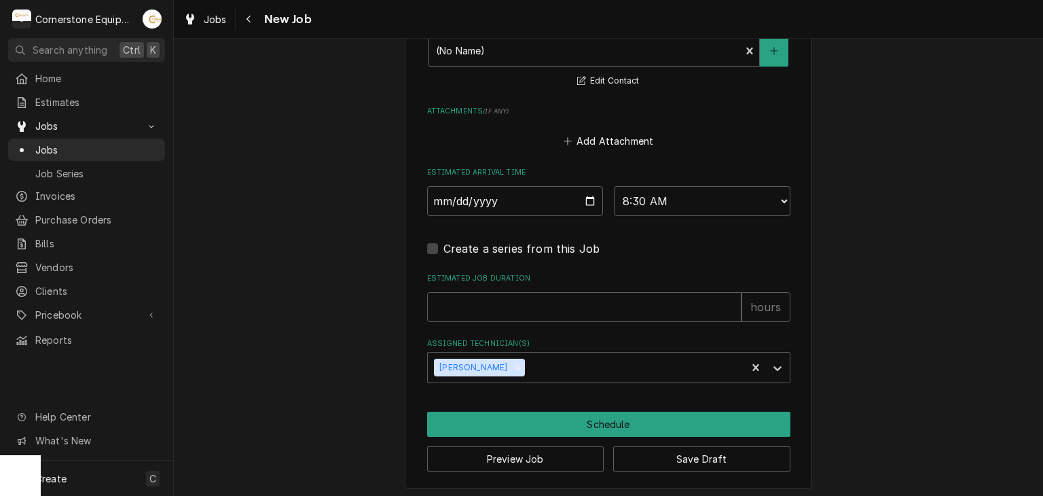
click at [541, 285] on div "Estimated Job Duration hours" at bounding box center [608, 297] width 363 height 48
click at [542, 298] on input "Estimated Job Duration" at bounding box center [584, 307] width 314 height 30
type textarea "x"
type input "4"
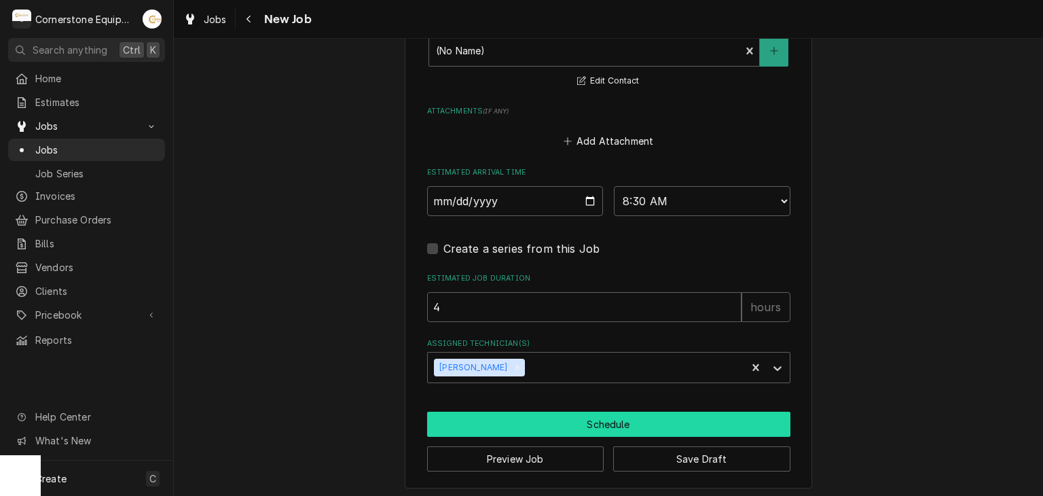
click at [549, 414] on button "Schedule" at bounding box center [608, 424] width 363 height 25
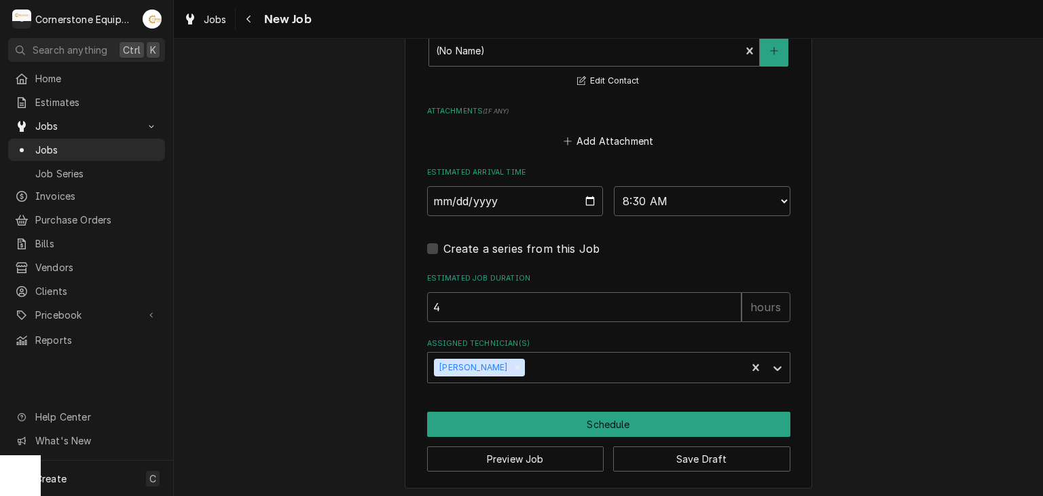
scroll to position [1049, 0]
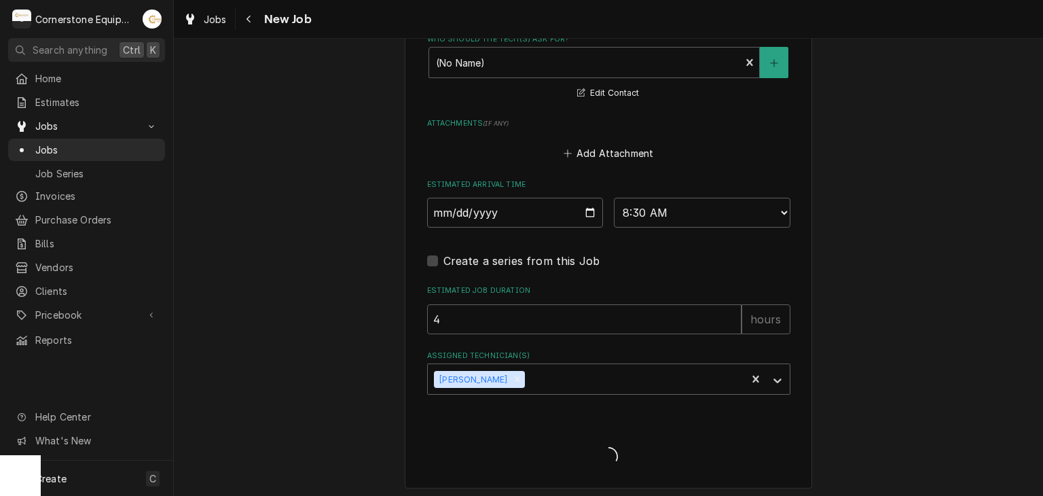
type textarea "x"
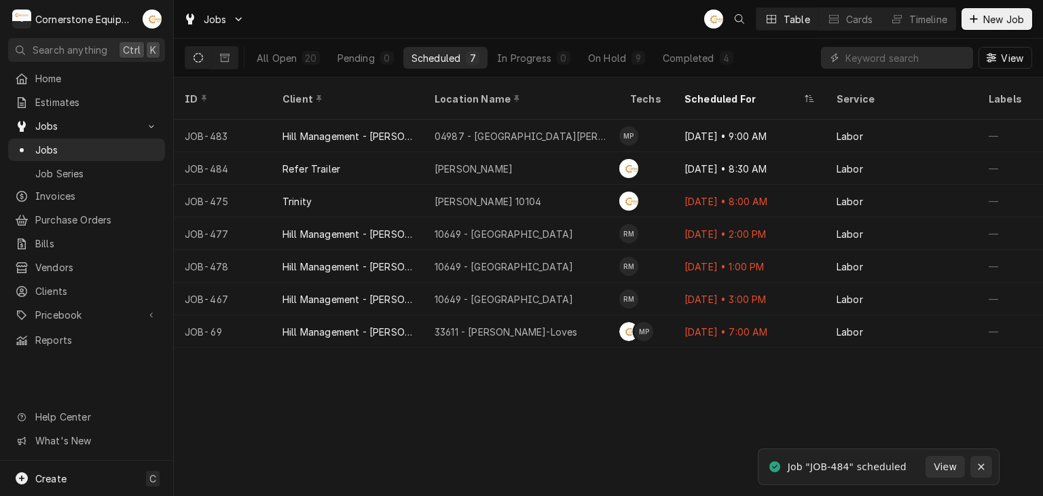
click at [989, 473] on button "Notifications alt+T" at bounding box center [982, 467] width 22 height 22
